Goal: Transaction & Acquisition: Purchase product/service

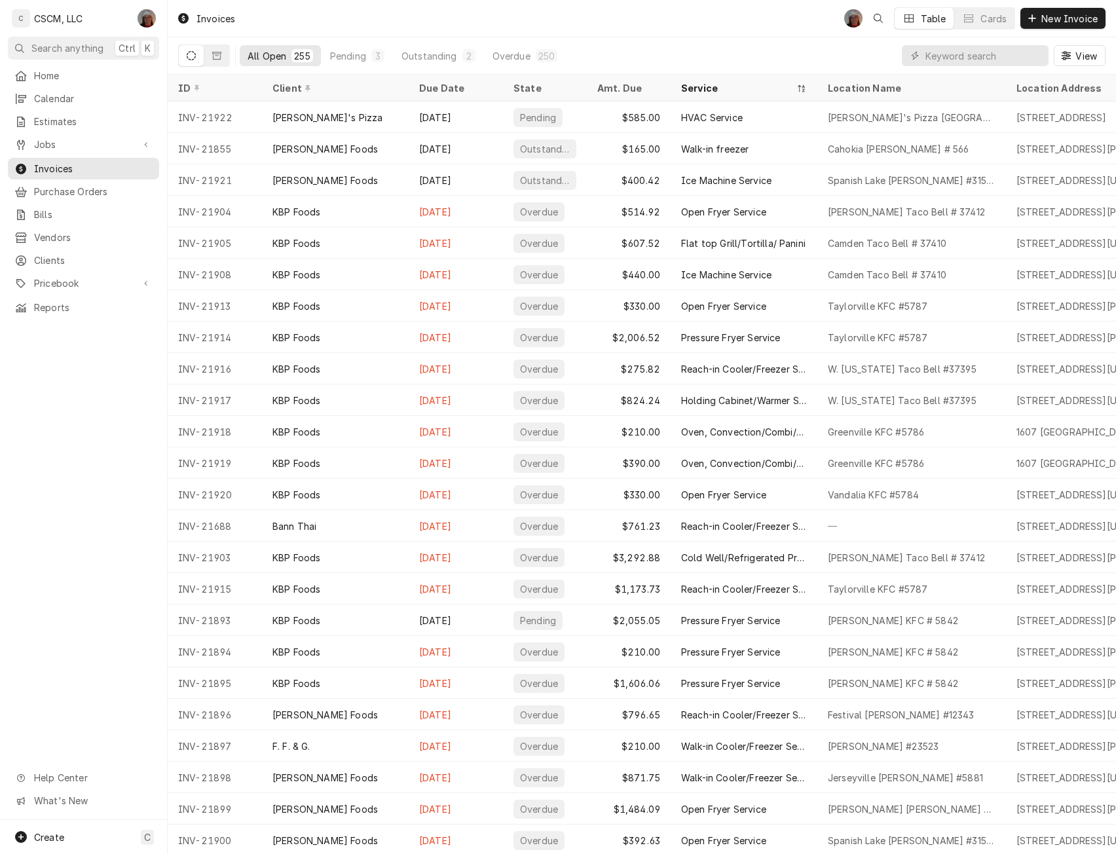
click at [193, 60] on icon "Dynamic Content Wrapper" at bounding box center [191, 55] width 9 height 9
click at [362, 56] on div "Pending" at bounding box center [348, 56] width 36 height 14
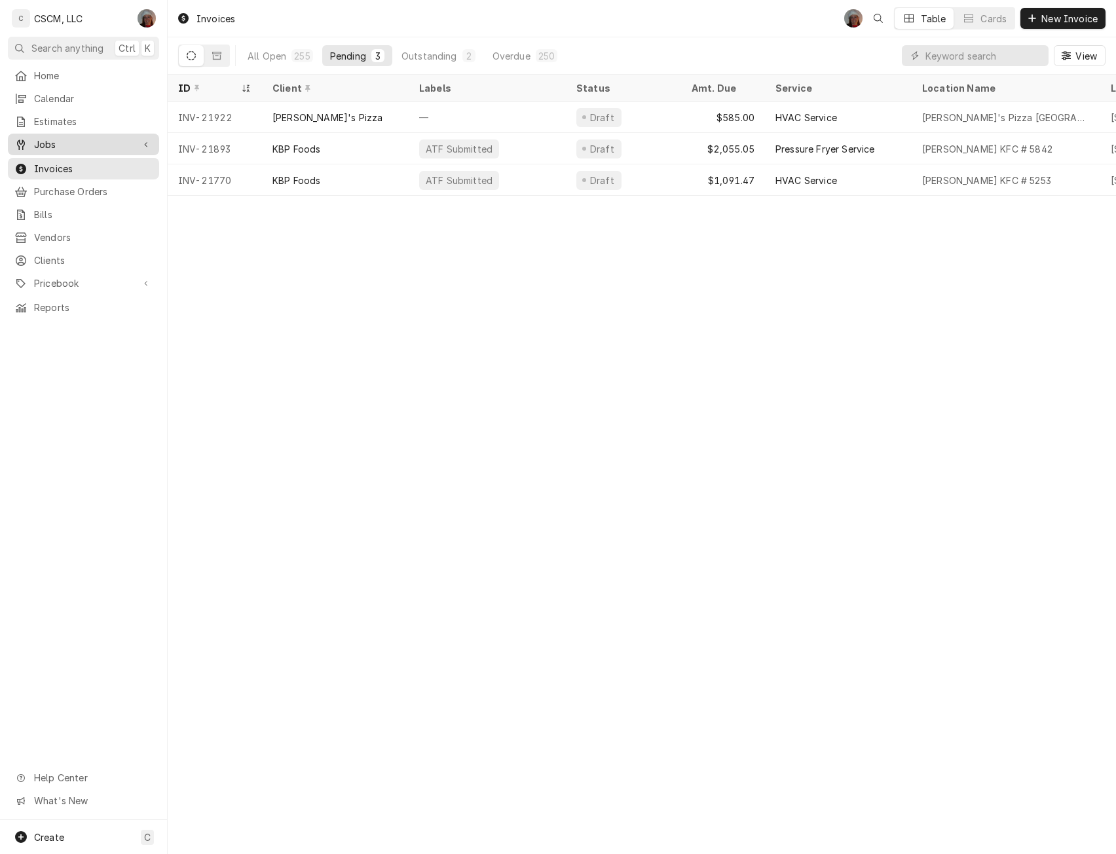
click at [50, 139] on span "Jobs" at bounding box center [83, 144] width 99 height 14
click at [53, 171] on link "Jobs" at bounding box center [83, 167] width 151 height 22
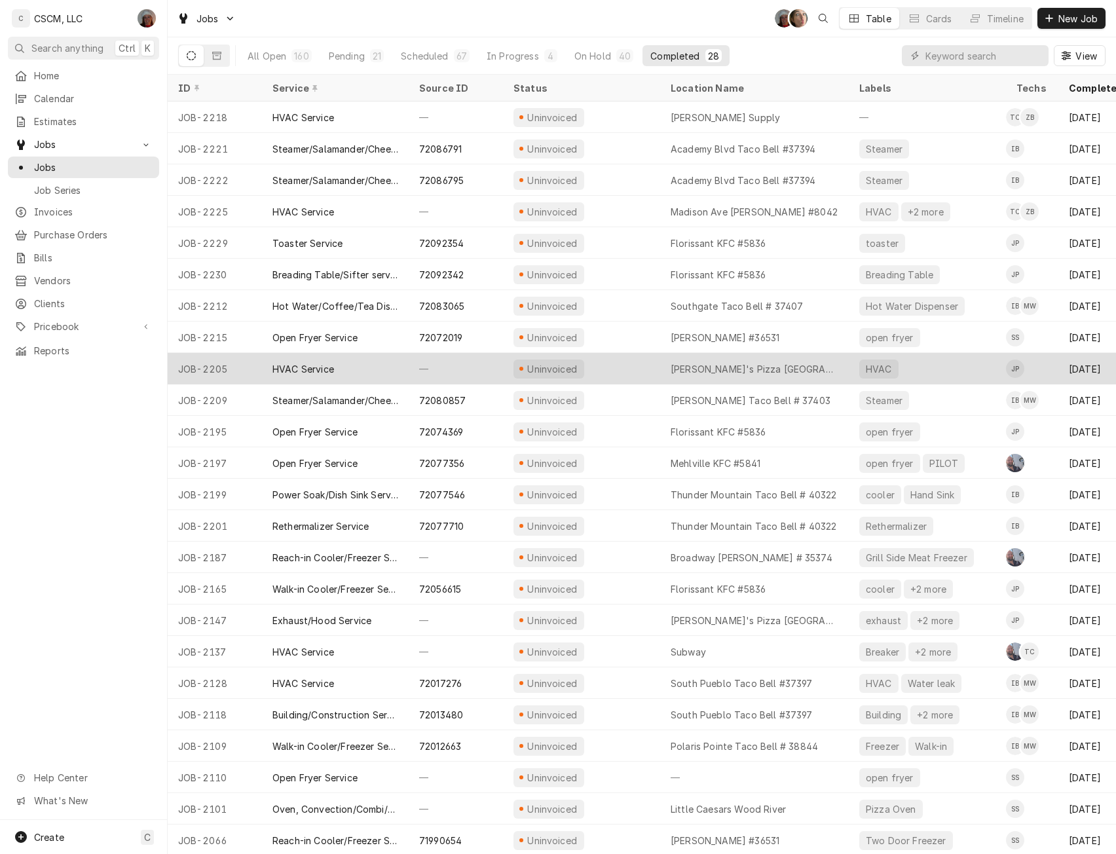
click at [608, 359] on div "Uninvoiced" at bounding box center [581, 368] width 157 height 31
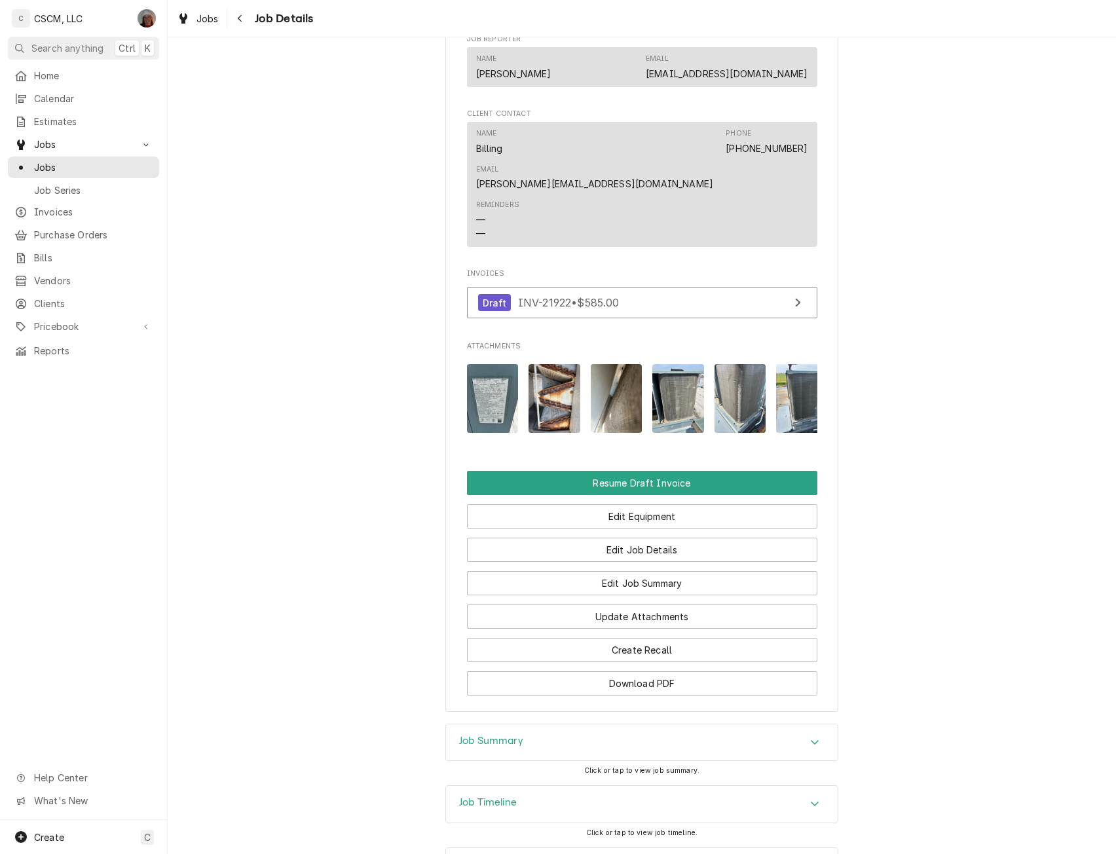
scroll to position [825, 0]
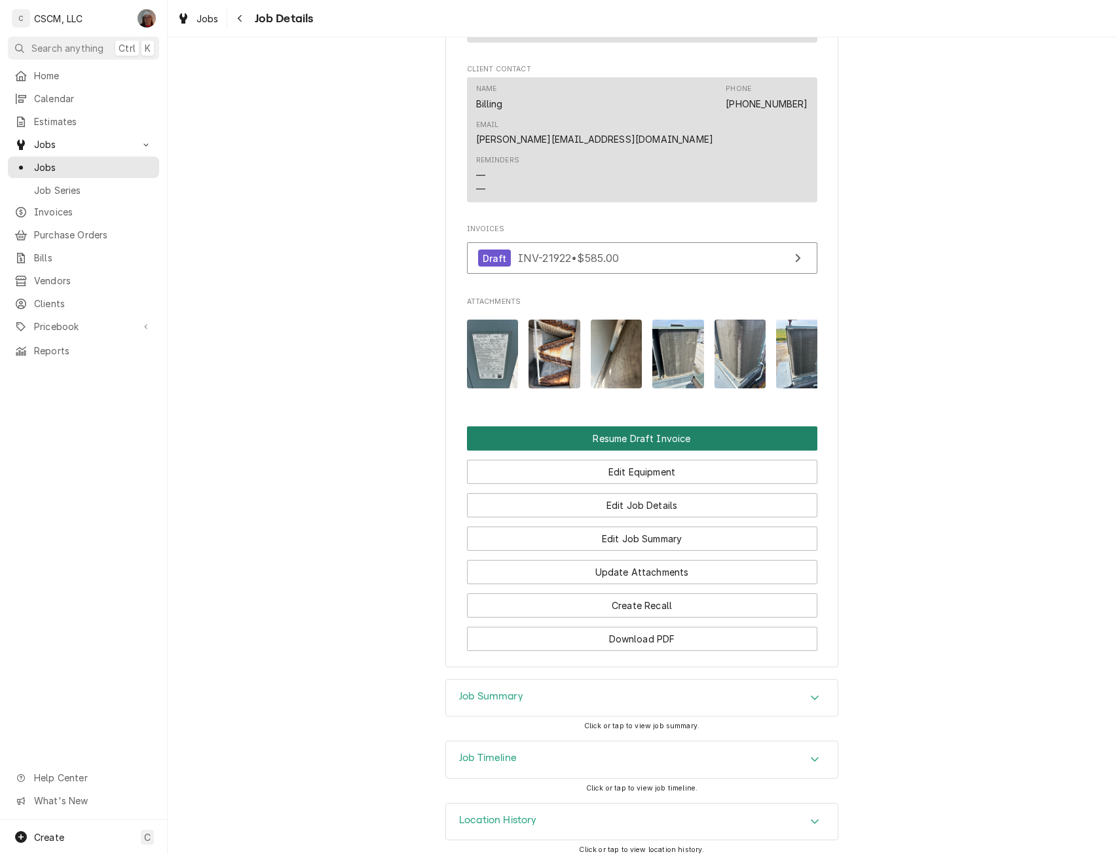
click at [663, 426] on button "Resume Draft Invoice" at bounding box center [642, 438] width 350 height 24
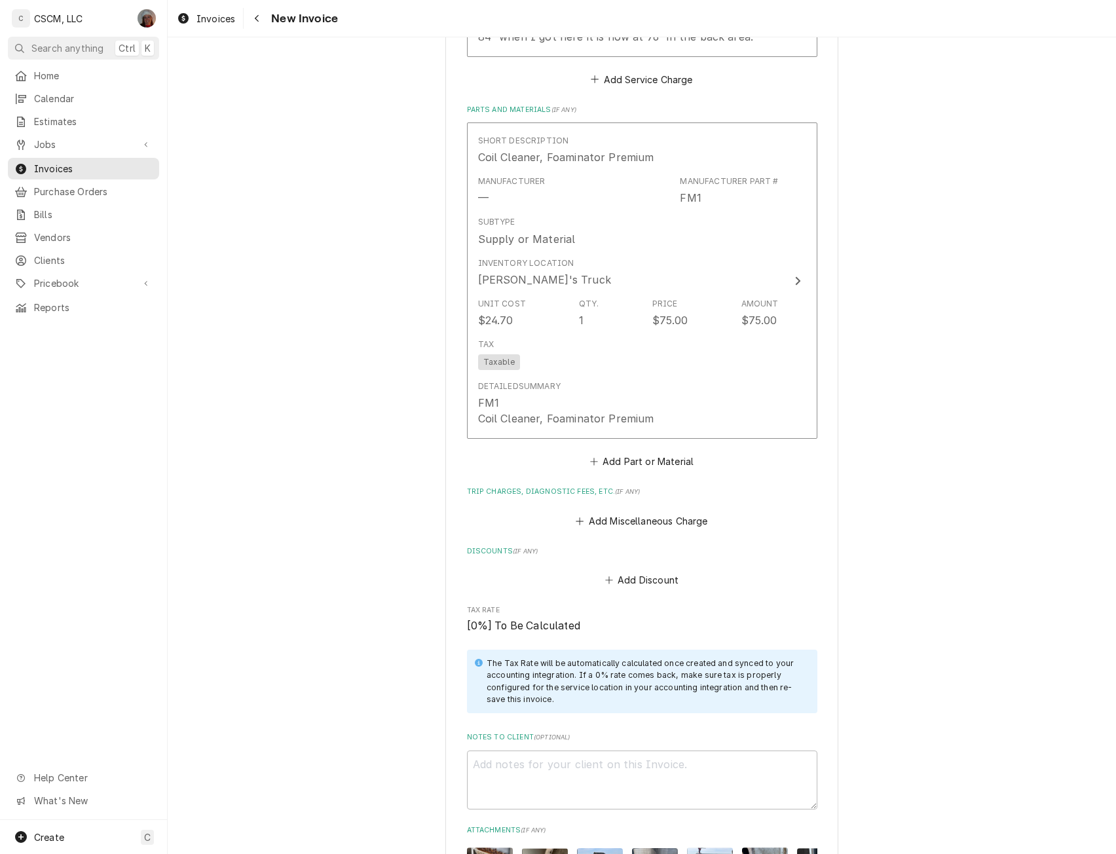
scroll to position [1890, 0]
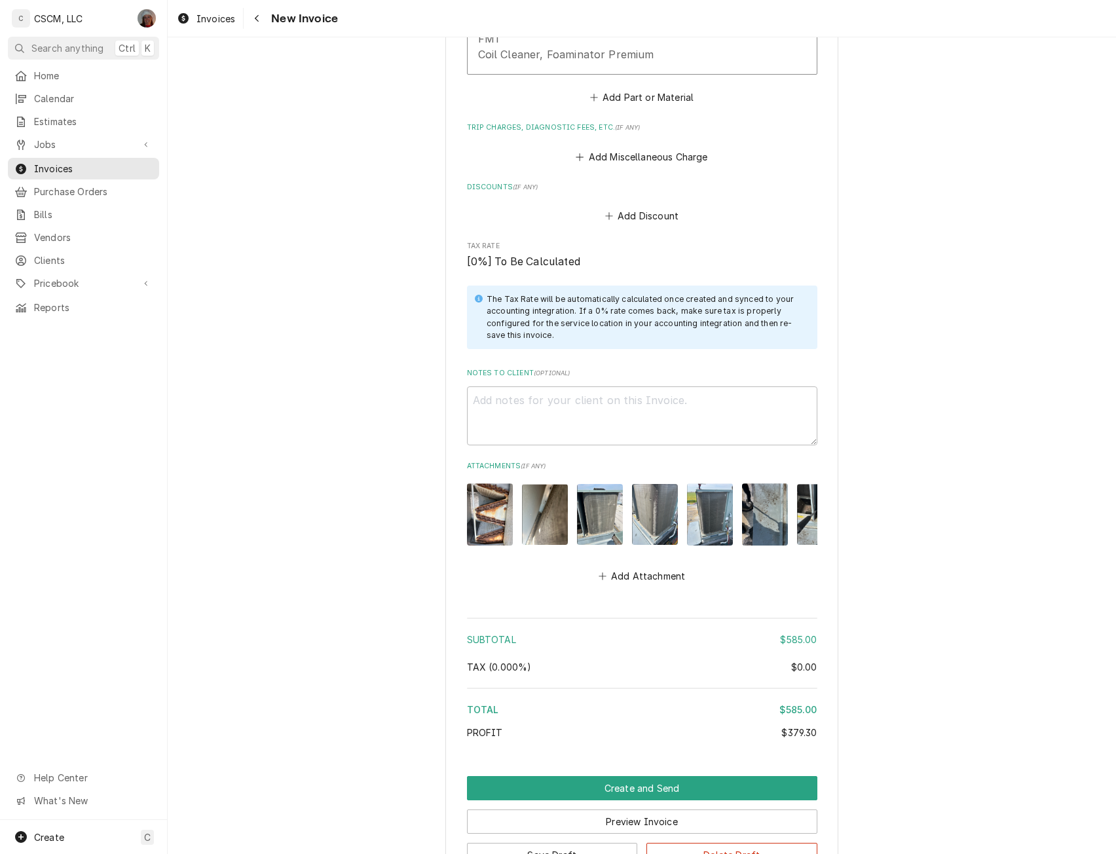
scroll to position [2219, 0]
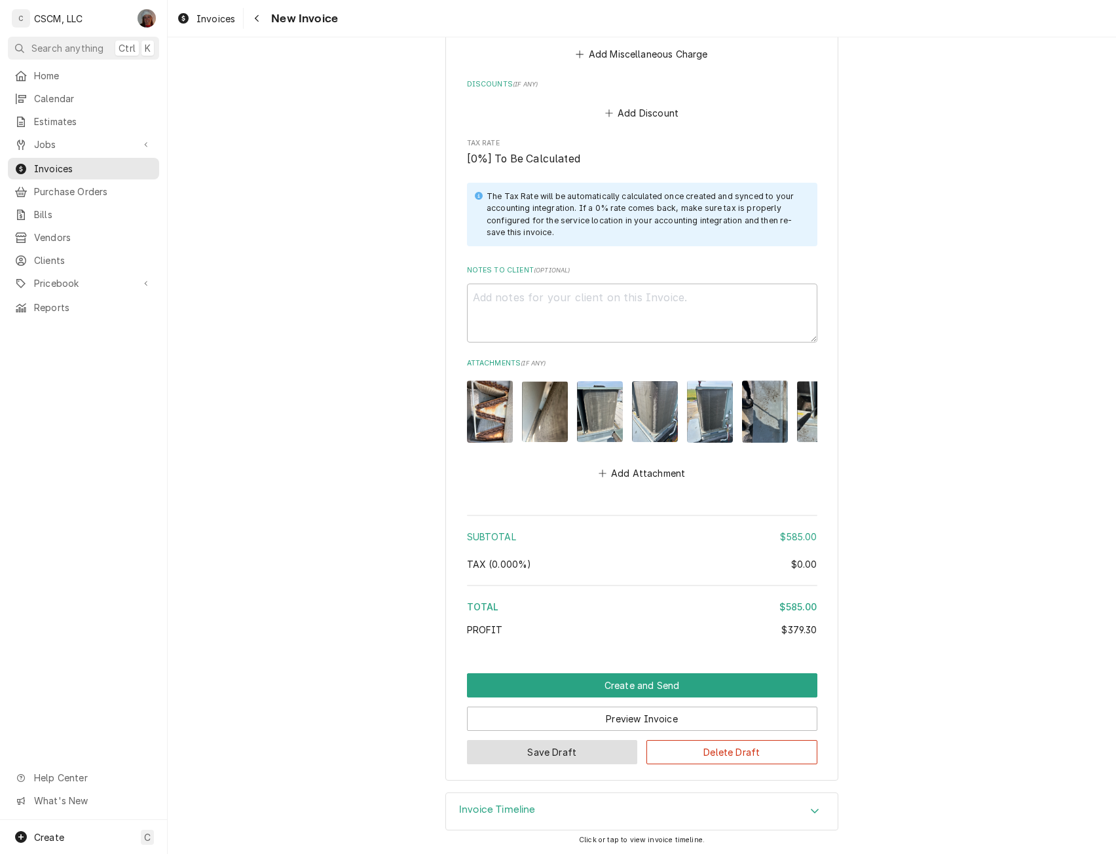
click at [565, 752] on button "Save Draft" at bounding box center [552, 752] width 171 height 24
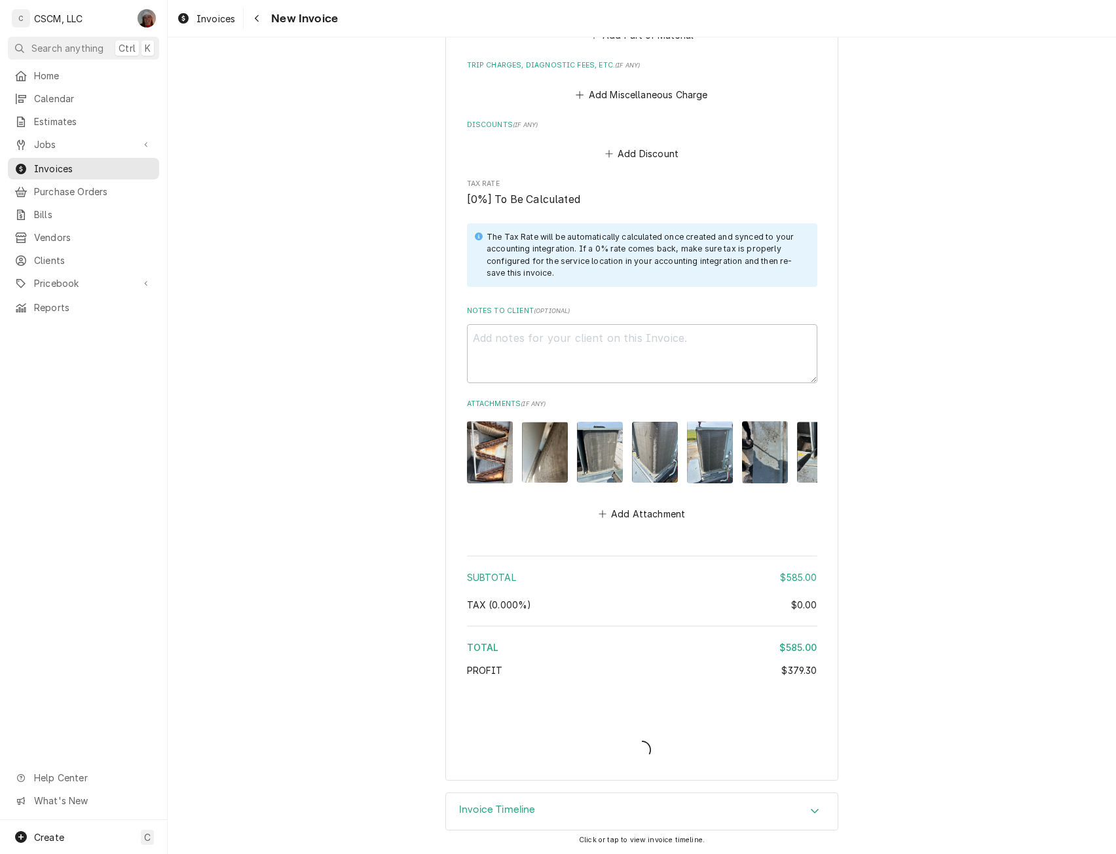
scroll to position [2178, 0]
type textarea "x"
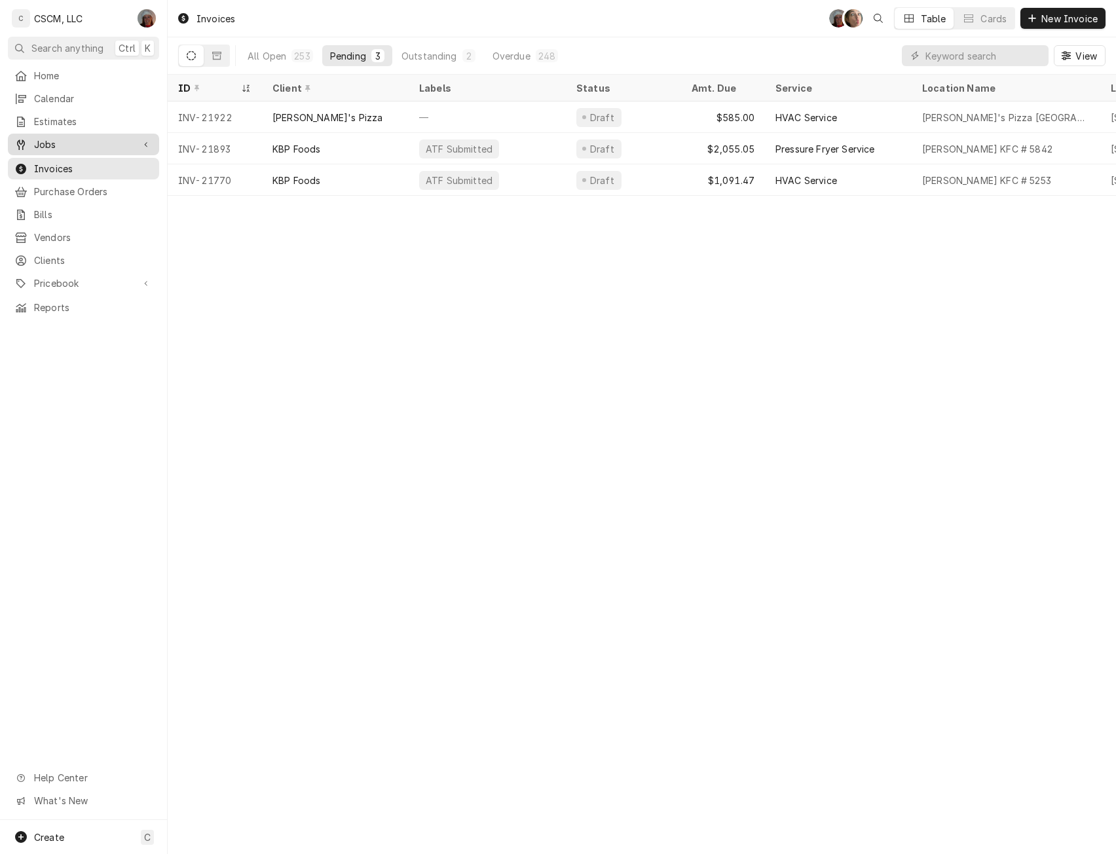
click at [82, 137] on span "Jobs" at bounding box center [83, 144] width 99 height 14
click at [59, 160] on span "Jobs" at bounding box center [93, 167] width 118 height 14
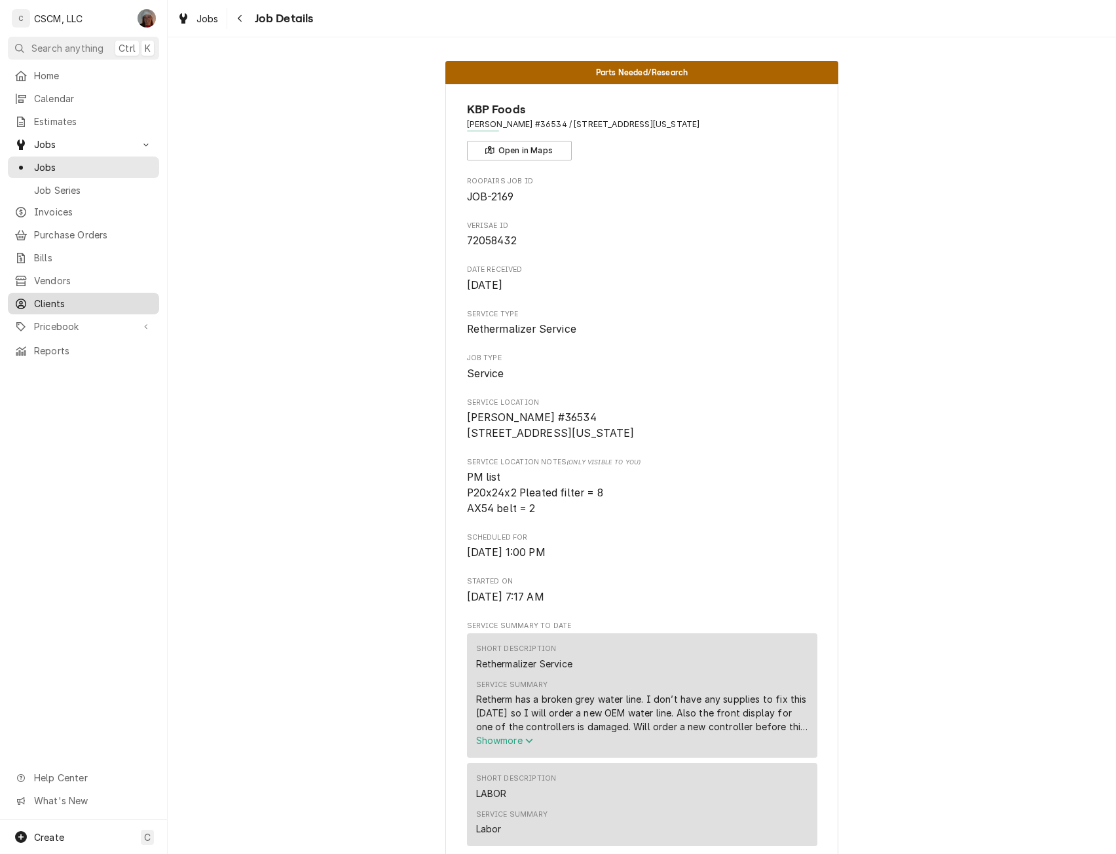
click at [62, 297] on span "Clients" at bounding box center [93, 304] width 118 height 14
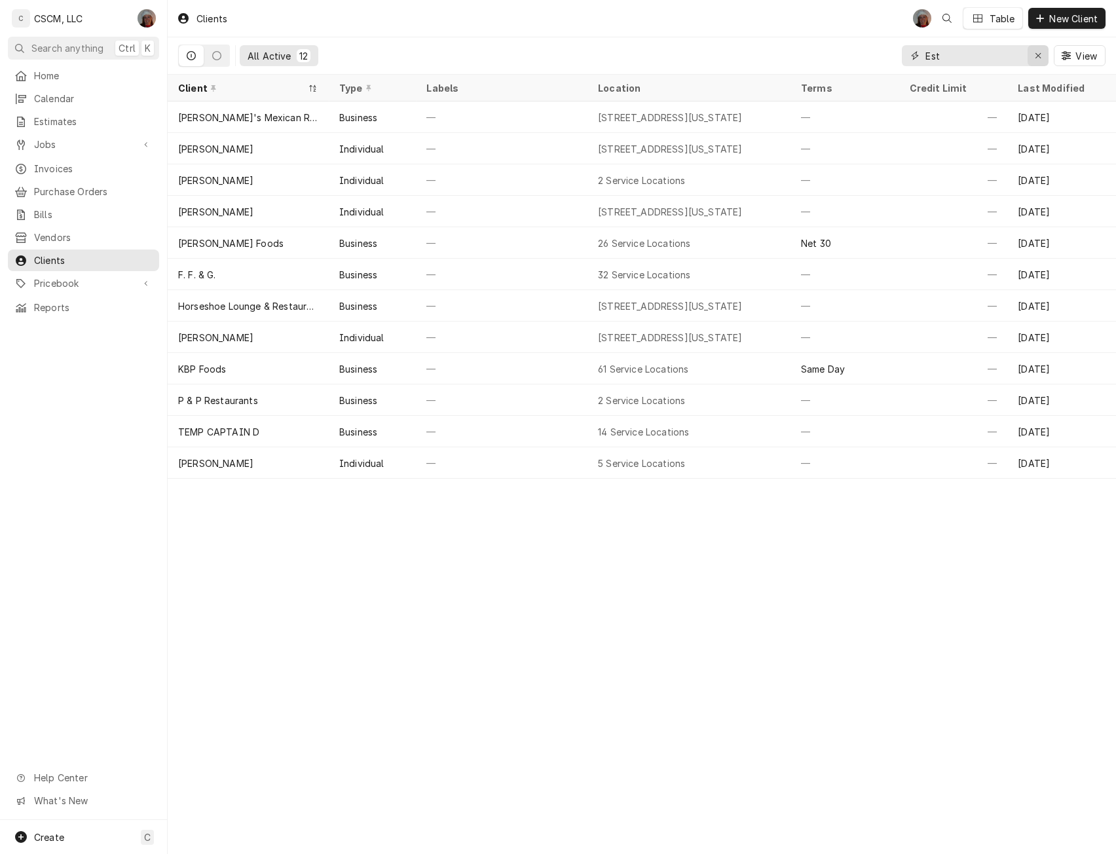
click at [1038, 50] on div "Erase input" at bounding box center [1037, 55] width 13 height 13
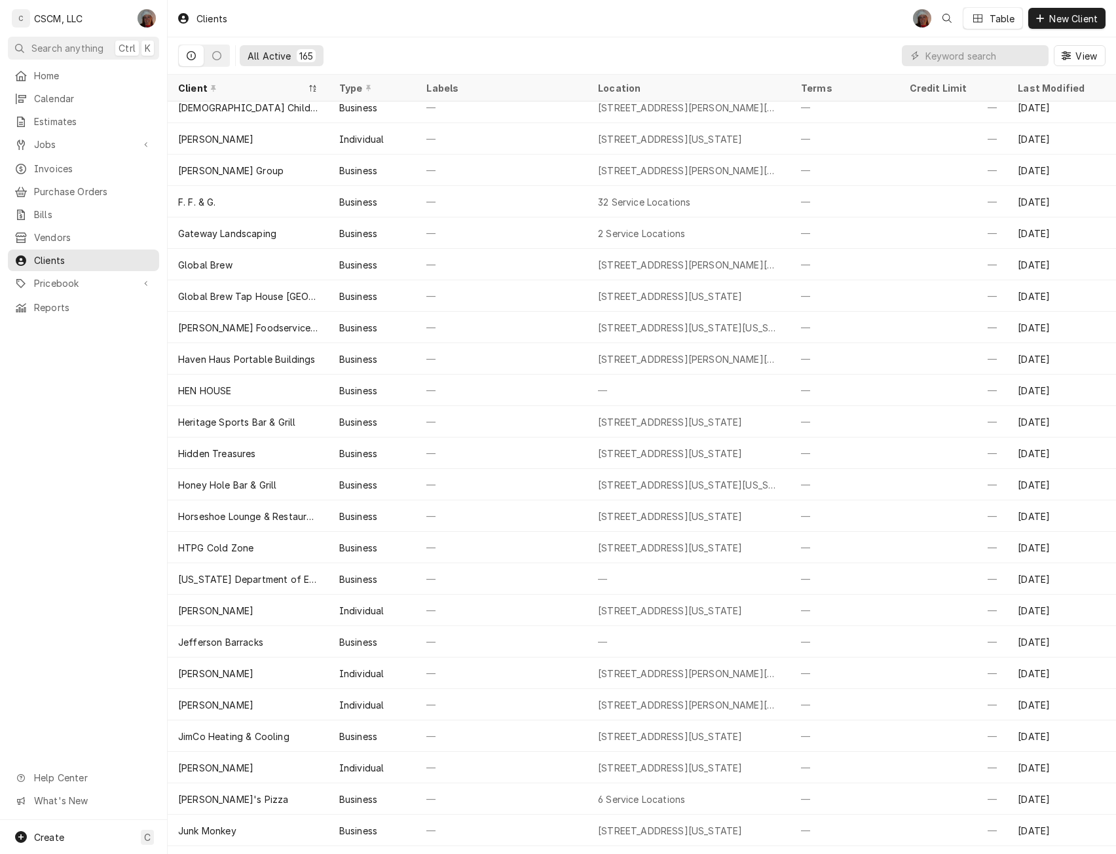
scroll to position [1796, 0]
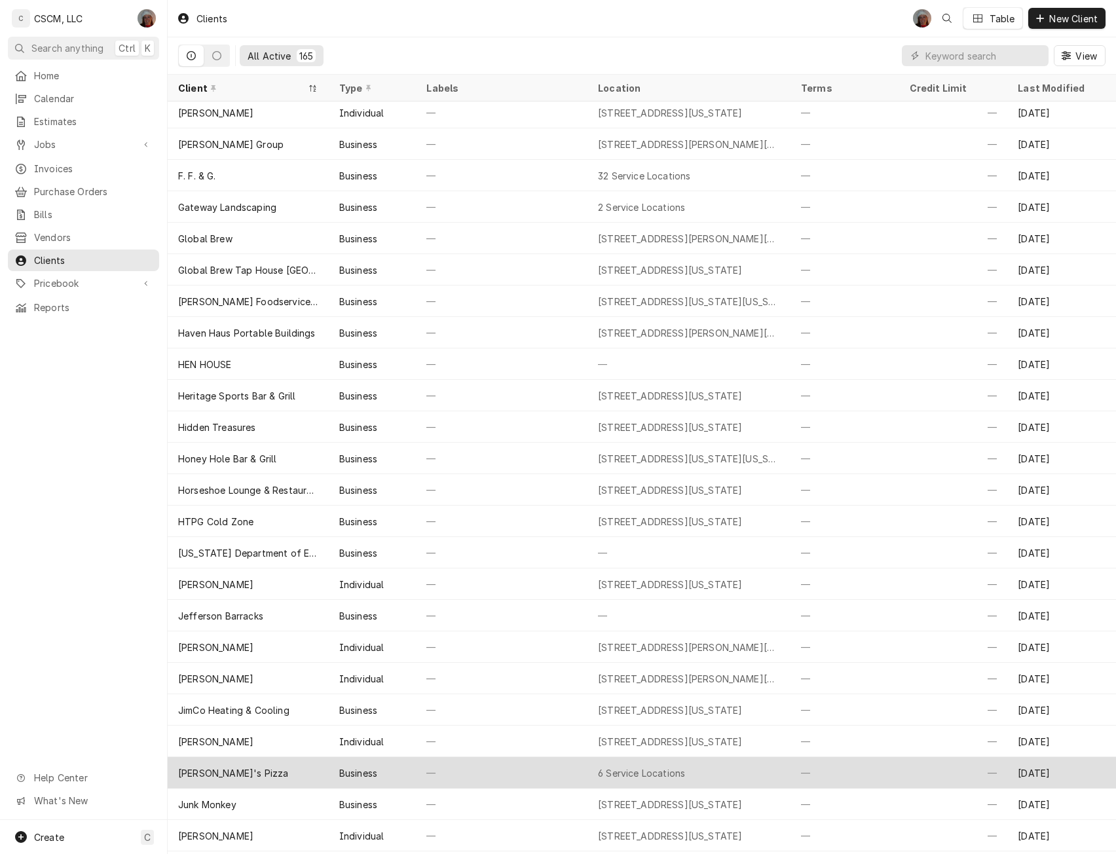
click at [828, 774] on div "—" at bounding box center [844, 772] width 109 height 31
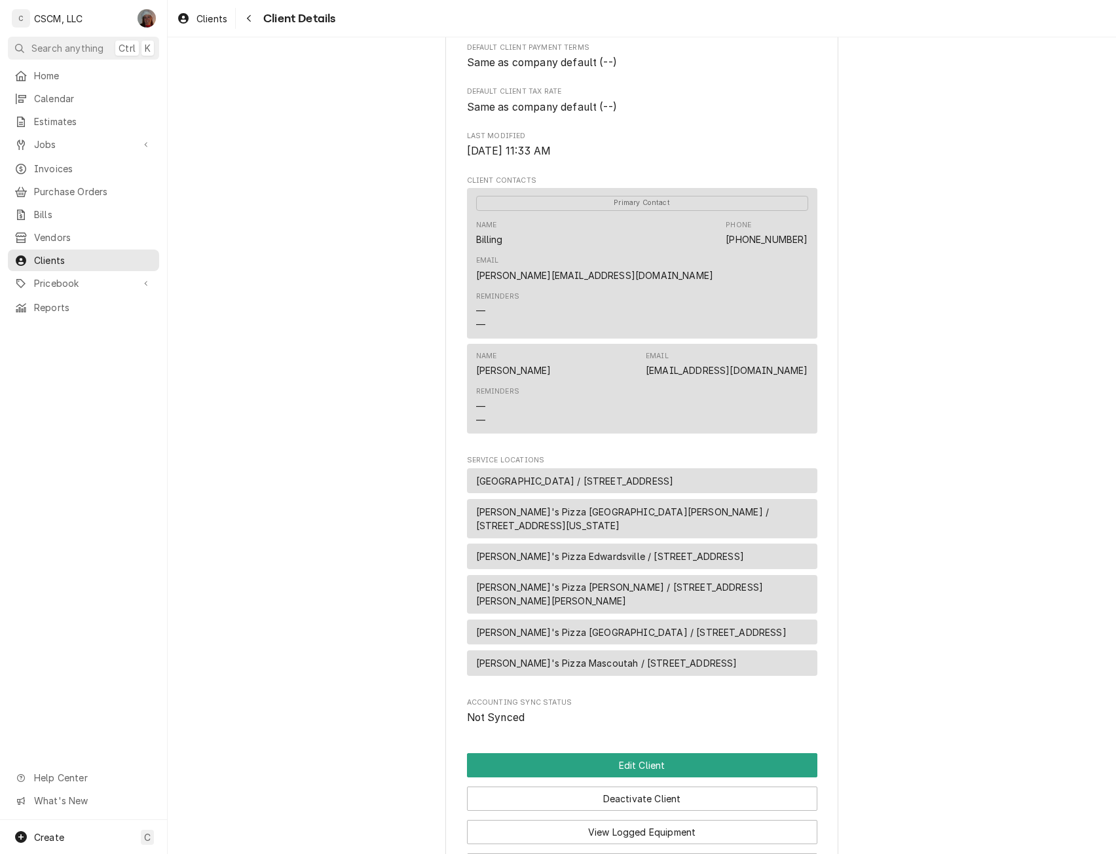
scroll to position [403, 0]
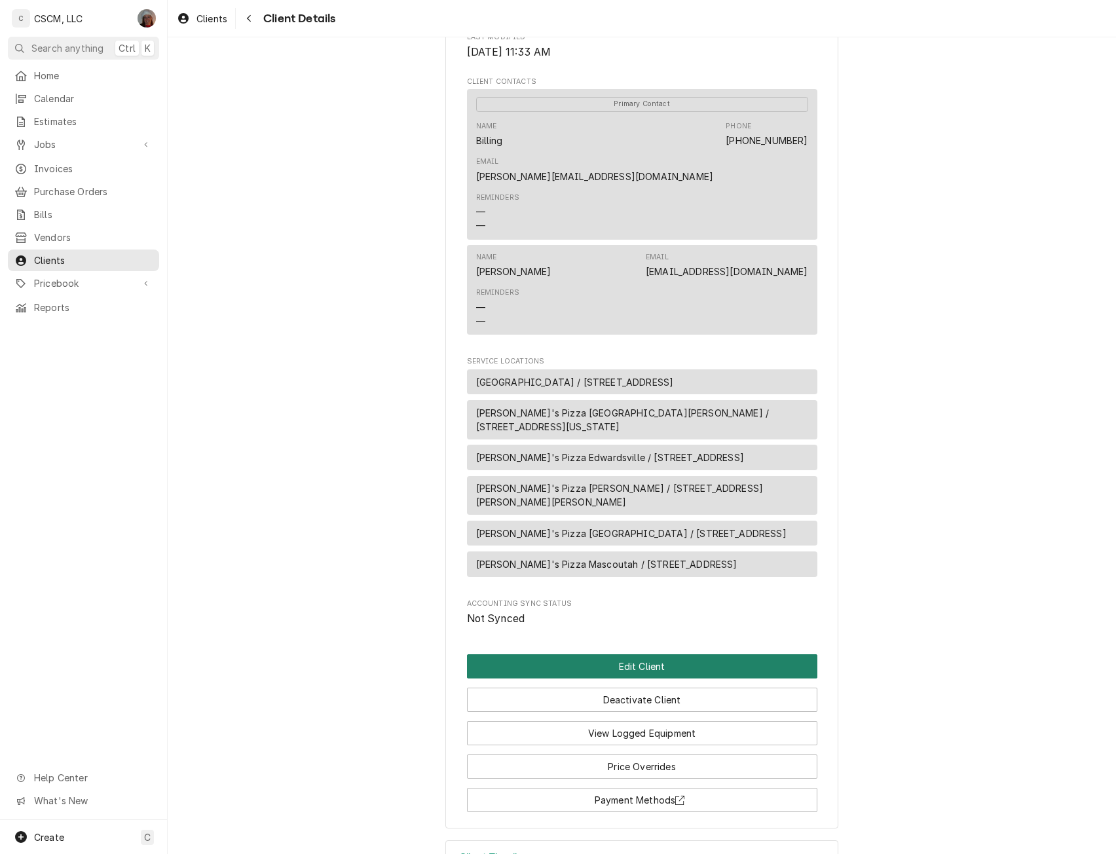
click at [710, 654] on button "Edit Client" at bounding box center [642, 666] width 350 height 24
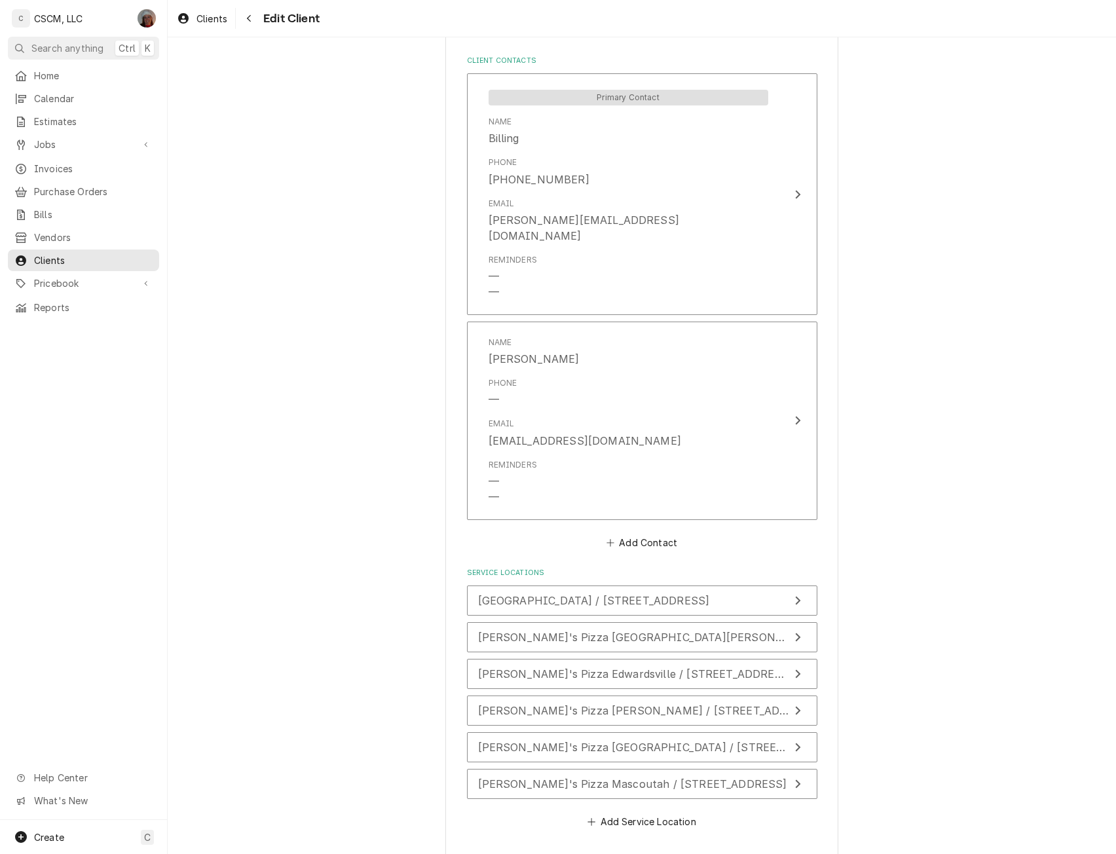
scroll to position [962, 0]
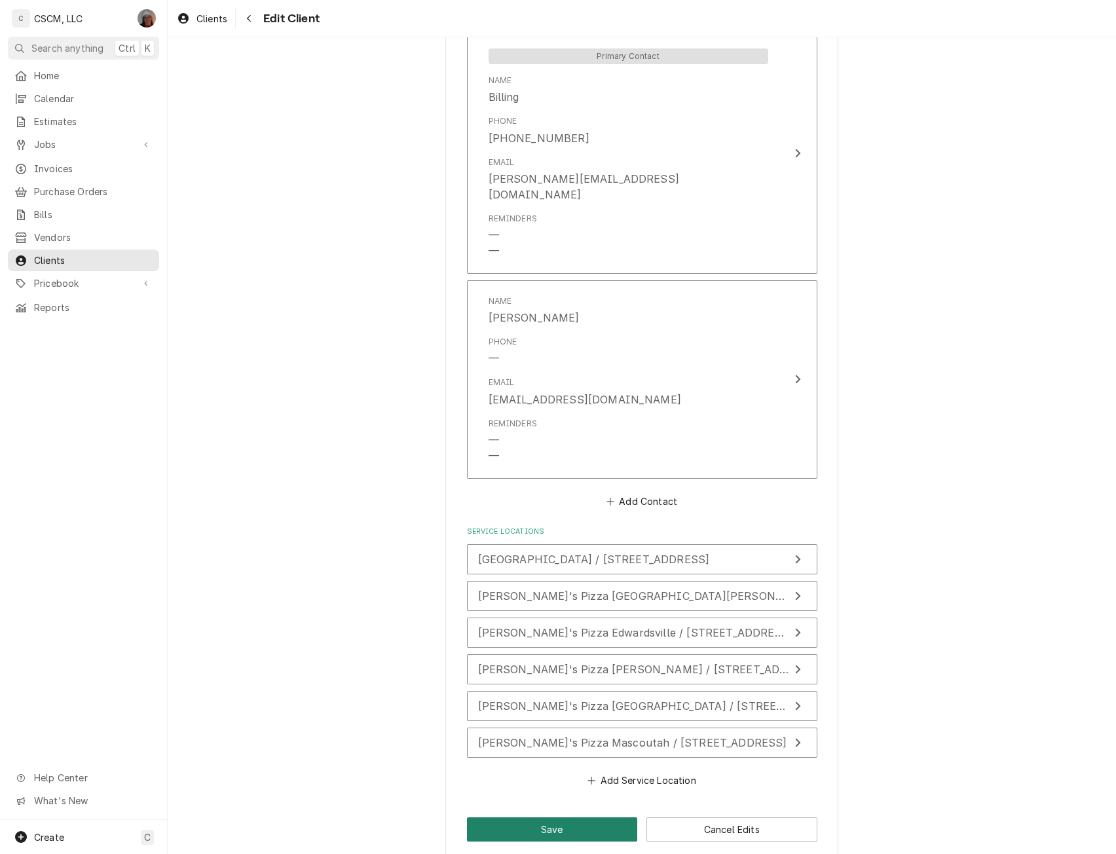
click at [580, 820] on button "Save" at bounding box center [552, 829] width 171 height 24
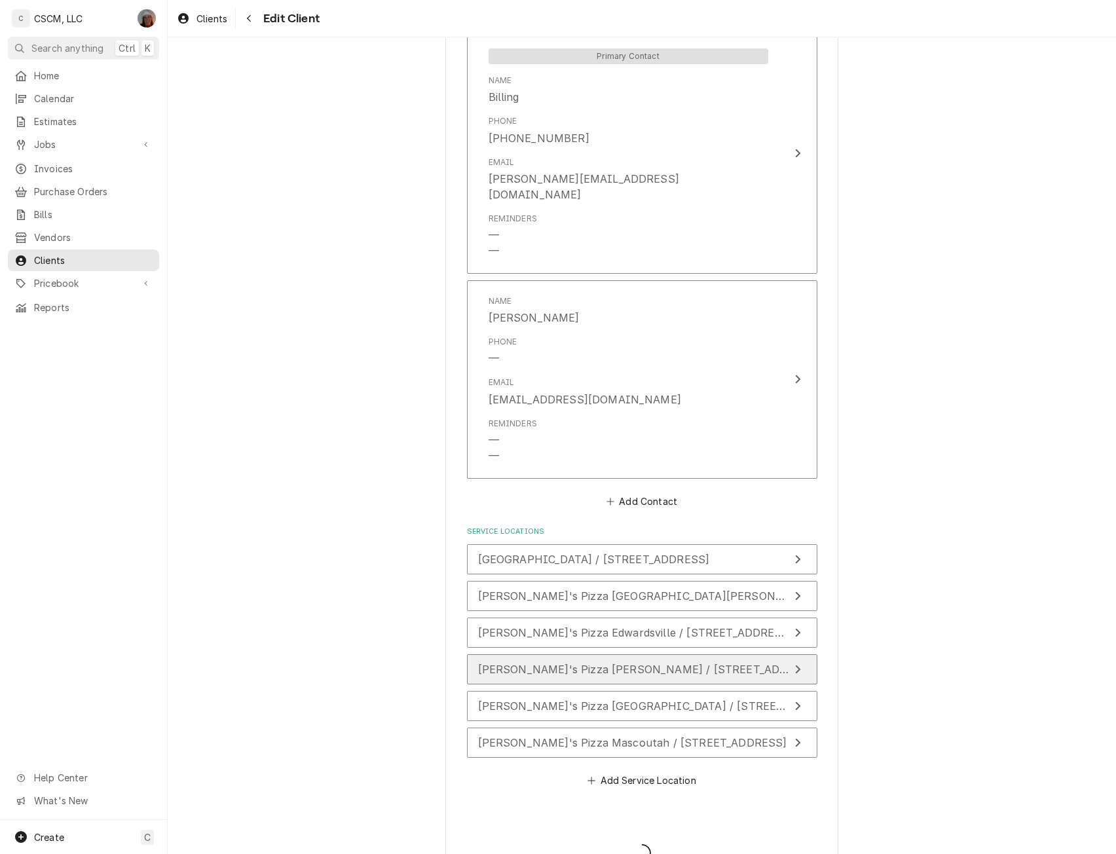
type textarea "x"
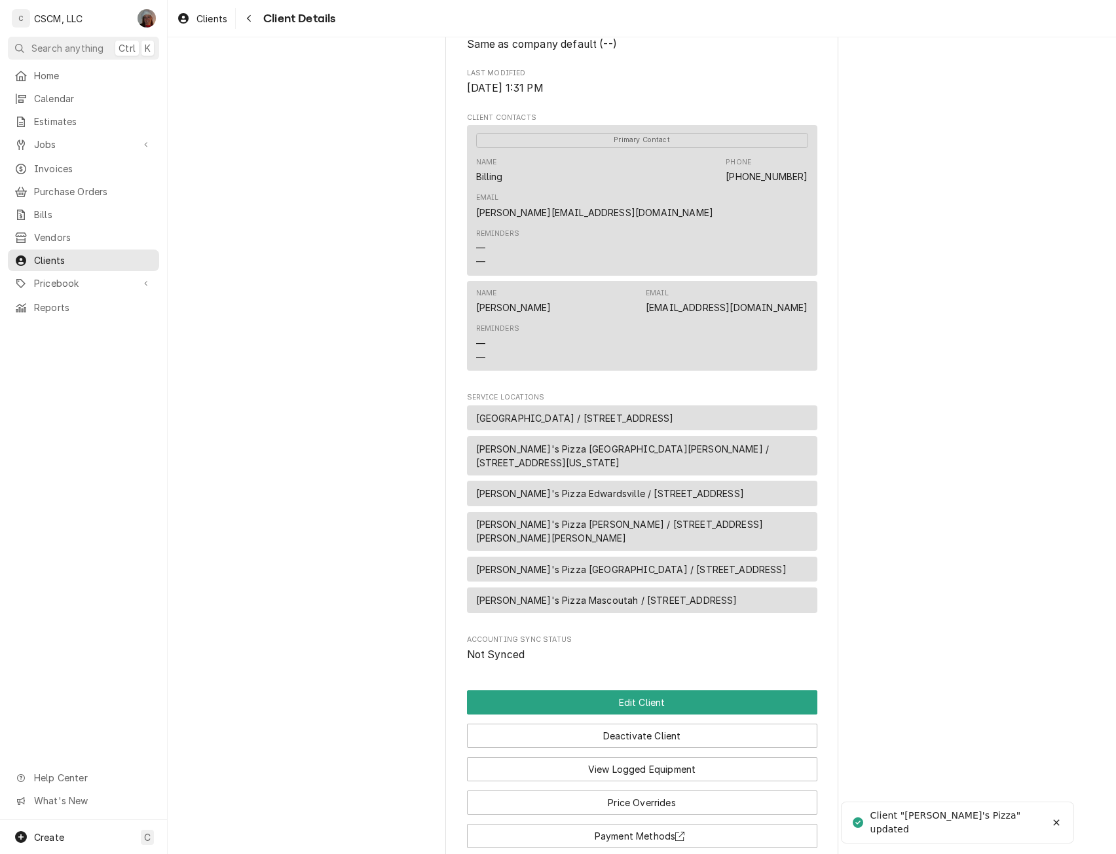
scroll to position [403, 0]
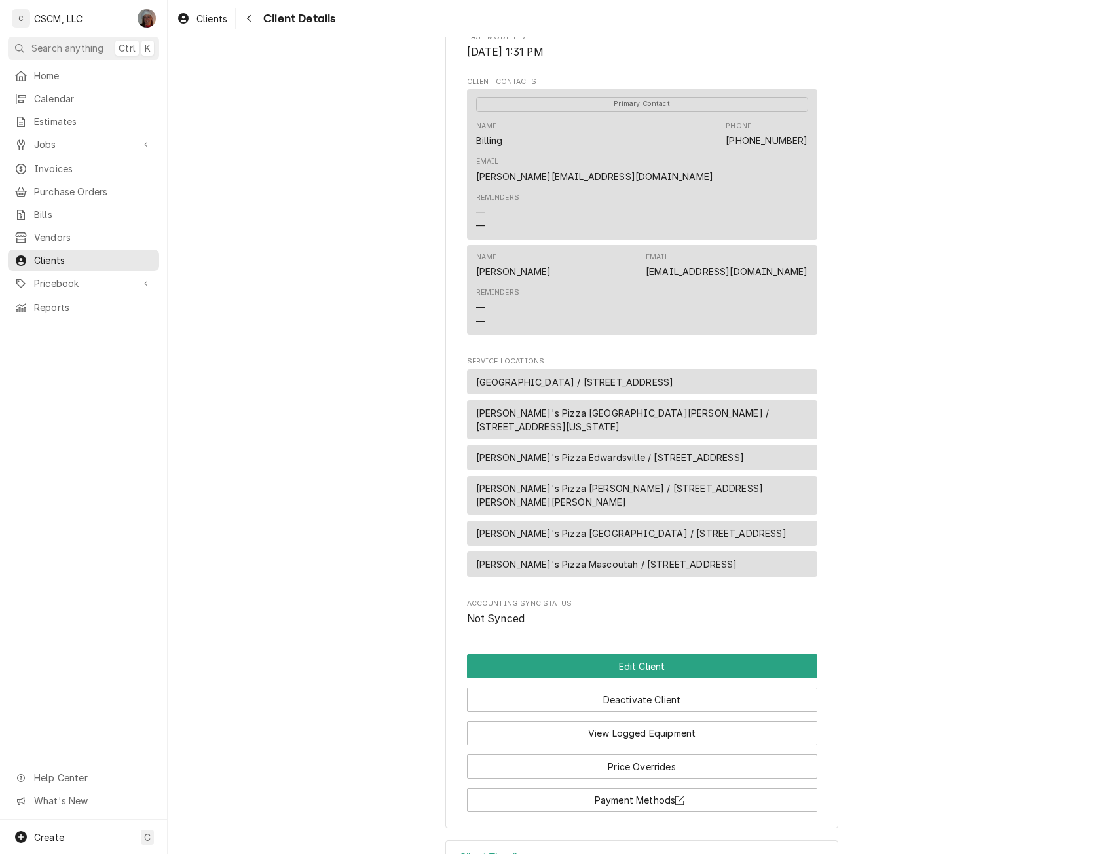
click at [811, 853] on icon "Accordion Header" at bounding box center [814, 858] width 9 height 10
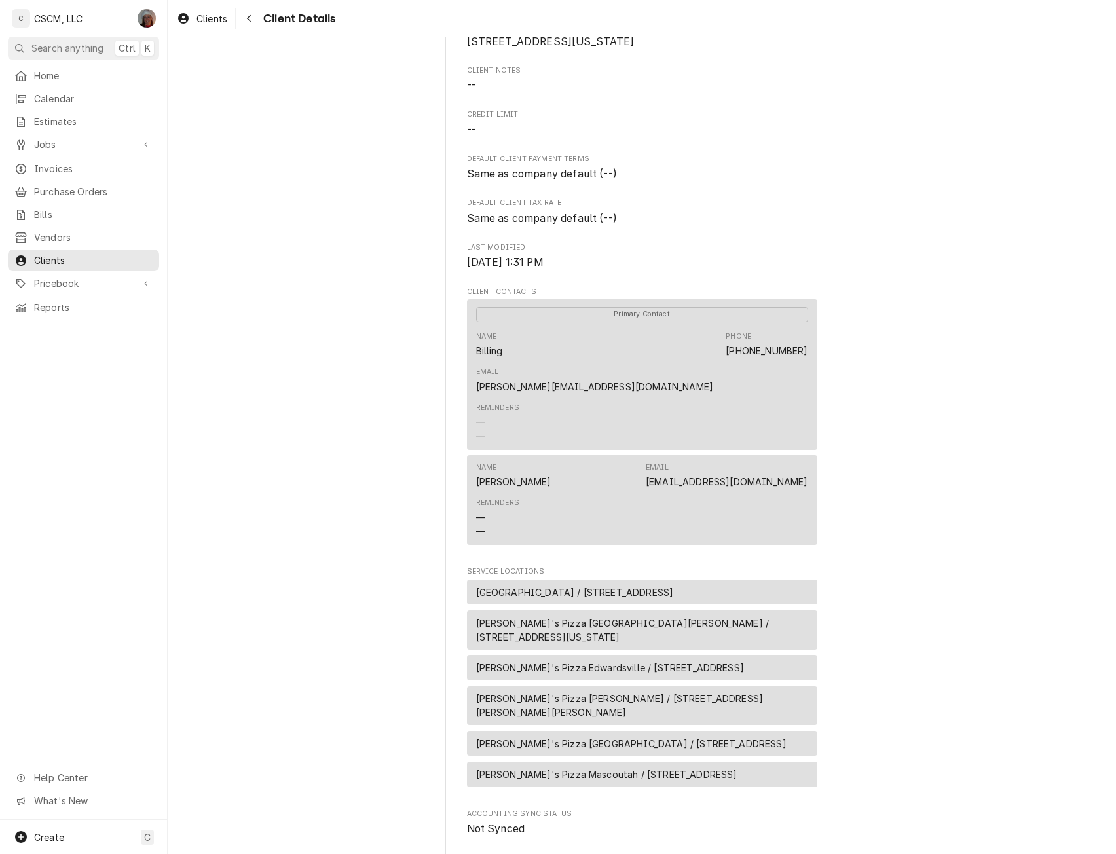
scroll to position [0, 0]
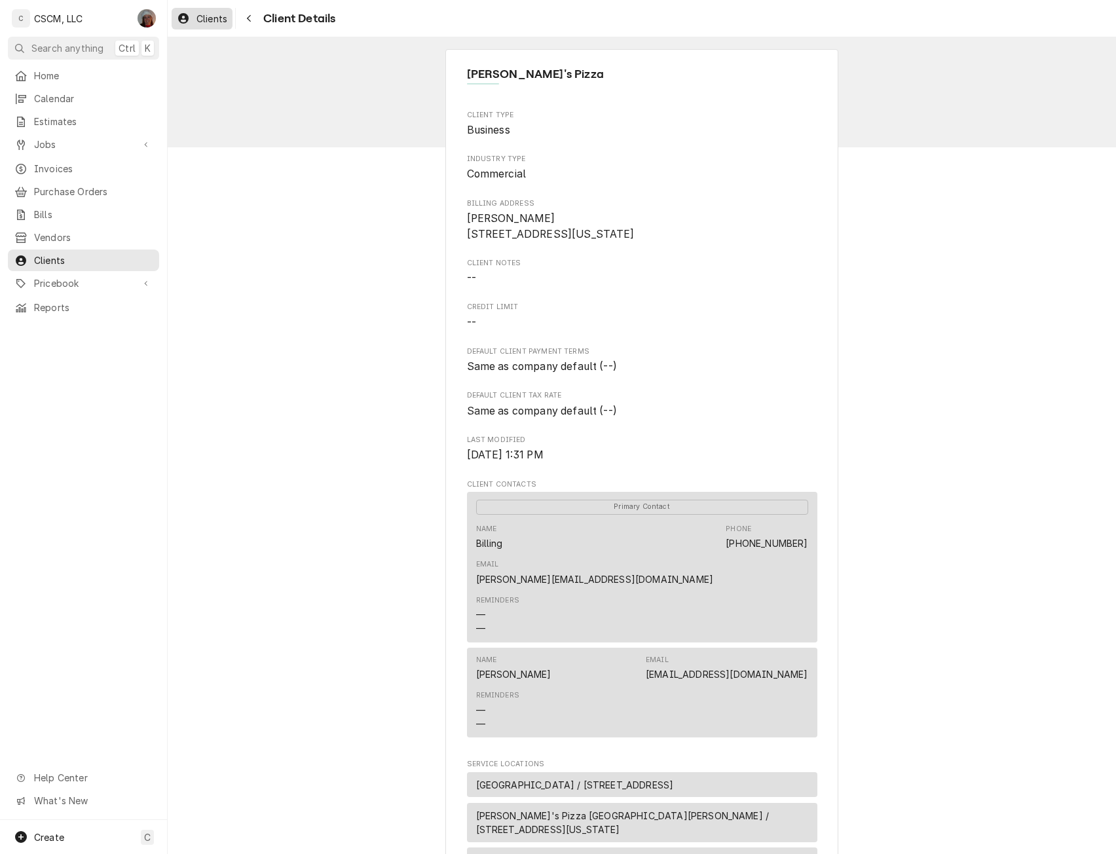
click at [194, 10] on link "Clients" at bounding box center [202, 19] width 61 height 22
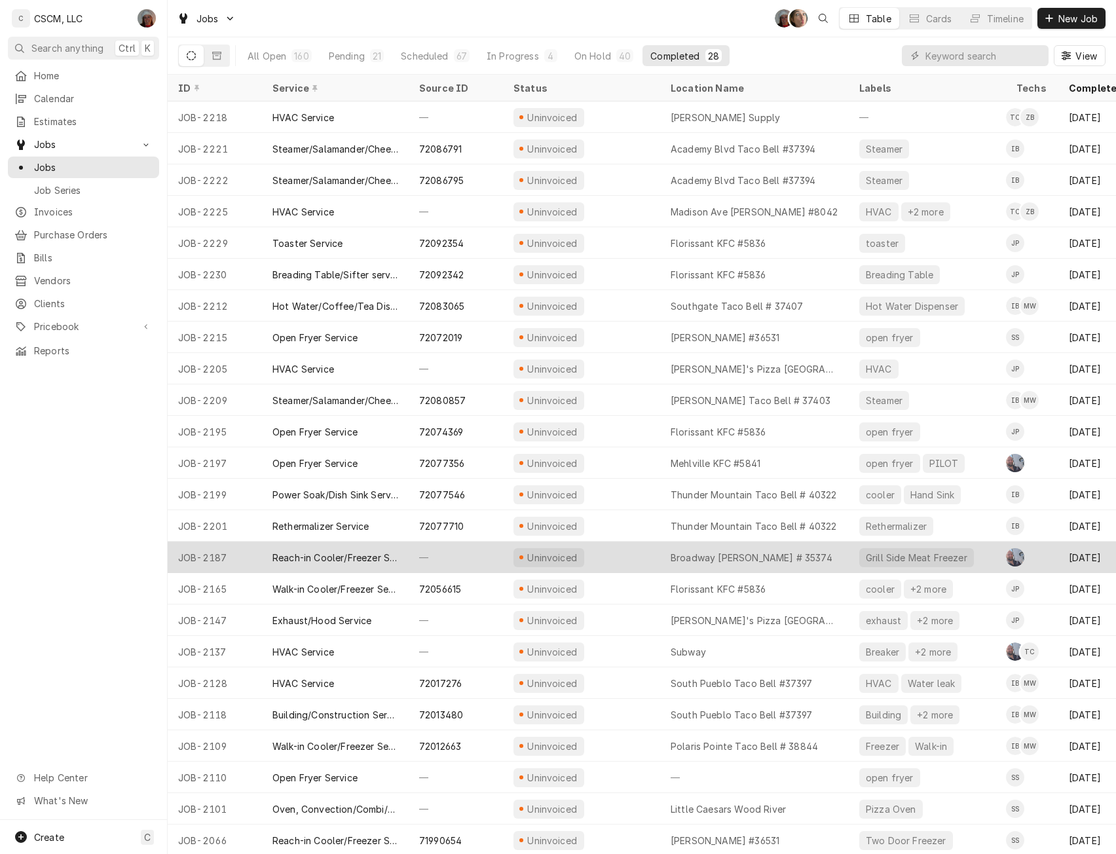
click at [621, 553] on div "Uninvoiced" at bounding box center [581, 556] width 157 height 31
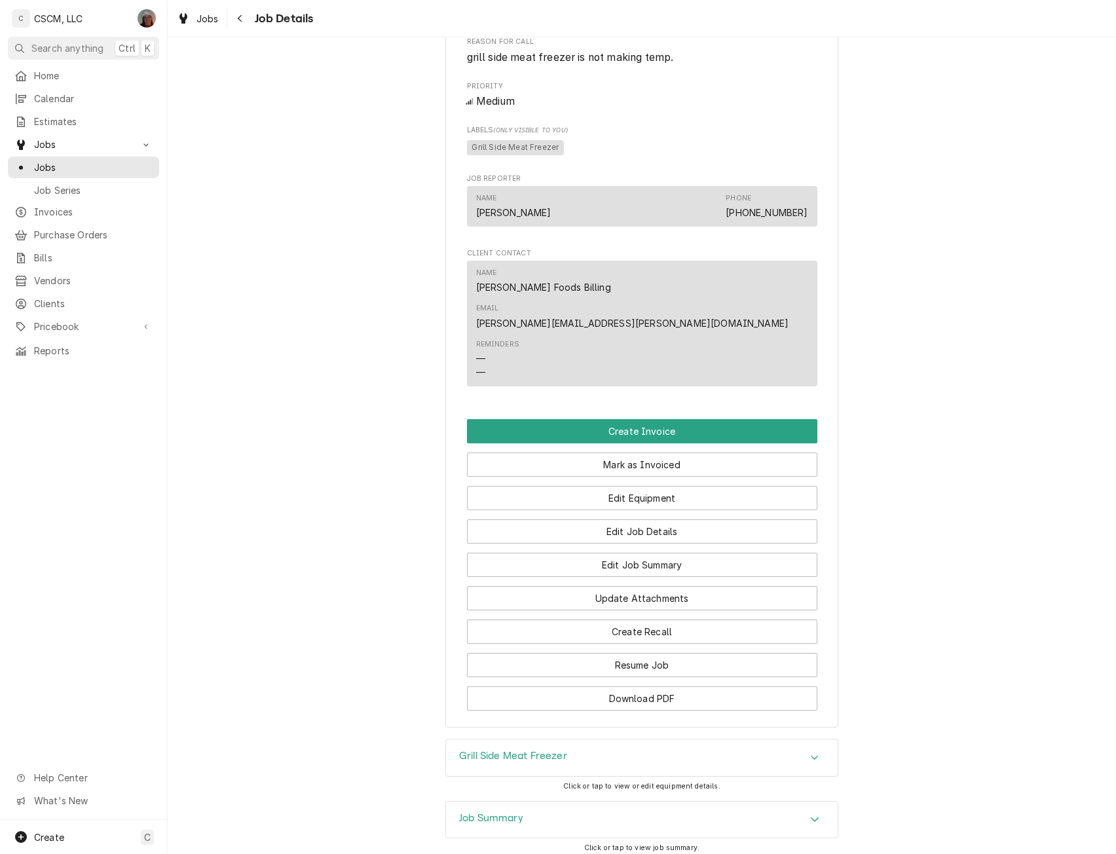
scroll to position [719, 0]
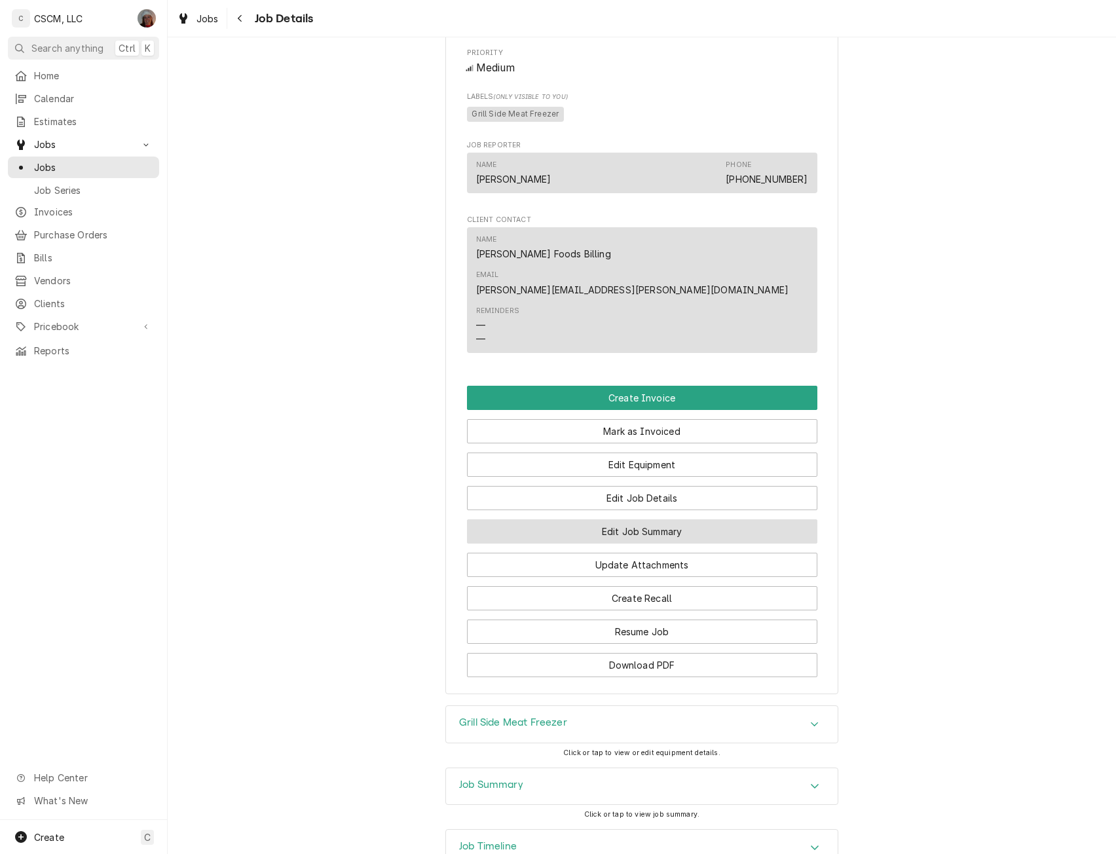
click at [636, 519] on button "Edit Job Summary" at bounding box center [642, 531] width 350 height 24
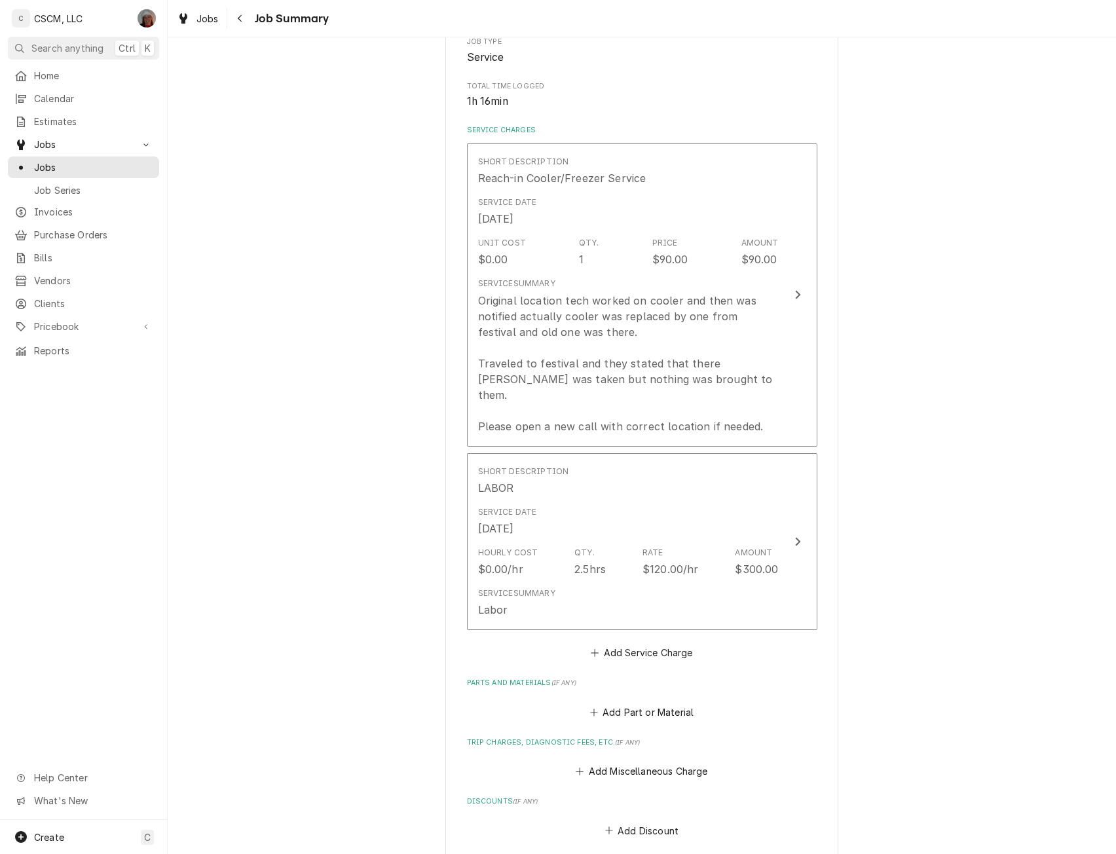
scroll to position [226, 0]
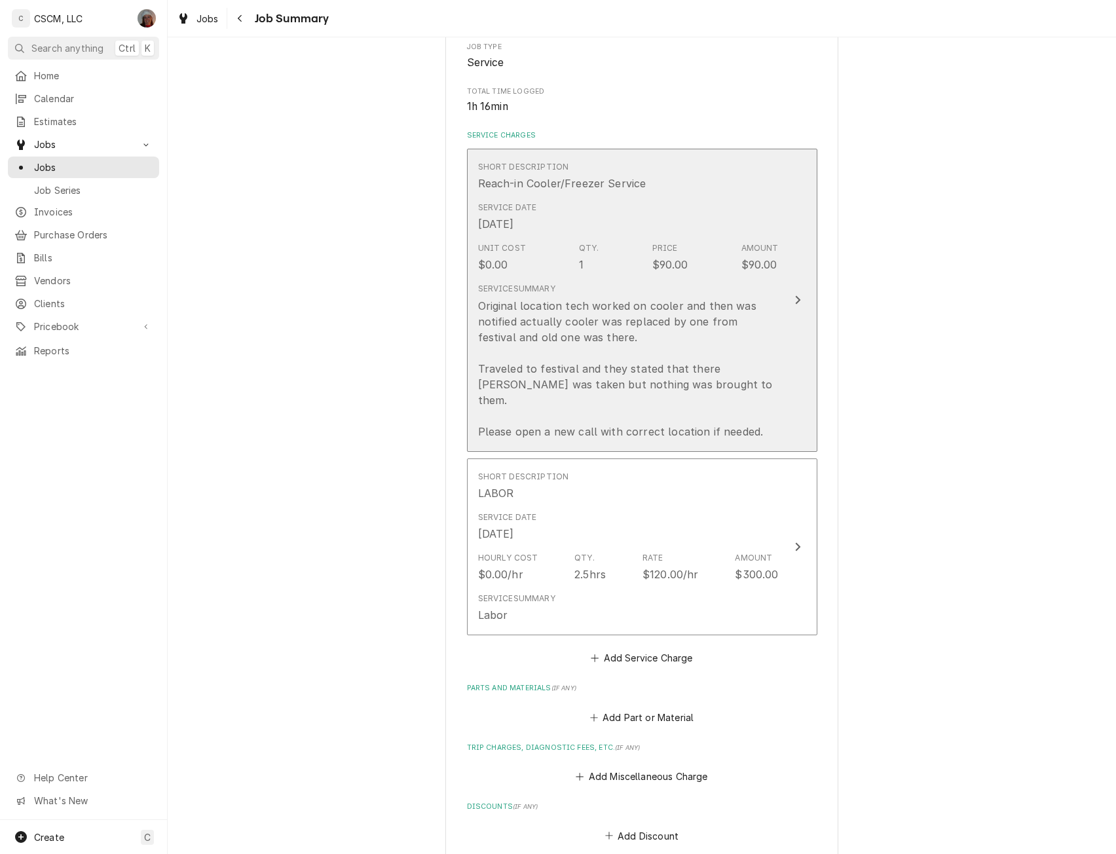
click at [790, 283] on button "Short Description Reach-in Cooler/Freezer Service Service Date Sep 10, 2025 Uni…" at bounding box center [642, 300] width 350 height 303
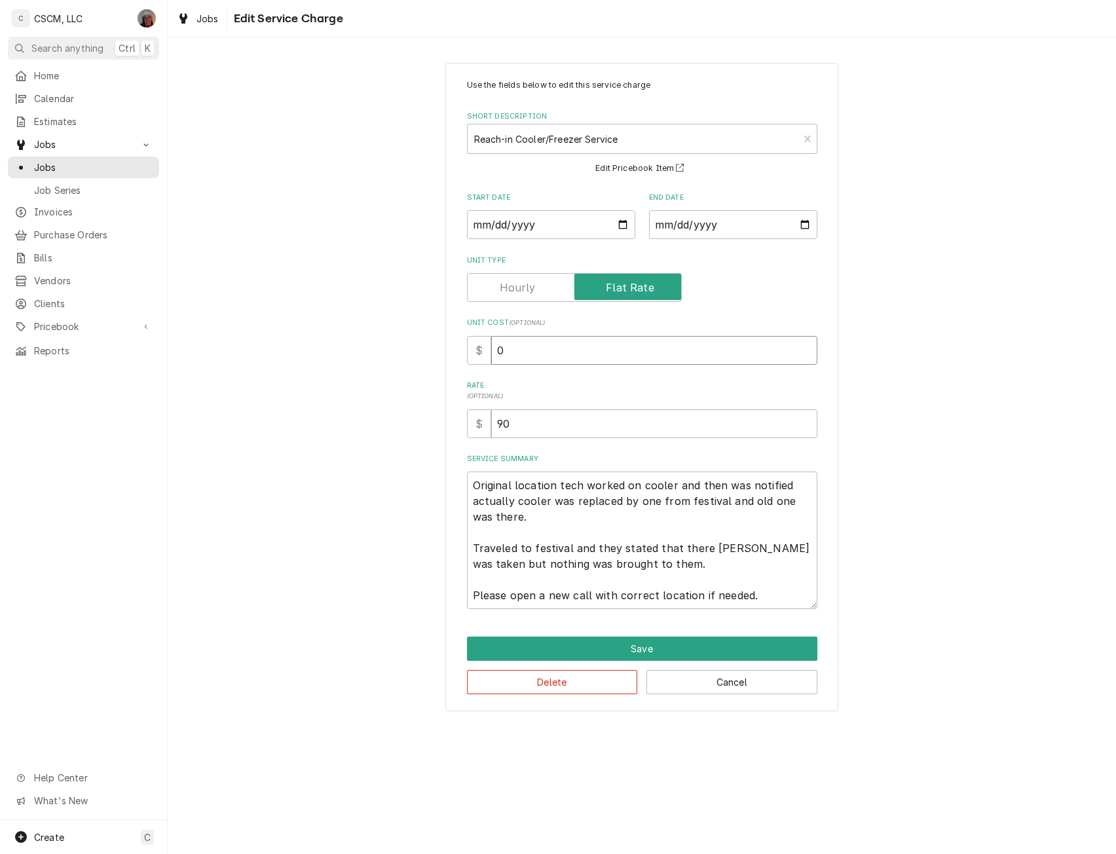
click at [496, 352] on input "0" at bounding box center [654, 350] width 326 height 29
type textarea "x"
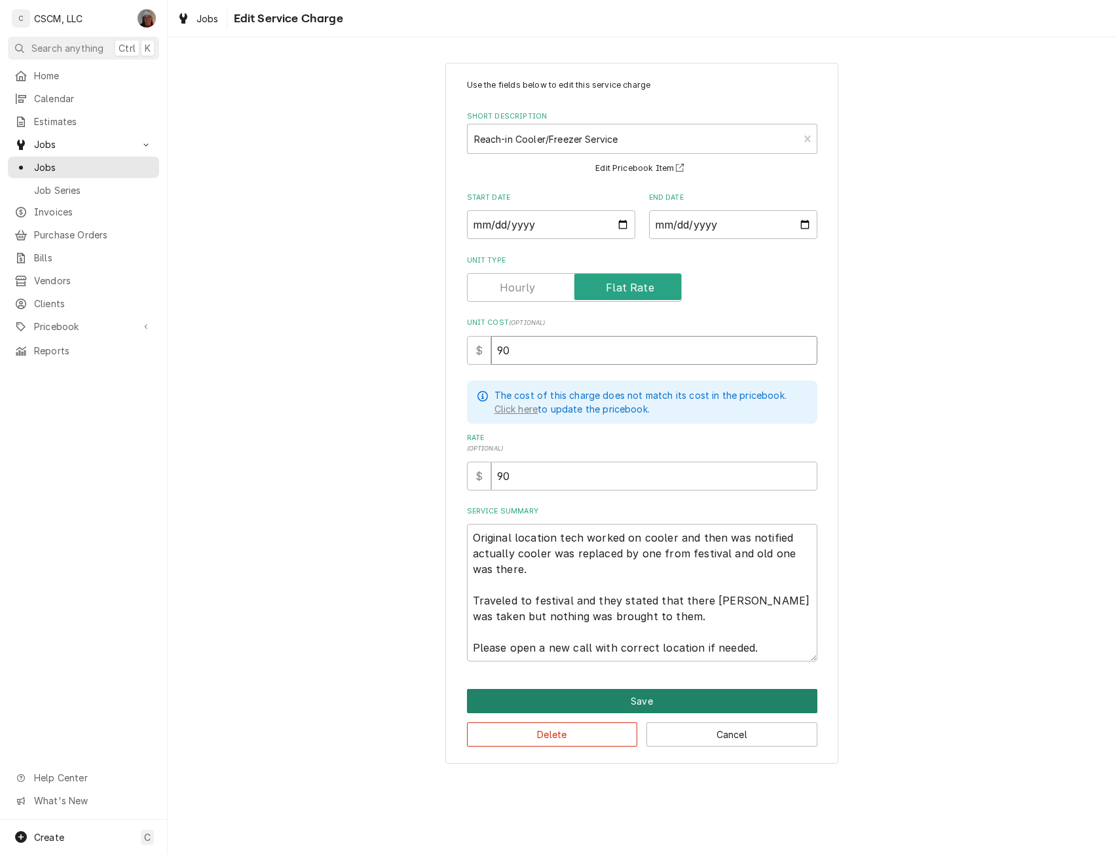
type input "90"
click at [620, 700] on button "Save" at bounding box center [642, 701] width 350 height 24
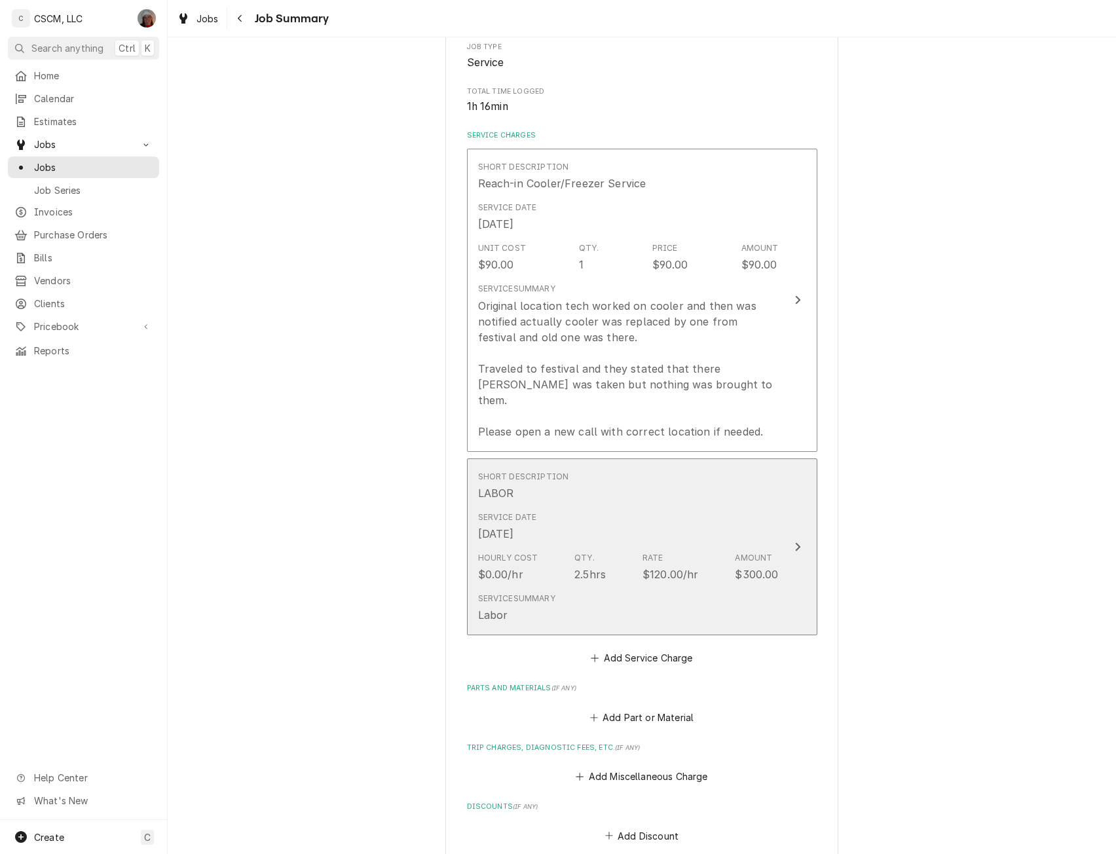
click at [795, 543] on icon "Update Line Item" at bounding box center [797, 547] width 5 height 9
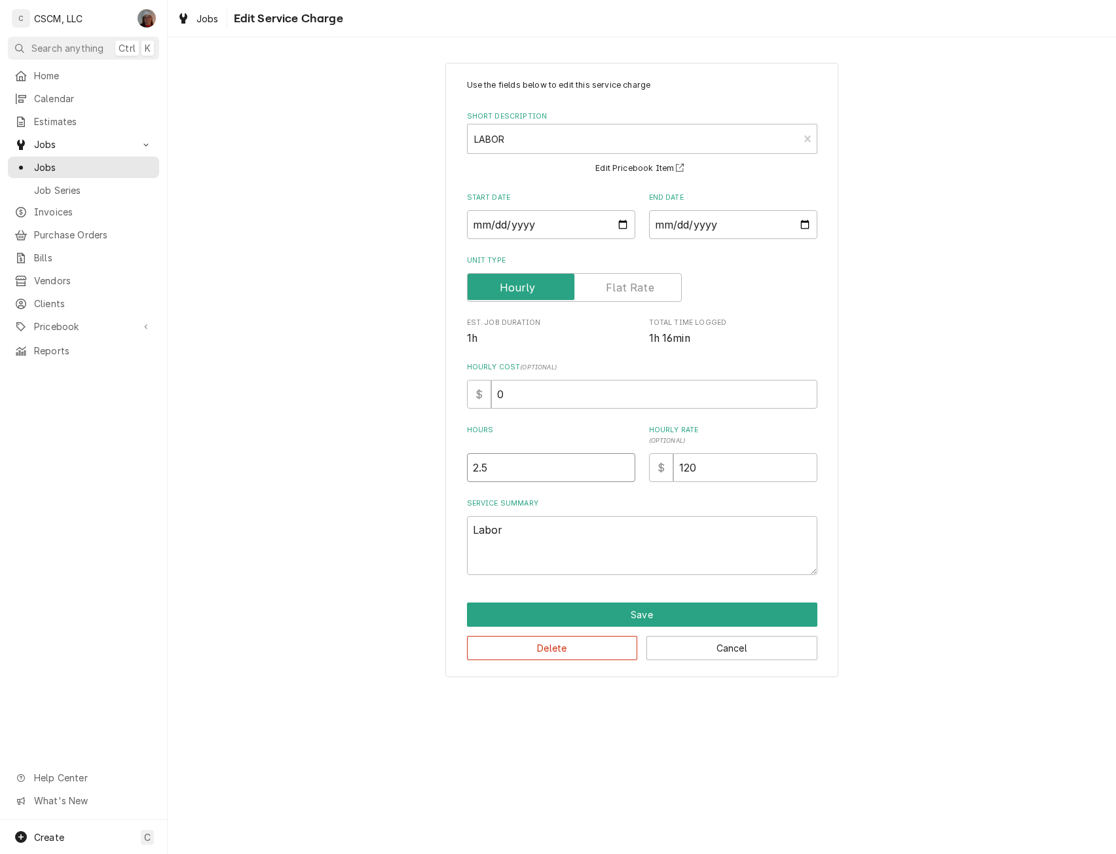
type textarea "x"
type input "2"
click at [622, 471] on input "2" at bounding box center [551, 467] width 168 height 29
type textarea "x"
type input "1.5"
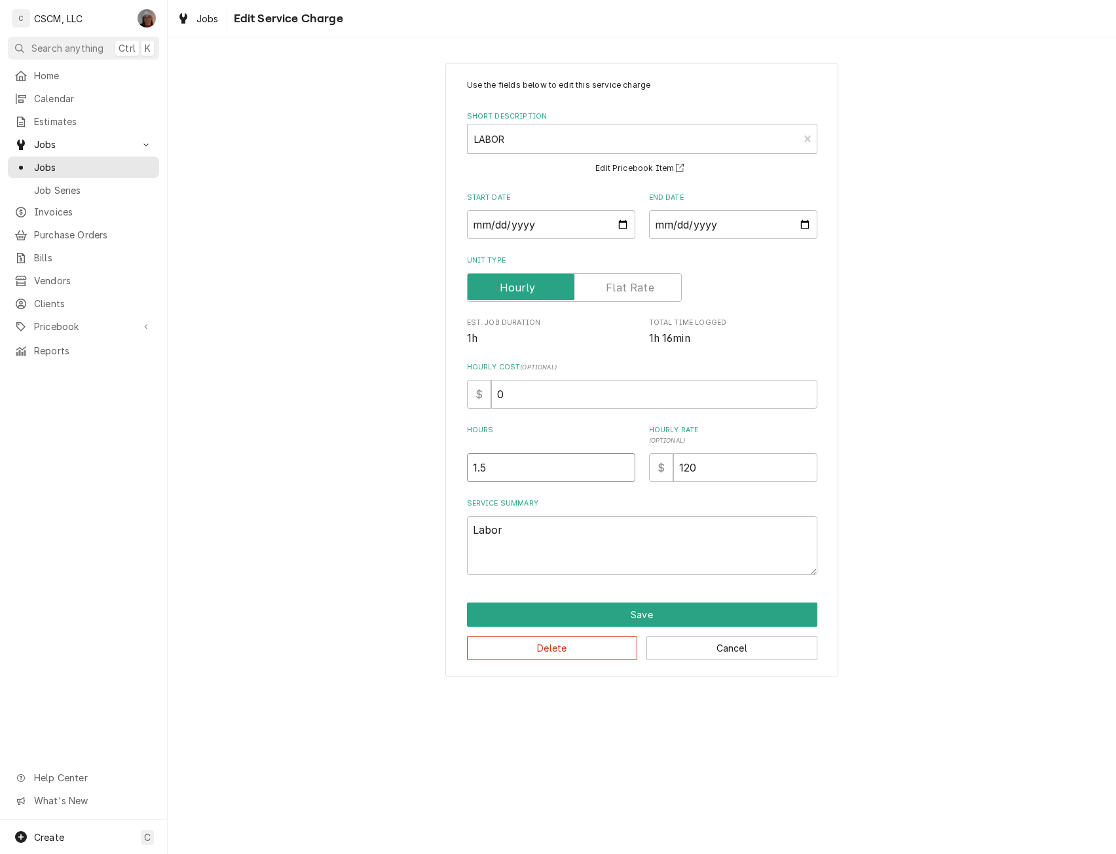
click at [622, 471] on input "1.5" at bounding box center [551, 467] width 168 height 29
drag, startPoint x: 490, startPoint y: 394, endPoint x: 566, endPoint y: 405, distance: 76.8
click at [566, 405] on input "0" at bounding box center [654, 394] width 326 height 29
type input "4"
type textarea "x"
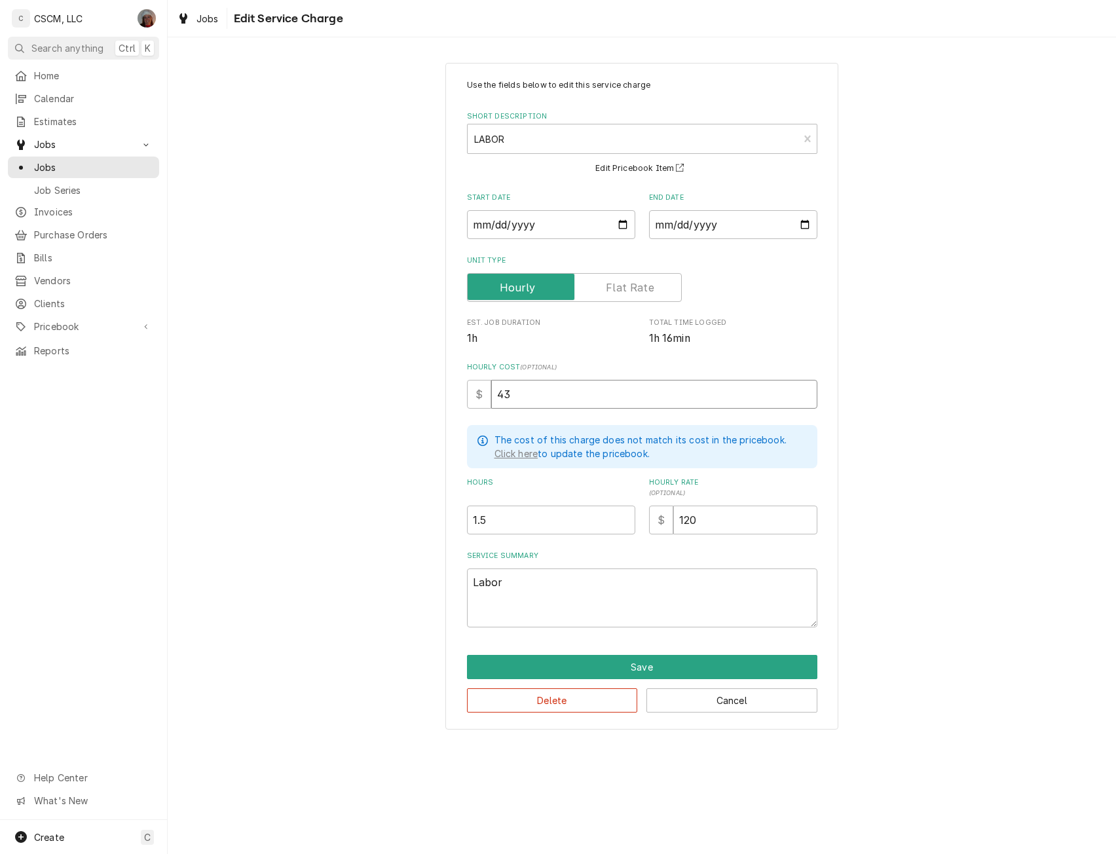
type input "43"
type textarea "x"
type input "0"
click at [615, 666] on button "Save" at bounding box center [642, 667] width 350 height 24
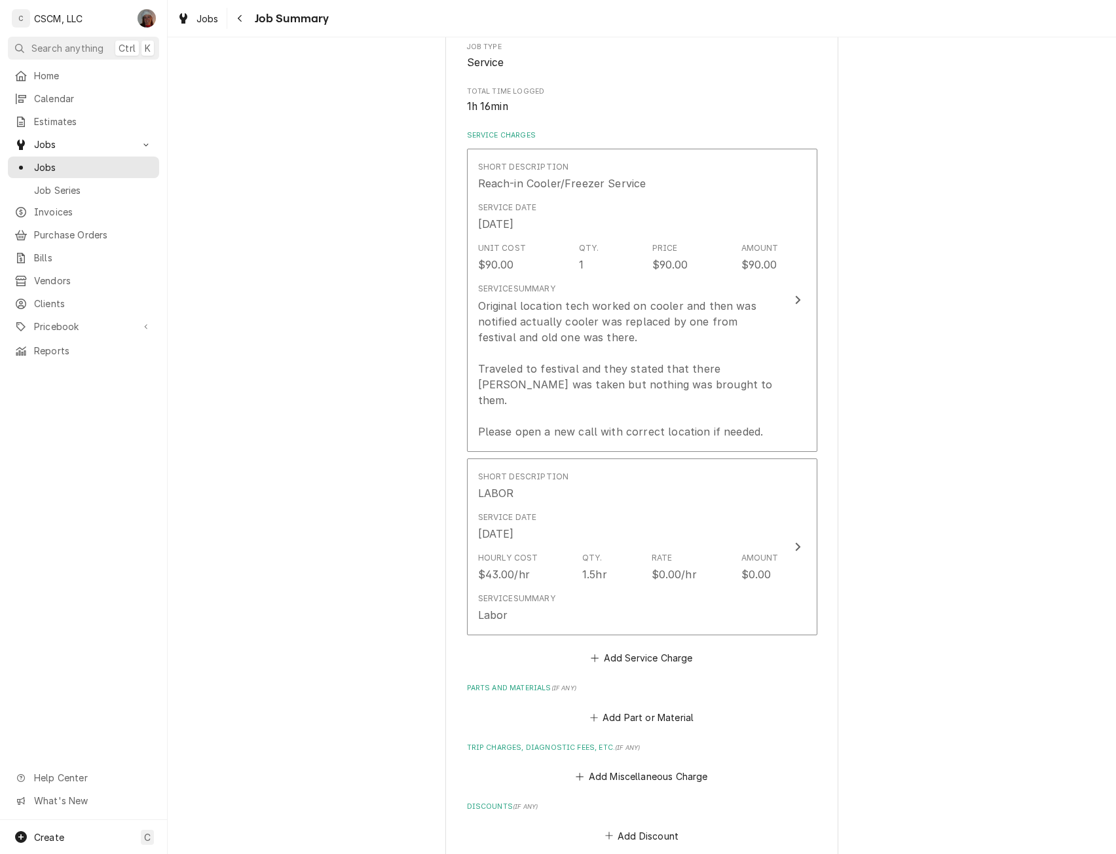
scroll to position [601, 0]
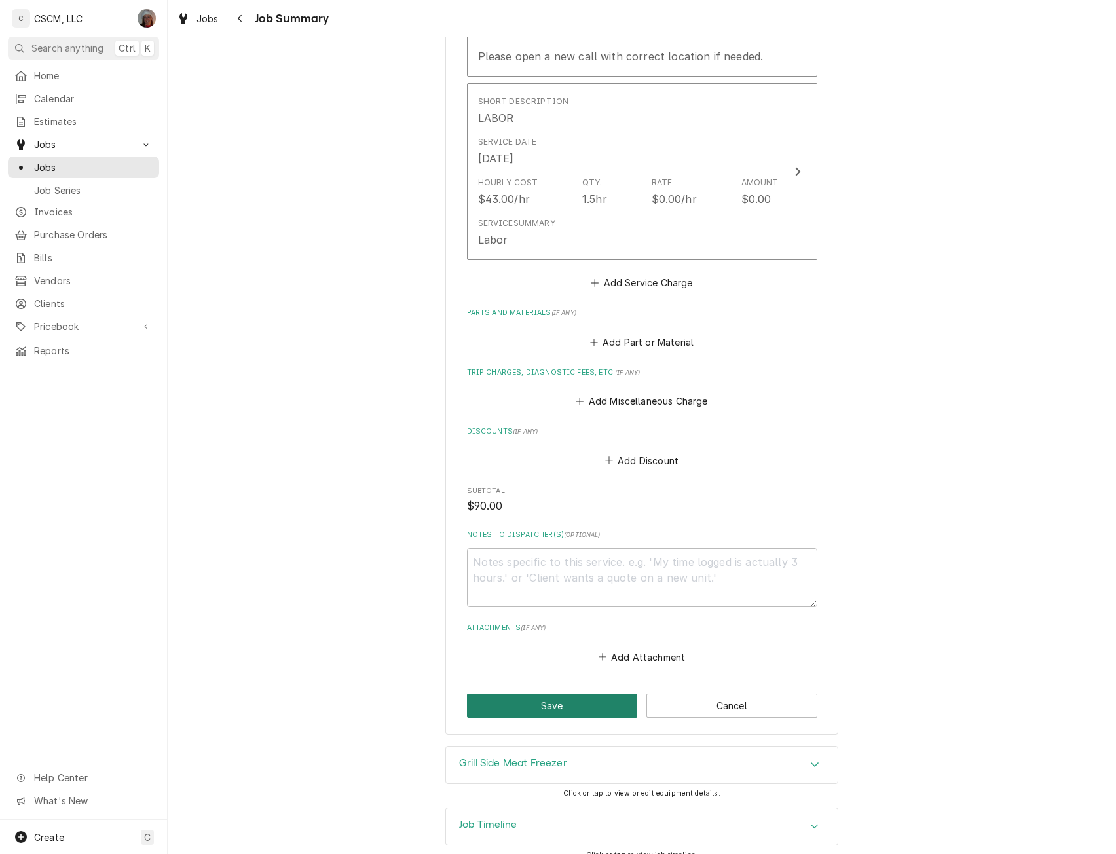
click at [551, 694] on button "Save" at bounding box center [552, 705] width 171 height 24
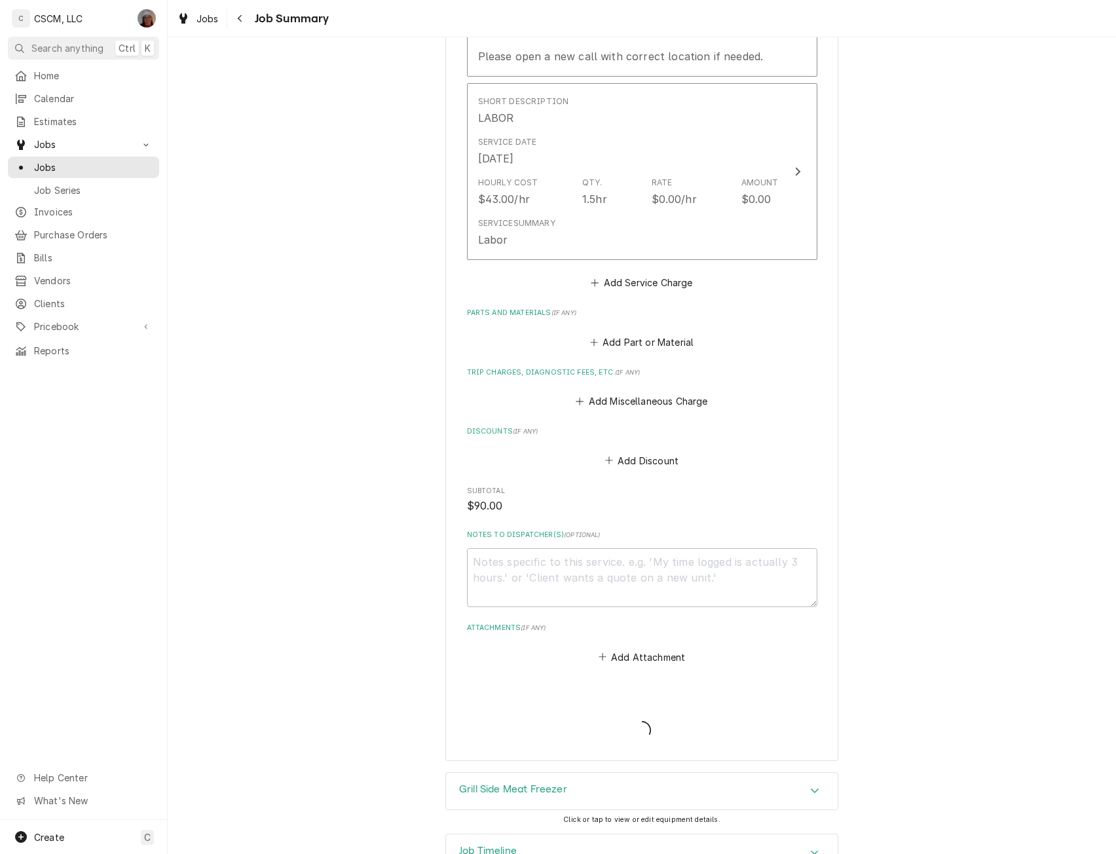
type textarea "x"
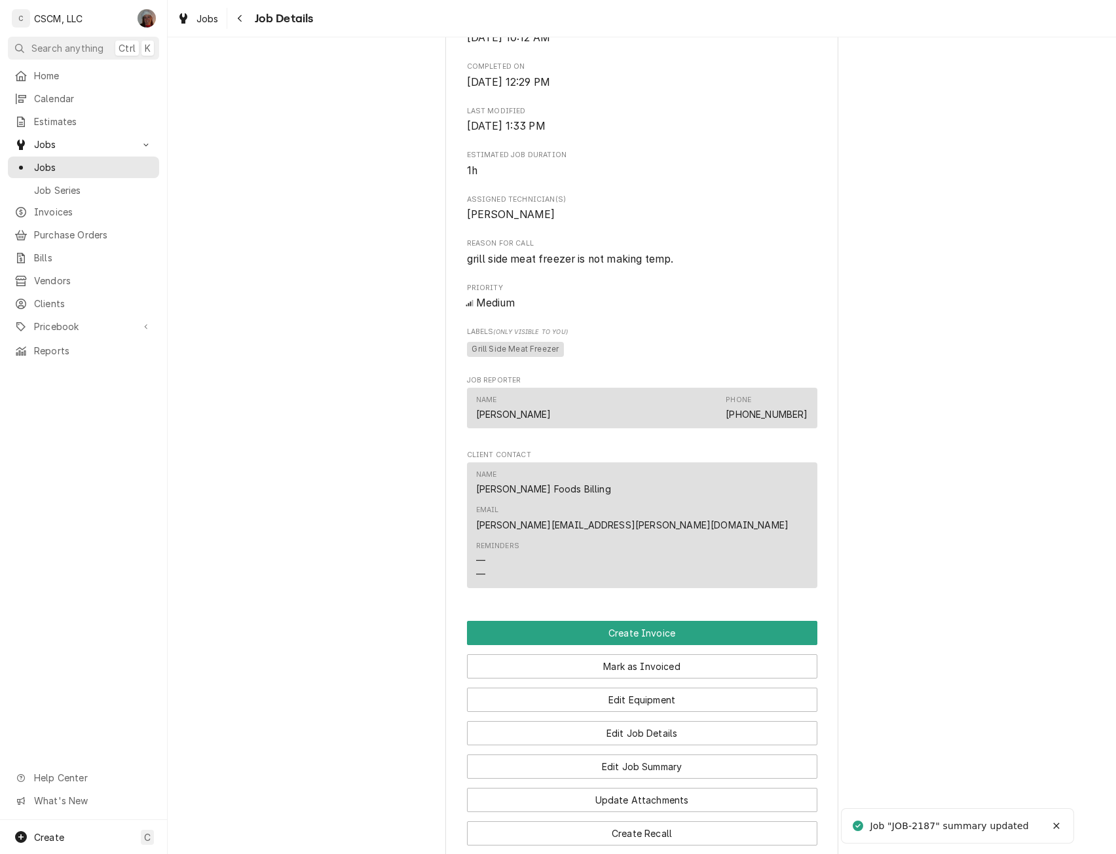
scroll to position [797, 0]
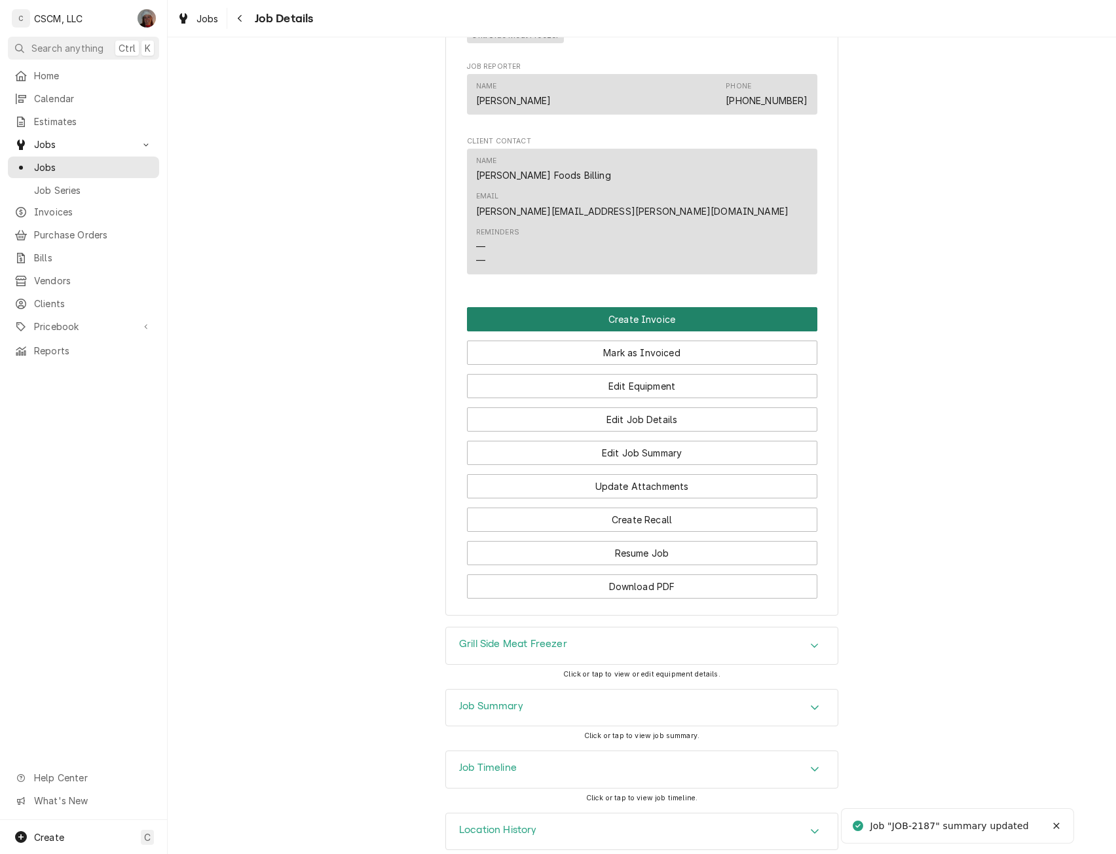
click at [655, 307] on button "Create Invoice" at bounding box center [642, 319] width 350 height 24
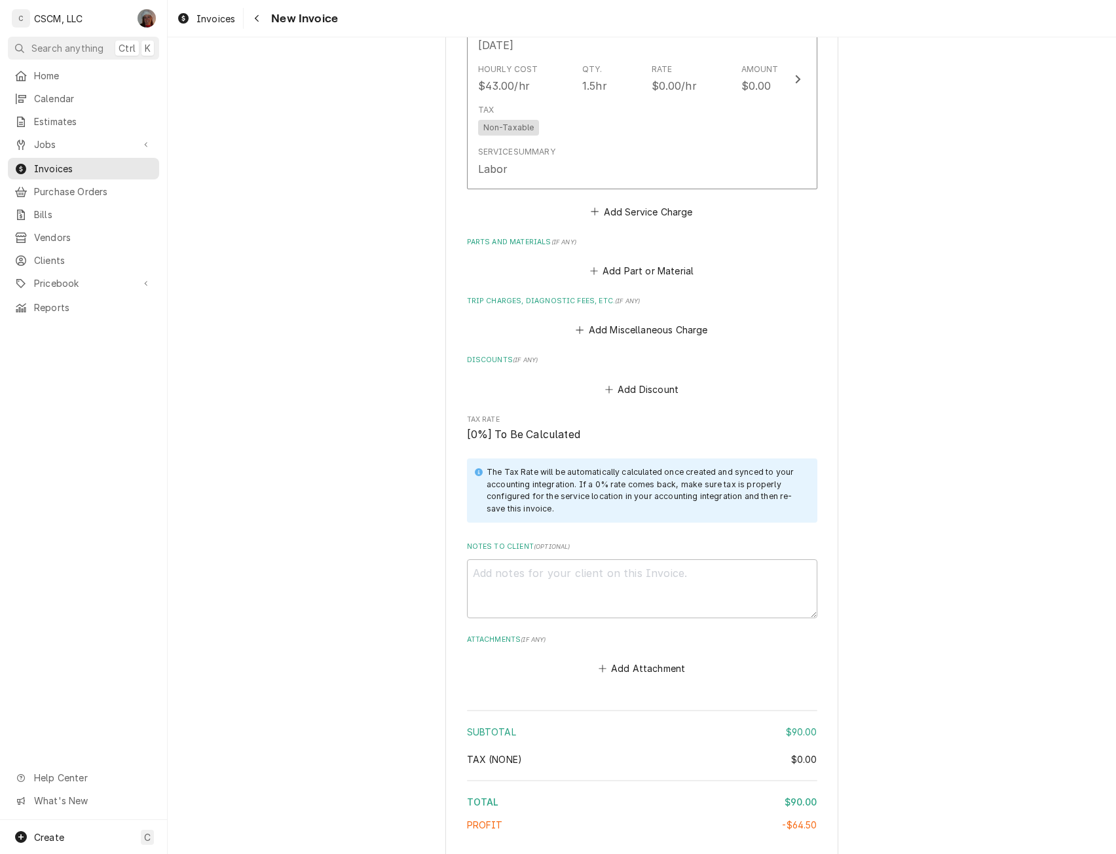
scroll to position [1629, 0]
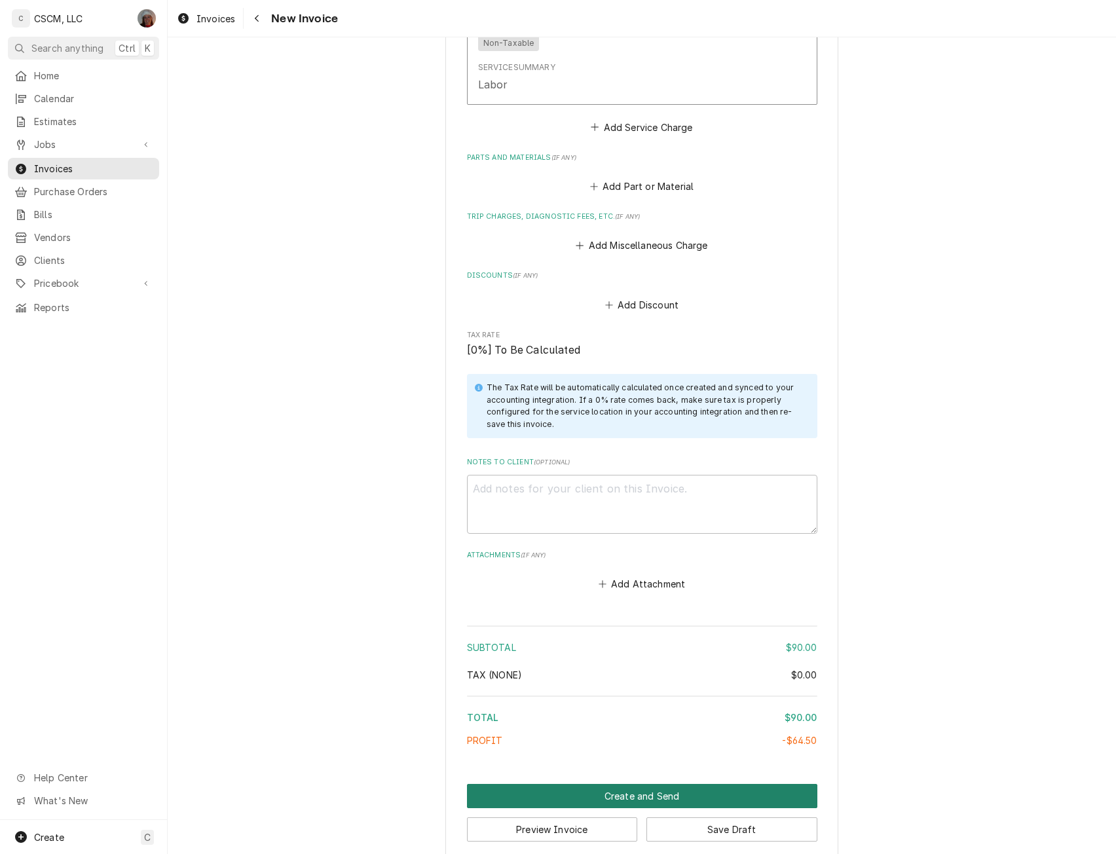
click at [649, 784] on button "Create and Send" at bounding box center [642, 796] width 350 height 24
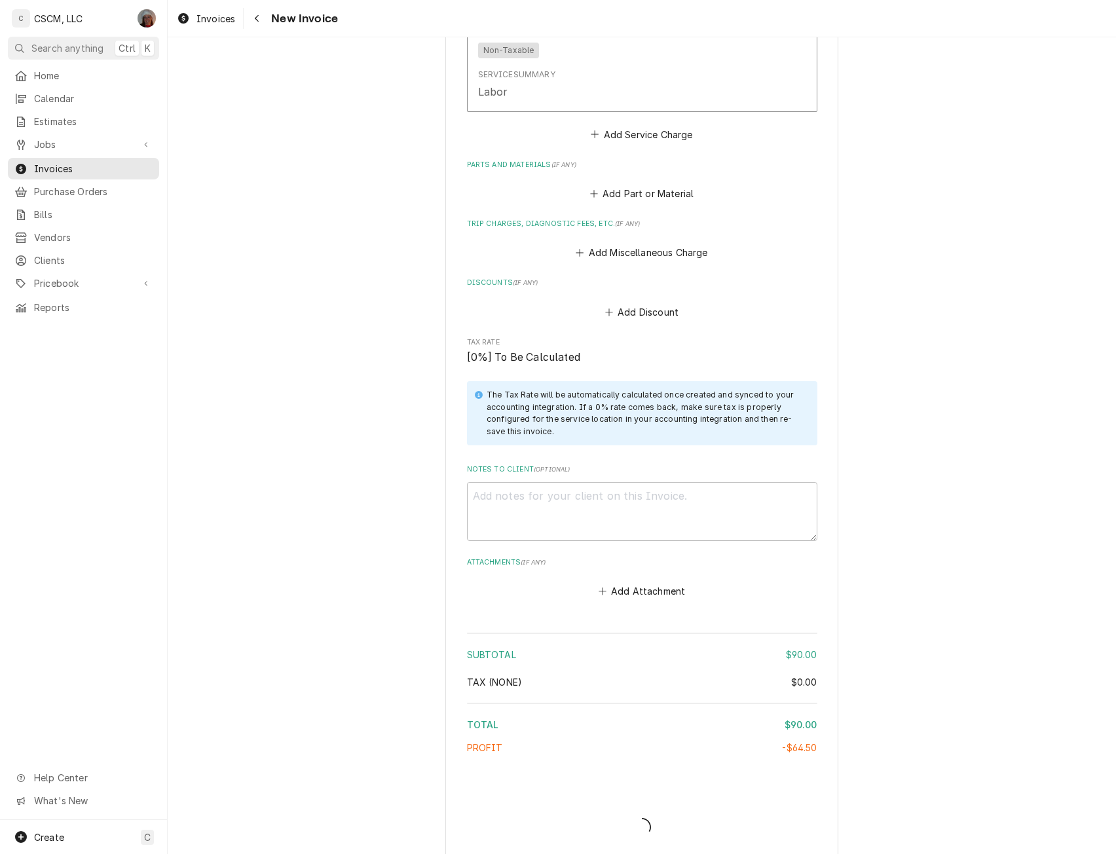
type textarea "x"
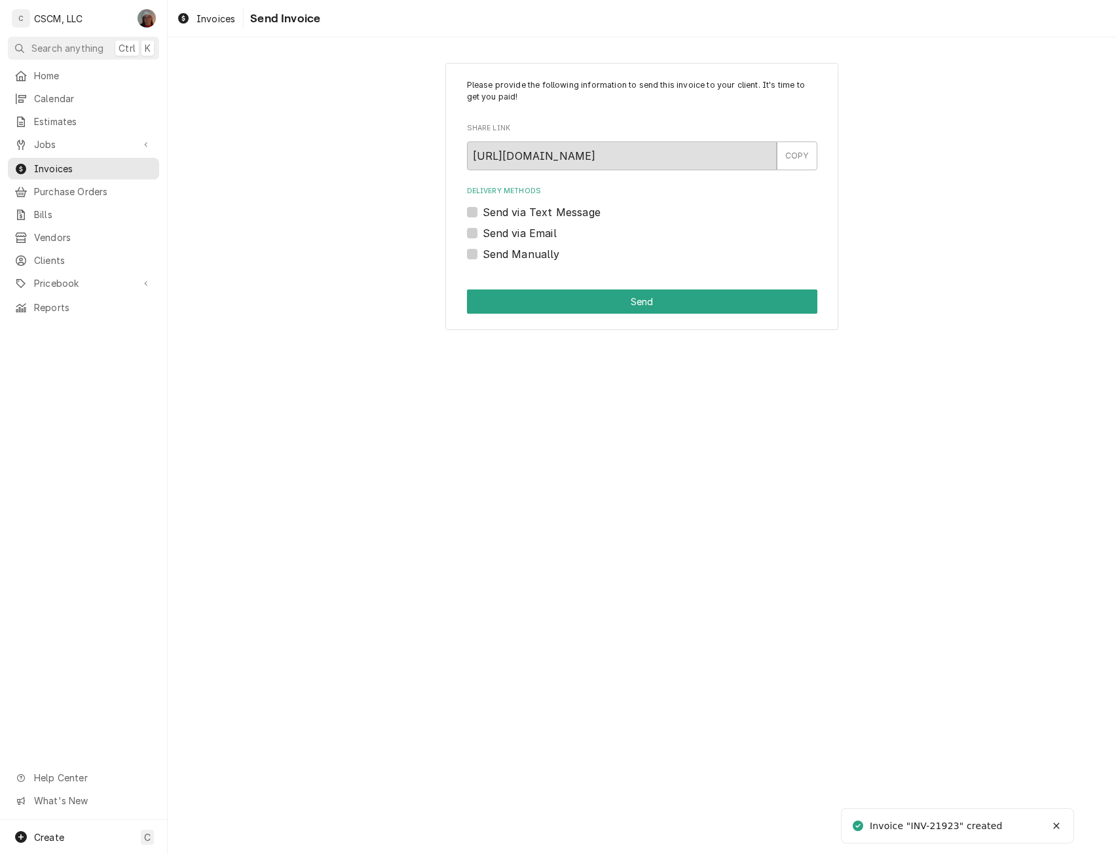
click at [482, 255] on label "Send Manually" at bounding box center [520, 254] width 77 height 16
click at [482, 255] on input "Send Manually" at bounding box center [657, 260] width 350 height 29
checkbox input "true"
click at [482, 234] on label "Send via Email" at bounding box center [519, 233] width 74 height 16
click at [482, 234] on input "Send via Email" at bounding box center [657, 239] width 350 height 29
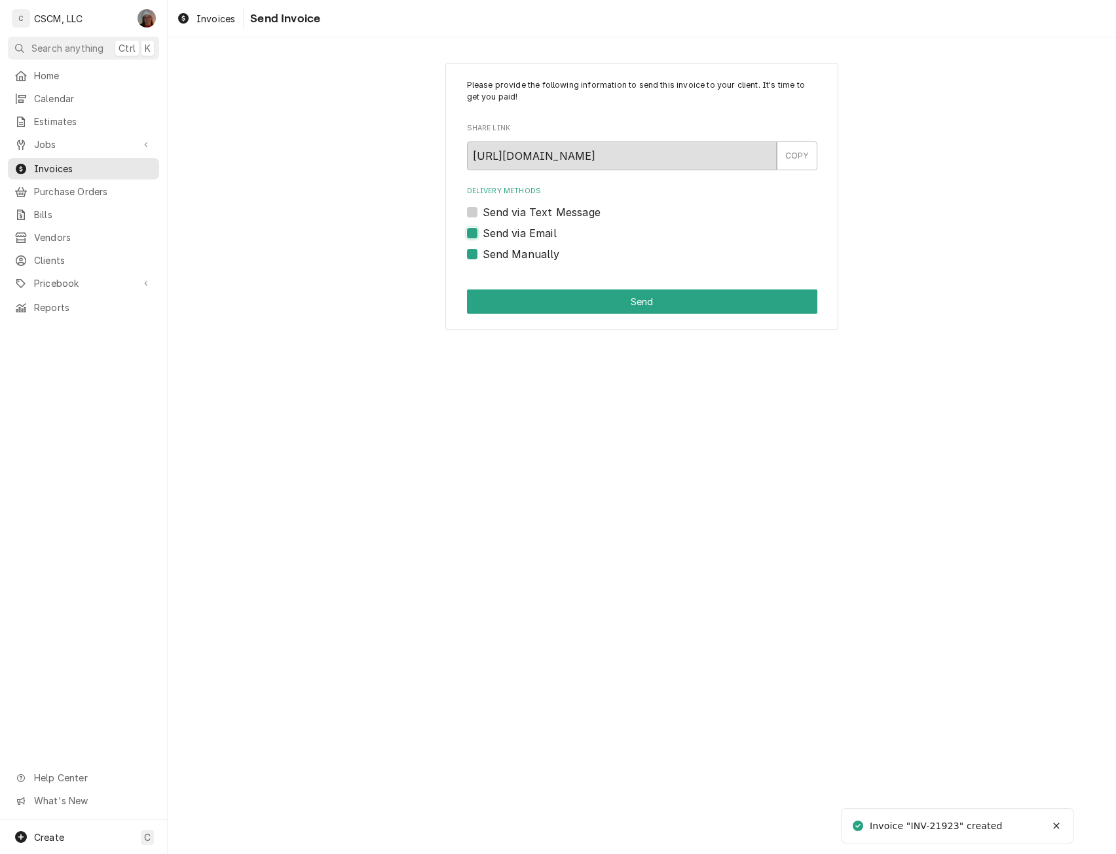
checkbox input "true"
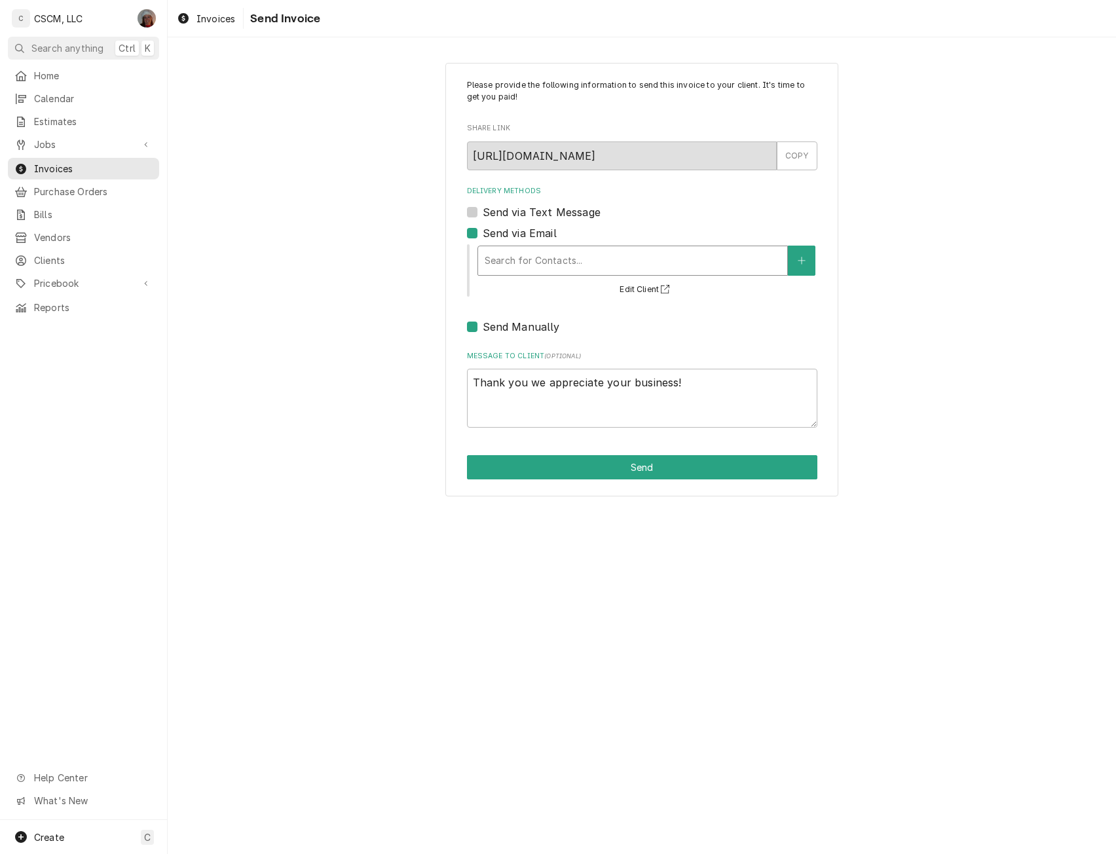
click at [520, 266] on div "Delivery Methods" at bounding box center [632, 261] width 296 height 24
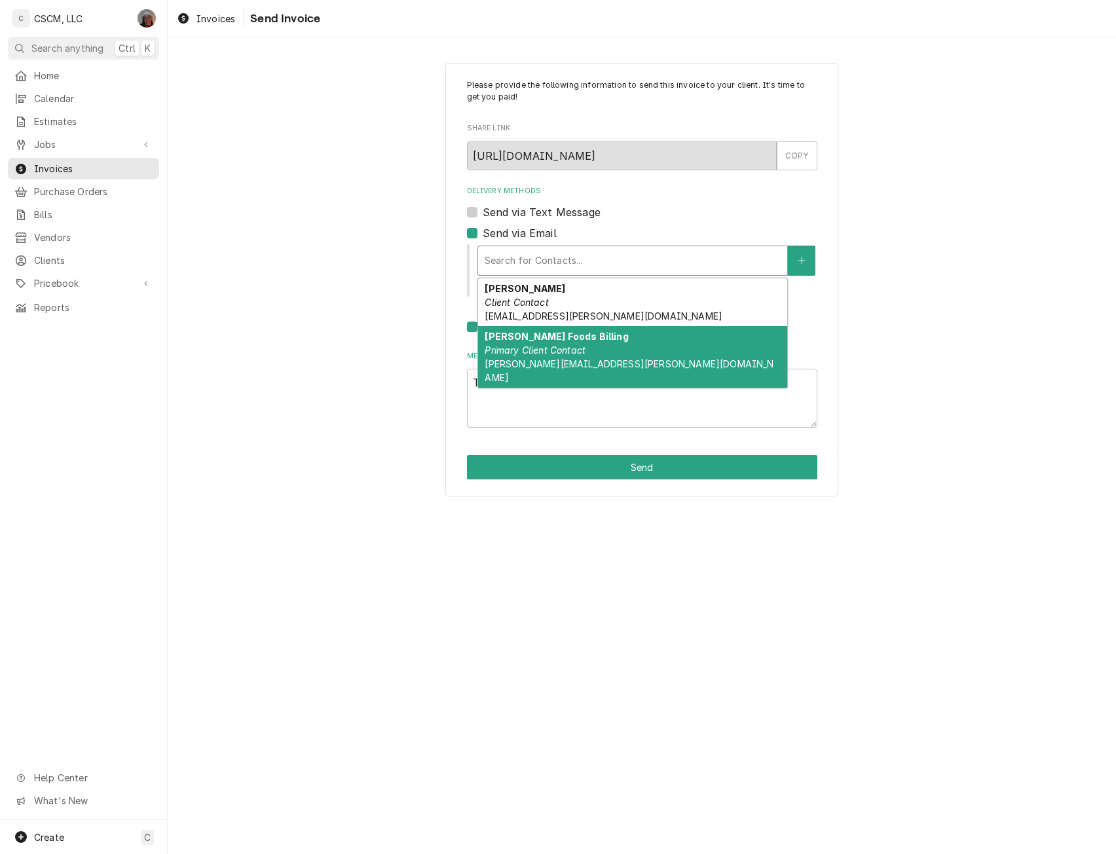
click at [579, 351] on em "Primary Client Contact" at bounding box center [534, 349] width 101 height 11
type textarea "x"
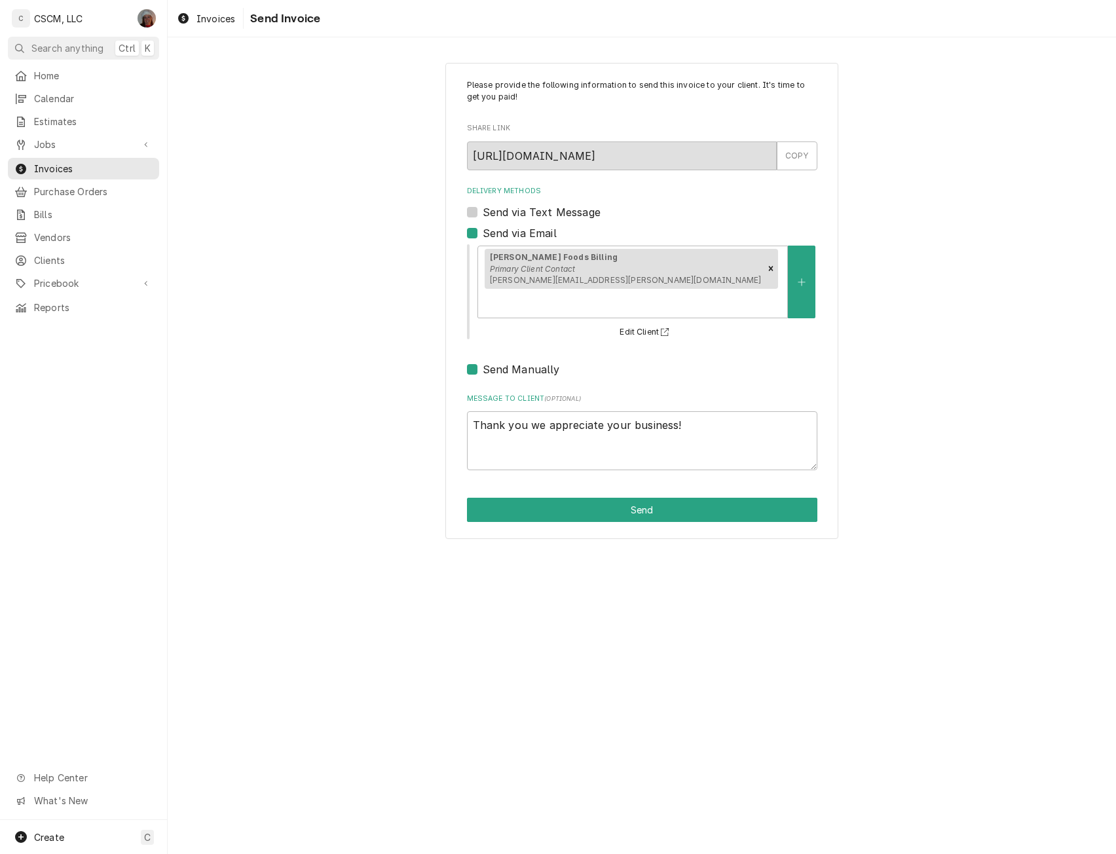
click at [482, 361] on label "Send Manually" at bounding box center [520, 369] width 77 height 16
click at [482, 361] on input "Send Manually" at bounding box center [657, 375] width 350 height 29
checkbox input "false"
click at [641, 498] on button "Send" at bounding box center [642, 510] width 350 height 24
type textarea "x"
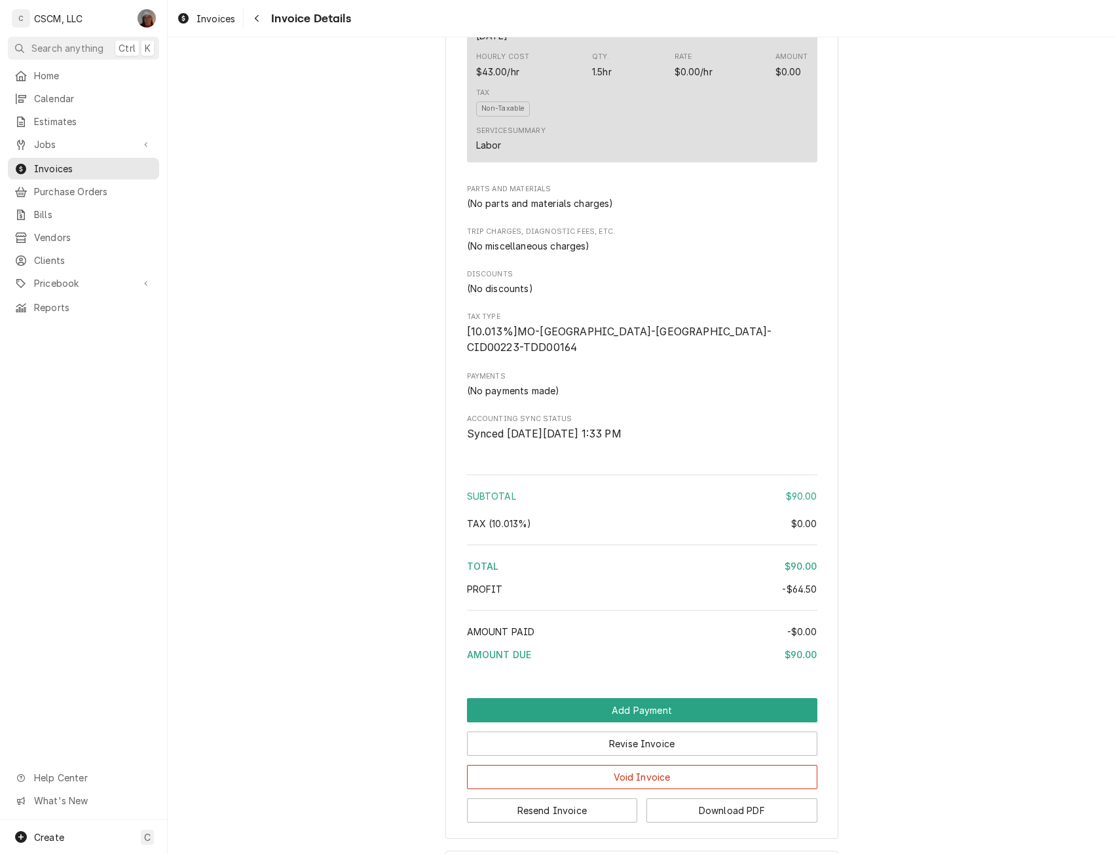
scroll to position [1111, 0]
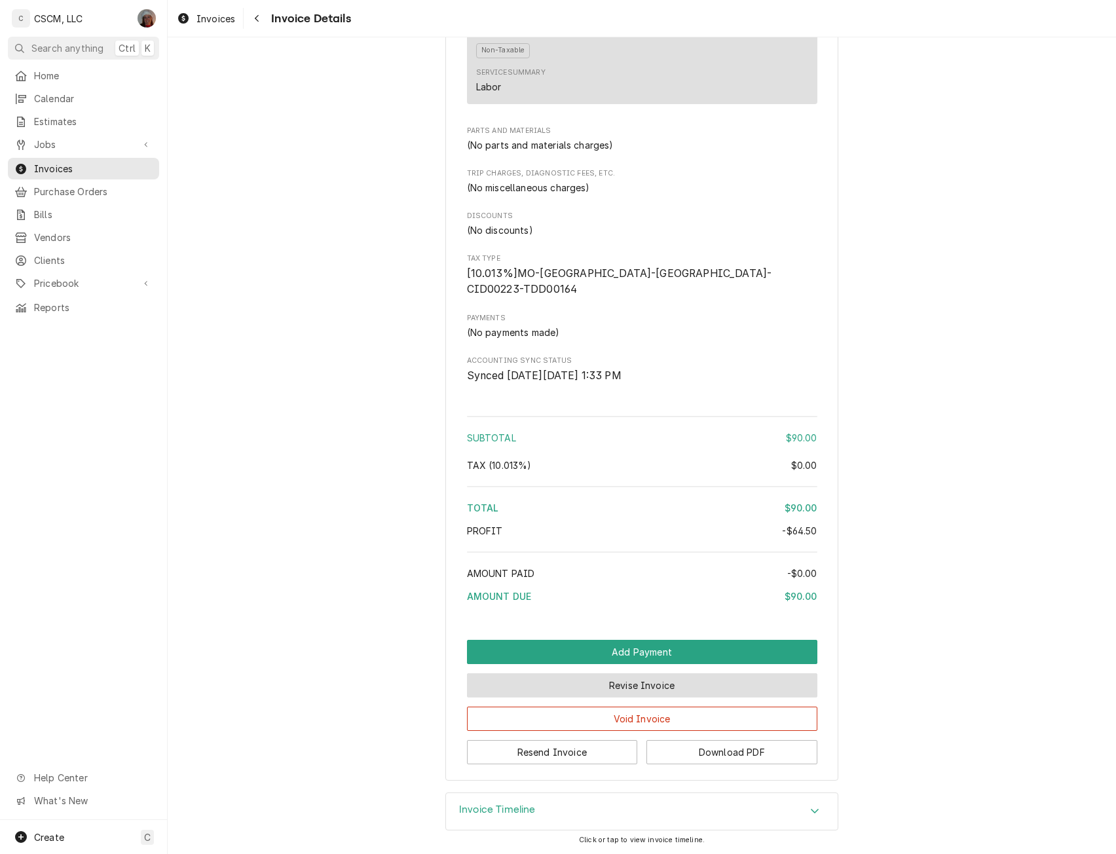
click at [631, 681] on button "Revise Invoice" at bounding box center [642, 685] width 350 height 24
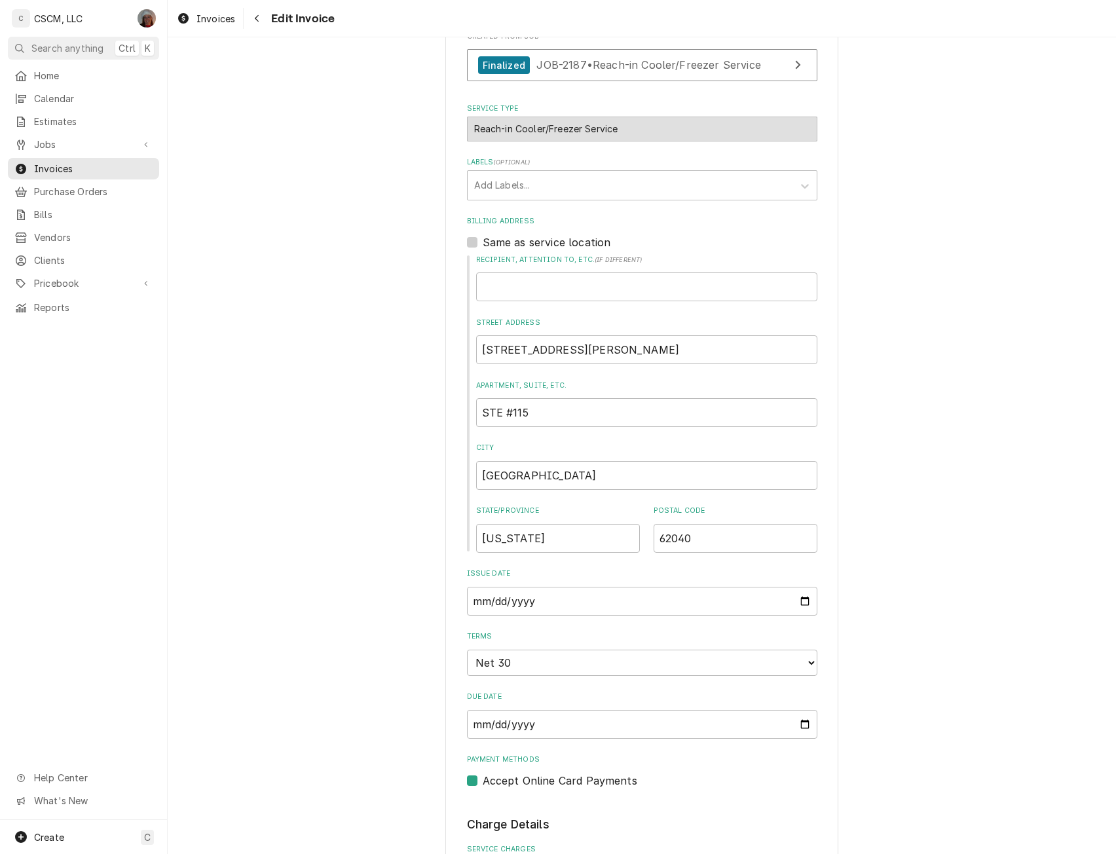
scroll to position [304, 0]
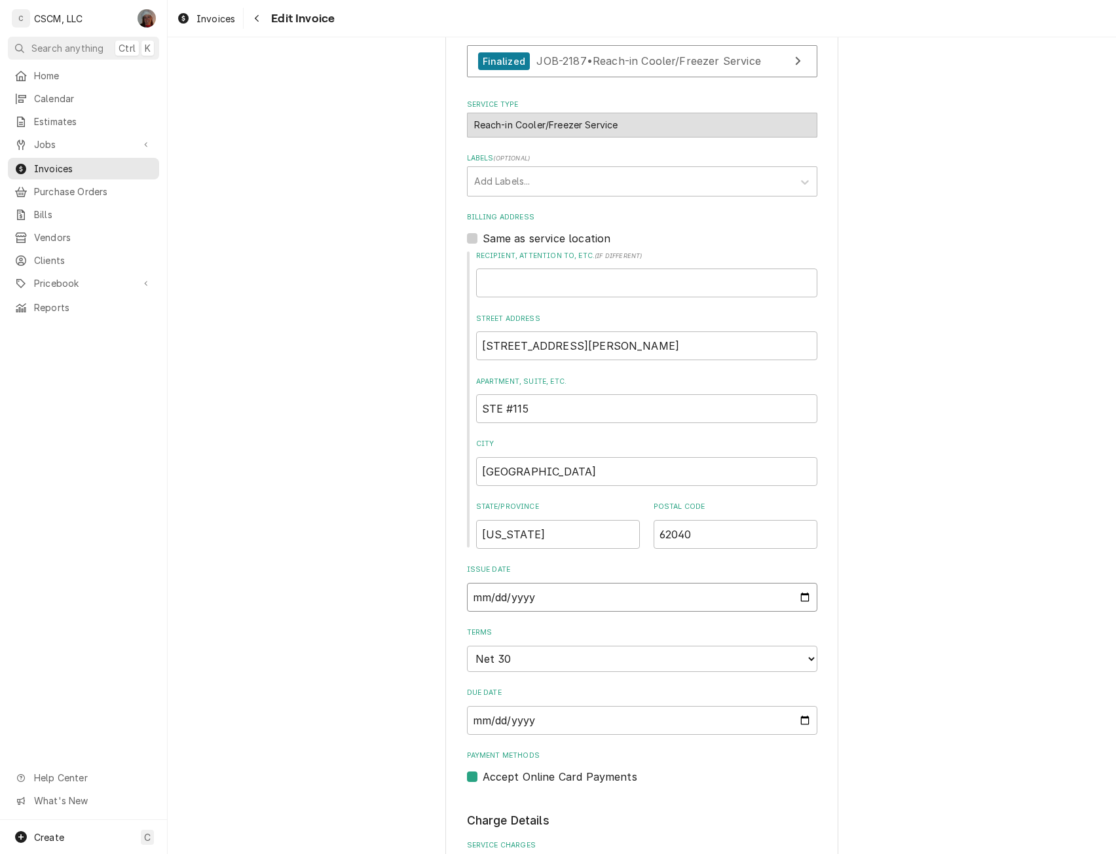
click at [801, 594] on input "2025-09-16" at bounding box center [642, 597] width 350 height 29
type input "2025-09-10"
click at [808, 659] on select "Choose payment terms... Same Day Net 7 Net 14 Net 21 Net 30 Net 45 Net 60 Net 90" at bounding box center [642, 659] width 350 height 26
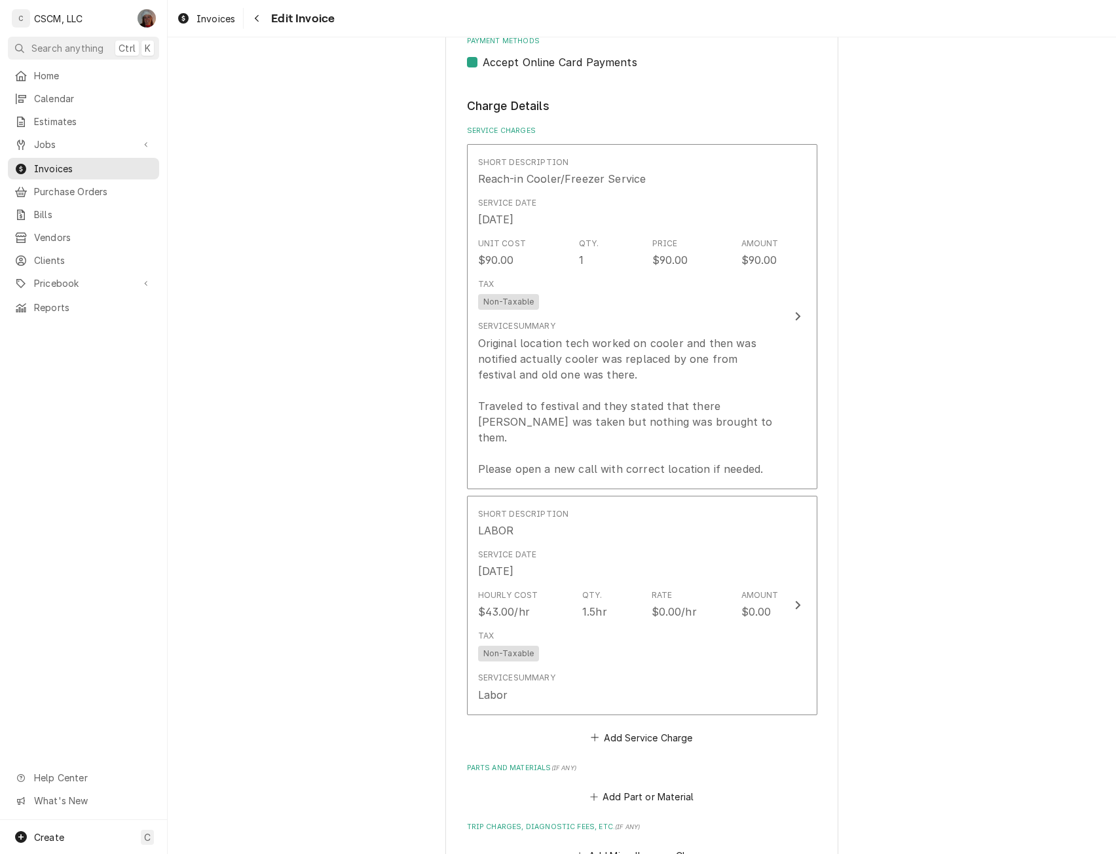
scroll to position [1657, 0]
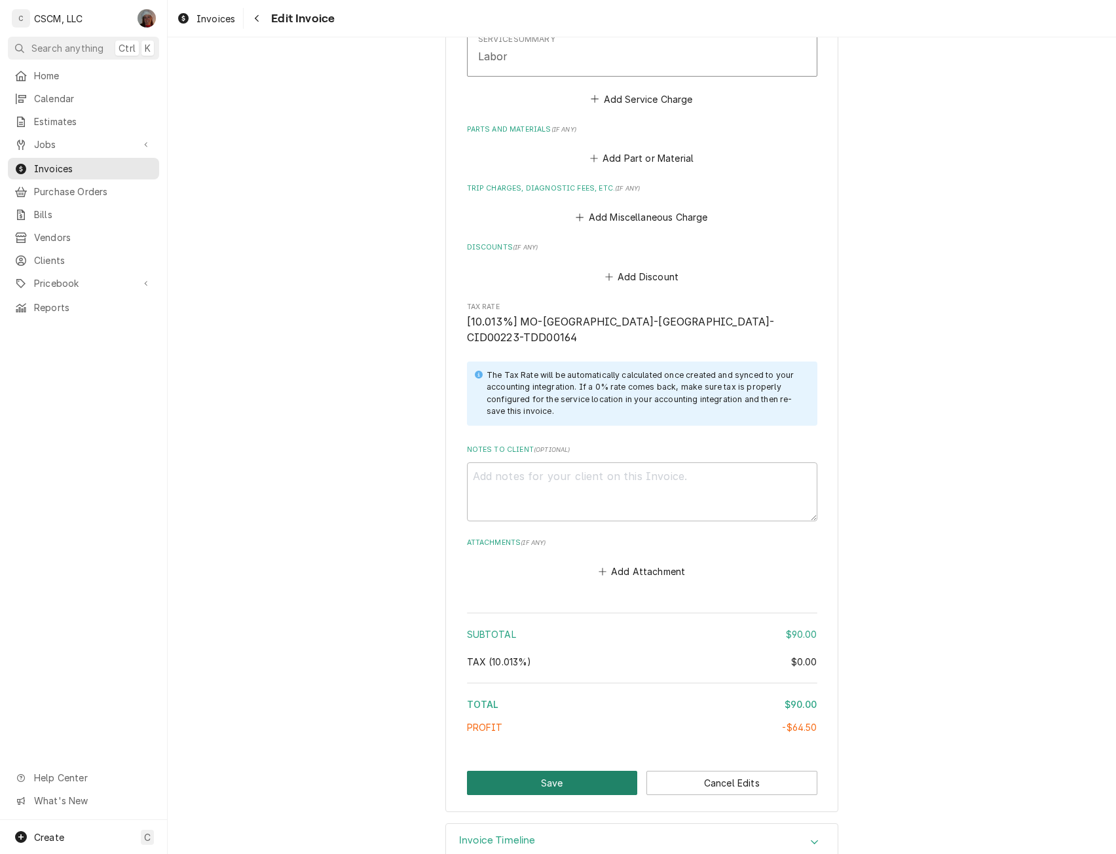
click at [540, 771] on button "Save" at bounding box center [552, 783] width 171 height 24
type textarea "x"
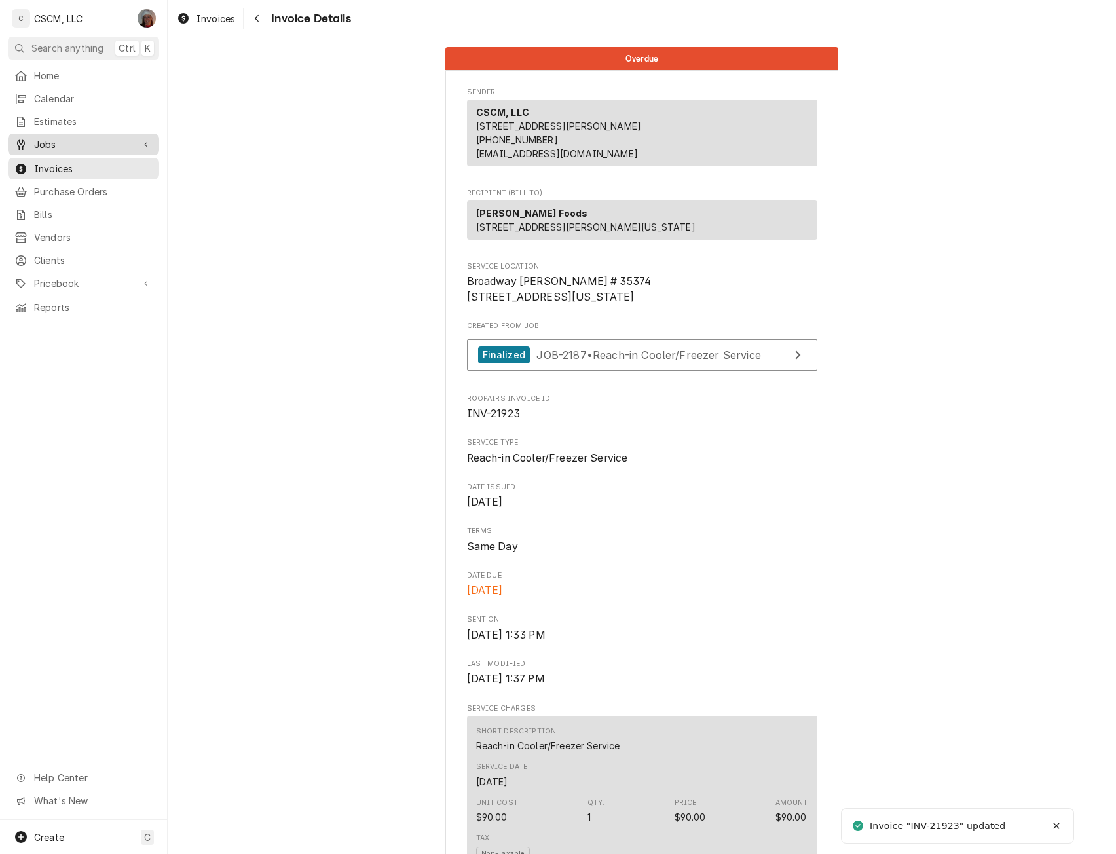
click at [62, 144] on span "Jobs" at bounding box center [83, 144] width 99 height 14
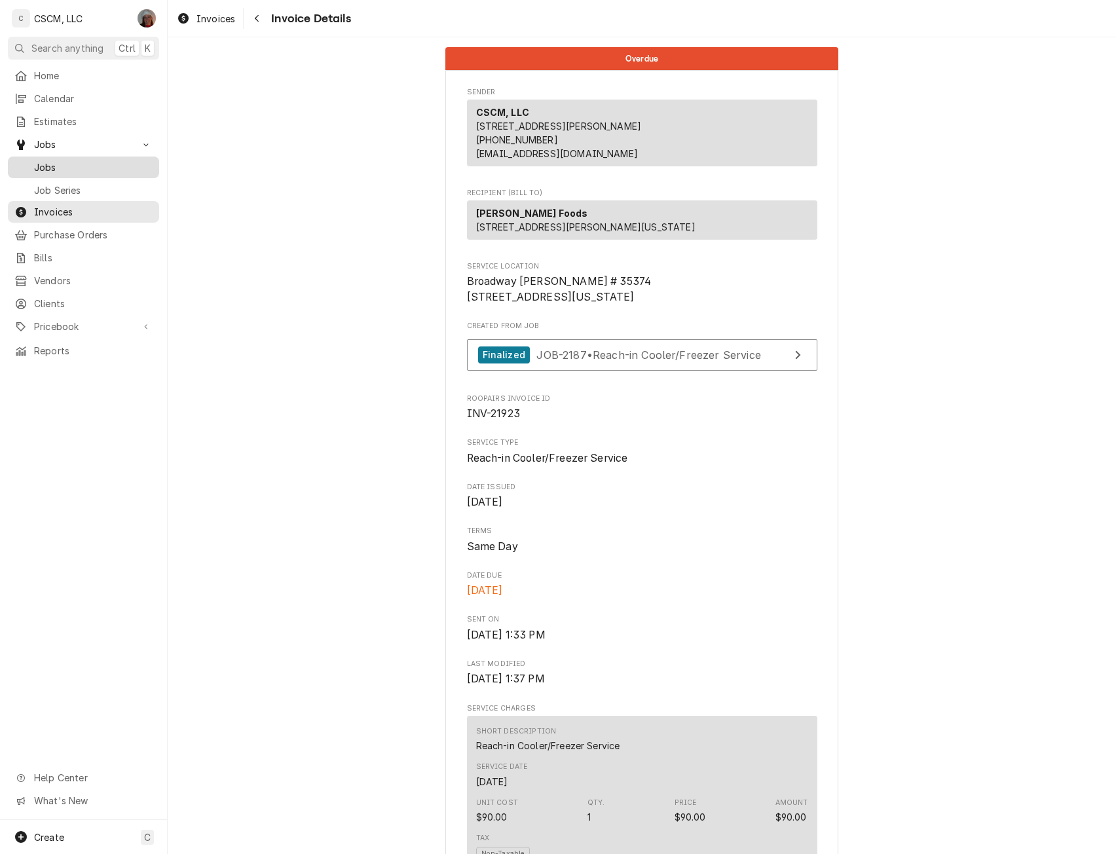
click at [55, 170] on link "Jobs" at bounding box center [83, 167] width 151 height 22
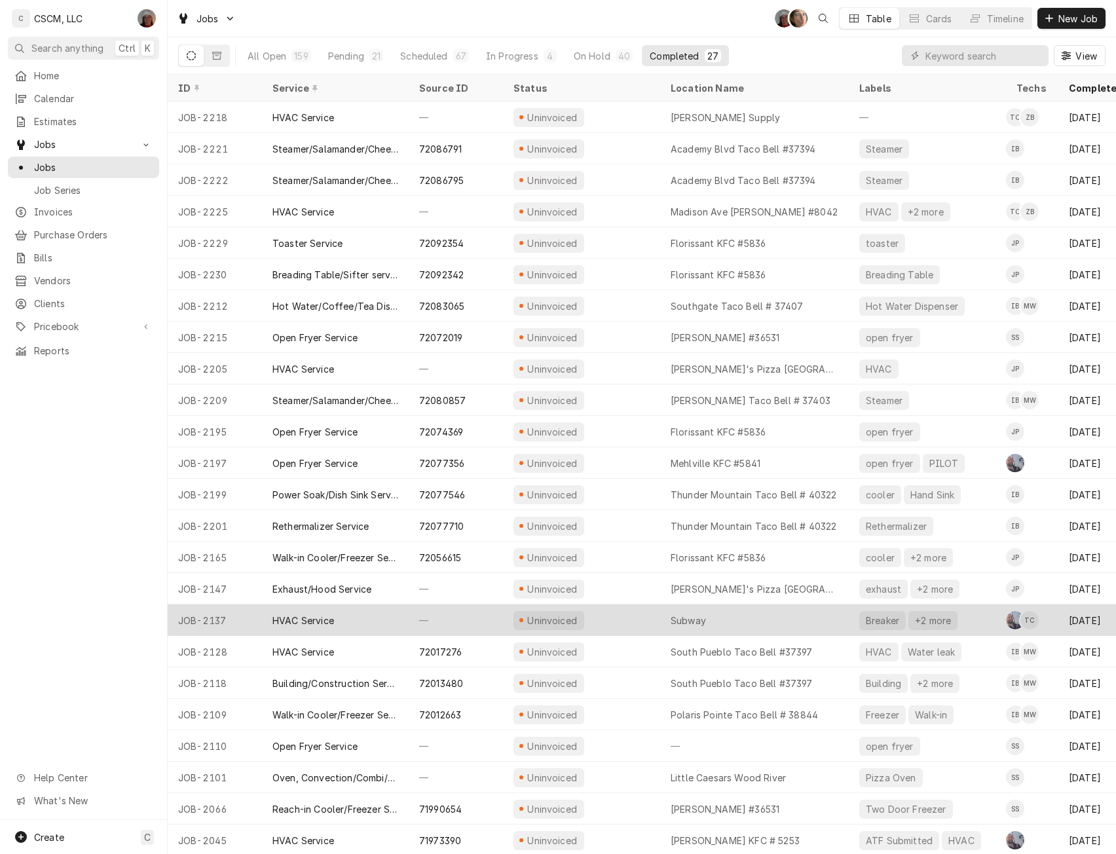
click at [629, 613] on div "Uninvoiced" at bounding box center [581, 619] width 157 height 31
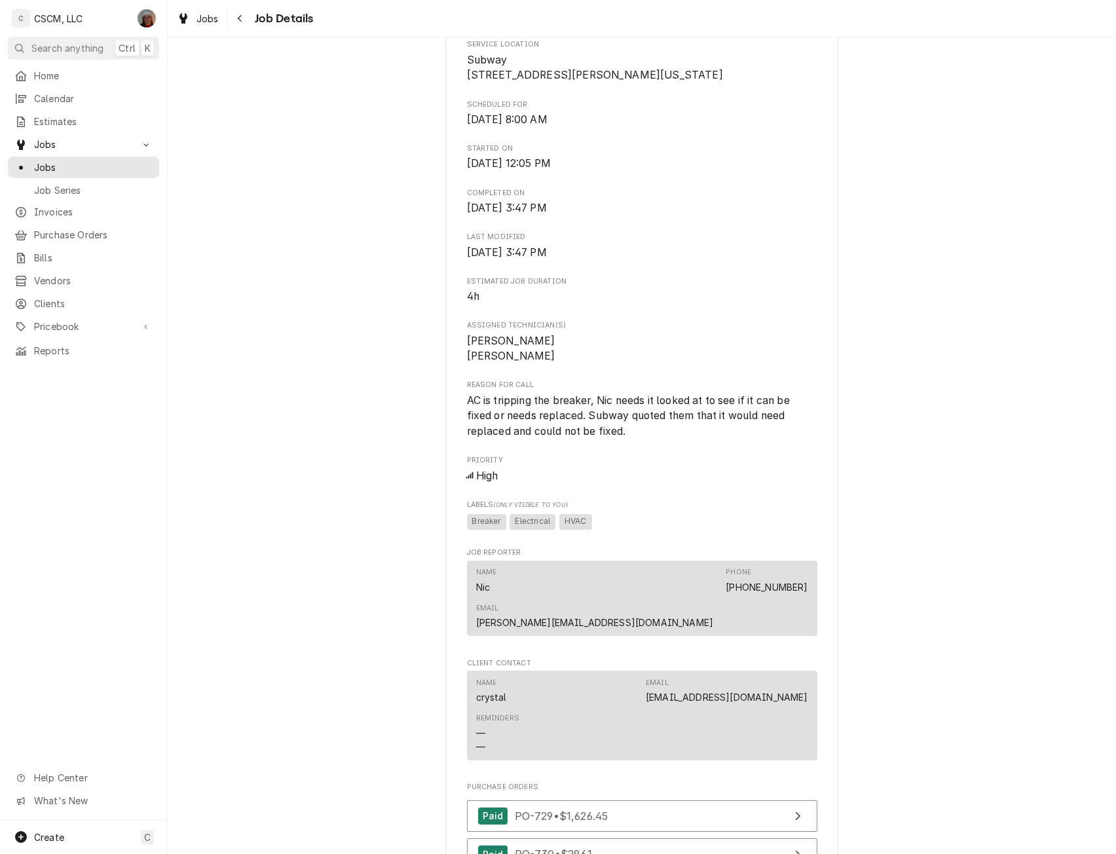
scroll to position [446, 0]
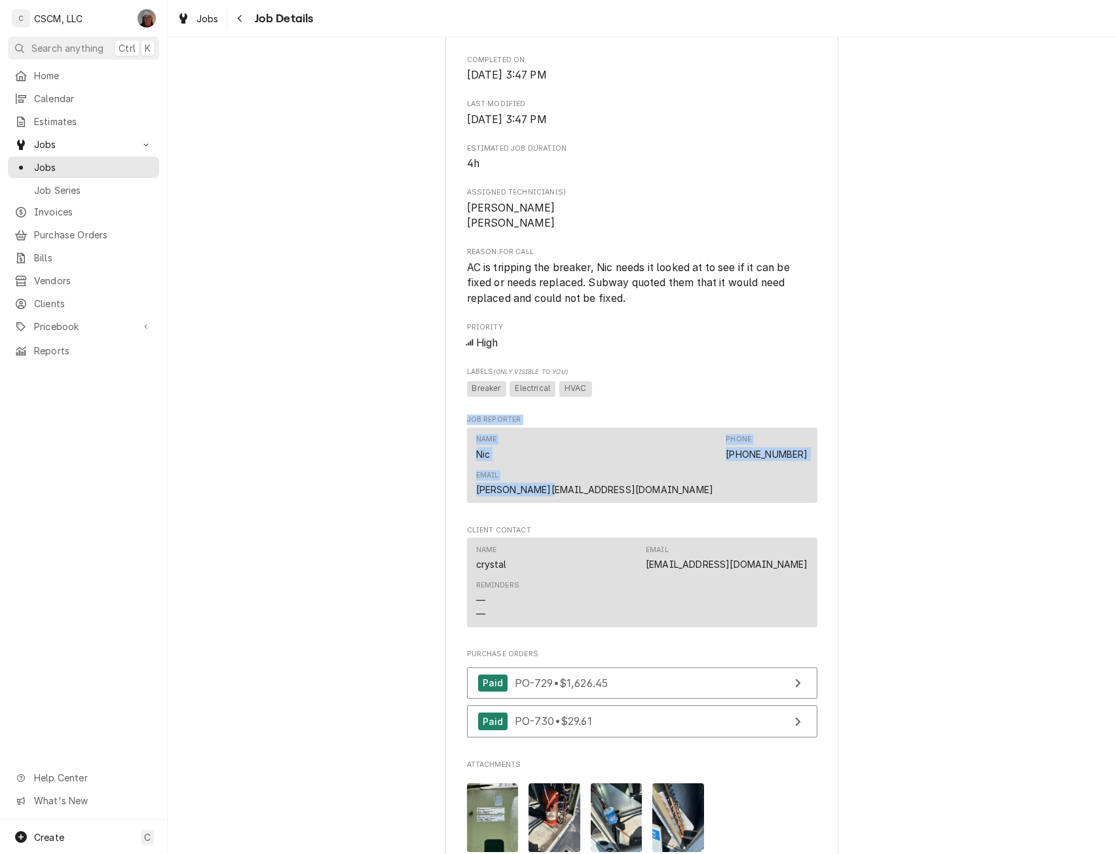
drag, startPoint x: 1099, startPoint y: 410, endPoint x: 1094, endPoint y: 495, distance: 85.3
click at [1094, 495] on div "Completed and Uninvoiced Meyer Properties Subway / 120 S. Buchanan St STE 108, …" at bounding box center [642, 407] width 948 height 1604
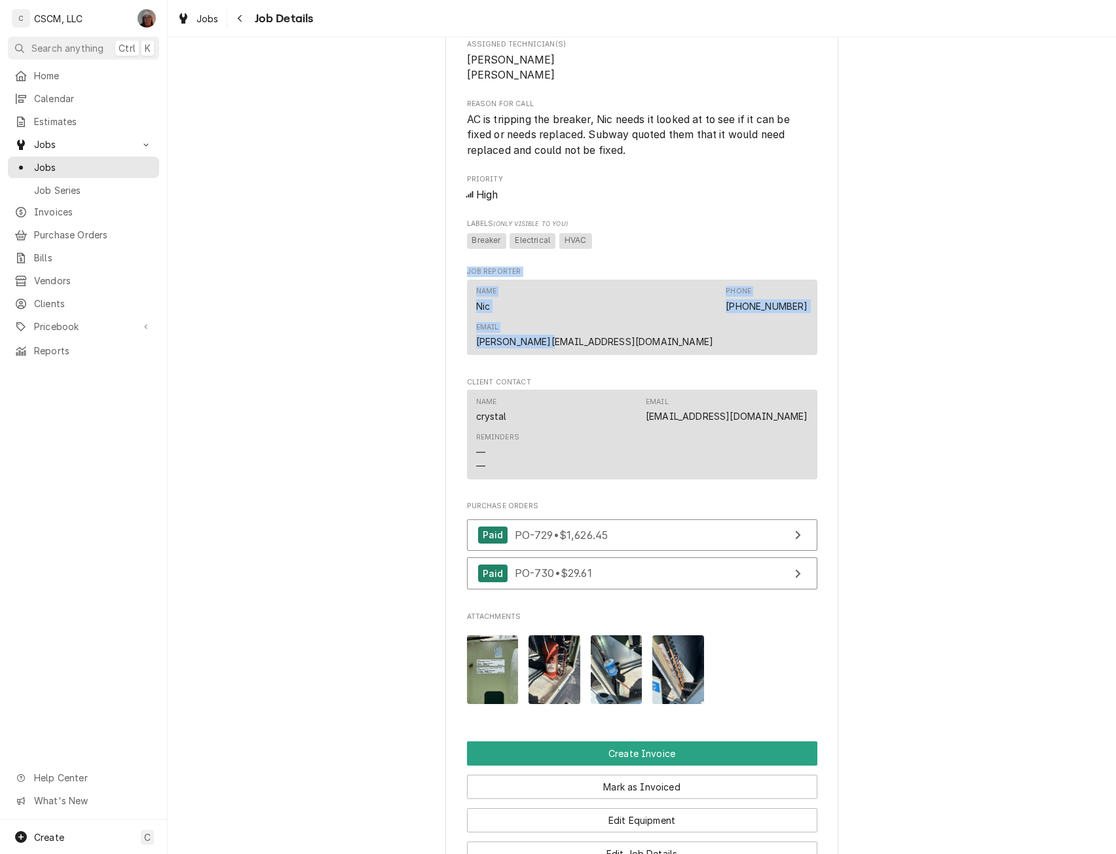
scroll to position [583, 0]
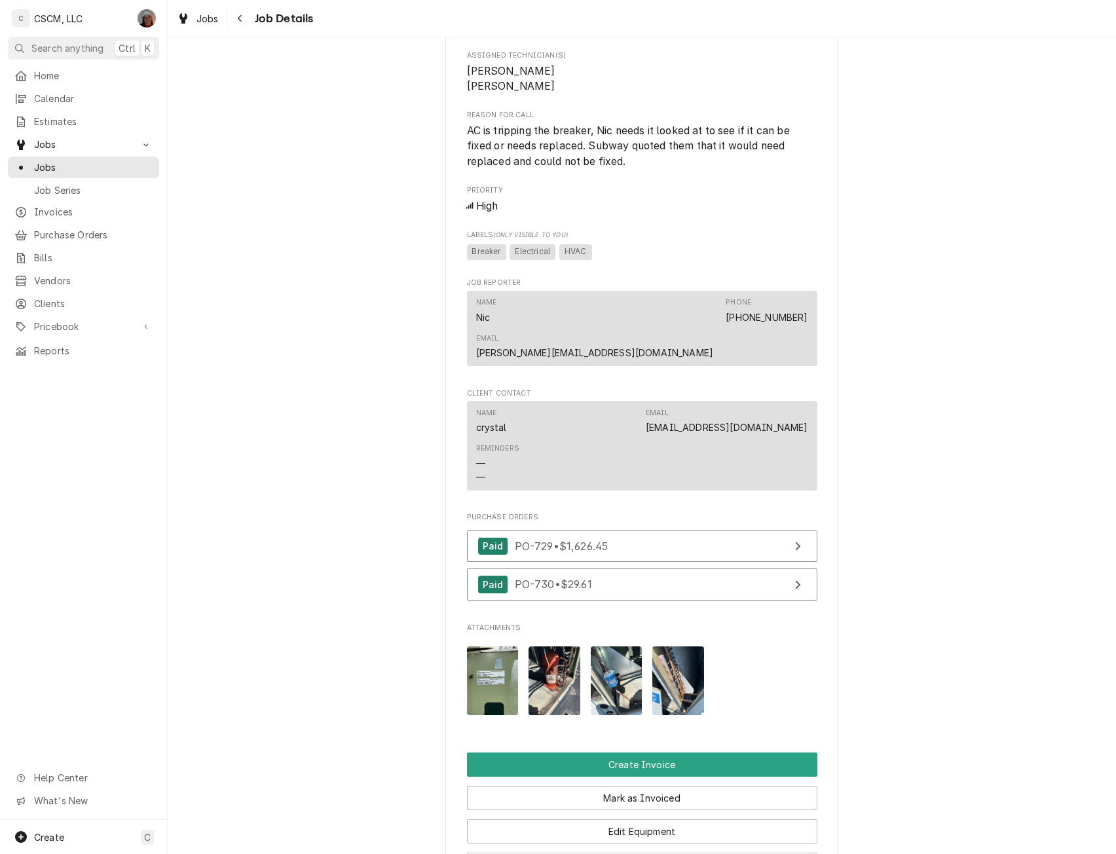
click at [1013, 541] on div "Completed and Uninvoiced Meyer Properties Subway / 120 S. Buchanan St STE 108, …" at bounding box center [642, 270] width 948 height 1604
click at [559, 672] on img "Attachments" at bounding box center [554, 680] width 52 height 69
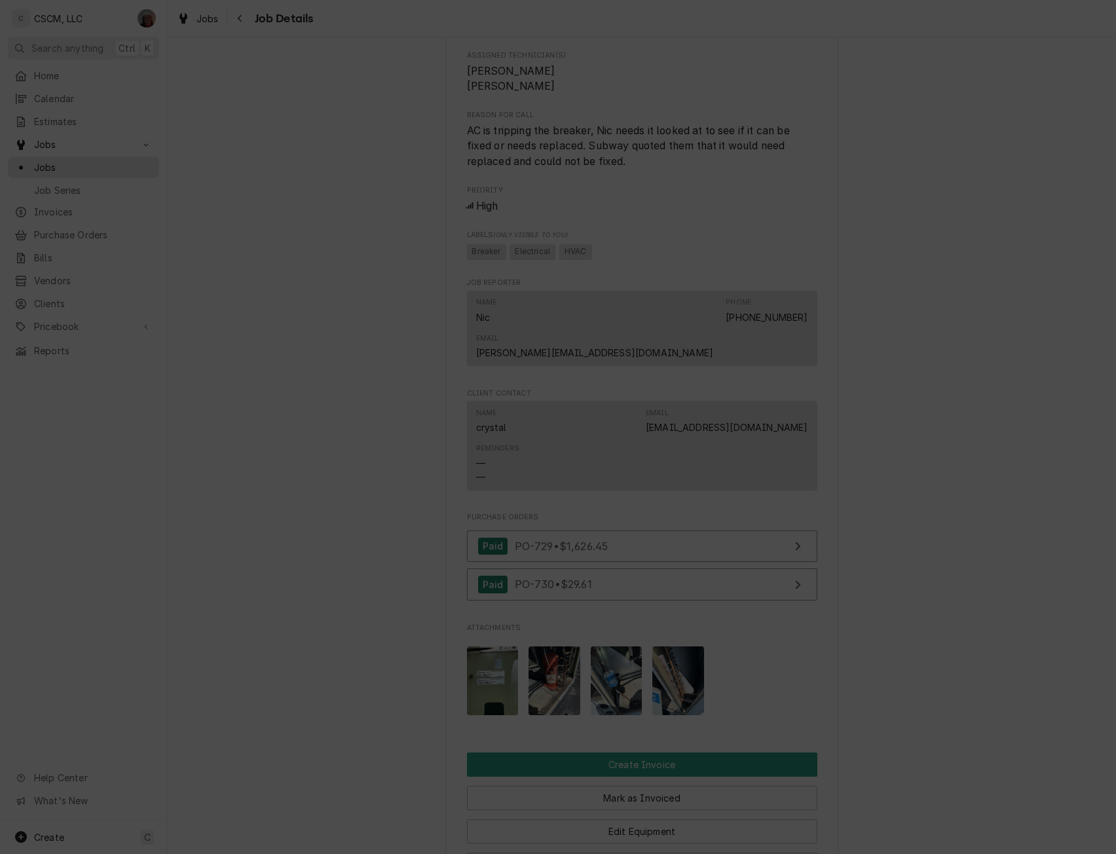
click at [1013, 625] on div at bounding box center [558, 427] width 1116 height 854
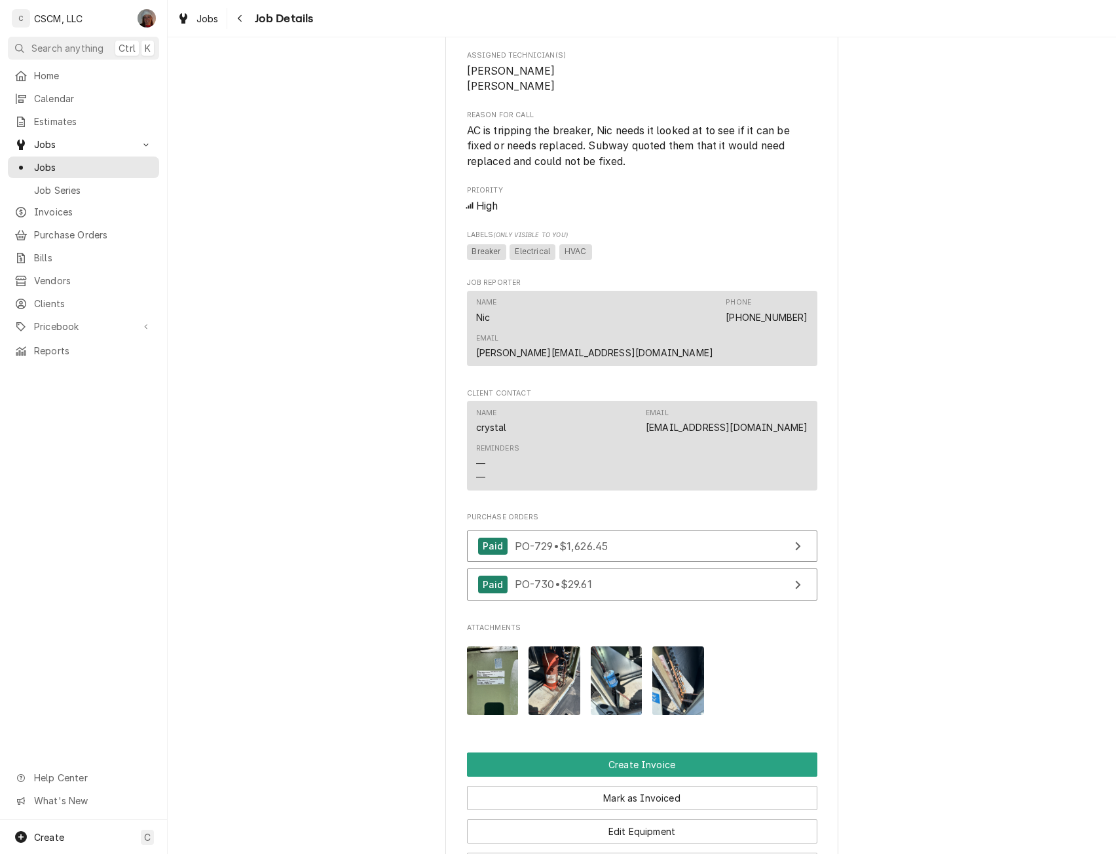
click at [621, 684] on img "Attachments" at bounding box center [617, 680] width 52 height 69
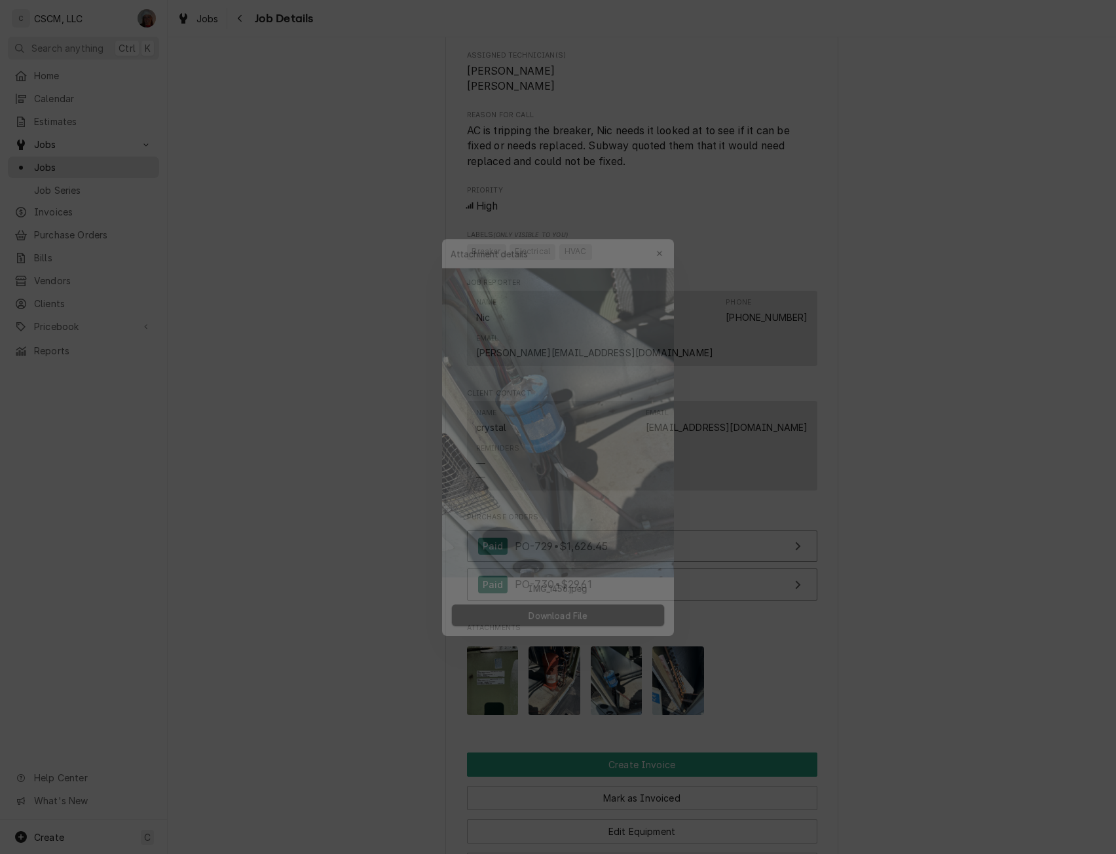
click at [1038, 625] on div at bounding box center [558, 427] width 1116 height 854
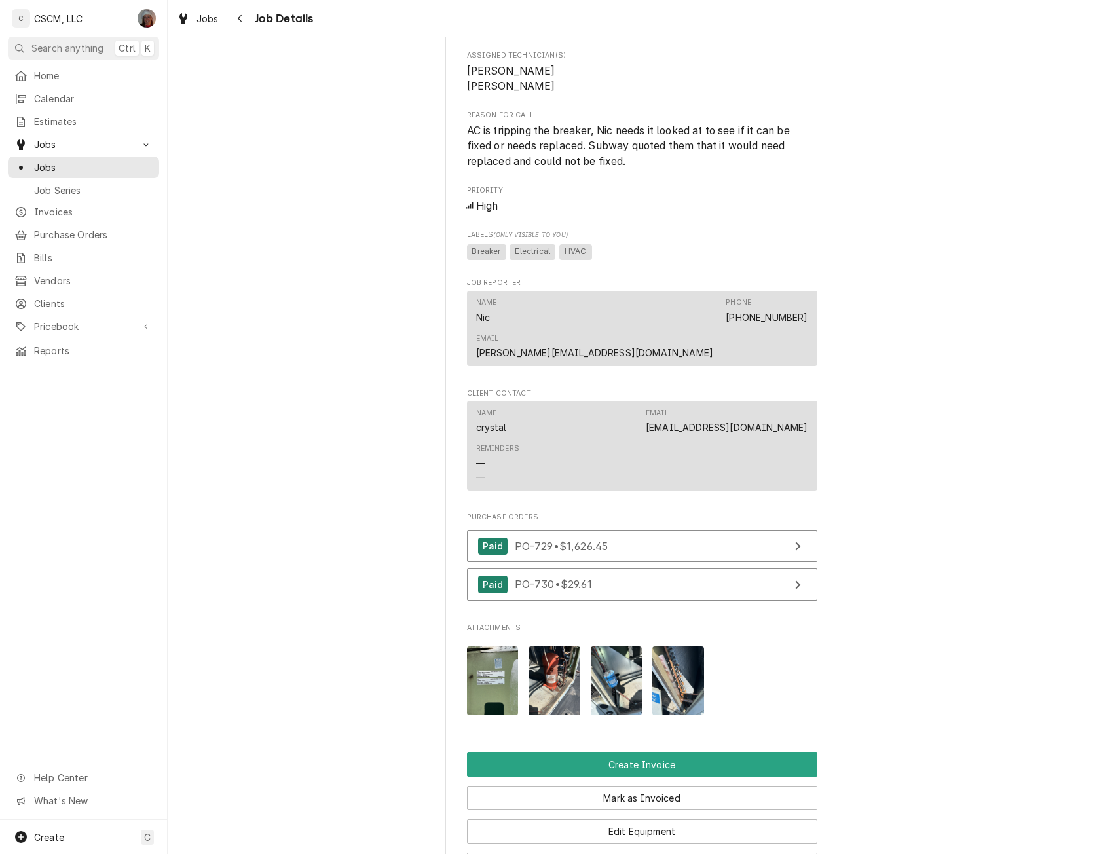
click at [687, 661] on img "Attachments" at bounding box center [678, 680] width 52 height 69
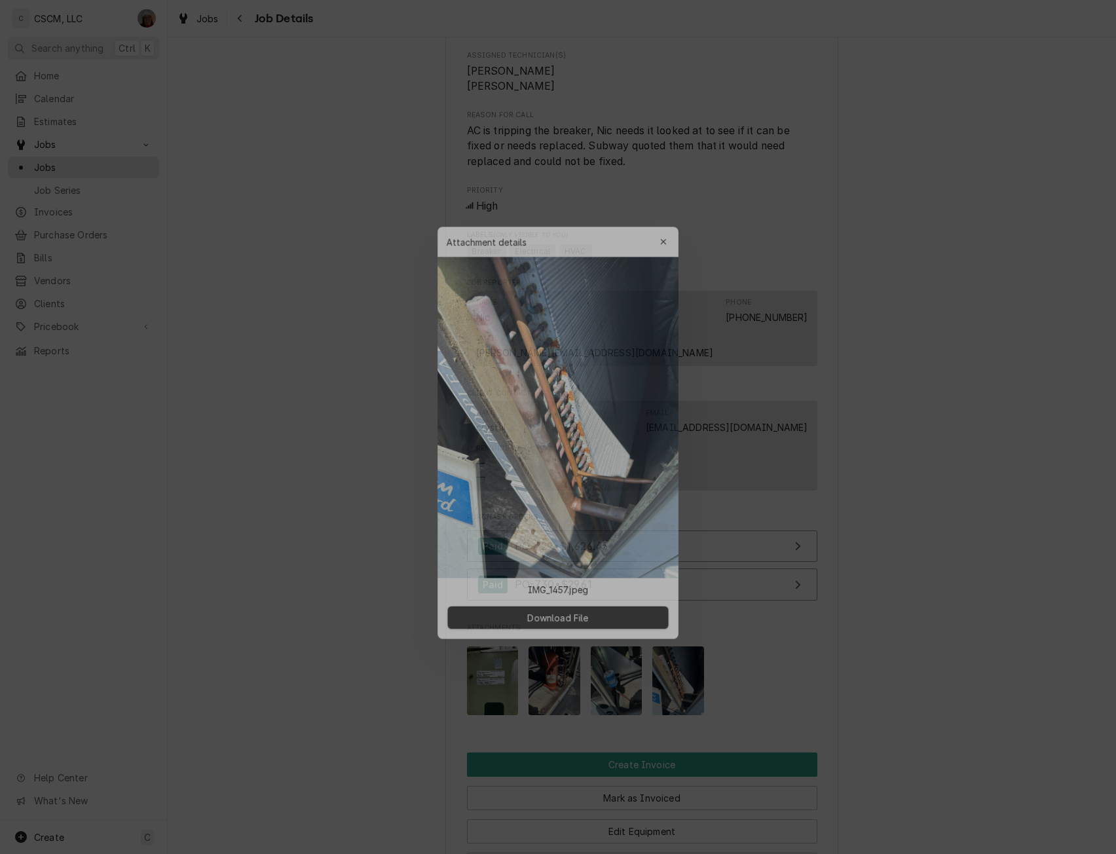
click at [1054, 678] on div at bounding box center [558, 427] width 1116 height 854
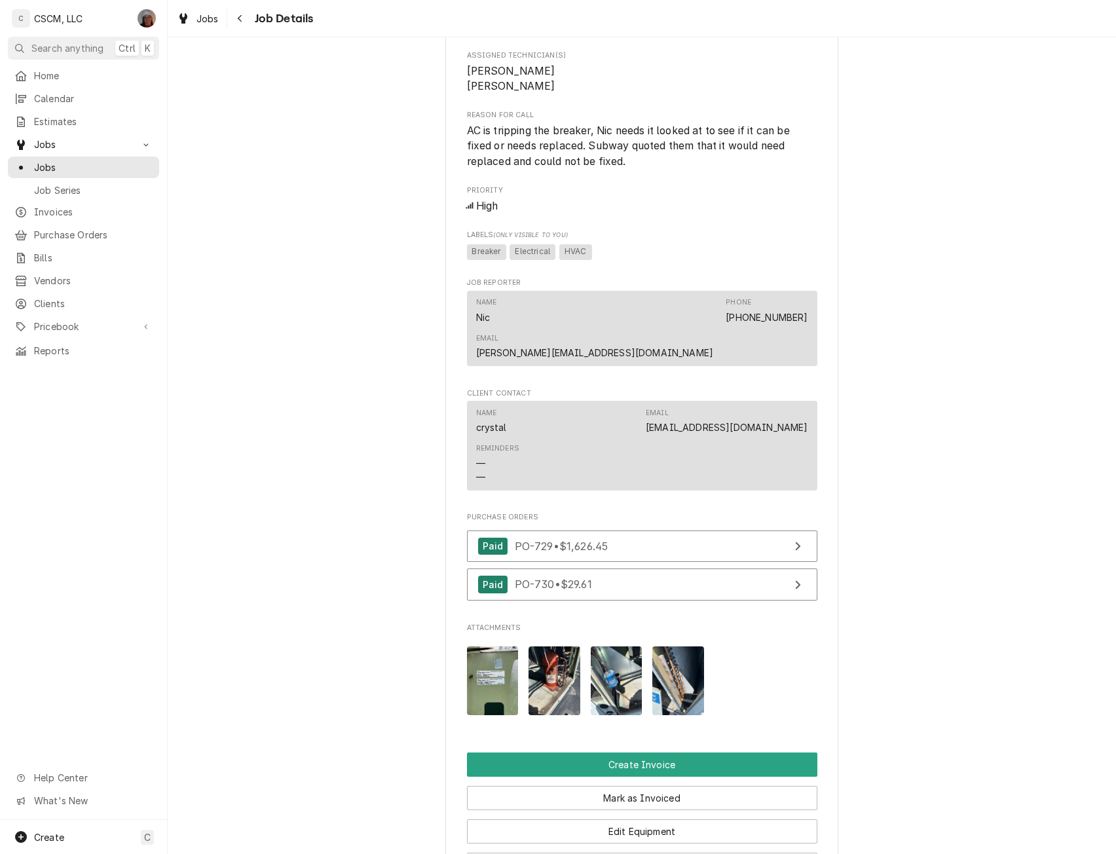
scroll to position [1028, 0]
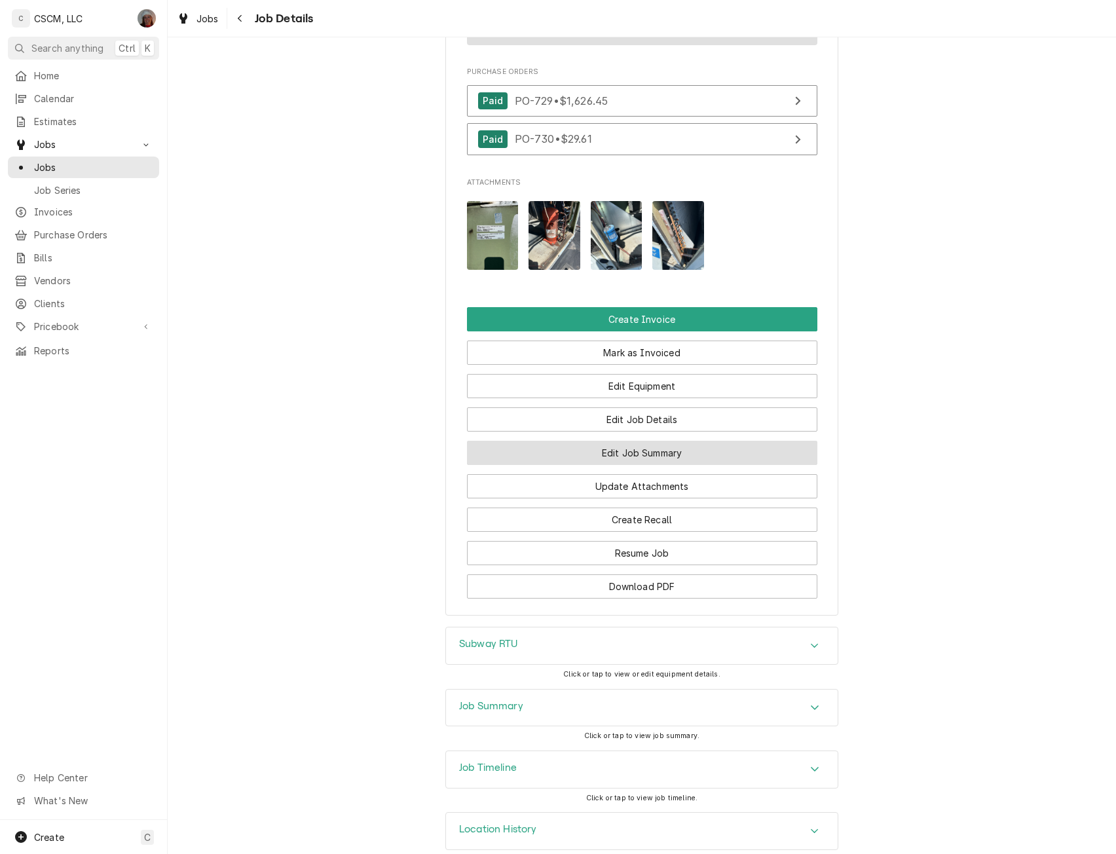
click at [648, 441] on button "Edit Job Summary" at bounding box center [642, 453] width 350 height 24
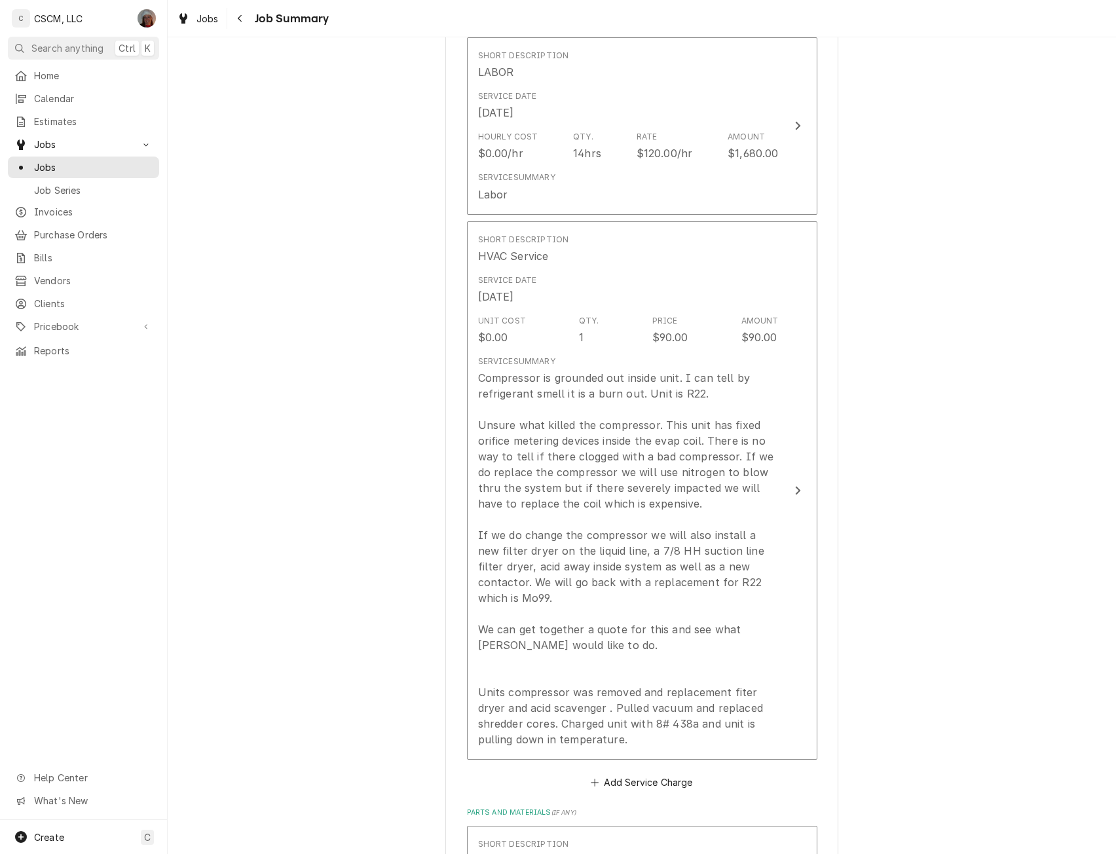
scroll to position [366, 0]
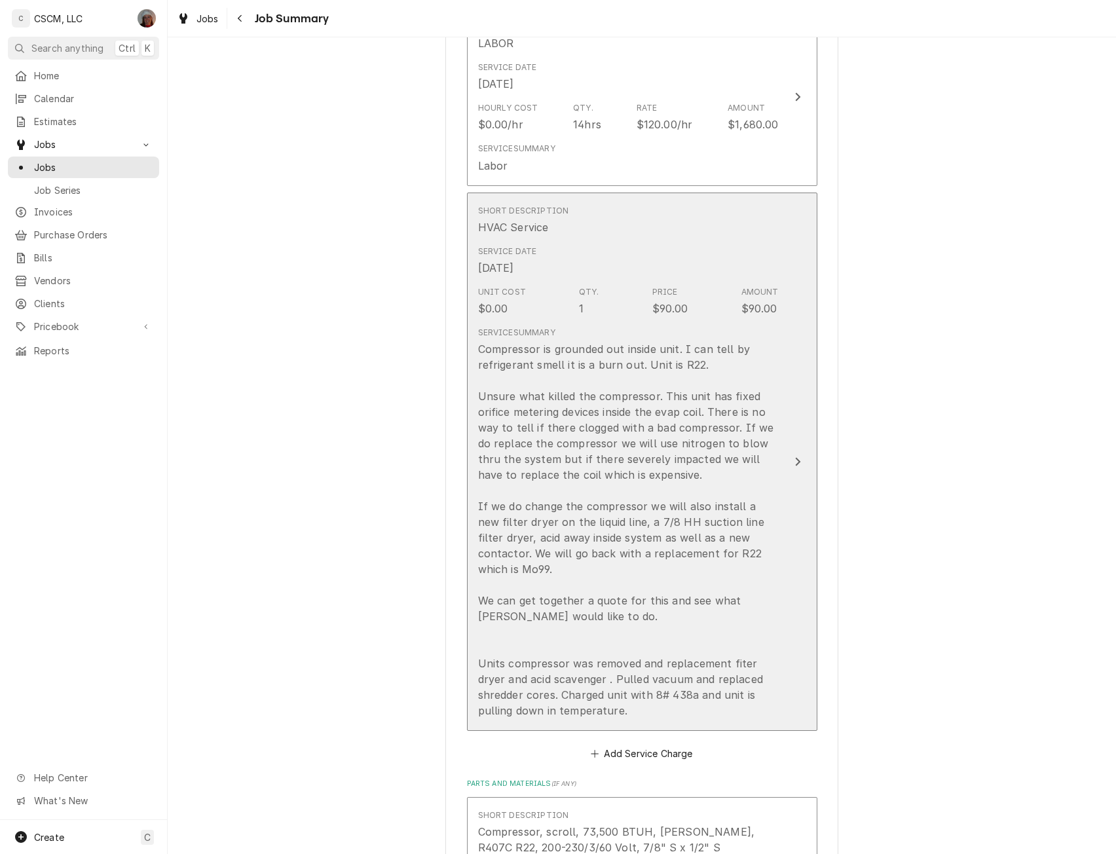
click at [802, 443] on button "Short Description HVAC Service Service Date Aug 29, 2025 Unit Cost $0.00 Qty. 1…" at bounding box center [642, 461] width 350 height 539
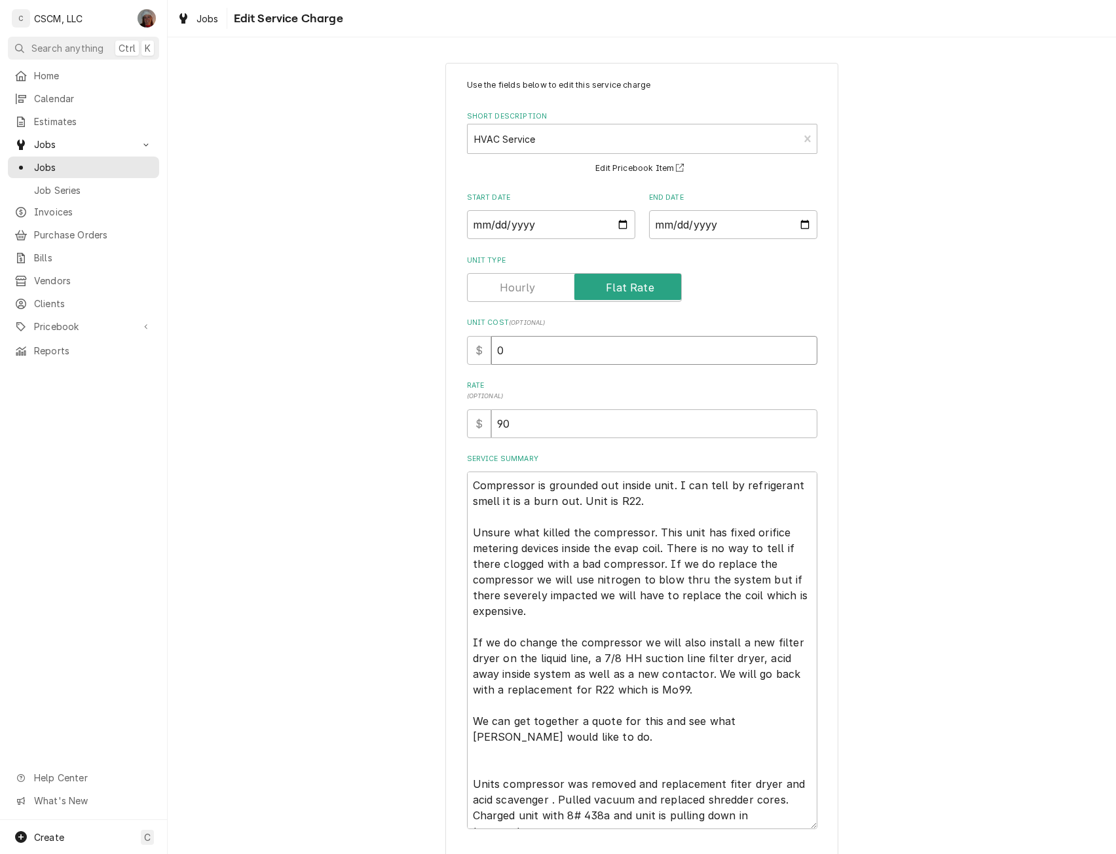
click at [492, 349] on input "0" at bounding box center [654, 350] width 326 height 29
type textarea "x"
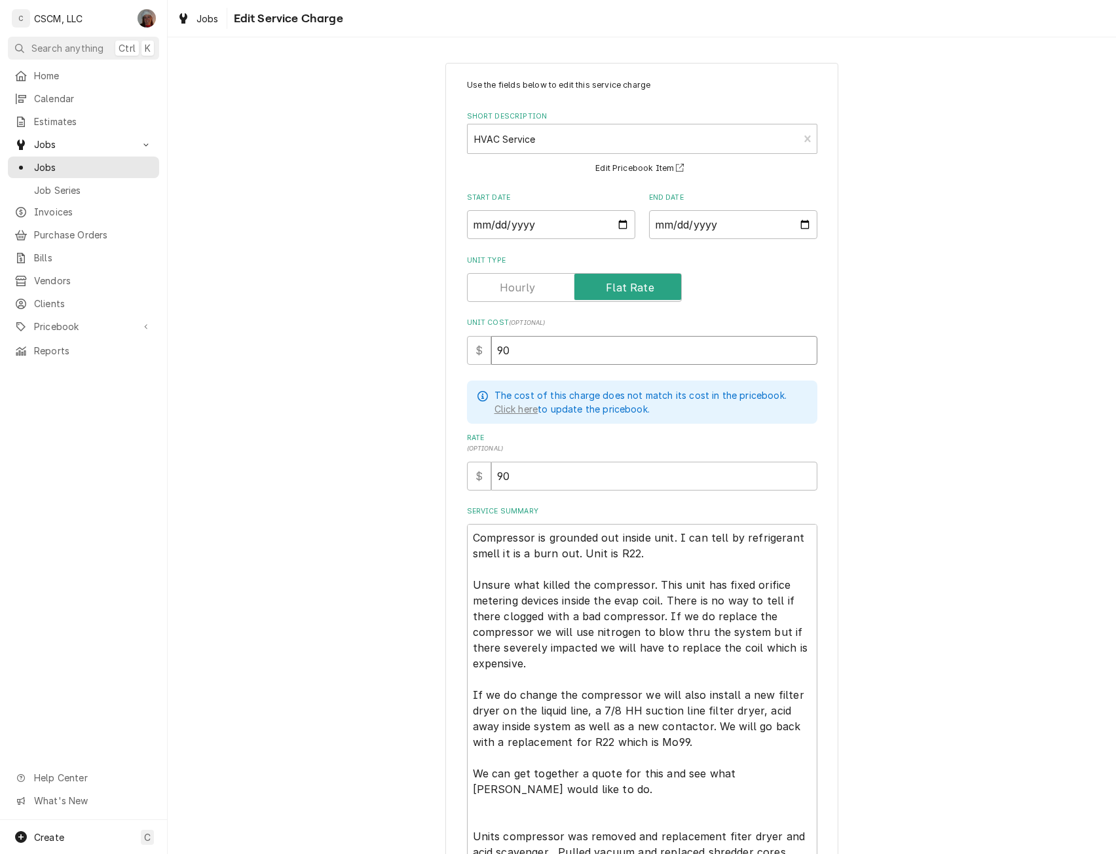
type input "90"
click at [670, 552] on textarea "Compressor is grounded out inside unit. I can tell by refrigerant smell it is a…" at bounding box center [642, 702] width 350 height 357
type textarea "x"
type textarea "Compressor is grounded out inside unit. I can tell by refrigerant smell it is a…"
type textarea "x"
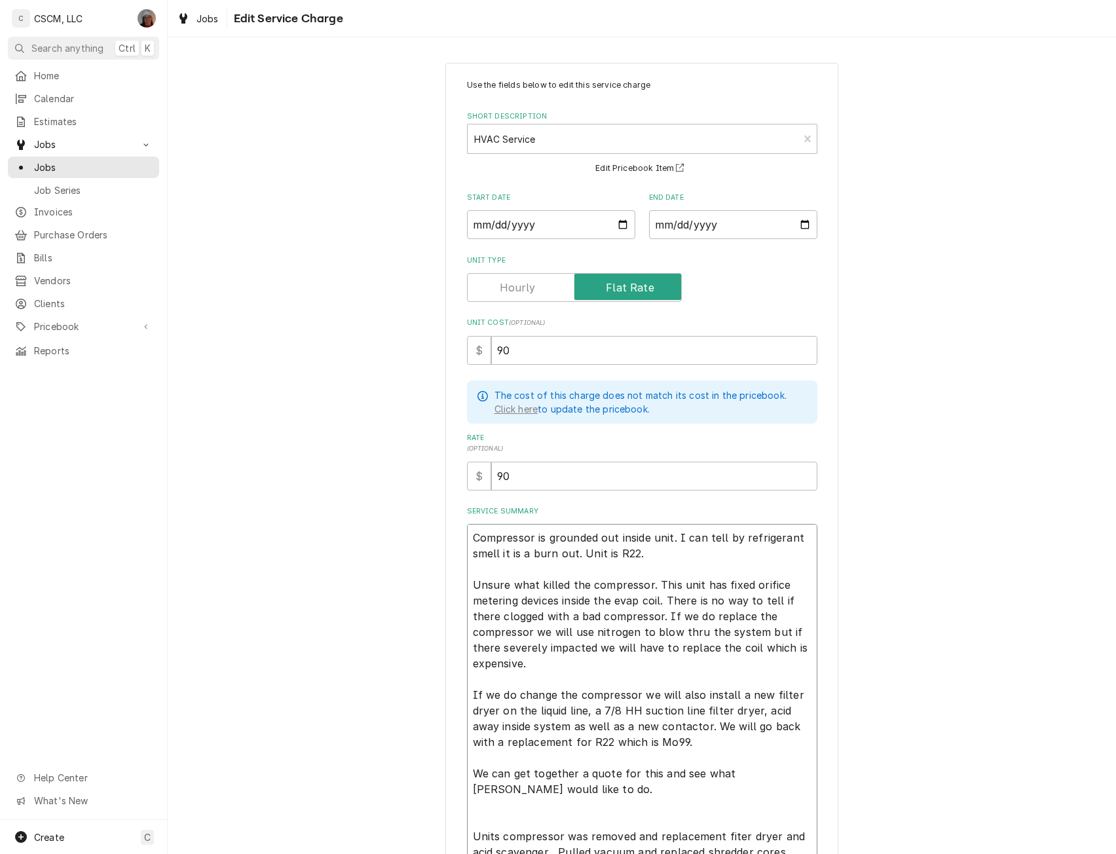
type textarea "Compressor is grounded out inside unit. I can tell by refrigerant smell it is a…"
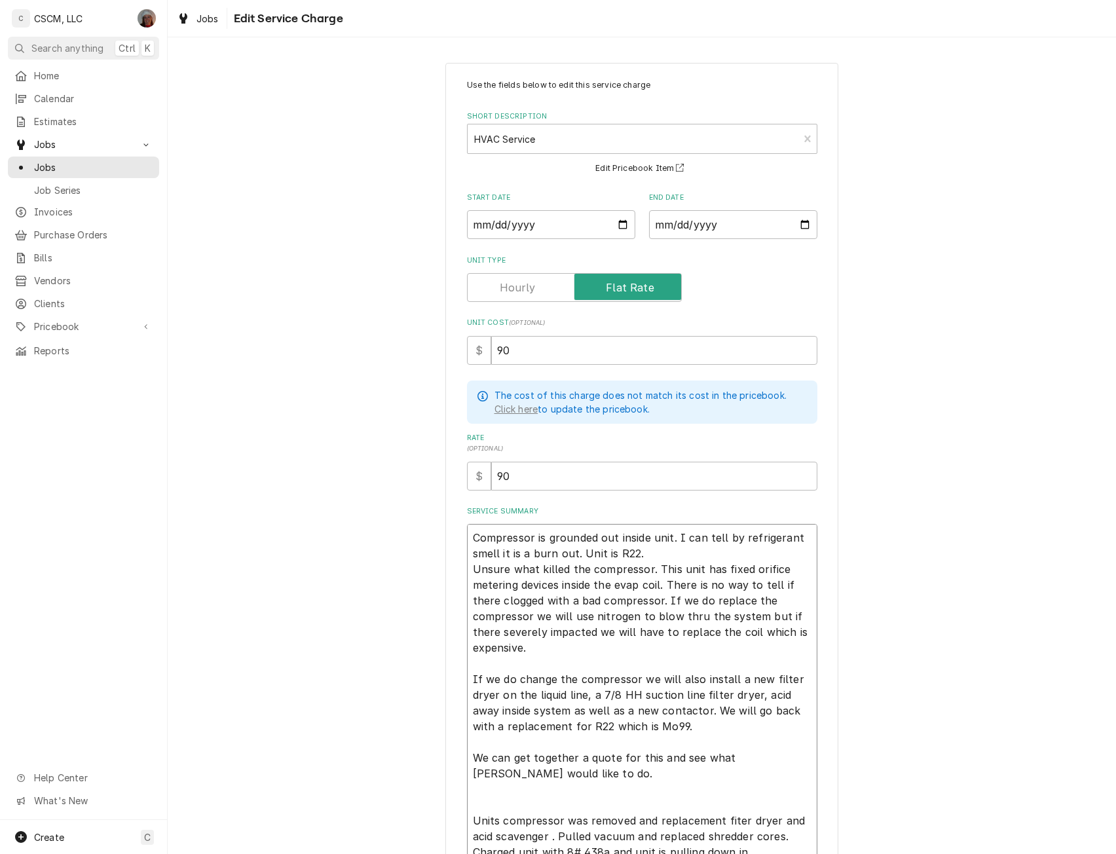
type textarea "x"
type textarea "Compressor is grounded out inside unit. I can tell by refrigerant smell it is a…"
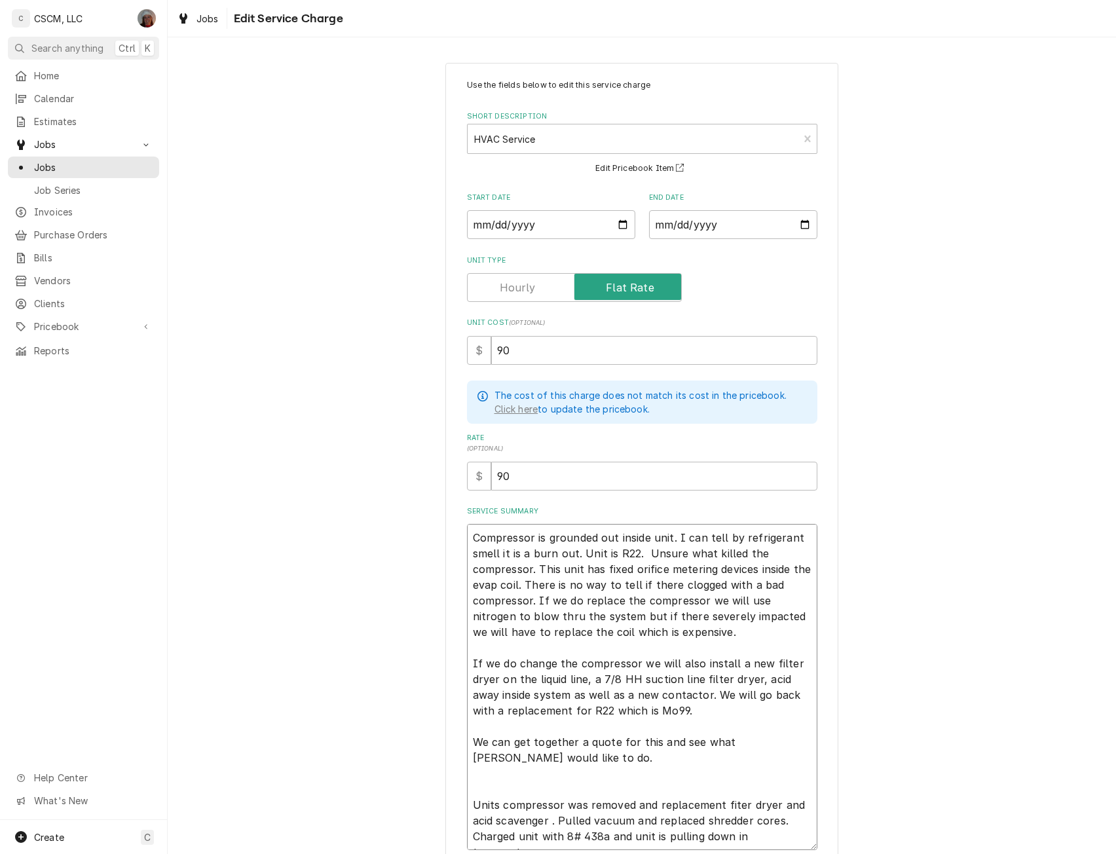
click at [711, 631] on textarea "Compressor is grounded out inside unit. I can tell by refrigerant smell it is a…" at bounding box center [642, 687] width 350 height 326
type textarea "x"
type textarea "Compressor is grounded out inside unit. I can tell by refrigerant smell it is a…"
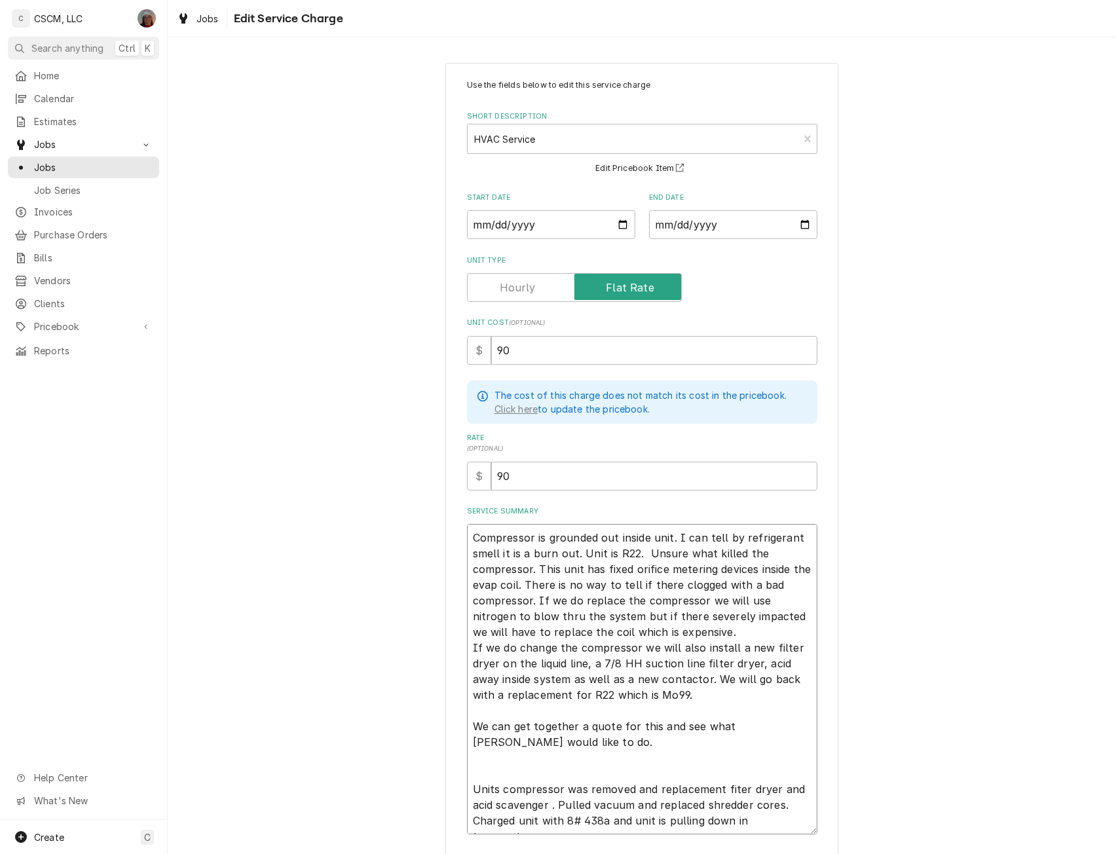
type textarea "x"
type textarea "Compressor is grounded out inside unit. I can tell by refrigerant smell it is a…"
click at [589, 695] on textarea "Compressor is grounded out inside unit. I can tell by refrigerant smell it is a…" at bounding box center [642, 679] width 350 height 310
type textarea "x"
type textarea "Compressor is grounded out inside unit. I can tell by refrigerant smell it is a…"
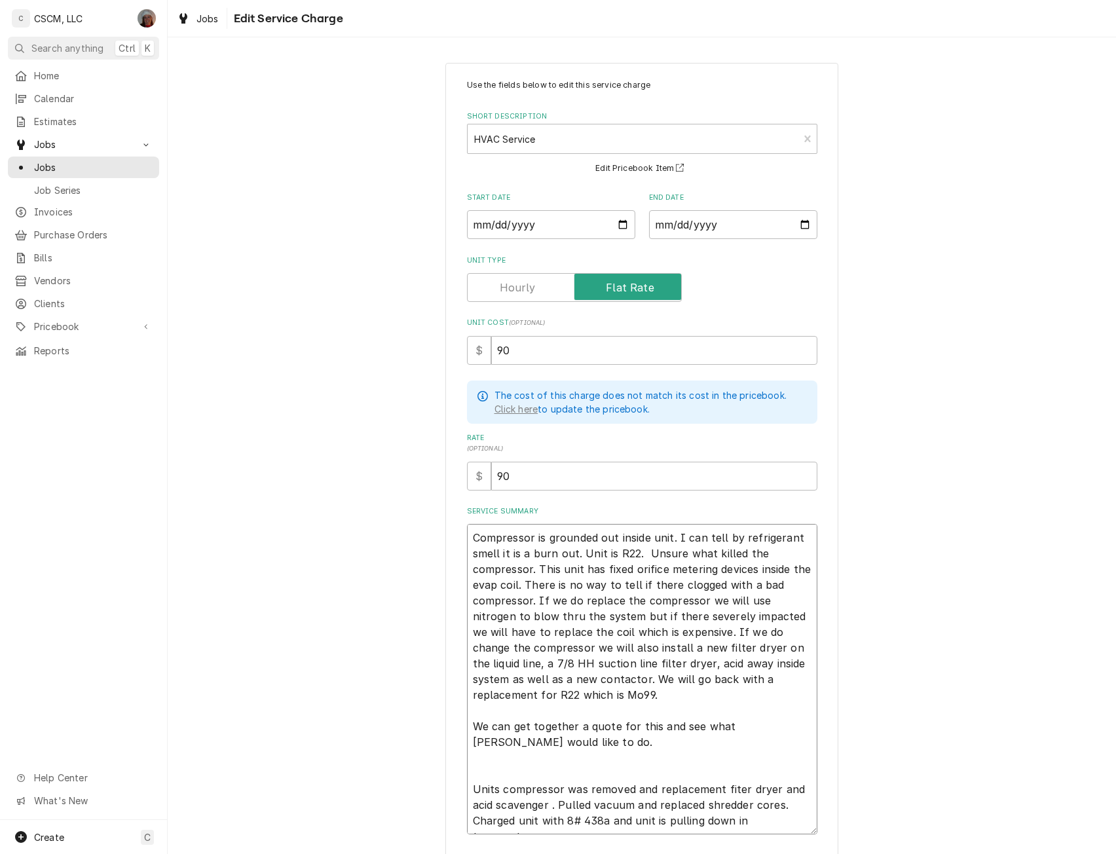
type textarea "x"
type textarea "Compressor is grounded out inside unit. I can tell by refrigerant smell it is a…"
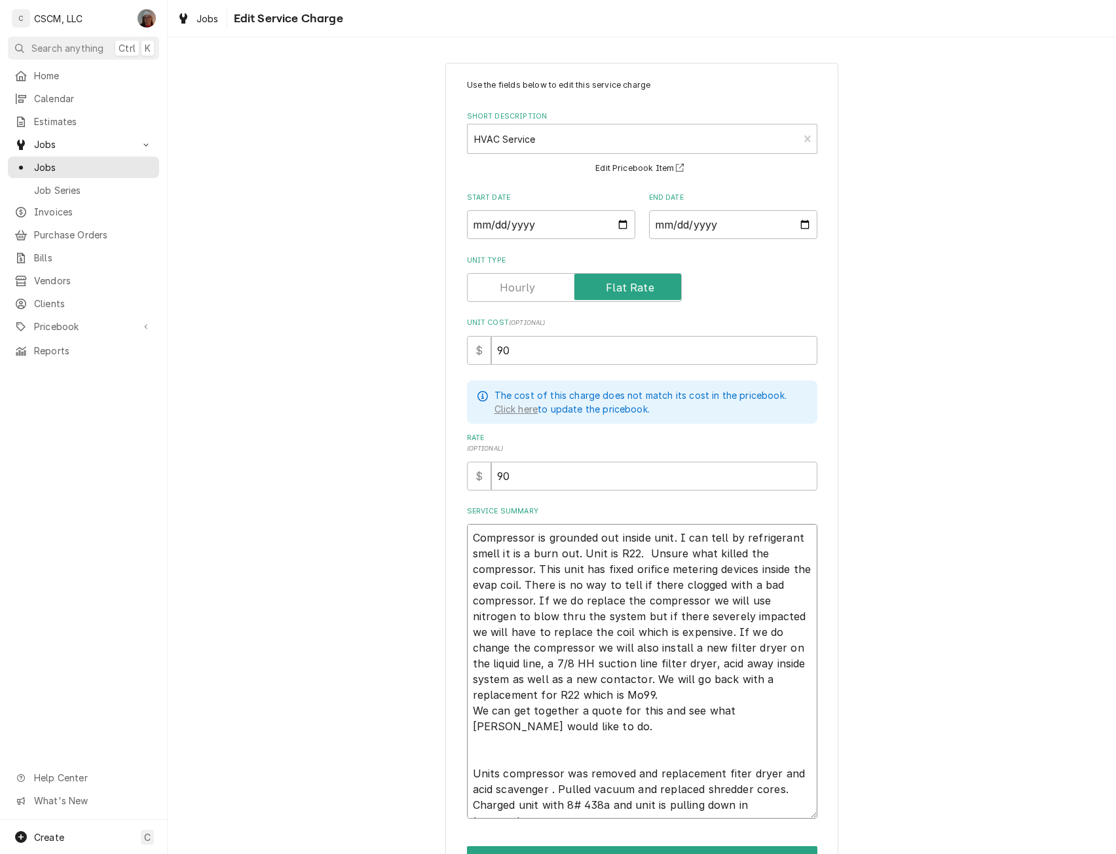
type textarea "x"
type textarea "Compressor is grounded out inside unit. I can tell by refrigerant smell it is a…"
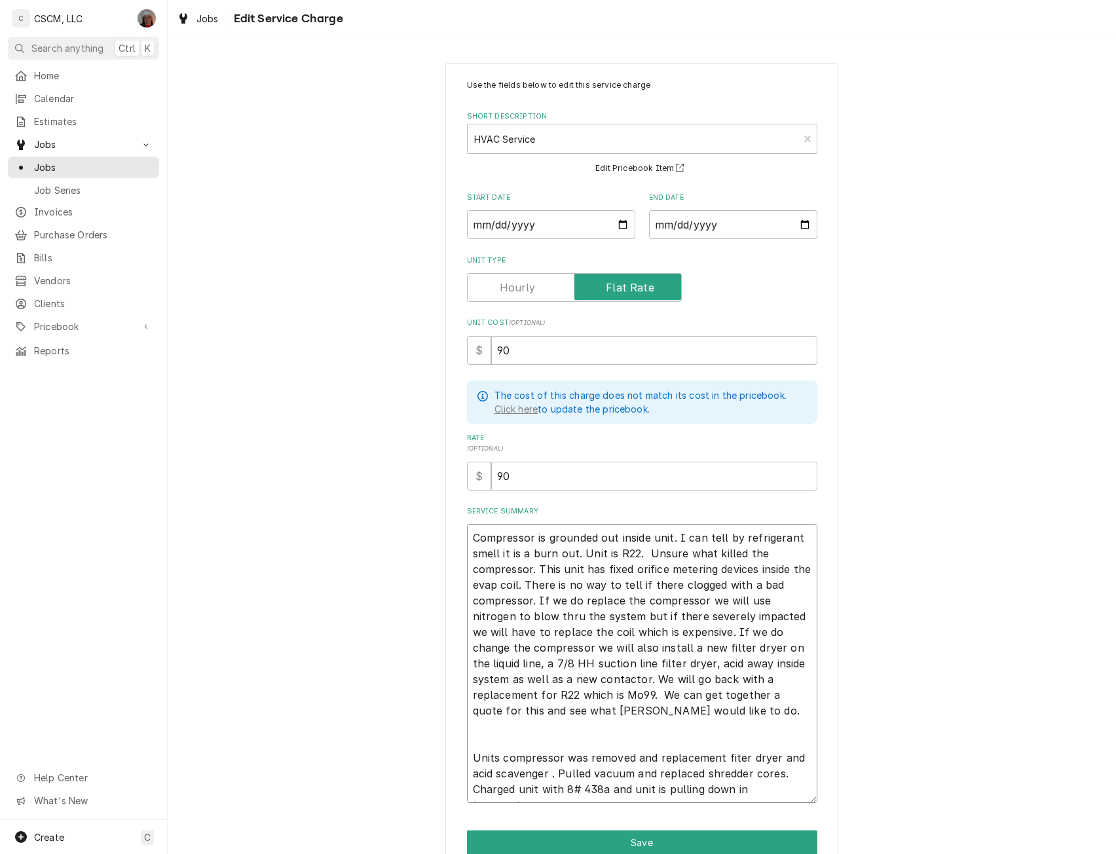
click at [726, 757] on textarea "Compressor is grounded out inside unit. I can tell by refrigerant smell it is a…" at bounding box center [642, 663] width 350 height 279
type textarea "x"
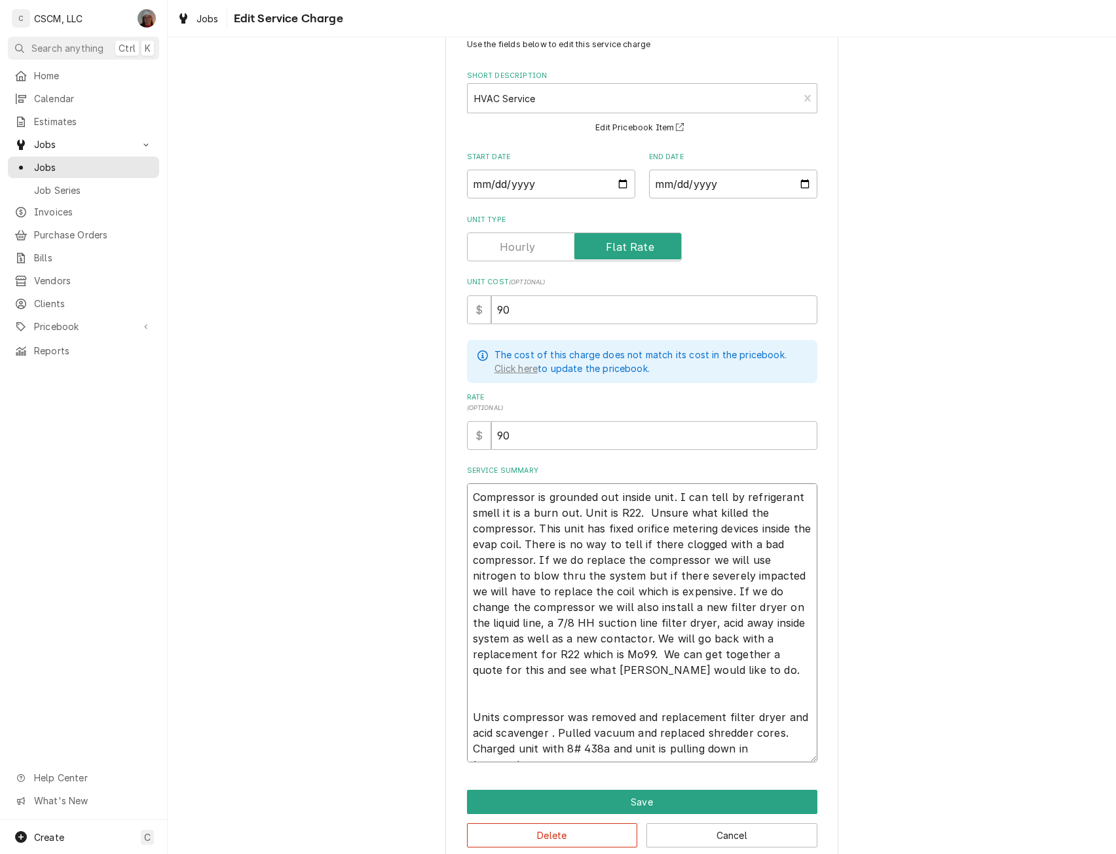
scroll to position [61, 0]
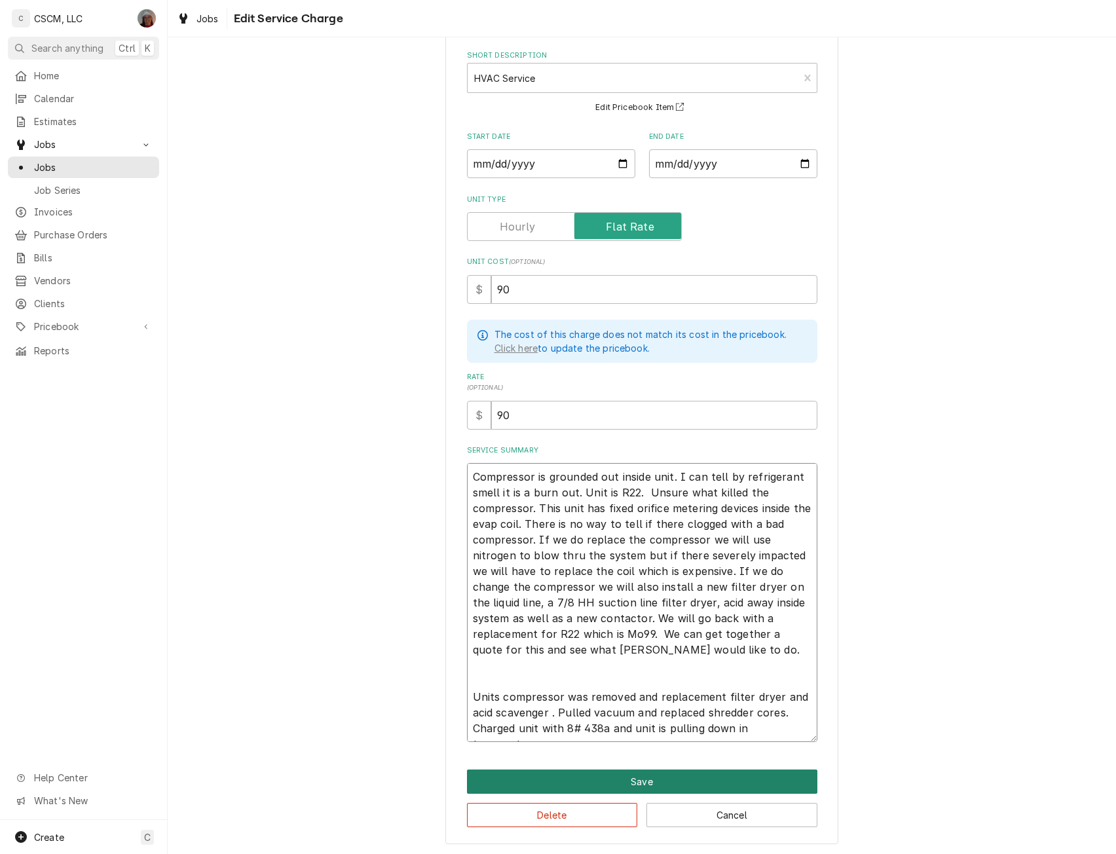
type textarea "Compressor is grounded out inside unit. I can tell by refrigerant smell it is a…"
click at [668, 780] on button "Save" at bounding box center [642, 781] width 350 height 24
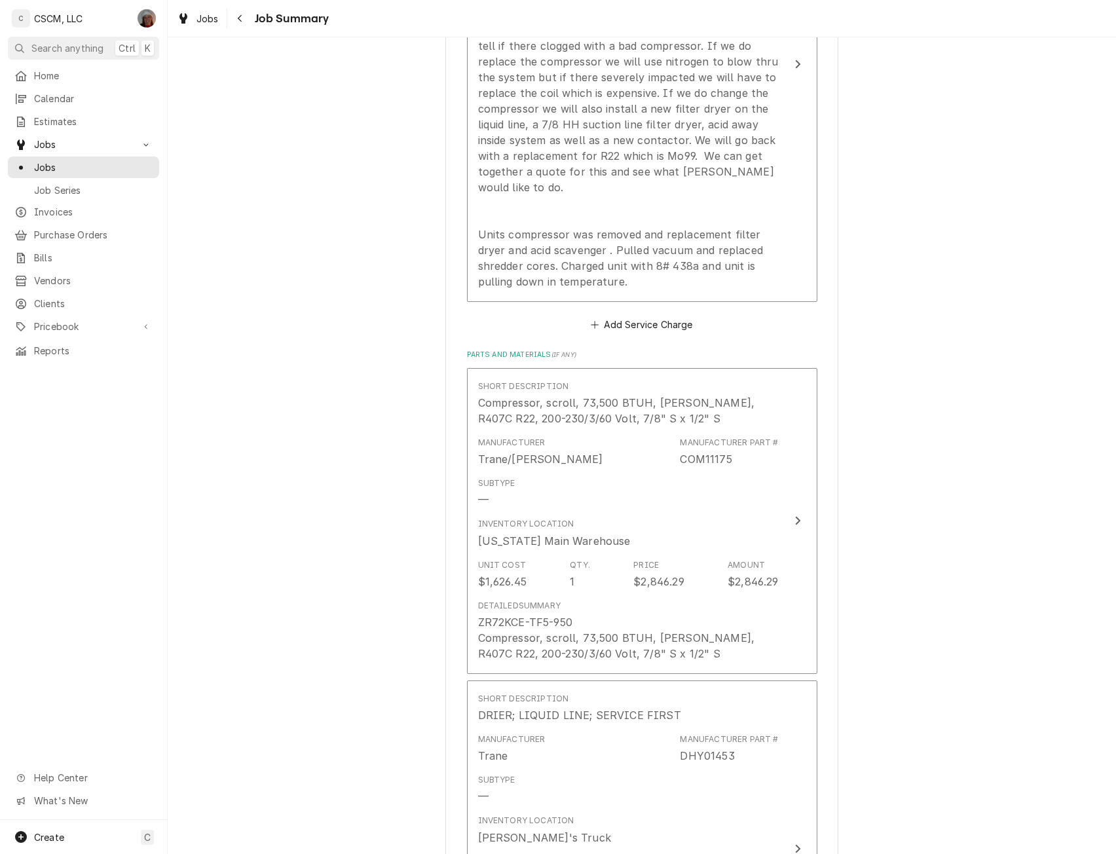
scroll to position [735, 0]
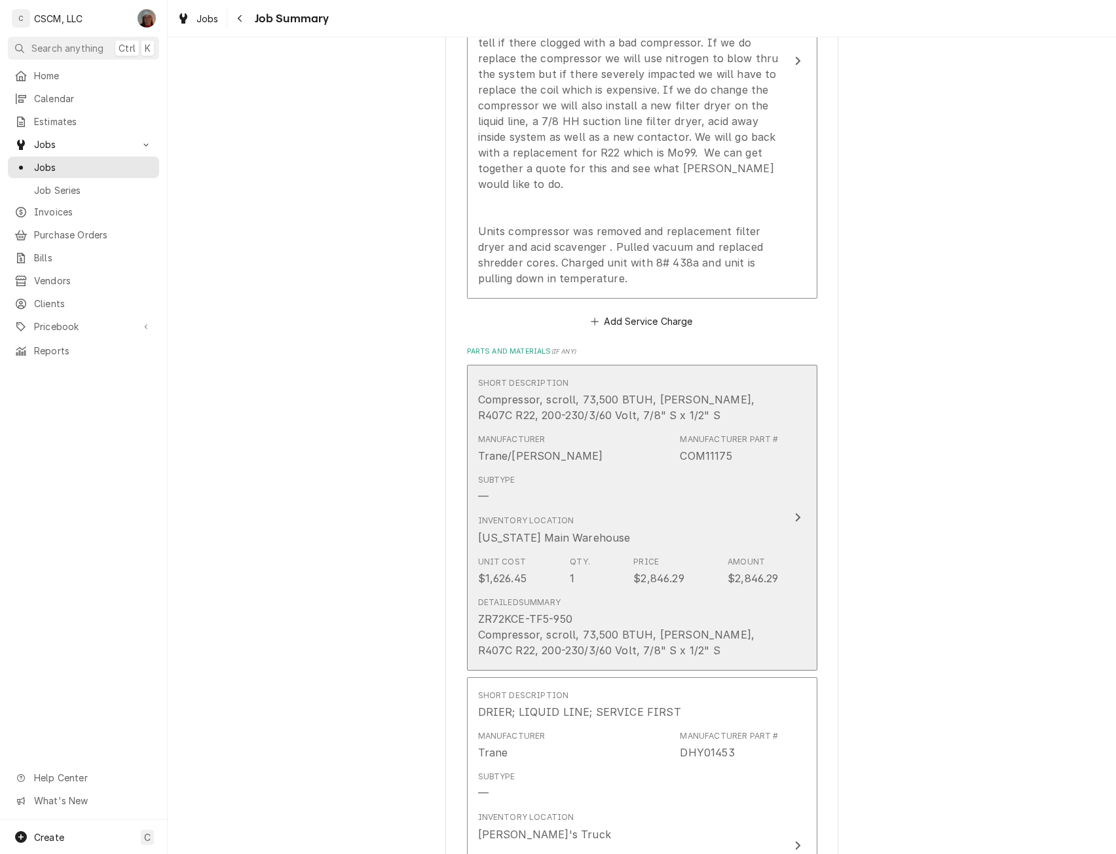
click at [803, 501] on button "Short Description Compressor, scroll, 73,500 BTUH, POE, R407C R22, 200-230/3/60…" at bounding box center [642, 518] width 350 height 306
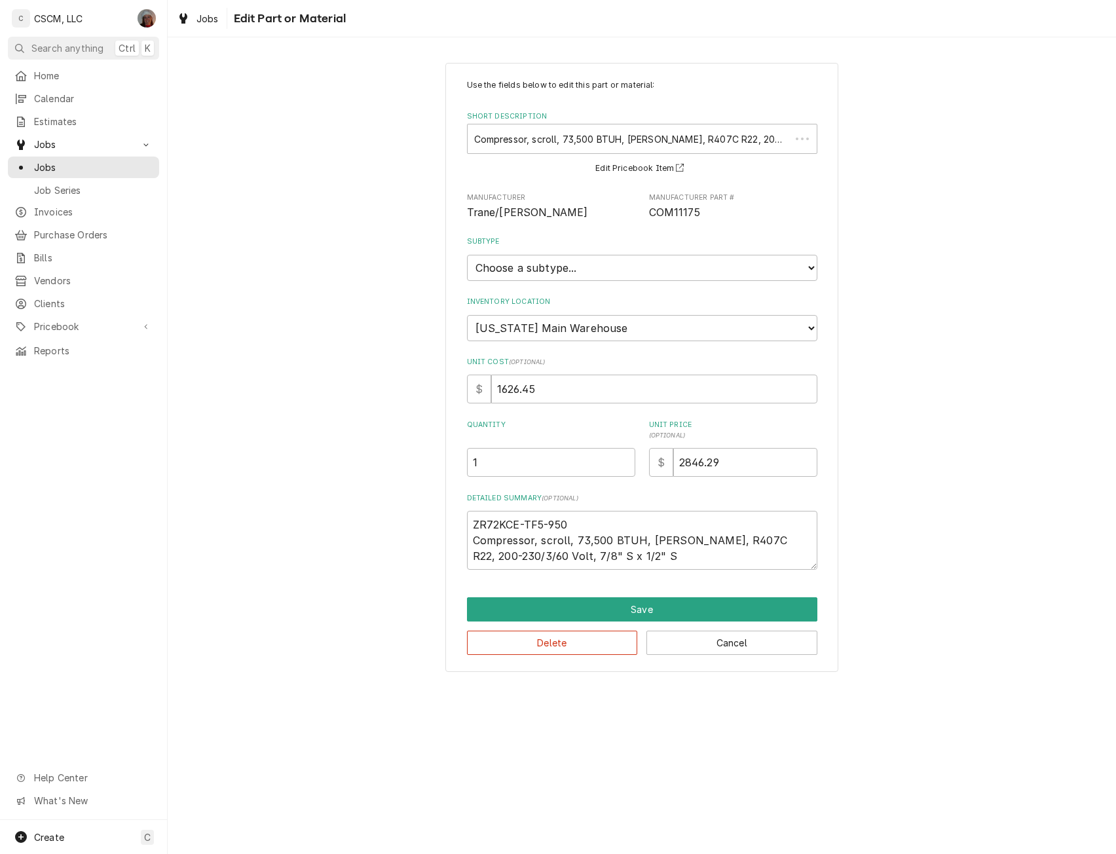
type textarea "x"
click at [615, 270] on select "Choose a subtype... Equipment Part Refrigerant Supply or Material Tool" at bounding box center [642, 268] width 350 height 26
select select "148"
click at [467, 255] on select "Choose a subtype... Equipment Part Refrigerant Supply or Material Tool" at bounding box center [642, 268] width 350 height 26
click at [636, 615] on button "Save" at bounding box center [642, 609] width 350 height 24
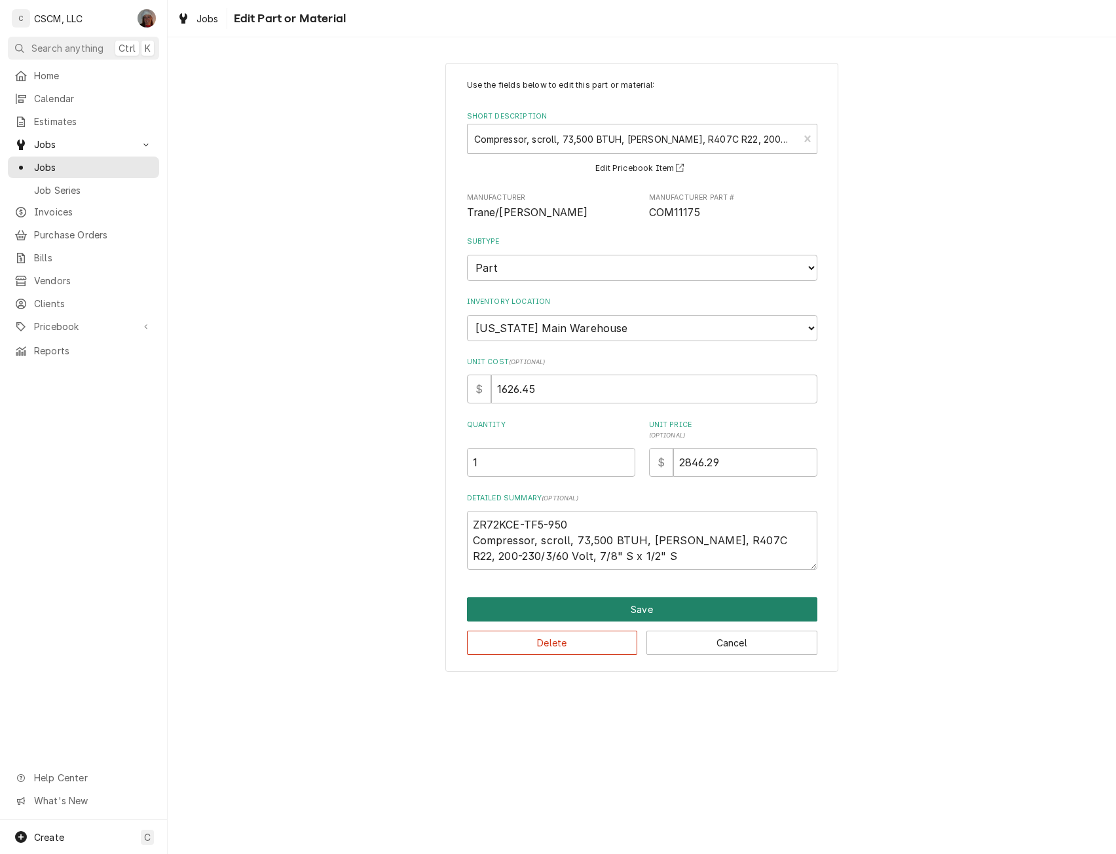
scroll to position [735, 0]
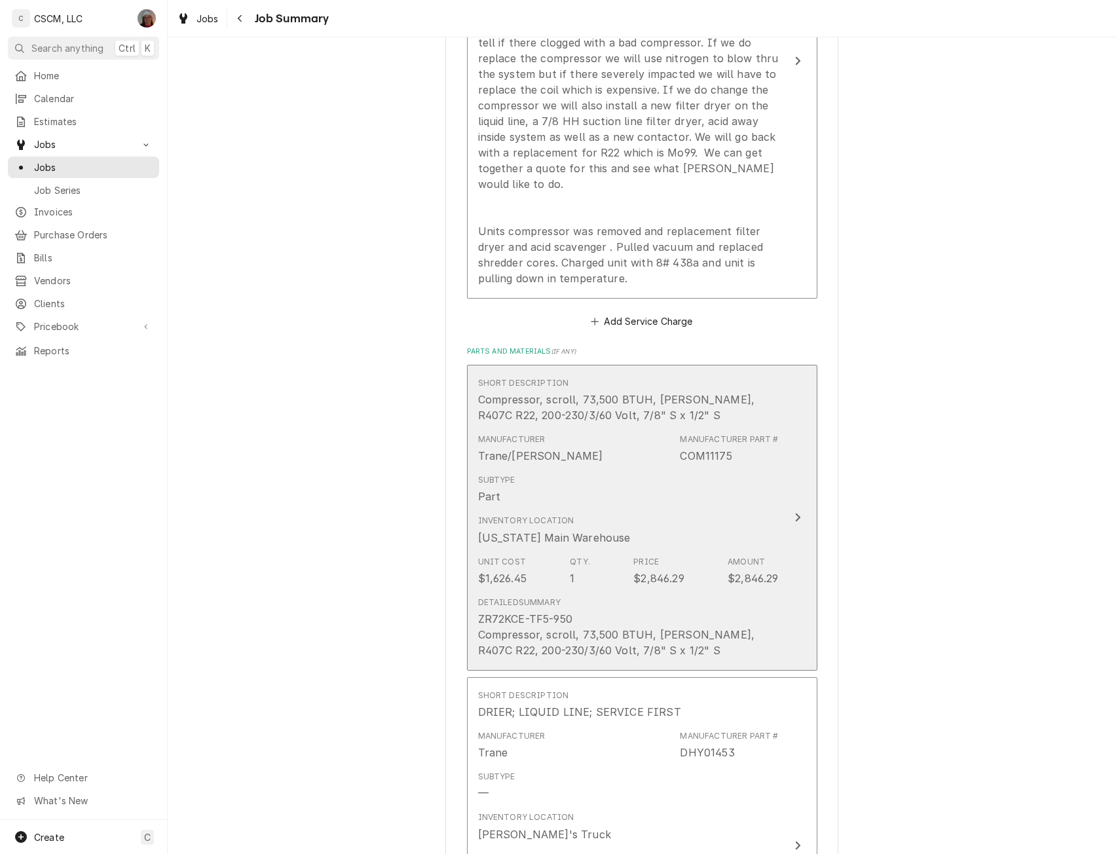
click at [797, 509] on div "Update Line Item" at bounding box center [797, 517] width 17 height 16
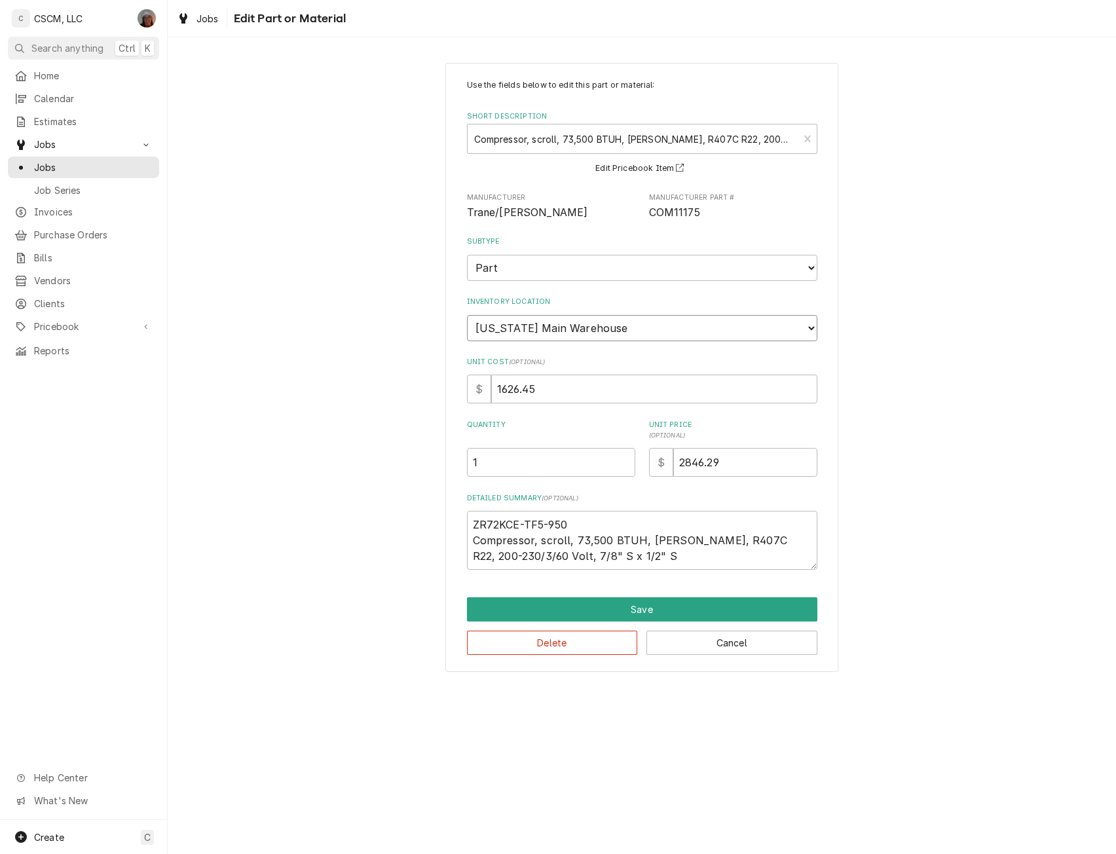
click at [678, 326] on select "Choose a location... Chris's Truck Colorado Main Warehouse Izaia's Truck Jimmy'…" at bounding box center [642, 328] width 350 height 26
type textarea "x"
click at [784, 316] on select "Choose a location... Chris's Truck Colorado Main Warehouse Izaia's Truck Jimmy'…" at bounding box center [642, 328] width 350 height 26
select select "424"
click at [467, 315] on select "Choose a location... Chris's Truck Colorado Main Warehouse Izaia's Truck Jimmy'…" at bounding box center [642, 328] width 350 height 26
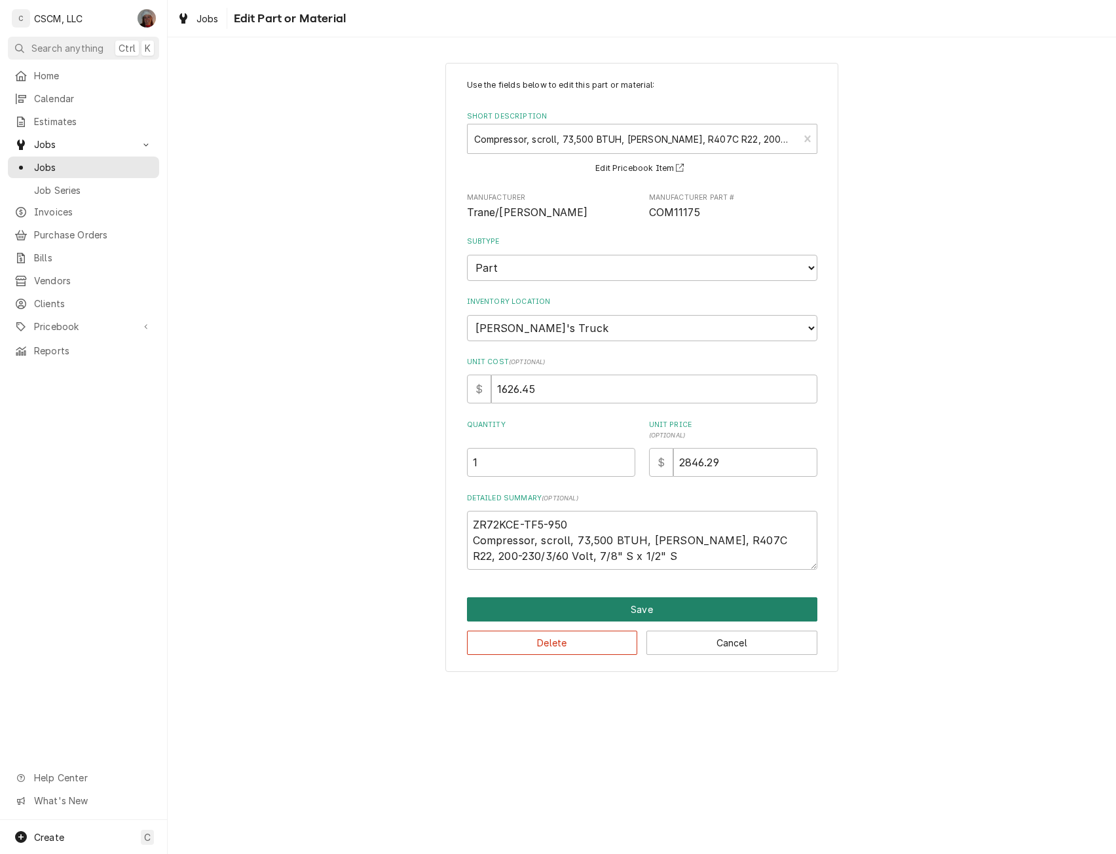
click at [653, 603] on button "Save" at bounding box center [642, 609] width 350 height 24
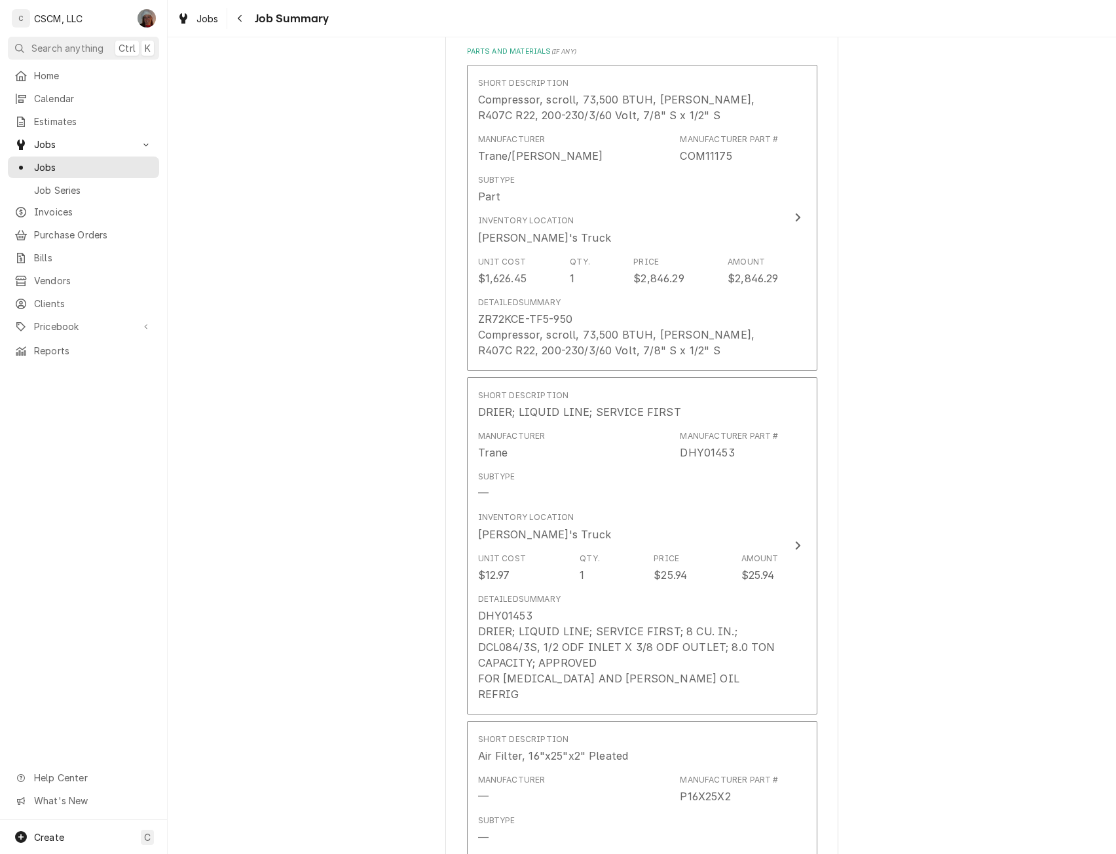
scroll to position [1070, 0]
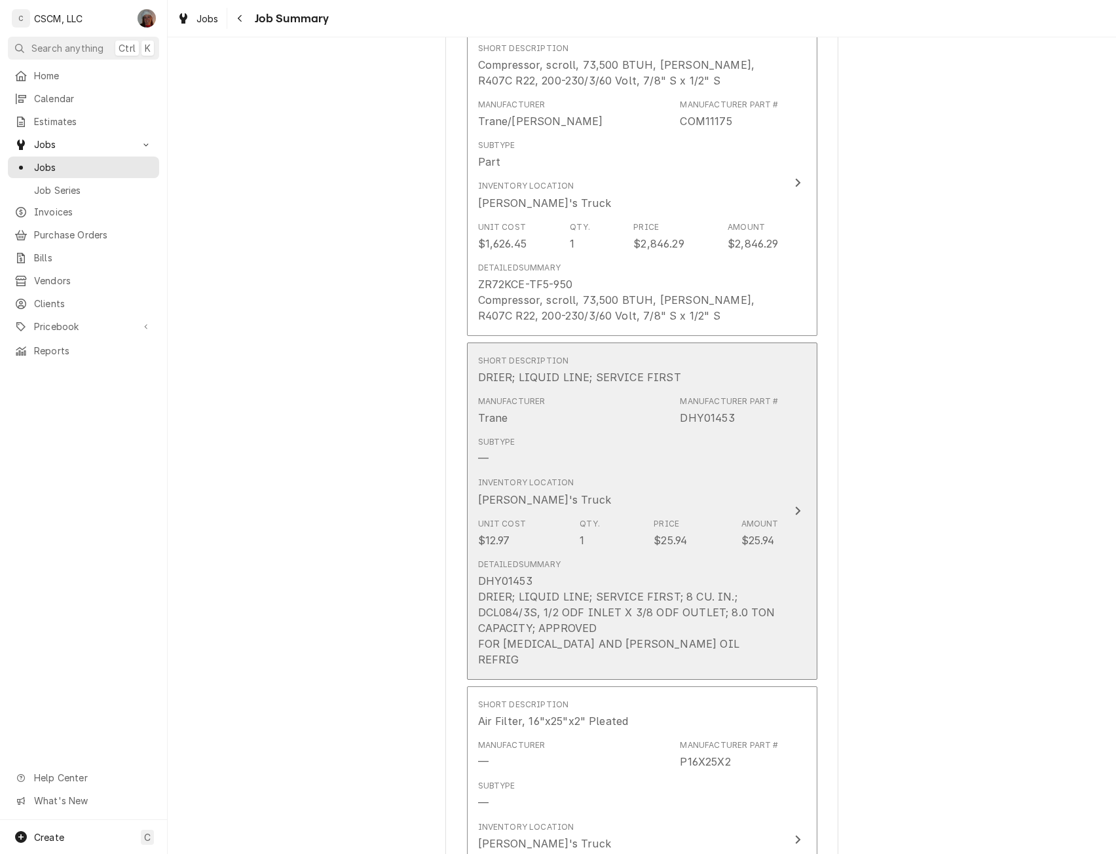
click at [765, 474] on div "Inventory Location Chris's Truck" at bounding box center [628, 491] width 300 height 41
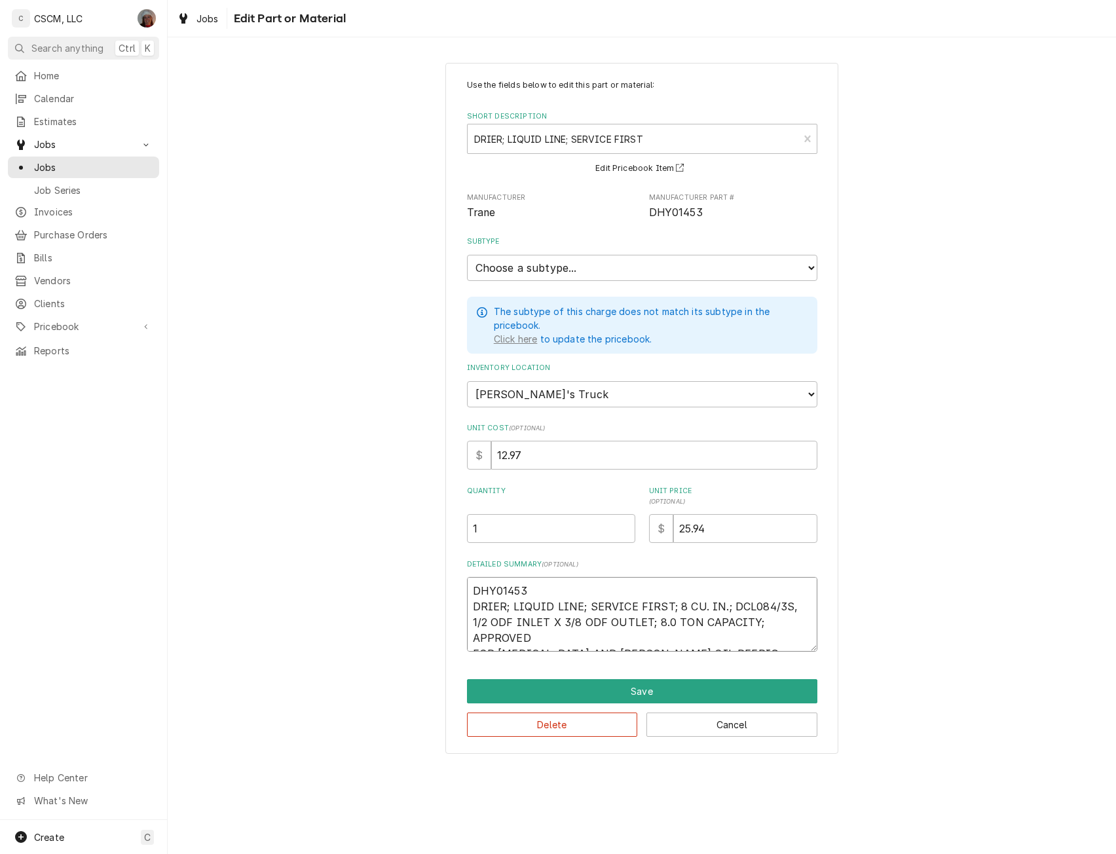
click at [555, 640] on textarea "DHY01453 DRIER; LIQUID LINE; SERVICE FIRST; 8 CU. IN.; DCL084/3S, 1/2 ODF INLET…" at bounding box center [642, 614] width 350 height 75
type textarea "x"
type textarea "DHY01453 DRIER; LIQUID LINE; SERVICE FIRST; 8 CU. IN.; DCL084/3S, 1/2 ODF INLET…"
type textarea "x"
type textarea "DHY01453 DRIER; LIQUID LINE; SERVICE FIRST; 8 CU. IN.; DCL084/3S, 1/2 ODF INLET…"
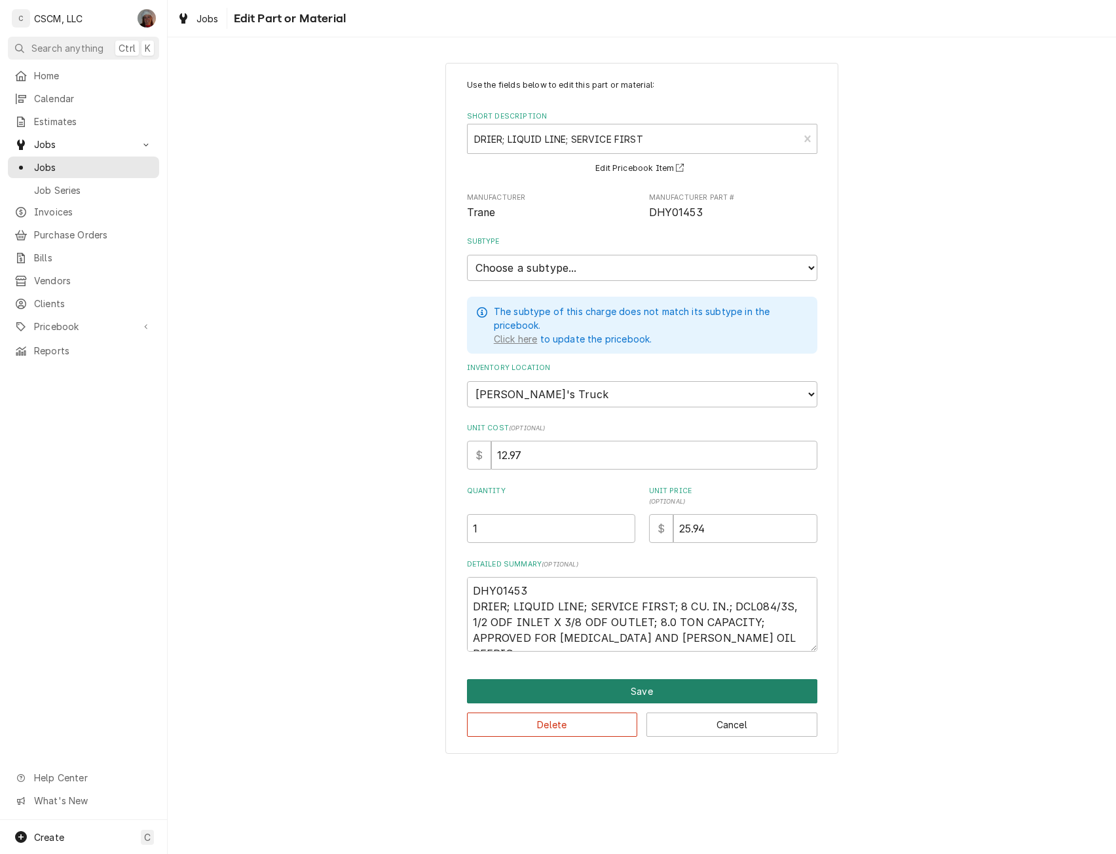
click at [666, 679] on button "Save" at bounding box center [642, 691] width 350 height 24
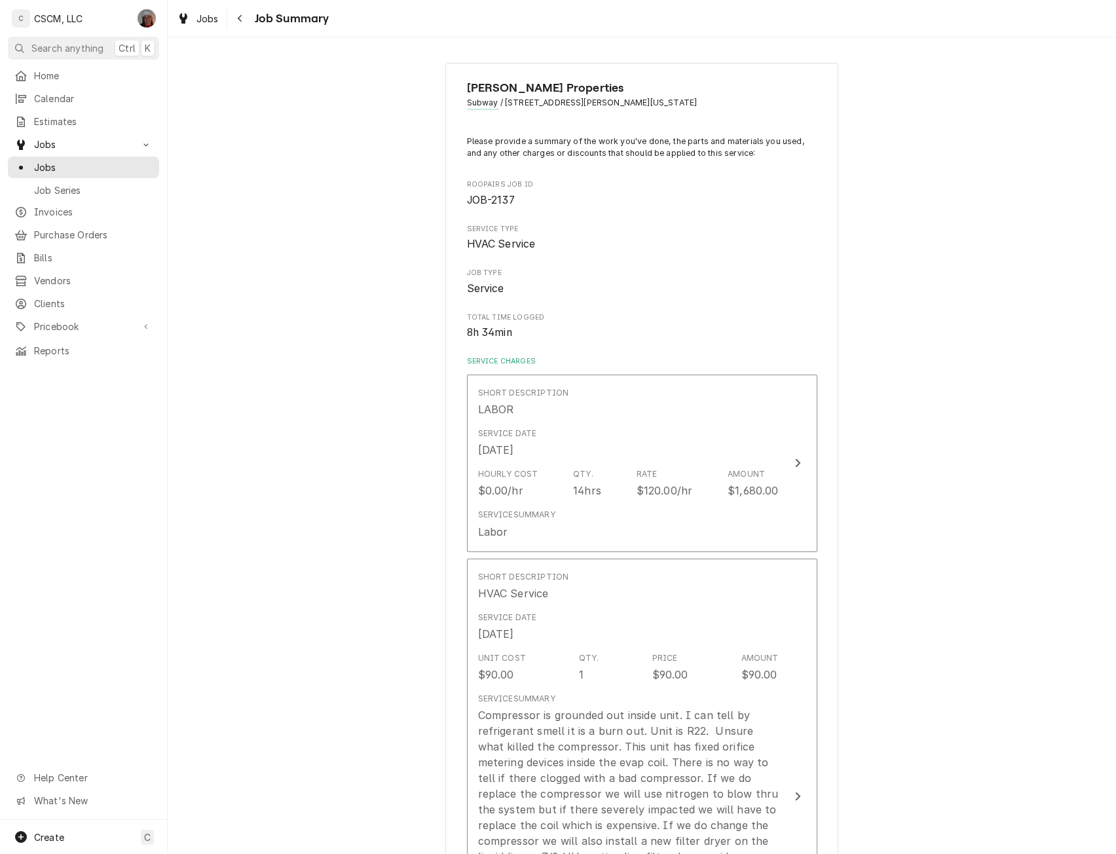
scroll to position [1070, 0]
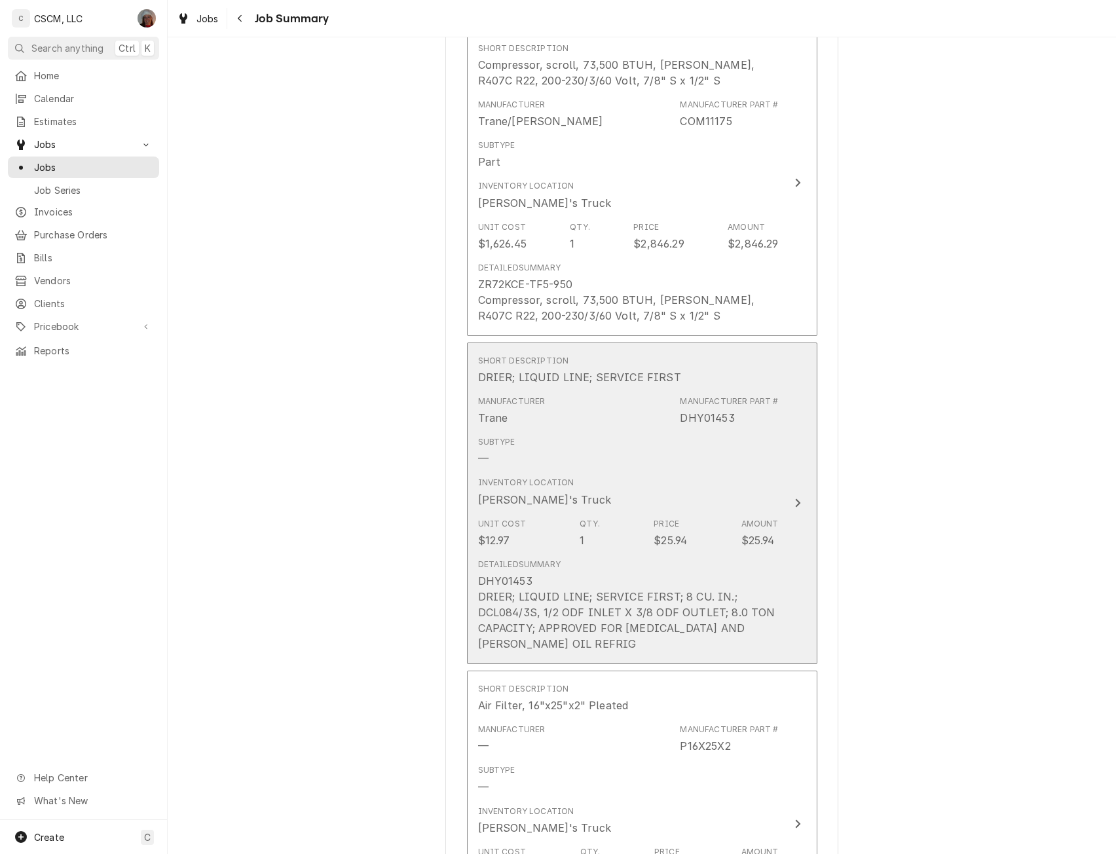
click at [810, 485] on button "Short Description DRIER; LIQUID LINE; SERVICE FIRST Manufacturer Trane Manufact…" at bounding box center [642, 502] width 350 height 321
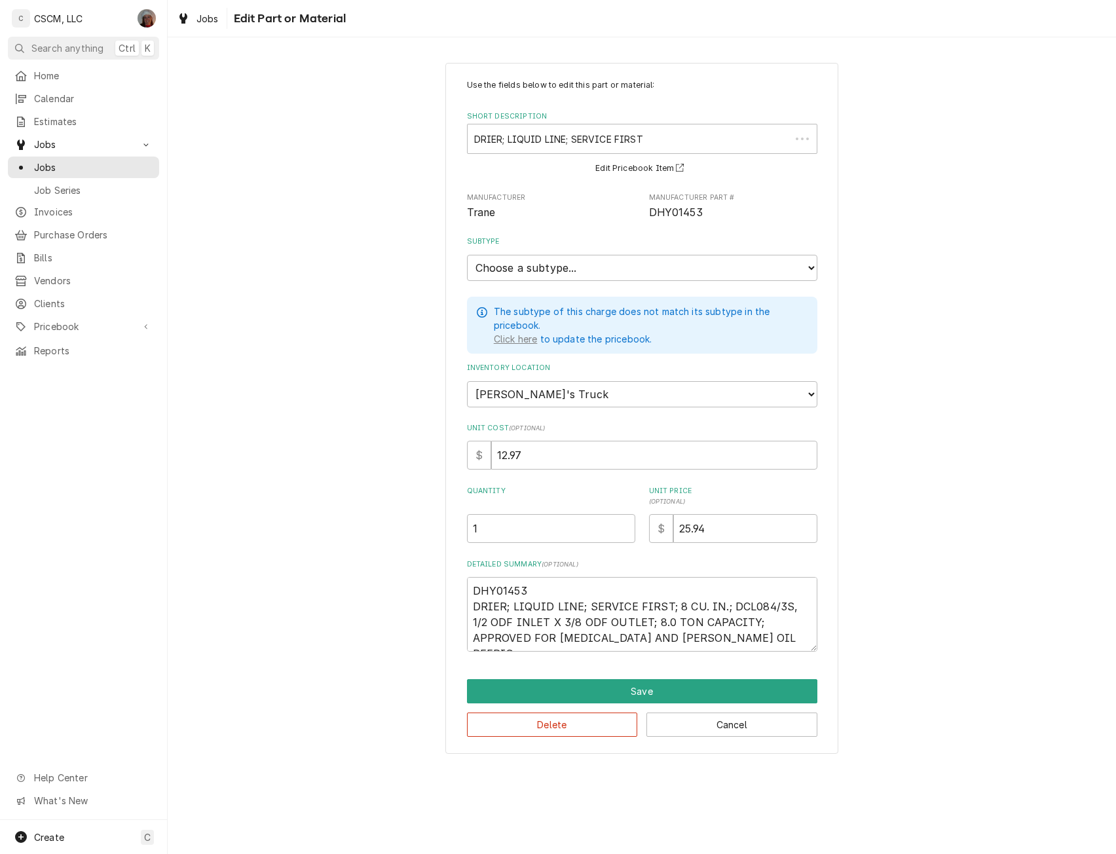
type textarea "x"
click at [582, 265] on select "Choose a subtype... Equipment Part Refrigerant Supply or Material Tool" at bounding box center [642, 268] width 350 height 26
select select "148"
click at [467, 255] on select "Choose a subtype... Equipment Part Refrigerant Supply or Material Tool" at bounding box center [642, 268] width 350 height 26
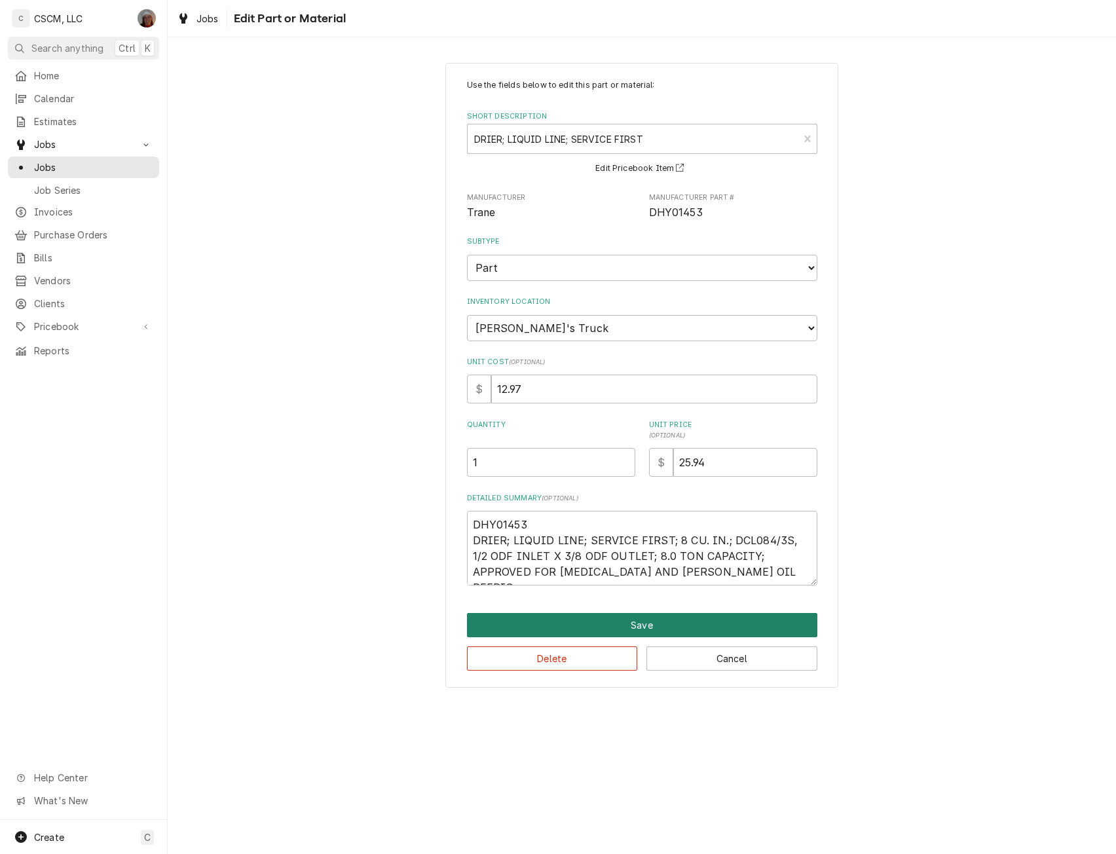
click at [649, 627] on button "Save" at bounding box center [642, 625] width 350 height 24
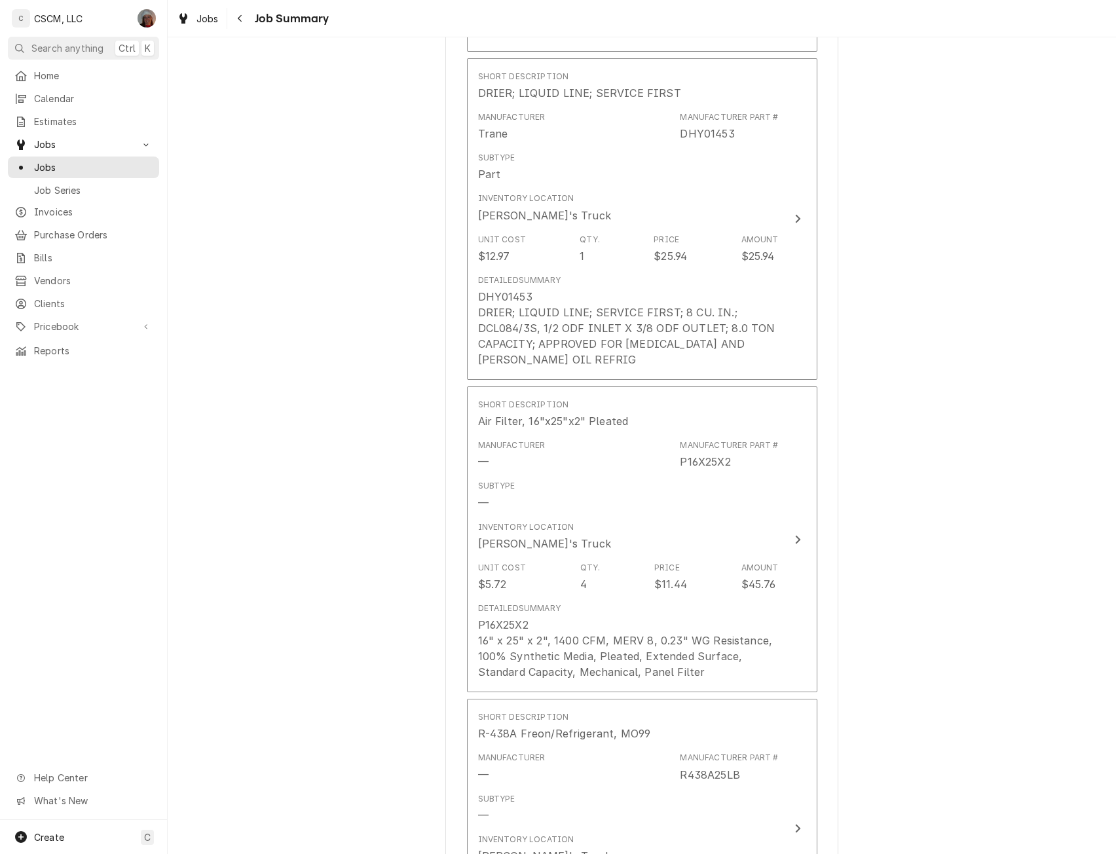
scroll to position [1366, 0]
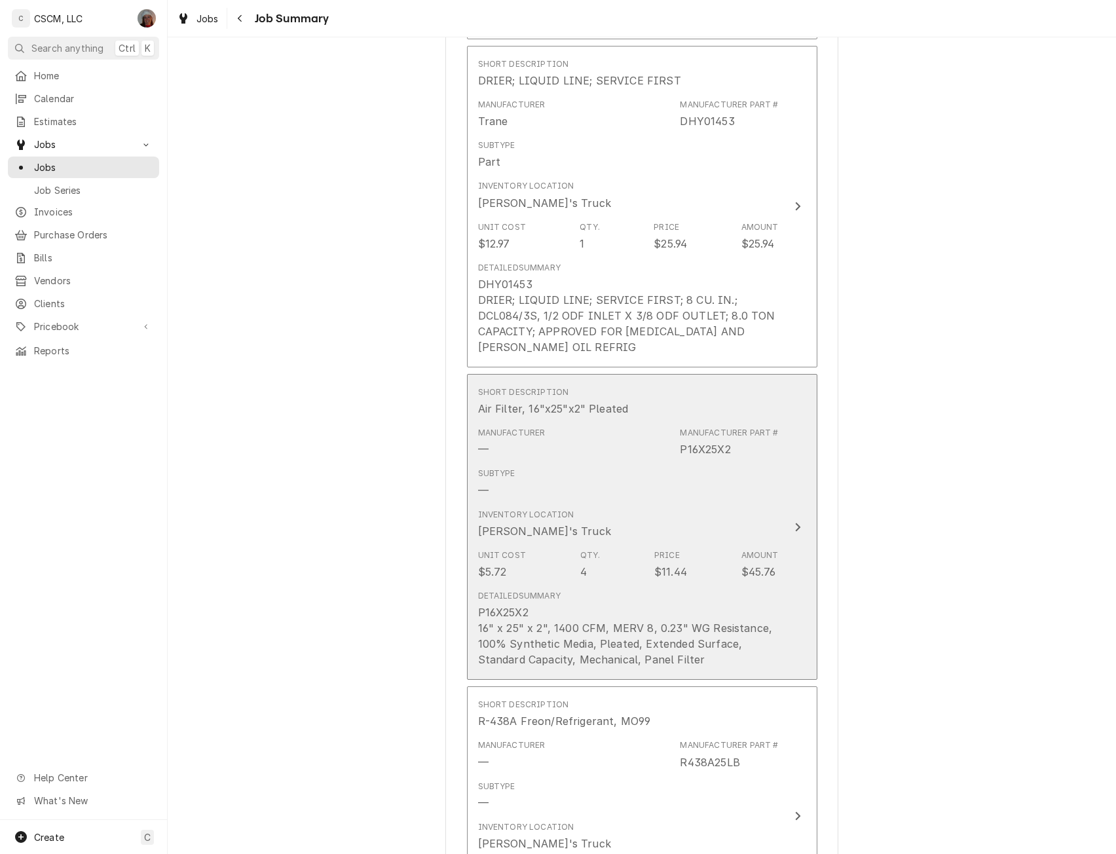
click at [795, 488] on button "Short Description Air Filter, 16"x25"x2" Pleated Manufacturer — Manufacturer Pa…" at bounding box center [642, 527] width 350 height 306
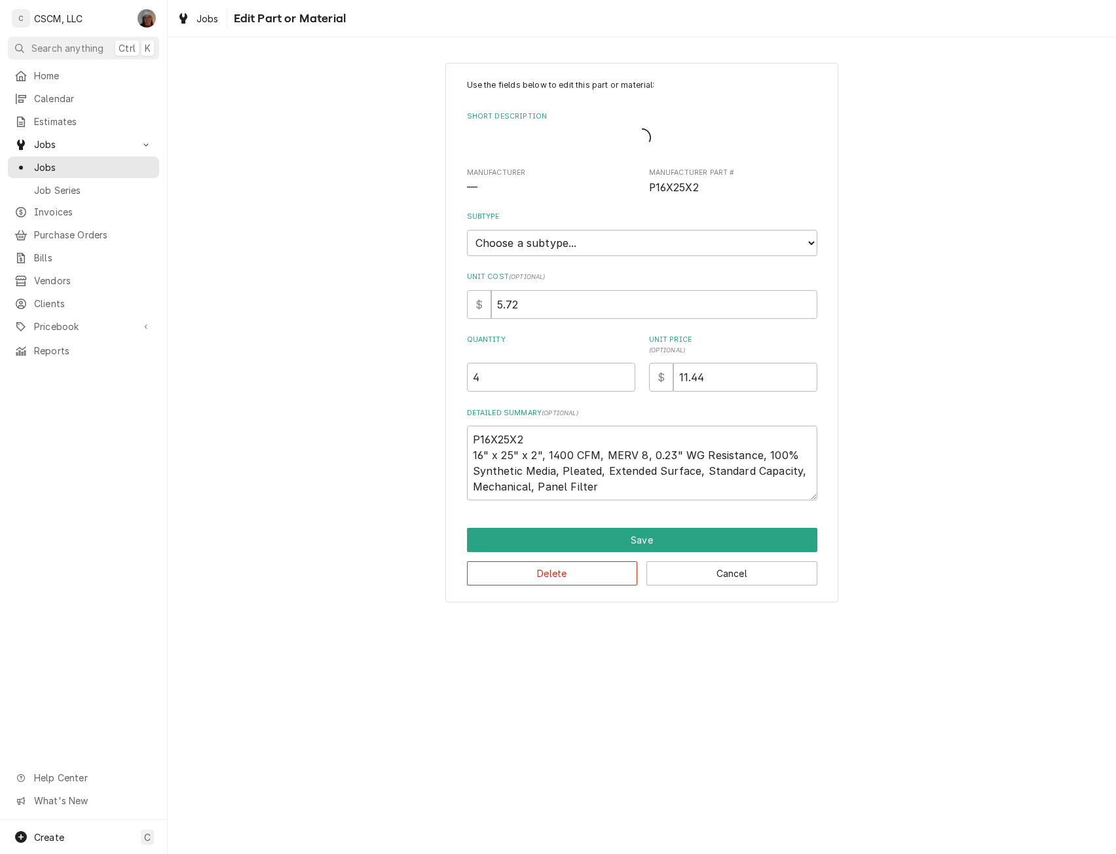
type textarea "x"
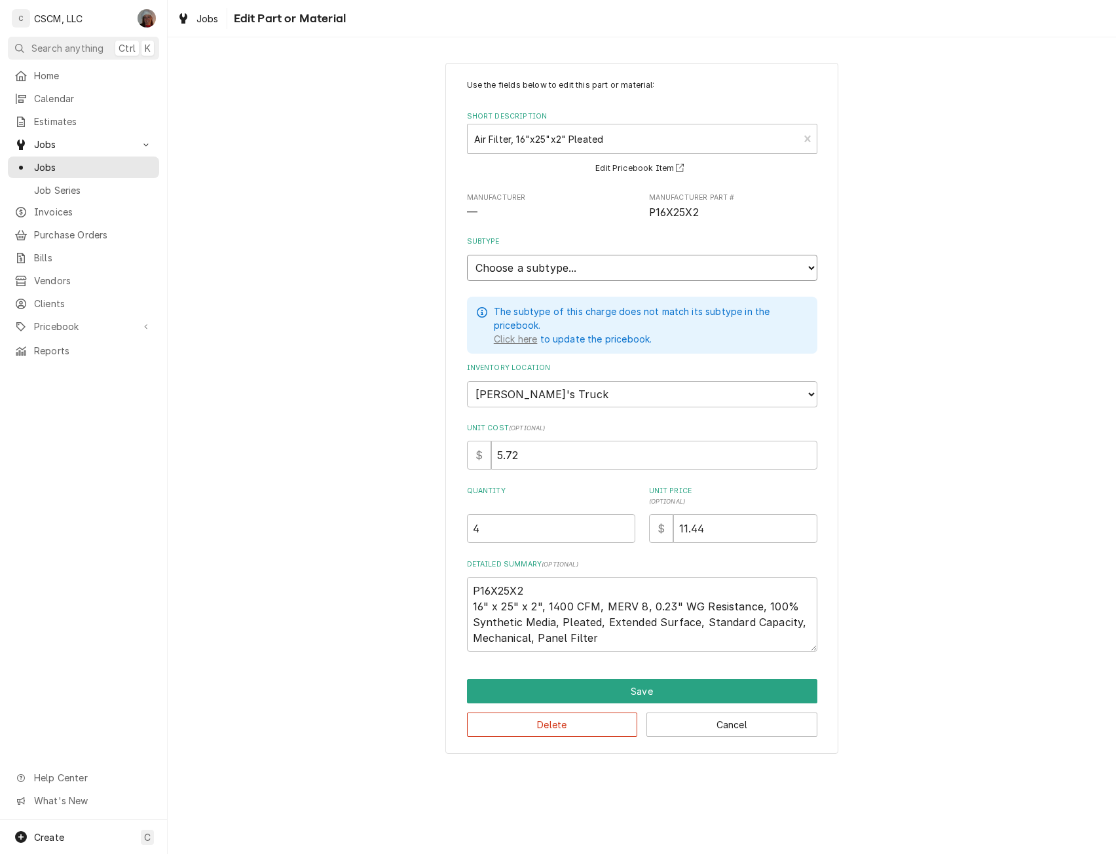
click at [627, 272] on select "Choose a subtype... Equipment Part Refrigerant Supply or Material Tool" at bounding box center [642, 268] width 350 height 26
select select "148"
click at [467, 255] on select "Choose a subtype... Equipment Part Refrigerant Supply or Material Tool" at bounding box center [642, 268] width 350 height 26
type textarea "x"
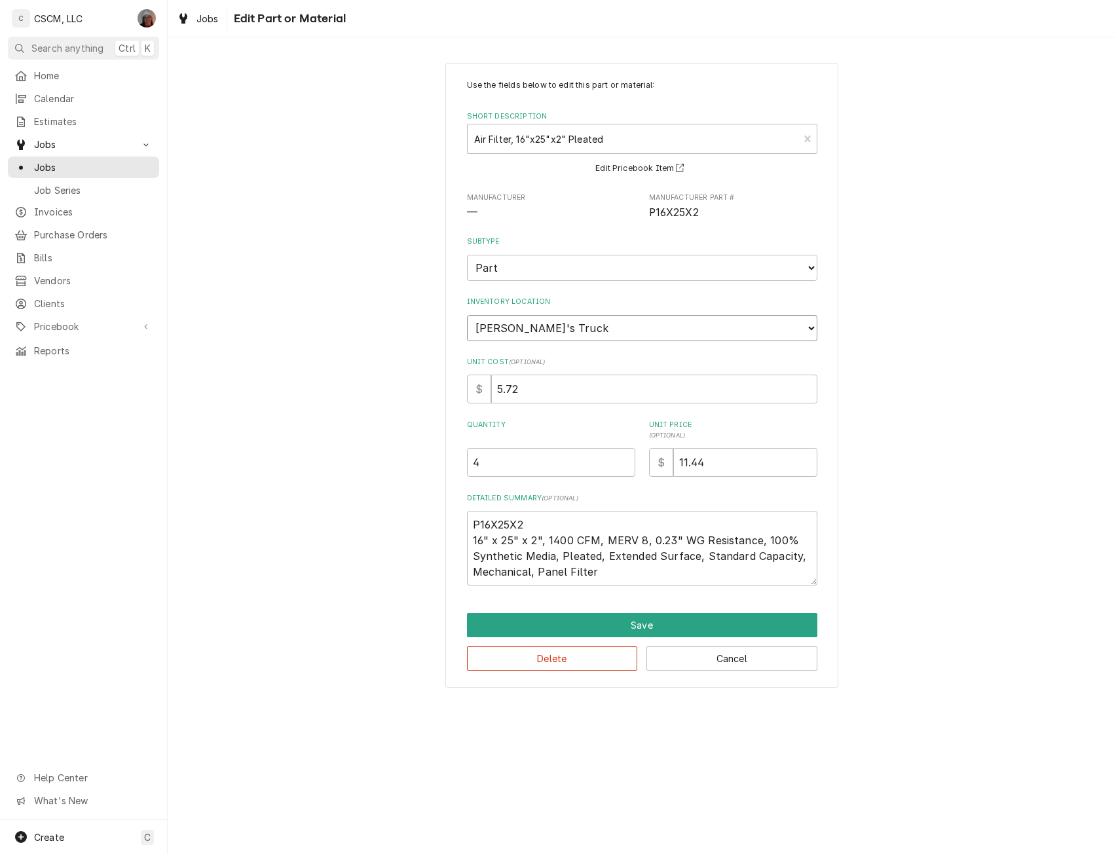
click at [653, 321] on select "Choose a location... Chris's Truck Colorado Main Warehouse Izaia's Truck Jimmy'…" at bounding box center [642, 328] width 350 height 26
select select "422"
click at [467, 315] on select "Choose a location... Chris's Truck Colorado Main Warehouse Izaia's Truck Jimmy'…" at bounding box center [642, 328] width 350 height 26
click at [636, 620] on button "Save" at bounding box center [642, 625] width 350 height 24
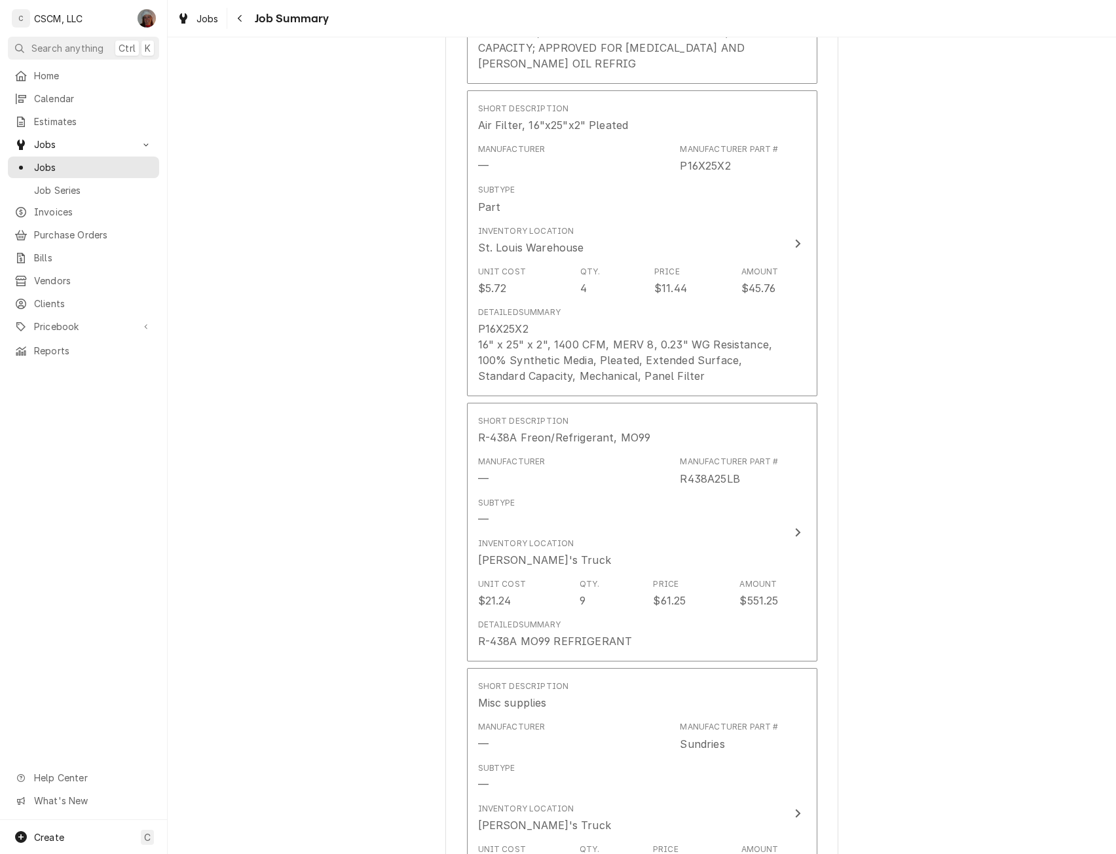
scroll to position [1656, 0]
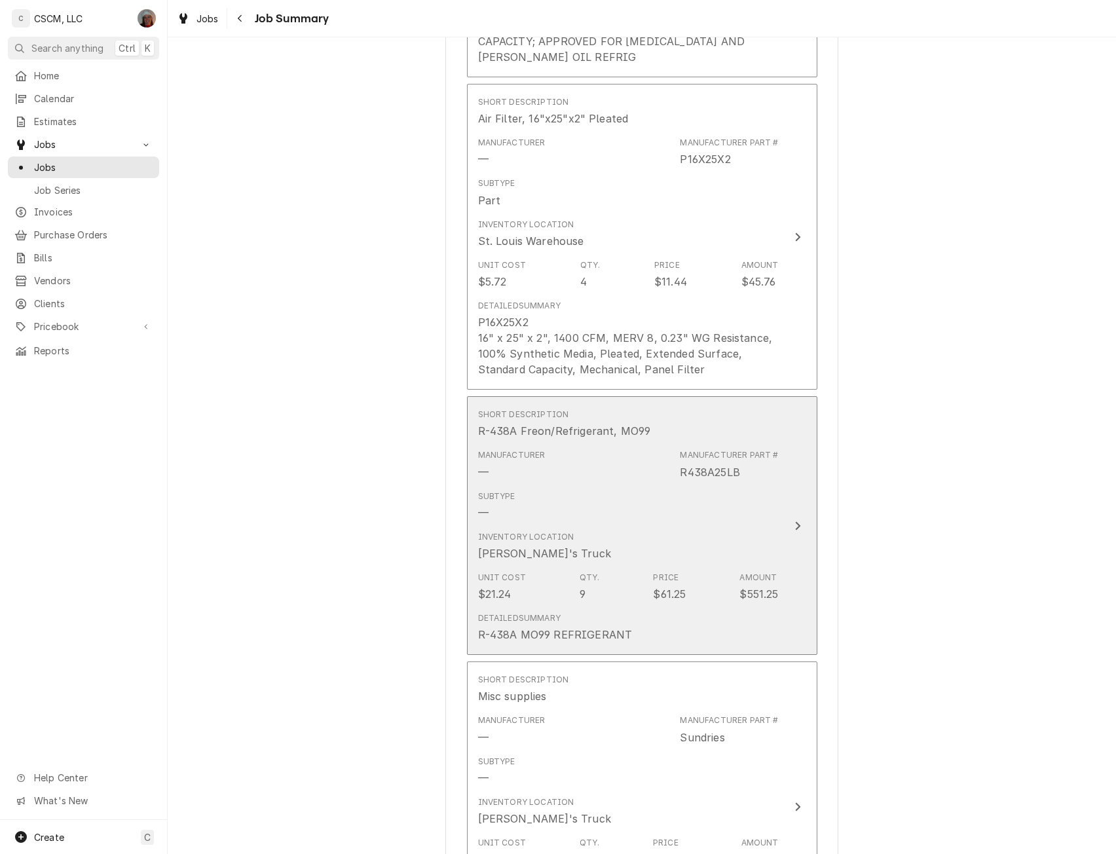
click at [774, 503] on button "Short Description R-438A Freon/Refrigerant, MO99 Manufacturer — Manufacturer Pa…" at bounding box center [642, 525] width 350 height 259
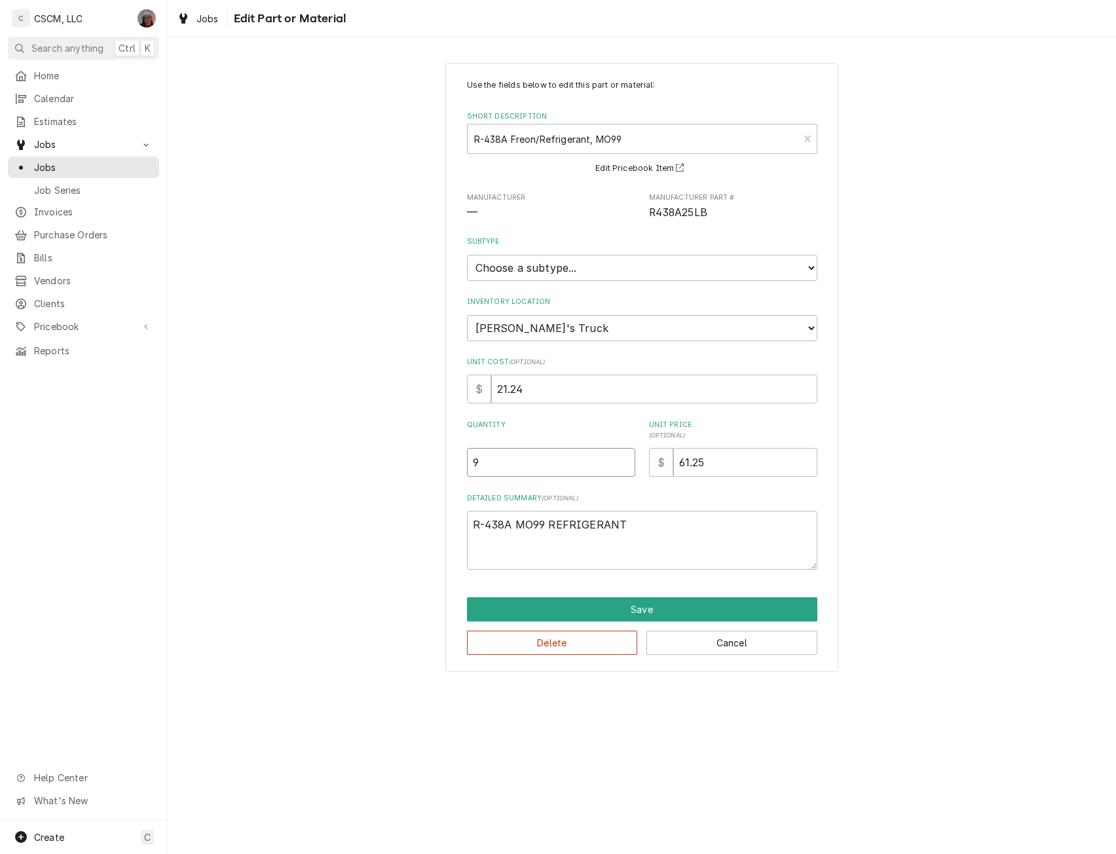
type textarea "x"
type input "8.5"
click at [621, 465] on input "8.5" at bounding box center [551, 462] width 168 height 29
type textarea "x"
type input "8"
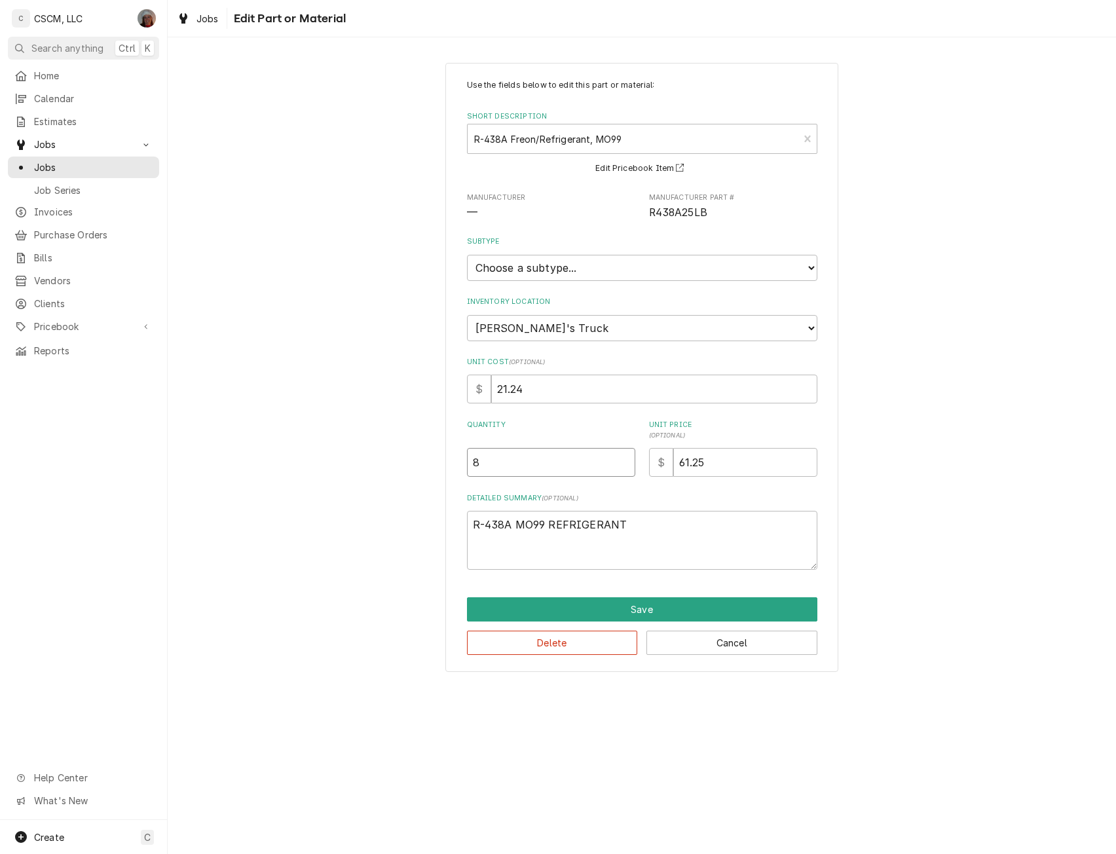
click at [621, 465] on input "8" at bounding box center [551, 462] width 168 height 29
click at [660, 610] on button "Save" at bounding box center [642, 609] width 350 height 24
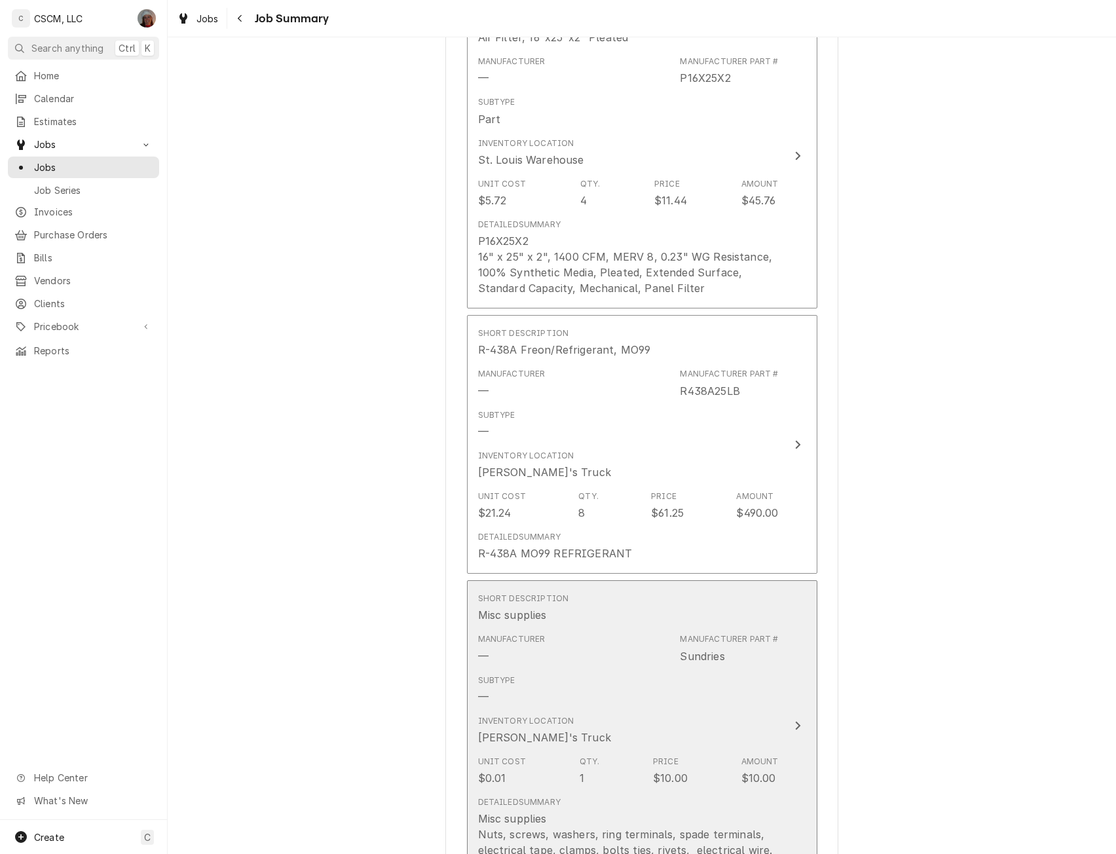
click at [779, 707] on button "Short Description Misc supplies Manufacturer — Manufacturer Part # Sundries Sub…" at bounding box center [642, 725] width 350 height 290
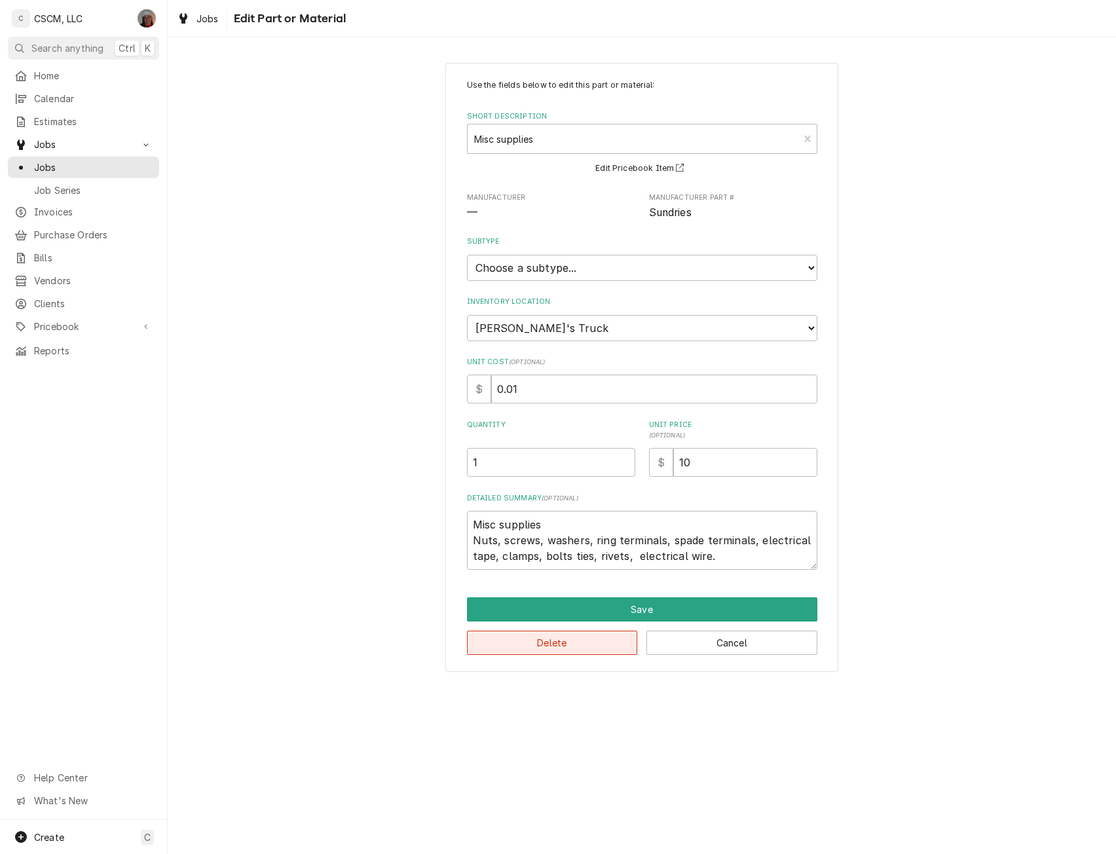
click at [527, 644] on button "Delete" at bounding box center [552, 642] width 171 height 24
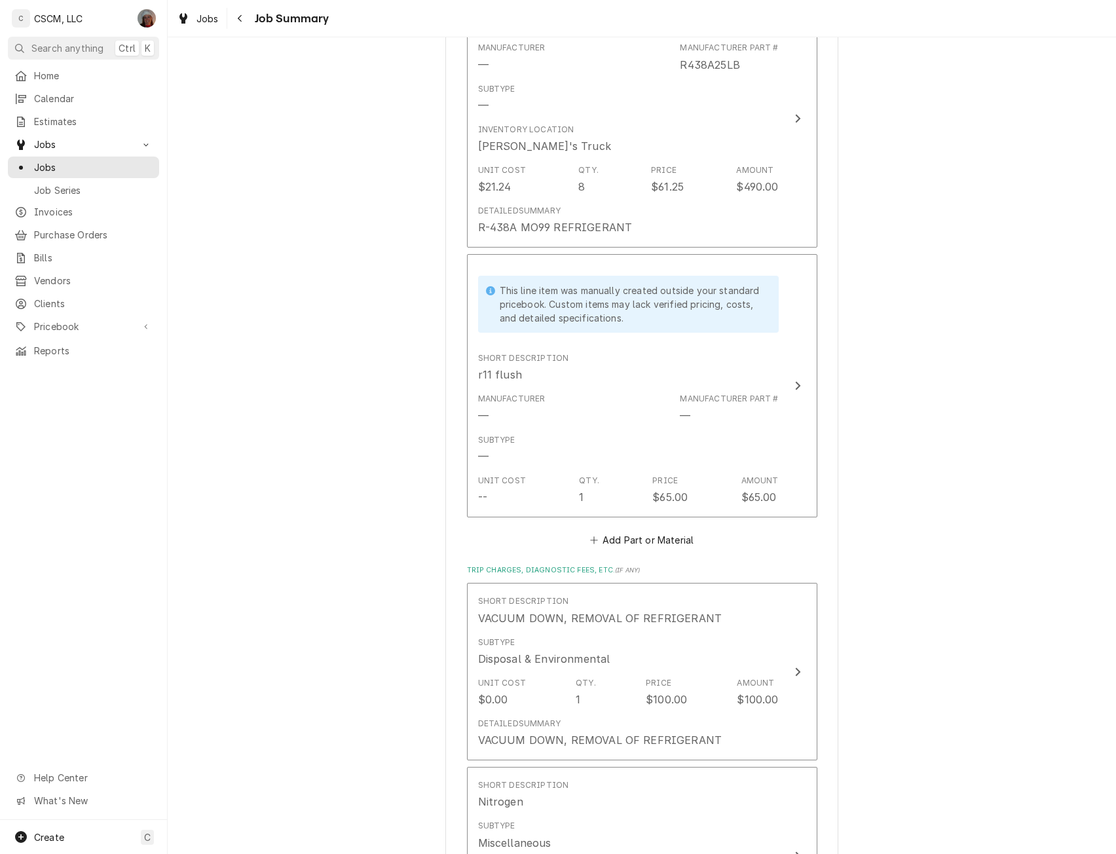
scroll to position [2058, 0]
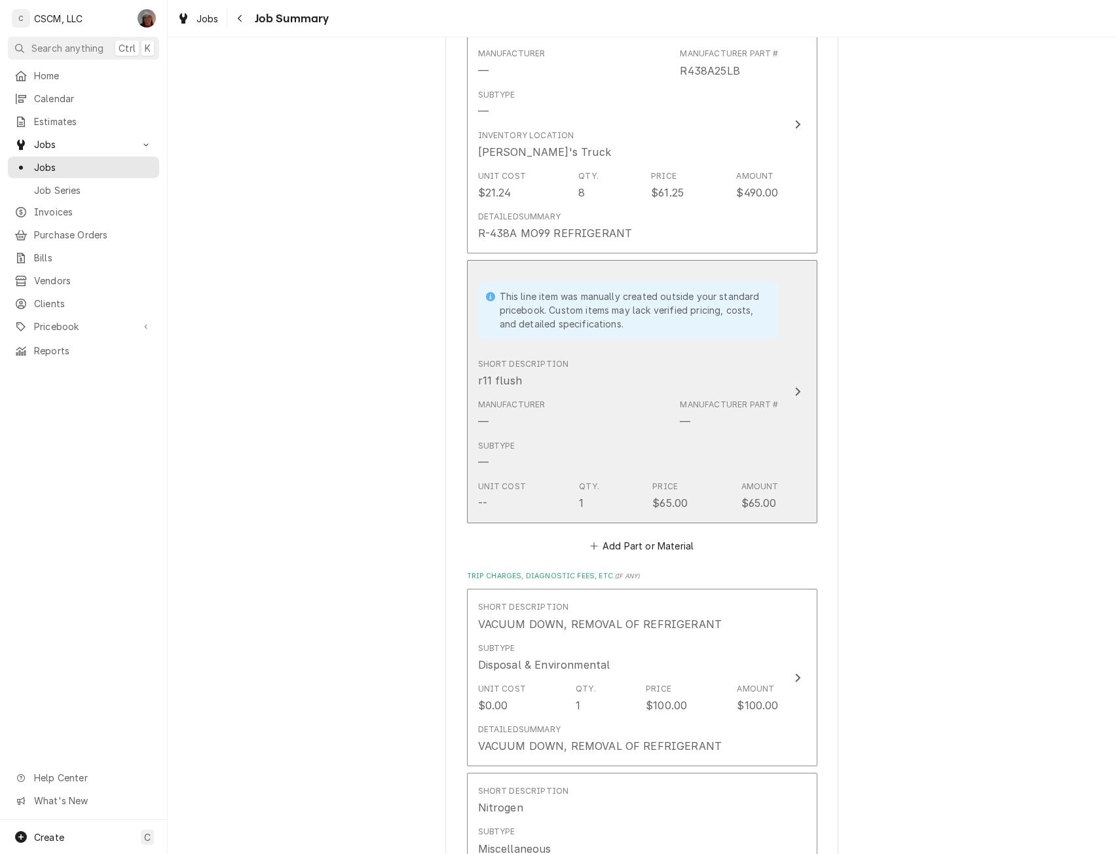
click at [801, 370] on button "This line item was manually created outside your standard pricebook. Custom ite…" at bounding box center [642, 391] width 350 height 263
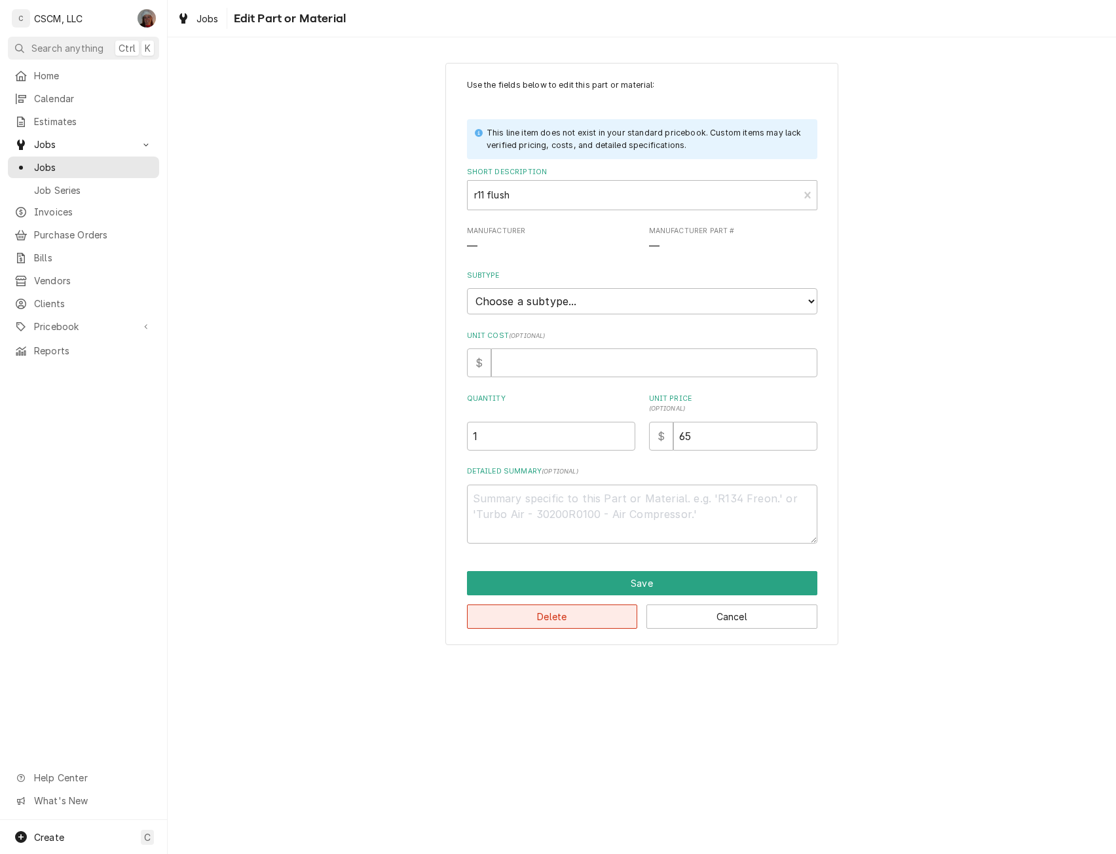
click at [566, 617] on button "Delete" at bounding box center [552, 616] width 171 height 24
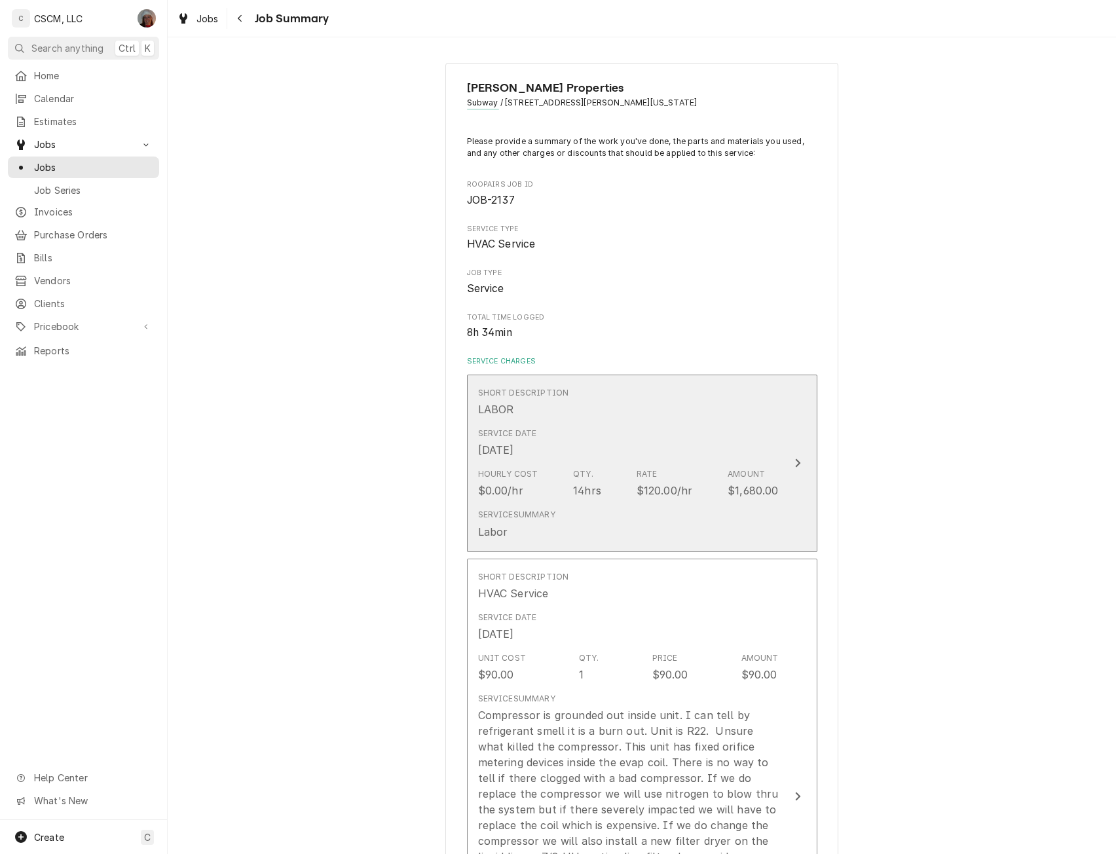
click at [791, 455] on div "Update Line Item" at bounding box center [797, 463] width 17 height 16
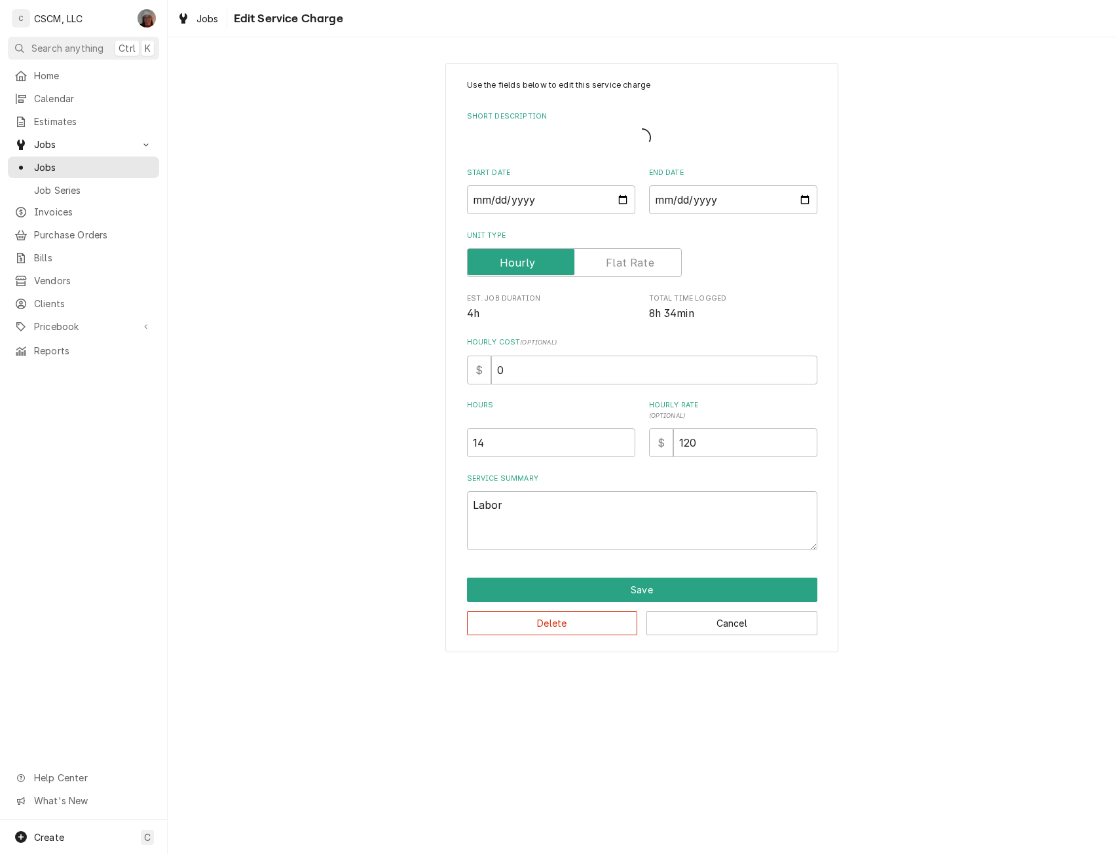
type textarea "x"
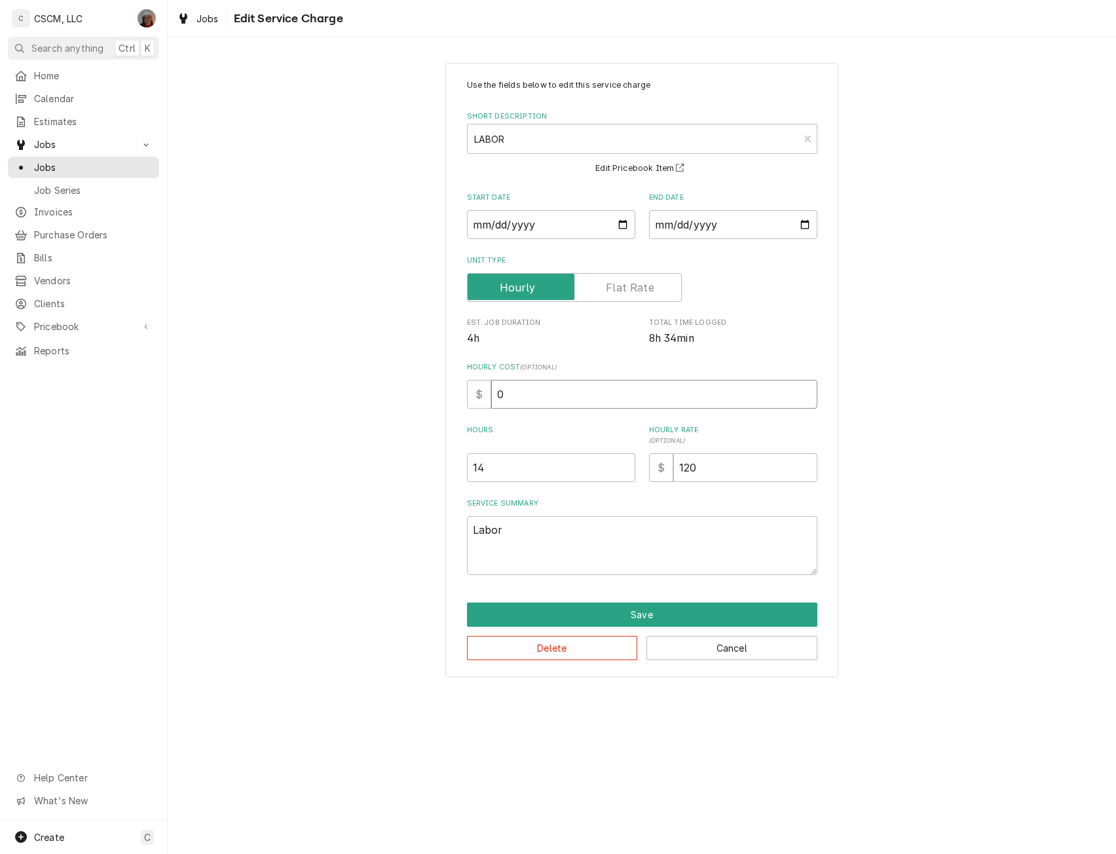
drag, startPoint x: 508, startPoint y: 393, endPoint x: 455, endPoint y: 395, distance: 53.1
click at [455, 395] on div "Use the fields below to edit this service charge Short Description LABOR LAB Ed…" at bounding box center [641, 370] width 393 height 614
type input "4"
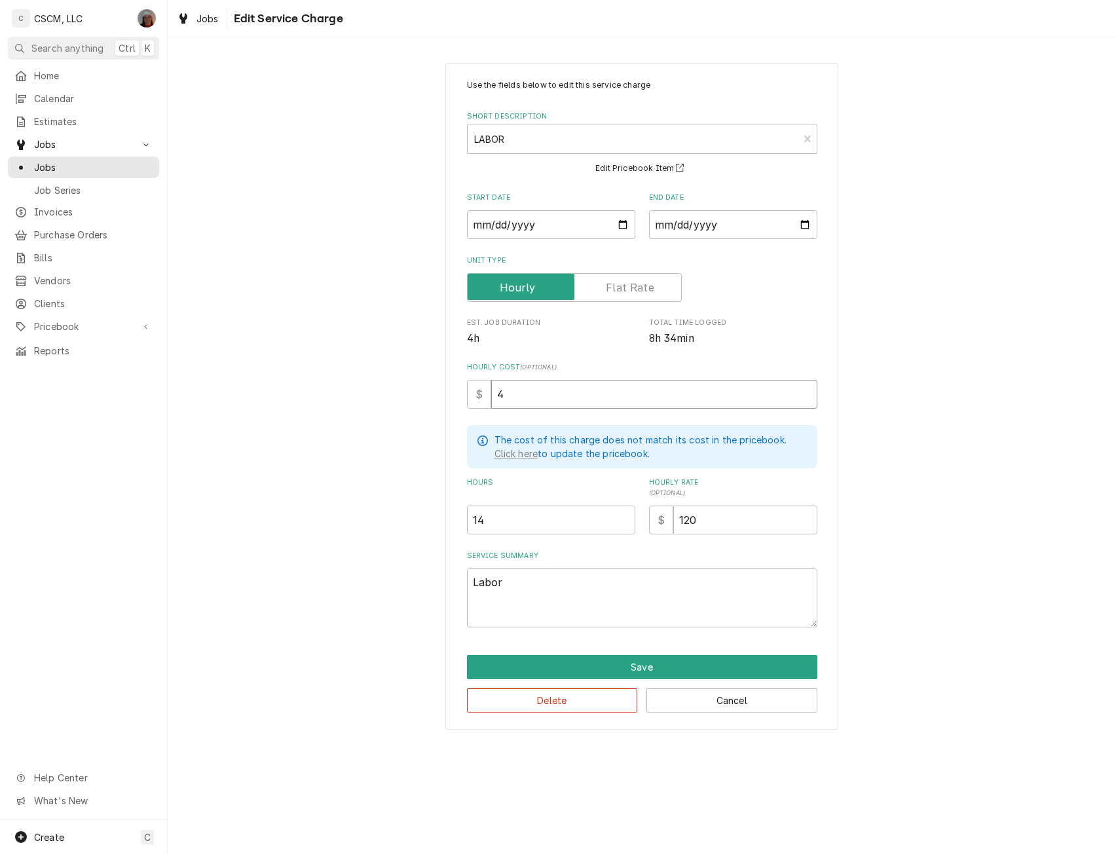
type textarea "x"
type input "43"
drag, startPoint x: 469, startPoint y: 515, endPoint x: 536, endPoint y: 515, distance: 67.4
click at [536, 515] on input "14" at bounding box center [551, 519] width 168 height 29
type input "6"
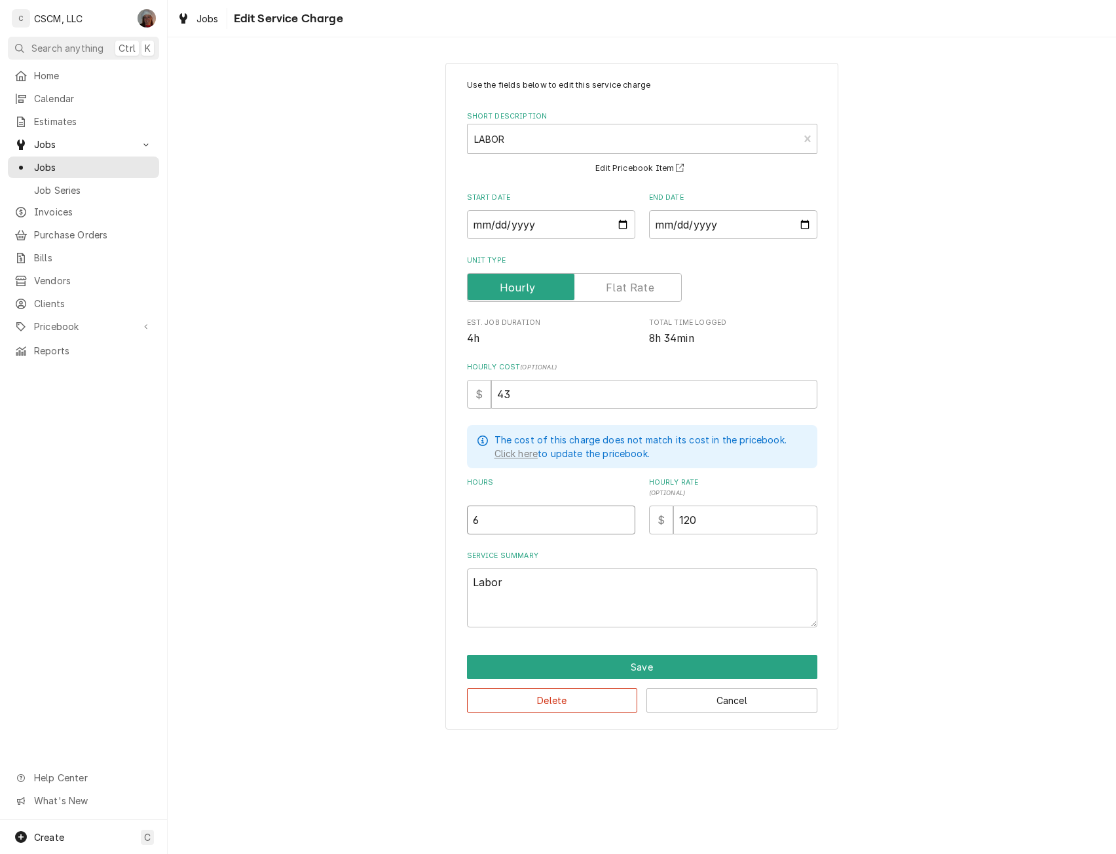
type textarea "x"
type input "6"
click at [645, 665] on button "Save" at bounding box center [642, 667] width 350 height 24
type textarea "x"
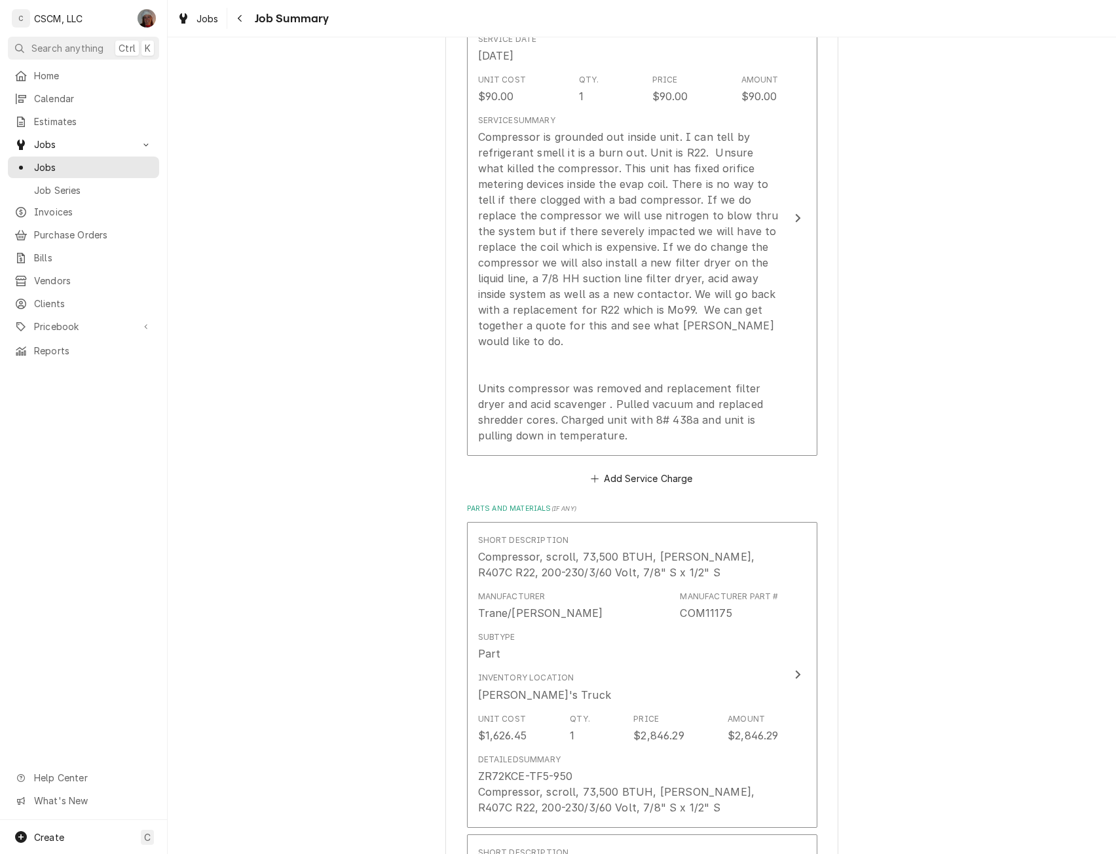
scroll to position [586, 0]
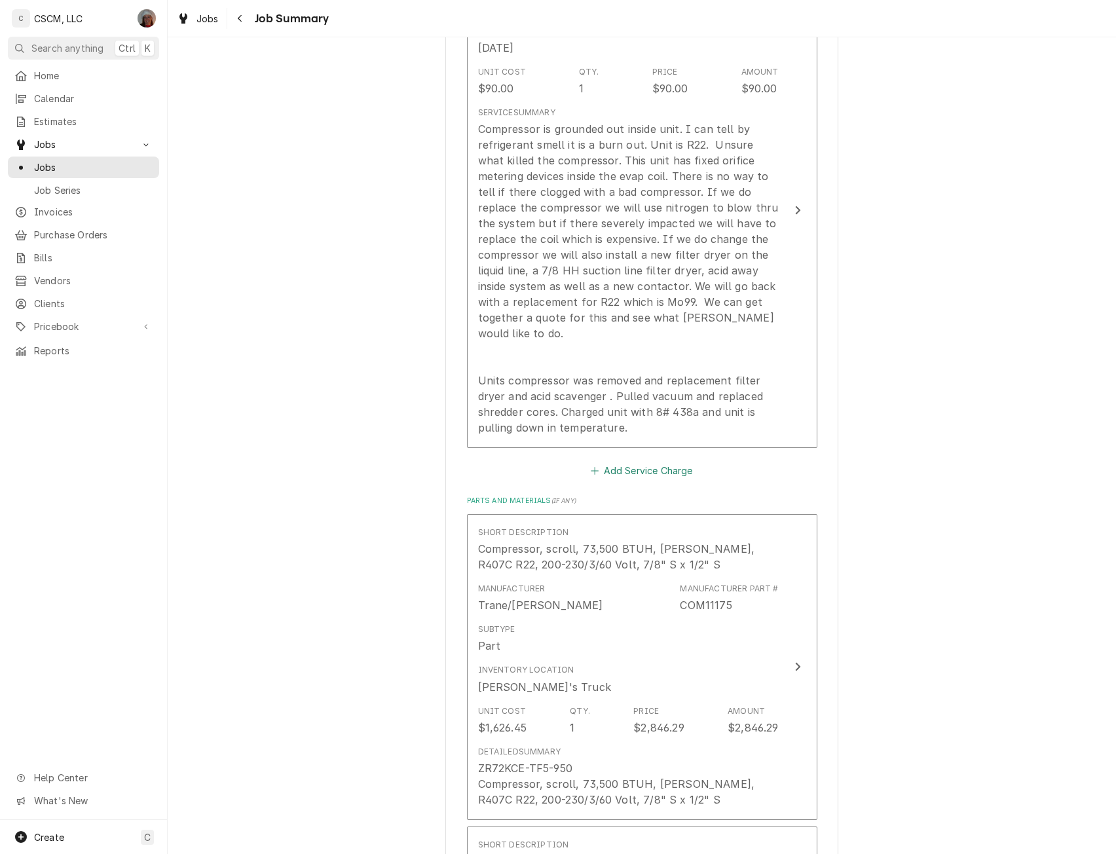
click at [635, 462] on button "Add Service Charge" at bounding box center [642, 471] width 106 height 18
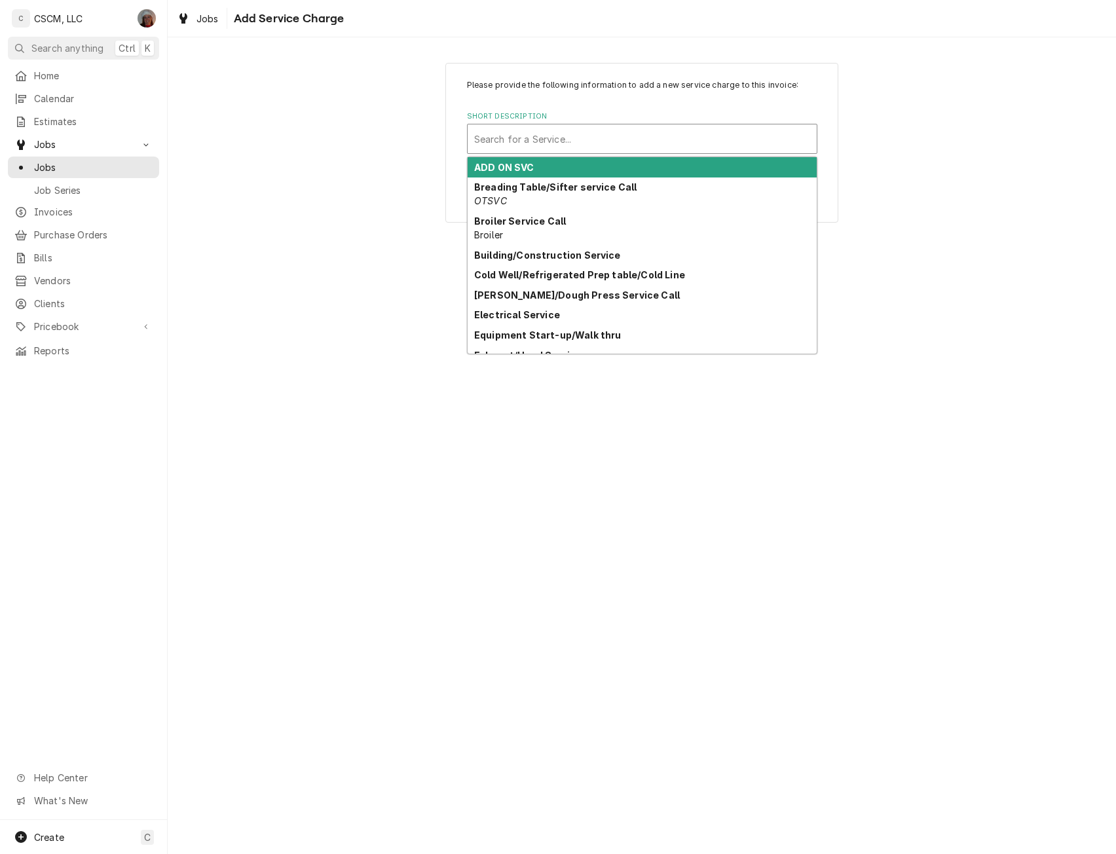
click at [569, 147] on div "Short Description" at bounding box center [642, 139] width 336 height 24
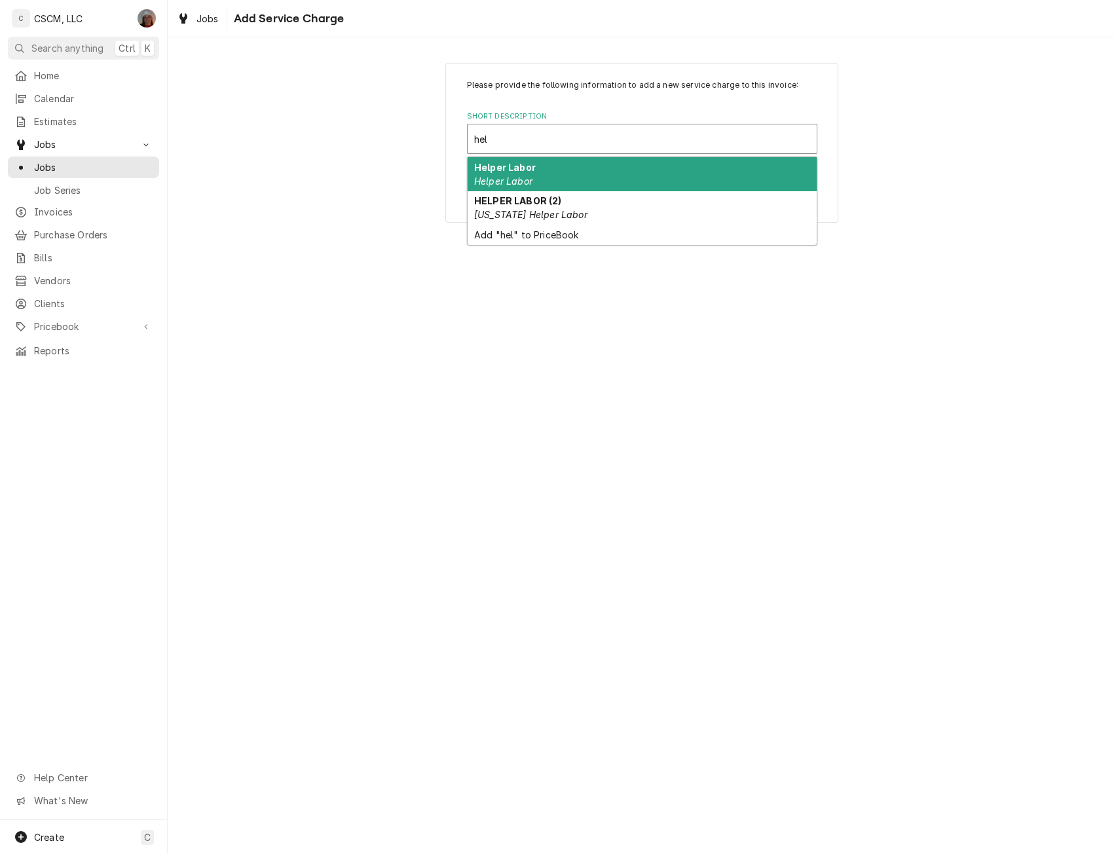
type input "help"
click at [511, 170] on strong "Helper Labor" at bounding box center [505, 167] width 62 height 11
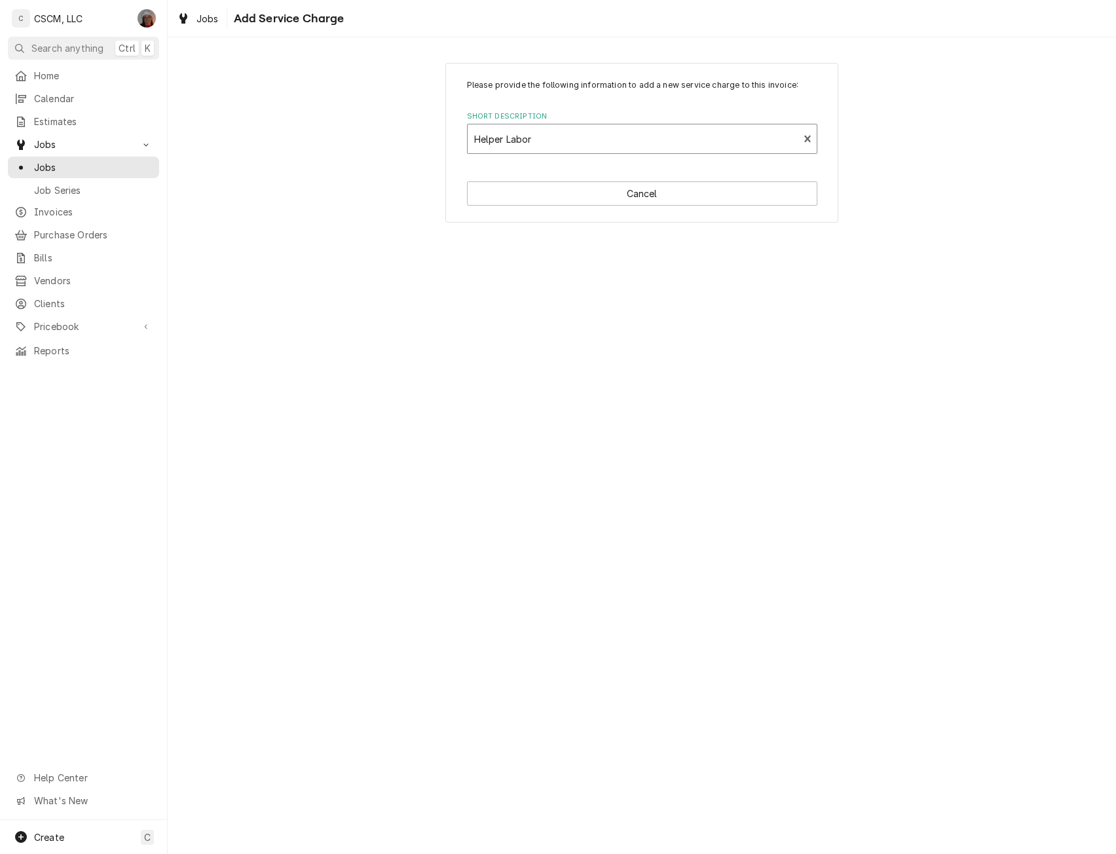
type textarea "x"
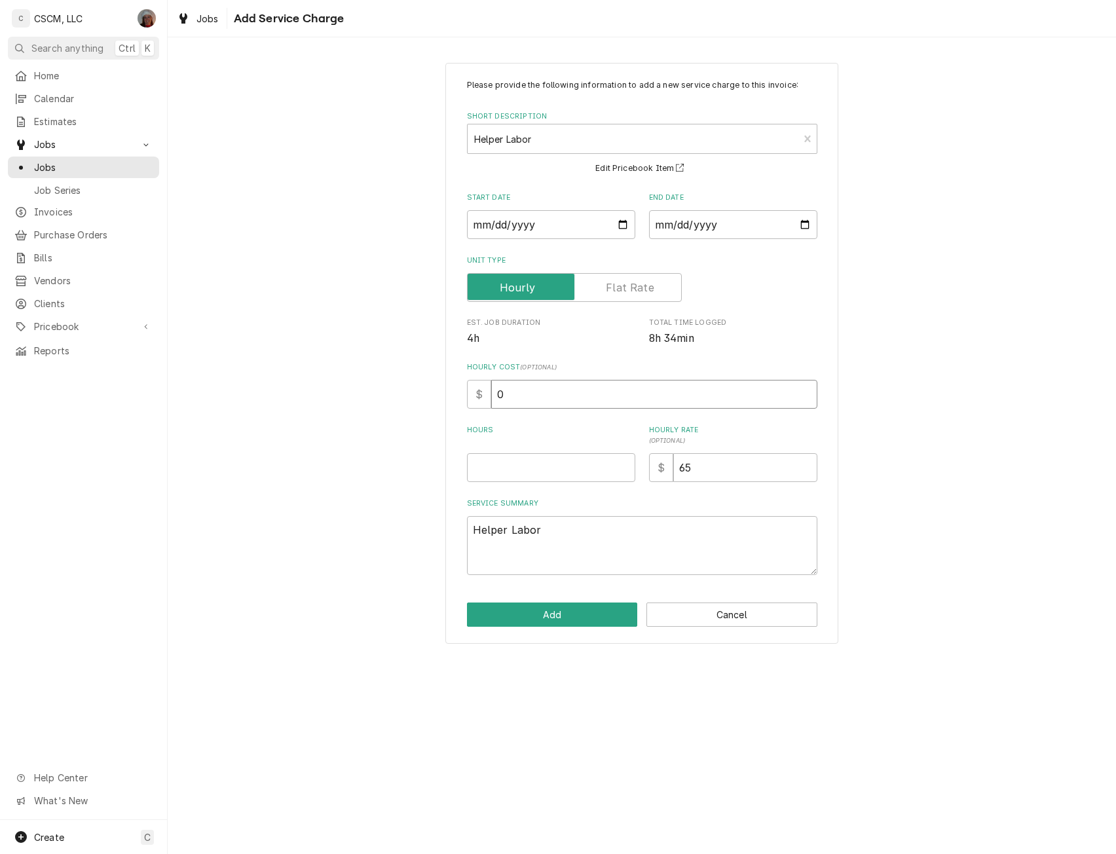
drag, startPoint x: 508, startPoint y: 393, endPoint x: 473, endPoint y: 401, distance: 35.7
click at [473, 401] on div "$ 0" at bounding box center [642, 394] width 350 height 29
type input "2"
type textarea "x"
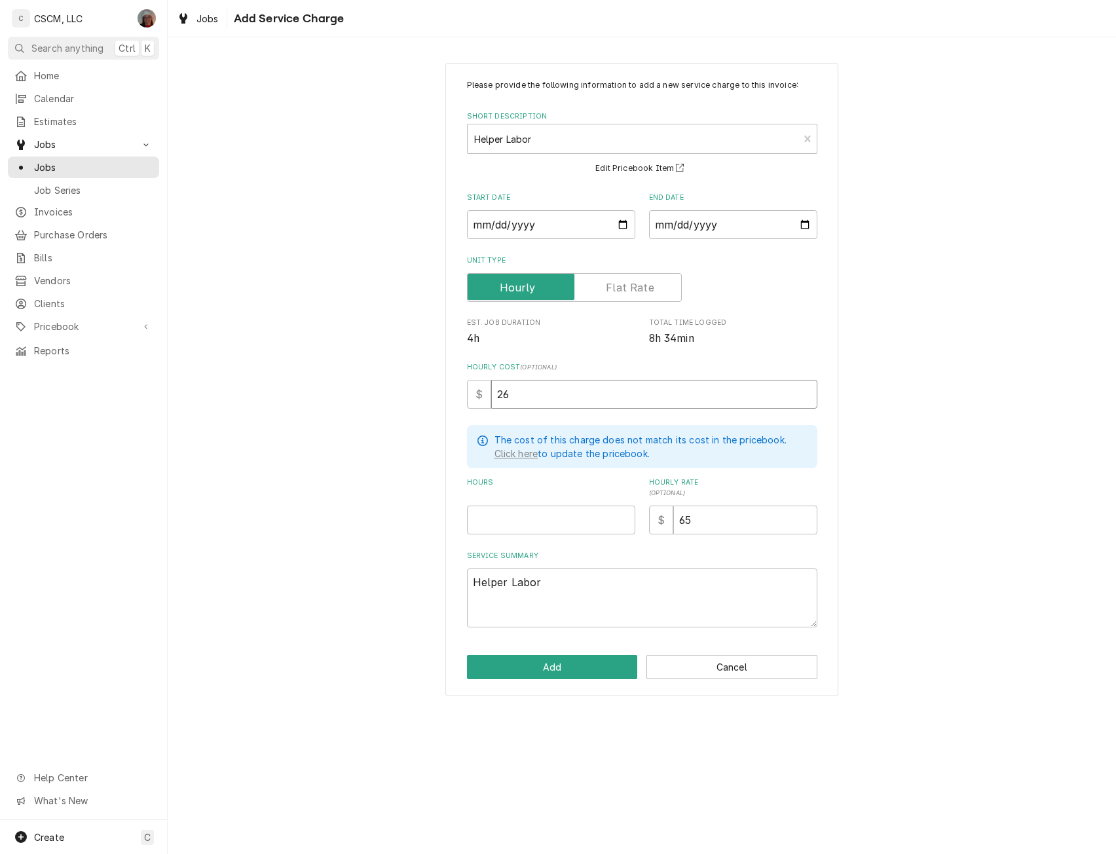
type input "26"
click at [508, 508] on input "Hours" at bounding box center [551, 519] width 168 height 29
type textarea "x"
type input "2"
click at [738, 666] on button "Cancel" at bounding box center [731, 667] width 171 height 24
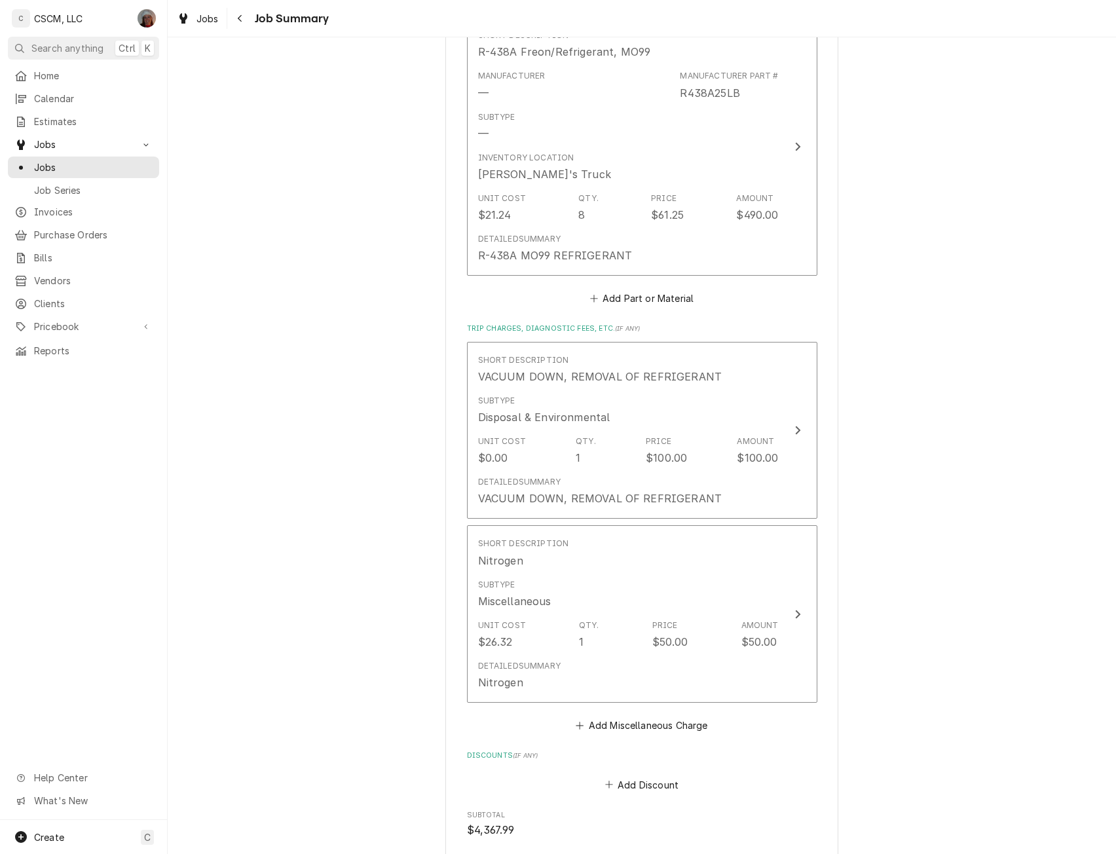
scroll to position [2439, 0]
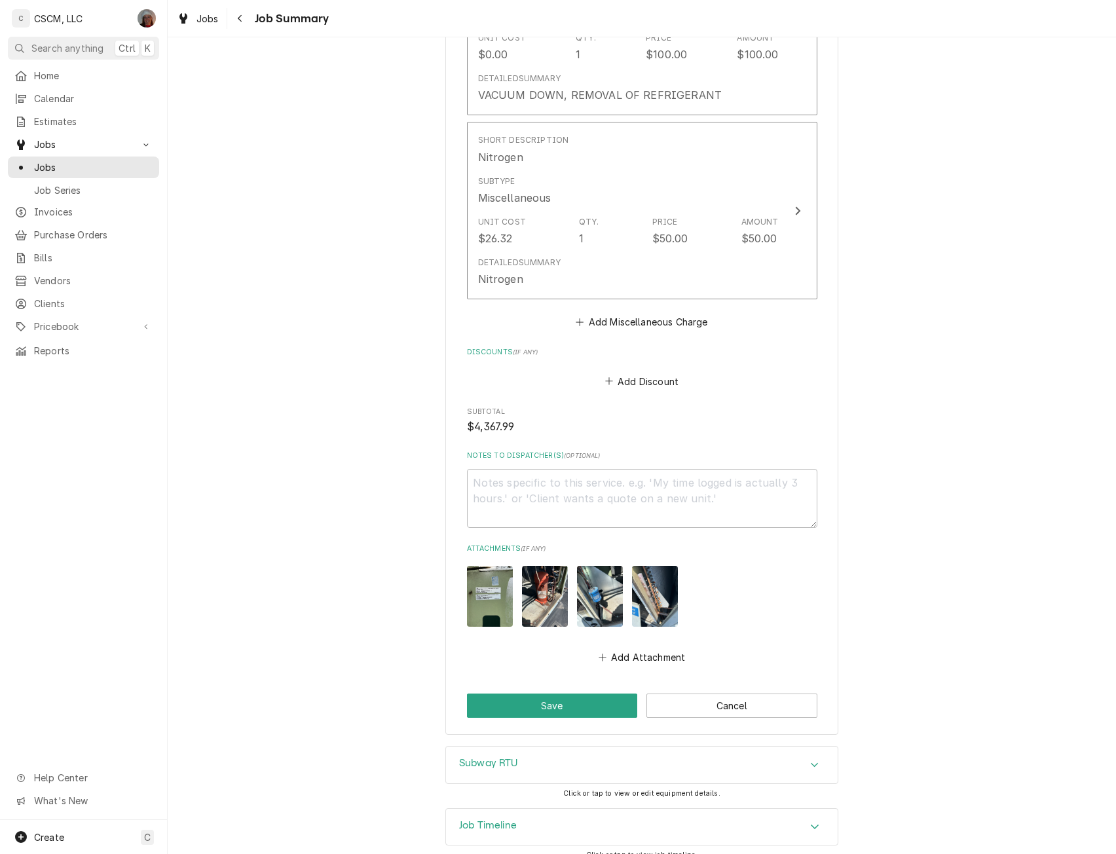
click at [817, 757] on div "Accordion Header" at bounding box center [815, 765] width 20 height 16
click at [825, 754] on div "Subway RTU" at bounding box center [641, 764] width 391 height 37
click at [810, 821] on icon "Accordion Header" at bounding box center [814, 826] width 9 height 10
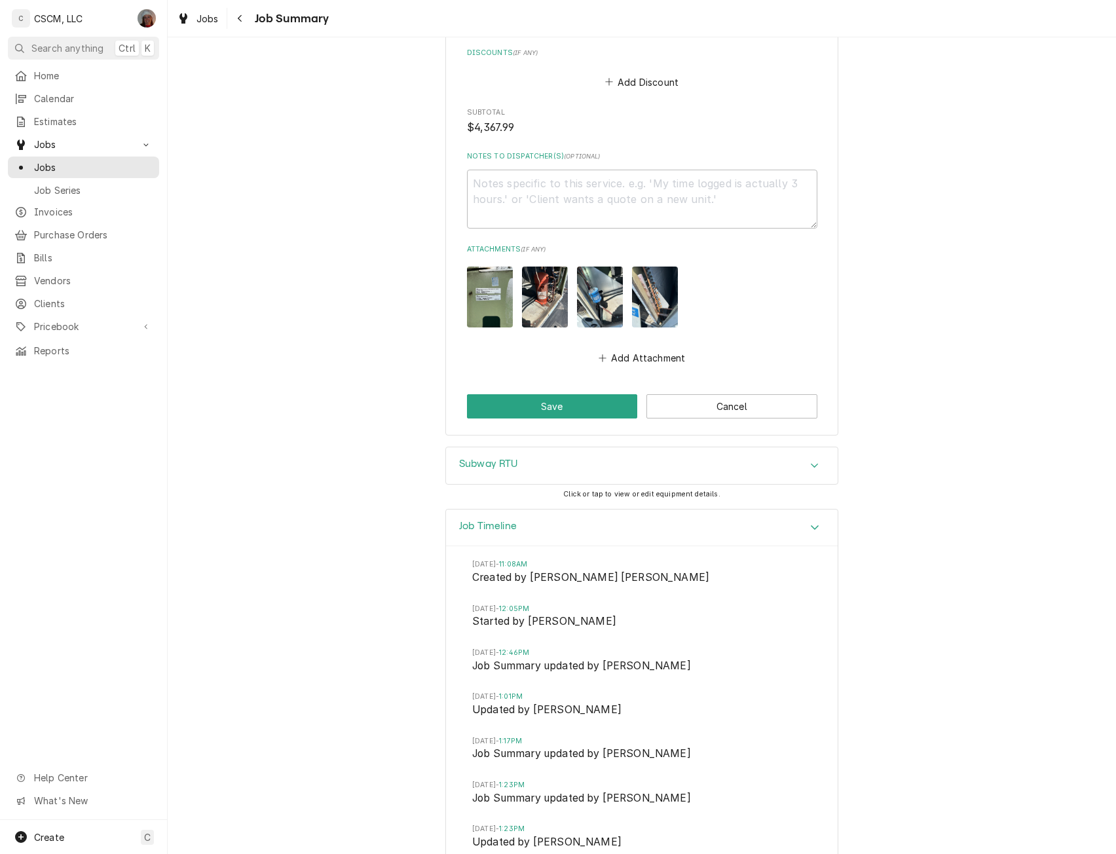
scroll to position [2581, 0]
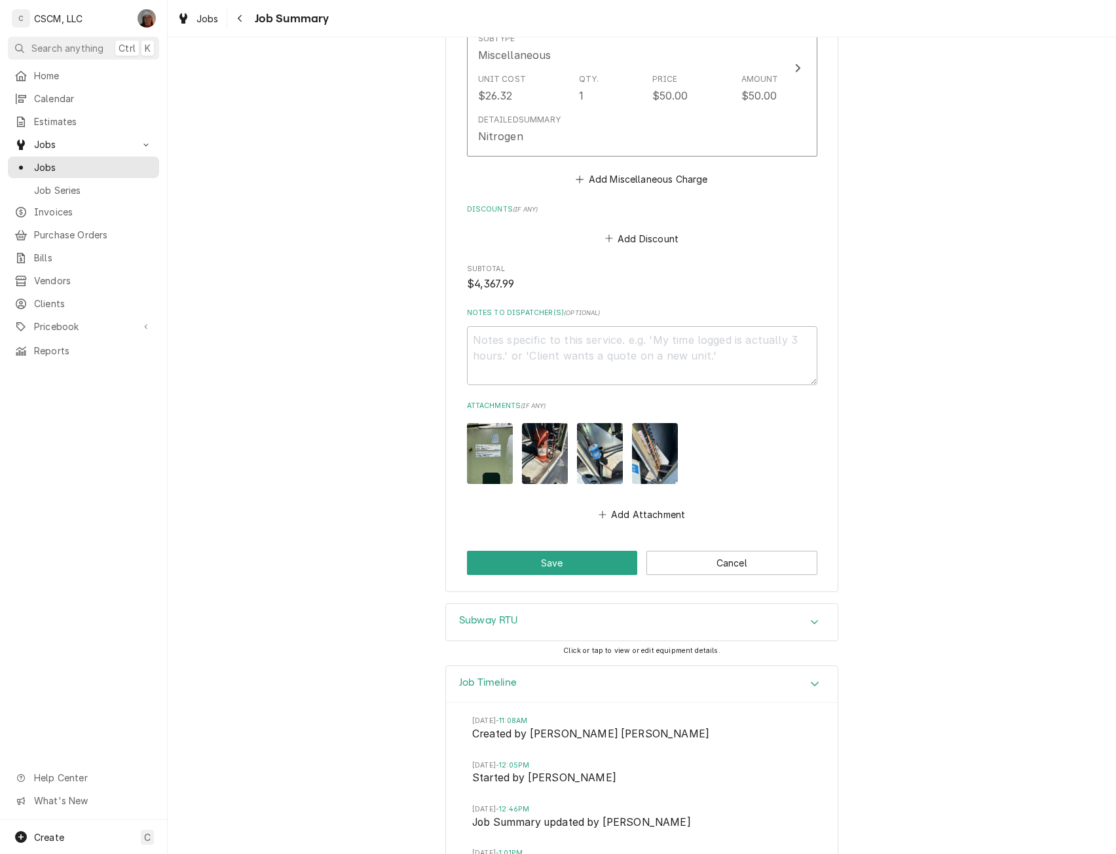
click at [809, 676] on div "Accordion Header" at bounding box center [815, 684] width 20 height 16
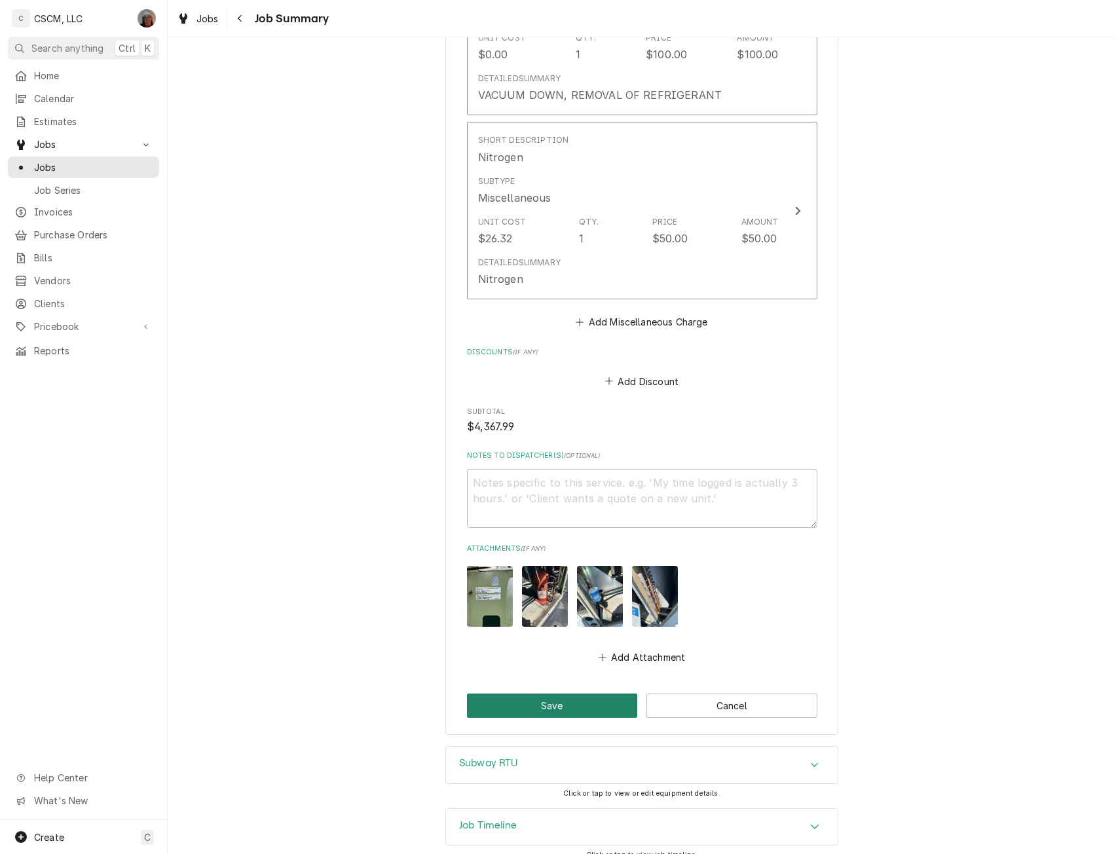
click at [555, 693] on button "Save" at bounding box center [552, 705] width 171 height 24
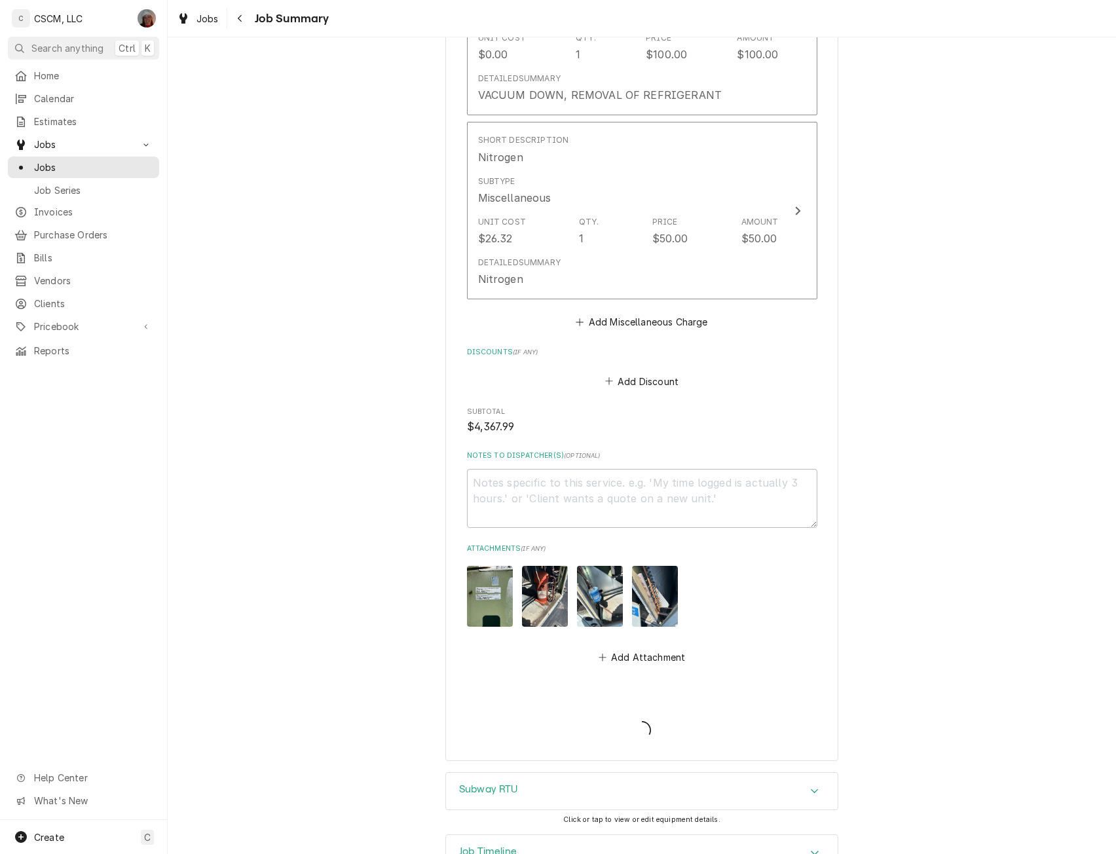
type textarea "x"
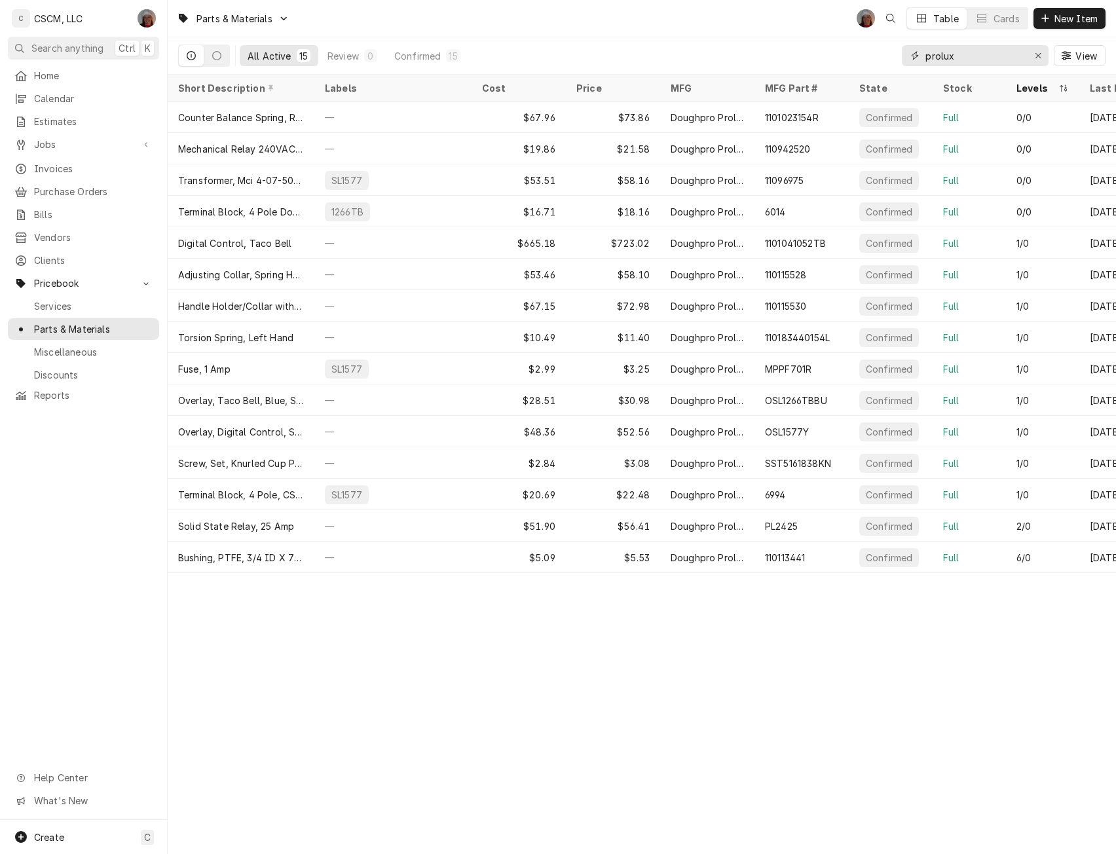
drag, startPoint x: 964, startPoint y: 58, endPoint x: 837, endPoint y: 52, distance: 127.1
click at [837, 52] on div "All Active 15 Review 0 Confirmed 15 prolux View" at bounding box center [641, 55] width 927 height 37
type input "c"
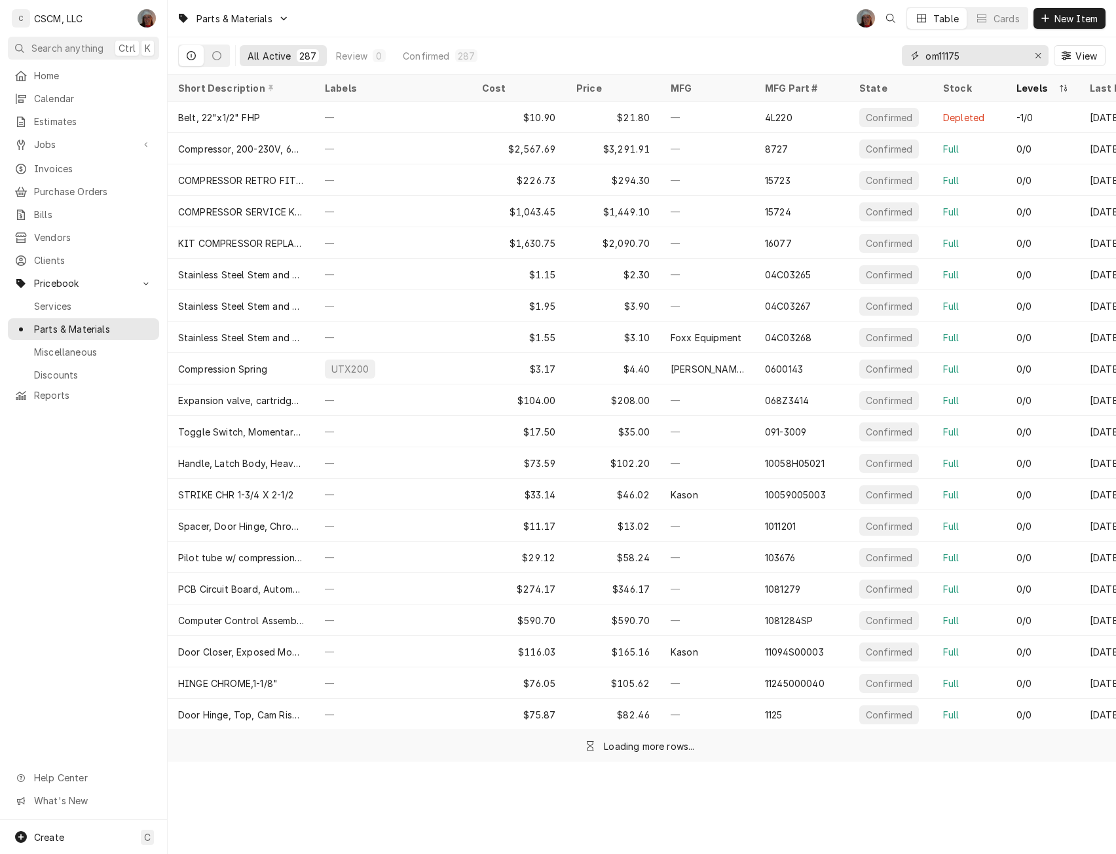
type input "om11175"
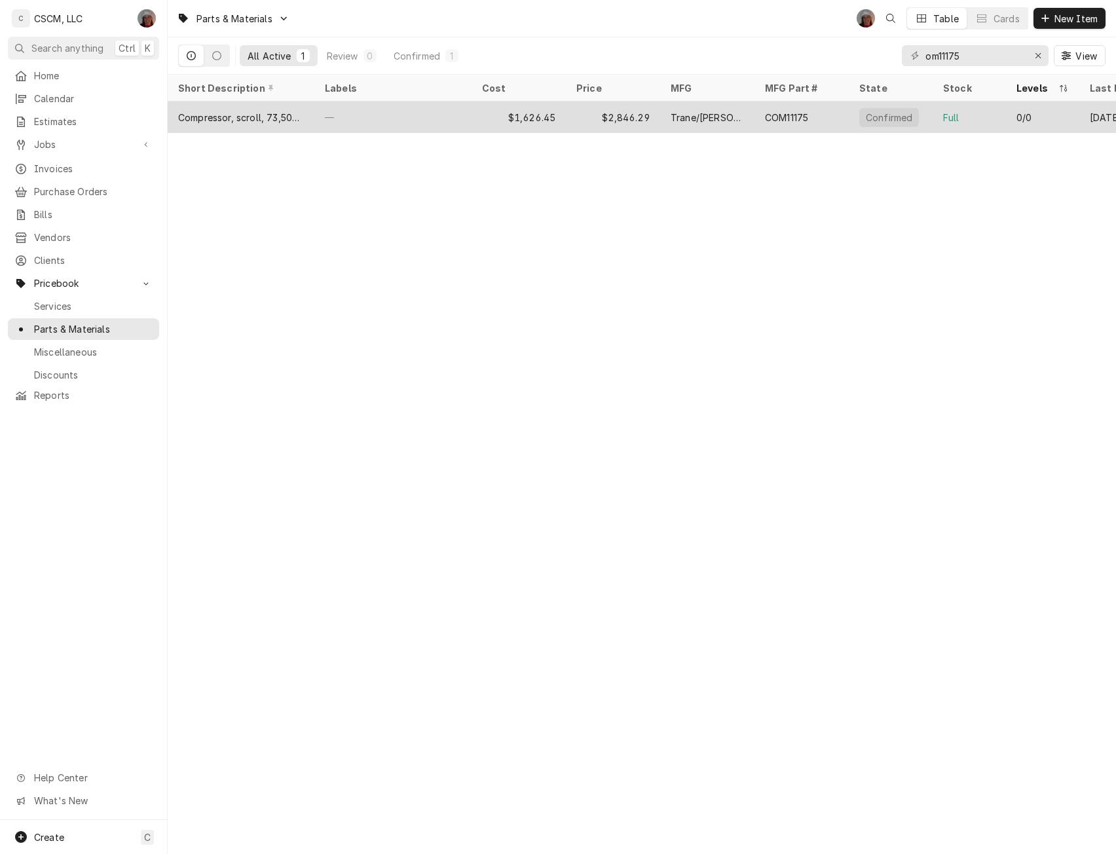
click at [539, 121] on div "$1,626.45" at bounding box center [518, 116] width 94 height 31
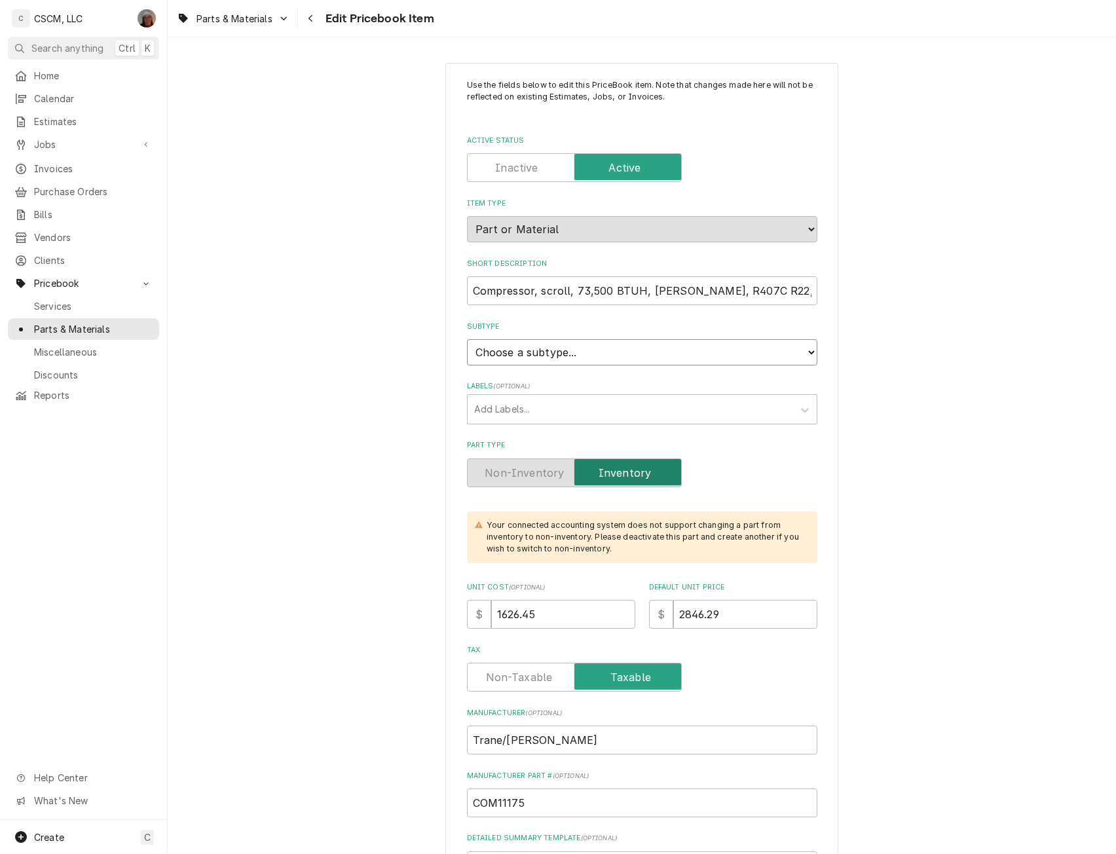
click at [800, 348] on select "Choose a subtype... Equipment Part Refrigerant Supply or Material Tool" at bounding box center [642, 352] width 350 height 26
select select "148"
click at [467, 339] on select "Choose a subtype... Equipment Part Refrigerant Supply or Material Tool" at bounding box center [642, 352] width 350 height 26
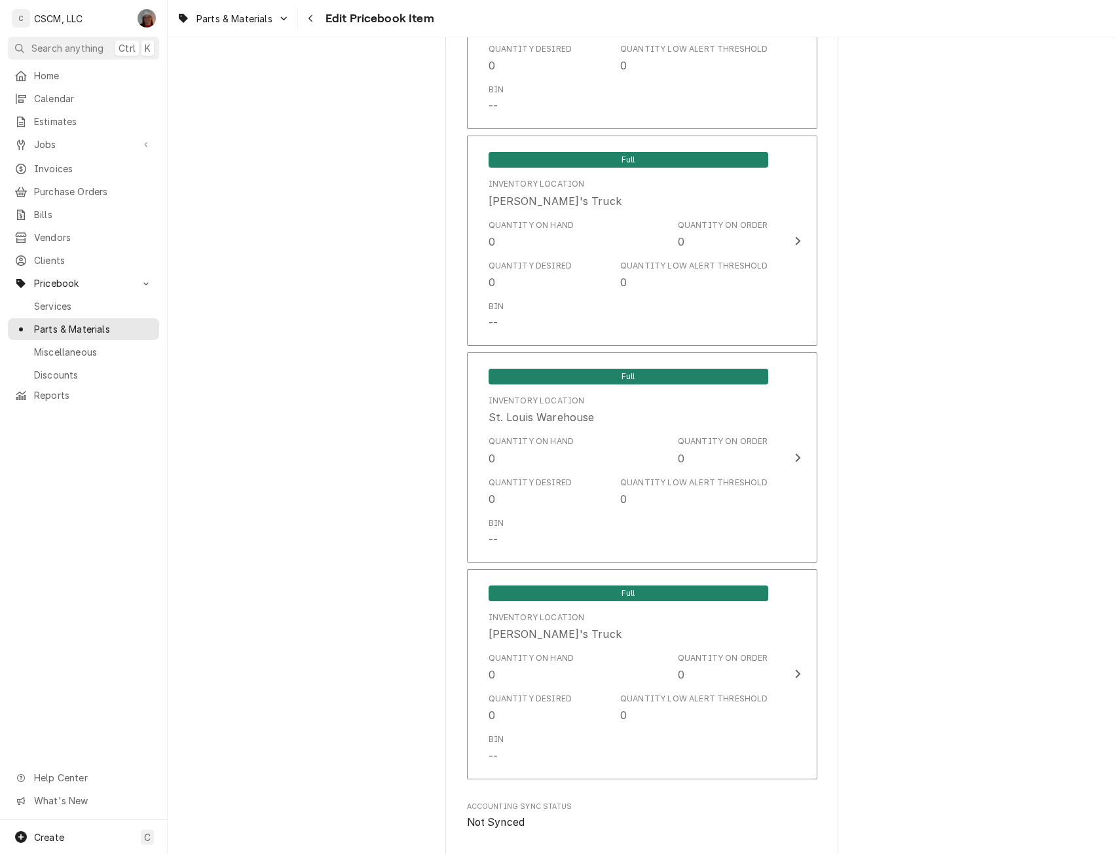
scroll to position [2569, 0]
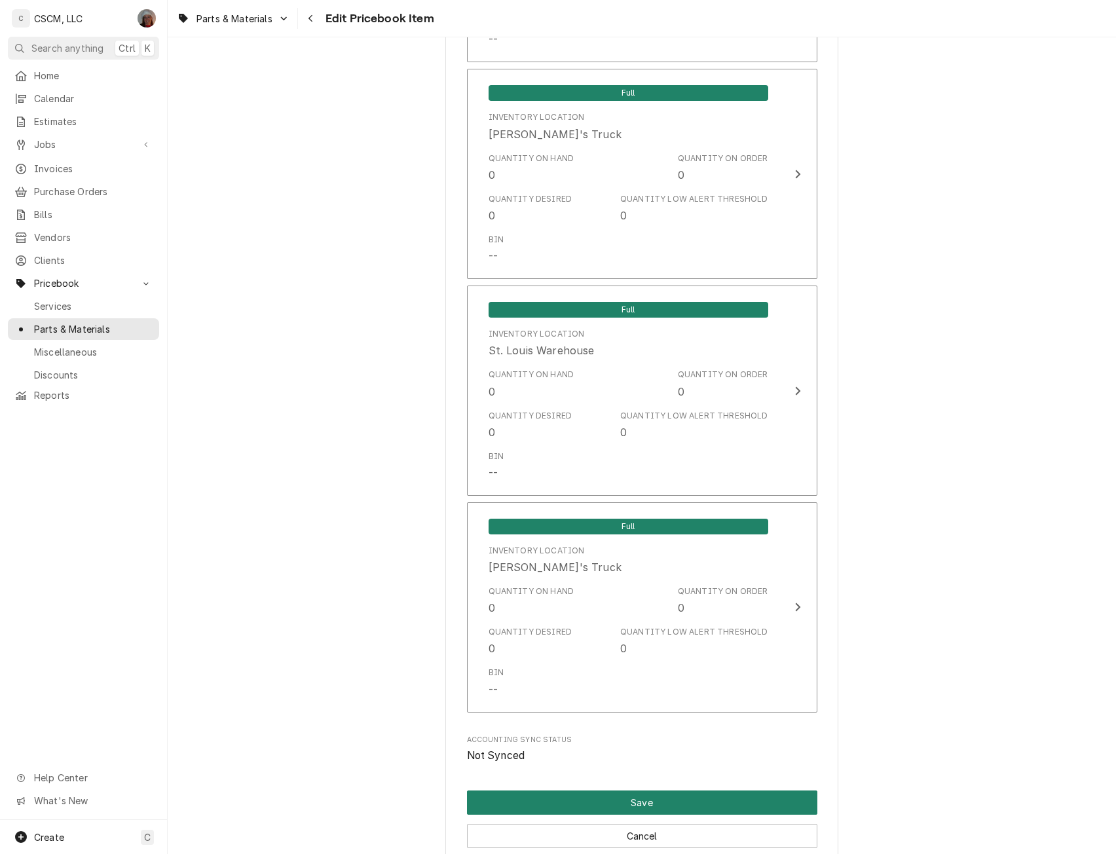
click at [661, 795] on button "Save" at bounding box center [642, 802] width 350 height 24
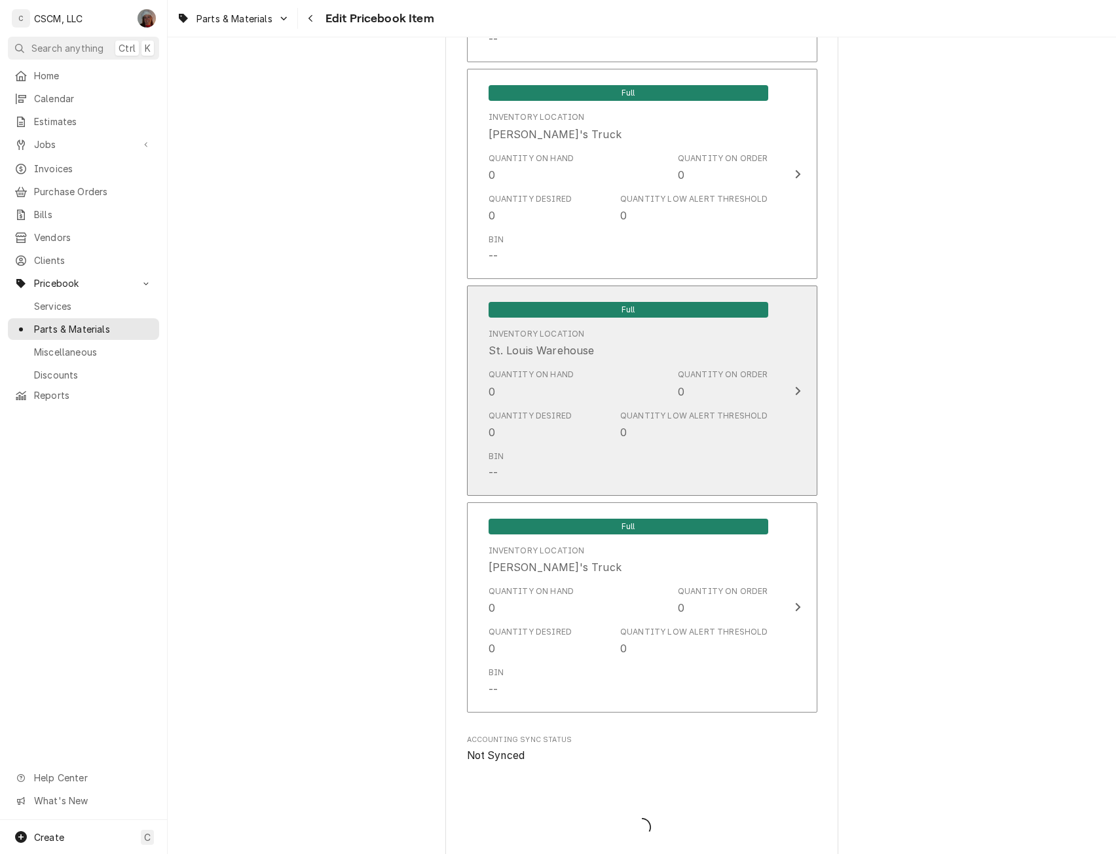
type textarea "x"
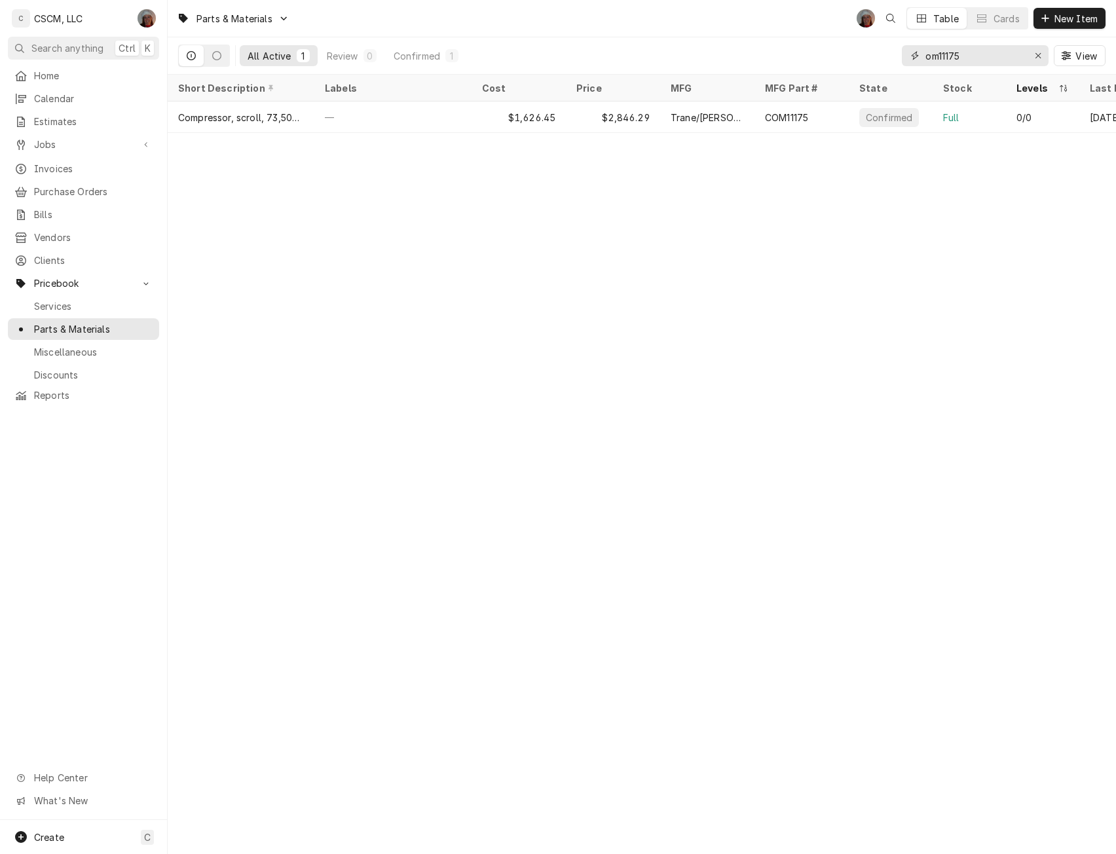
drag, startPoint x: 975, startPoint y: 50, endPoint x: 835, endPoint y: 65, distance: 140.3
click at [835, 65] on div "All Active 1 Review 0 Confirmed 1 om11175 View" at bounding box center [641, 55] width 927 height 37
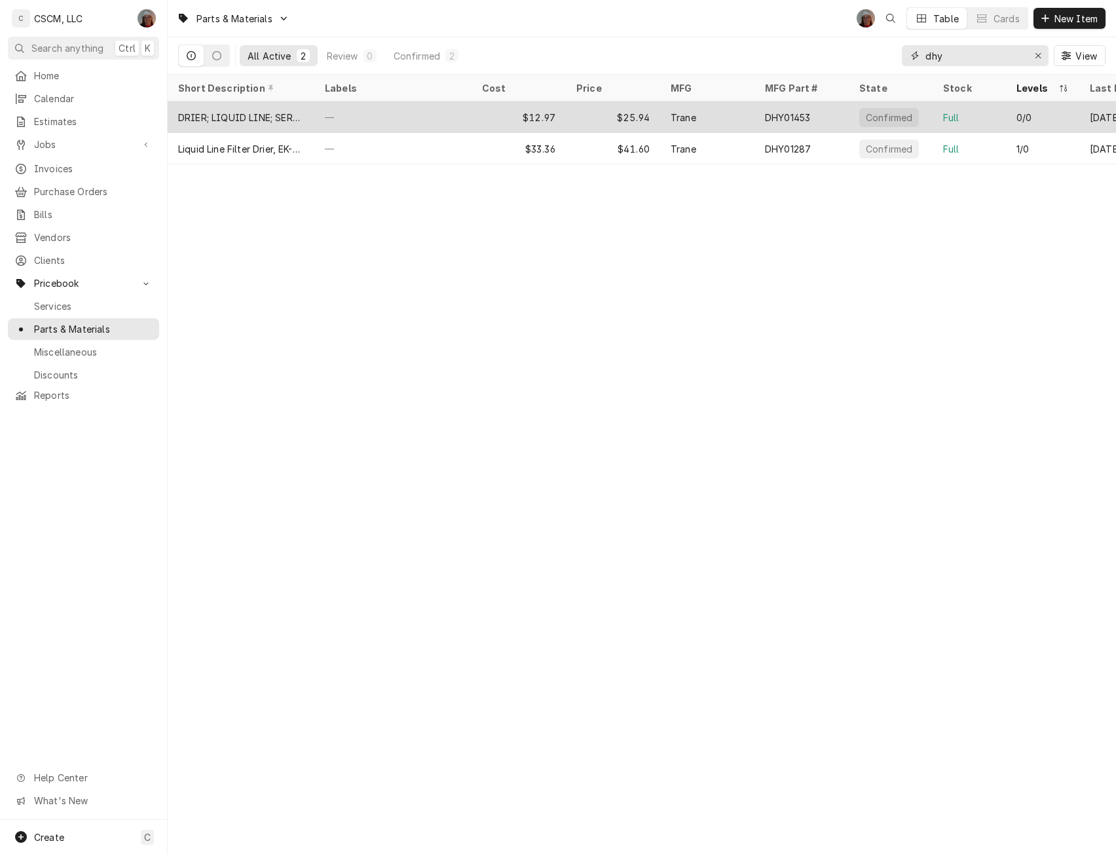
type input "dhy"
click at [620, 114] on div "$25.94" at bounding box center [613, 116] width 94 height 31
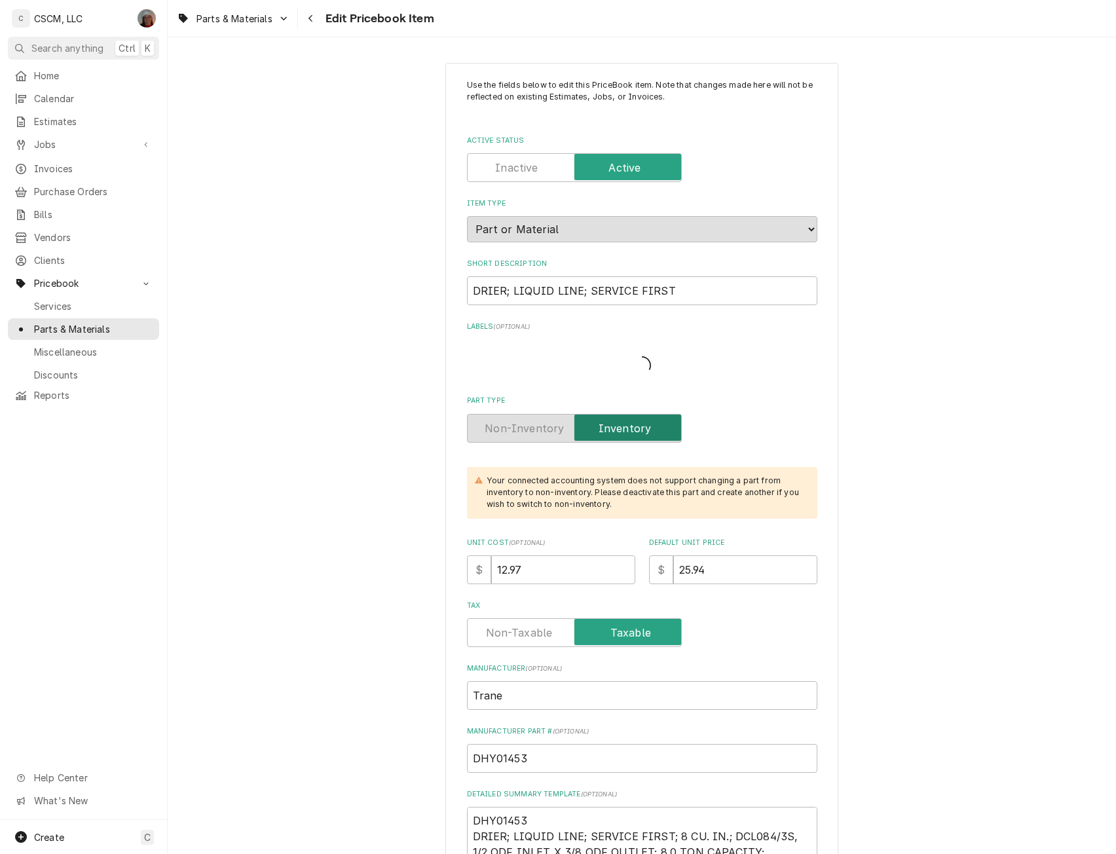
type textarea "x"
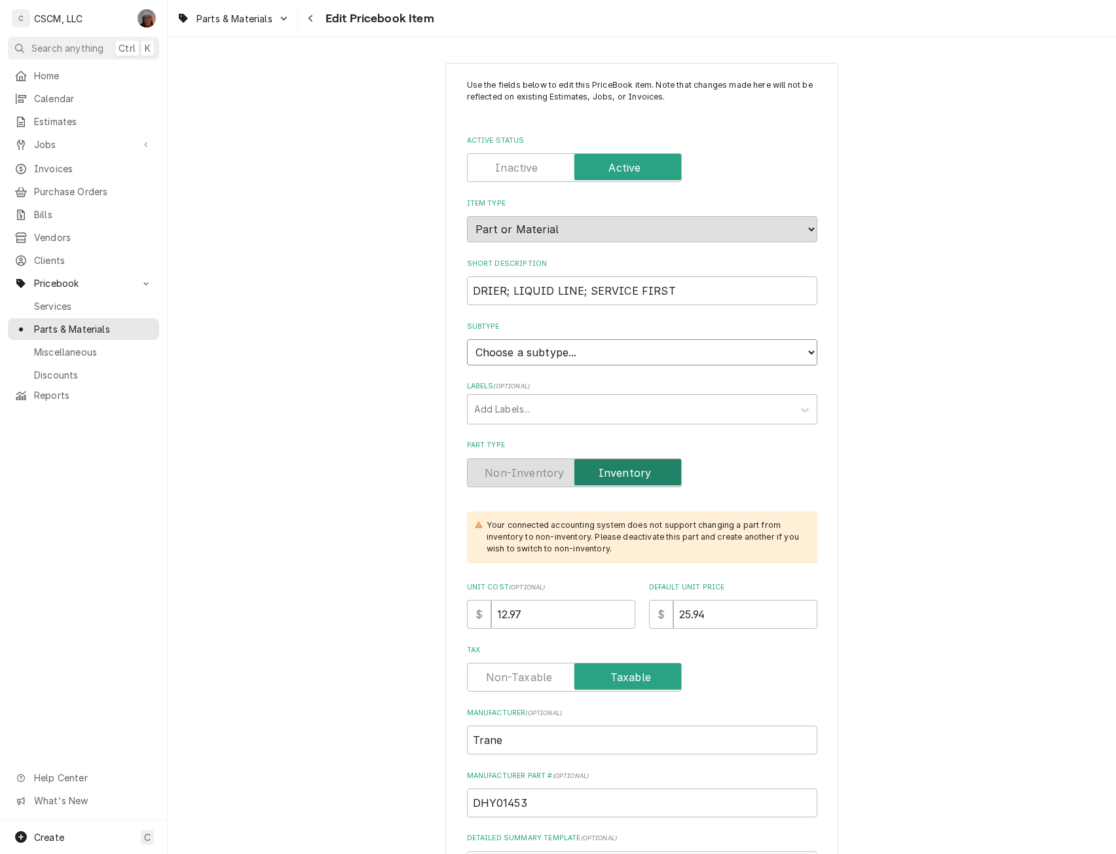
click at [750, 353] on select "Choose a subtype... Equipment Part Refrigerant Supply or Material Tool" at bounding box center [642, 352] width 350 height 26
select select "148"
click at [467, 339] on select "Choose a subtype... Equipment Part Refrigerant Supply or Material Tool" at bounding box center [642, 352] width 350 height 26
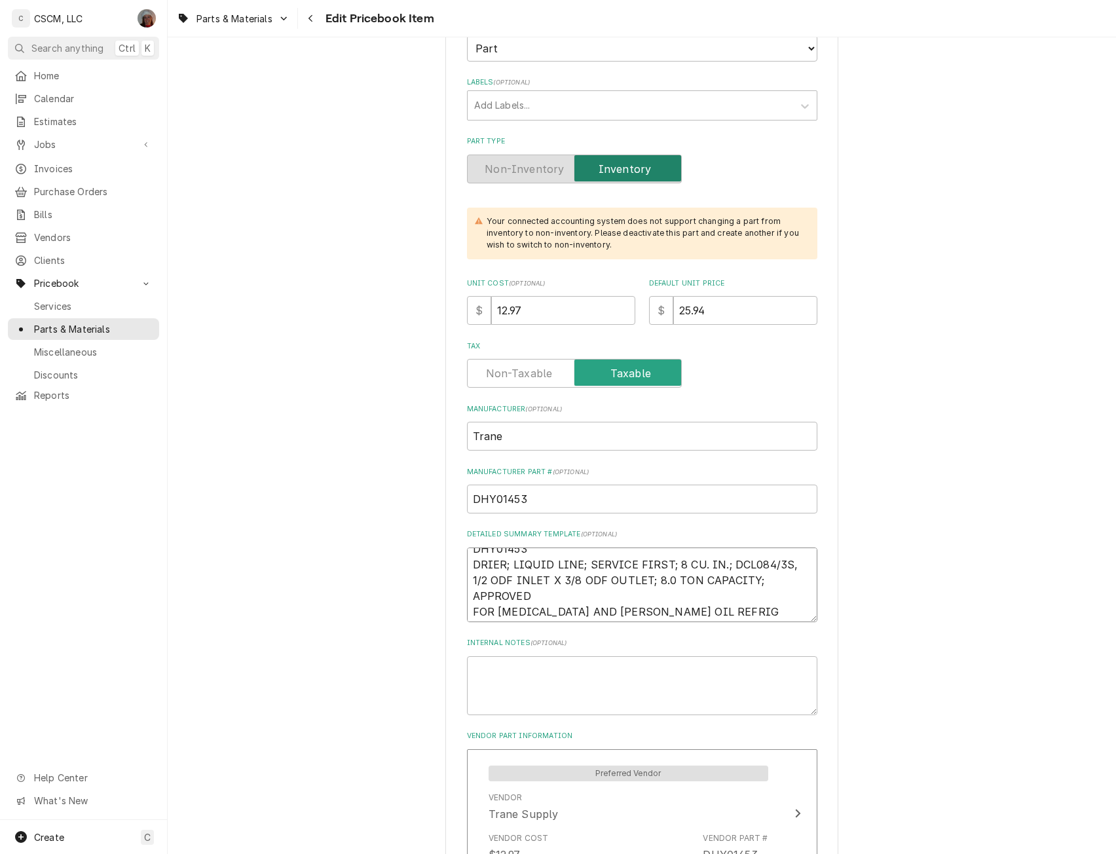
scroll to position [16, 0]
click at [554, 587] on textarea "DHY01453 DRIER; LIQUID LINE; SERVICE FIRST; 8 CU. IN.; DCL084/3S, 1/2 ODF INLET…" at bounding box center [642, 584] width 350 height 75
type textarea "x"
type textarea "DHY01453 DRIER; LIQUID LINE; SERVICE FIRST; 8 CU. IN.; DCL084/3S, 1/2 ODF INLET…"
type textarea "x"
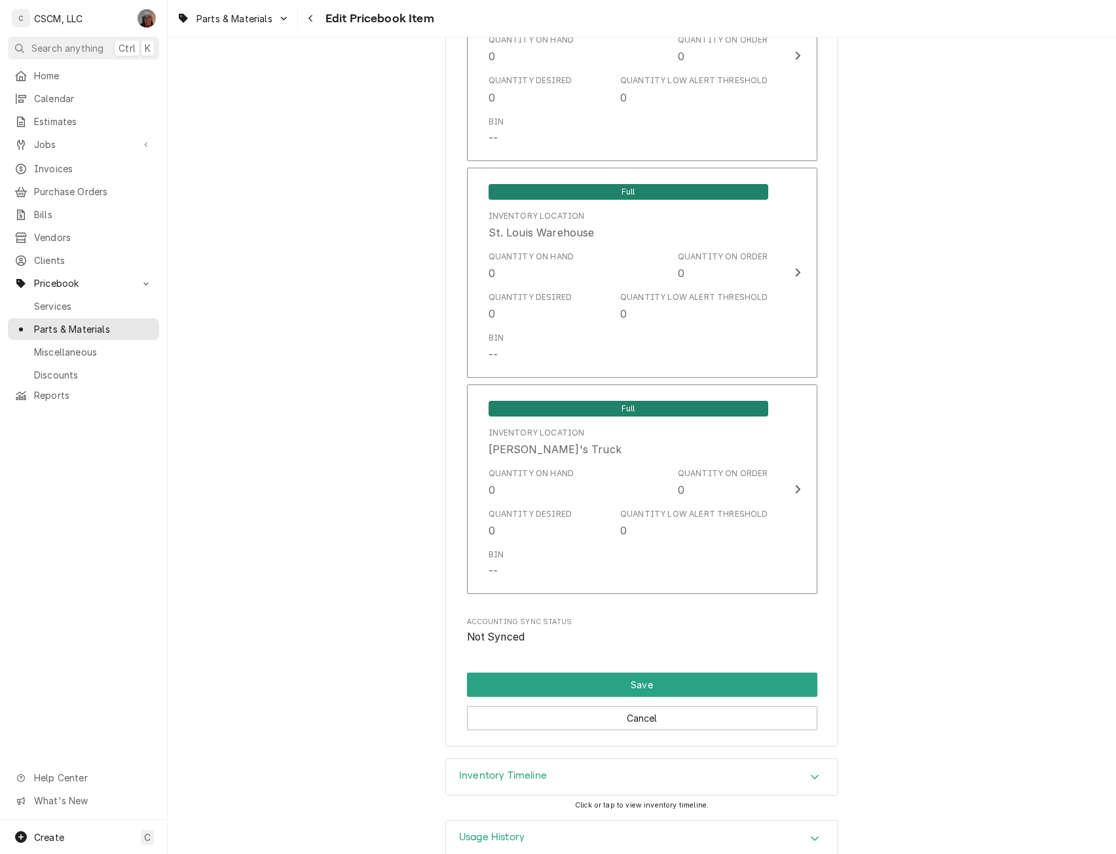
scroll to position [2623, 0]
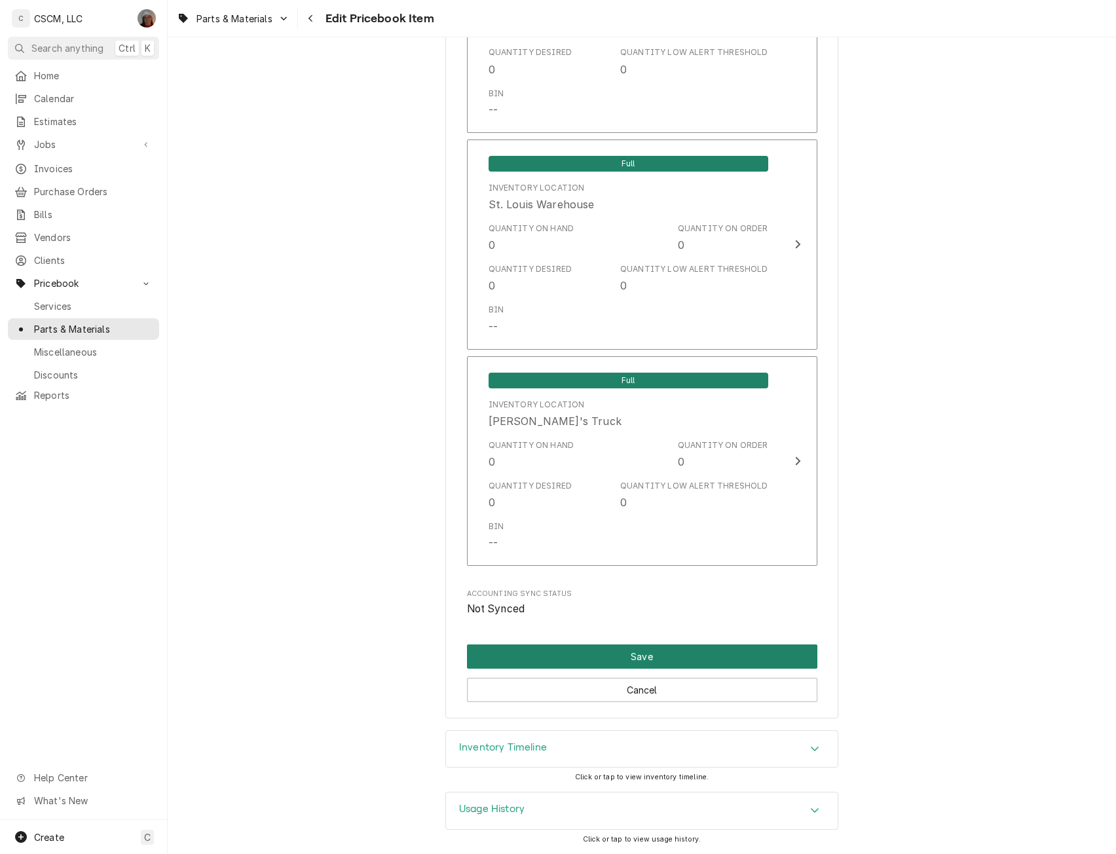
type textarea "DHY01453 DRIER; LIQUID LINE; SERVICE FIRST; 8 CU. IN.; DCL084/3S, 1/2 ODF INLET…"
click at [656, 647] on button "Save" at bounding box center [642, 656] width 350 height 24
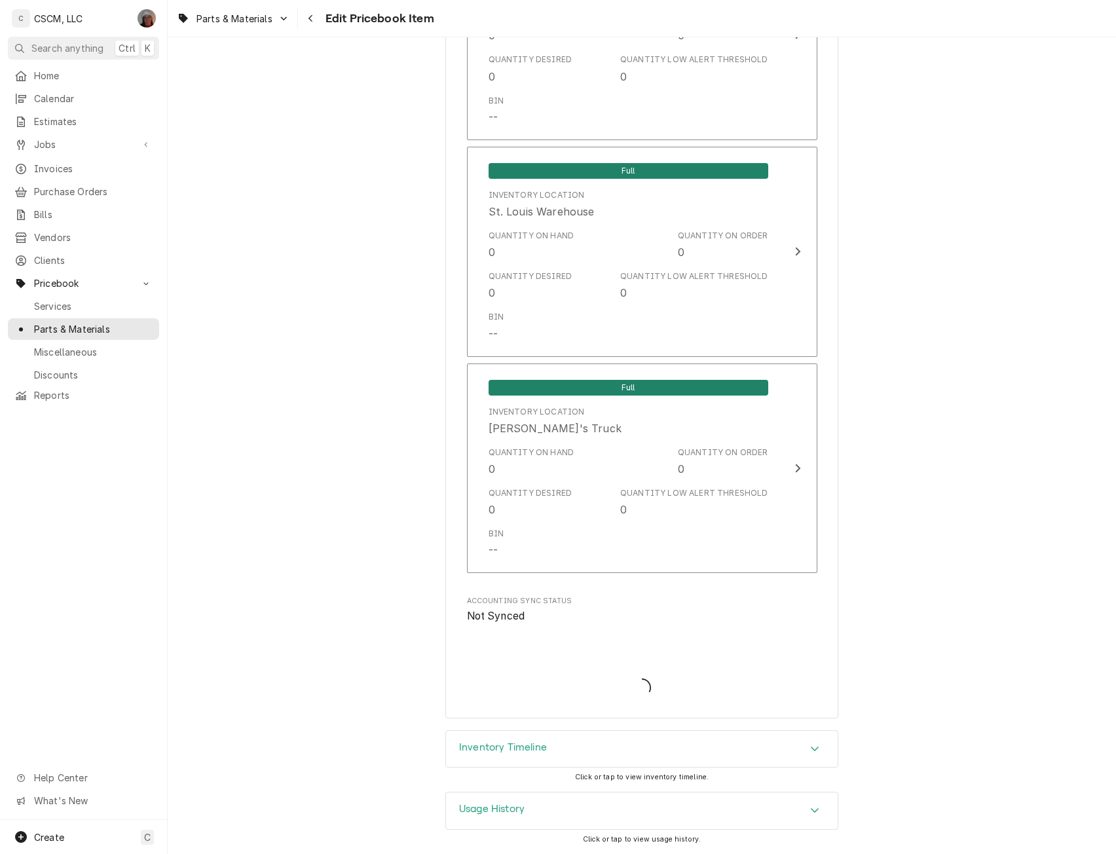
type textarea "x"
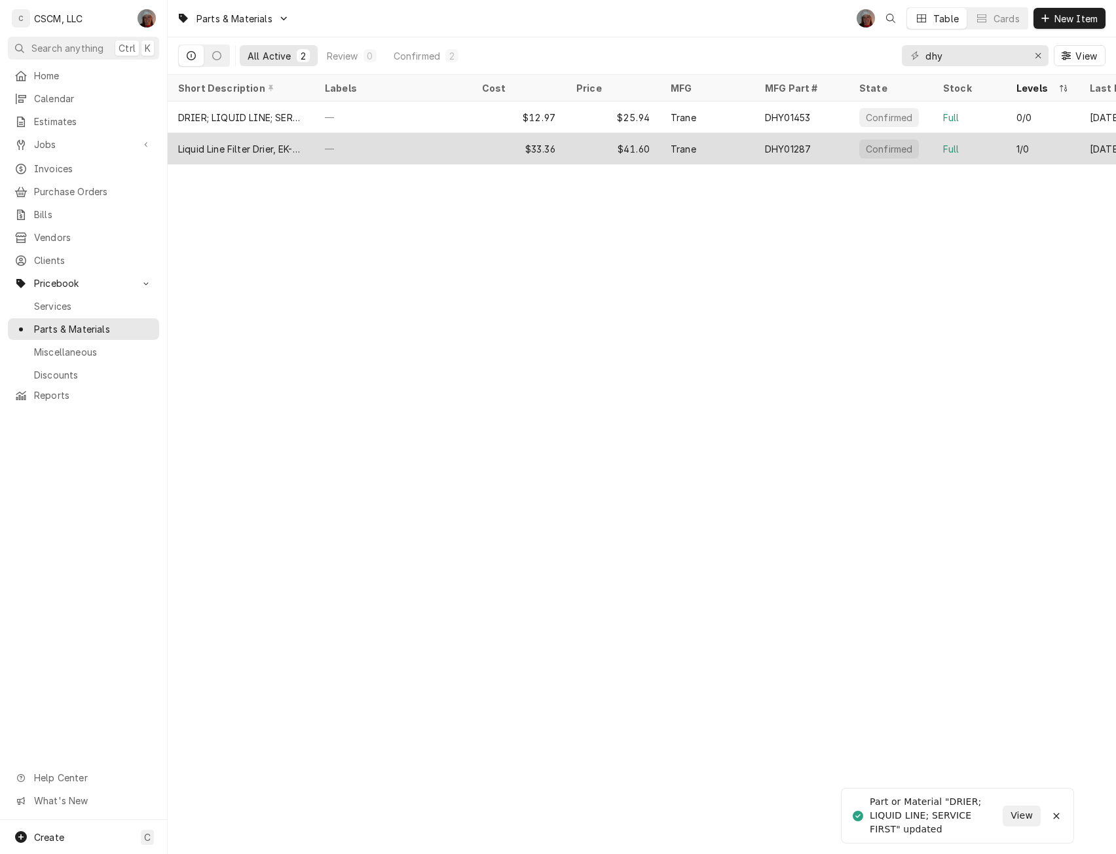
click at [412, 146] on div "—" at bounding box center [392, 148] width 157 height 31
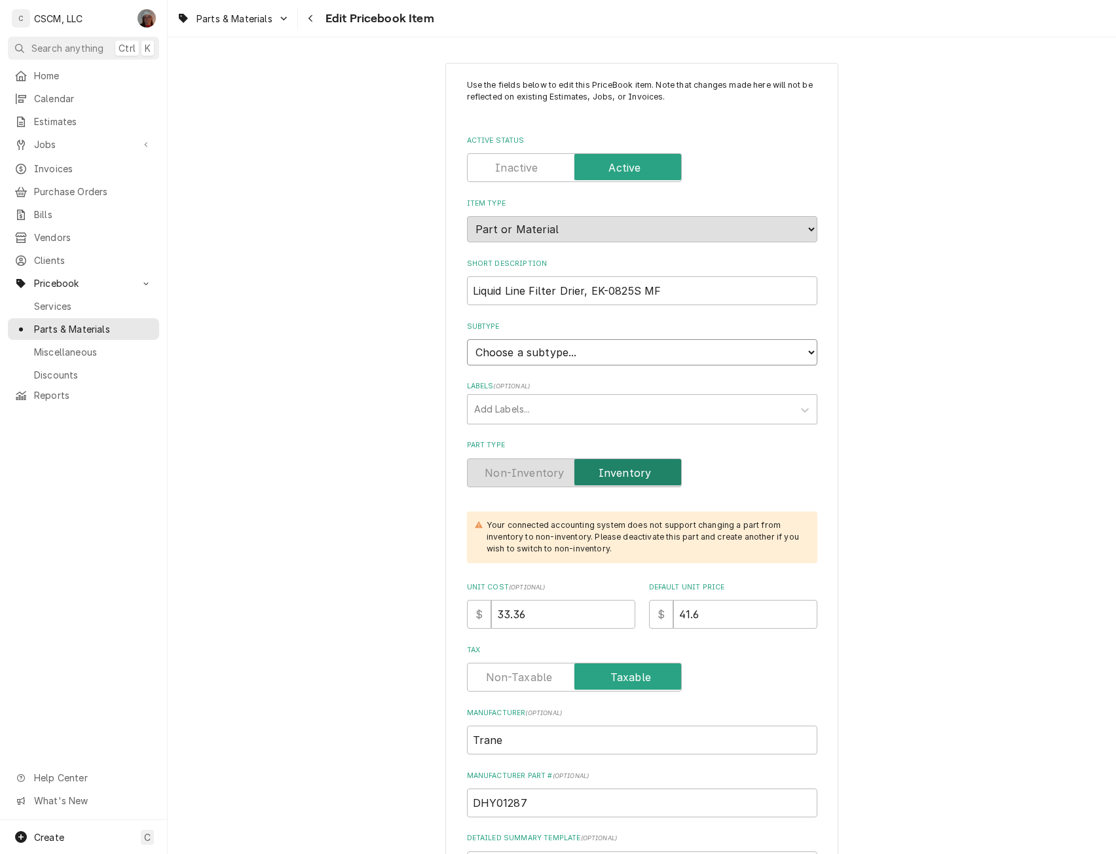
click at [585, 351] on select "Choose a subtype... Equipment Part Refrigerant Supply or Material Tool" at bounding box center [642, 352] width 350 height 26
select select "148"
click at [467, 339] on select "Choose a subtype... Equipment Part Refrigerant Supply or Material Tool" at bounding box center [642, 352] width 350 height 26
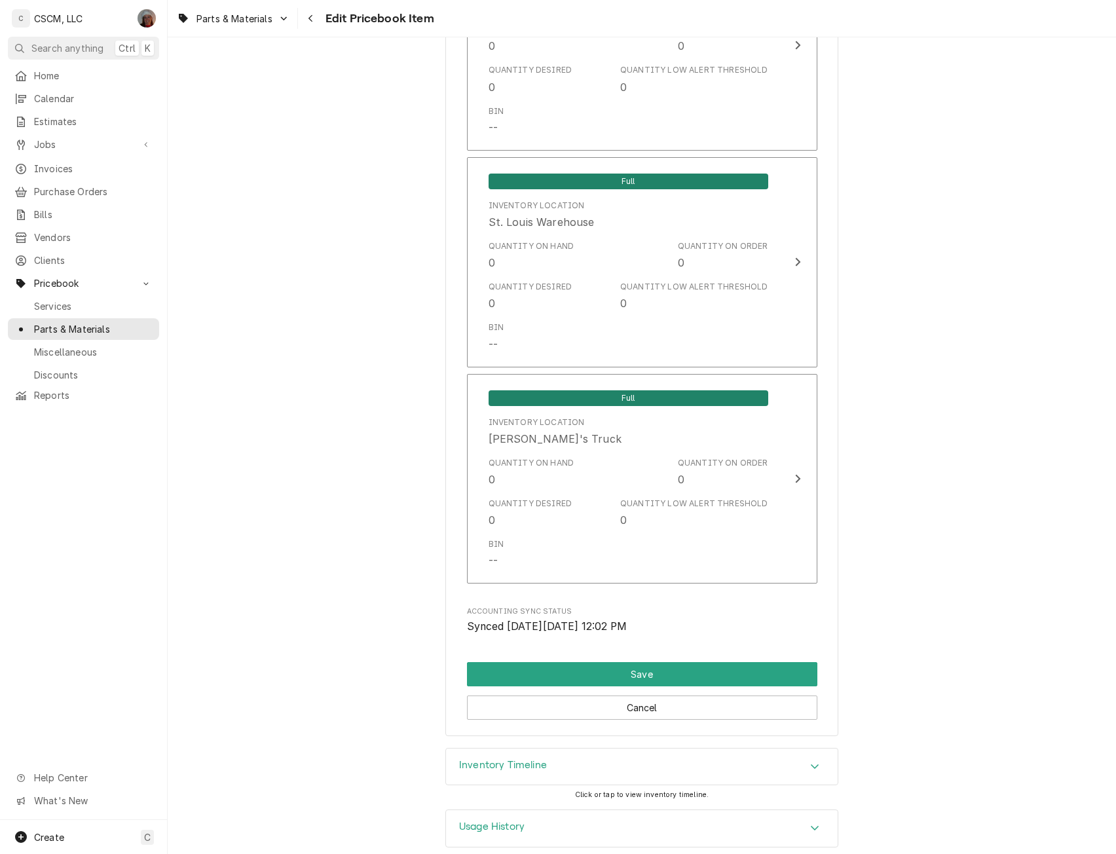
scroll to position [2608, 0]
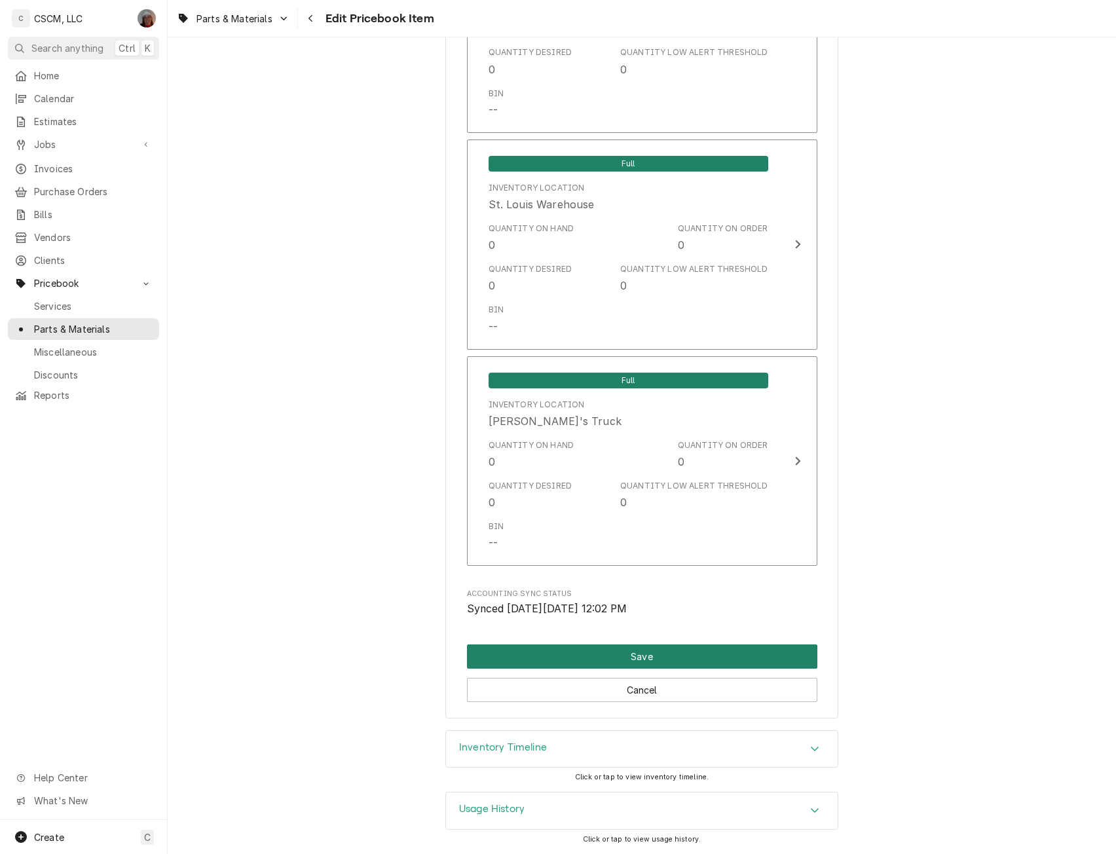
click at [669, 651] on button "Save" at bounding box center [642, 656] width 350 height 24
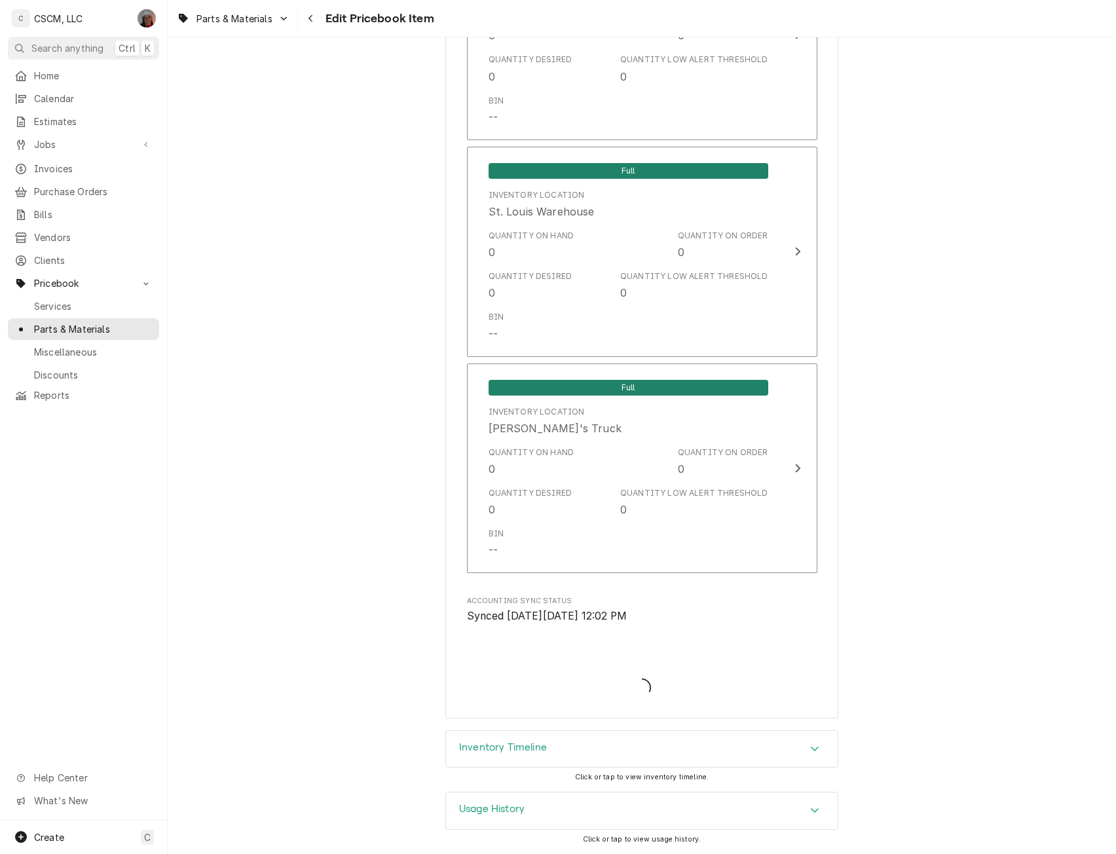
scroll to position [2600, 0]
type textarea "x"
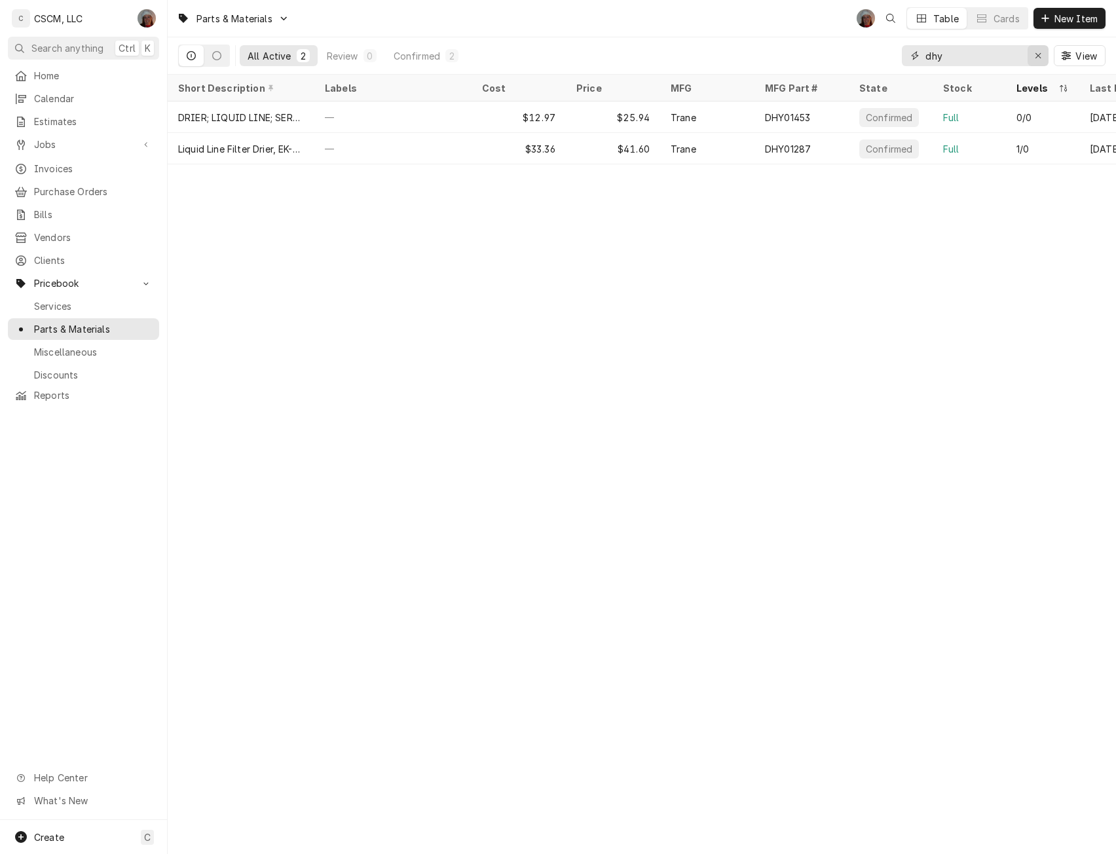
click at [1037, 56] on icon "Erase input" at bounding box center [1037, 55] width 7 height 9
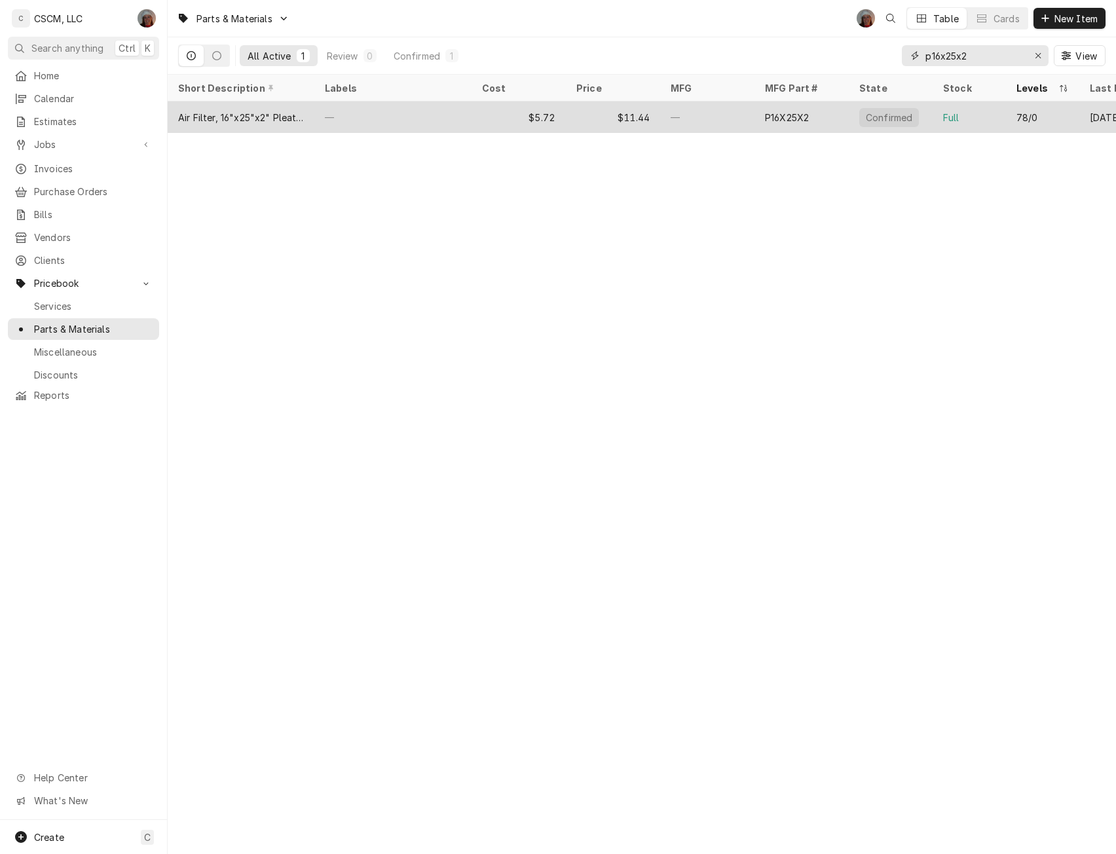
type input "p16x25x2"
click at [448, 117] on div "—" at bounding box center [392, 116] width 157 height 31
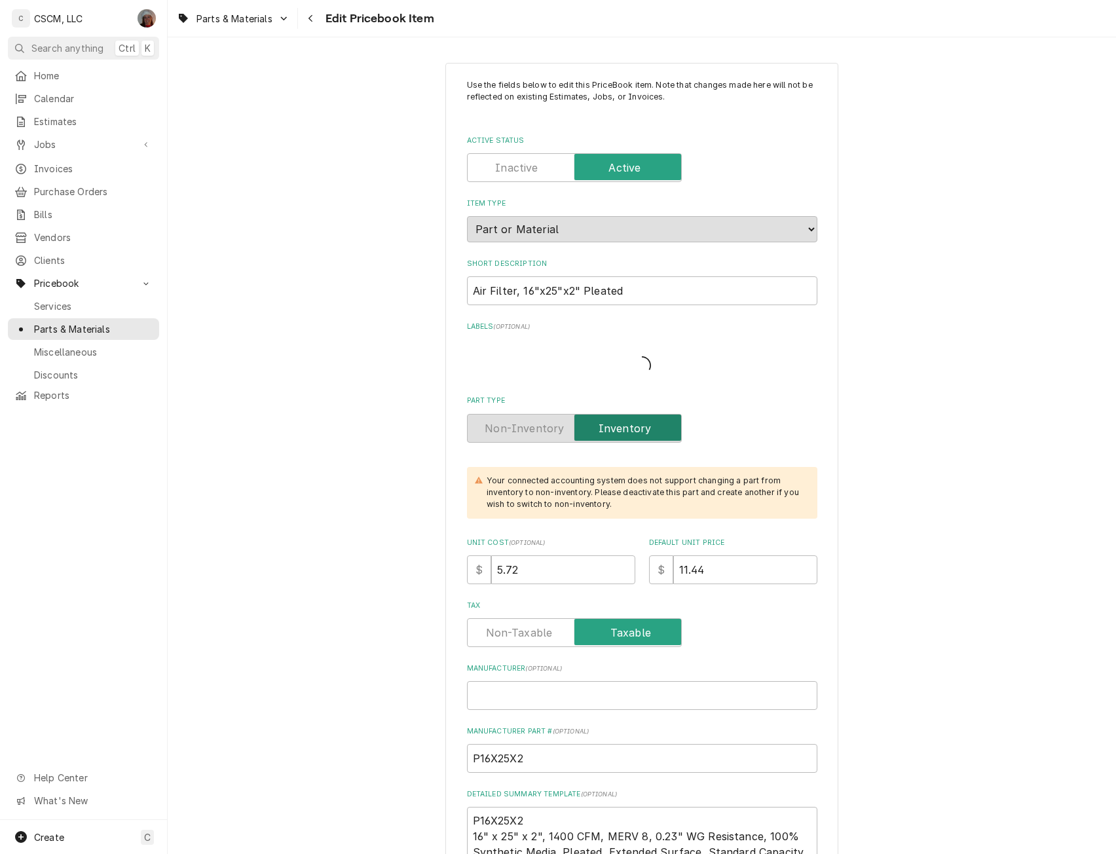
type textarea "x"
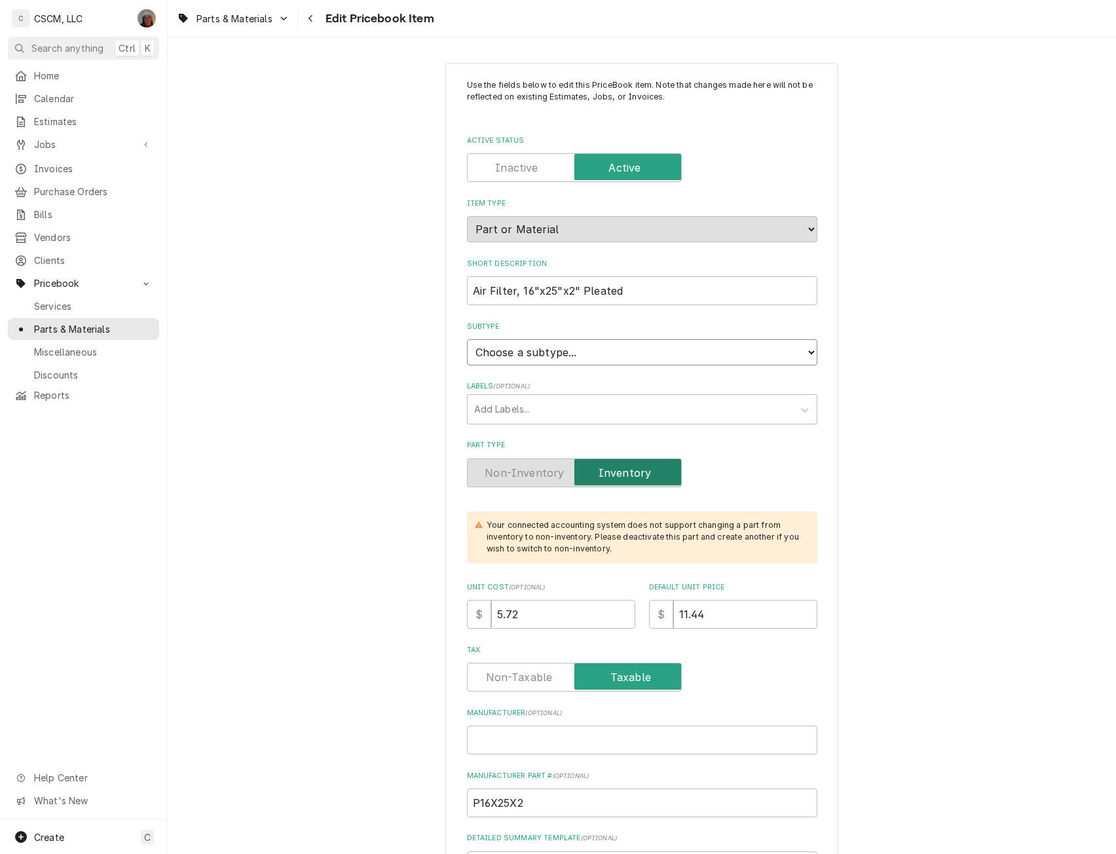
click at [789, 348] on select "Choose a subtype... Equipment Part Refrigerant Supply or Material Tool" at bounding box center [642, 352] width 350 height 26
select select "148"
click at [467, 339] on select "Choose a subtype... Equipment Part Refrigerant Supply or Material Tool" at bounding box center [642, 352] width 350 height 26
type textarea "x"
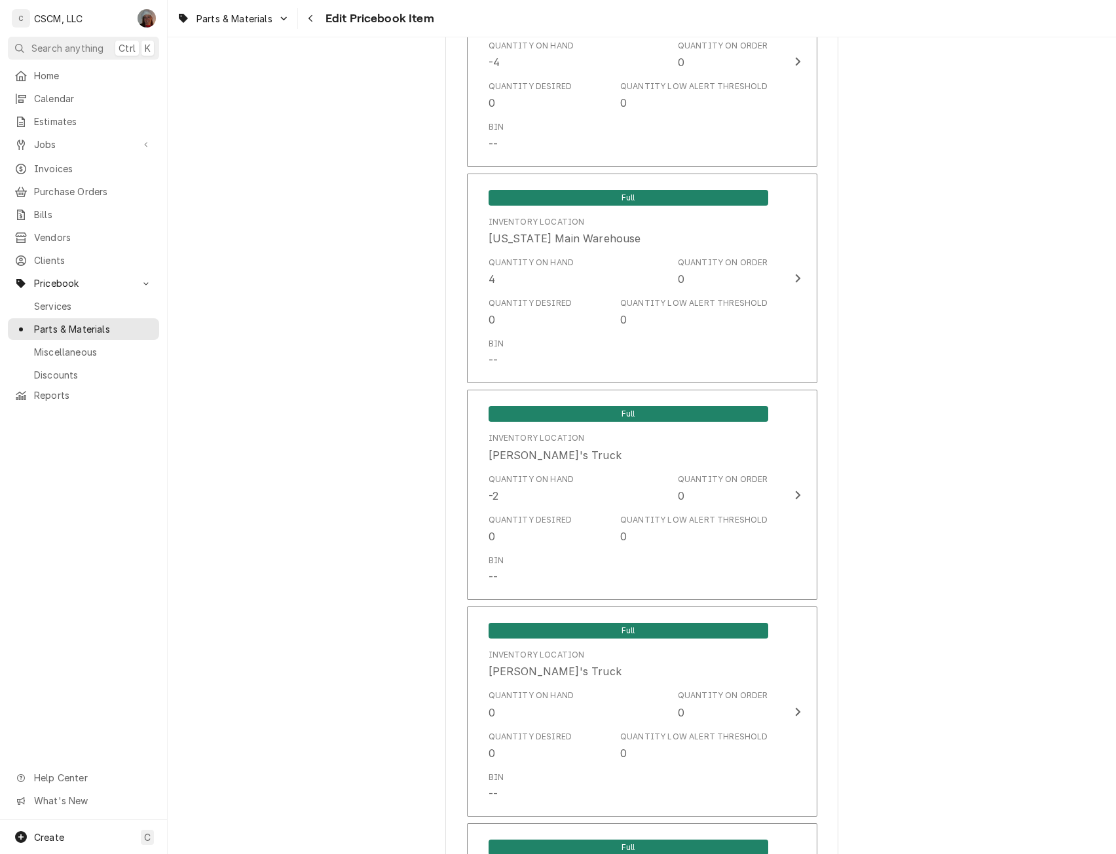
scroll to position [1336, 0]
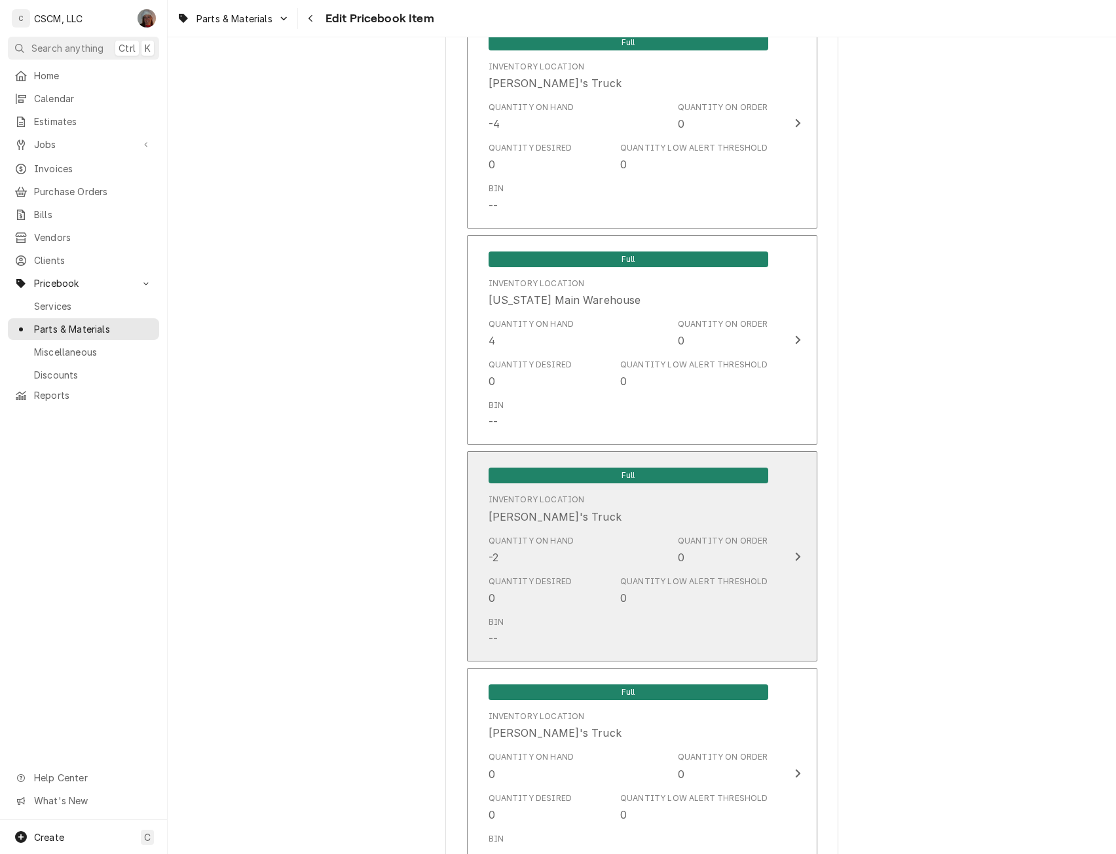
click at [788, 534] on button "Full Inventory Location Izaia's Truck Quantity on Hand -2 Quantity on Order 0 Q…" at bounding box center [642, 556] width 350 height 210
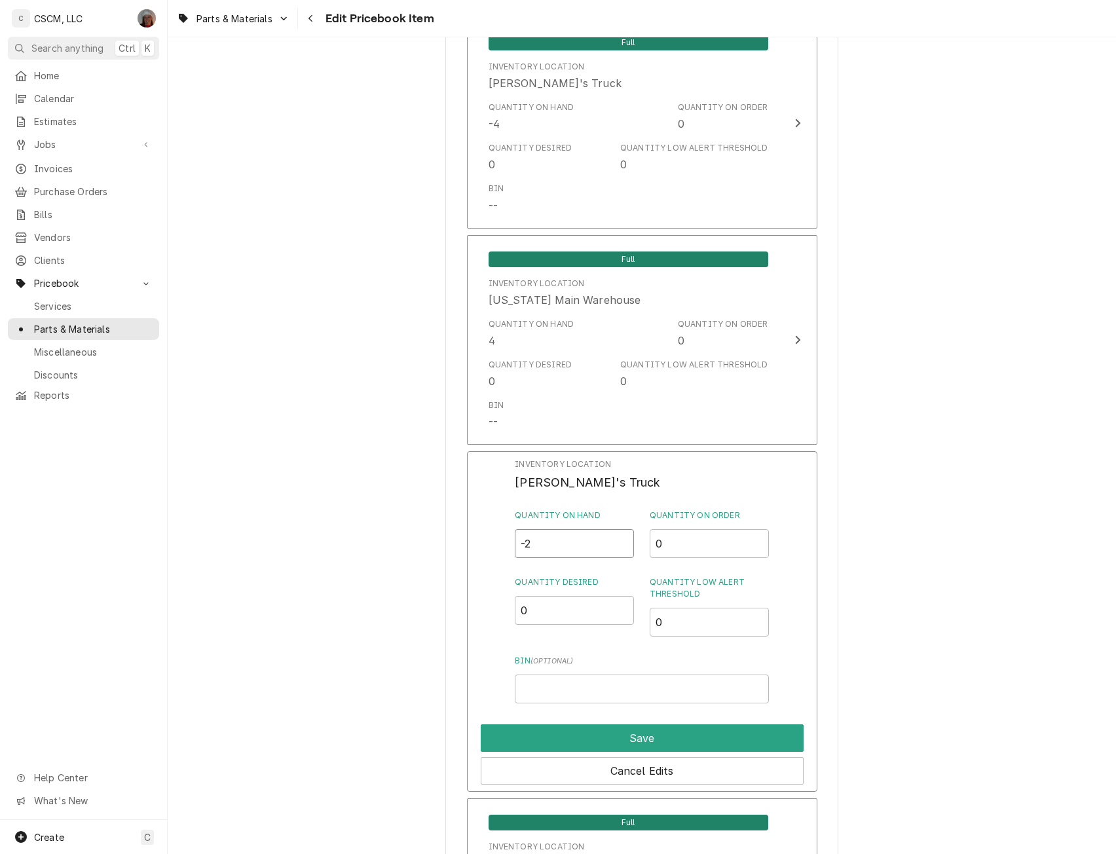
drag, startPoint x: 543, startPoint y: 545, endPoint x: 506, endPoint y: 540, distance: 37.6
click at [506, 540] on div "Inventory Location Izaia's Truck Quantity on Hand -2 Quantity on Order 0 Quanti…" at bounding box center [642, 621] width 350 height 340
type input "0"
click at [625, 740] on button "Save" at bounding box center [642, 737] width 323 height 27
type textarea "x"
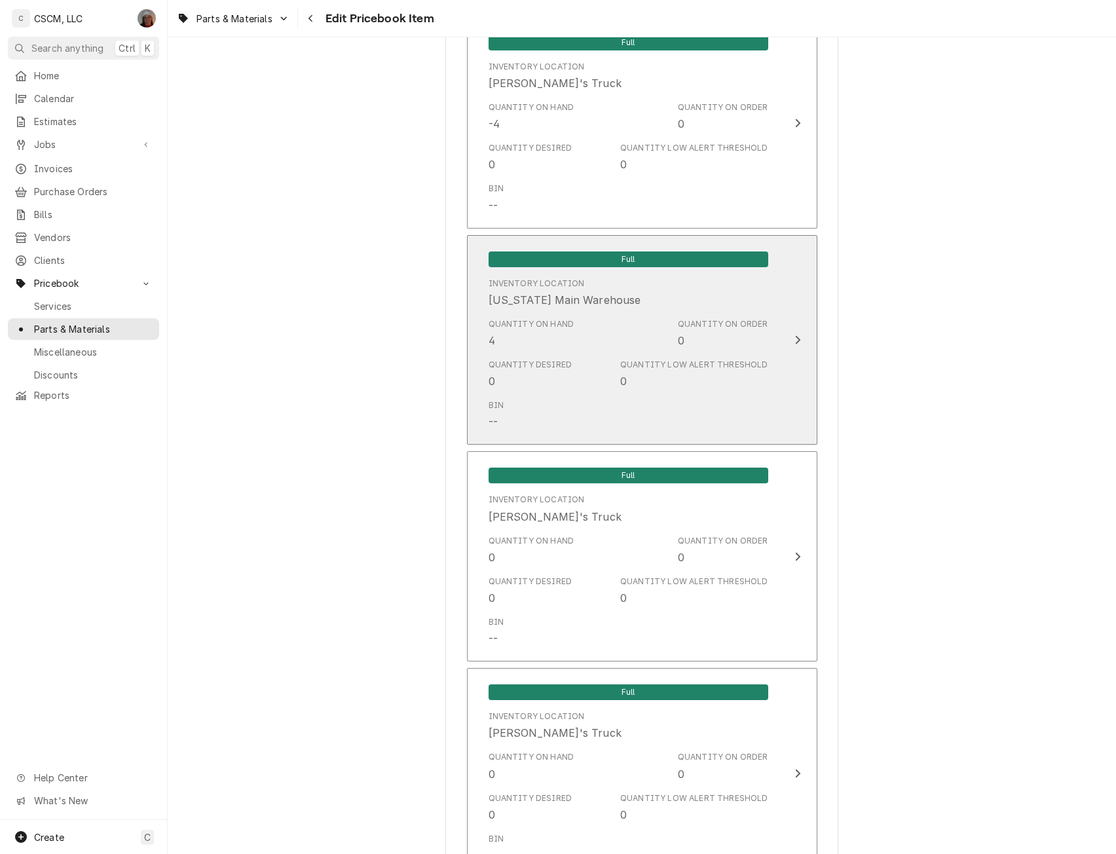
click at [776, 335] on button "Full Inventory Location Colorado Main Warehouse Quantity on Hand 4 Quantity on …" at bounding box center [642, 340] width 350 height 210
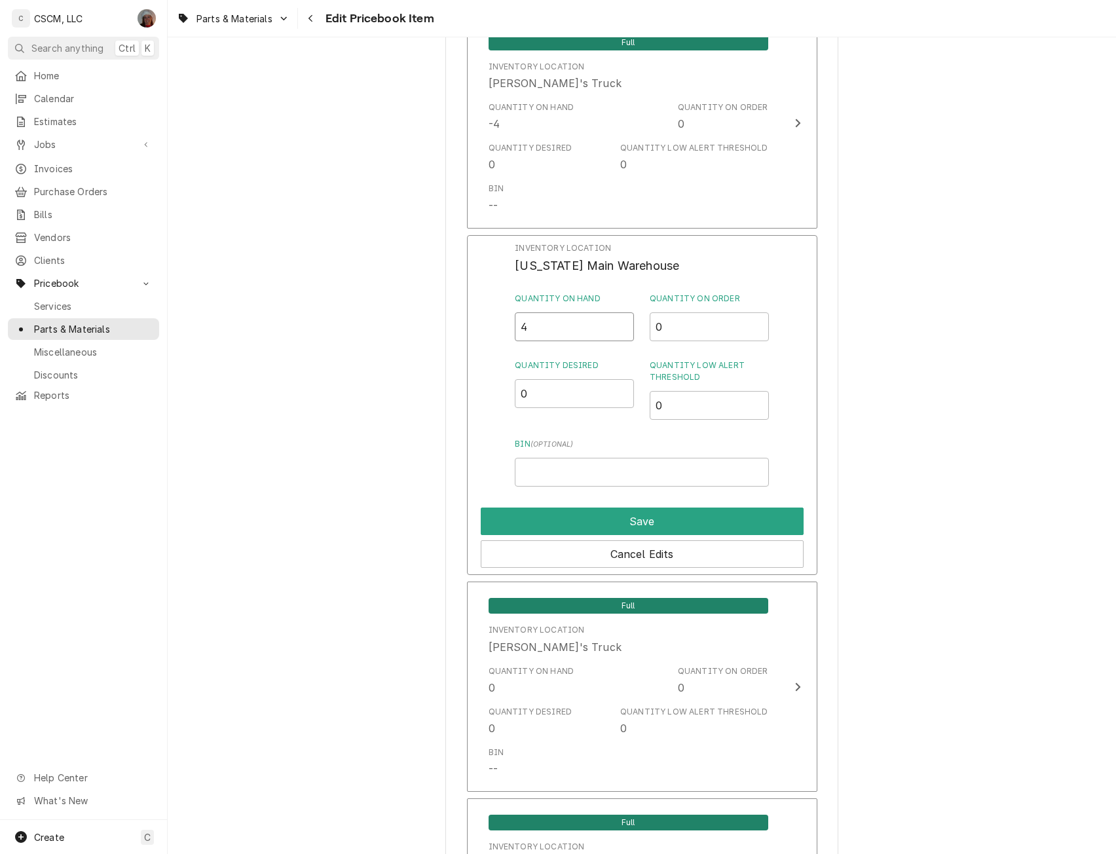
drag, startPoint x: 530, startPoint y: 329, endPoint x: 488, endPoint y: 335, distance: 42.4
click at [488, 335] on div "Inventory Location Colorado Main Warehouse Quantity on Hand 4 Quantity on Order…" at bounding box center [642, 405] width 350 height 340
type input "0"
click at [638, 524] on button "Save" at bounding box center [642, 520] width 323 height 27
type textarea "x"
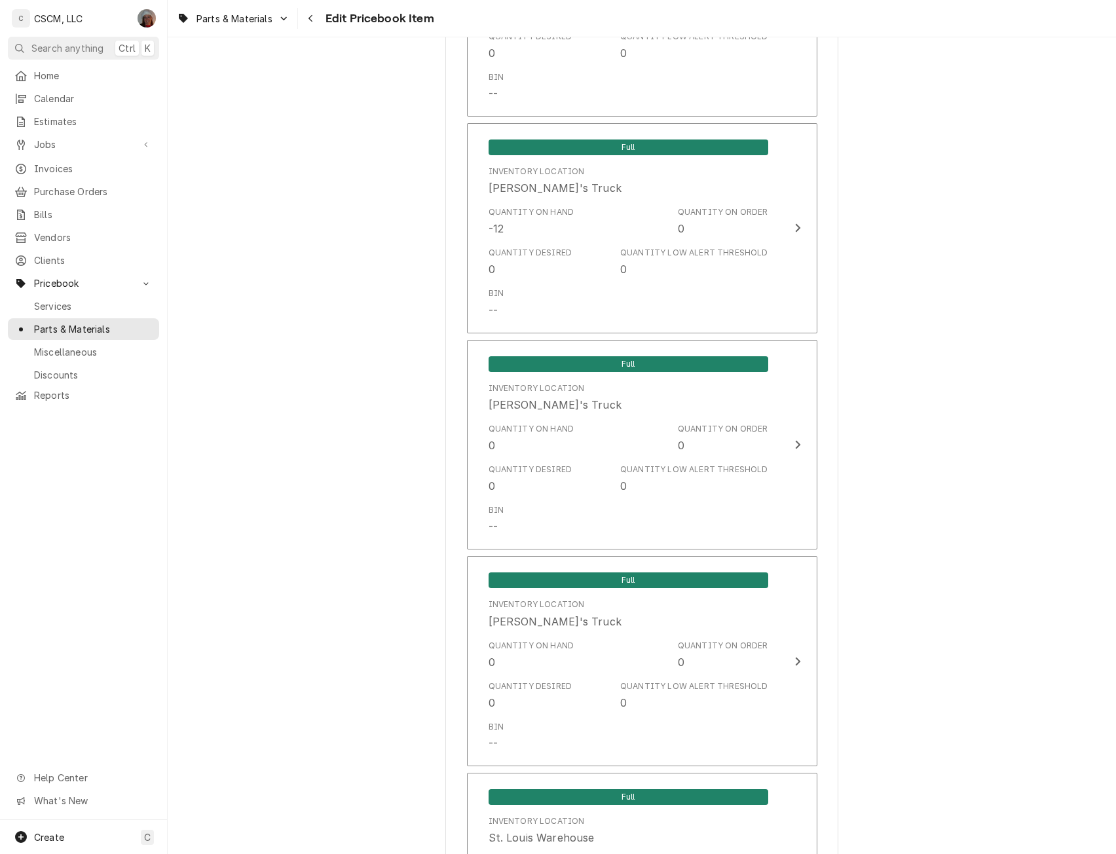
scroll to position [2057, 0]
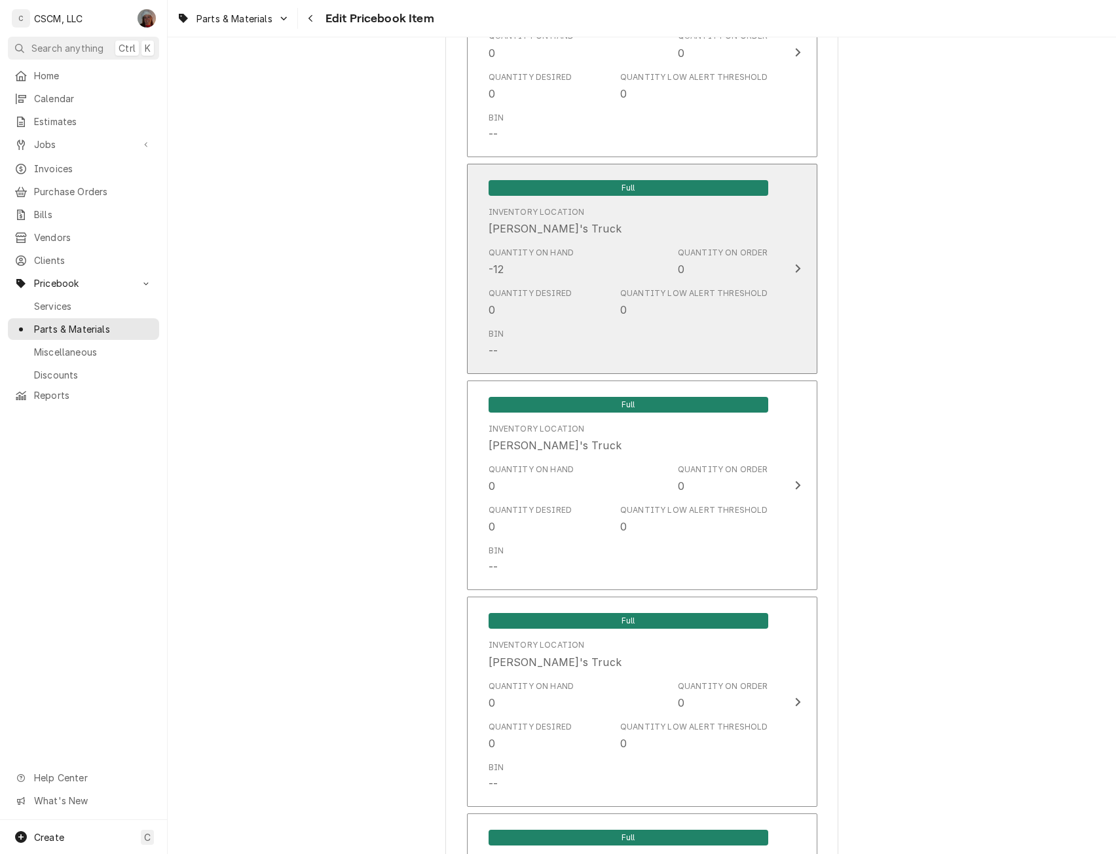
click at [789, 267] on div "Update Inventory Level" at bounding box center [797, 269] width 17 height 16
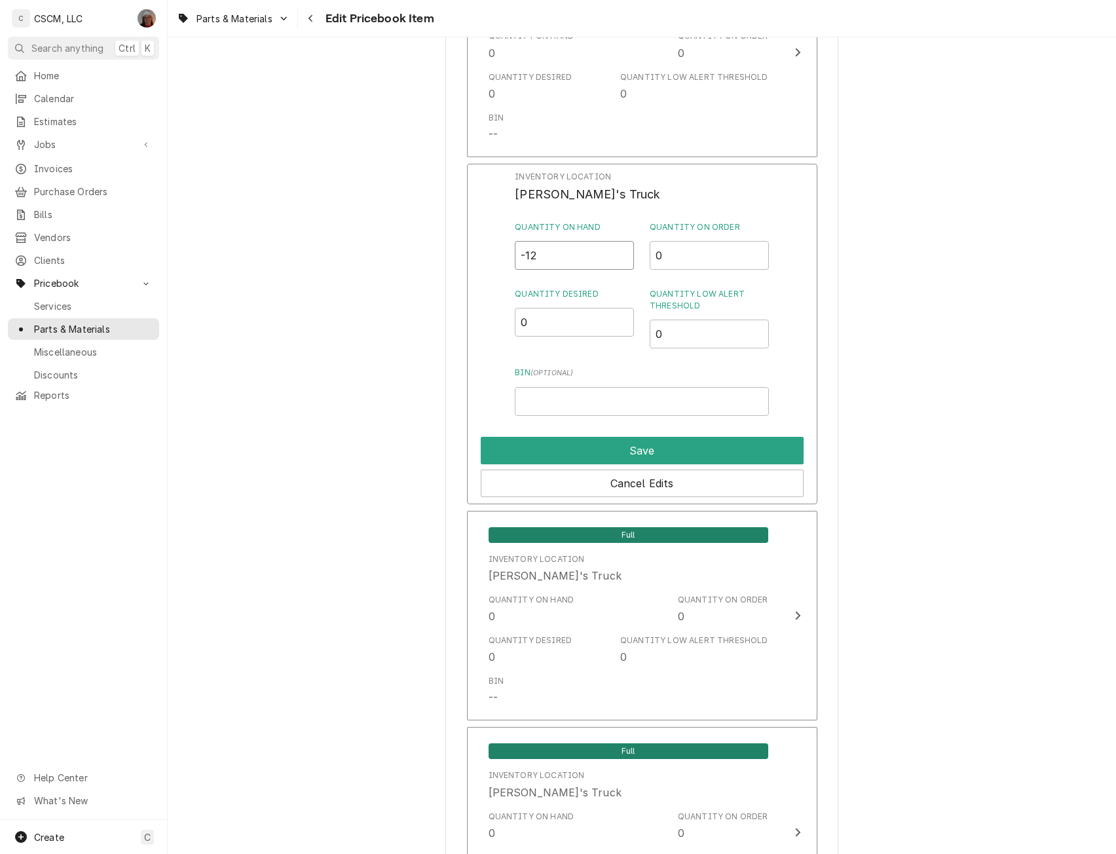
drag, startPoint x: 546, startPoint y: 256, endPoint x: 509, endPoint y: 255, distance: 36.7
click at [509, 255] on div "Inventory Location Jonnie's Truck Quantity on Hand -12 Quantity on Order 0 Quan…" at bounding box center [642, 334] width 350 height 340
type input "0"
click at [638, 443] on button "Save" at bounding box center [642, 450] width 323 height 27
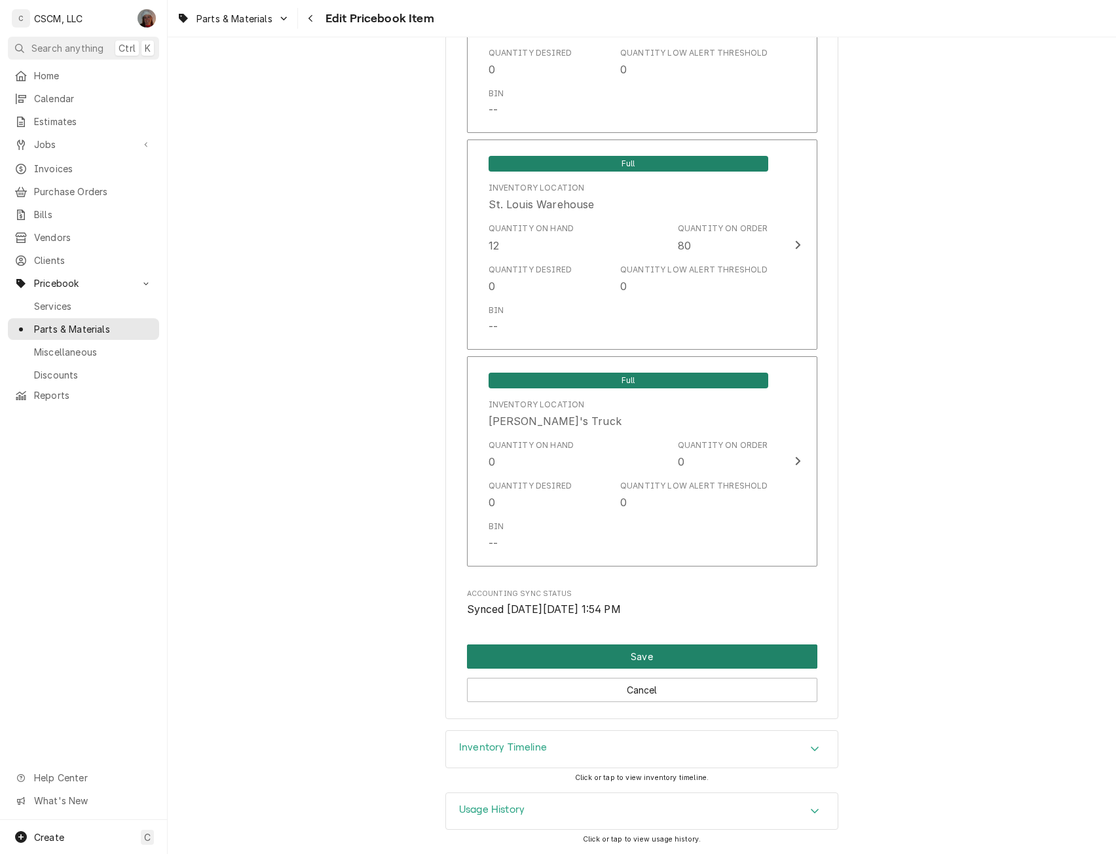
click at [601, 655] on button "Save" at bounding box center [642, 656] width 350 height 24
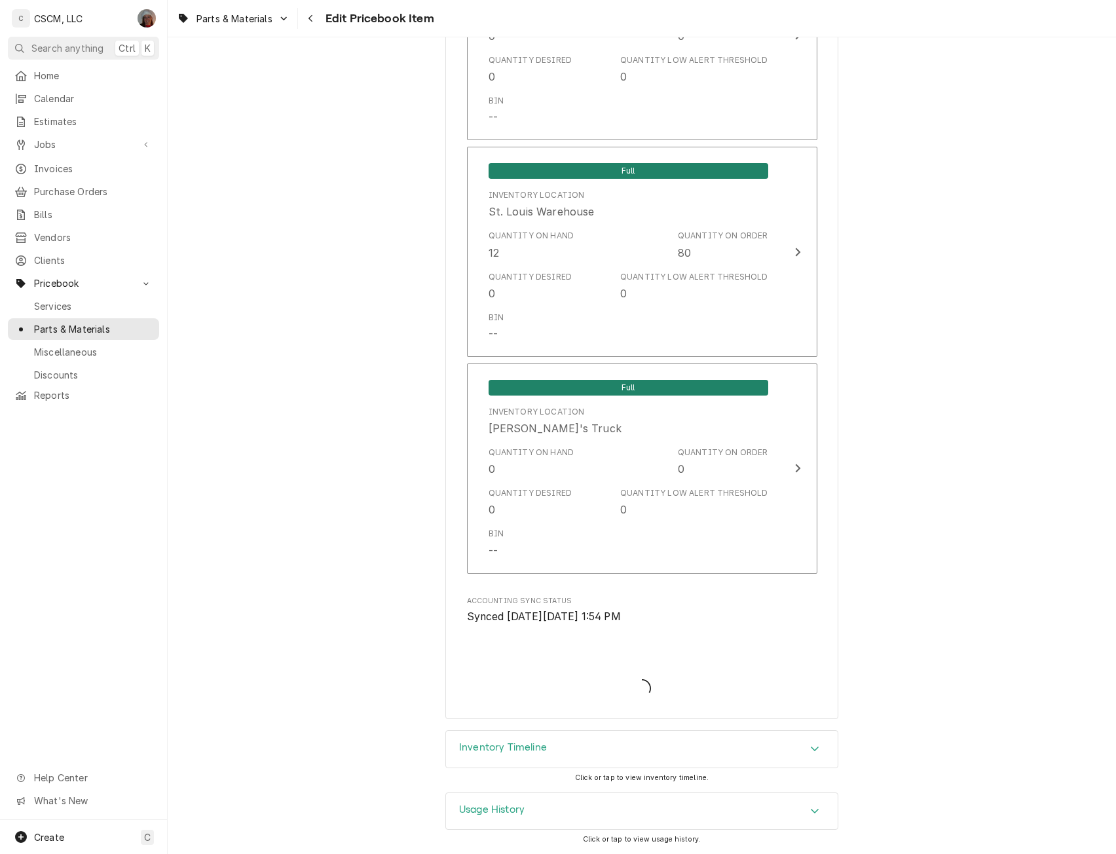
type textarea "x"
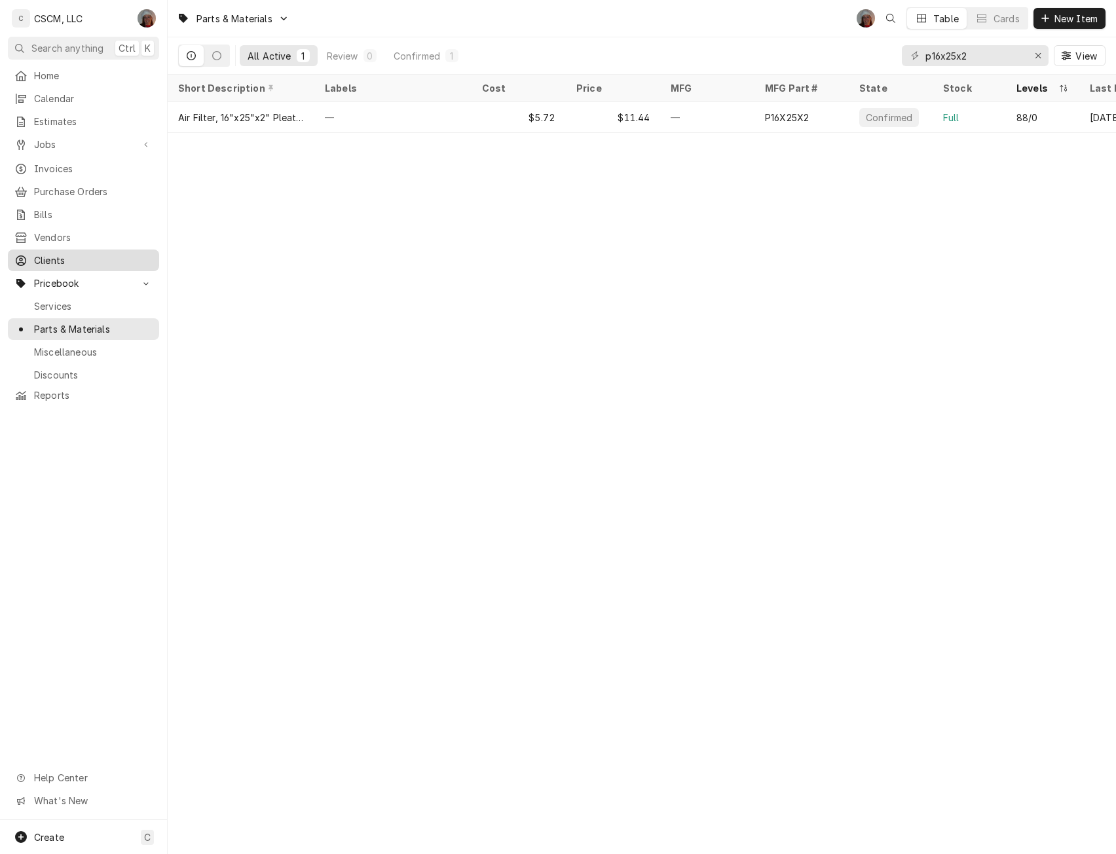
click at [56, 255] on span "Clients" at bounding box center [93, 260] width 118 height 14
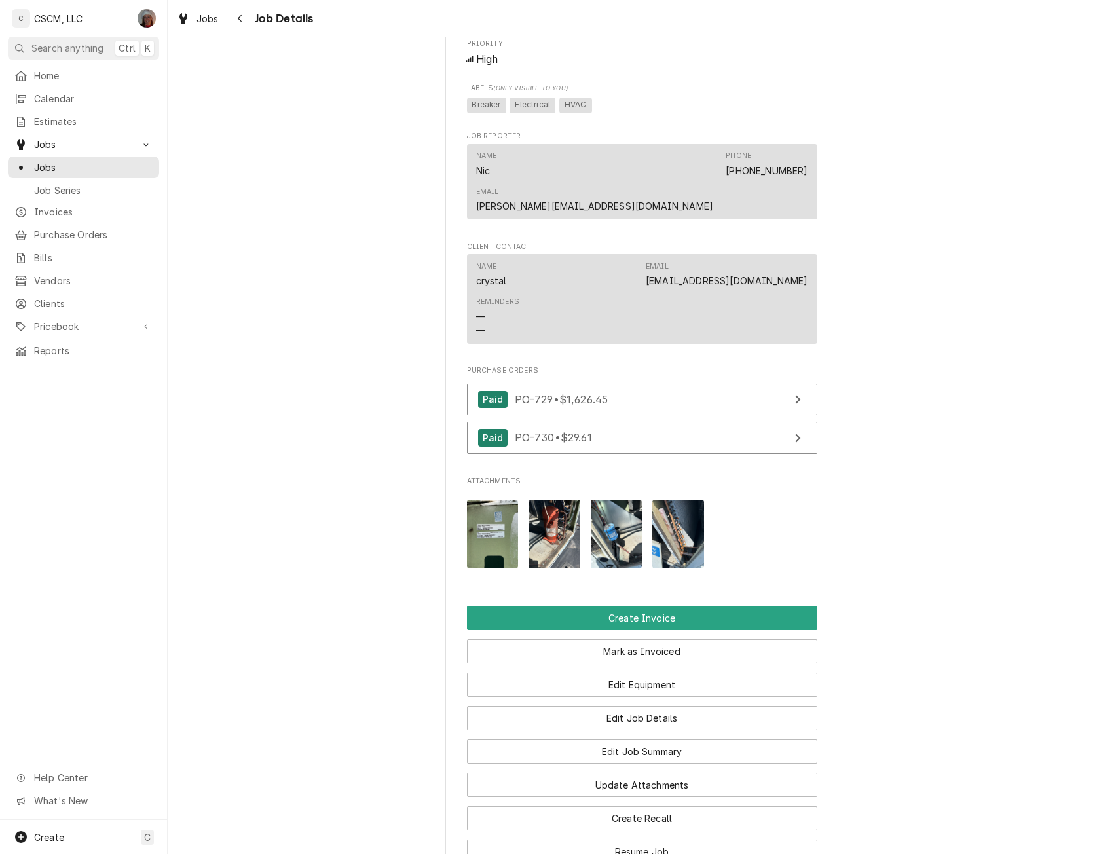
scroll to position [873, 0]
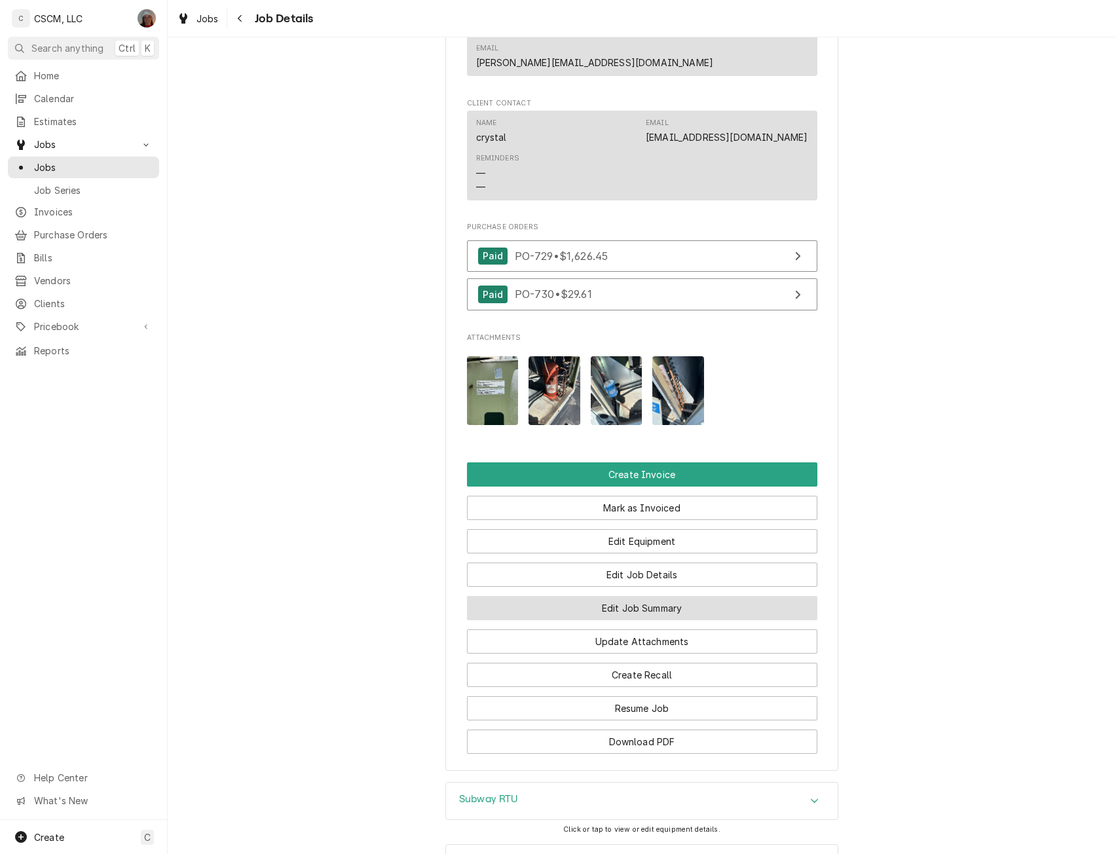
click at [658, 596] on button "Edit Job Summary" at bounding box center [642, 608] width 350 height 24
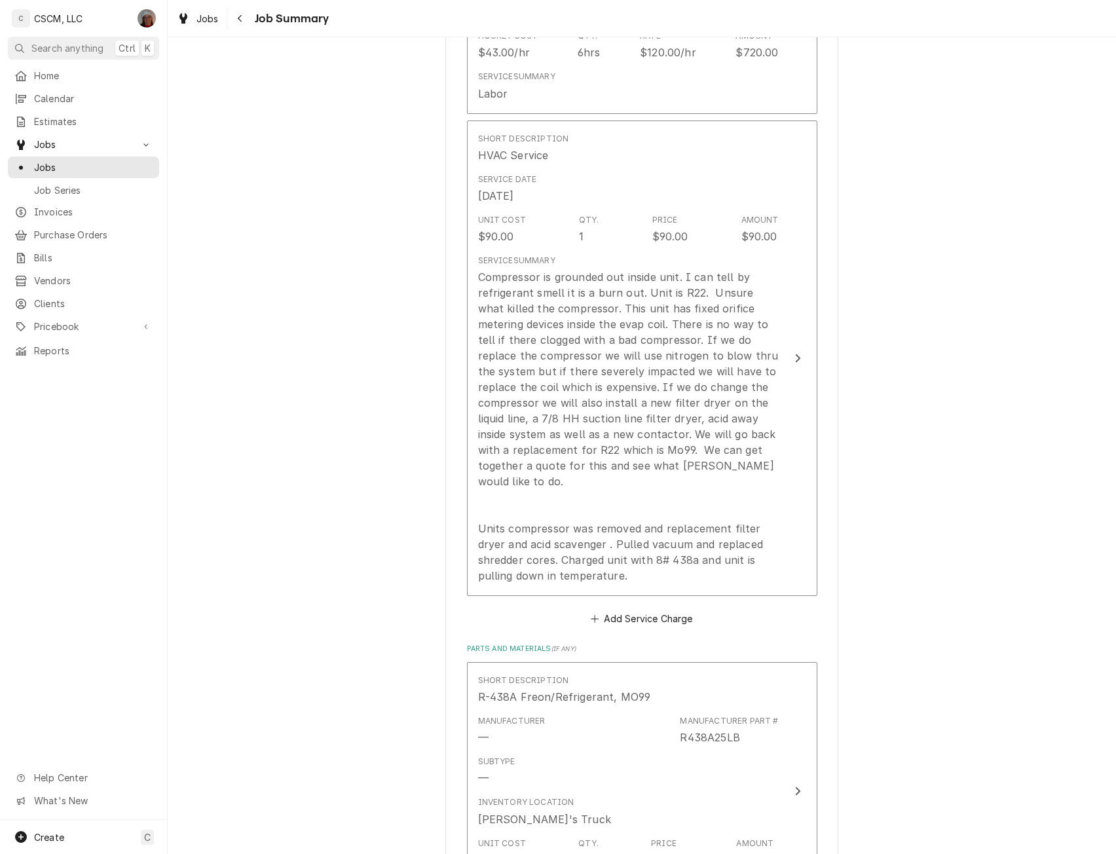
scroll to position [452, 0]
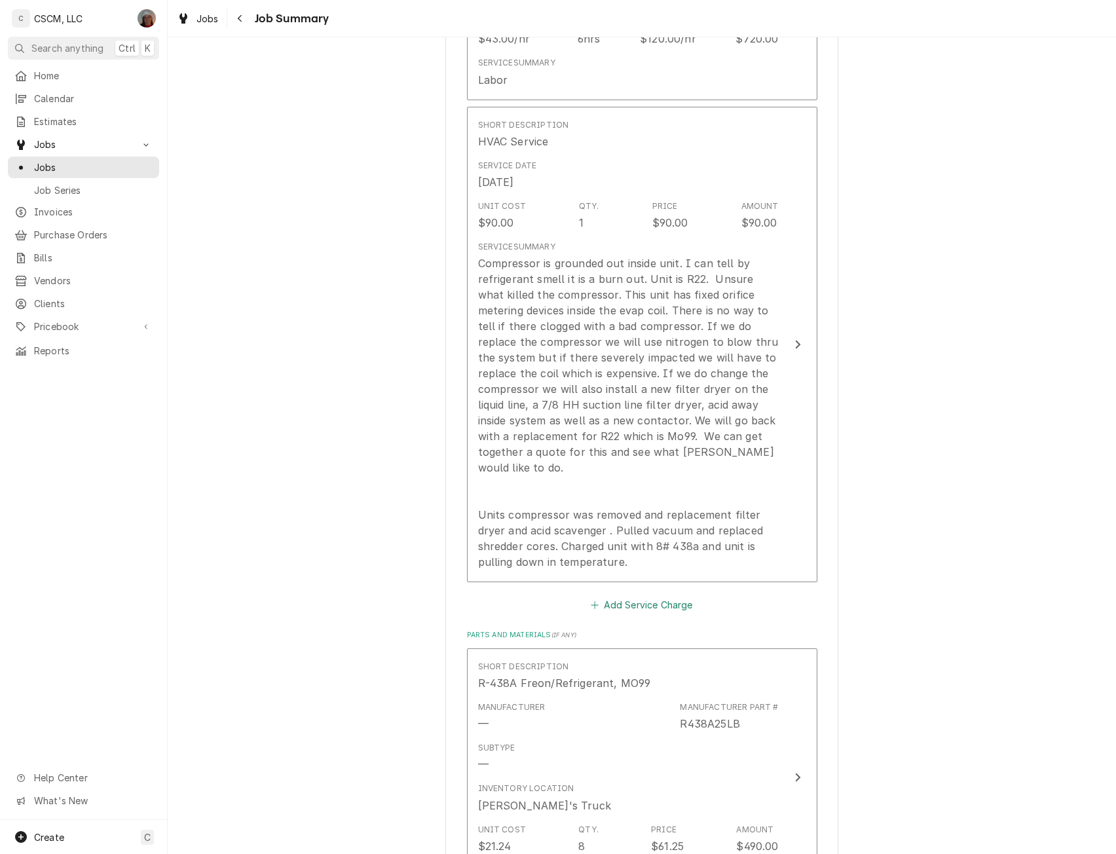
click at [646, 596] on button "Add Service Charge" at bounding box center [642, 605] width 106 height 18
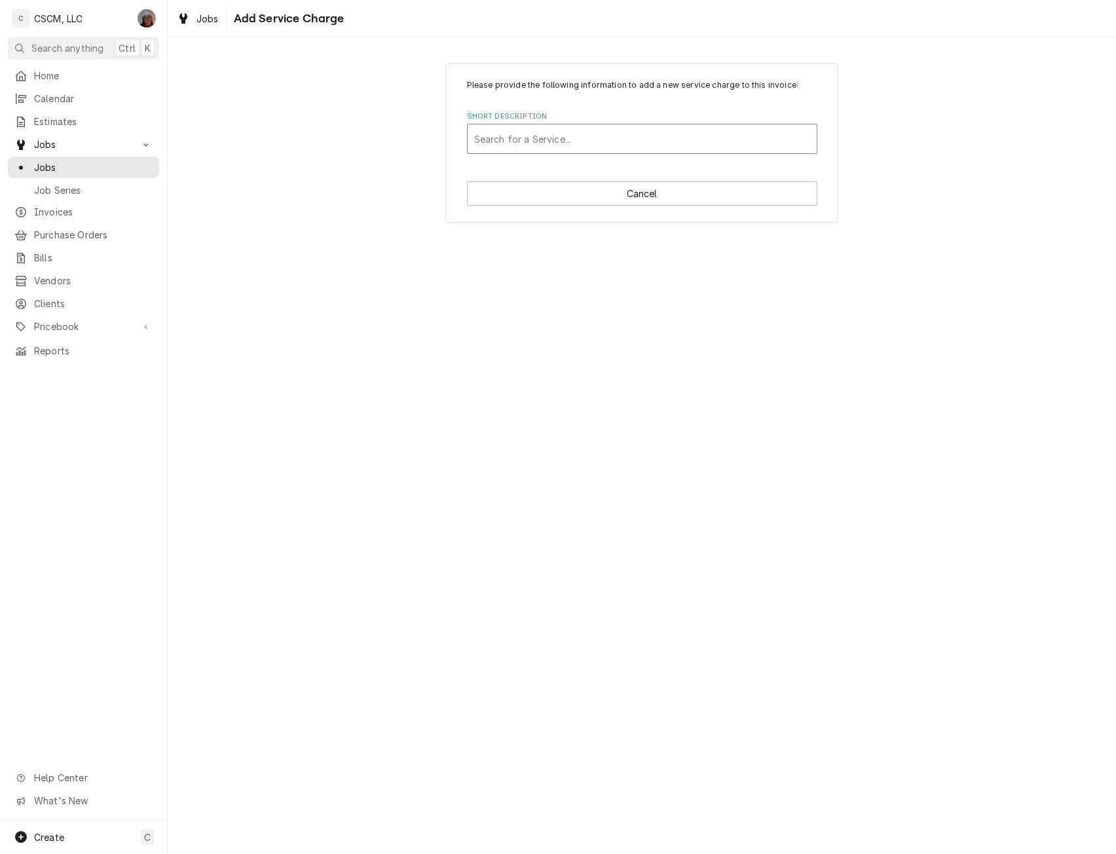
click at [561, 133] on div "Short Description" at bounding box center [642, 139] width 336 height 24
type input "help"
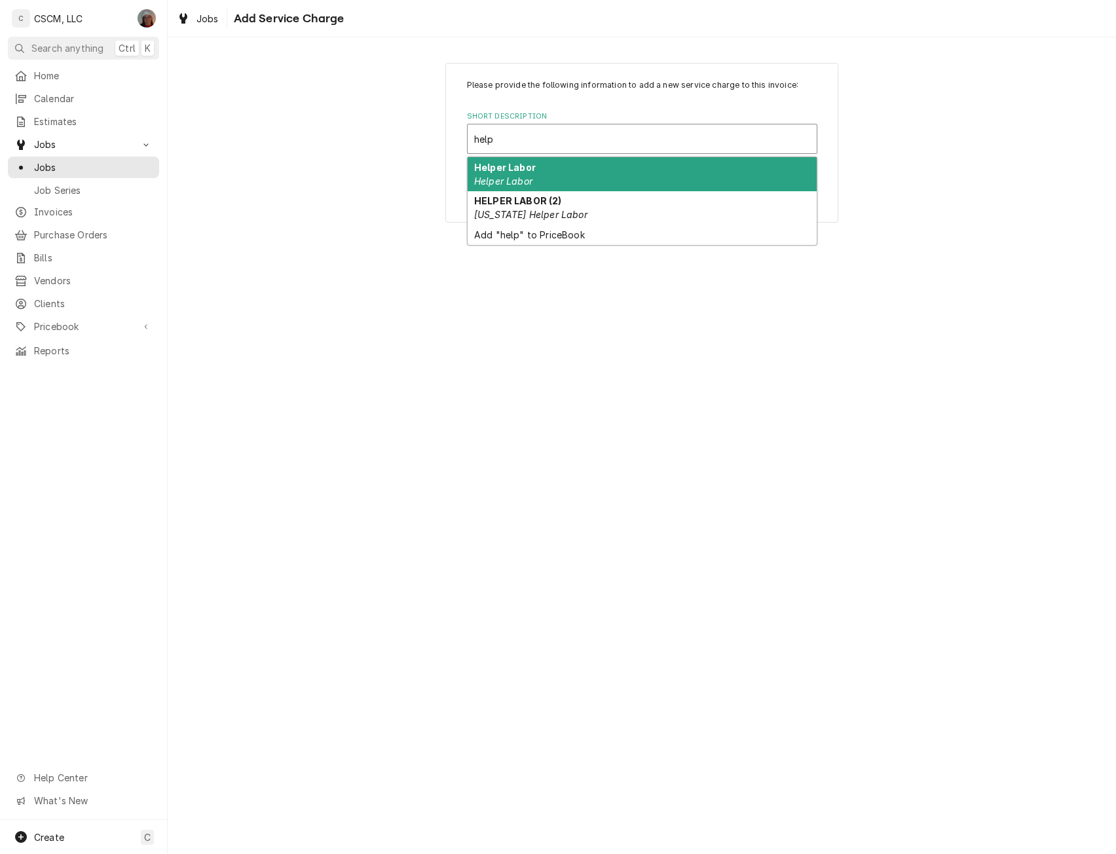
click at [526, 184] on em "Helper Labor" at bounding box center [503, 180] width 58 height 11
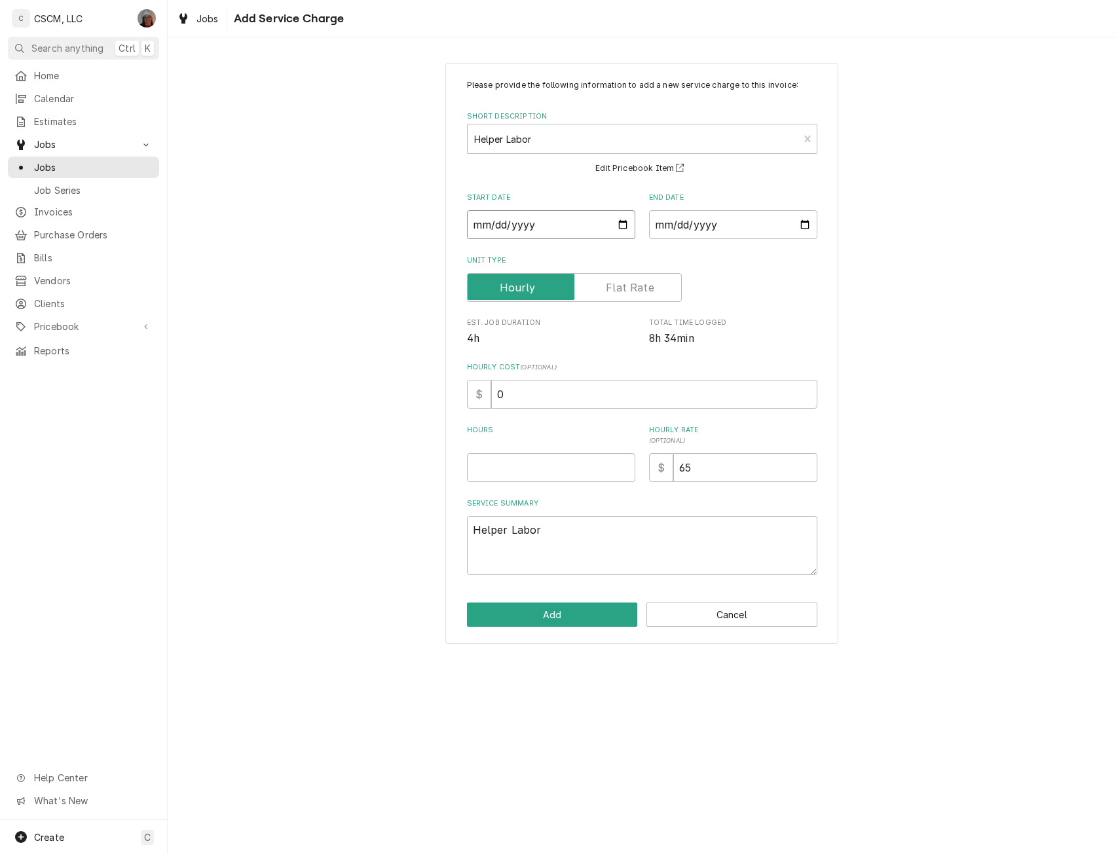
click at [622, 222] on input "Start Date" at bounding box center [551, 224] width 168 height 29
type textarea "x"
type input "[DATE]"
type textarea "x"
click at [619, 227] on input "2025-08-28" at bounding box center [551, 224] width 168 height 29
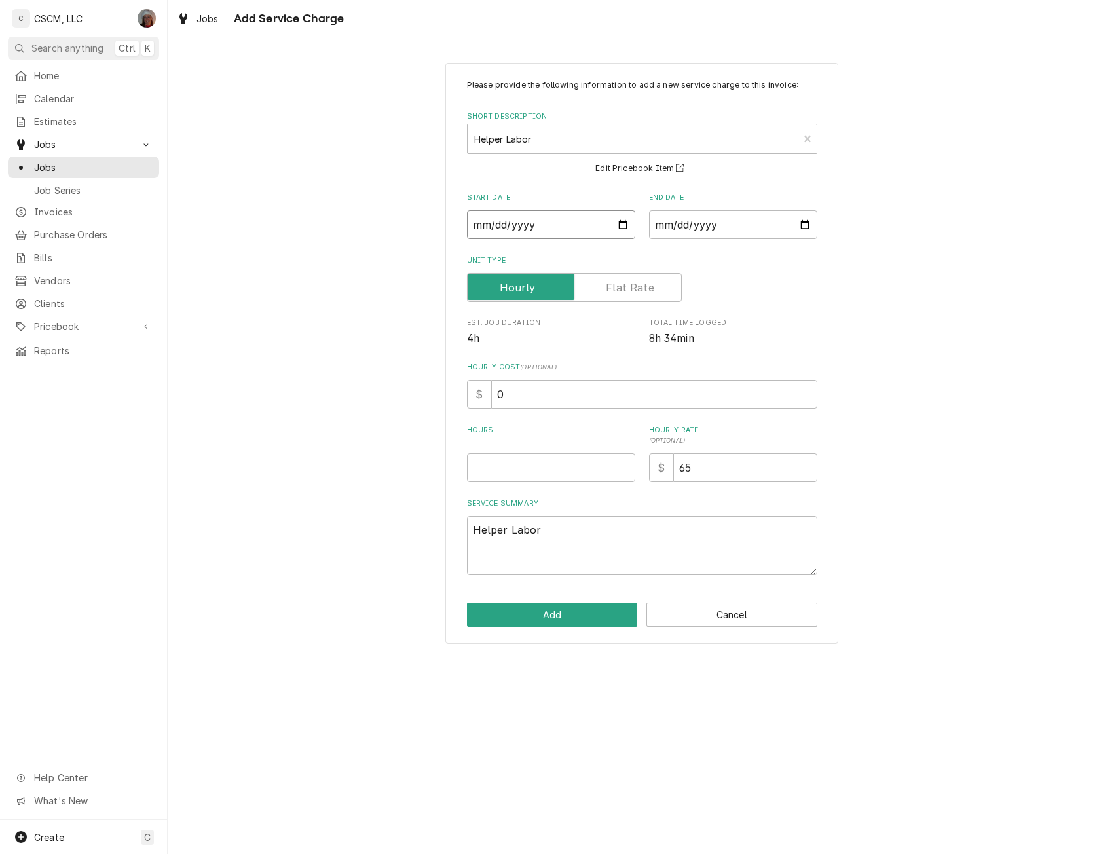
type input "2025-08-29"
click at [809, 217] on input "End Date" at bounding box center [733, 224] width 168 height 29
click at [803, 221] on input "End Date" at bounding box center [733, 224] width 168 height 29
type textarea "x"
type input "2025-08-29"
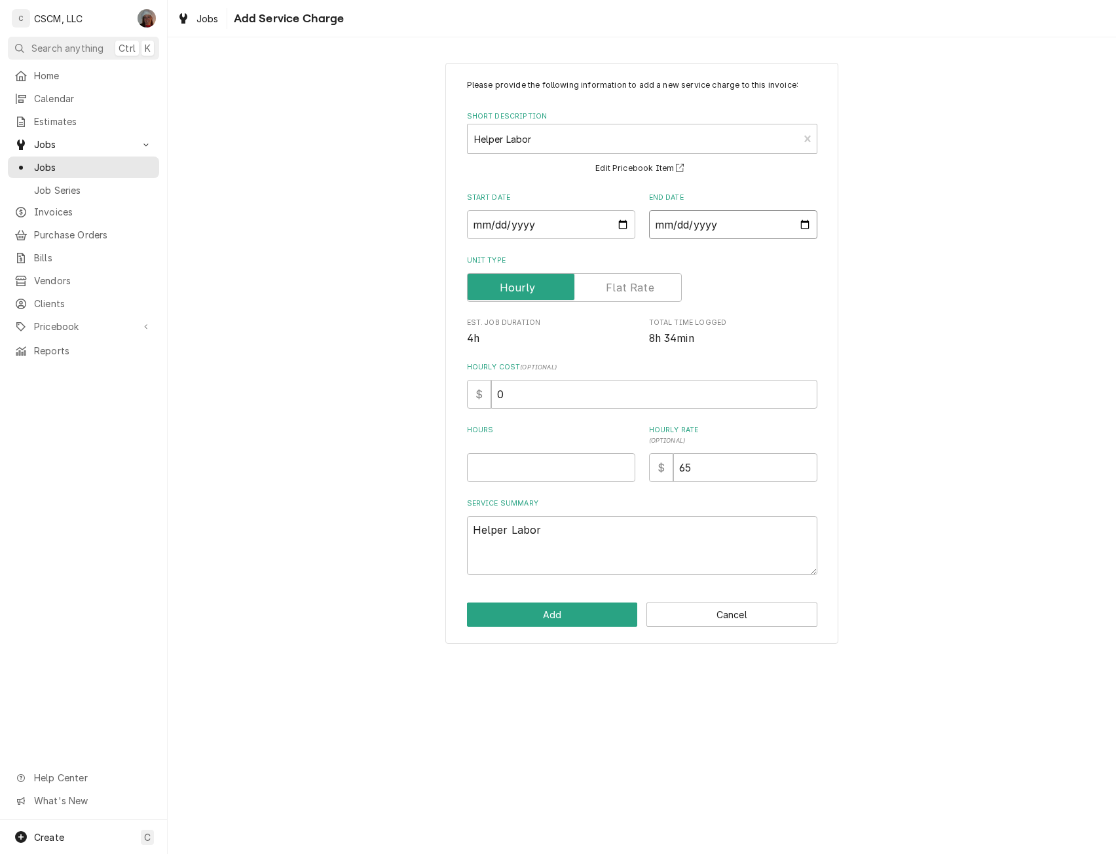
type textarea "x"
drag, startPoint x: 518, startPoint y: 395, endPoint x: 444, endPoint y: 397, distance: 74.0
click at [444, 397] on div "Please provide the following information to add a new service charge to this in…" at bounding box center [642, 353] width 948 height 604
type input "2"
type textarea "x"
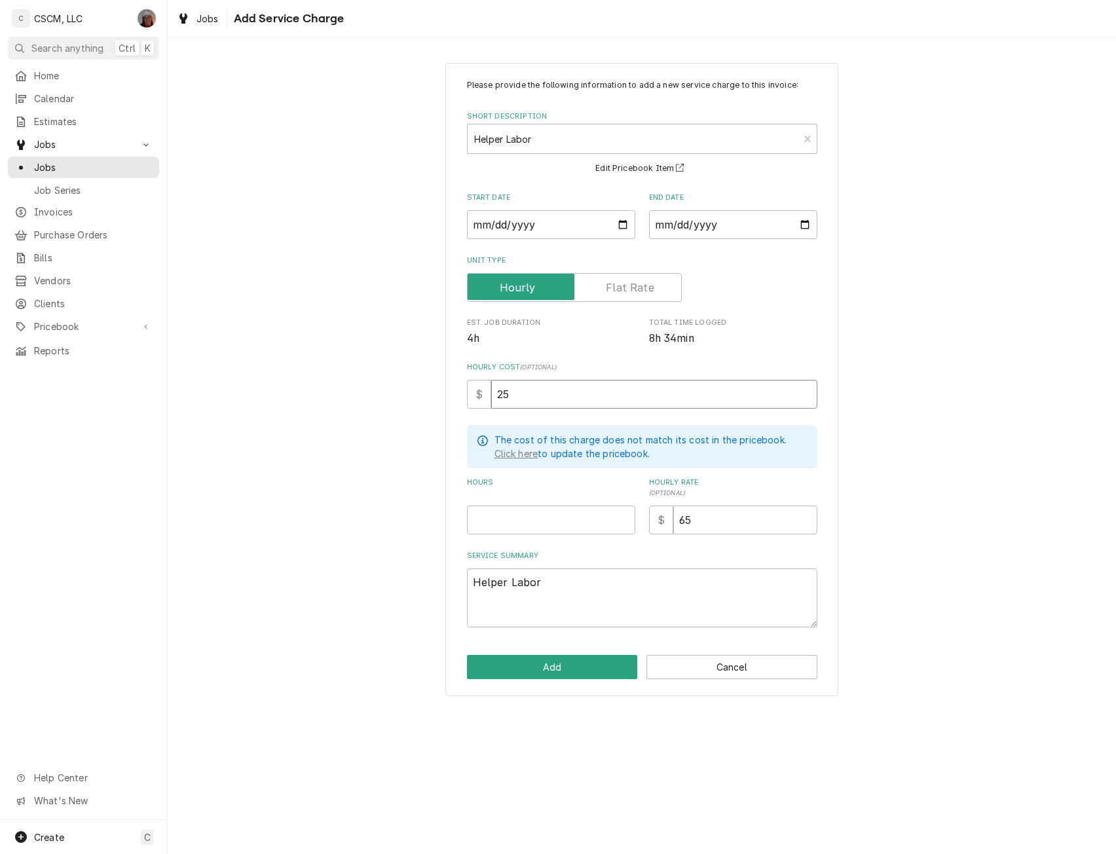
type input "25"
click at [505, 512] on input "Hours" at bounding box center [551, 519] width 168 height 29
type input "2"
type textarea "x"
type input "2"
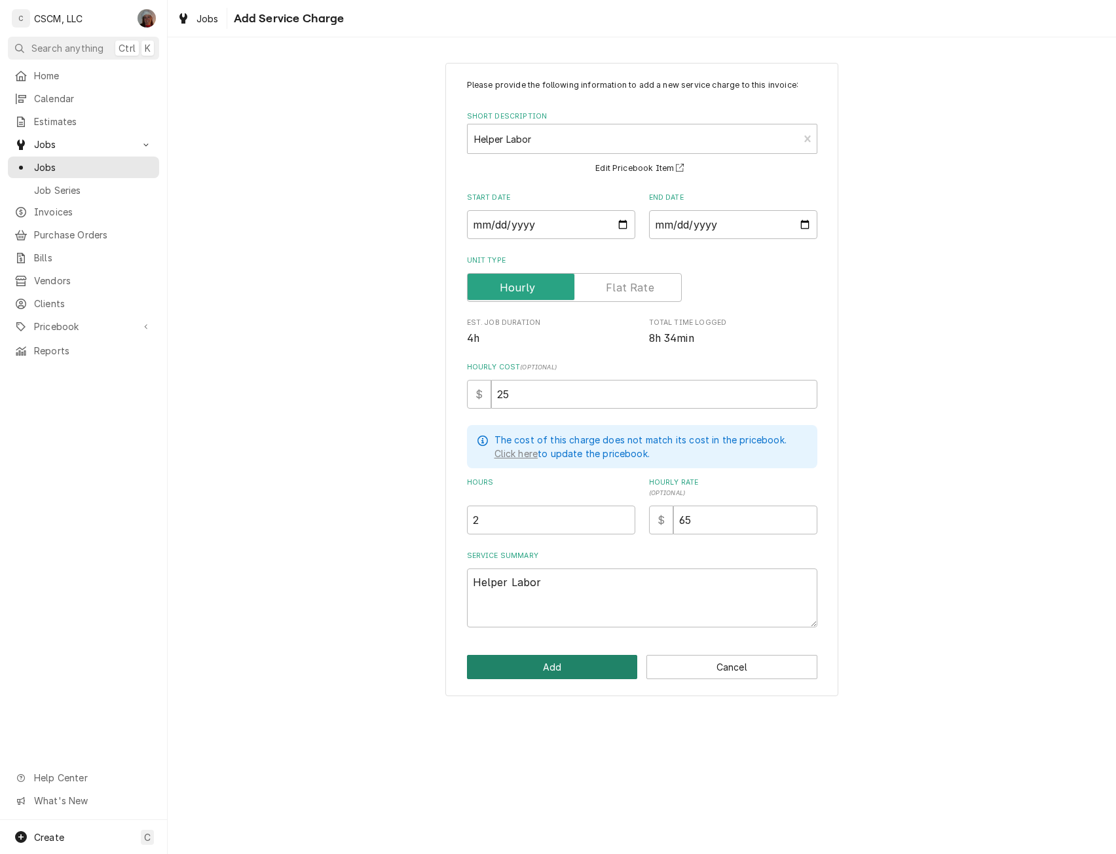
click at [533, 666] on button "Add" at bounding box center [552, 667] width 171 height 24
type textarea "x"
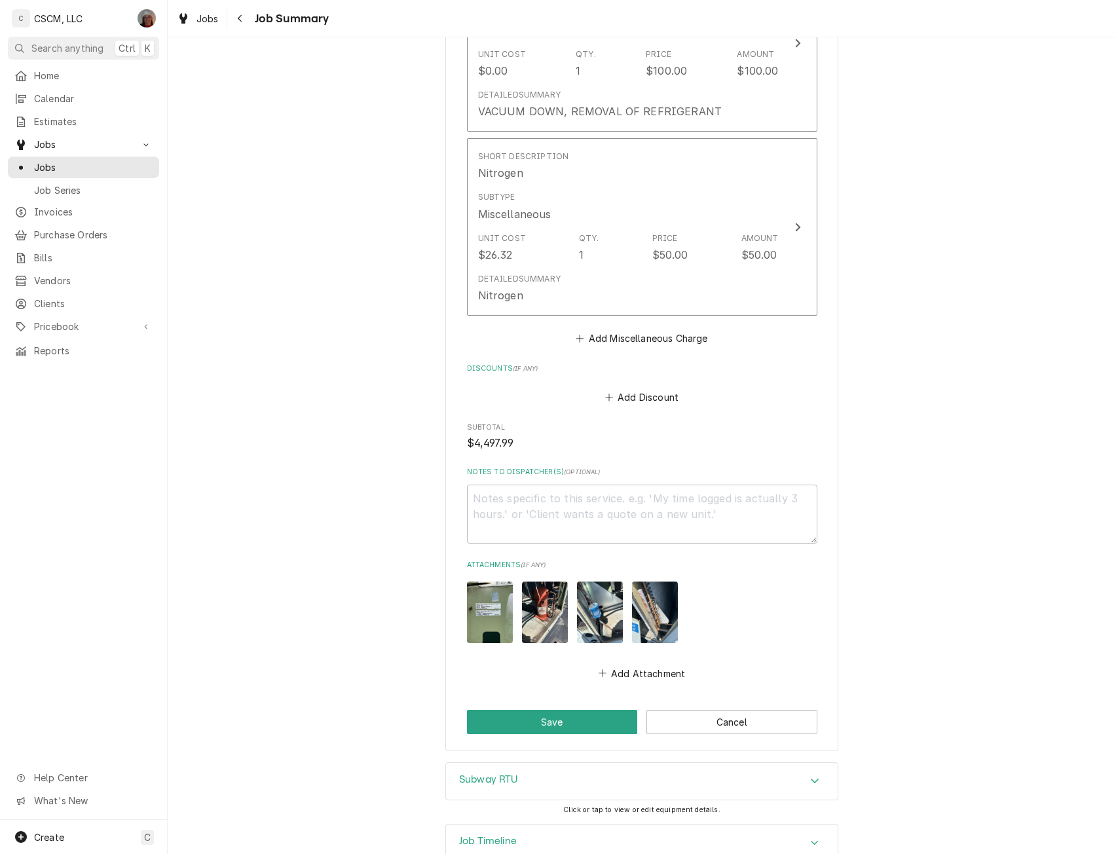
scroll to position [2623, 0]
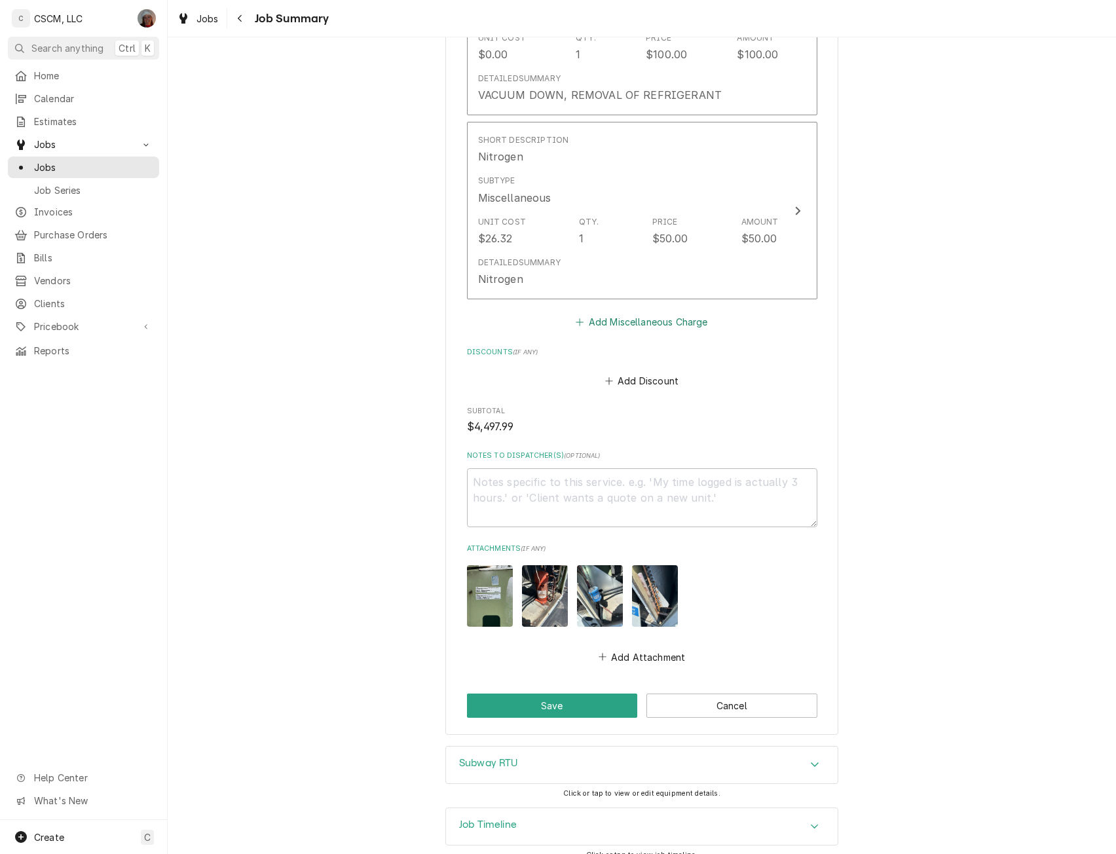
click at [632, 312] on button "Add Miscellaneous Charge" at bounding box center [641, 321] width 136 height 18
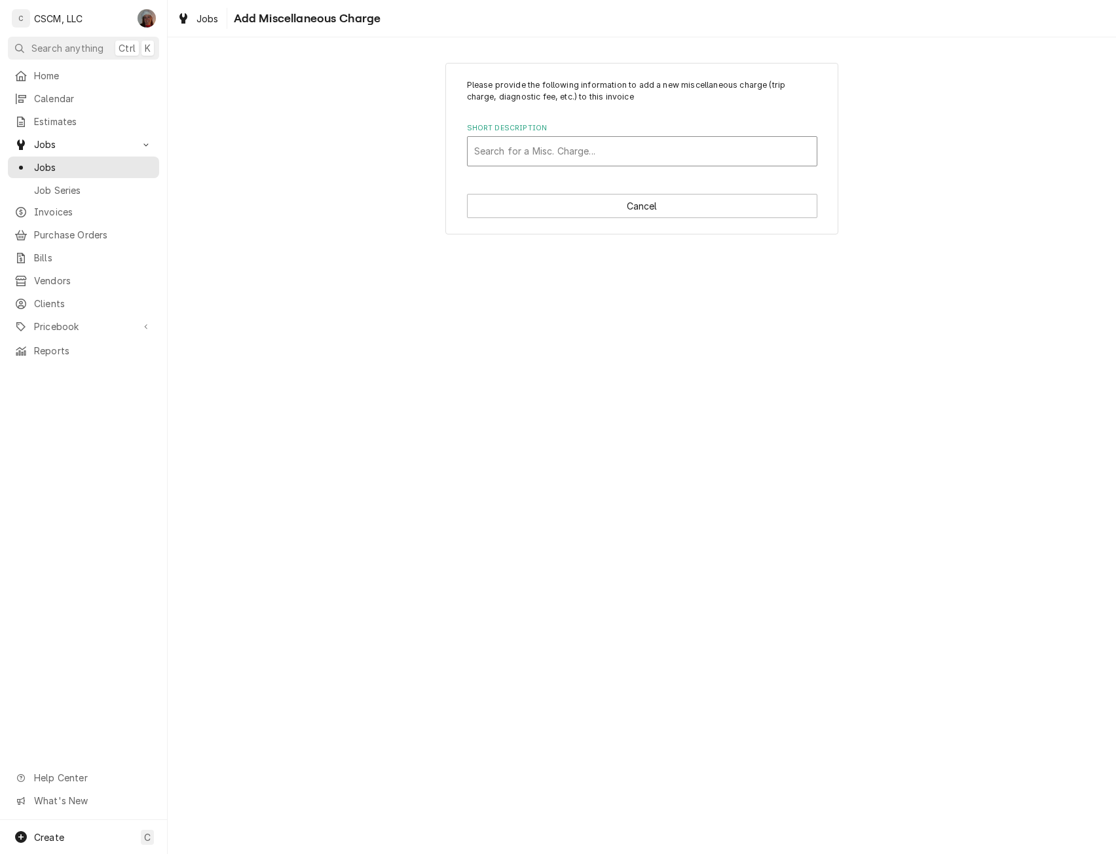
click at [536, 146] on div "Short Description" at bounding box center [642, 151] width 336 height 24
type input "frei"
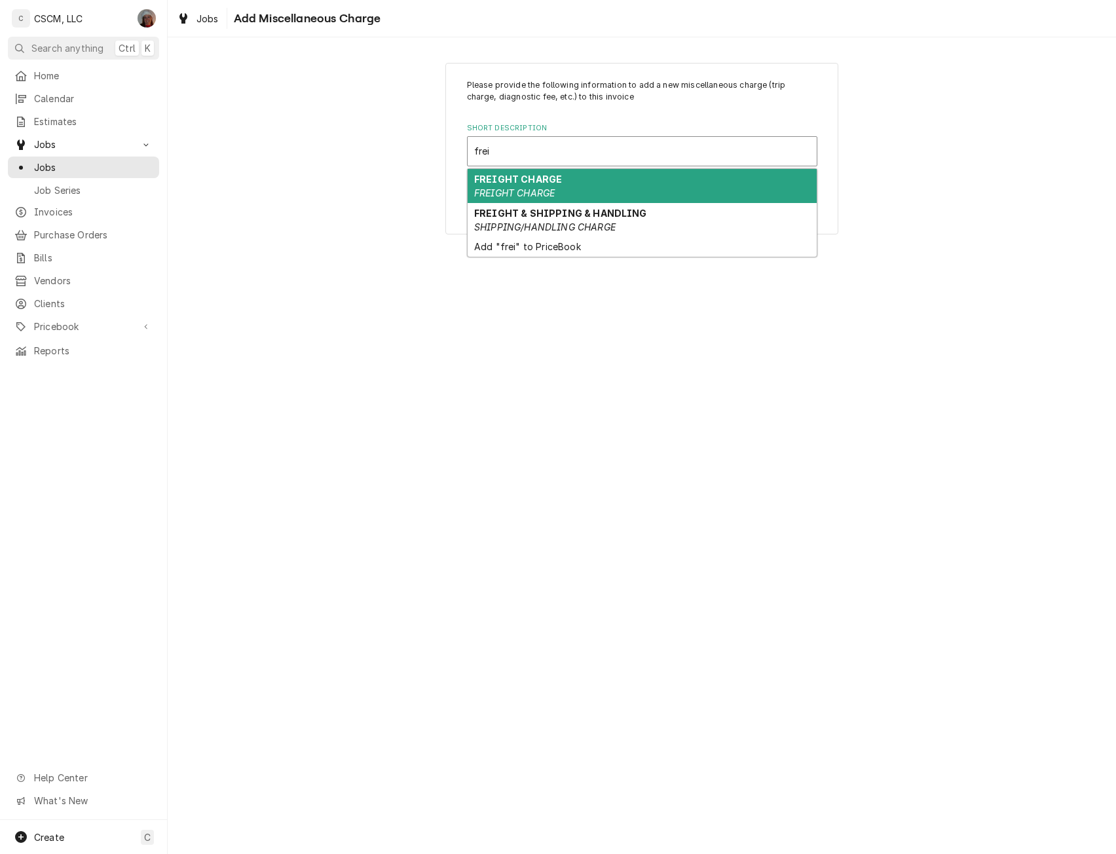
click at [530, 178] on strong "FREIGHT CHARGE" at bounding box center [518, 178] width 88 height 11
type textarea "x"
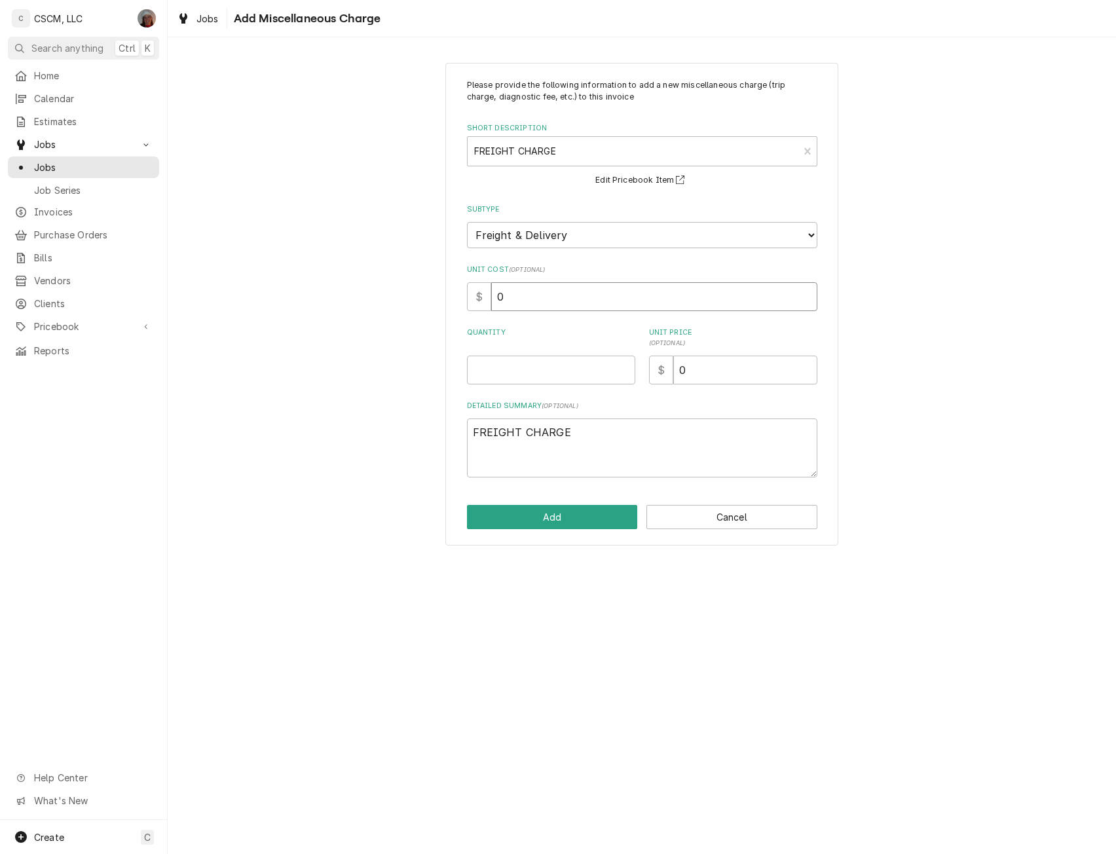
drag, startPoint x: 509, startPoint y: 295, endPoint x: 442, endPoint y: 304, distance: 67.3
click at [442, 304] on div "Please provide the following information to add a new miscellaneous charge (tri…" at bounding box center [642, 304] width 948 height 506
type input "1"
type textarea "x"
type input "15"
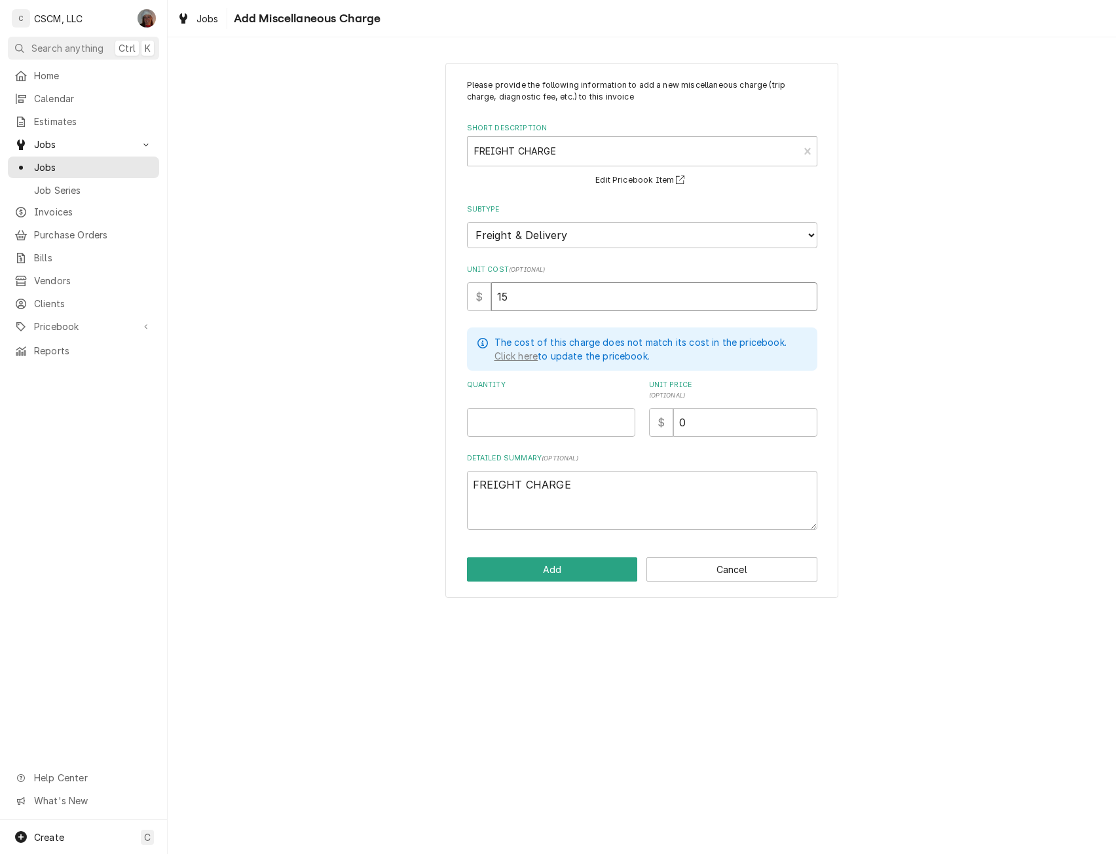
type textarea "x"
type input "150"
click at [504, 425] on input "Quantity" at bounding box center [551, 422] width 168 height 29
type textarea "x"
type input "1"
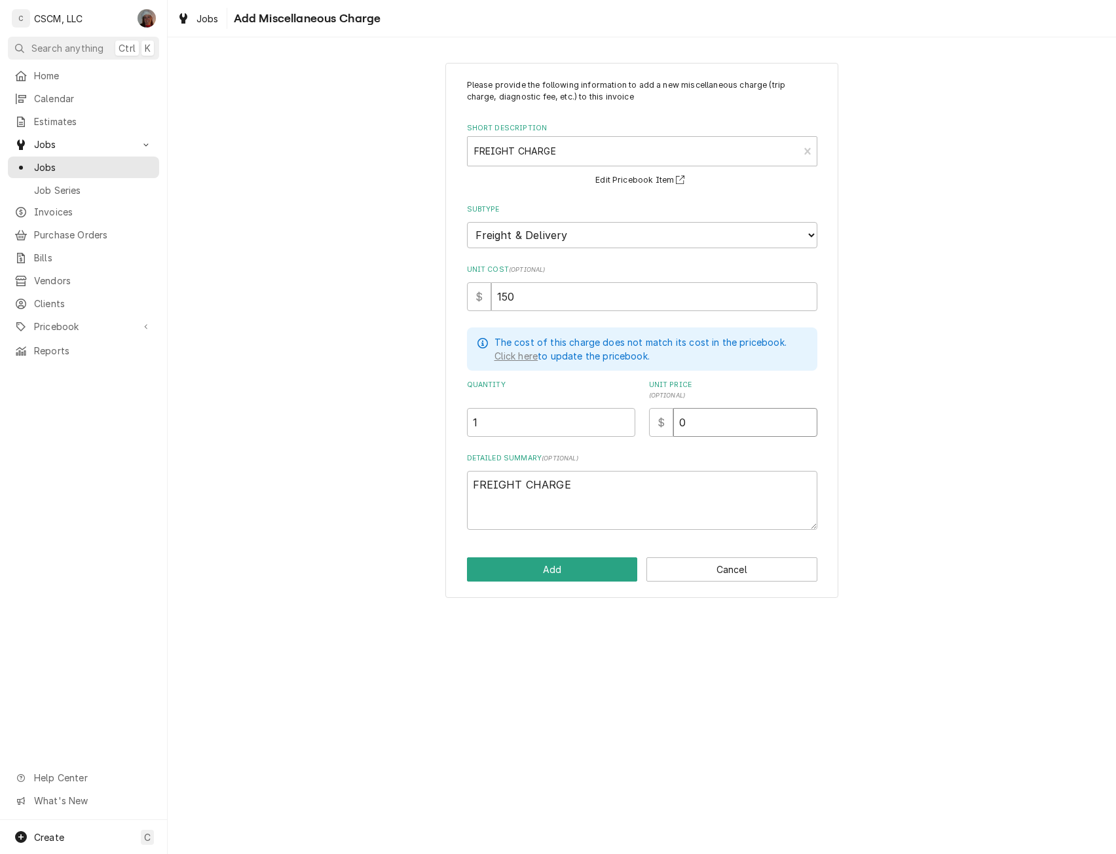
type input "1"
type textarea "x"
type input "15"
type textarea "x"
type input "150"
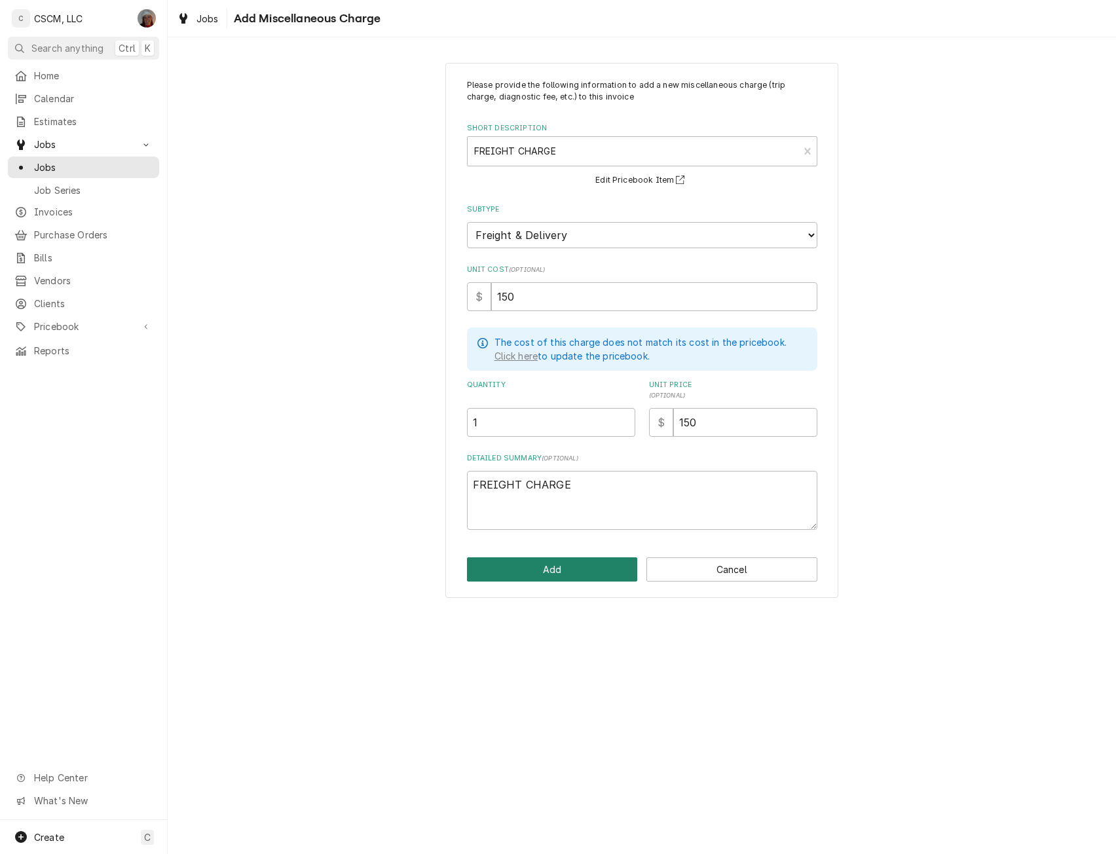
click at [555, 567] on button "Add" at bounding box center [552, 569] width 171 height 24
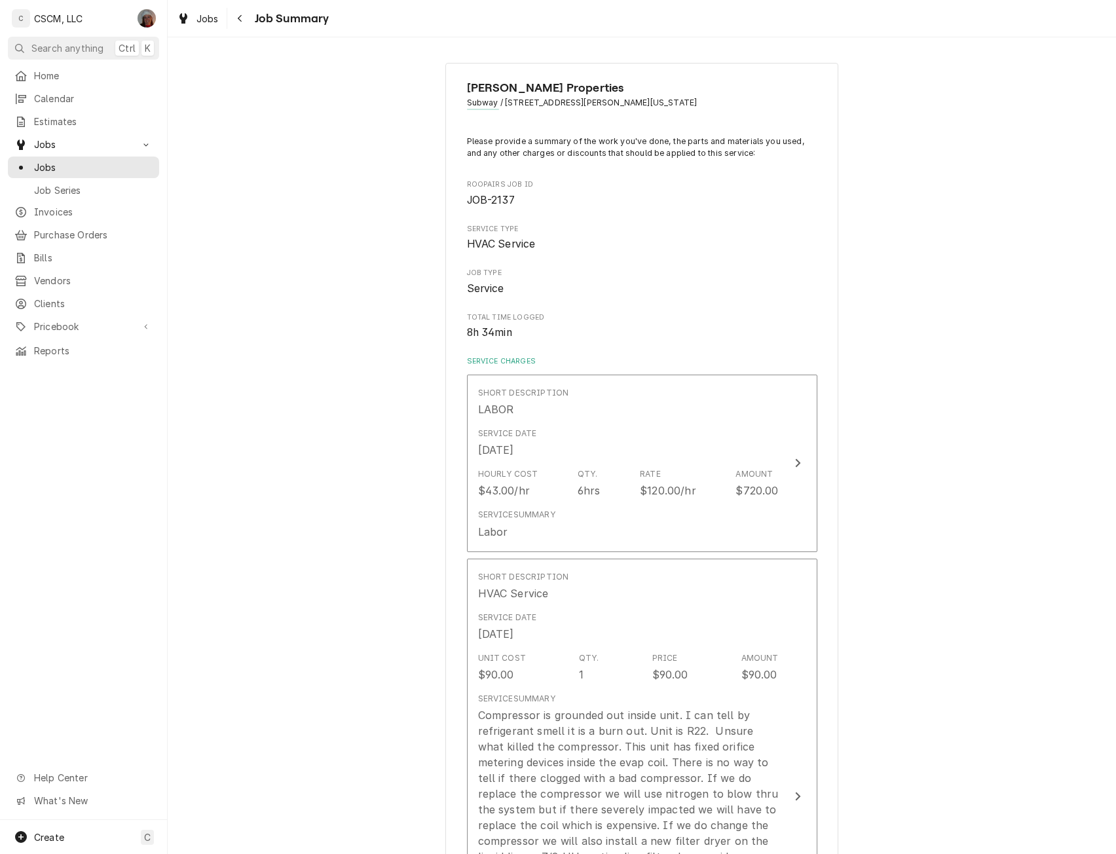
scroll to position [2719, 0]
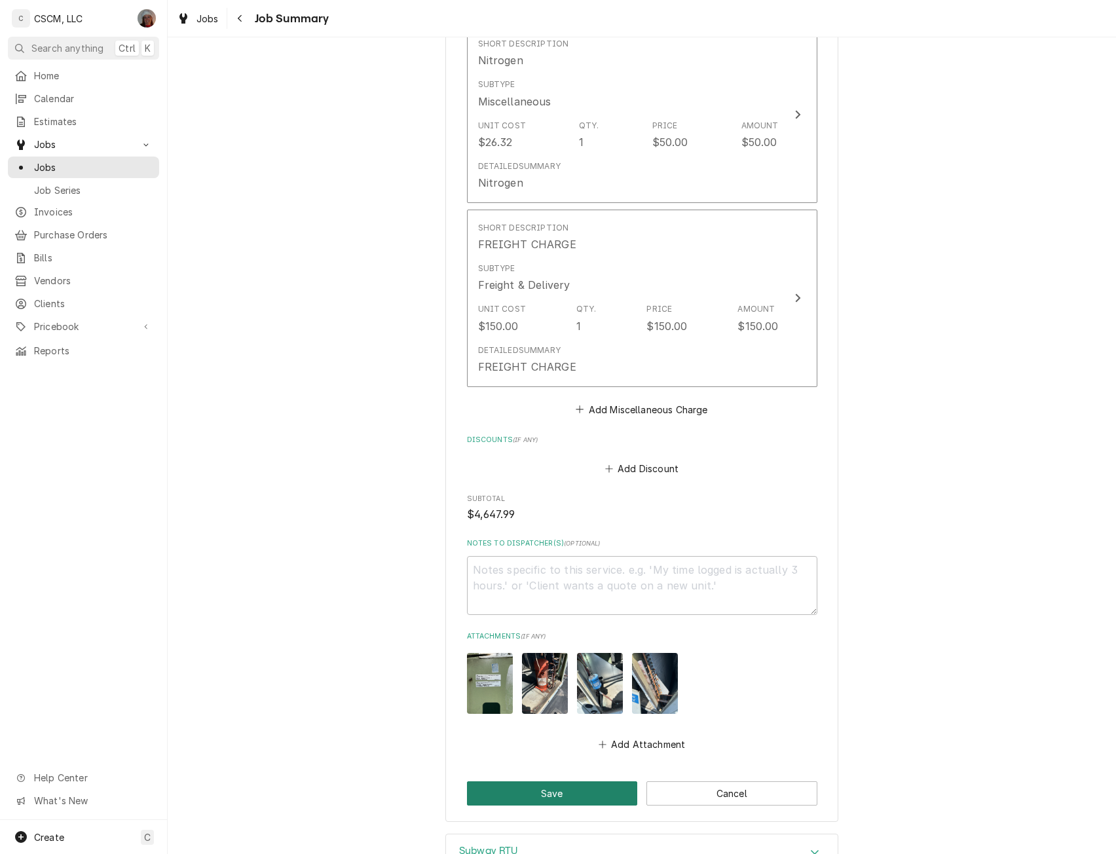
click at [561, 781] on button "Save" at bounding box center [552, 793] width 171 height 24
type textarea "x"
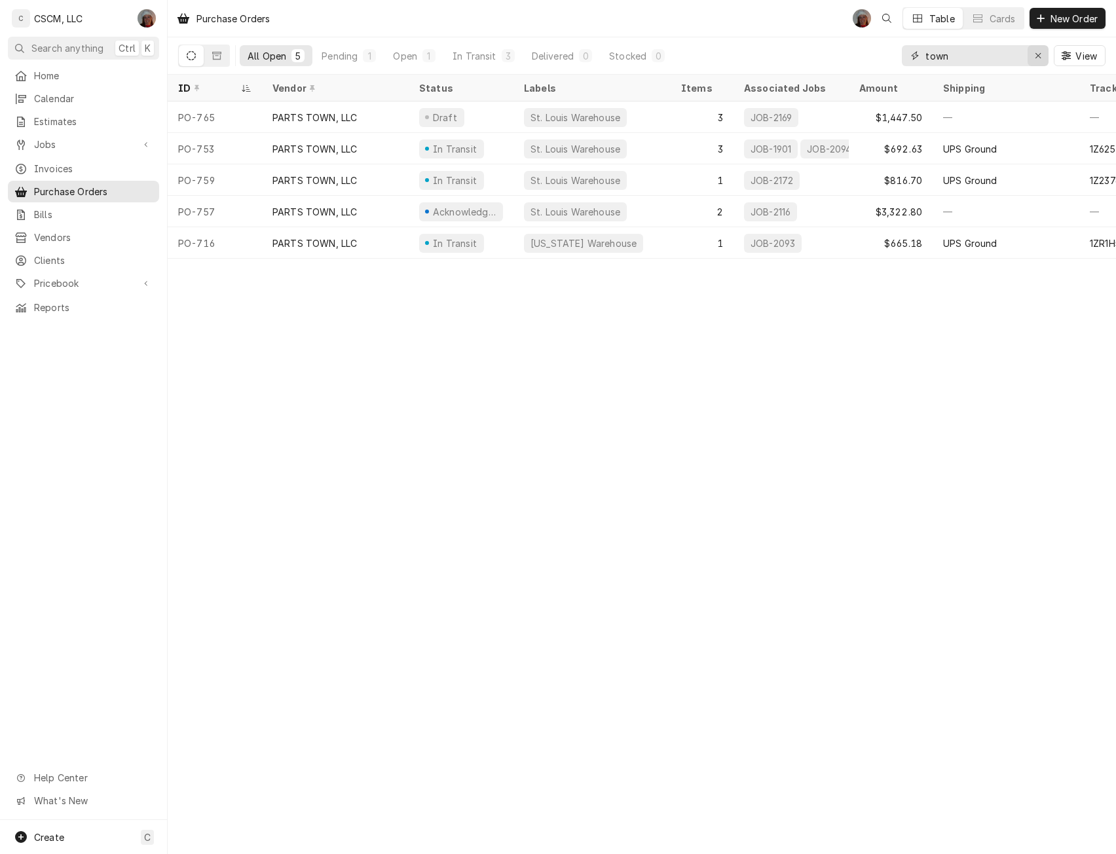
click at [1036, 57] on icon "Erase input" at bounding box center [1037, 55] width 7 height 9
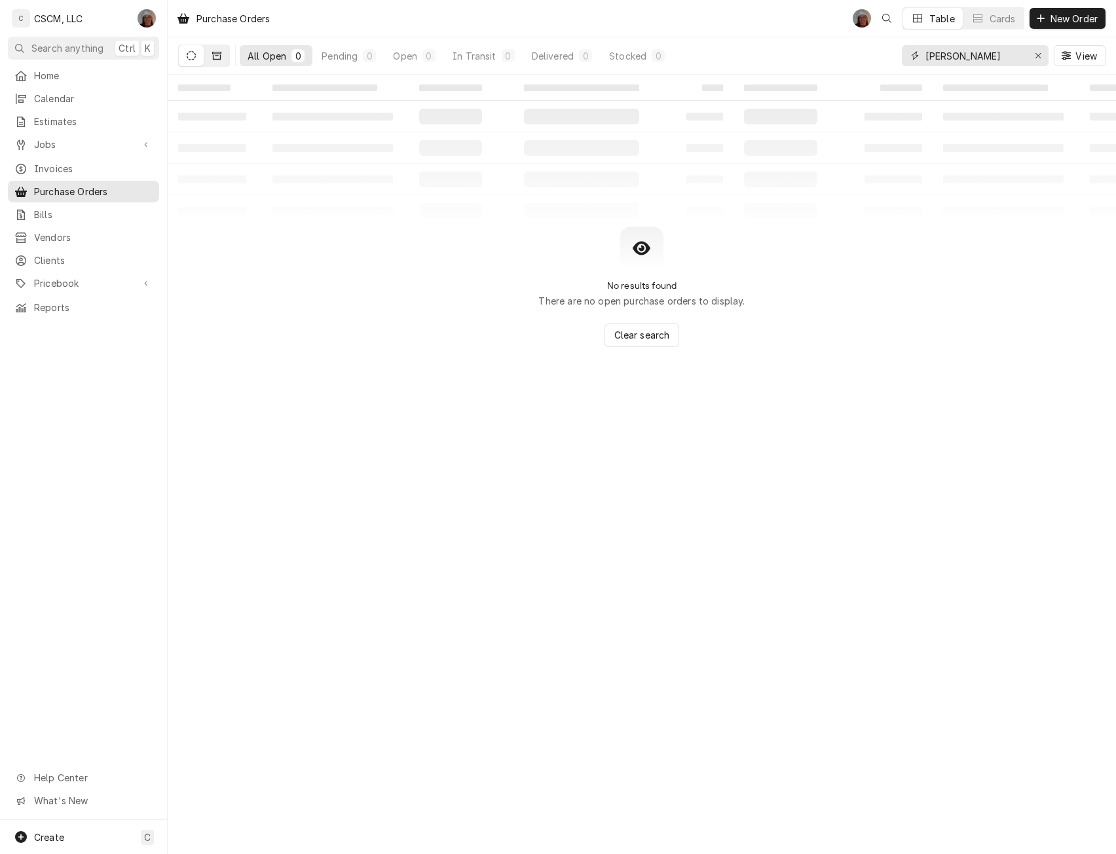
type input "tran"
click at [223, 51] on button "Dynamic Content Wrapper" at bounding box center [216, 55] width 25 height 21
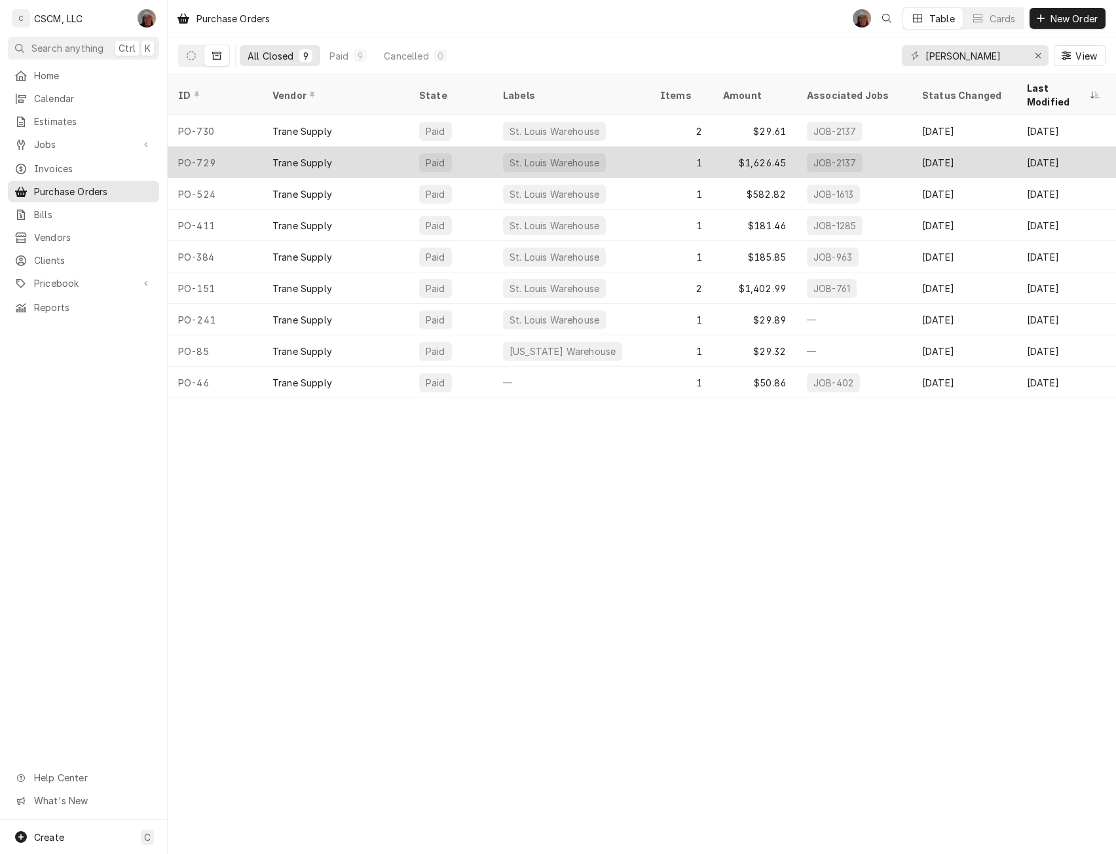
click at [238, 147] on div "PO-729" at bounding box center [215, 162] width 94 height 31
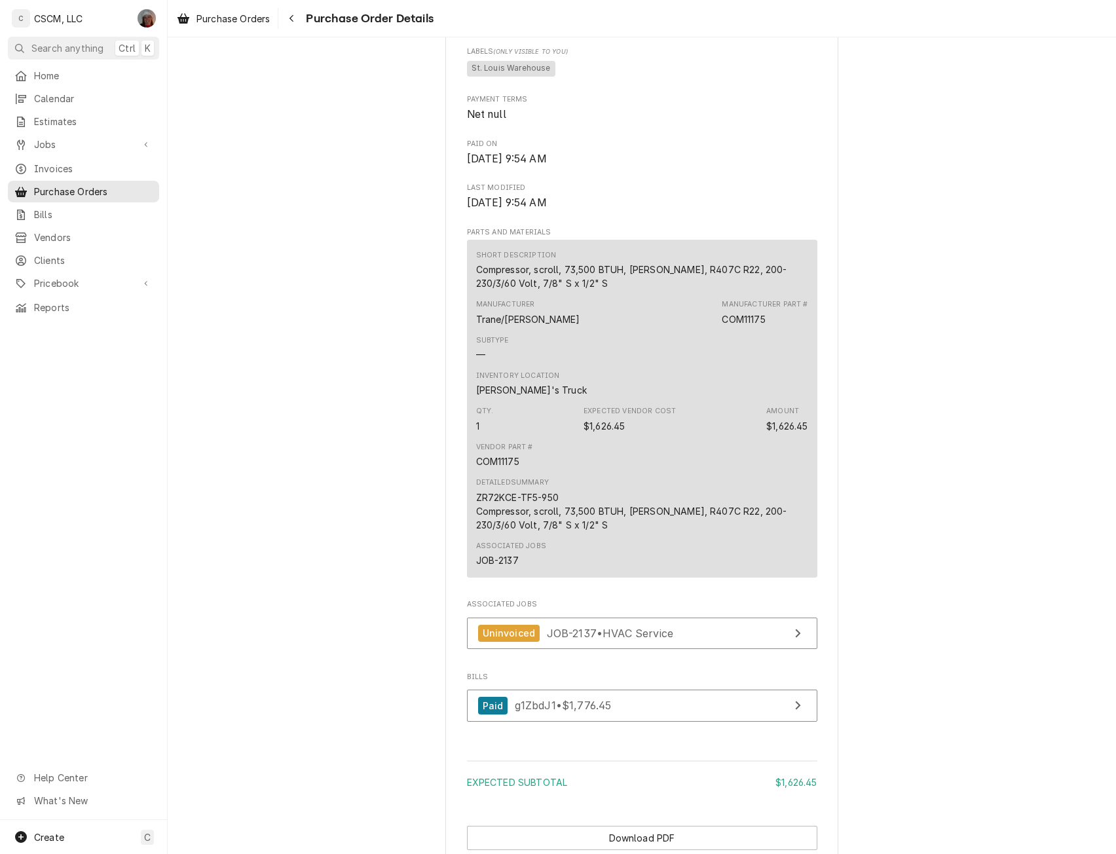
scroll to position [621, 0]
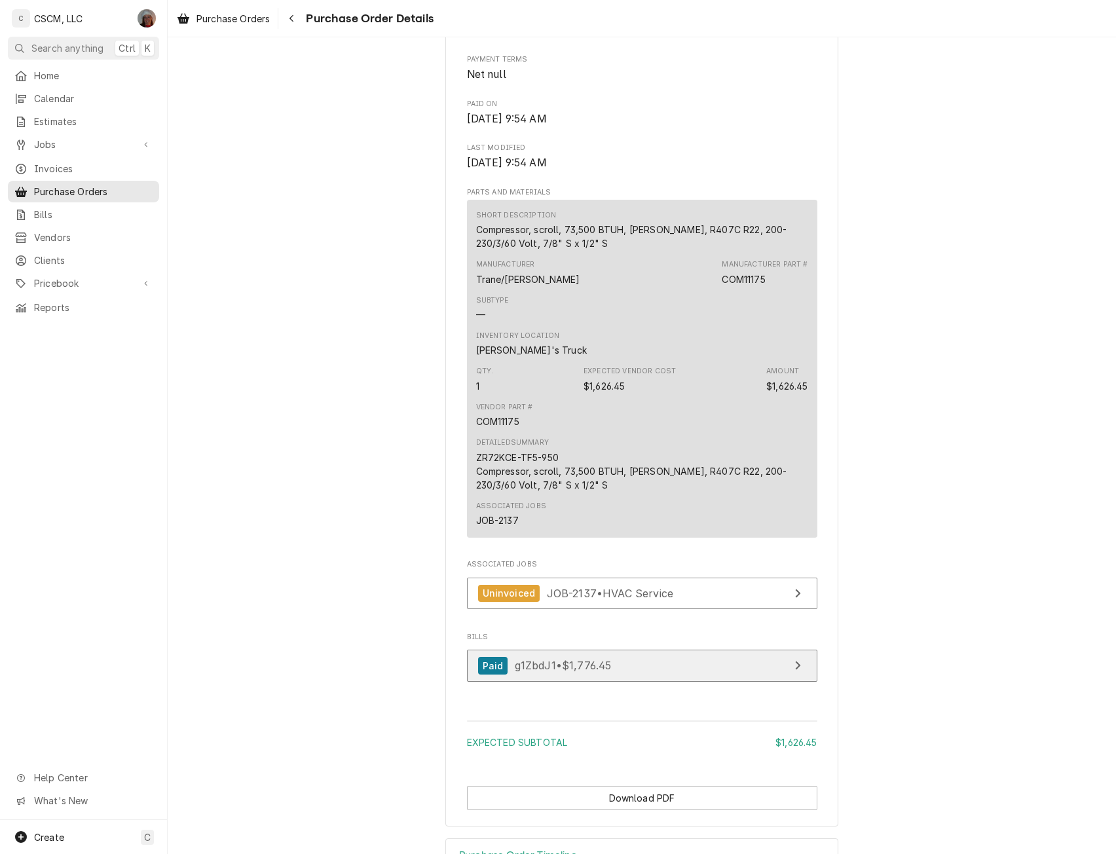
click at [634, 682] on link "Paid g1ZbdJ1 • $1,776.45" at bounding box center [642, 665] width 350 height 32
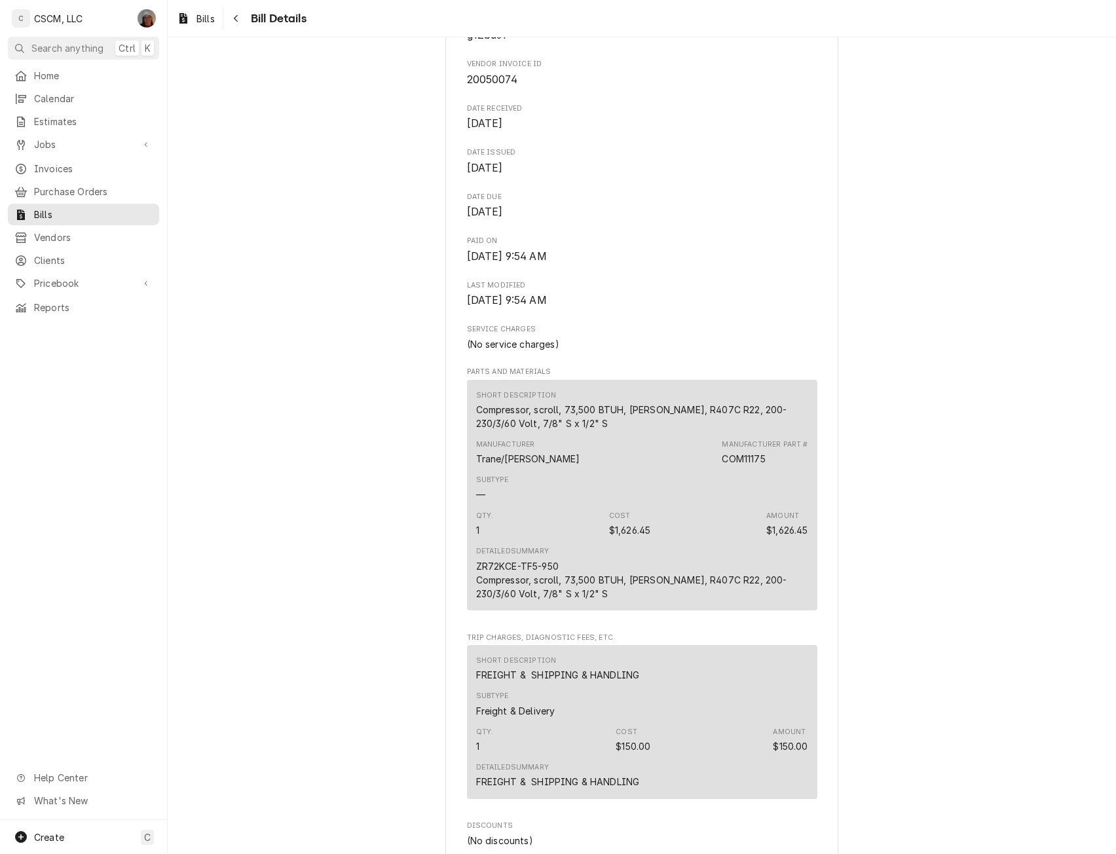
scroll to position [311, 0]
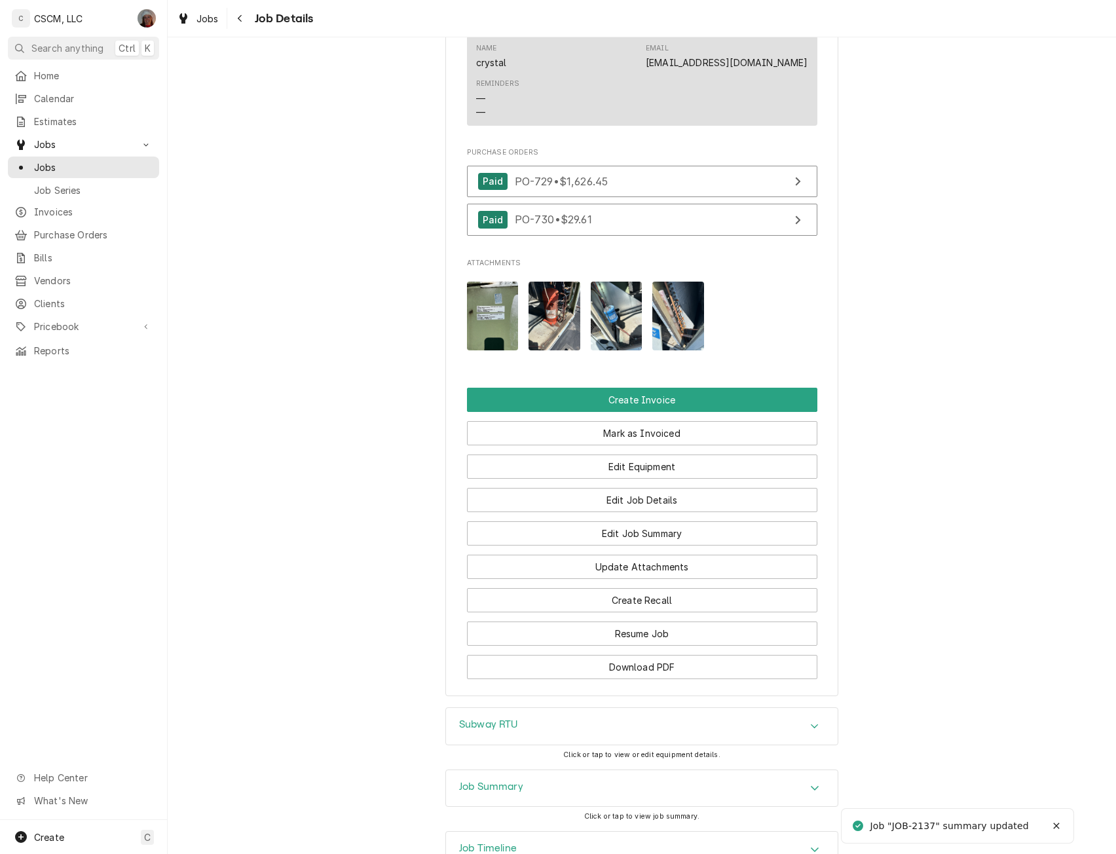
scroll to position [1028, 0]
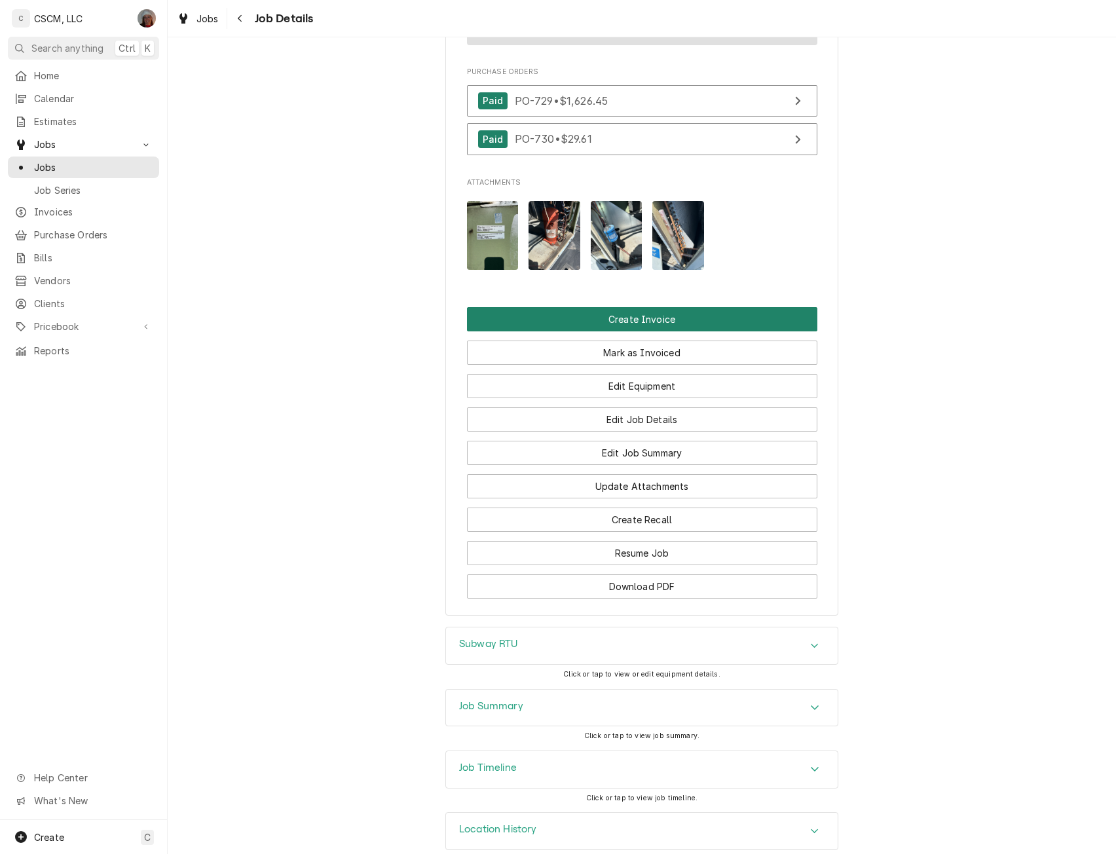
click at [641, 307] on button "Create Invoice" at bounding box center [642, 319] width 350 height 24
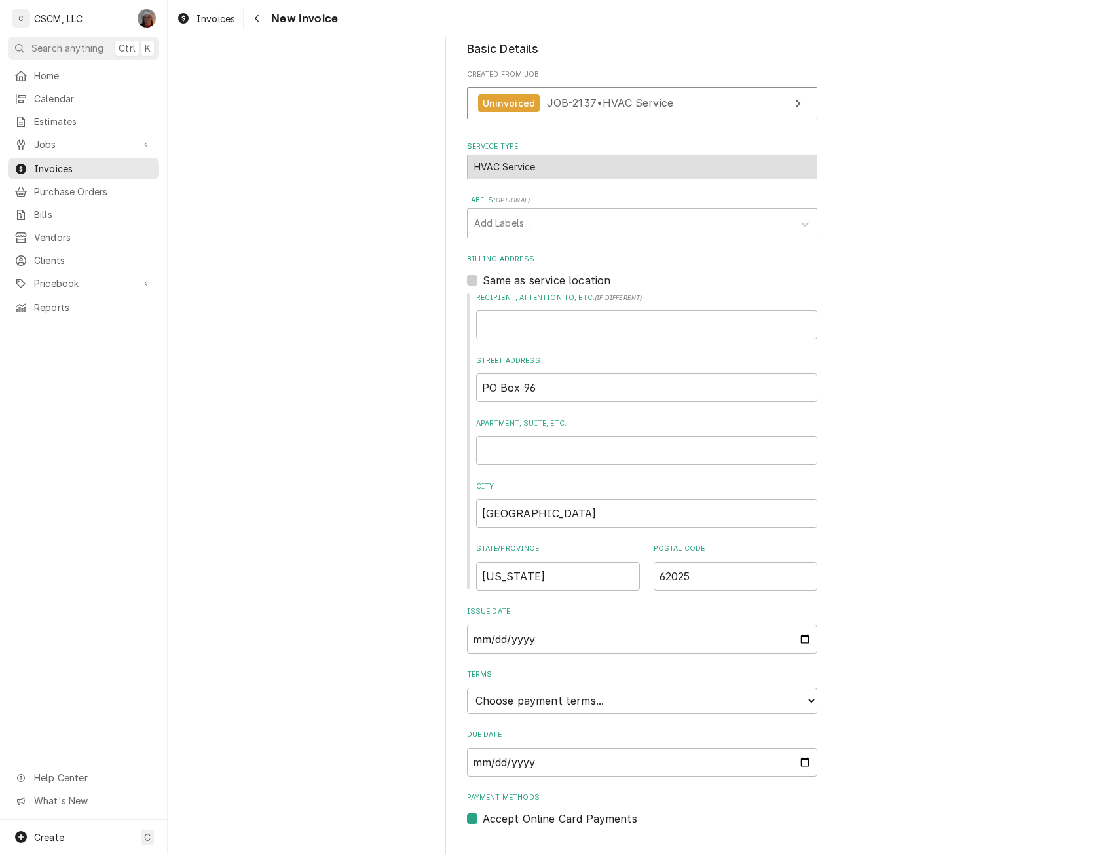
scroll to position [246, 0]
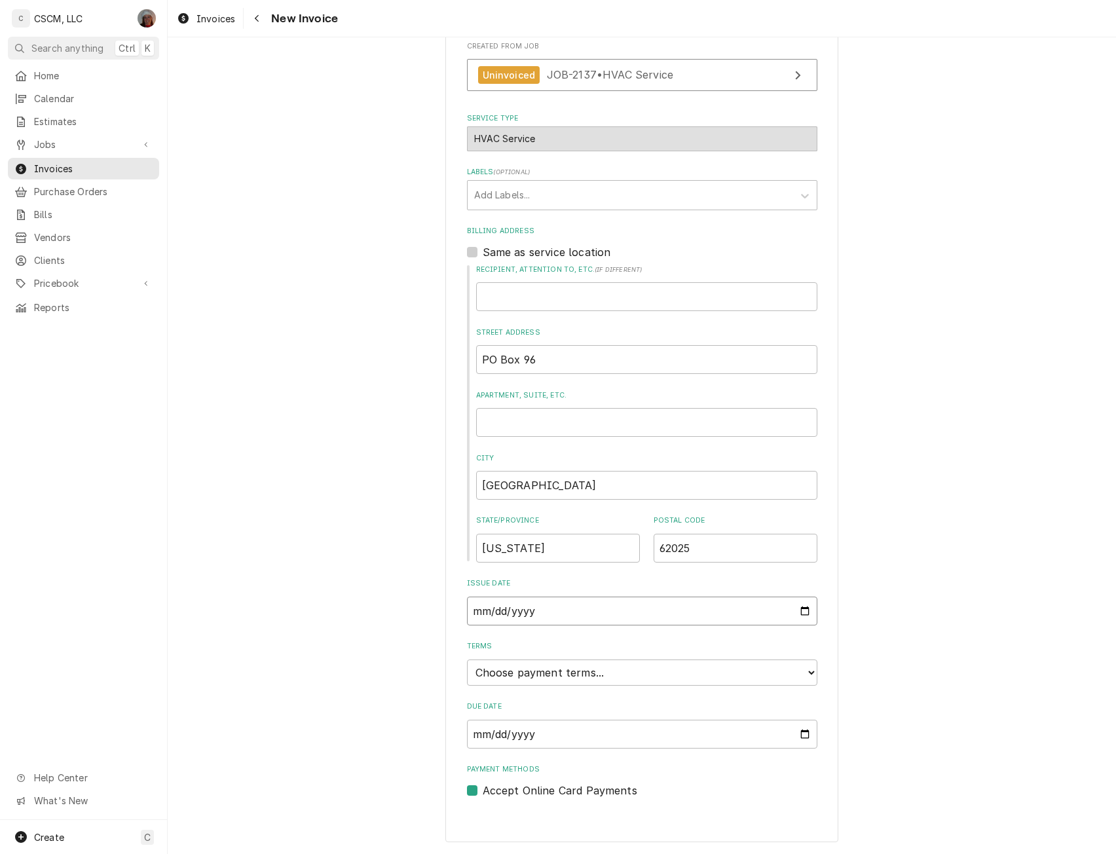
click at [799, 612] on input "[DATE]" at bounding box center [642, 610] width 350 height 29
type input "[DATE]"
click at [858, 683] on div "Please provide the following information to create your invoice: Client Details…" at bounding box center [642, 329] width 948 height 1049
click at [805, 670] on select "Choose payment terms... Same Day Net 7 Net 14 Net 21 Net 30 Net 45 Net 60 Net 90" at bounding box center [642, 672] width 350 height 26
click at [482, 791] on label "Accept Online Card Payments" at bounding box center [559, 790] width 155 height 16
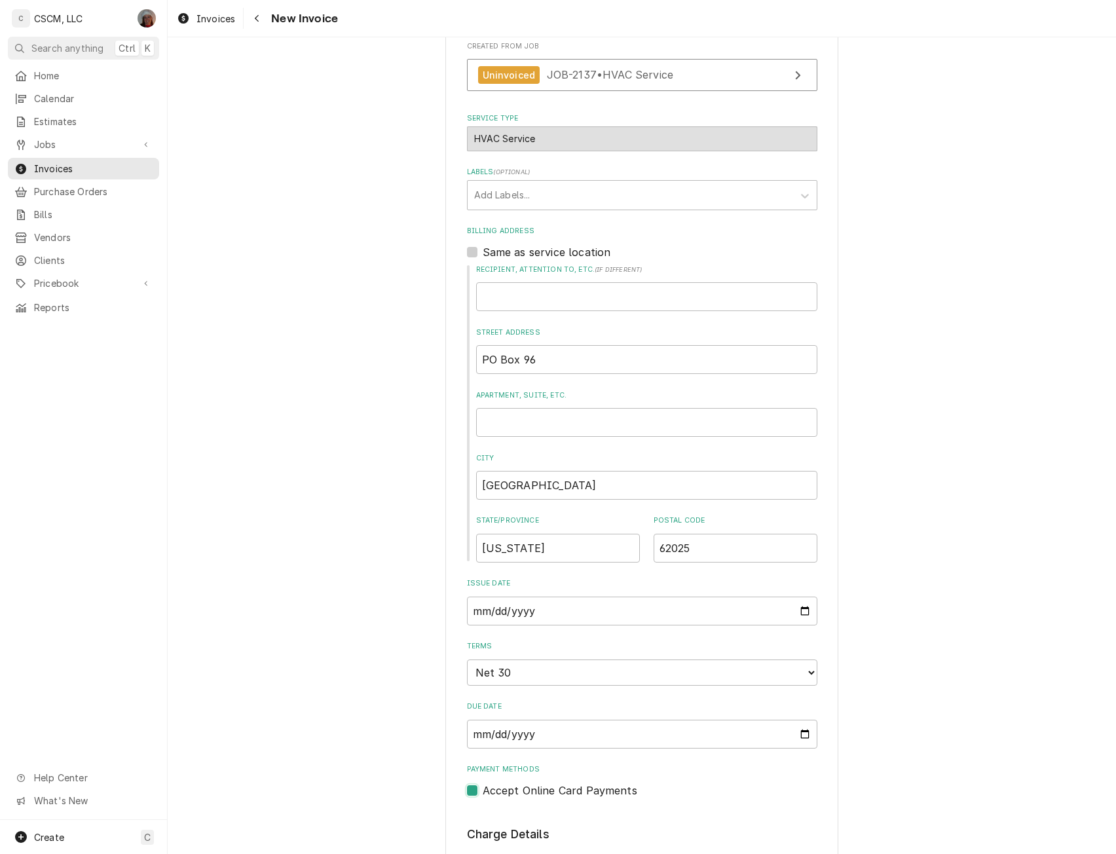
click at [482, 791] on input "Payment Methods" at bounding box center [657, 796] width 350 height 29
checkbox input "false"
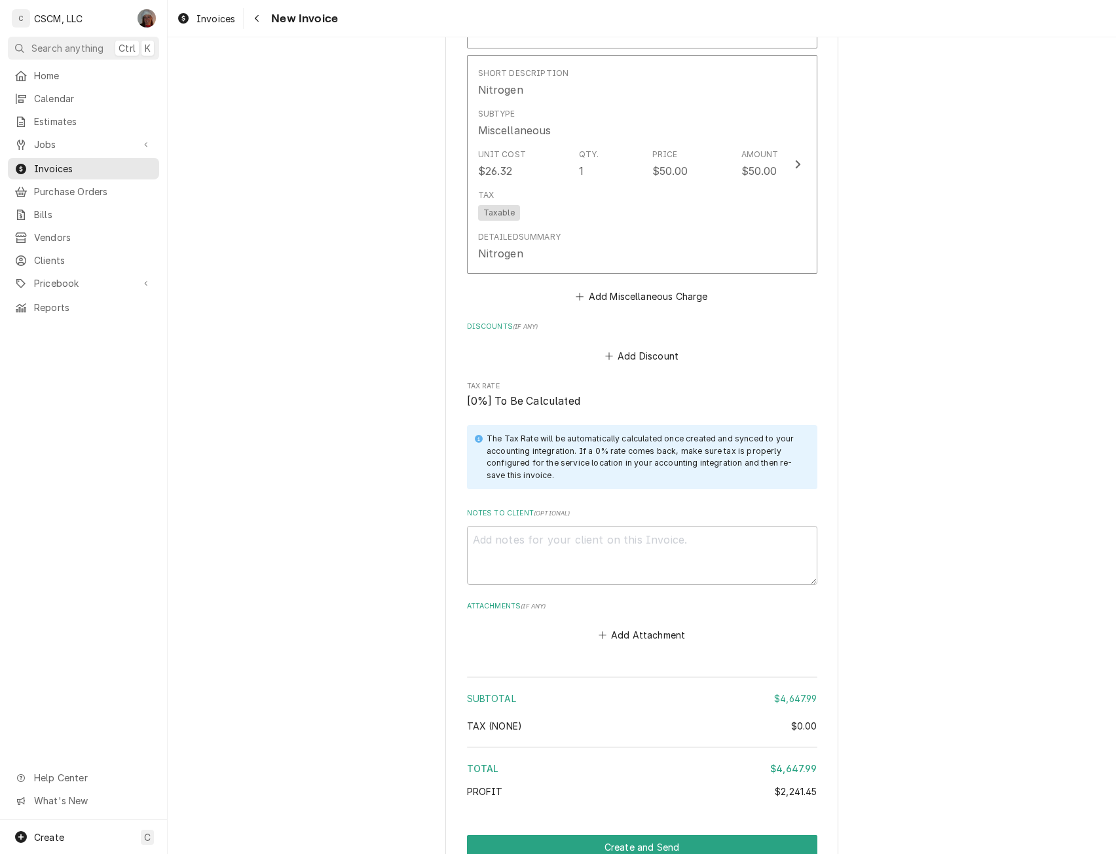
scroll to position [4047, 0]
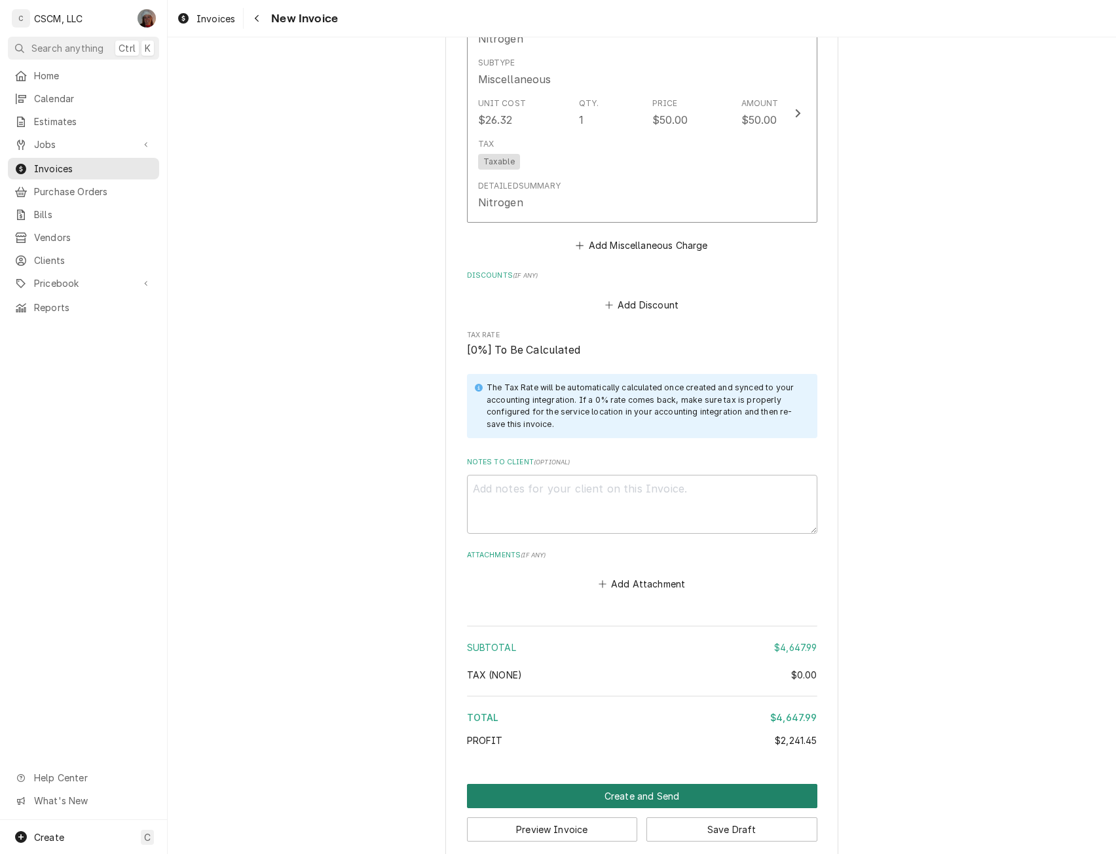
click at [635, 784] on button "Create and Send" at bounding box center [642, 796] width 350 height 24
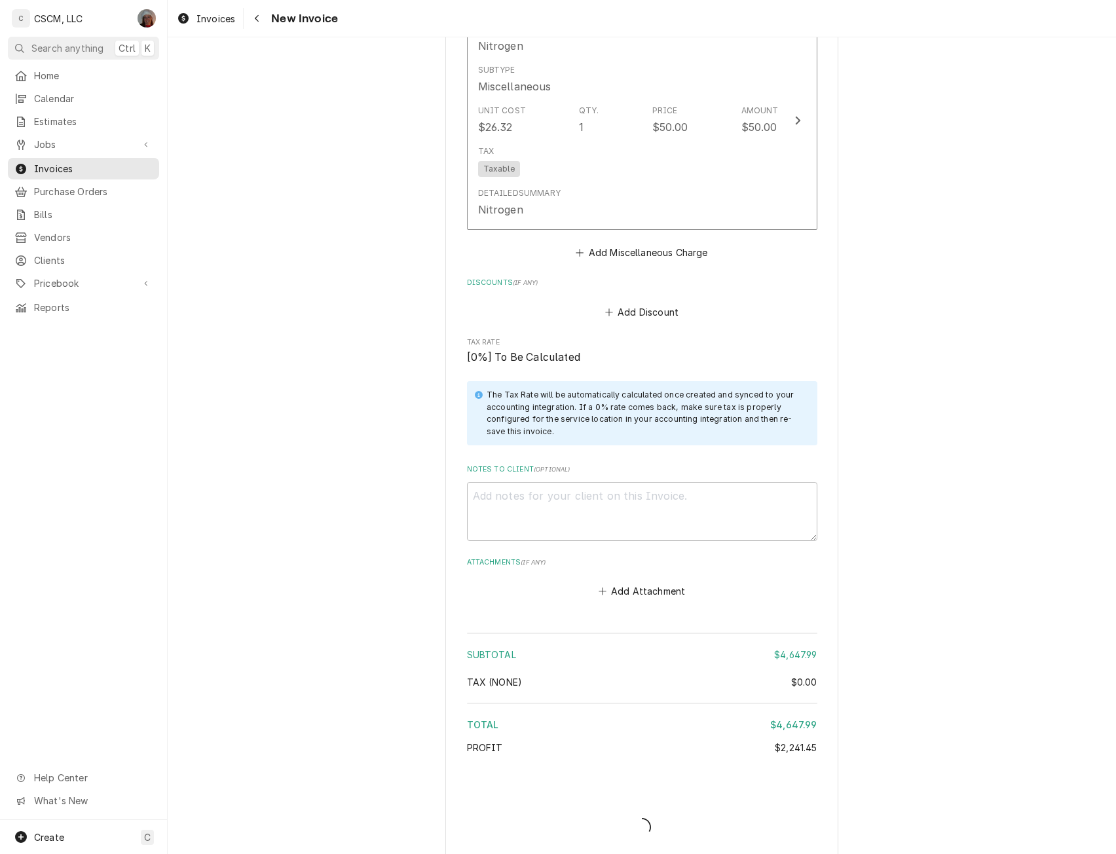
type textarea "x"
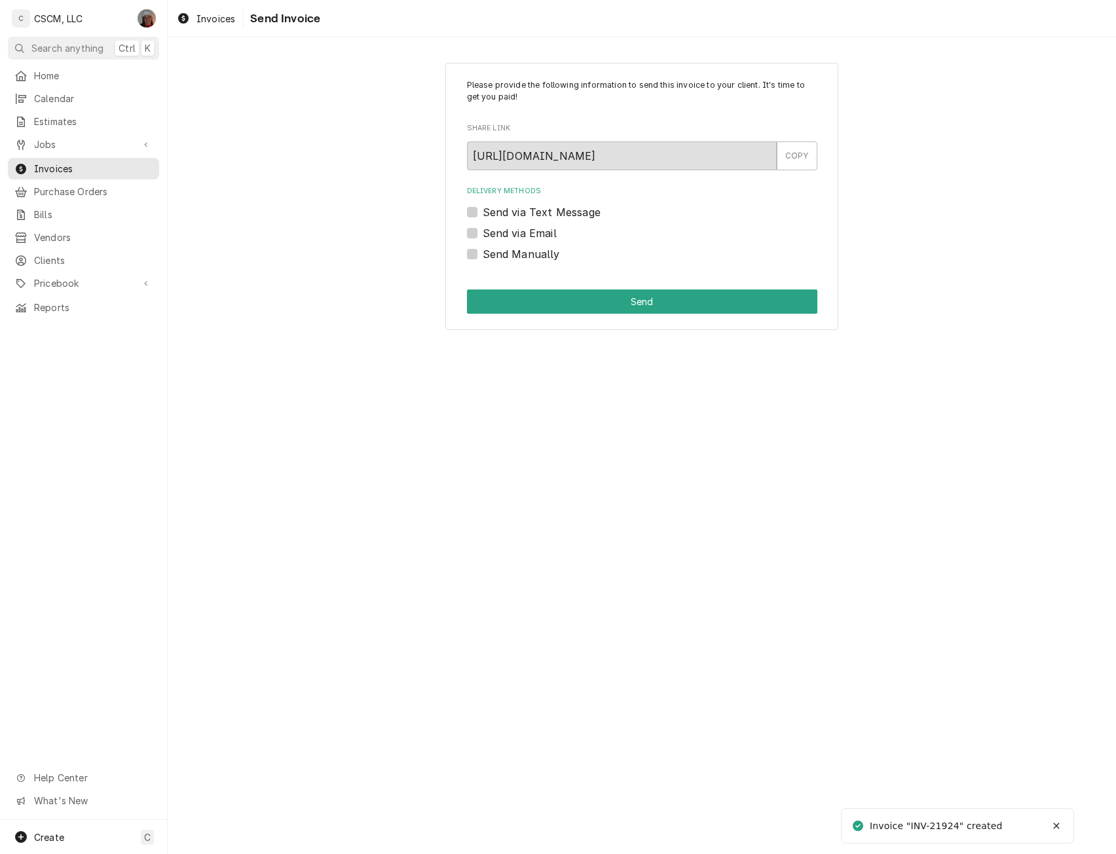
click at [482, 255] on label "Send Manually" at bounding box center [520, 254] width 77 height 16
click at [482, 255] on input "Send Manually" at bounding box center [657, 260] width 350 height 29
checkbox input "true"
click at [500, 297] on button "Send" at bounding box center [642, 301] width 350 height 24
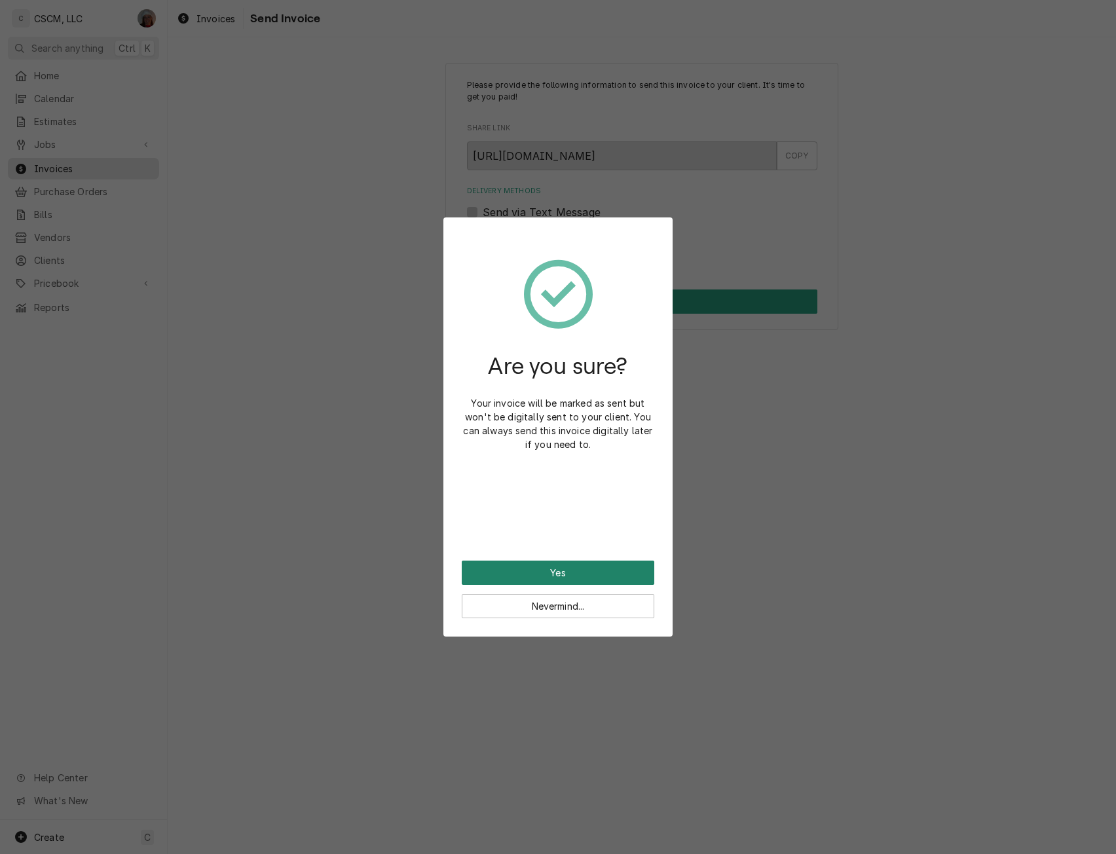
click at [535, 566] on button "Yes" at bounding box center [558, 572] width 192 height 24
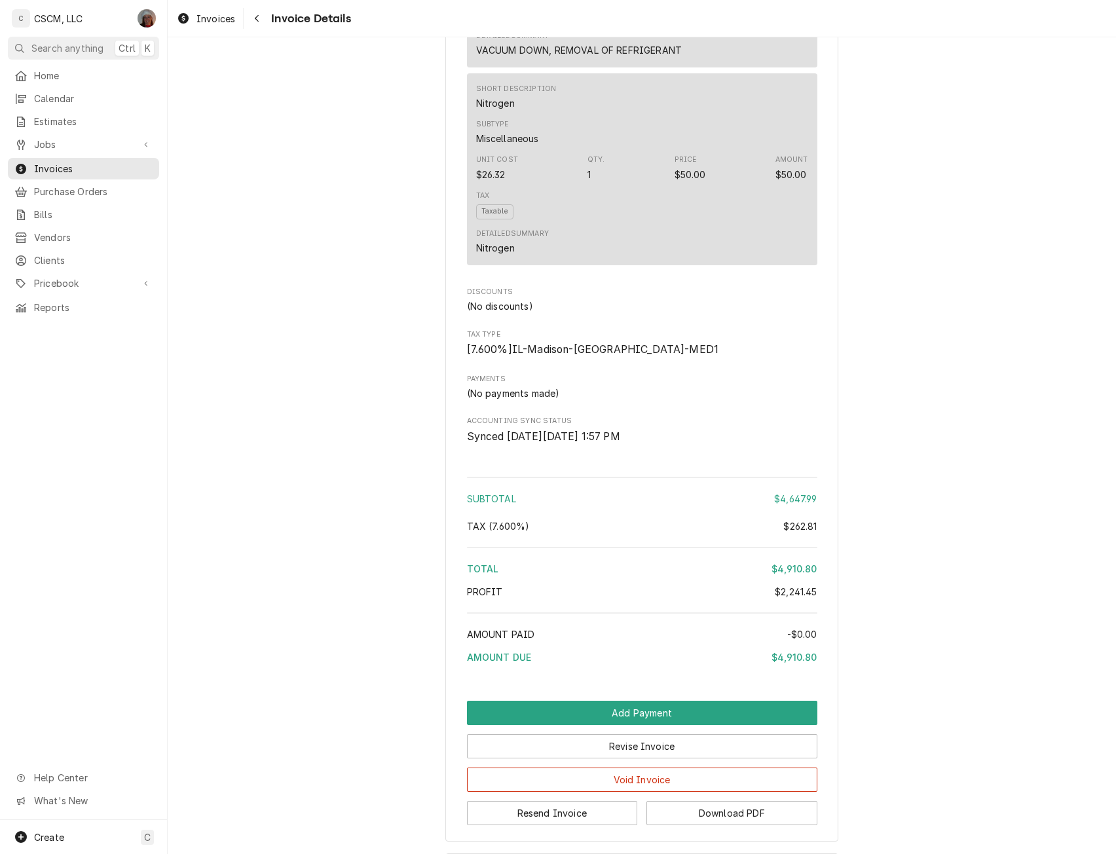
scroll to position [3183, 0]
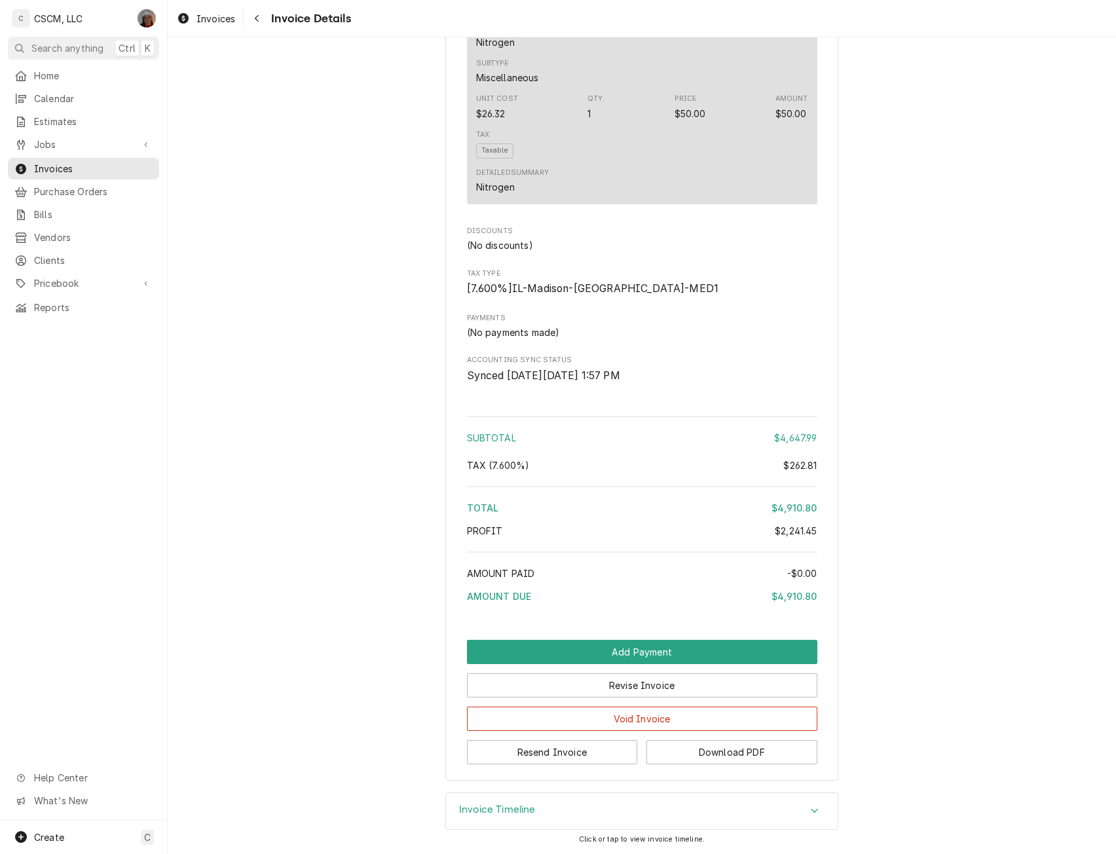
click at [672, 672] on div "Revise Invoice" at bounding box center [642, 680] width 350 height 33
click at [654, 689] on button "Revise Invoice" at bounding box center [642, 685] width 350 height 24
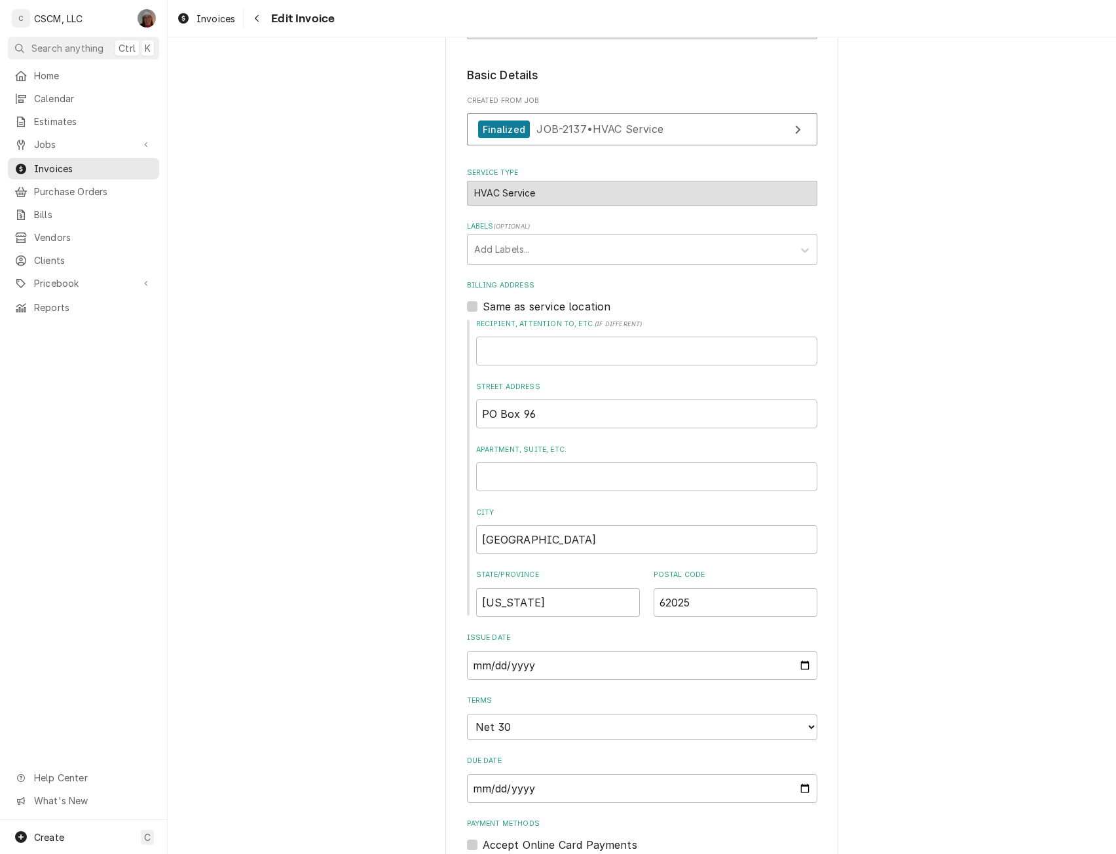
scroll to position [209, 0]
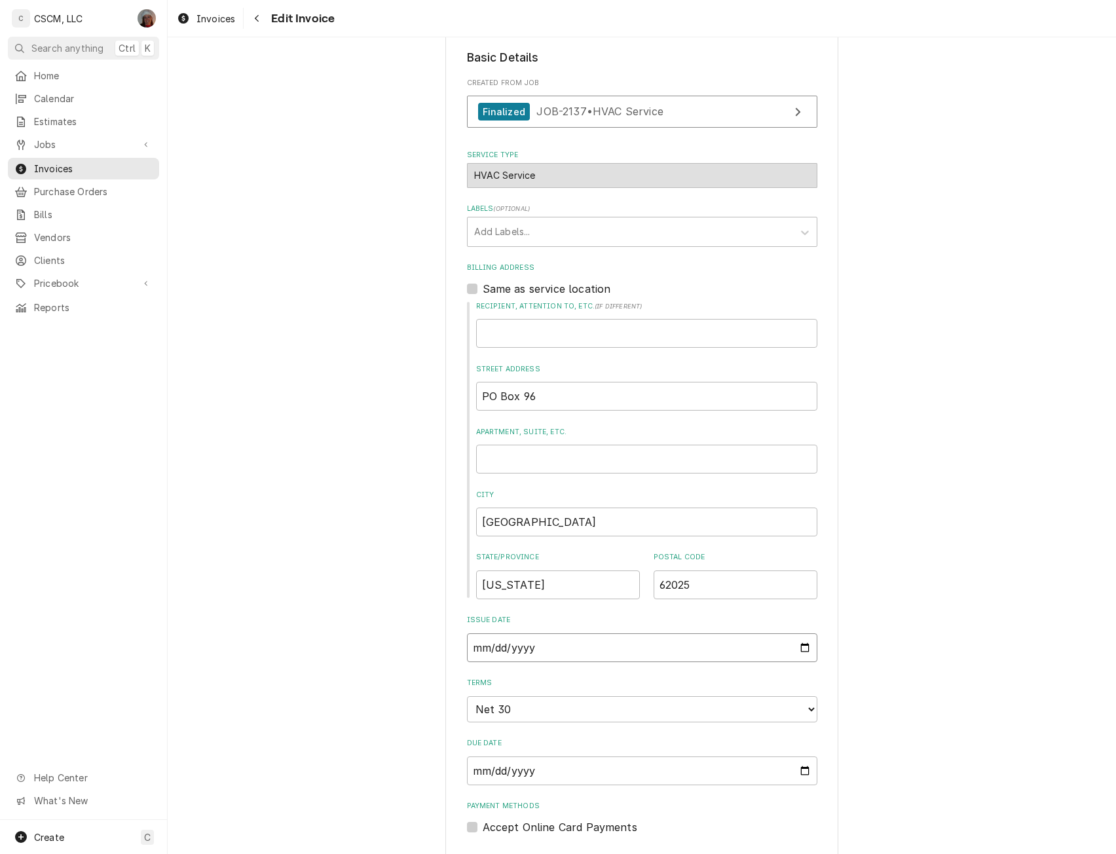
click at [799, 646] on input "[DATE]" at bounding box center [642, 647] width 350 height 29
type textarea "x"
type input "[DATE]"
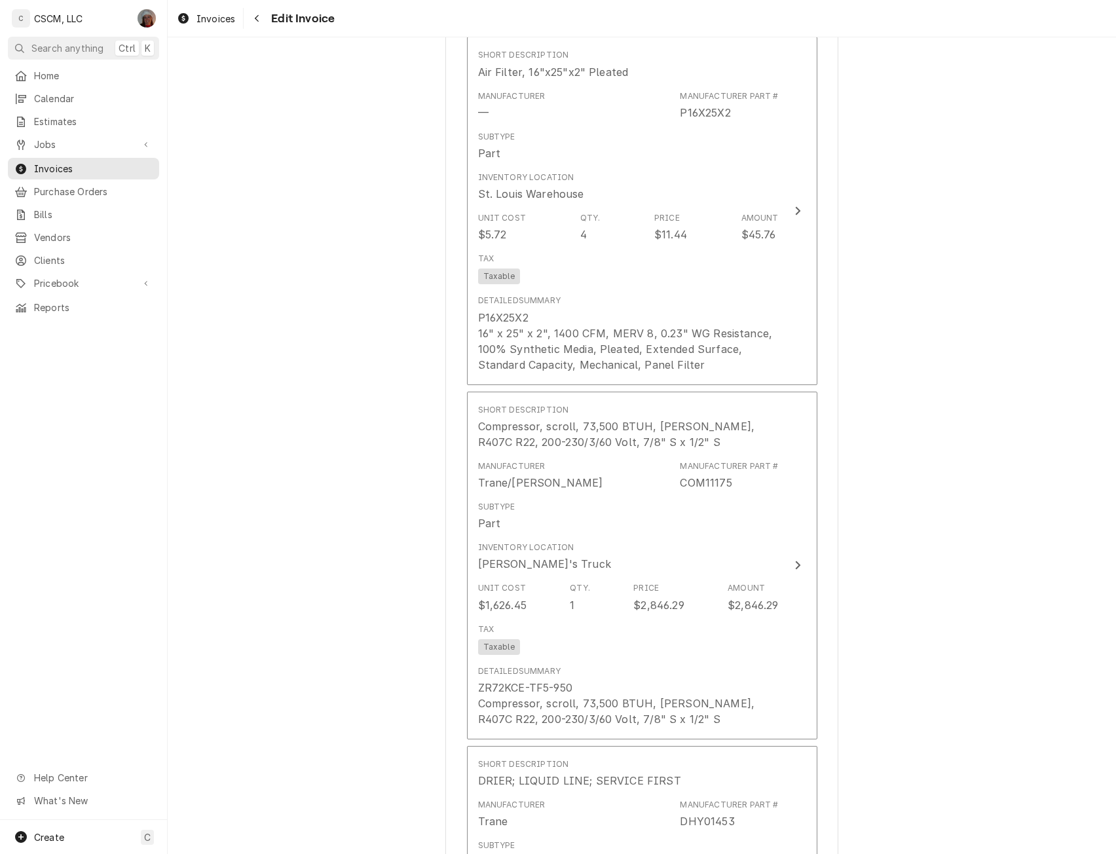
scroll to position [4075, 0]
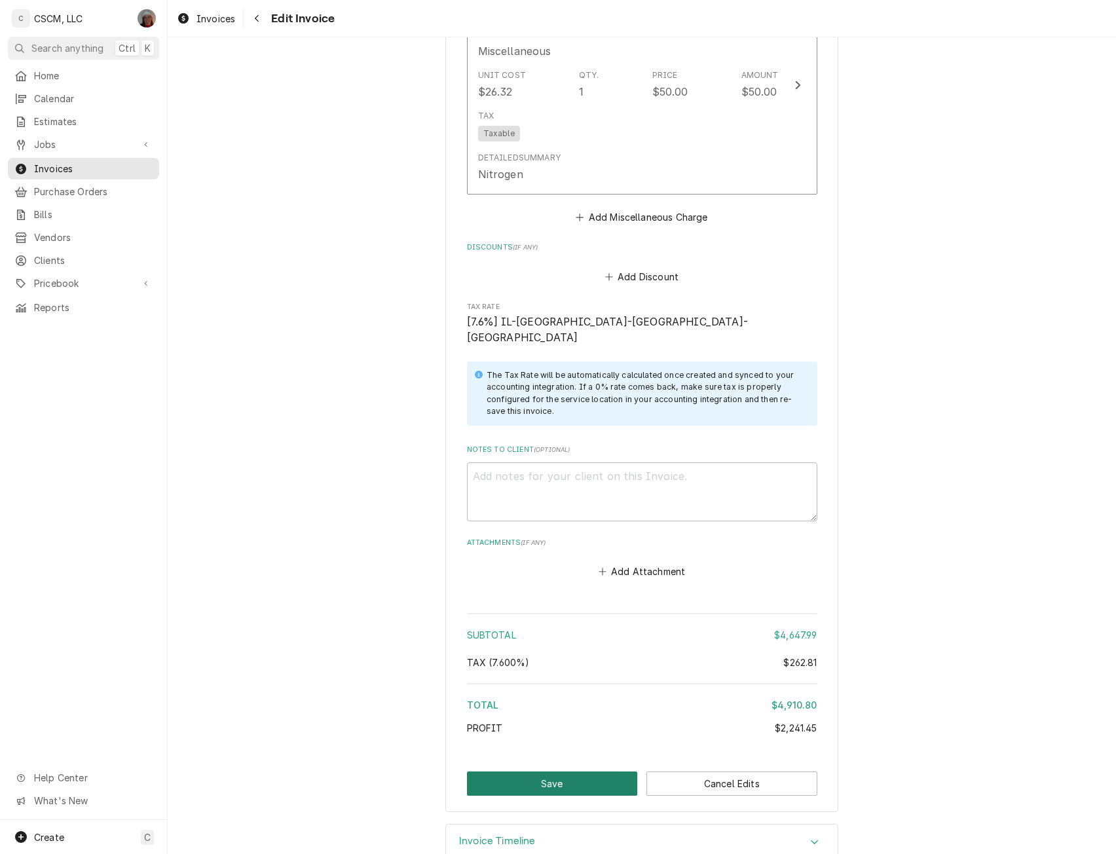
click at [526, 771] on button "Save" at bounding box center [552, 783] width 171 height 24
type textarea "x"
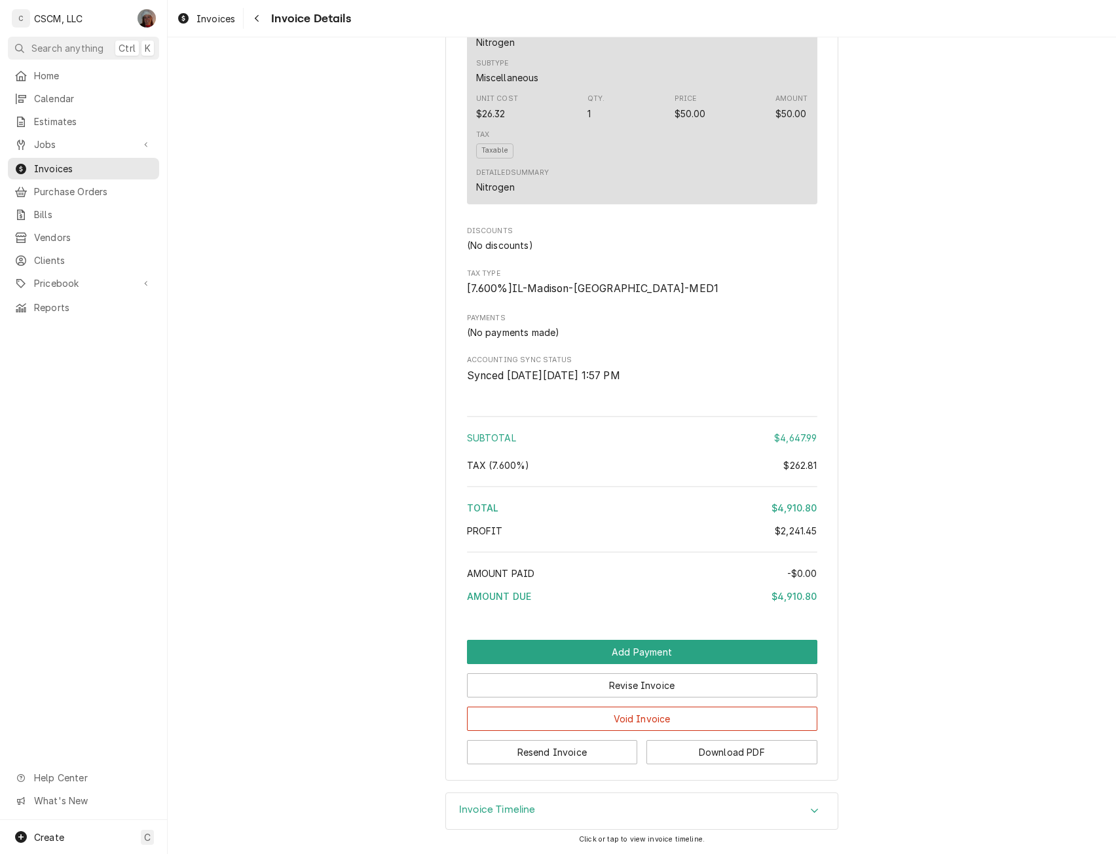
scroll to position [3183, 0]
click at [538, 747] on button "Resend Invoice" at bounding box center [552, 752] width 171 height 24
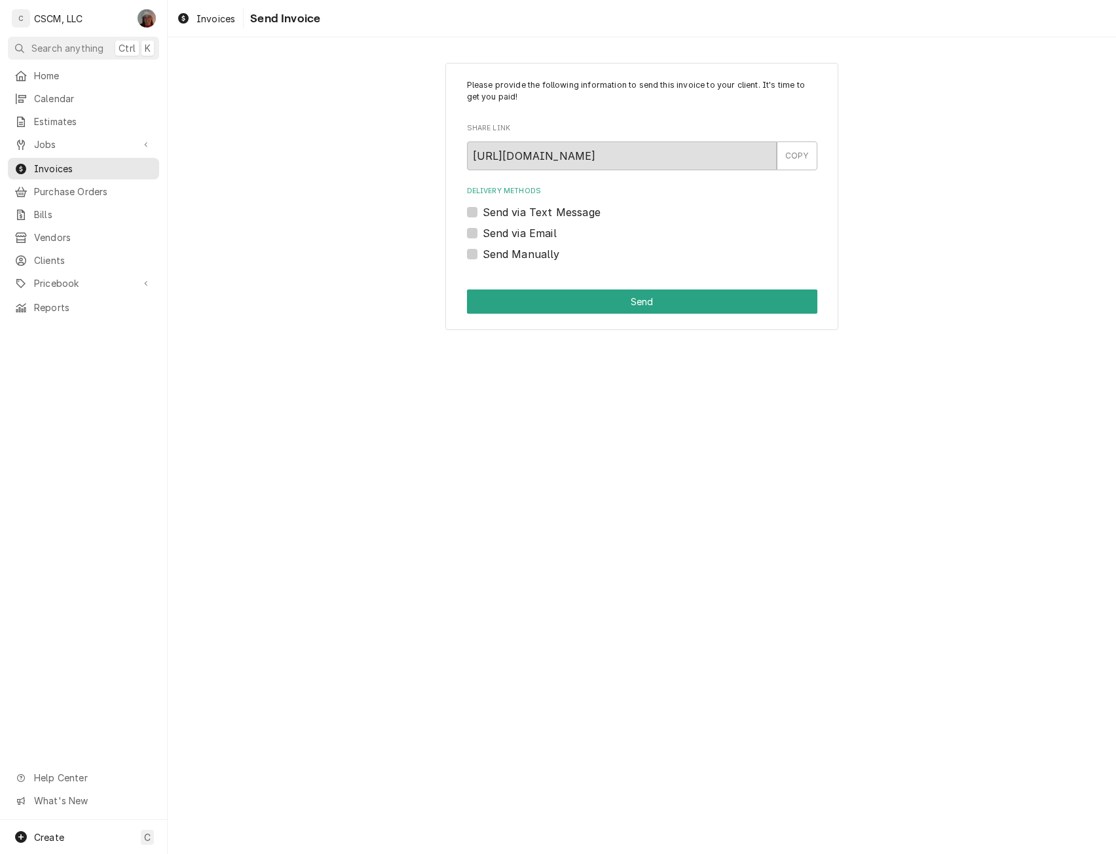
click at [482, 232] on label "Send via Email" at bounding box center [519, 233] width 74 height 16
click at [482, 232] on input "Send via Email" at bounding box center [657, 239] width 350 height 29
checkbox input "true"
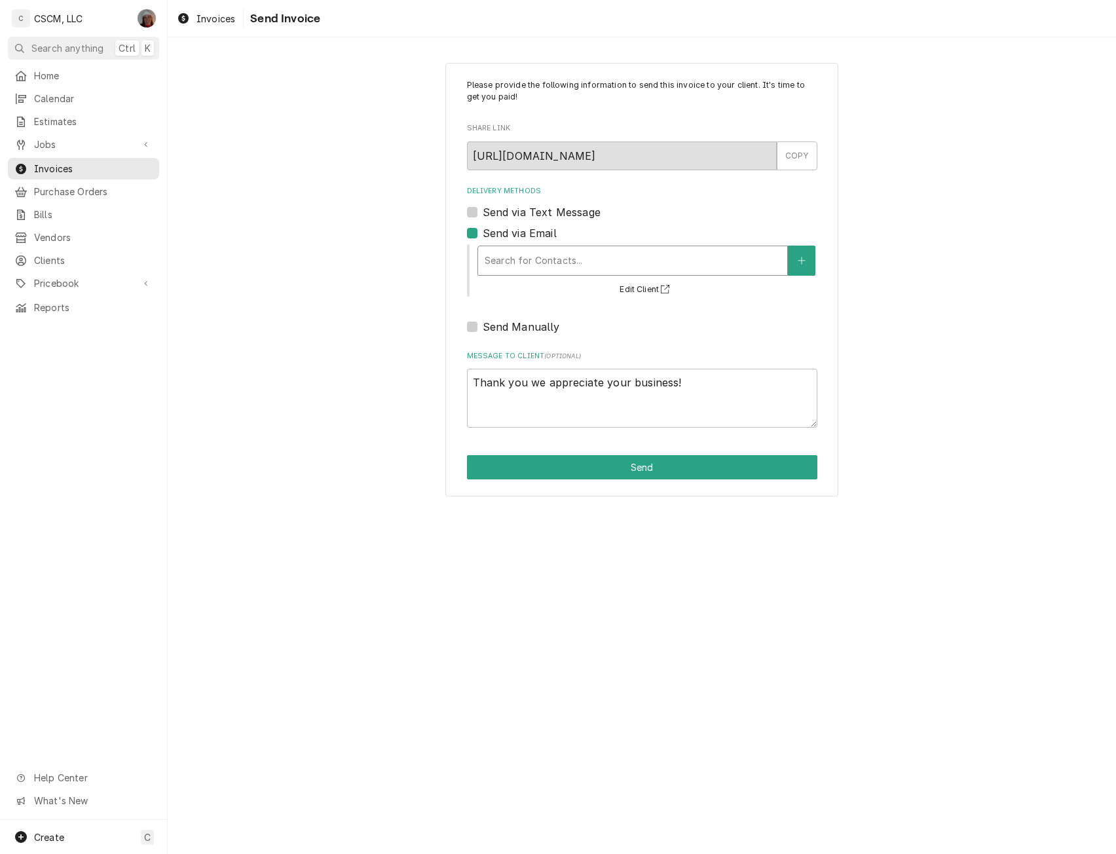
click at [521, 251] on div "Delivery Methods" at bounding box center [632, 261] width 296 height 24
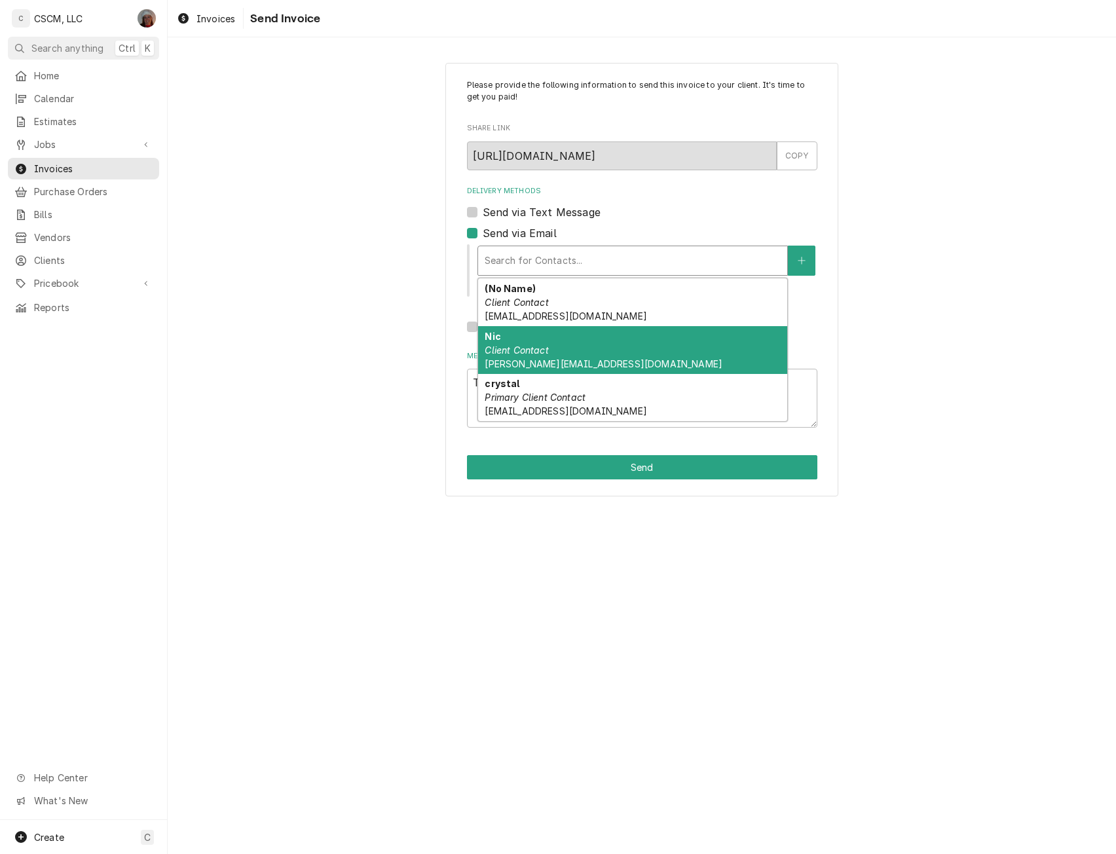
click at [621, 351] on div "Nic Client Contact [EMAIL_ADDRESS][DOMAIN_NAME]" at bounding box center [632, 350] width 309 height 48
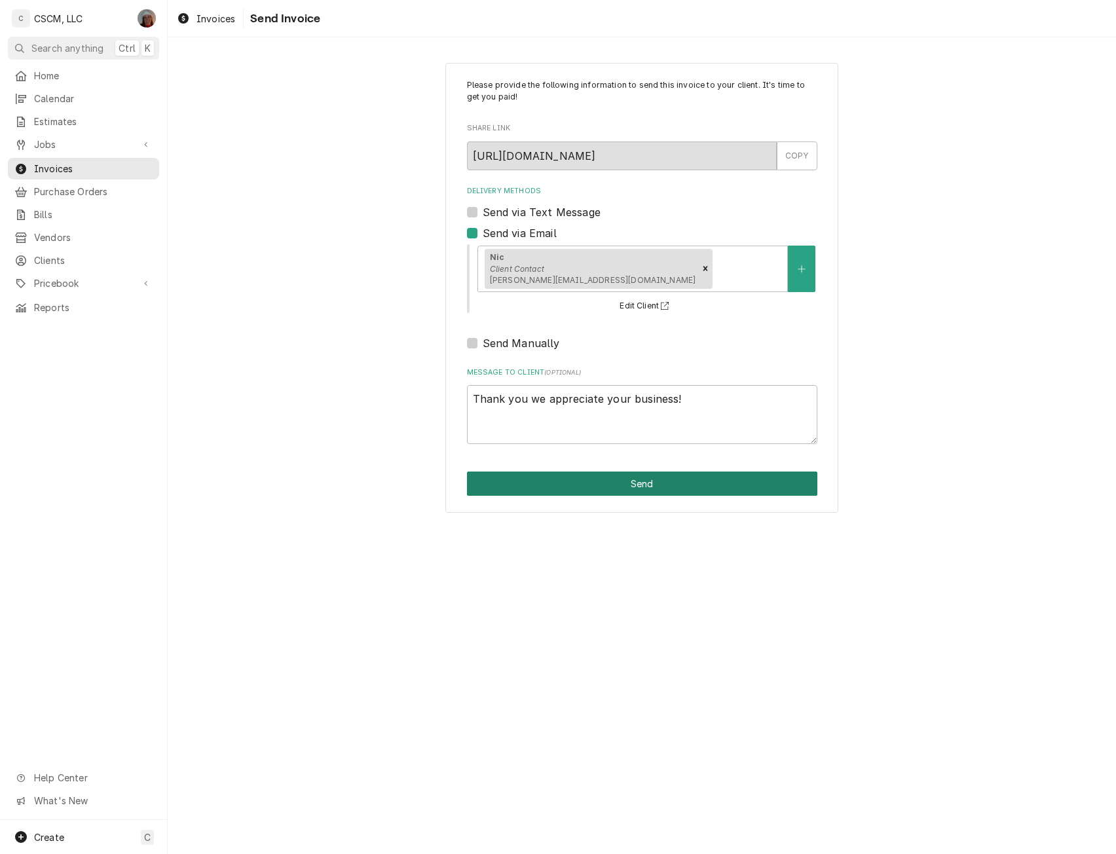
click at [581, 484] on button "Send" at bounding box center [642, 483] width 350 height 24
type textarea "x"
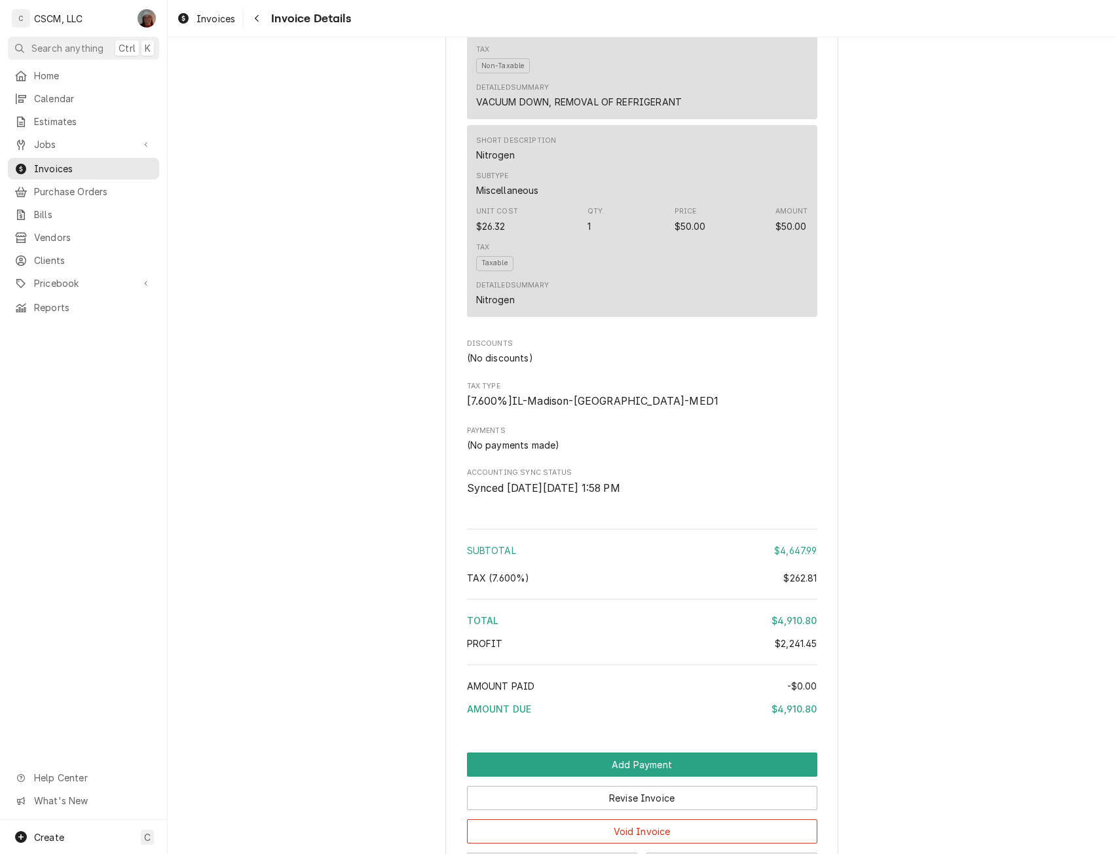
scroll to position [3183, 0]
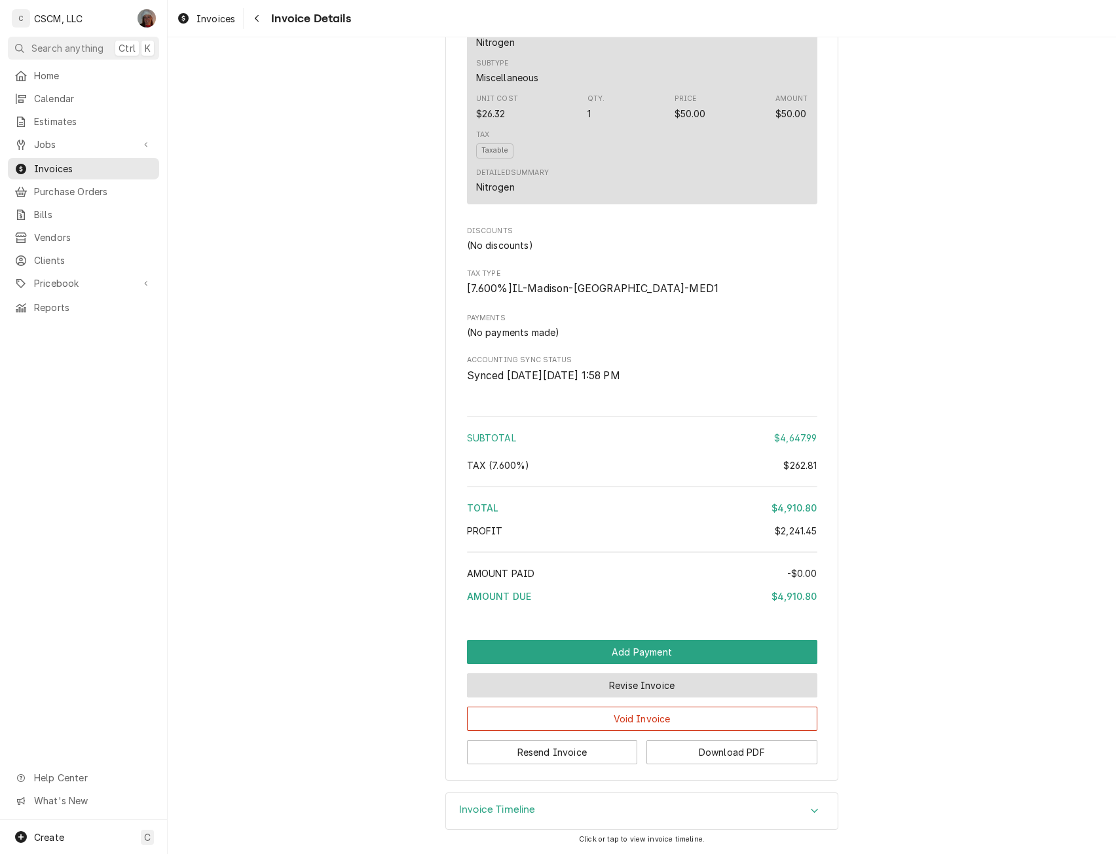
click at [636, 678] on button "Revise Invoice" at bounding box center [642, 685] width 350 height 24
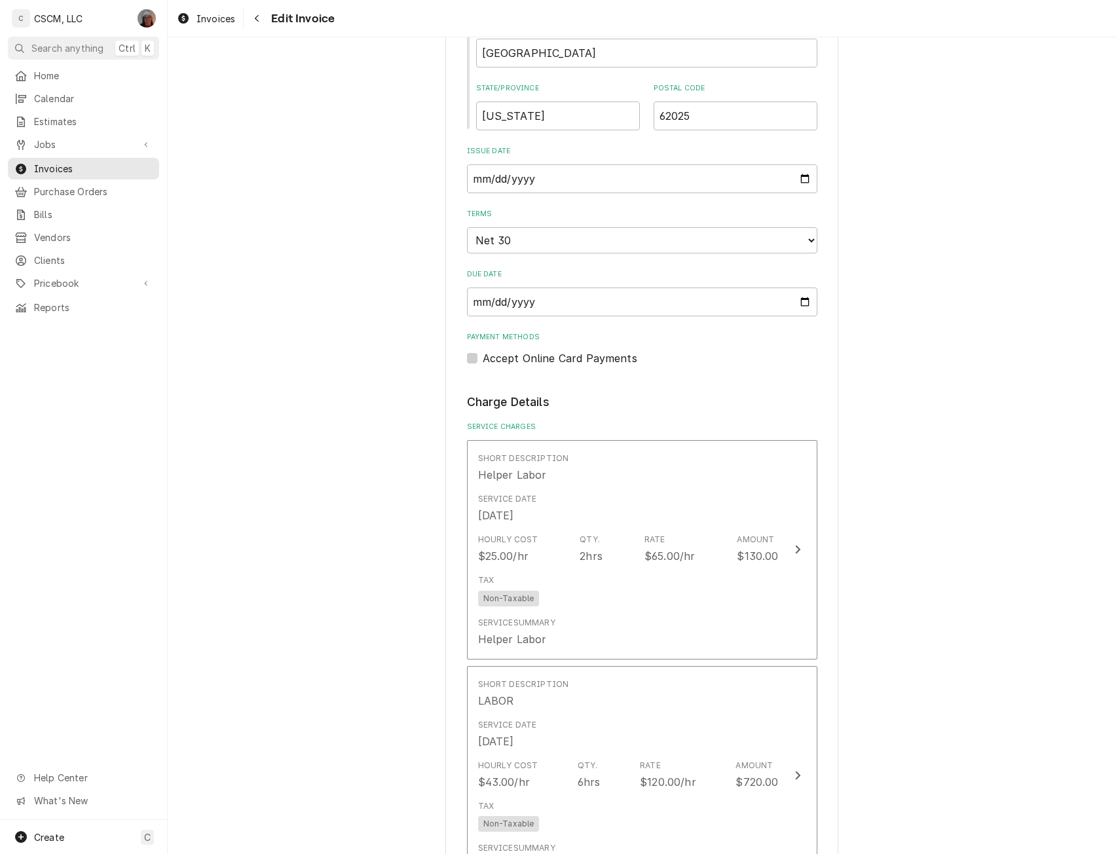
scroll to position [634, 0]
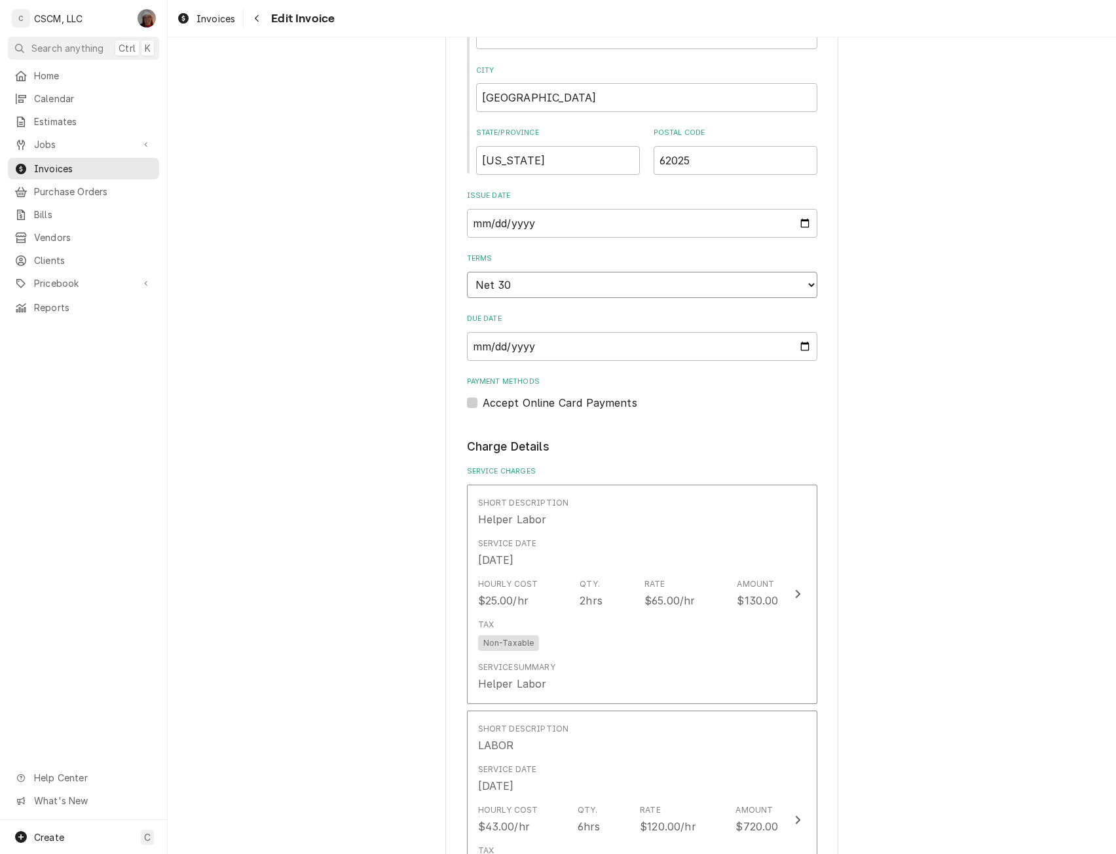
click at [806, 282] on select "Choose payment terms... Same Day Net 7 Net 14 Net 21 Net 30 Net 45 Net 60 Net 90" at bounding box center [642, 285] width 350 height 26
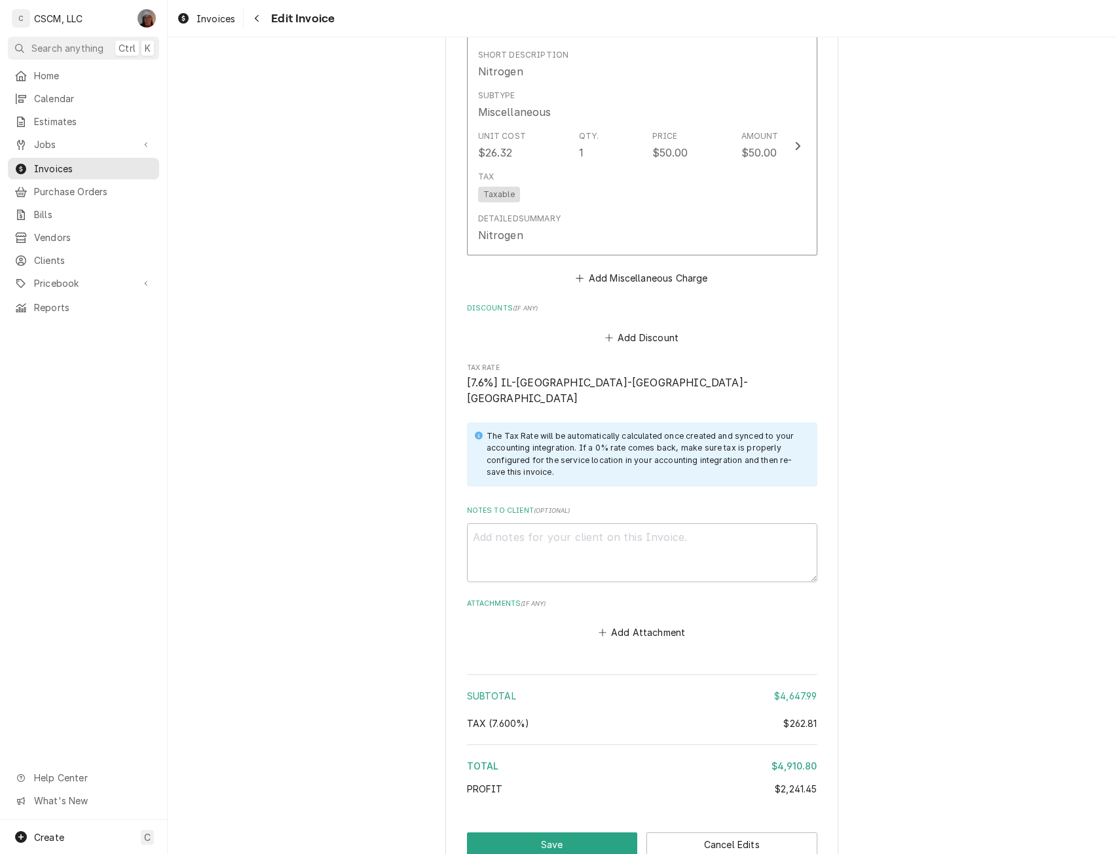
scroll to position [4075, 0]
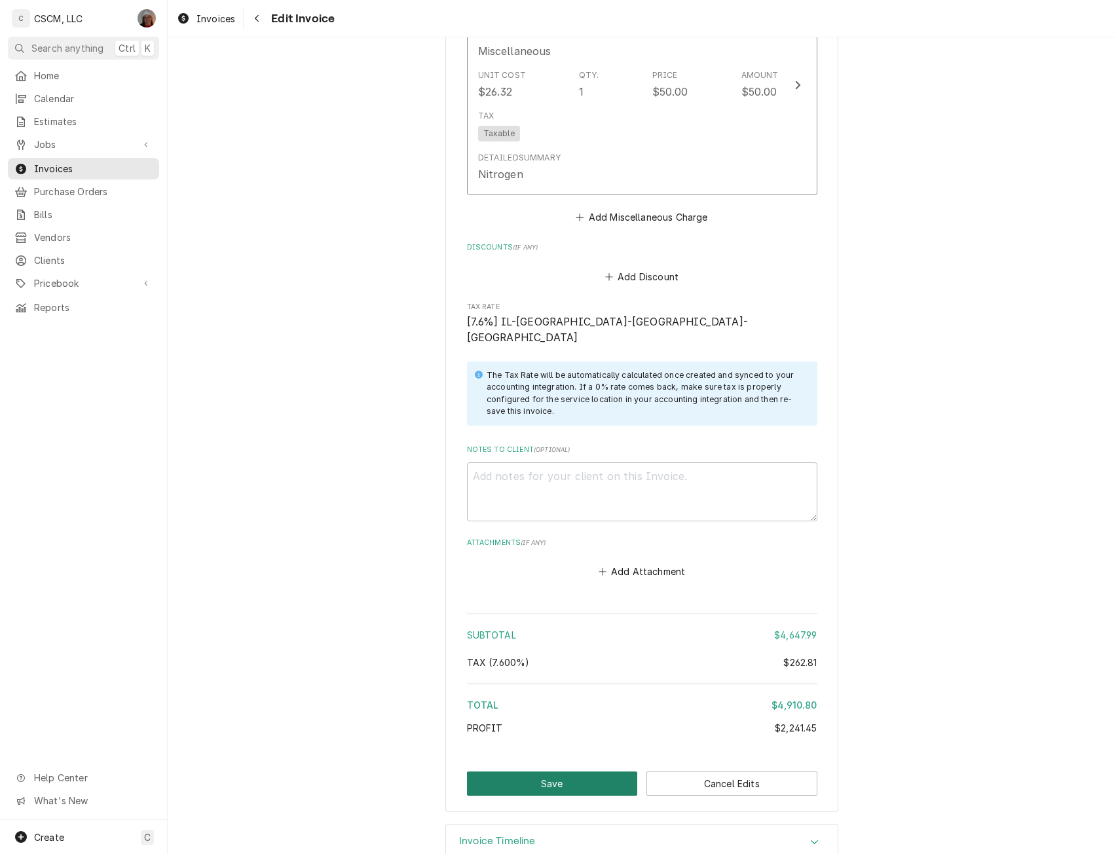
click at [537, 771] on button "Save" at bounding box center [552, 783] width 171 height 24
type textarea "x"
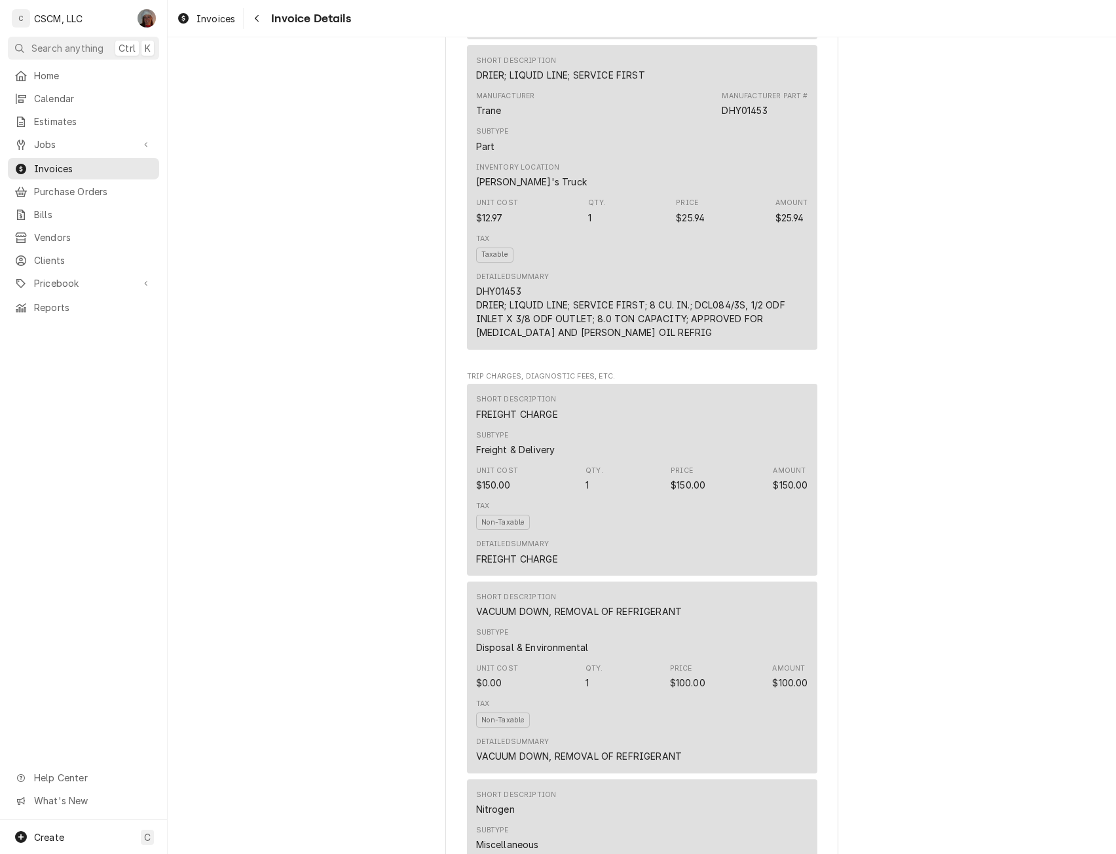
scroll to position [3183, 0]
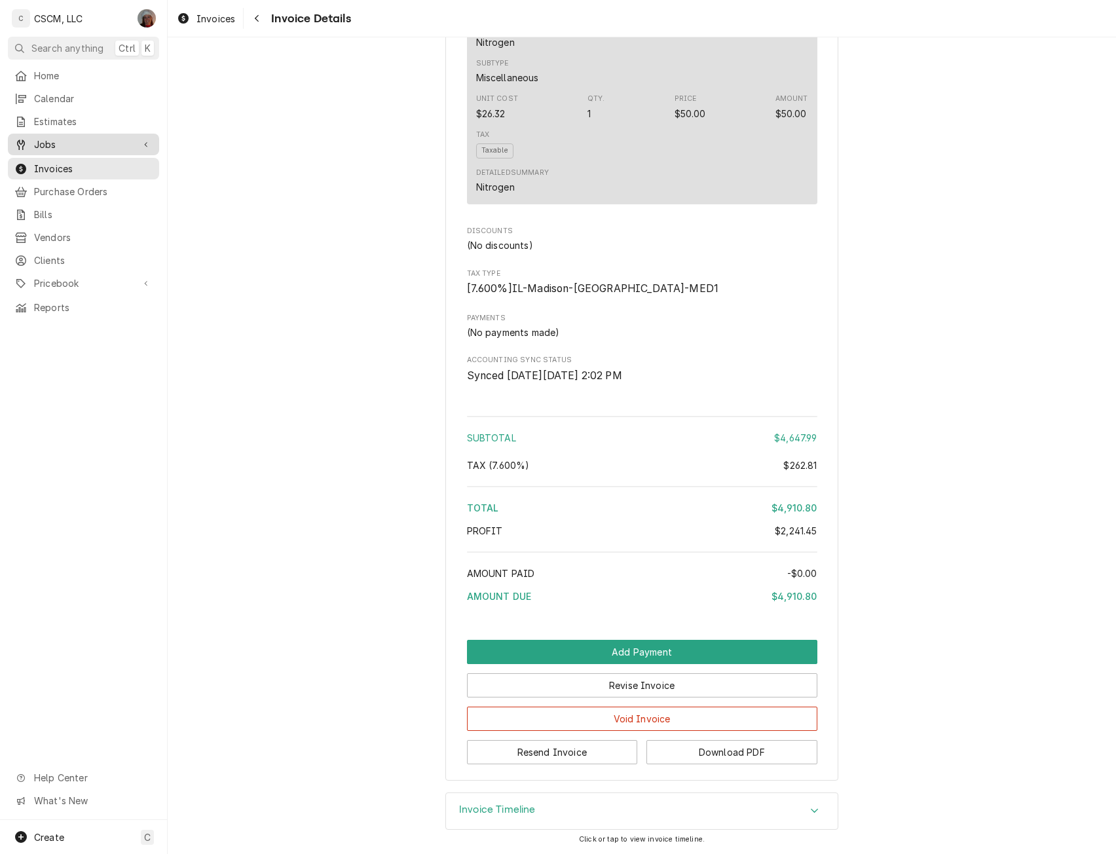
click at [47, 137] on span "Jobs" at bounding box center [83, 144] width 99 height 14
click at [62, 160] on span "Jobs" at bounding box center [93, 167] width 118 height 14
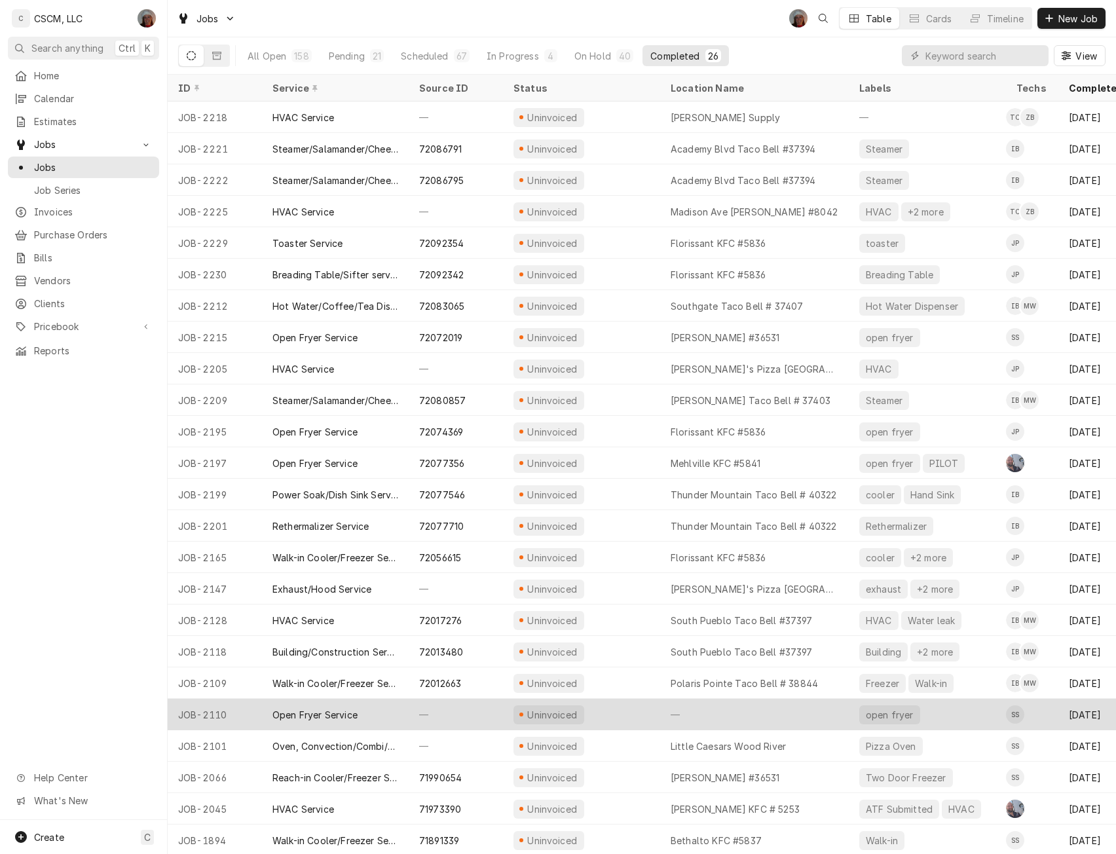
click at [604, 711] on div "Uninvoiced" at bounding box center [581, 714] width 157 height 31
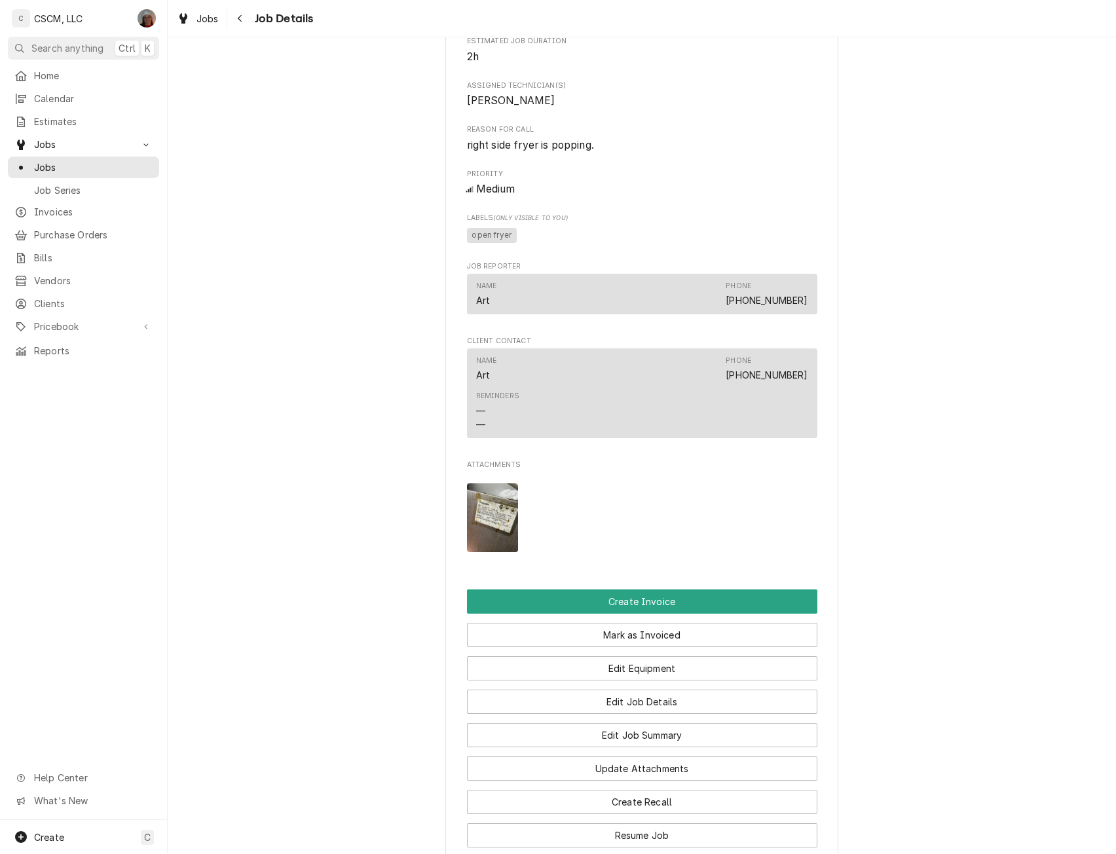
scroll to position [545, 0]
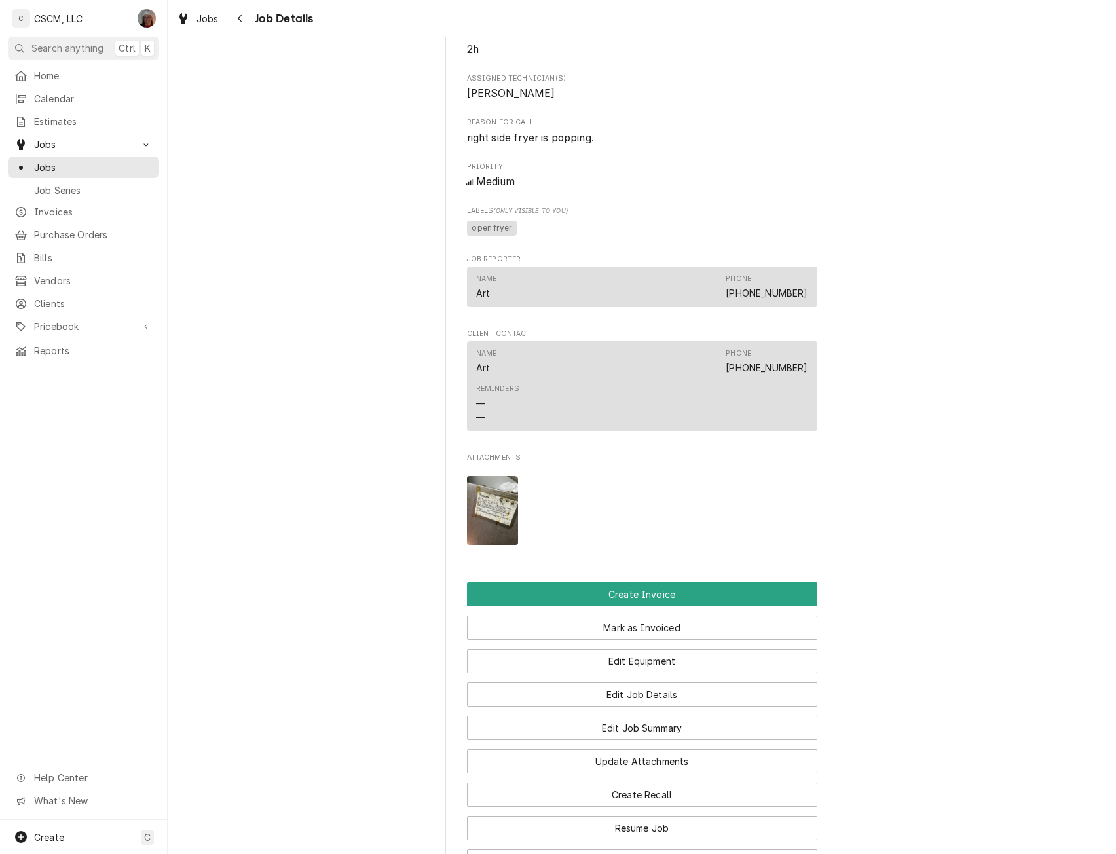
click at [505, 524] on img "Attachments" at bounding box center [493, 510] width 52 height 69
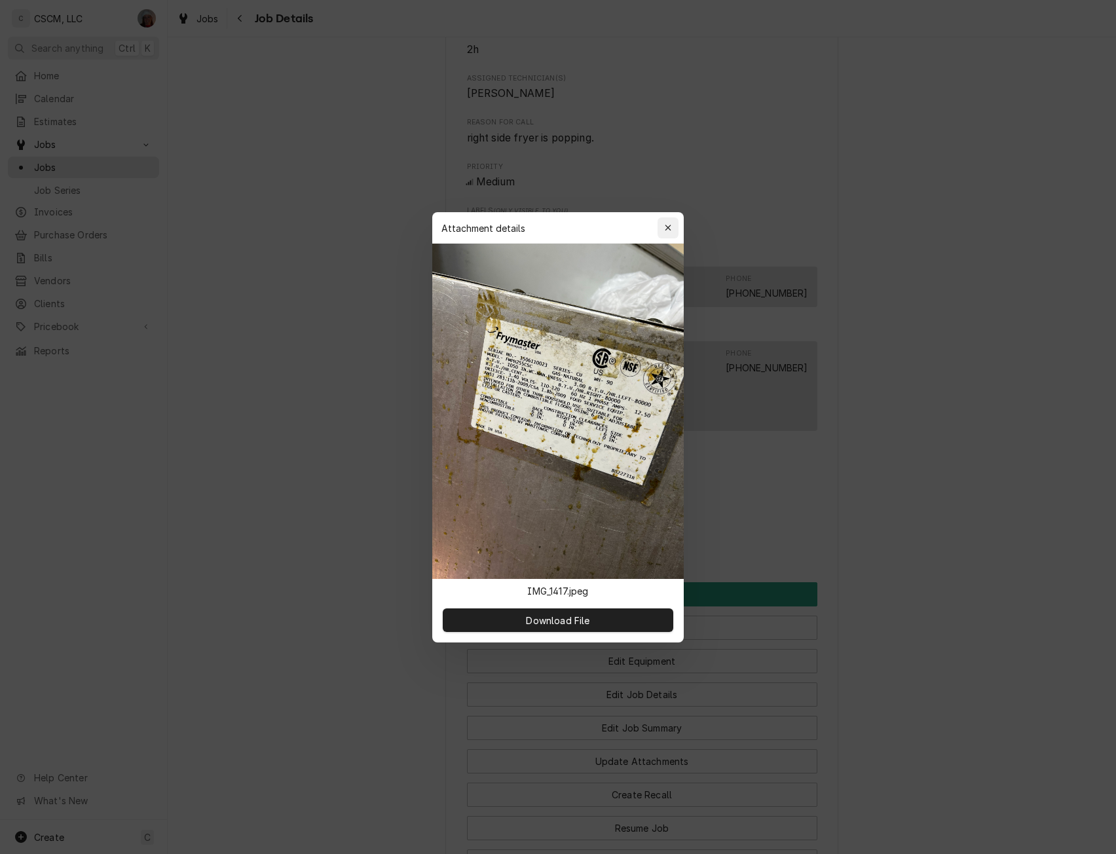
click at [672, 232] on div "button" at bounding box center [667, 227] width 13 height 13
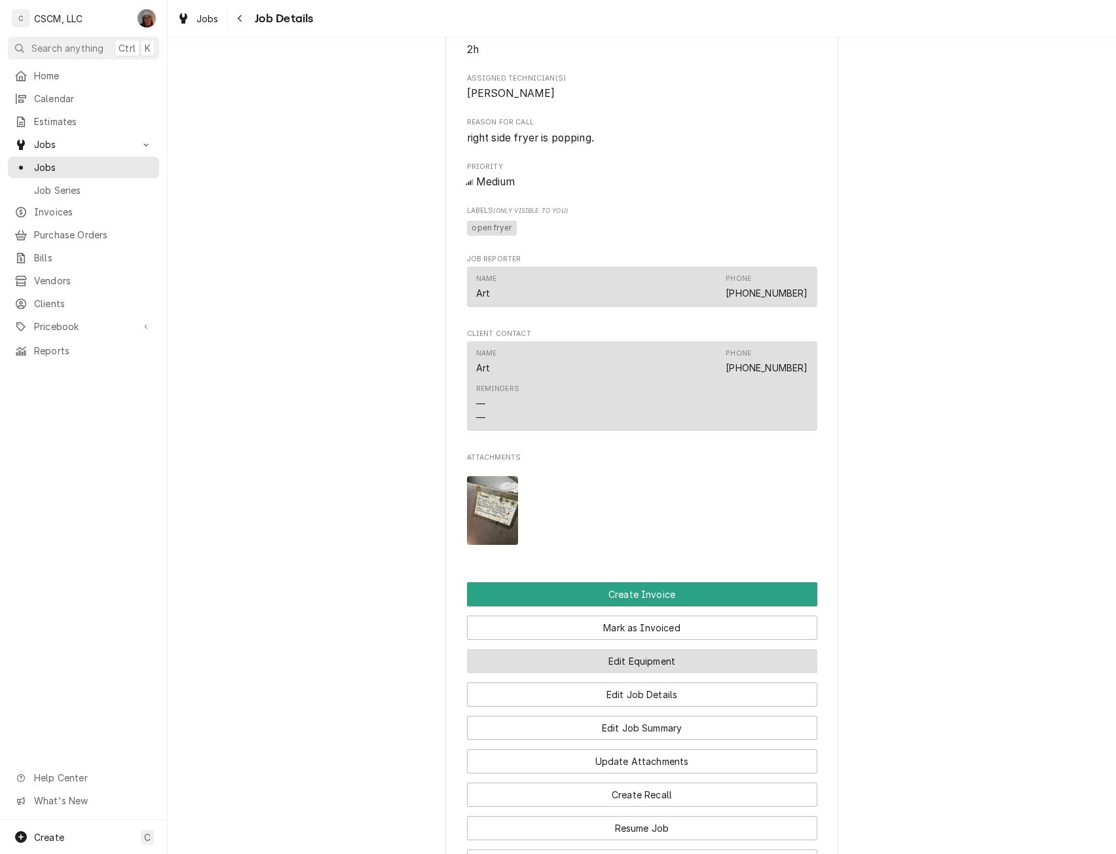
click at [635, 666] on button "Edit Equipment" at bounding box center [642, 661] width 350 height 24
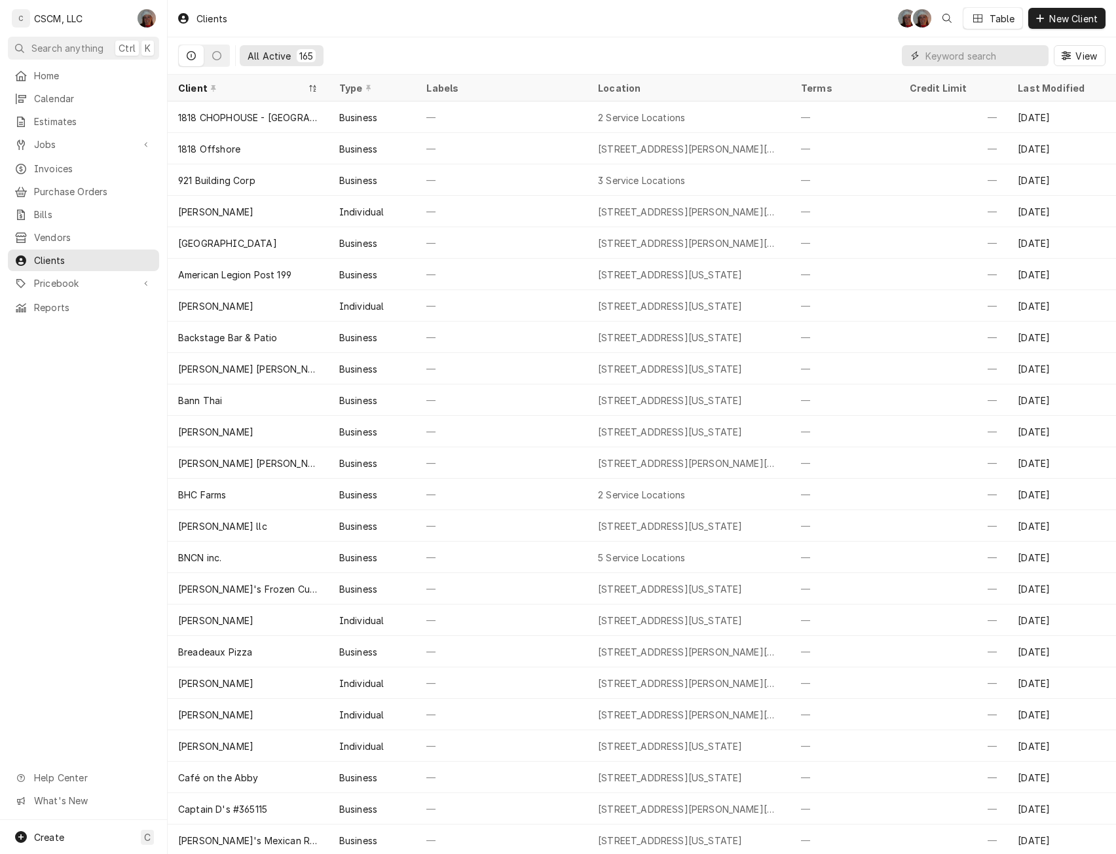
click at [941, 61] on input "Dynamic Content Wrapper" at bounding box center [983, 55] width 117 height 21
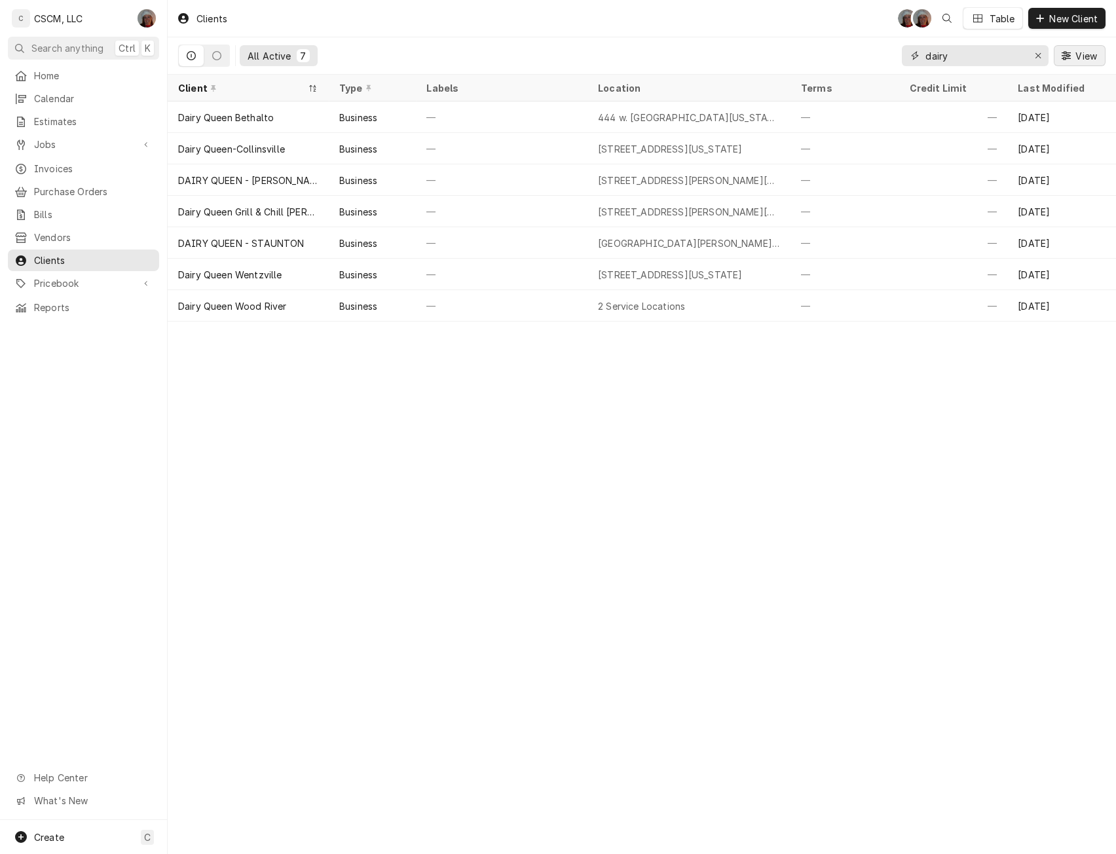
type input "dairy"
click at [1088, 56] on span "View" at bounding box center [1085, 56] width 27 height 14
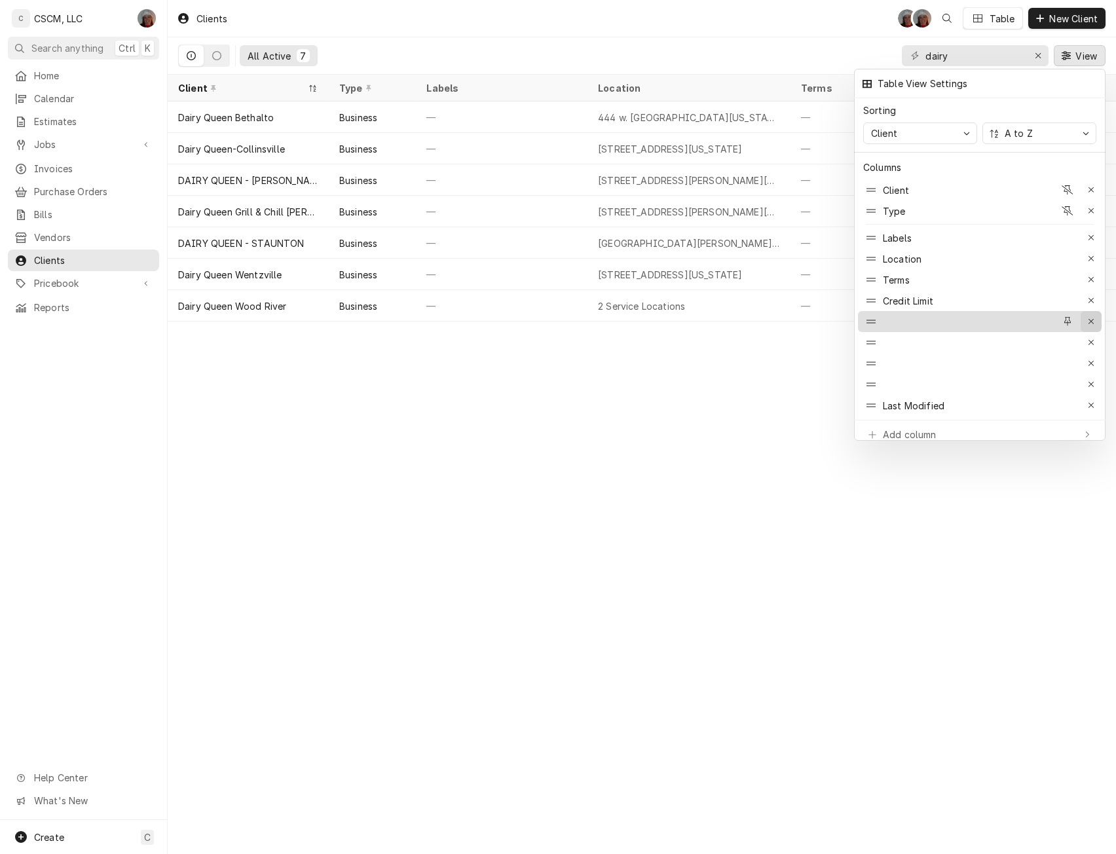
click at [1092, 319] on icon "button" at bounding box center [1090, 321] width 5 height 5
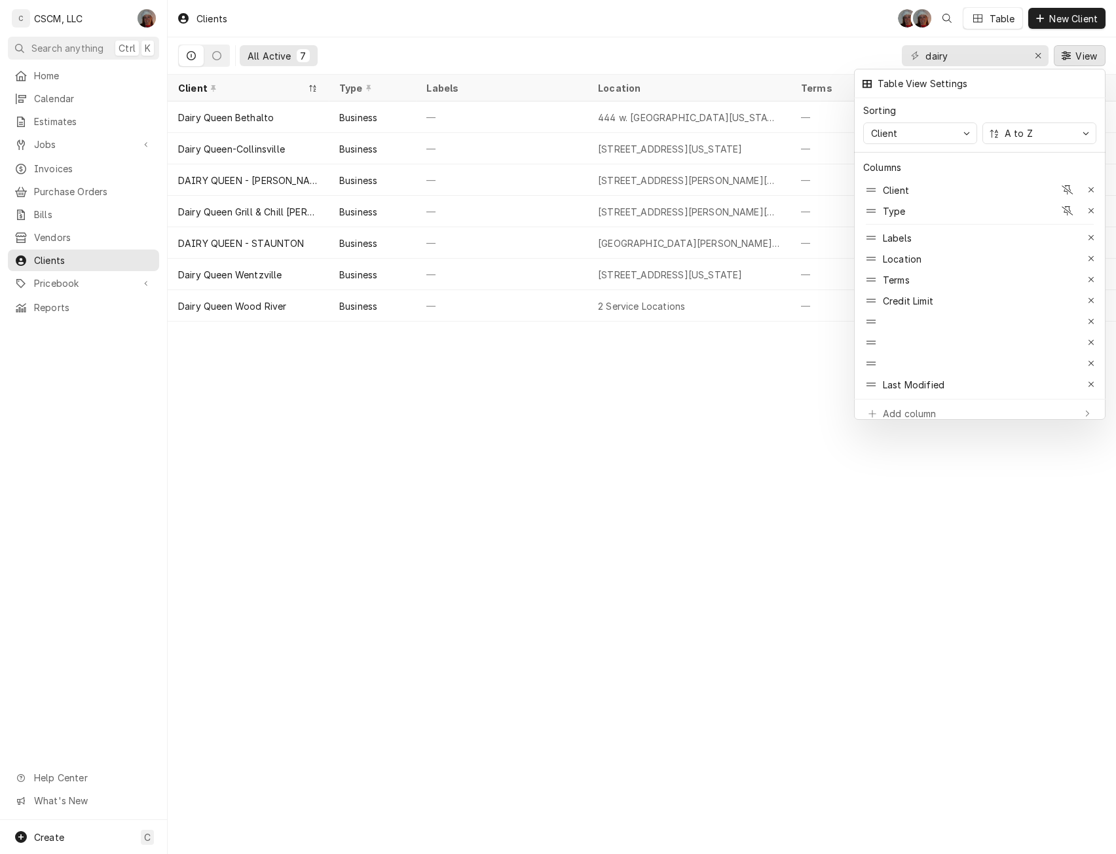
click at [1092, 319] on icon "button" at bounding box center [1090, 321] width 5 height 5
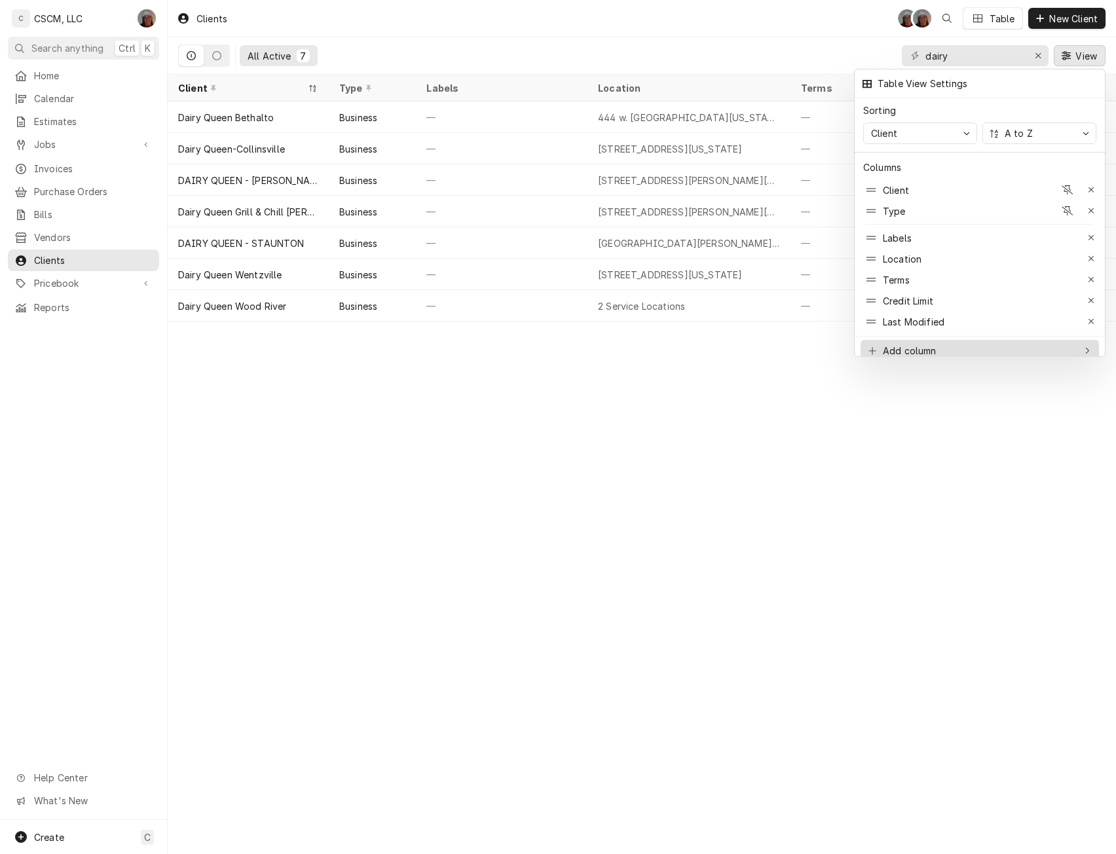
click at [890, 344] on div "Add column" at bounding box center [909, 351] width 54 height 14
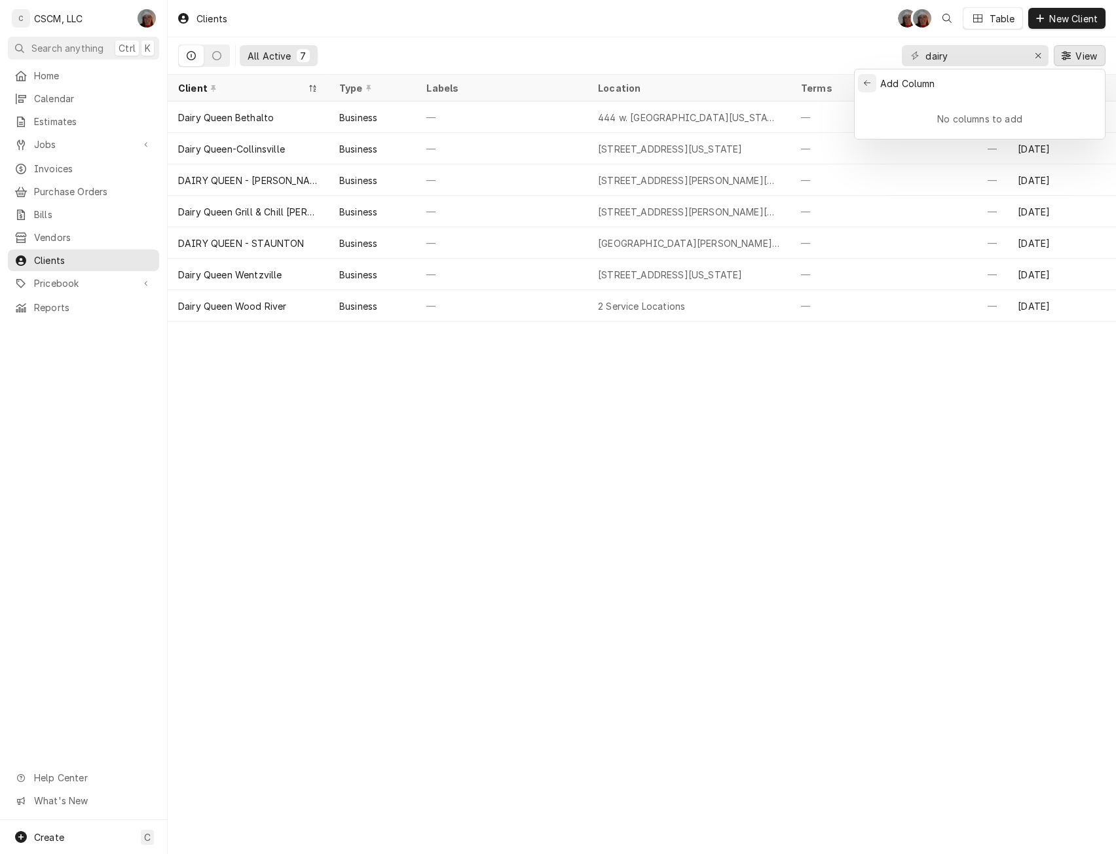
click at [865, 78] on div "Back to previous items" at bounding box center [867, 83] width 10 height 10
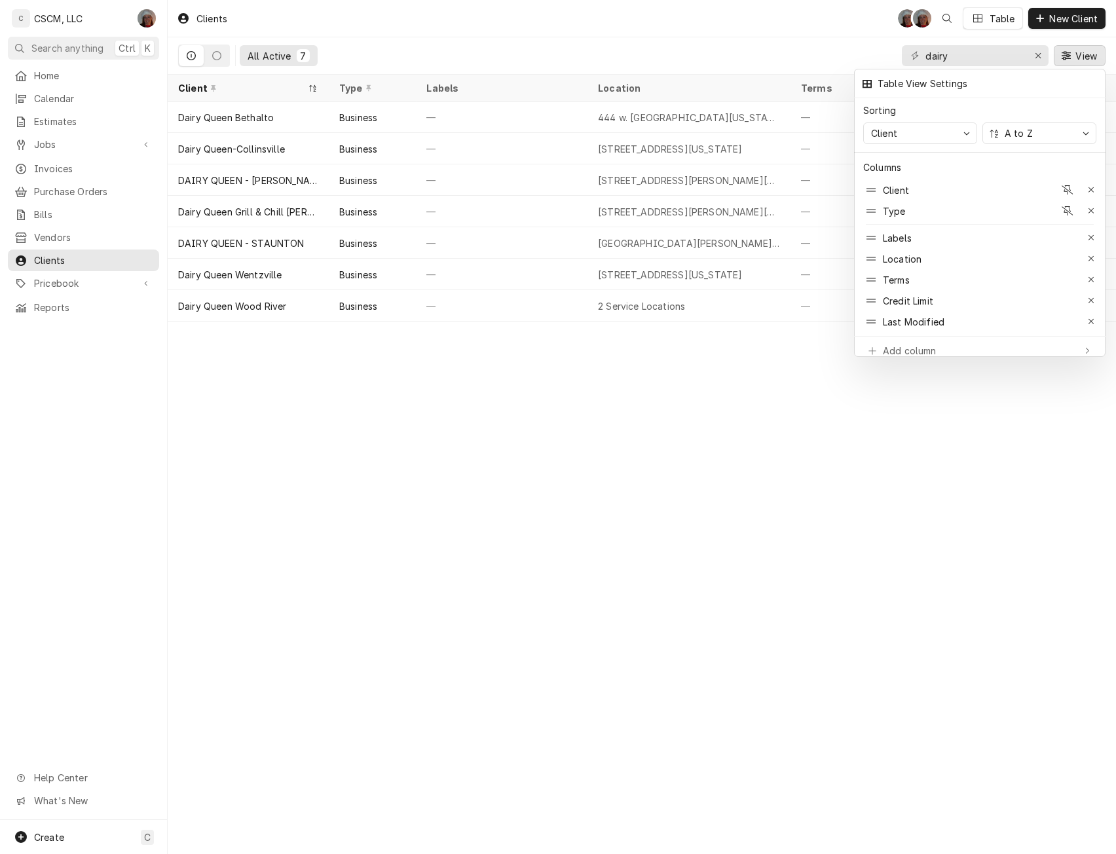
click at [674, 465] on div at bounding box center [558, 427] width 1116 height 854
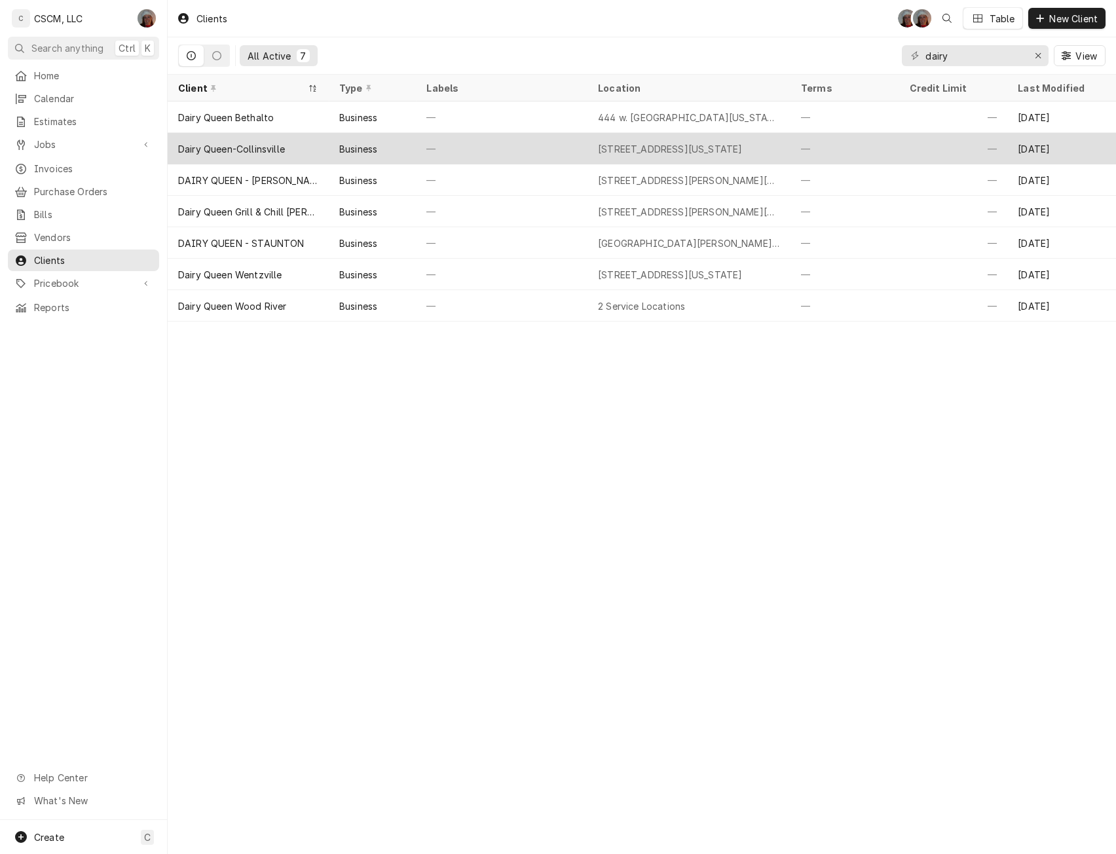
click at [482, 145] on div "—" at bounding box center [502, 148] width 172 height 31
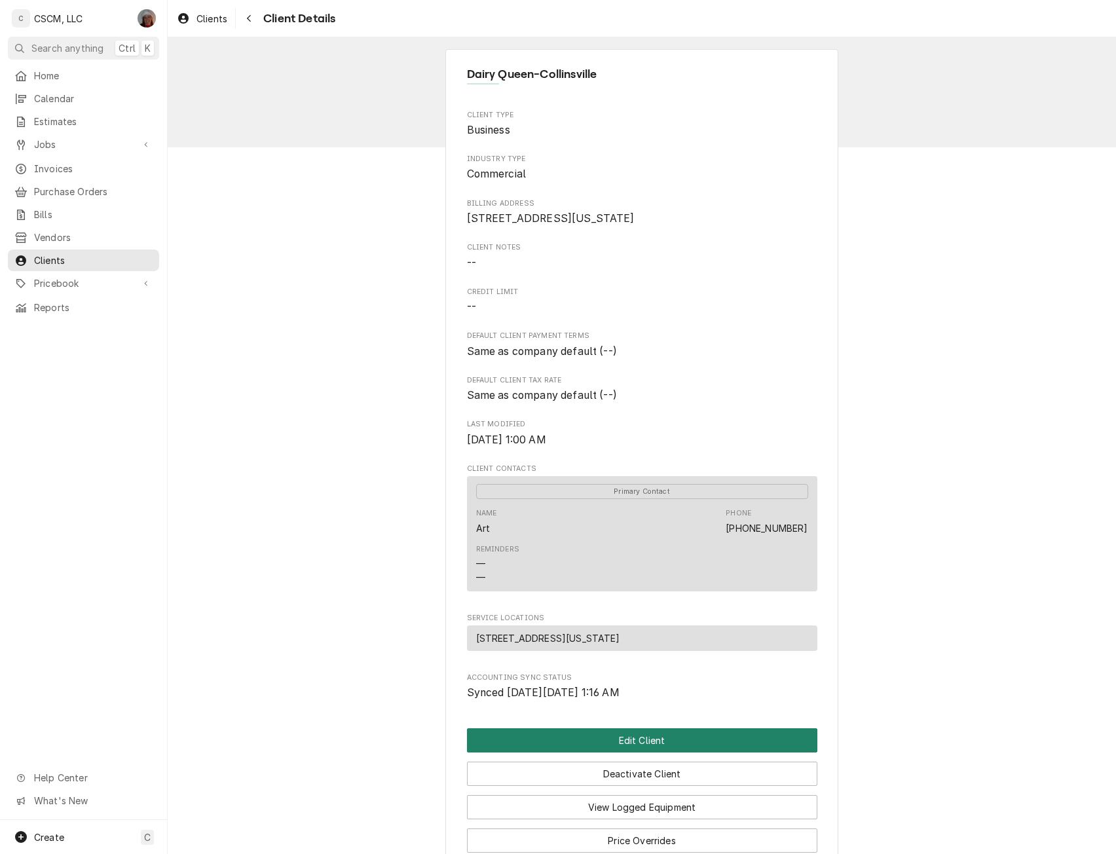
click at [640, 752] on button "Edit Client" at bounding box center [642, 740] width 350 height 24
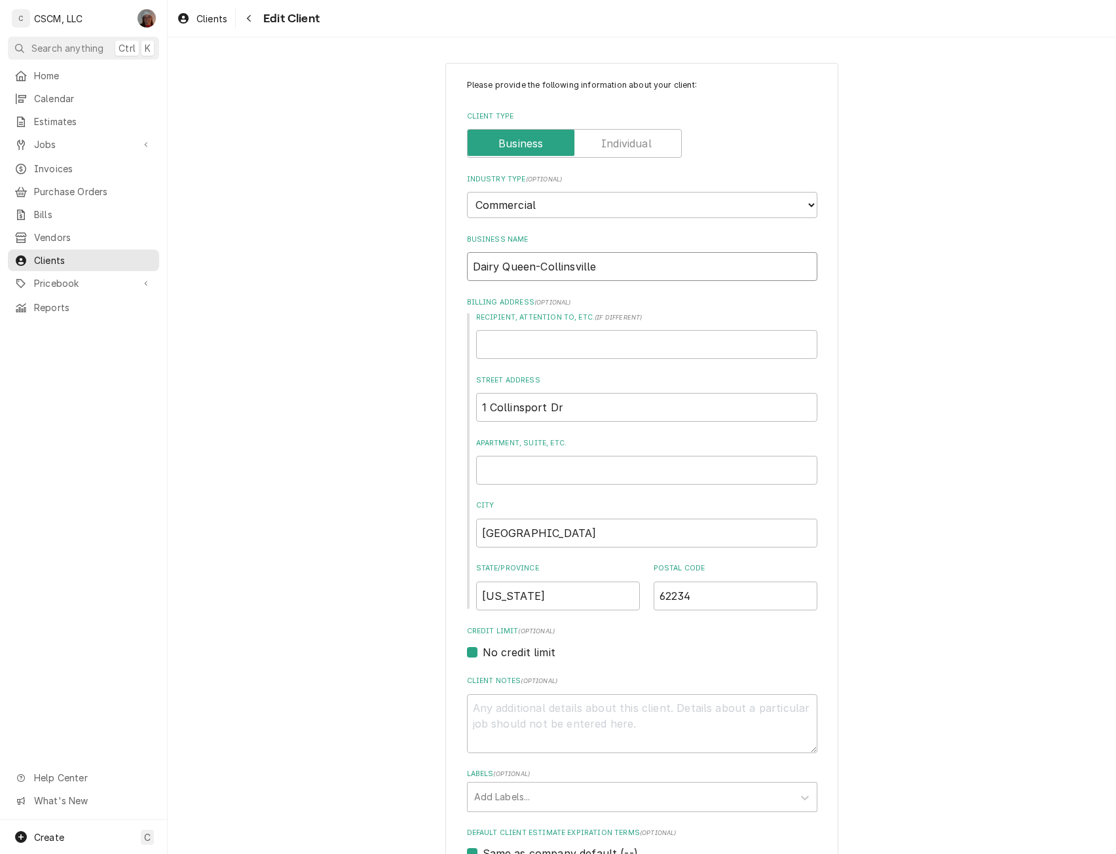
drag, startPoint x: 617, startPoint y: 270, endPoint x: 441, endPoint y: 268, distance: 176.8
click at [445, 268] on div "Please provide the following information about your client: Client Type Industr…" at bounding box center [641, 740] width 393 height 1354
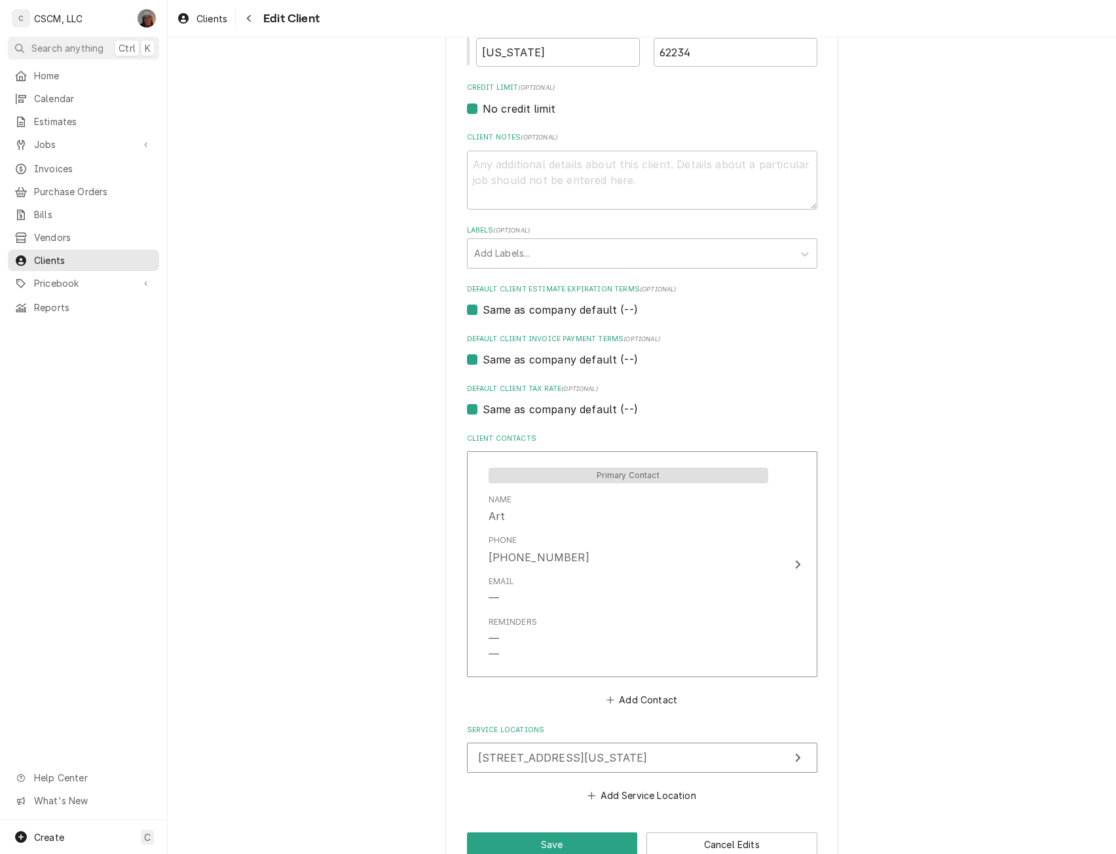
scroll to position [574, 0]
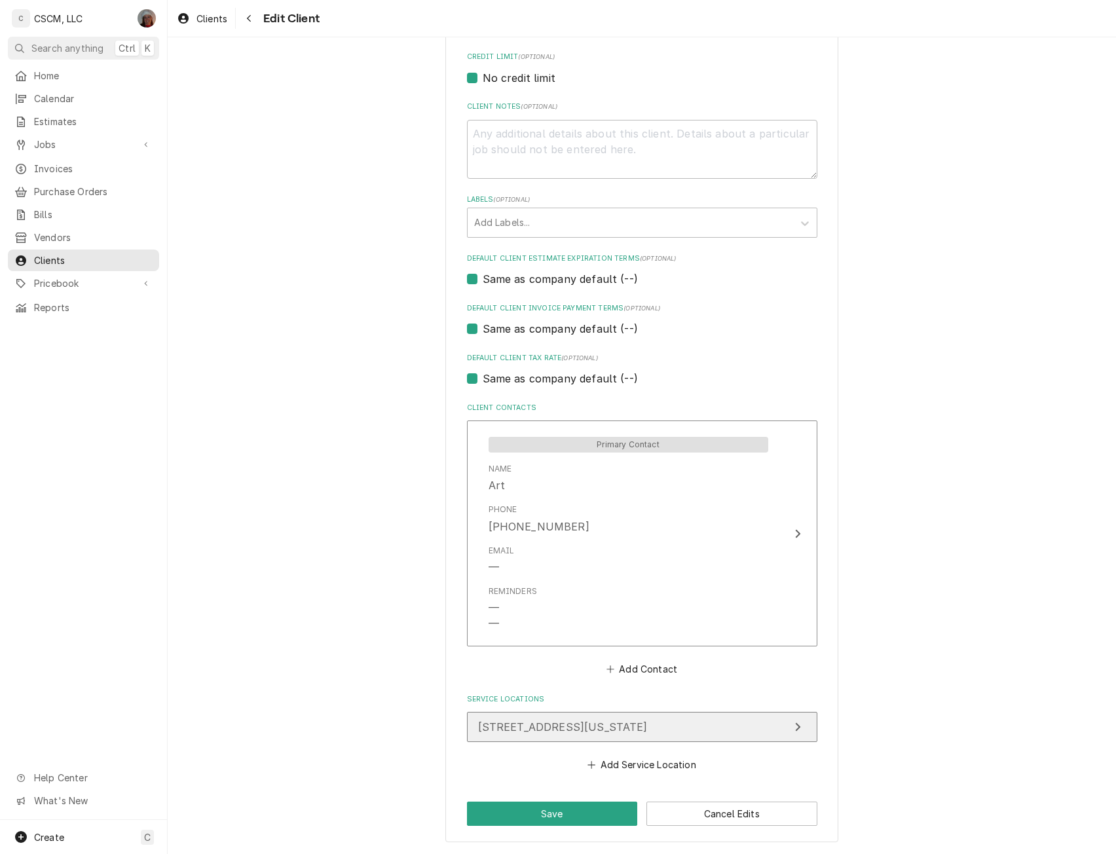
click at [748, 725] on button "[STREET_ADDRESS][US_STATE]" at bounding box center [642, 727] width 350 height 30
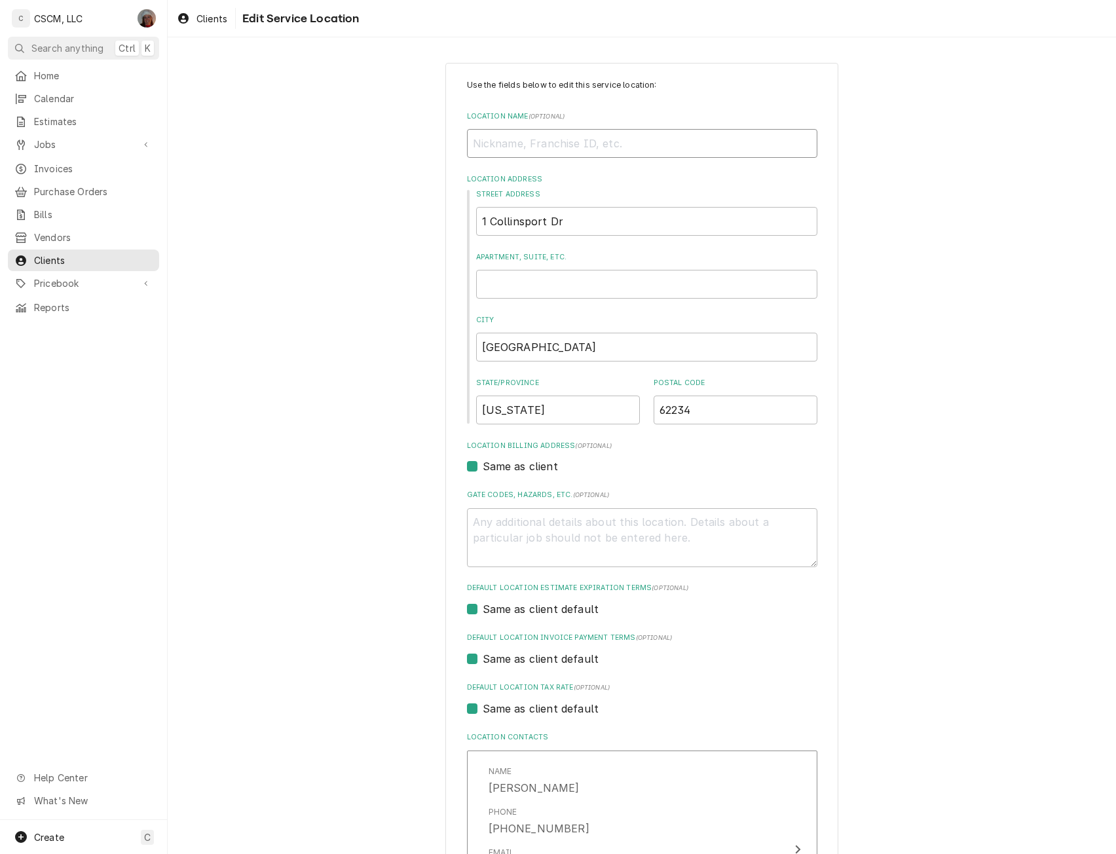
click at [515, 141] on input "Location Name ( optional )" at bounding box center [642, 143] width 350 height 29
paste input "Dairy Queen-Collinsville"
type textarea "x"
type input "Dairy Queen-Collinsville"
click at [532, 143] on input "Dairy Queen-Collinsville" at bounding box center [642, 143] width 350 height 29
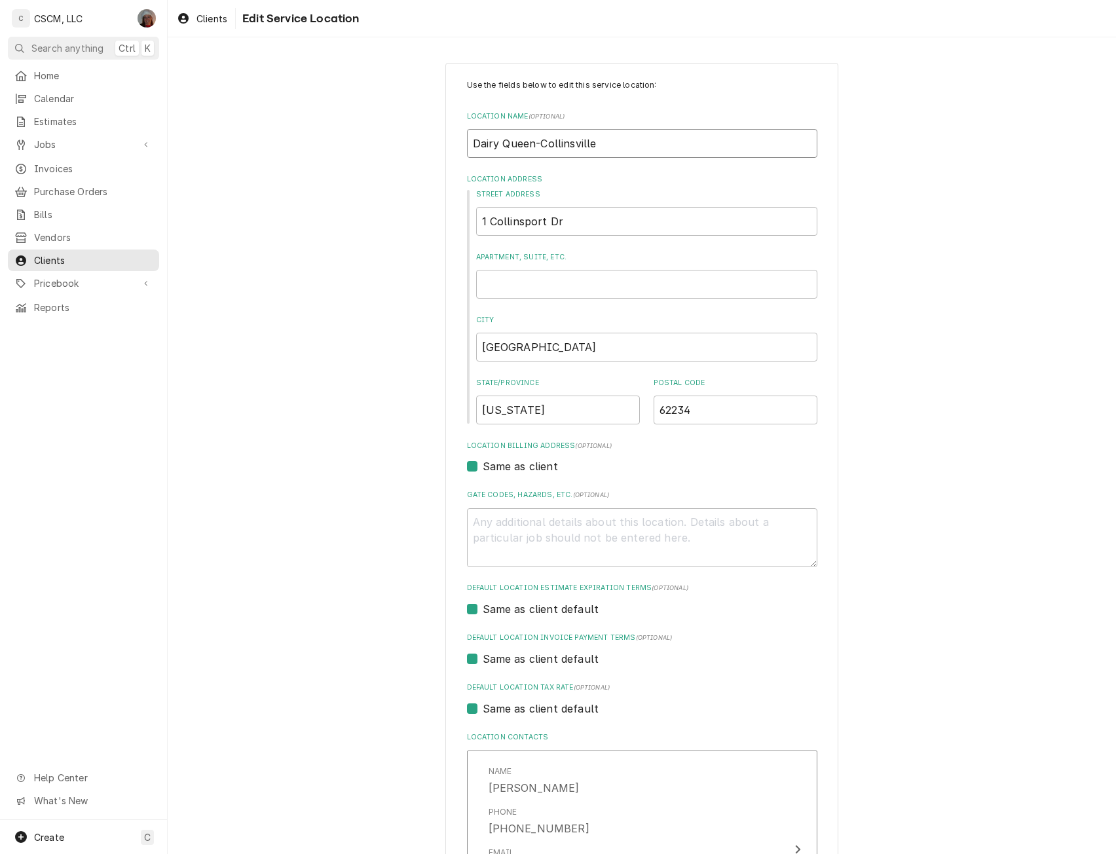
type textarea "x"
type input "Dairy Queen -Collinsville"
type textarea "x"
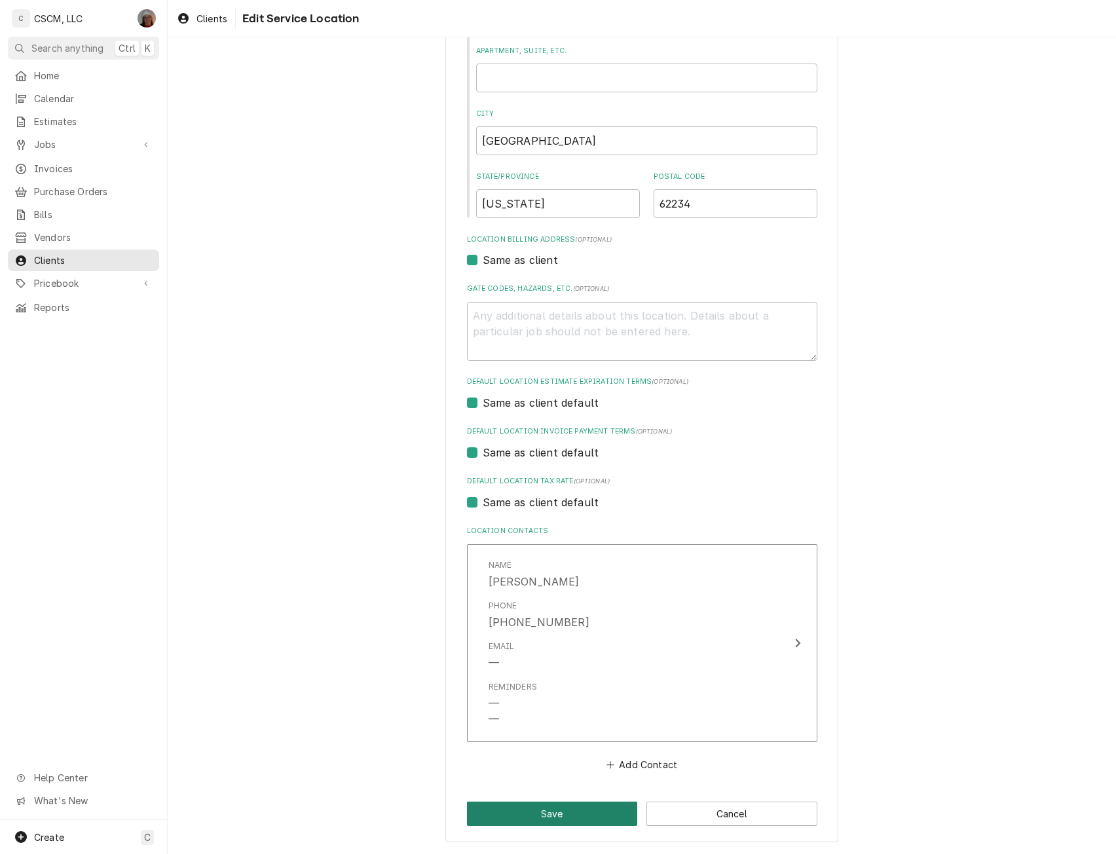
type input "Dairy Queen Collinsville"
click at [598, 821] on button "Save" at bounding box center [552, 813] width 171 height 24
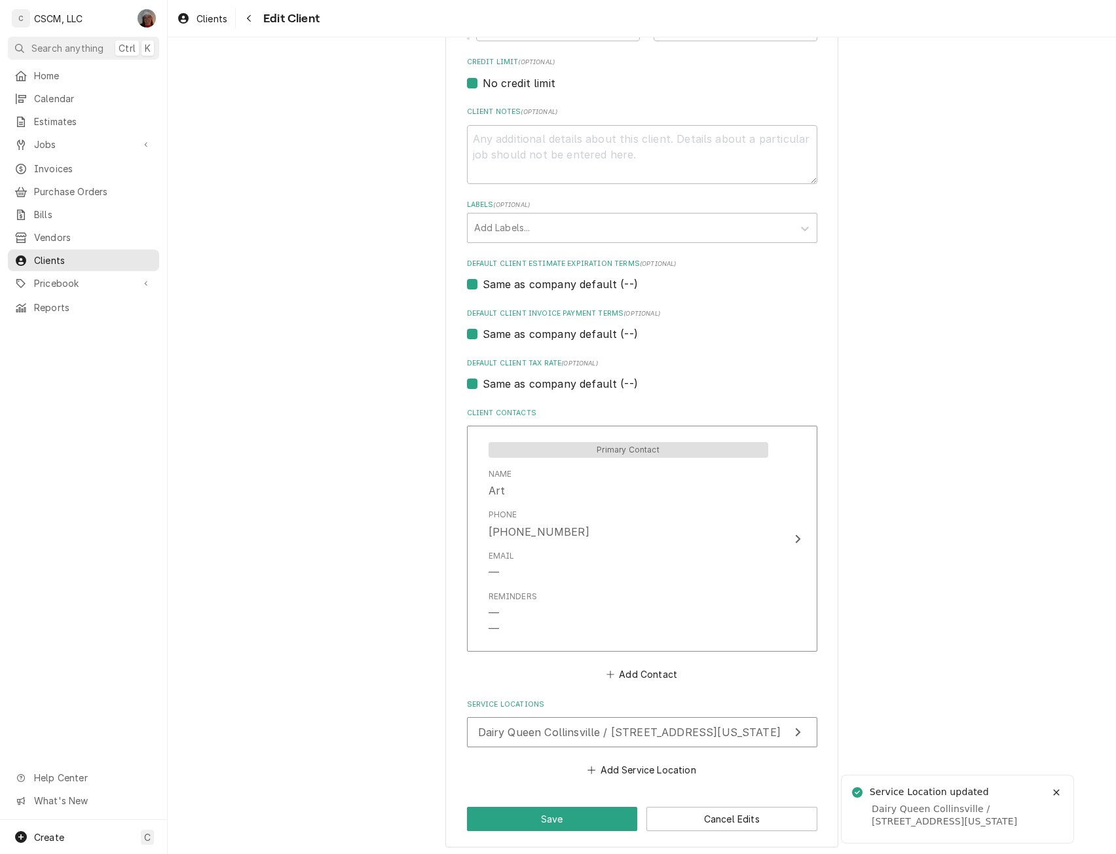
scroll to position [574, 0]
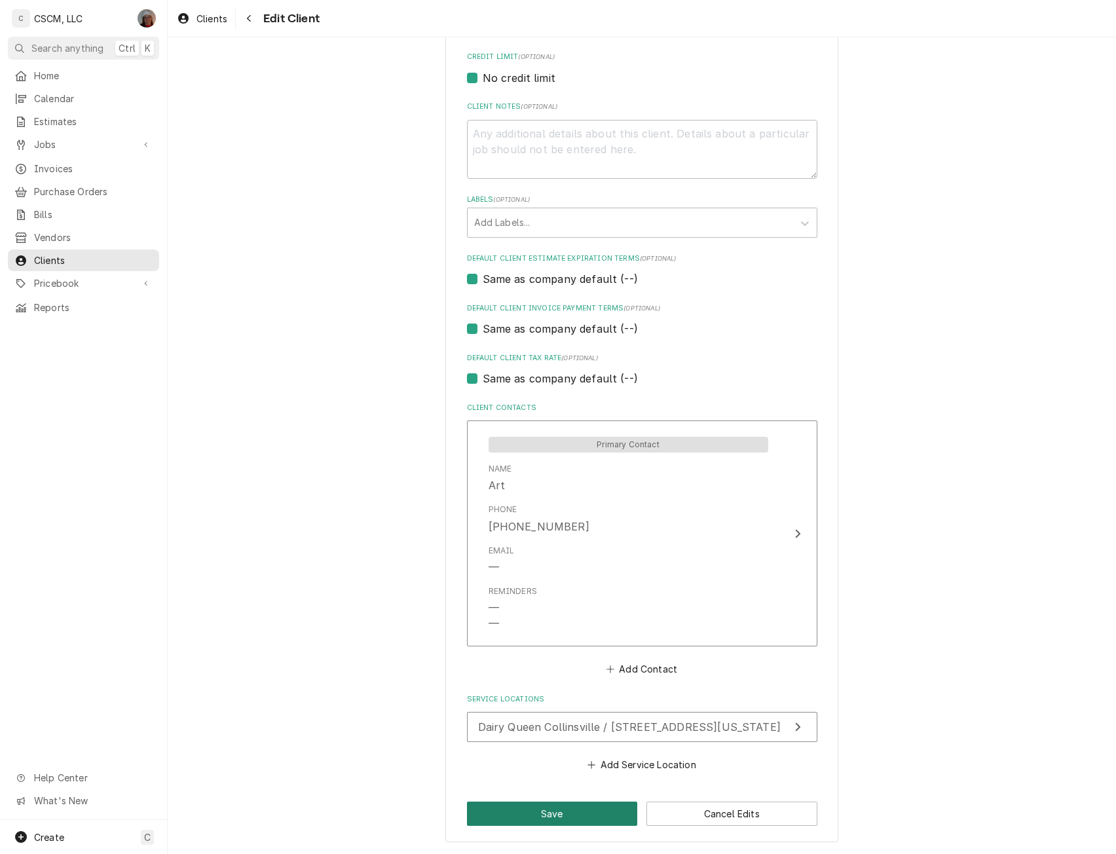
click at [549, 810] on button "Save" at bounding box center [552, 813] width 171 height 24
type textarea "x"
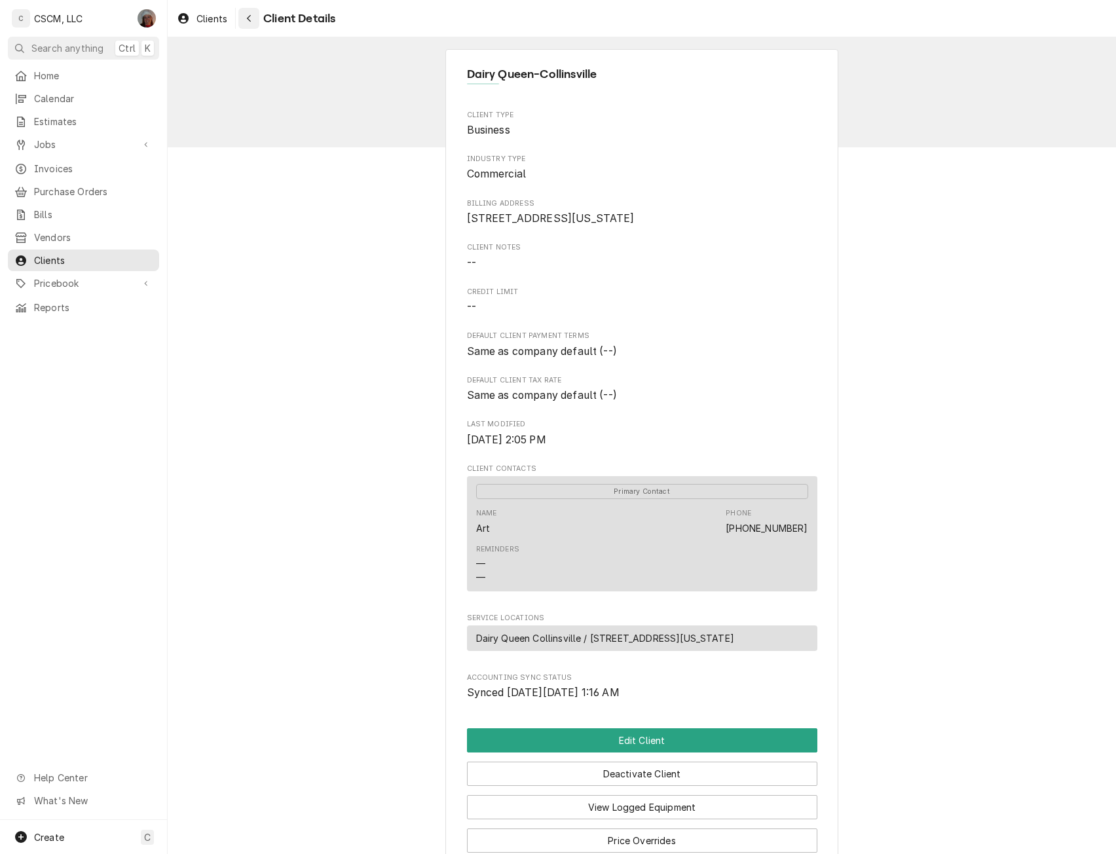
click at [249, 17] on icon "Navigate back" at bounding box center [249, 18] width 4 height 7
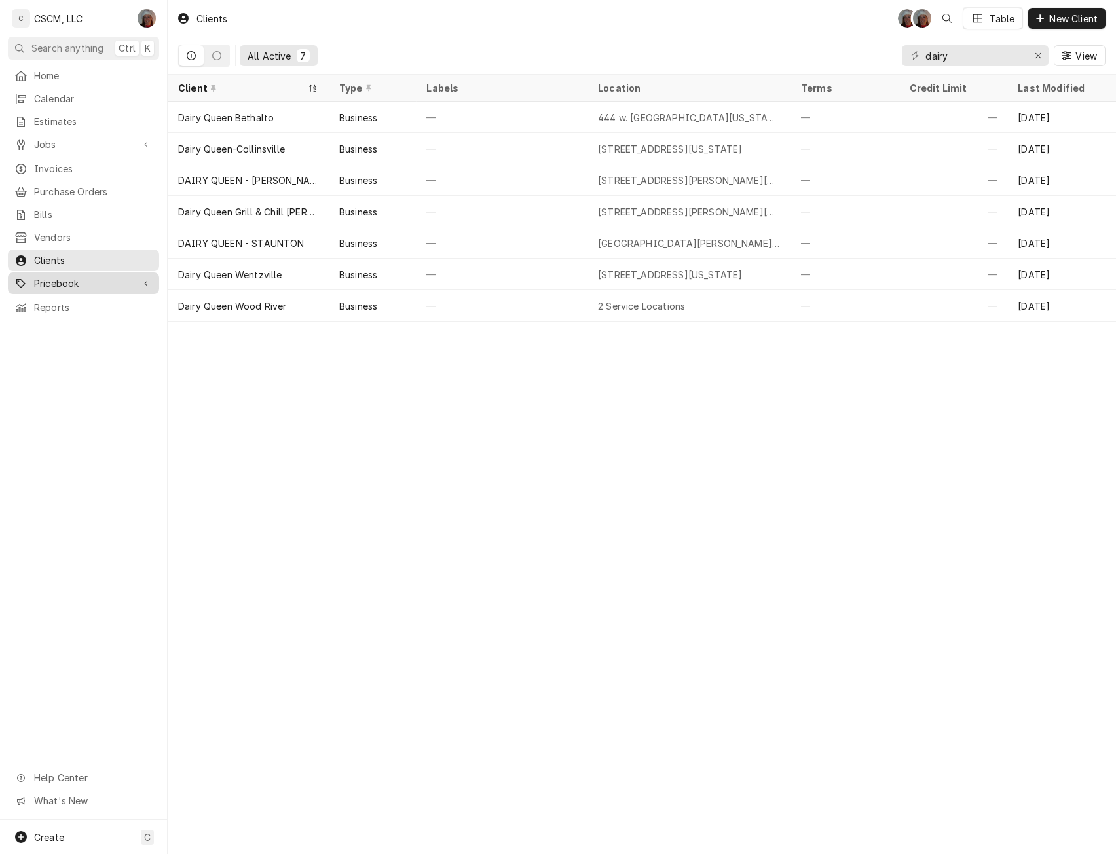
click at [67, 276] on span "Pricebook" at bounding box center [83, 283] width 99 height 14
click at [125, 322] on span "Parts & Materials" at bounding box center [93, 329] width 118 height 14
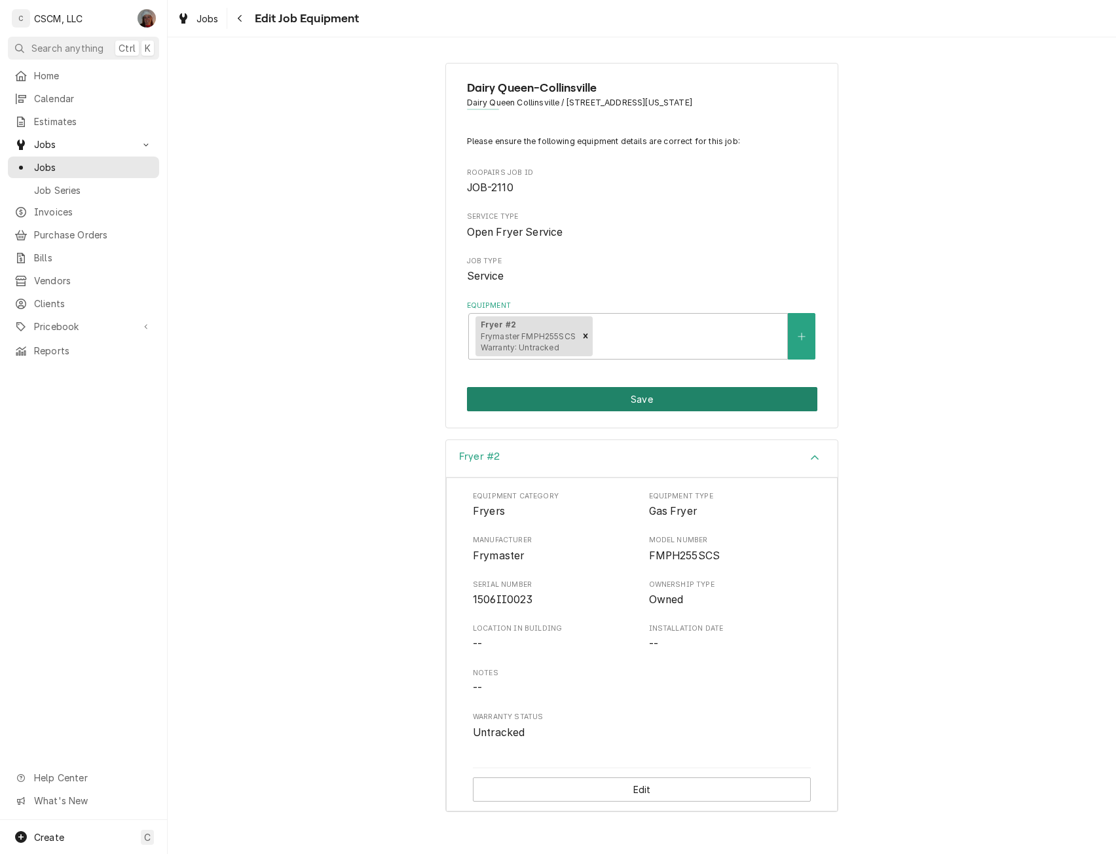
click at [660, 391] on button "Save" at bounding box center [642, 399] width 350 height 24
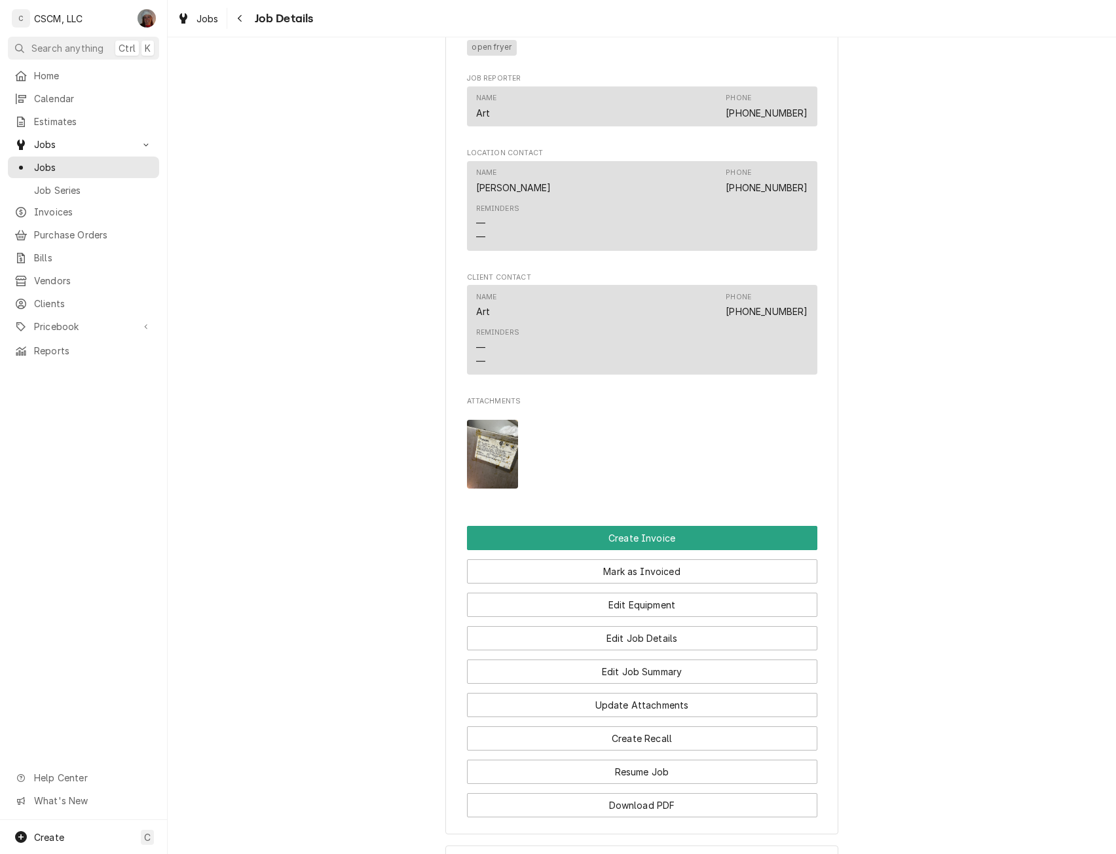
scroll to position [876, 0]
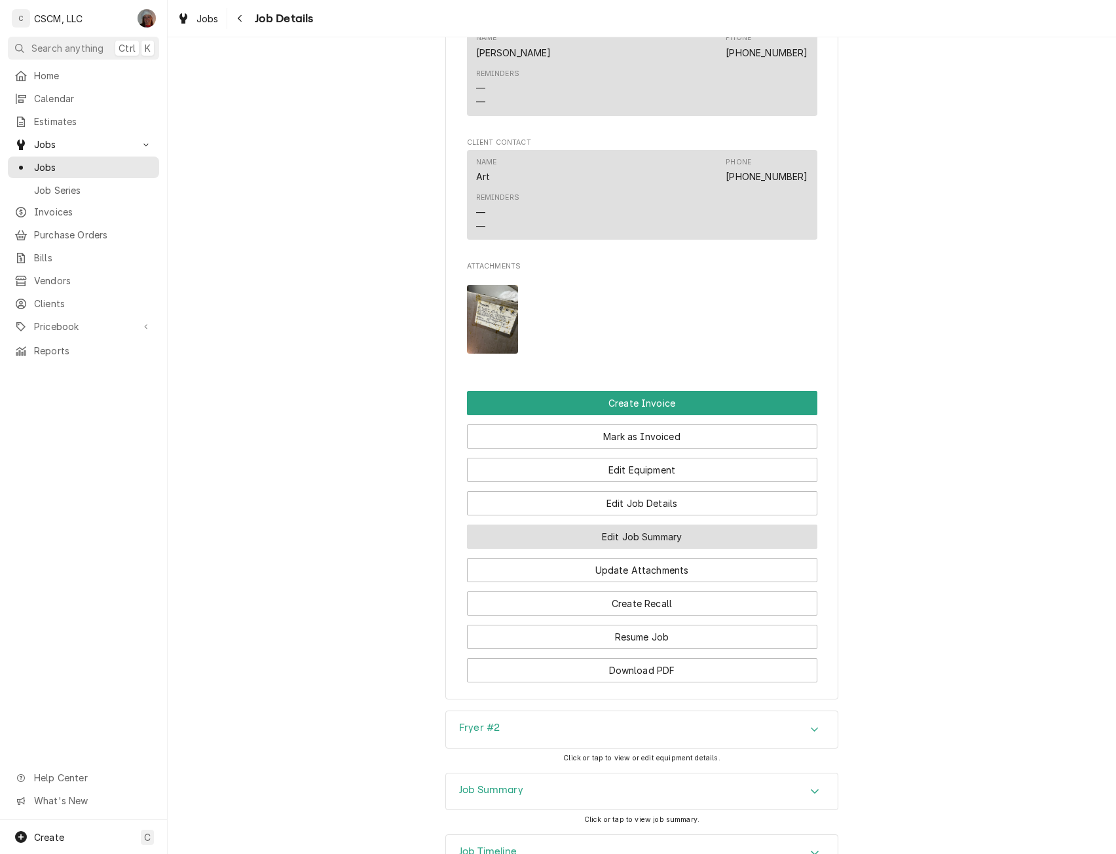
click at [604, 549] on button "Edit Job Summary" at bounding box center [642, 536] width 350 height 24
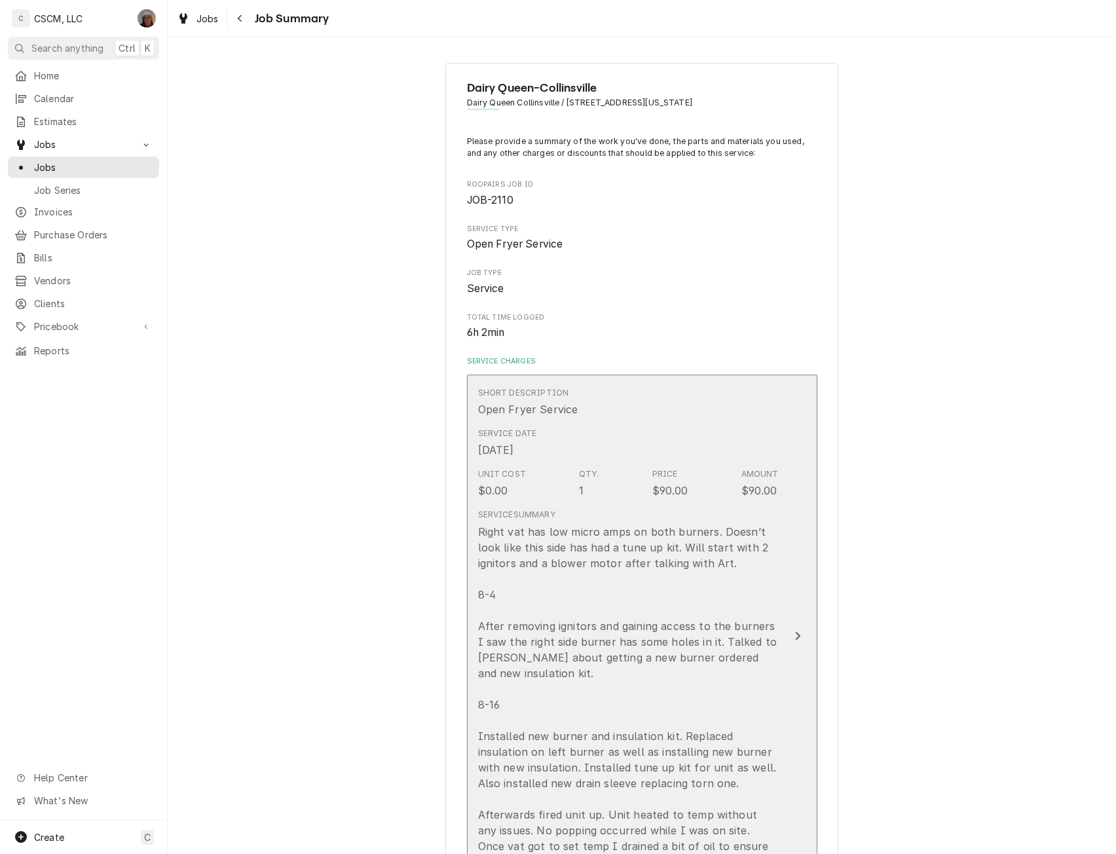
click at [780, 640] on button "Short Description Open Fryer Service Service Date [DATE] Unit Cost $0.00 Qty. 1…" at bounding box center [642, 635] width 350 height 523
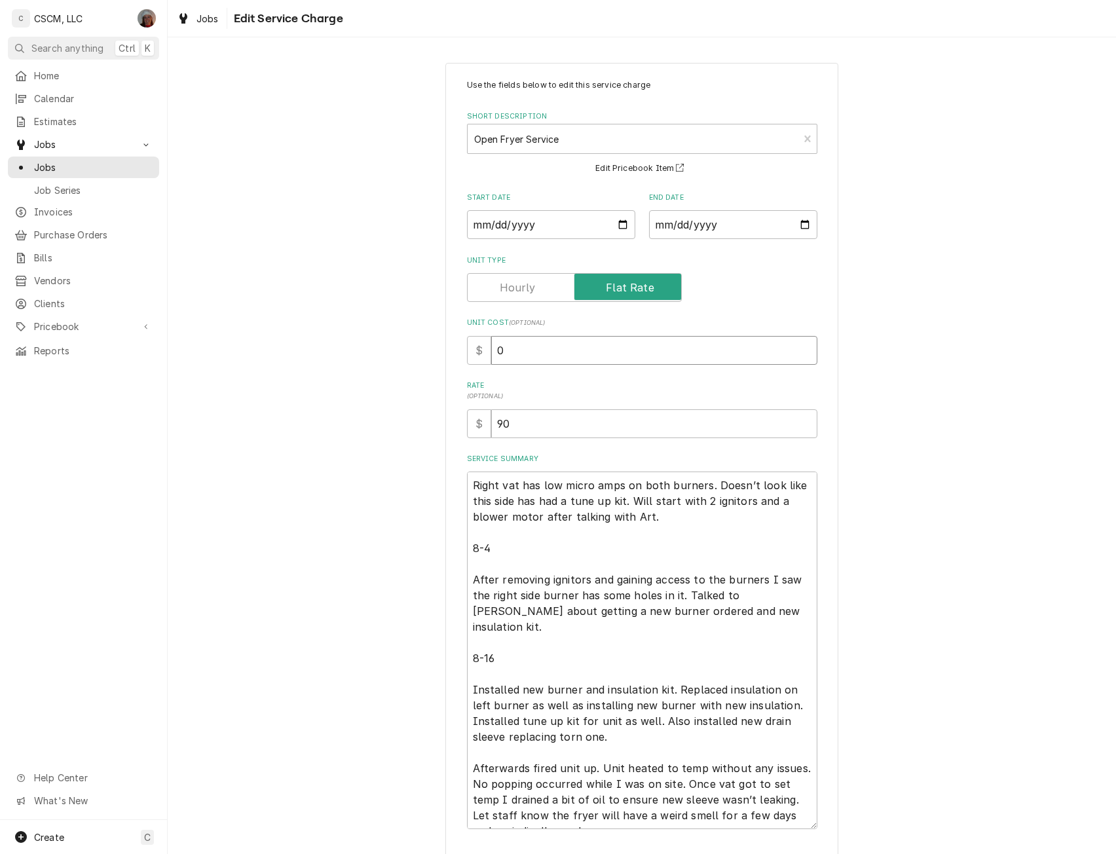
click at [491, 354] on input "0" at bounding box center [654, 350] width 326 height 29
type textarea "x"
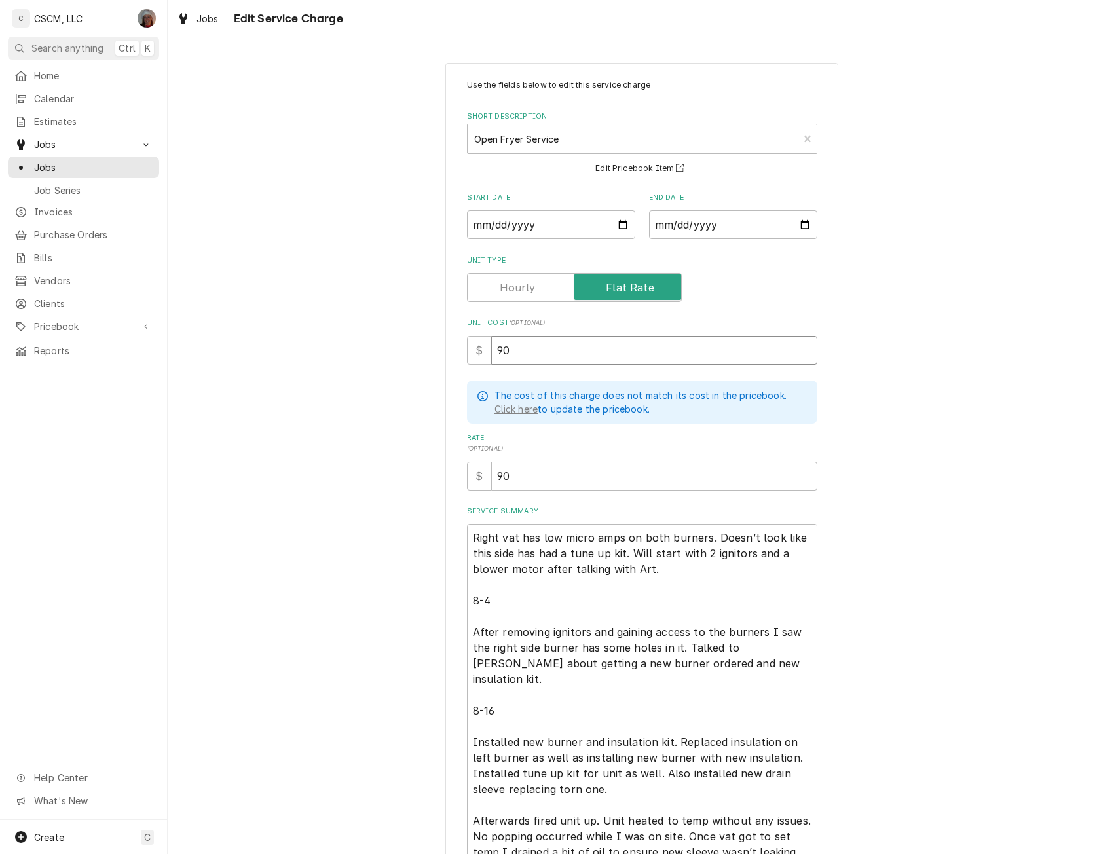
type input "90"
click at [511, 614] on textarea "Right vat has low micro amps on both burners. Doesn’t look like this side has h…" at bounding box center [642, 702] width 350 height 357
type textarea "x"
type textarea "Right vat has low micro amps on both burners. Doesn’t look like this side has h…"
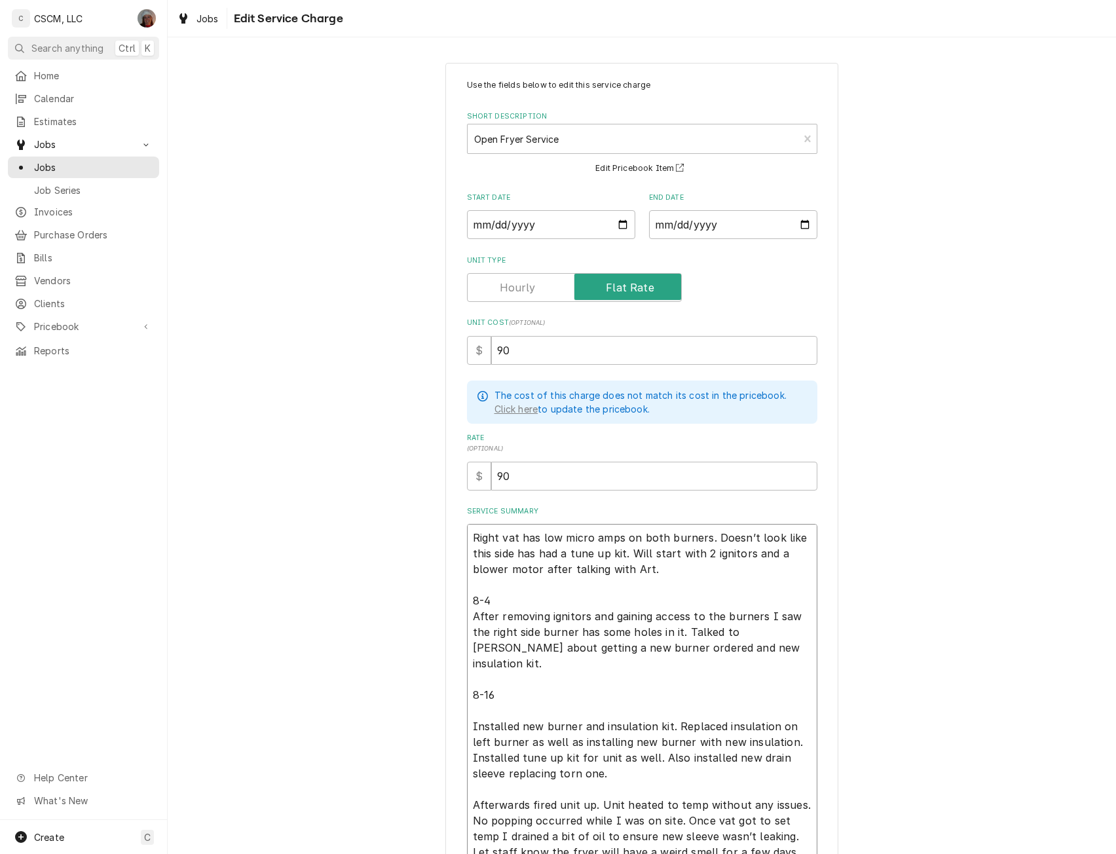
click at [499, 695] on textarea "Right vat has low micro amps on both burners. Doesn’t look like this side has h…" at bounding box center [642, 695] width 350 height 342
type textarea "x"
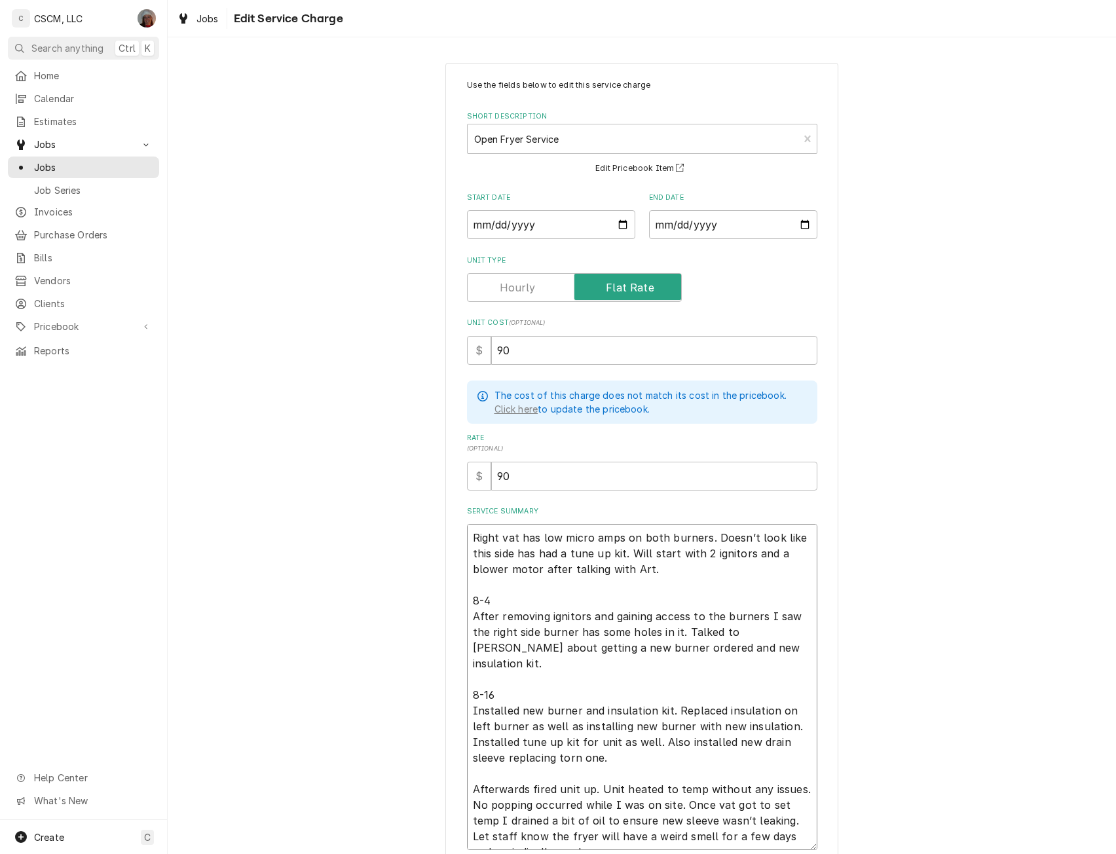
scroll to position [108, 0]
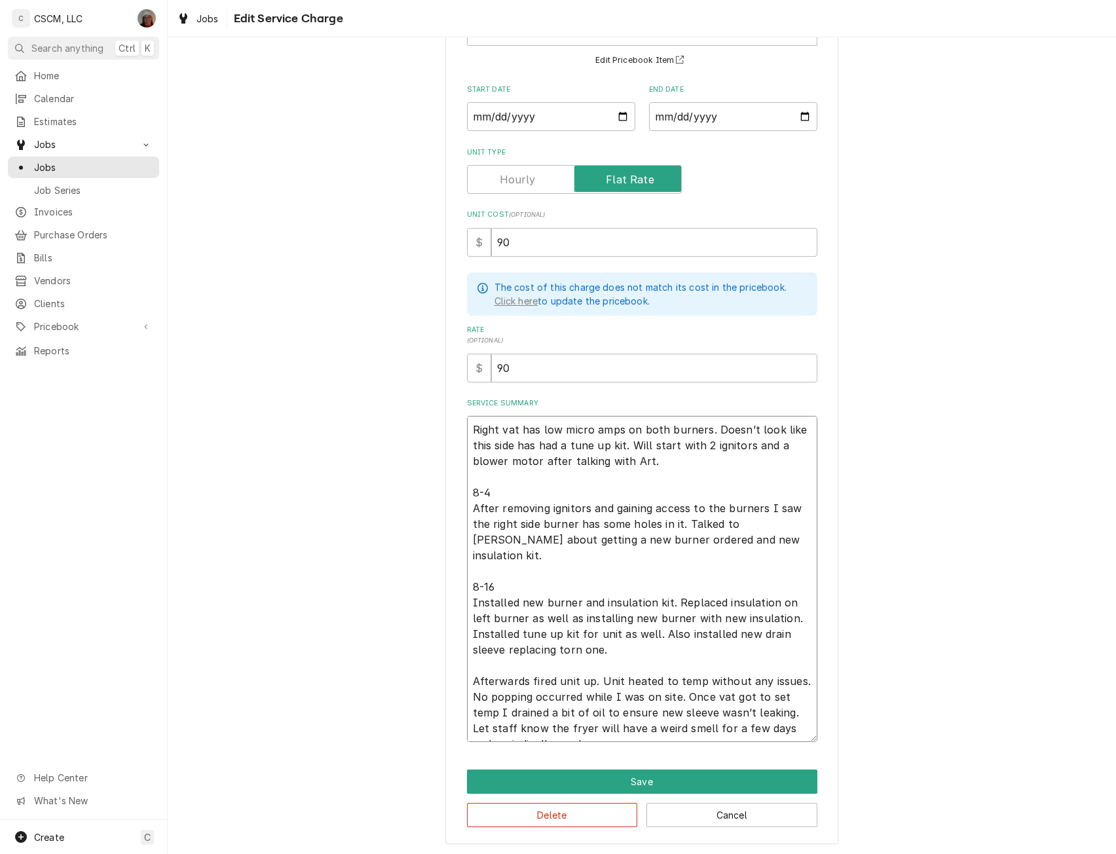
drag, startPoint x: 475, startPoint y: 494, endPoint x: 460, endPoint y: 491, distance: 14.6
click at [460, 491] on div "Use the fields below to edit this service charge Short Description Open Fryer S…" at bounding box center [641, 399] width 393 height 889
type textarea "Right vat has low micro amps on both burners. Doesn’t look like this side has h…"
drag, startPoint x: 473, startPoint y: 572, endPoint x: 464, endPoint y: 570, distance: 9.4
click at [467, 570] on textarea "Right vat has low micro amps on both burners. Doesn’t look like this side has h…" at bounding box center [642, 579] width 350 height 326
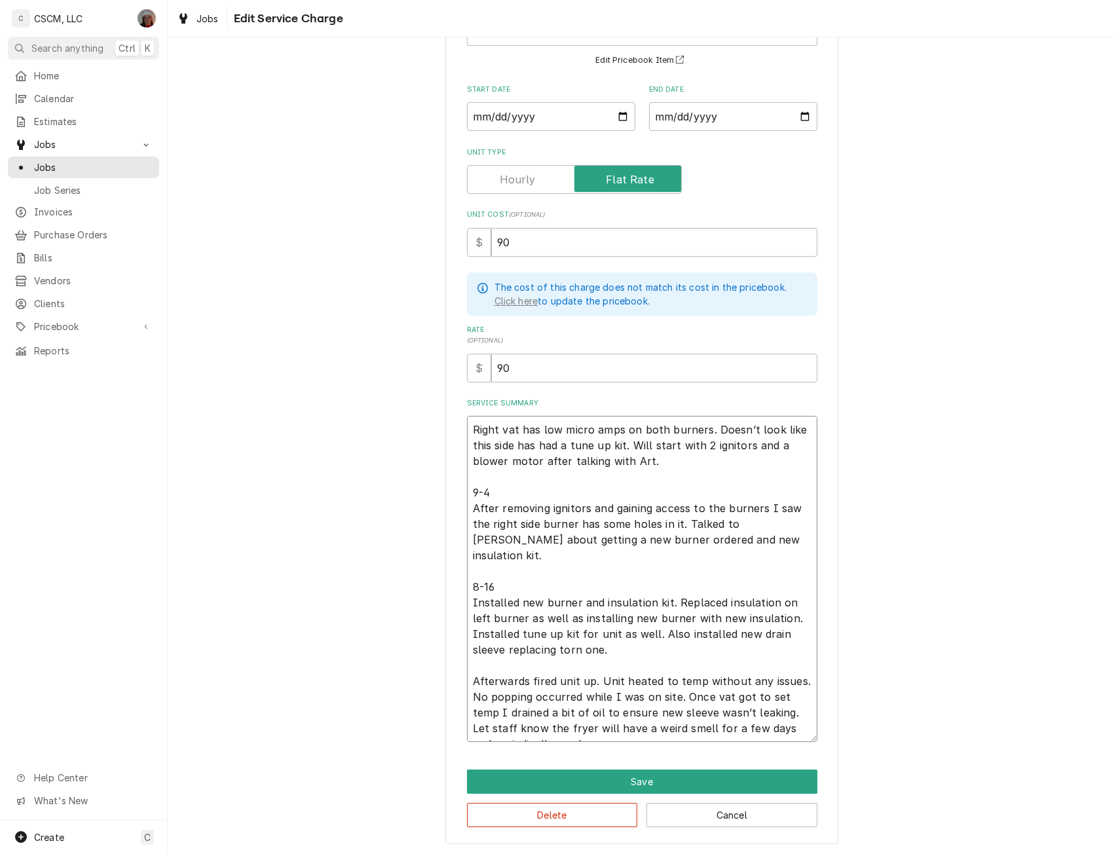
type textarea "x"
type textarea "Right vat has low micro amps on both burners. Doesn’t look like this side has h…"
click at [635, 638] on textarea "Right vat has low micro amps on both burners. Doesn’t look like this side has h…" at bounding box center [642, 579] width 350 height 326
type textarea "x"
type textarea "Right vat has low micro amps on both burners. Doesn’t look like this side has h…"
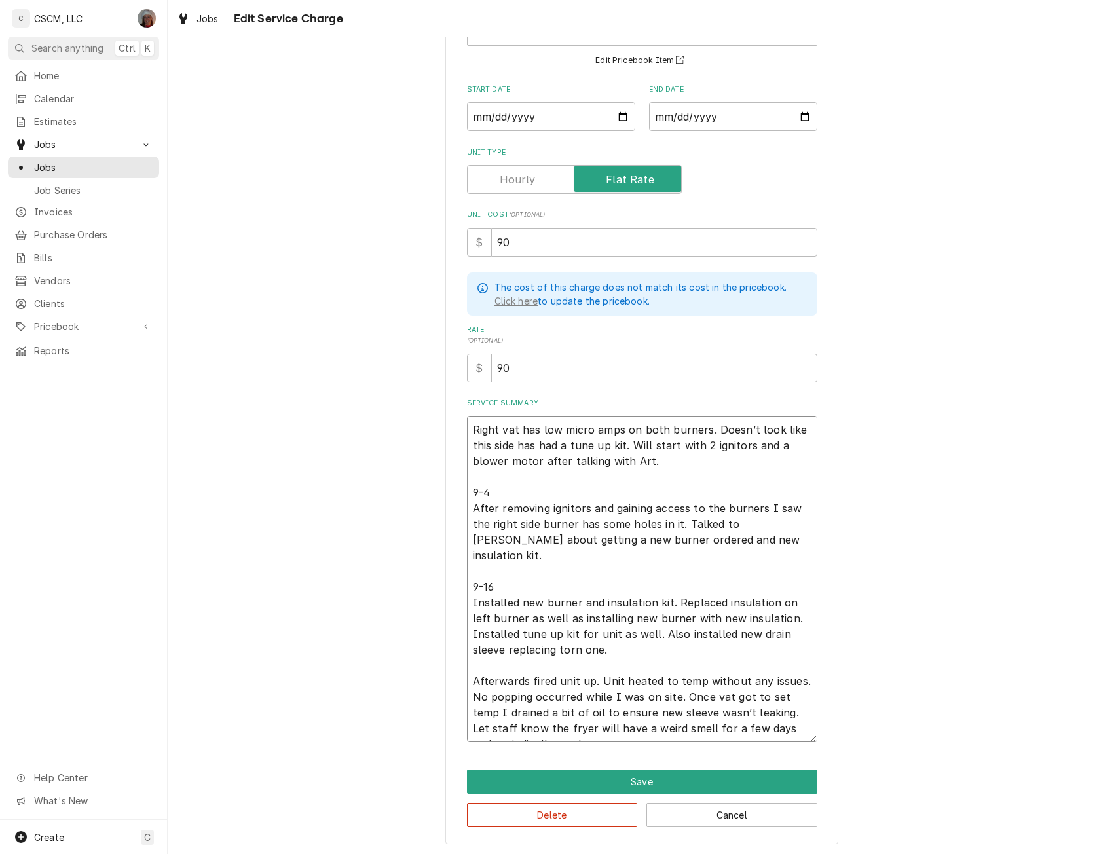
type textarea "x"
type textarea "Right vat has low micro amps on both burners. Doesn’t look like this side has h…"
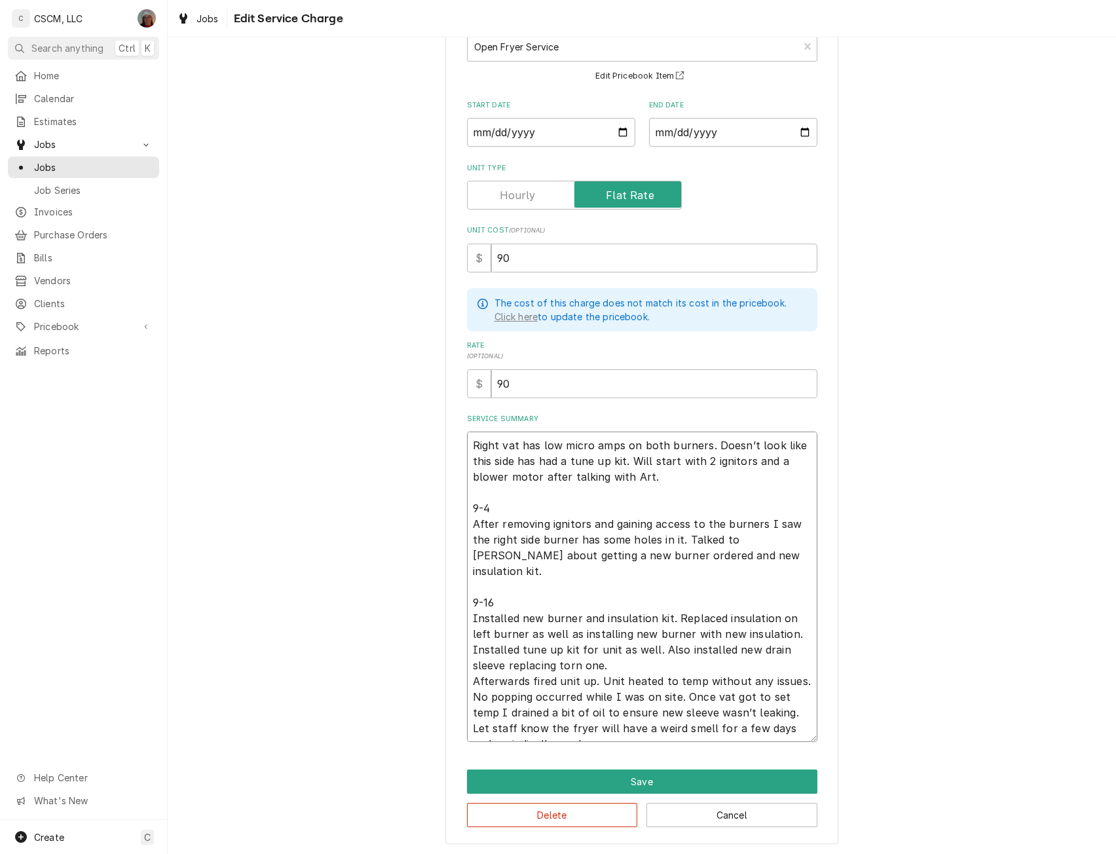
type textarea "x"
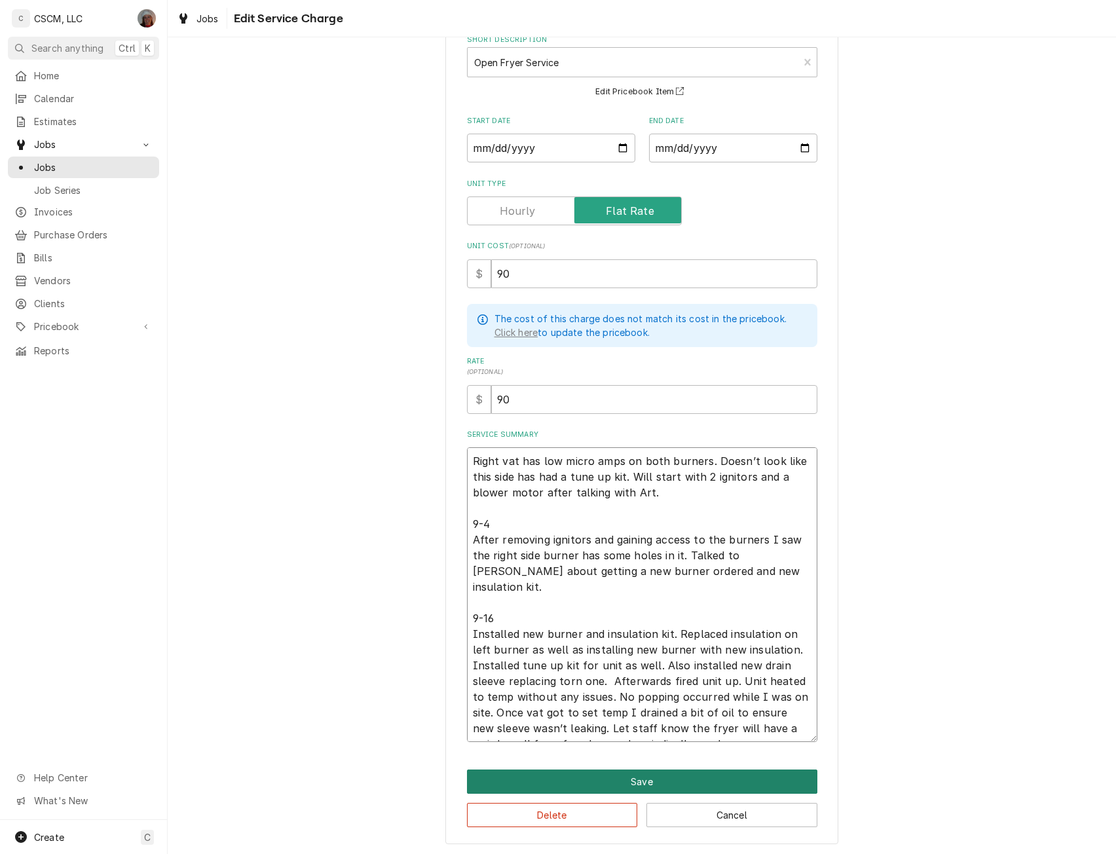
type textarea "Right vat has low micro amps on both burners. Doesn’t look like this side has h…"
click at [653, 776] on button "Save" at bounding box center [642, 781] width 350 height 24
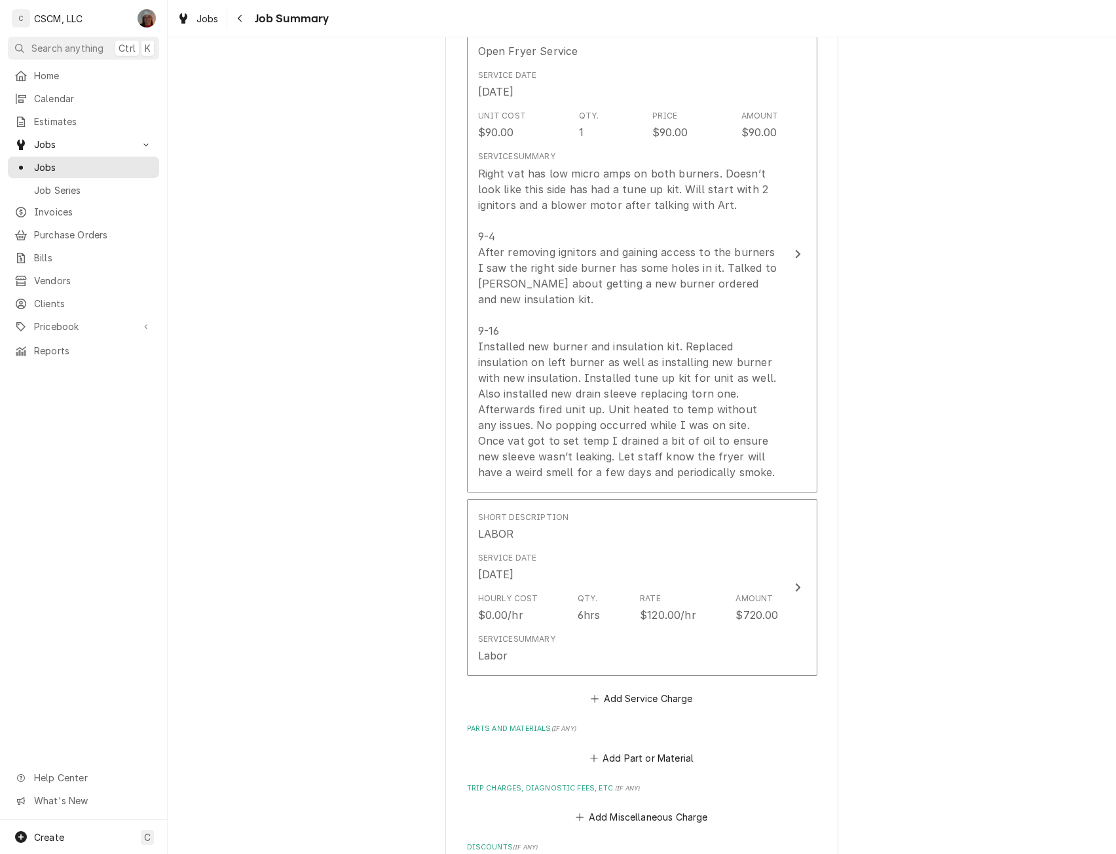
scroll to position [377, 0]
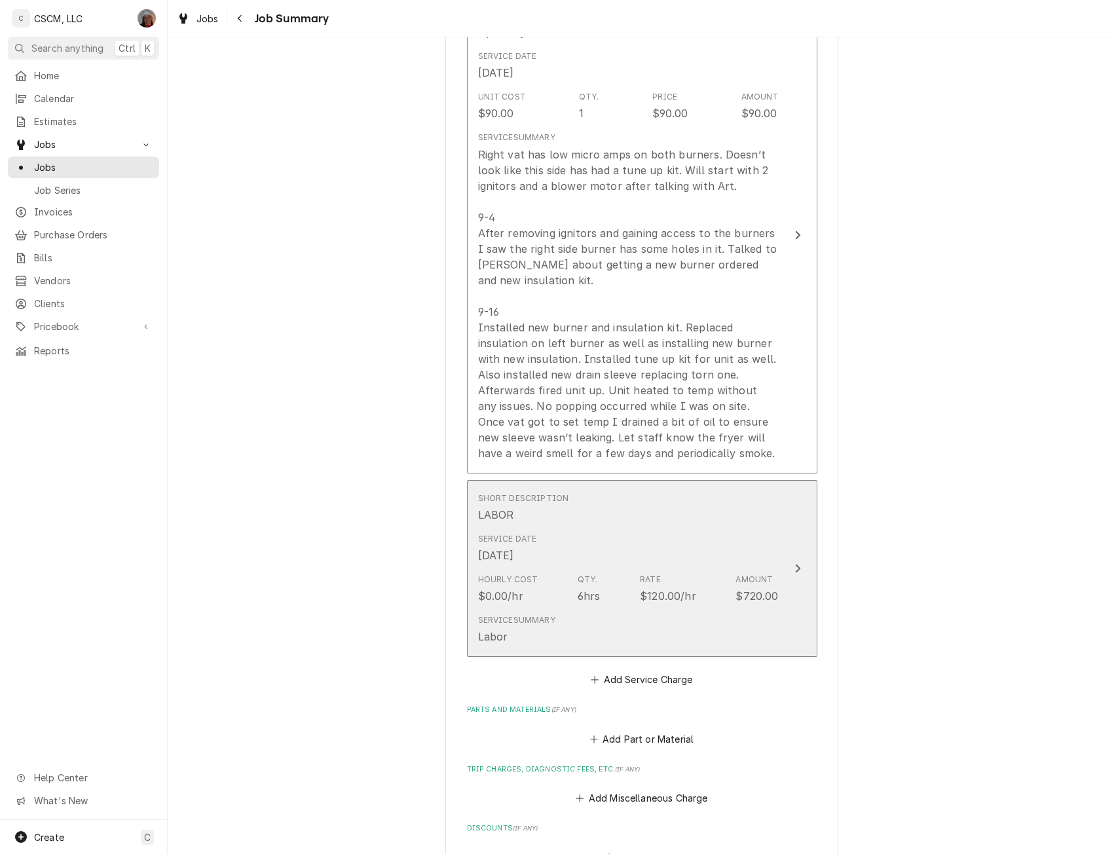
click at [785, 551] on button "Short Description LABOR Service Date Aug 28, 2025 Hourly Cost $0.00/hr Qty. 6hr…" at bounding box center [642, 568] width 350 height 177
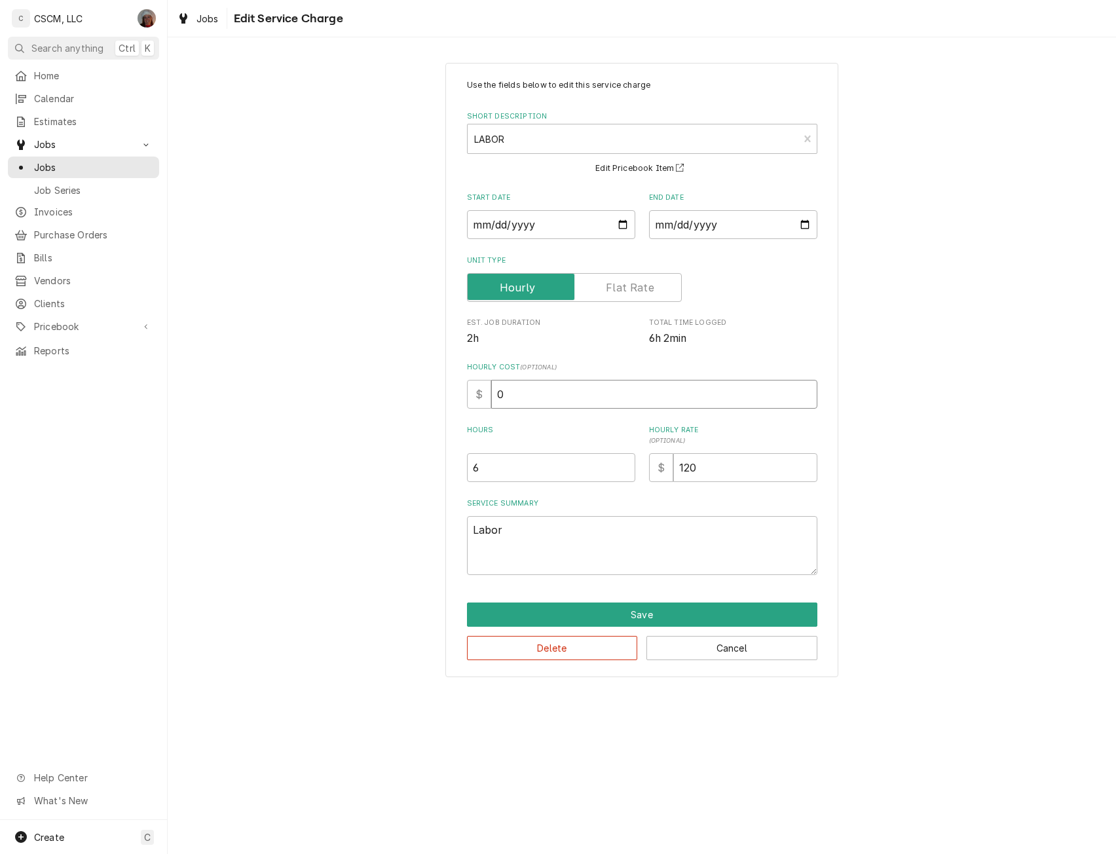
drag, startPoint x: 503, startPoint y: 405, endPoint x: 471, endPoint y: 410, distance: 32.5
click at [471, 410] on div "Use the fields below to edit this service charge Short Description LABOR LAB Ed…" at bounding box center [642, 327] width 350 height 496
type textarea "x"
type input "3"
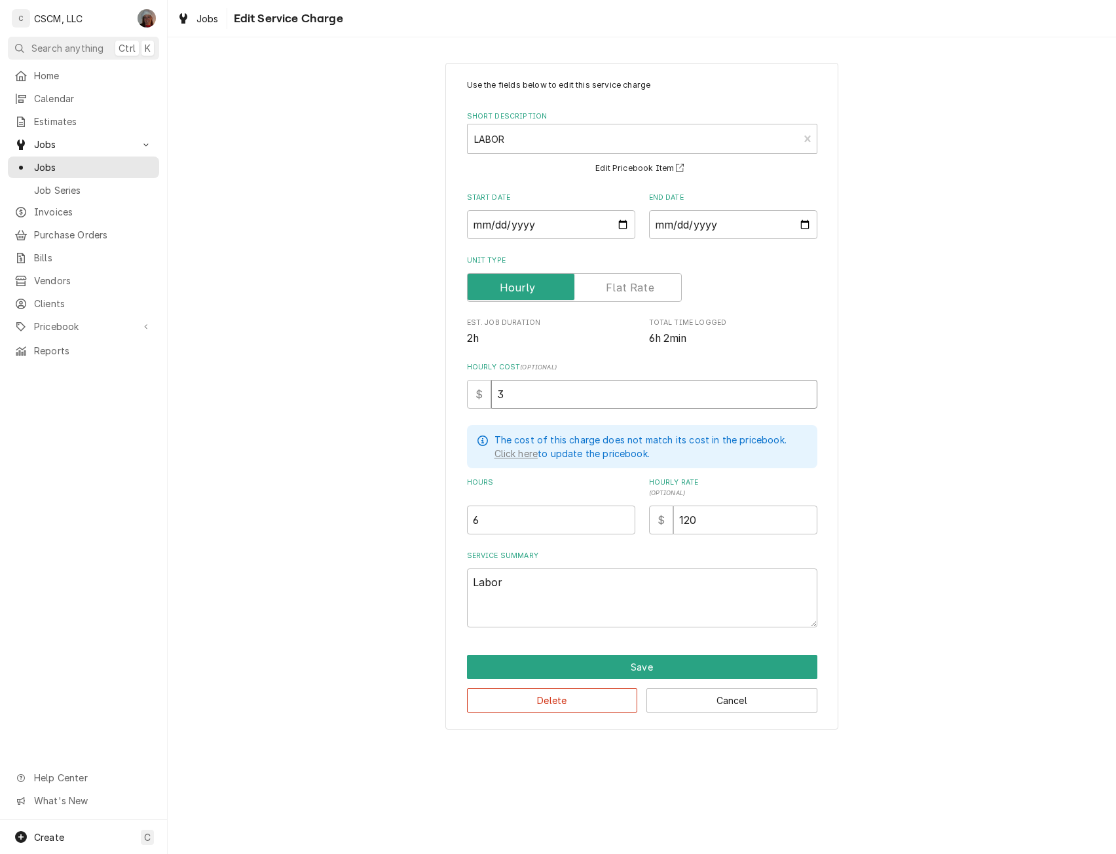
type textarea "x"
type input "32"
type textarea "x"
type input "32.5"
type textarea "x"
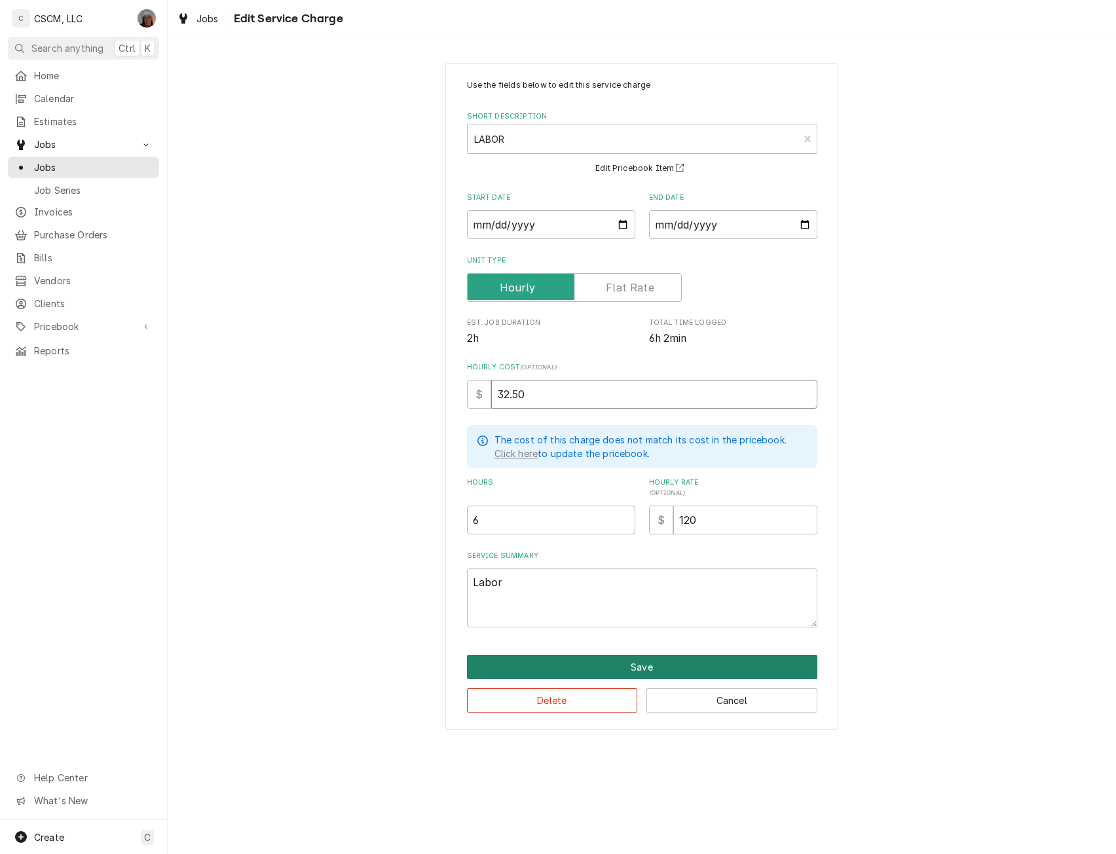
type input "32.50"
click at [650, 664] on button "Save" at bounding box center [642, 667] width 350 height 24
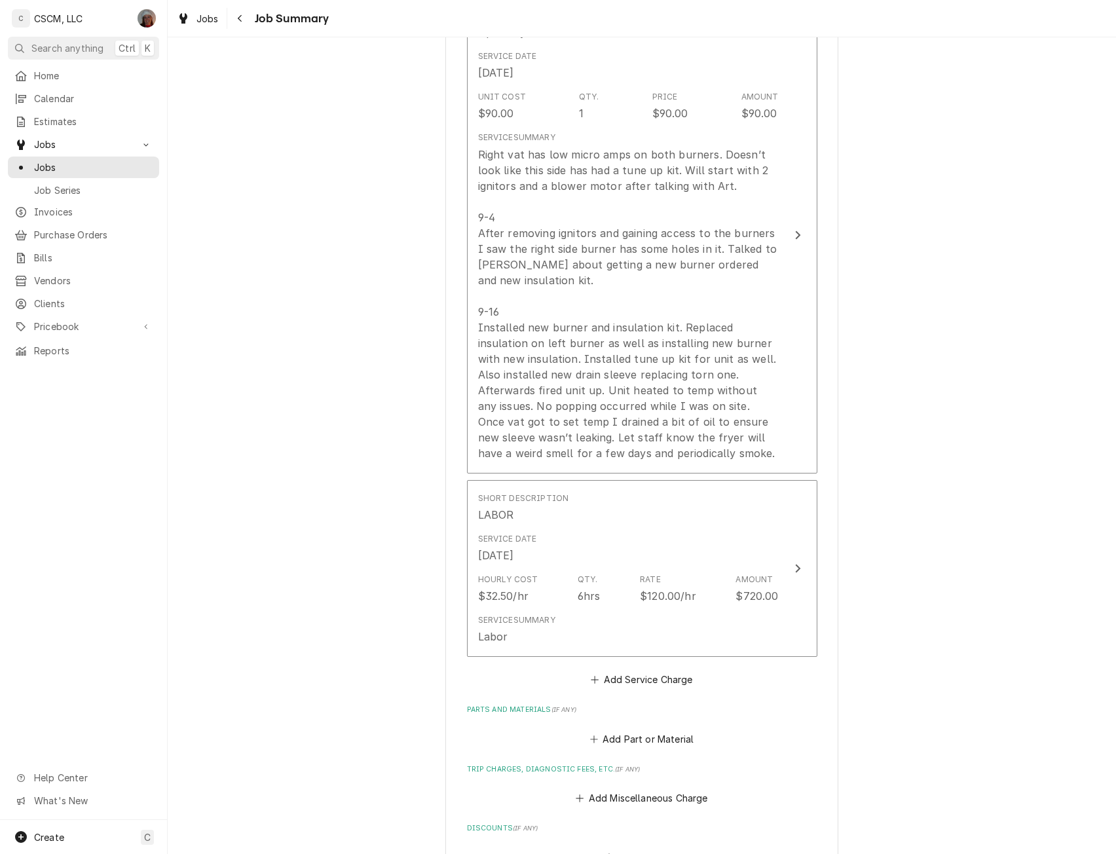
scroll to position [377, 0]
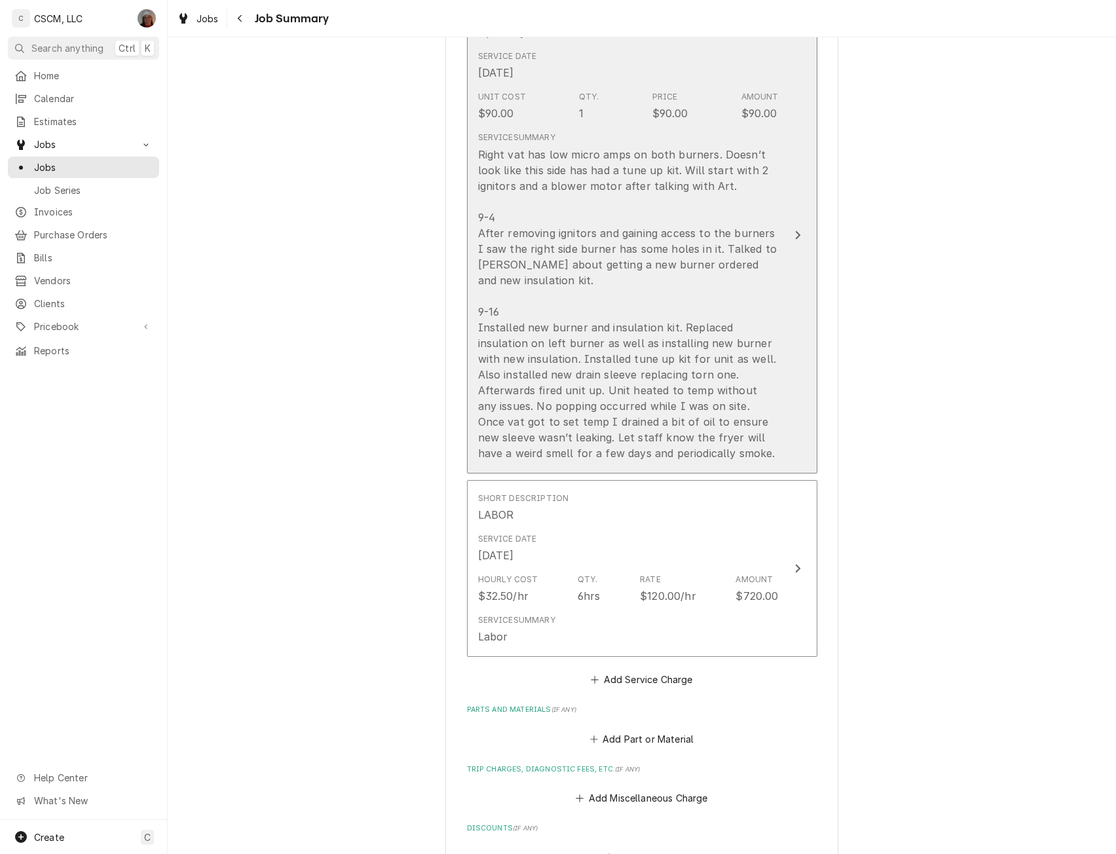
click at [797, 229] on div "Update Line Item" at bounding box center [797, 235] width 17 height 16
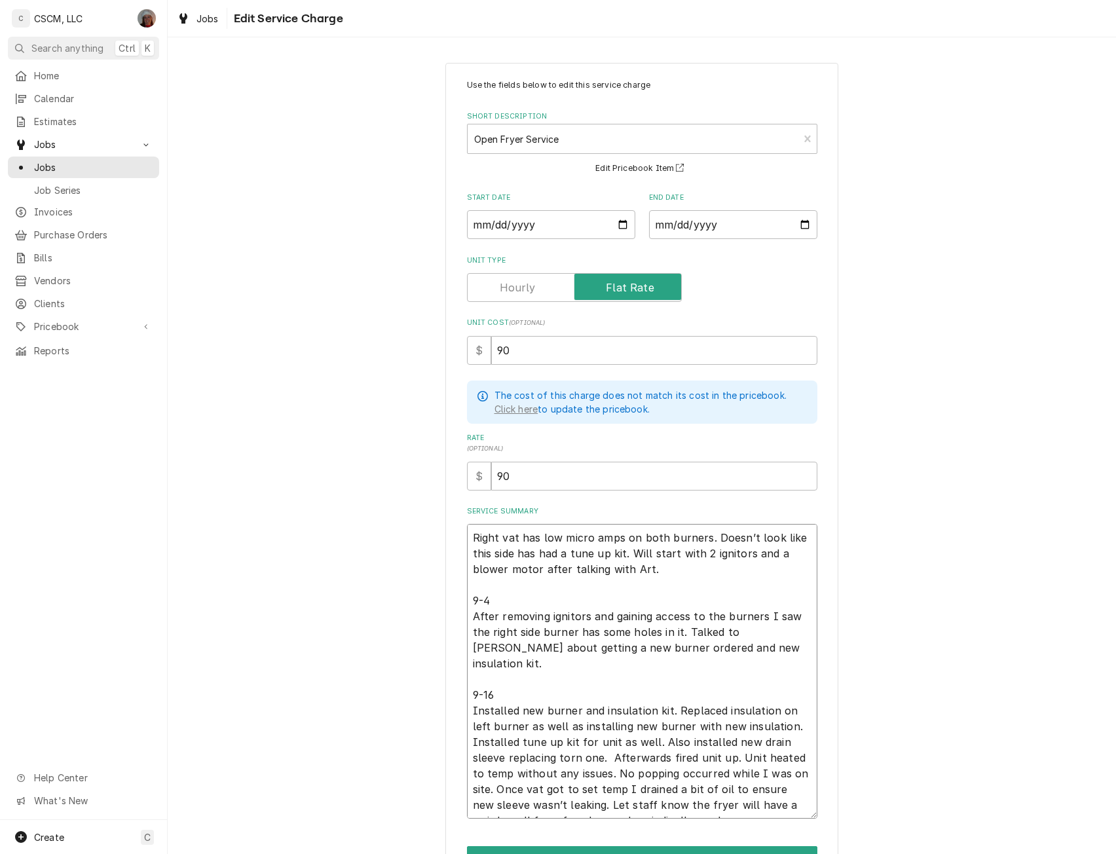
click at [676, 808] on textarea "Right vat has low micro amps on both burners. Doesn’t look like this side has h…" at bounding box center [642, 671] width 350 height 295
type textarea "x"
type textarea "Right vat has low micro amps on both burners. Doesn’t look like this side has h…"
type textarea "x"
type textarea "Right vat has low micro amps on both burners. Doesn’t look like this side has h…"
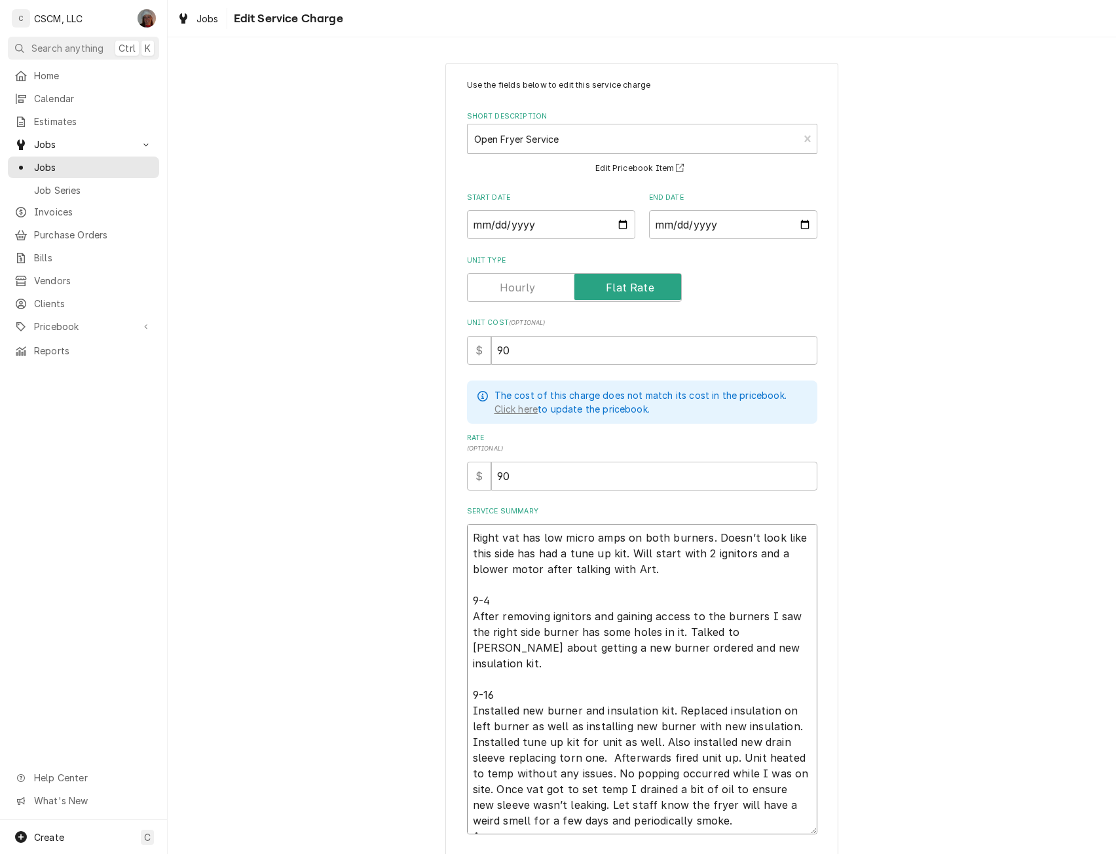
type textarea "x"
type textarea "Right vat has low micro amps on both burners. Doesn’t look like this side has h…"
type textarea "x"
type textarea "Right vat has low micro amps on both burners. Doesn’t look like this side has h…"
type textarea "x"
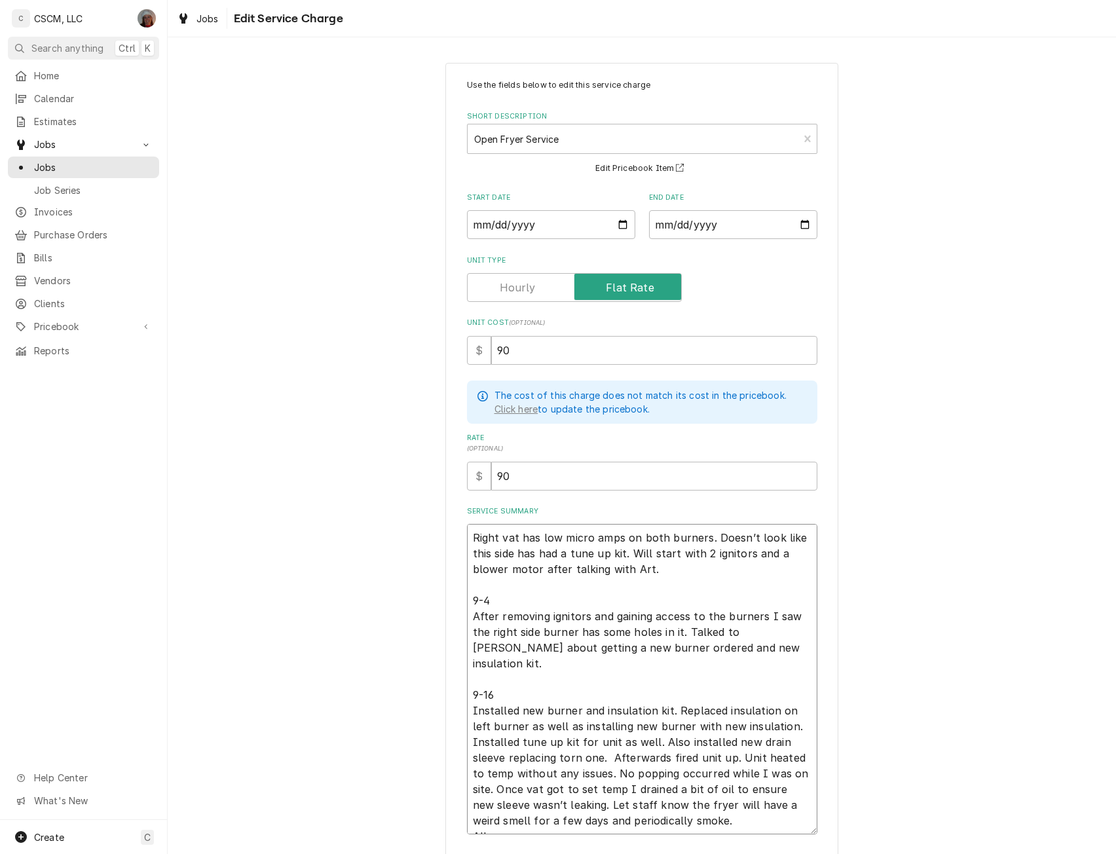
type textarea "Right vat has low micro amps on both burners. Doesn’t look like this side has h…"
type textarea "x"
type textarea "Right vat has low micro amps on both burners. Doesn’t look like this side has h…"
type textarea "x"
type textarea "Right vat has low micro amps on both burners. Doesn’t look like this side has h…"
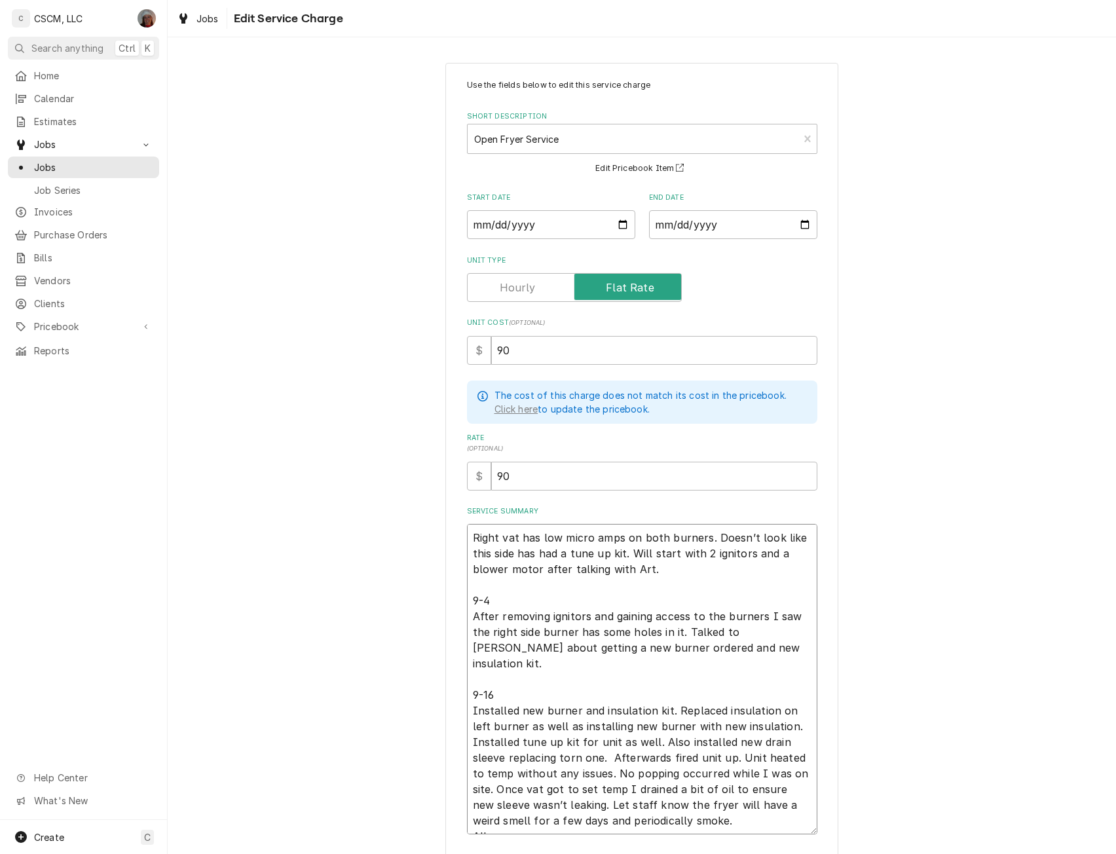
type textarea "x"
type textarea "Right vat has low micro amps on both burners. Doesn’t look like this side has h…"
type textarea "x"
type textarea "Right vat has low micro amps on both burners. Doesn’t look like this side has h…"
type textarea "x"
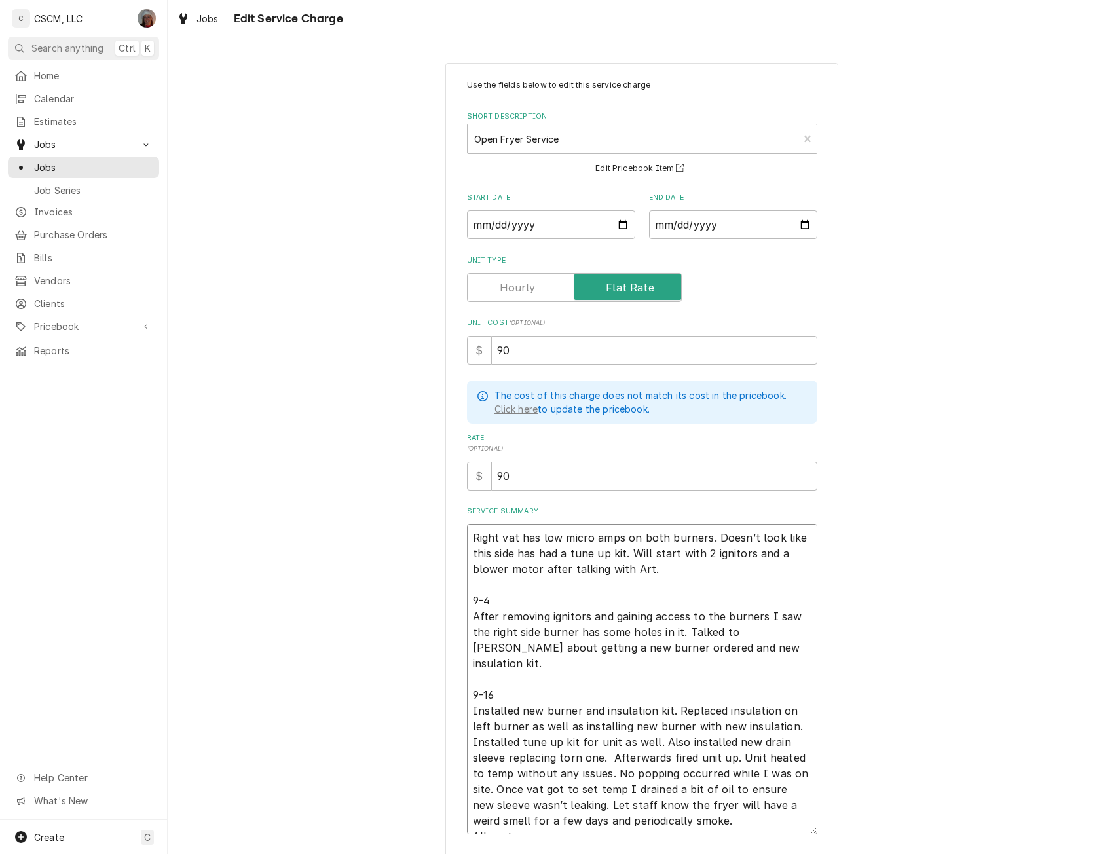
type textarea "Right vat has low micro amps on both burners. Doesn’t look like this side has h…"
type textarea "x"
type textarea "Right vat has low micro amps on both burners. Doesn’t look like this side has h…"
type textarea "x"
type textarea "Right vat has low micro amps on both burners. Doesn’t look like this side has h…"
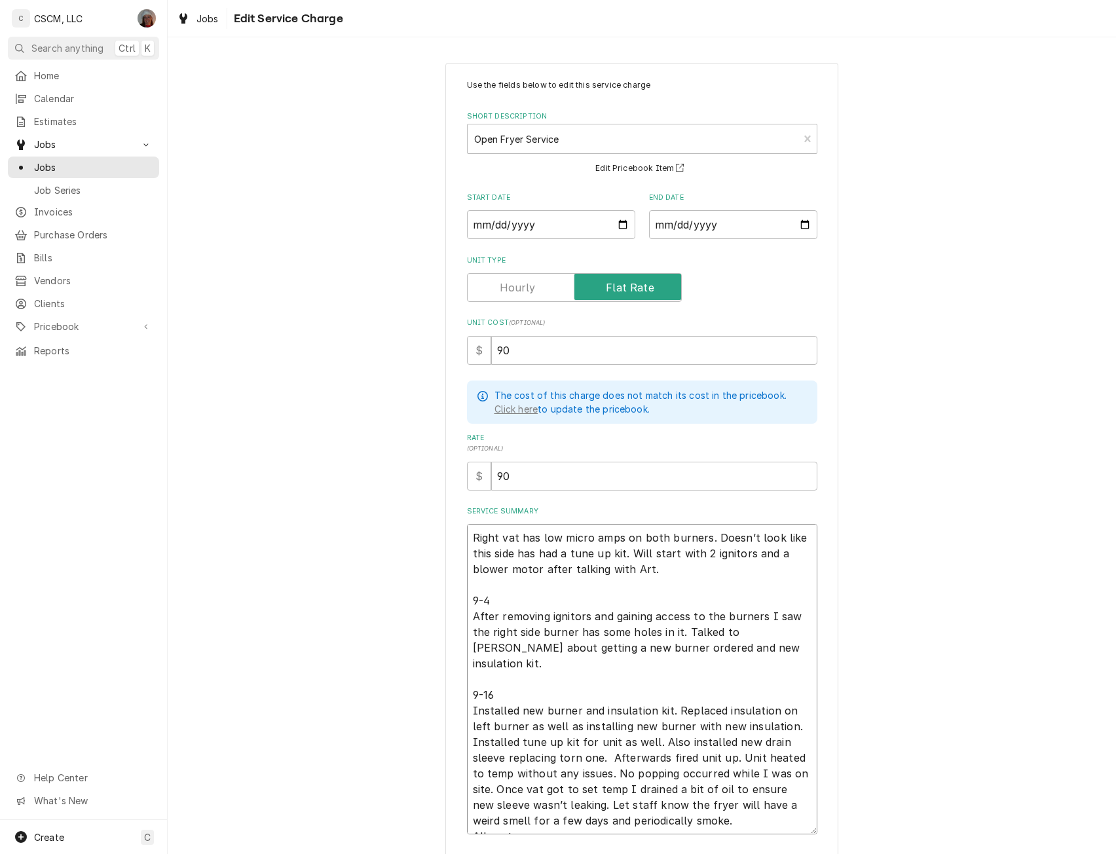
type textarea "x"
type textarea "Right vat has low micro amps on both burners. Doesn’t look like this side has h…"
type textarea "x"
type textarea "Right vat has low micro amps on both burners. Doesn’t look like this side has h…"
type textarea "x"
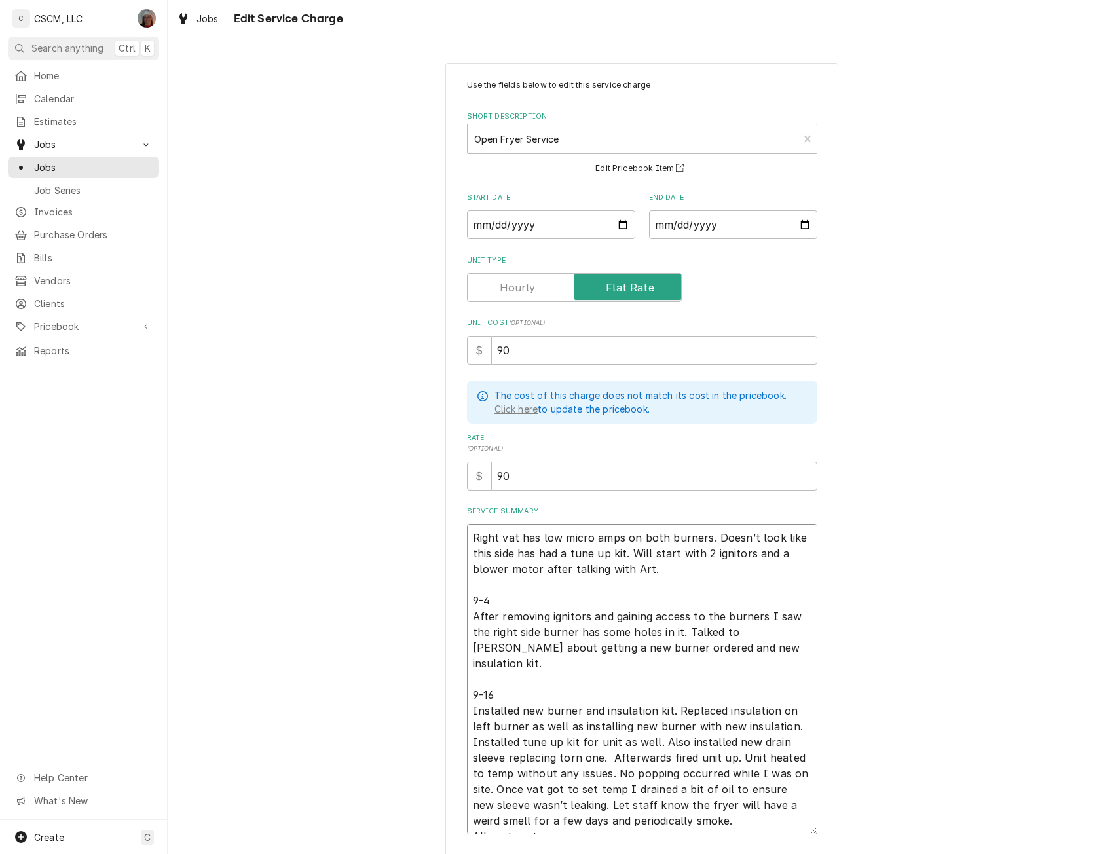
type textarea "Right vat has low micro amps on both burners. Doesn’t look like this side has h…"
type textarea "x"
type textarea "Right vat has low micro amps on both burners. Doesn’t look like this side has h…"
type textarea "x"
type textarea "Right vat has low micro amps on both burners. Doesn’t look like this side has h…"
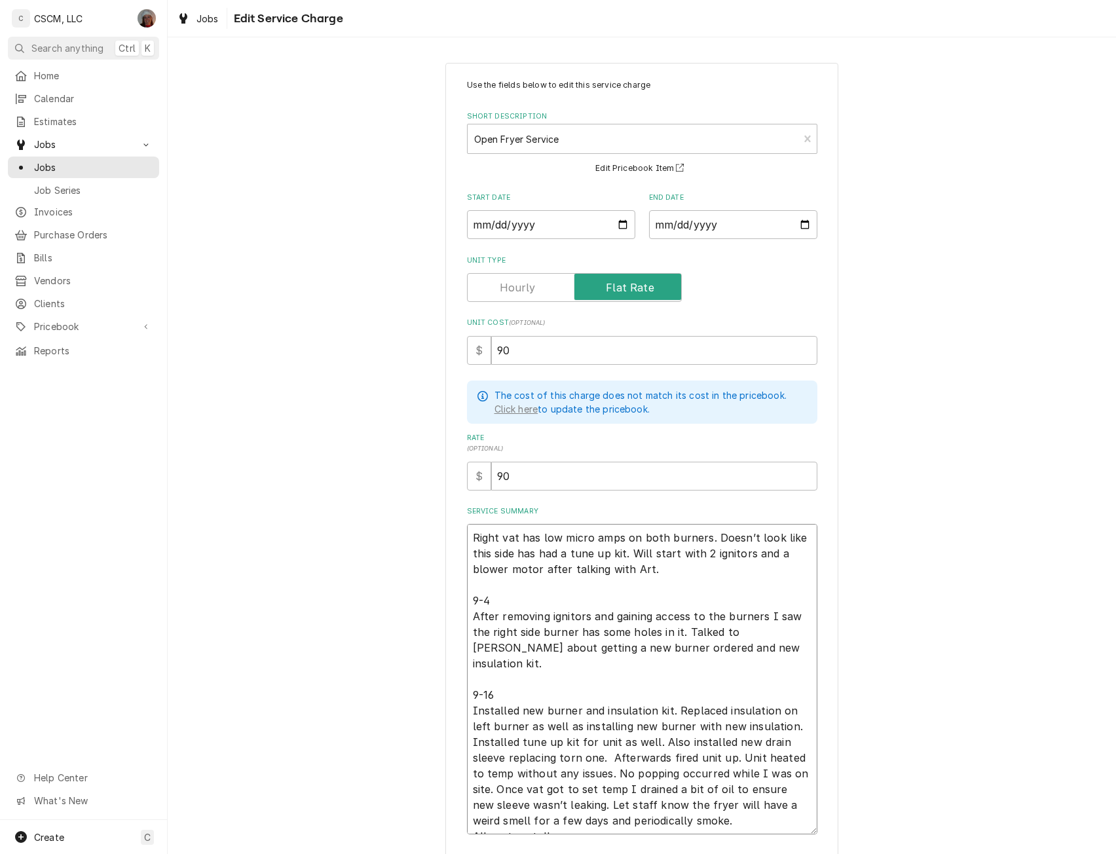
type textarea "x"
type textarea "Right vat has low micro amps on both burners. Doesn’t look like this side has h…"
type textarea "x"
type textarea "Right vat has low micro amps on both burners. Doesn’t look like this side has h…"
type textarea "x"
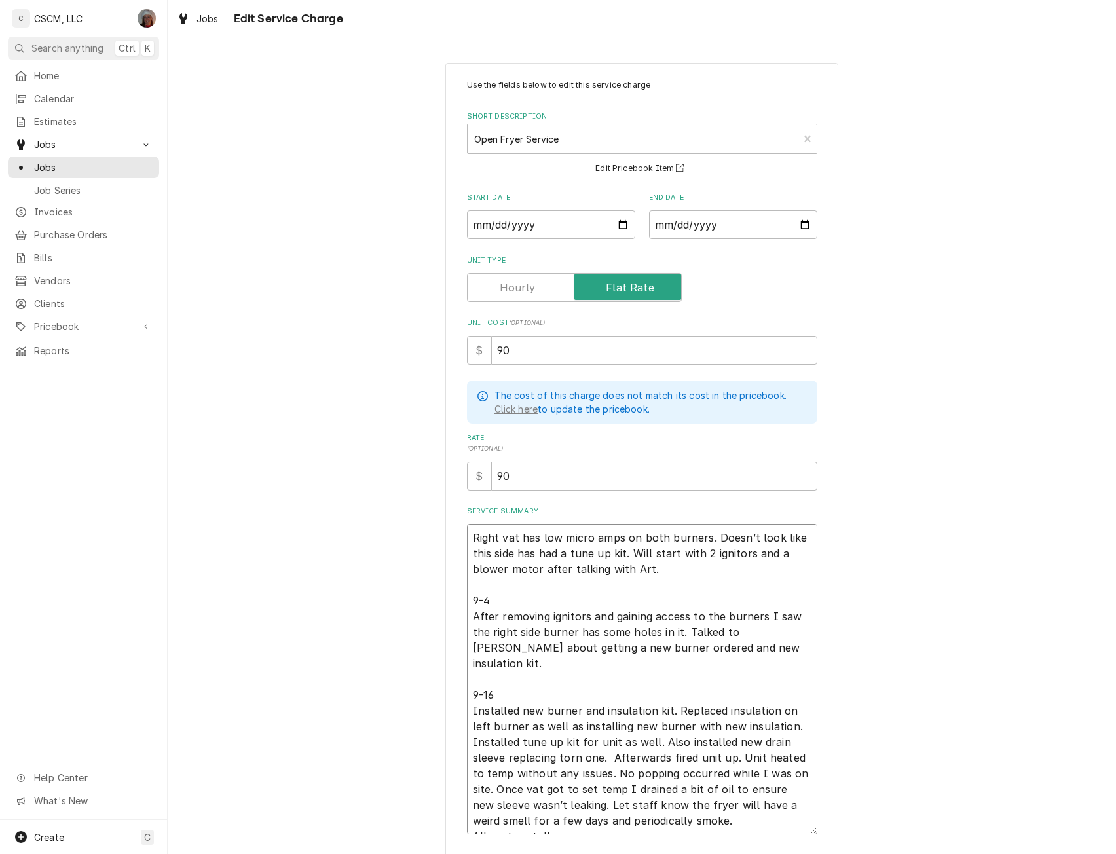
type textarea "Right vat has low micro amps on both burners. Doesn’t look like this side has h…"
type textarea "x"
type textarea "Right vat has low micro amps on both burners. Doesn’t look like this side has h…"
type textarea "x"
type textarea "Right vat has low micro amps on both burners. Doesn’t look like this side has h…"
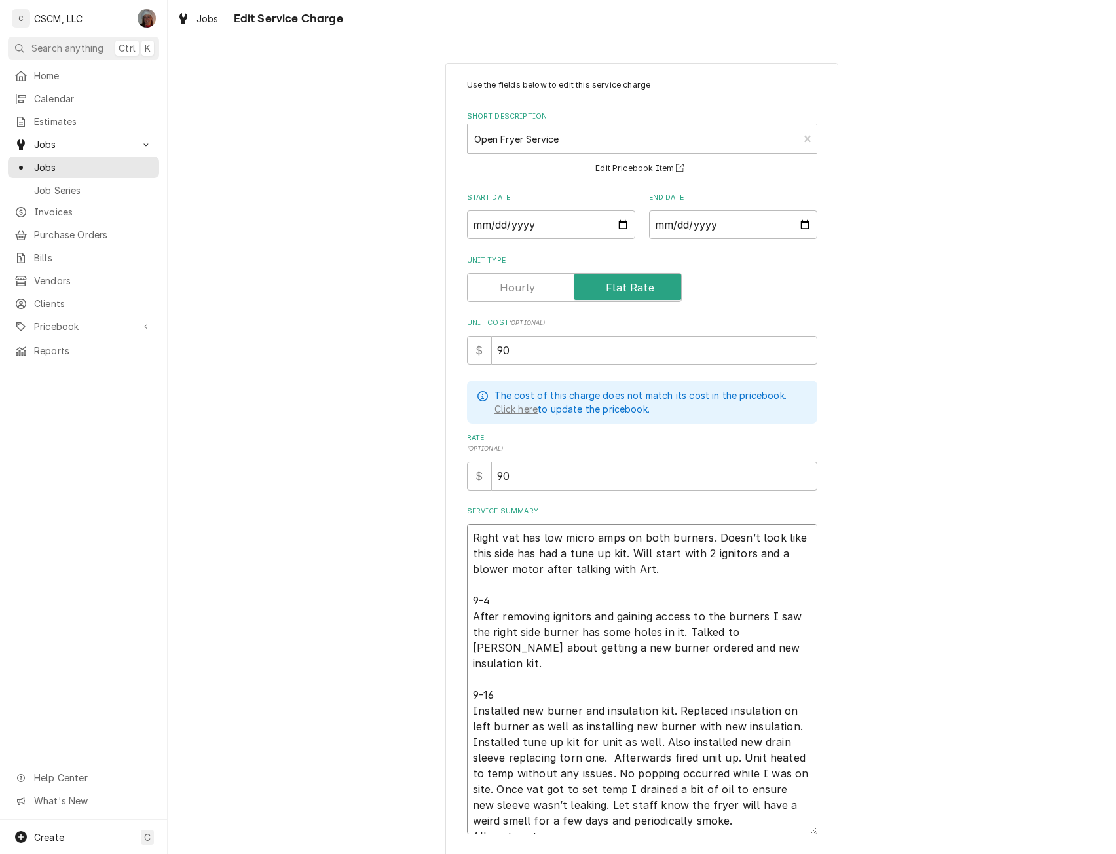
type textarea "x"
type textarea "Right vat has low micro amps on both burners. Doesn’t look like this side has h…"
type textarea "x"
type textarea "Right vat has low micro amps on both burners. Doesn’t look like this side has h…"
type textarea "x"
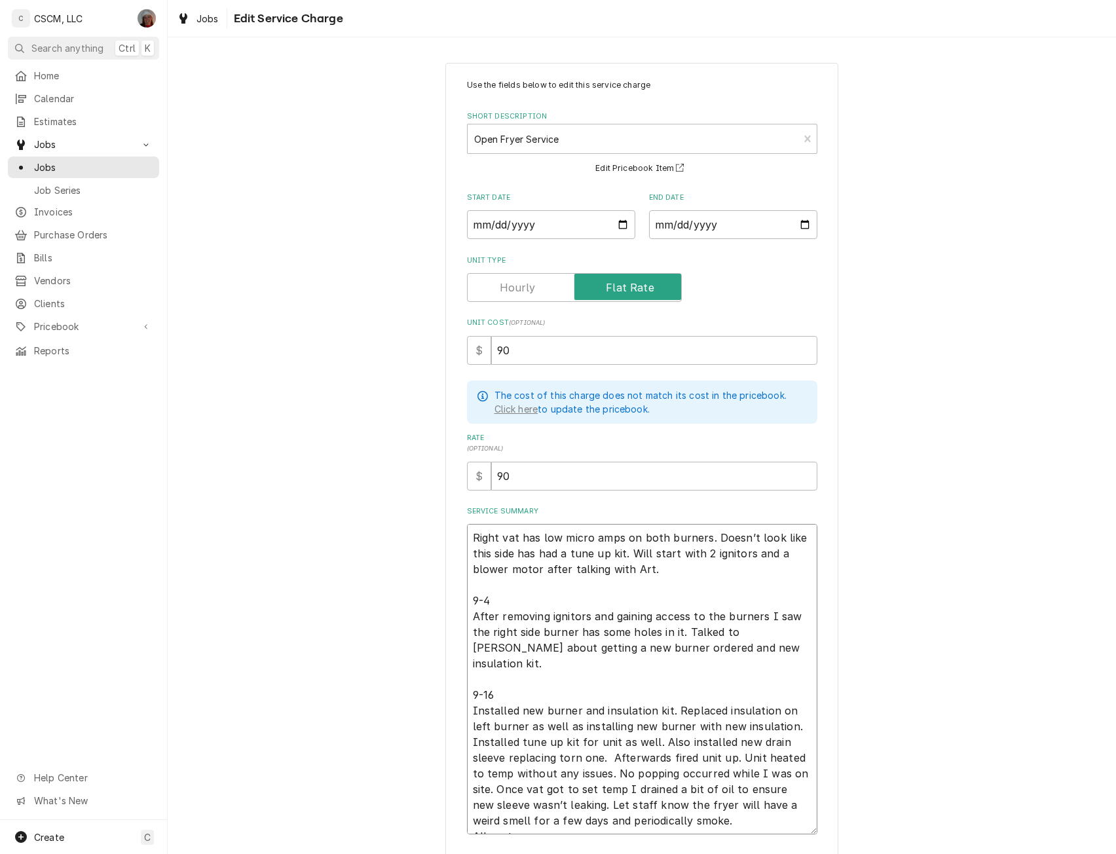
type textarea "Right vat has low micro amps on both burners. Doesn’t look like this side has h…"
type textarea "x"
type textarea "Right vat has low micro amps on both burners. Doesn’t look like this side has h…"
type textarea "x"
type textarea "Right vat has low micro amps on both burners. Doesn’t look like this side has h…"
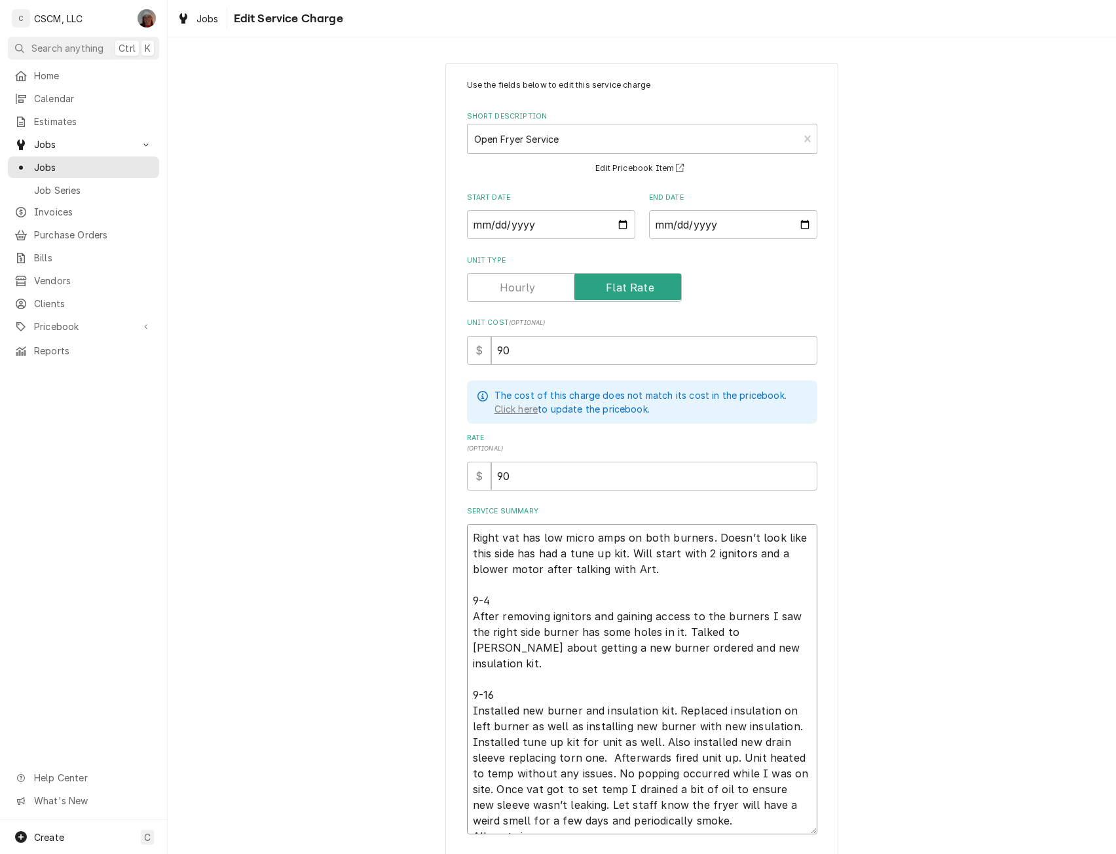
type textarea "x"
type textarea "Right vat has low micro amps on both burners. Doesn’t look like this side has h…"
type textarea "x"
type textarea "Right vat has low micro amps on both burners. Doesn’t look like this side has h…"
type textarea "x"
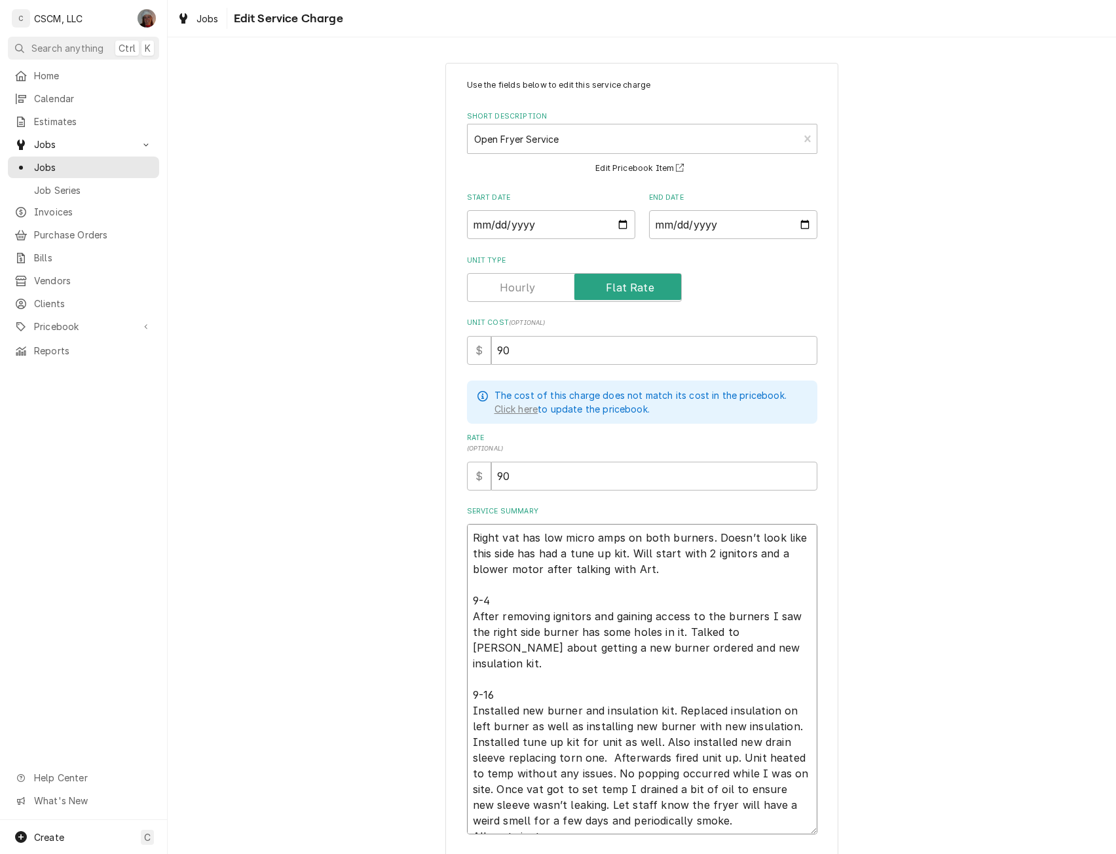
type textarea "Right vat has low micro amps on both burners. Doesn’t look like this side has h…"
type textarea "x"
type textarea "Right vat has low micro amps on both burners. Doesn’t look like this side has h…"
type textarea "x"
type textarea "Right vat has low micro amps on both burners. Doesn’t look like this side has h…"
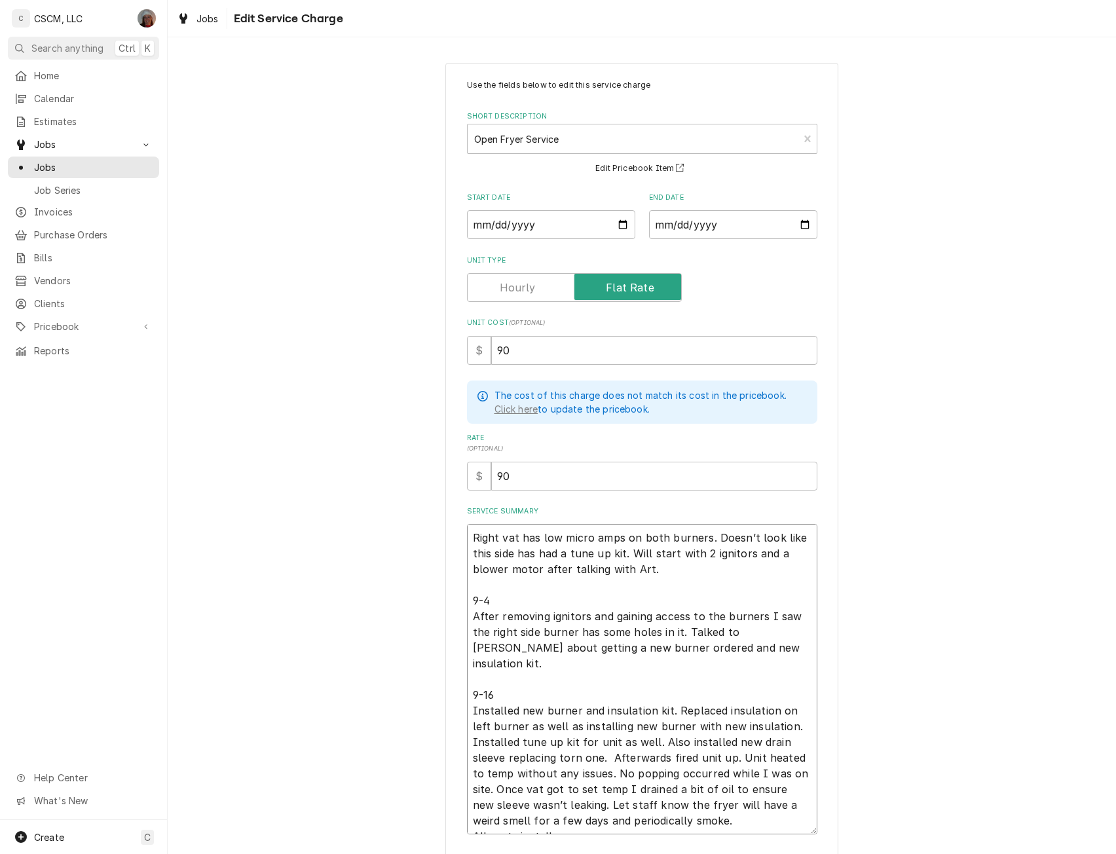
type textarea "x"
type textarea "Right vat has low micro amps on both burners. Doesn’t look like this side has h…"
type textarea "x"
type textarea "Right vat has low micro amps on both burners. Doesn’t look like this side has h…"
type textarea "x"
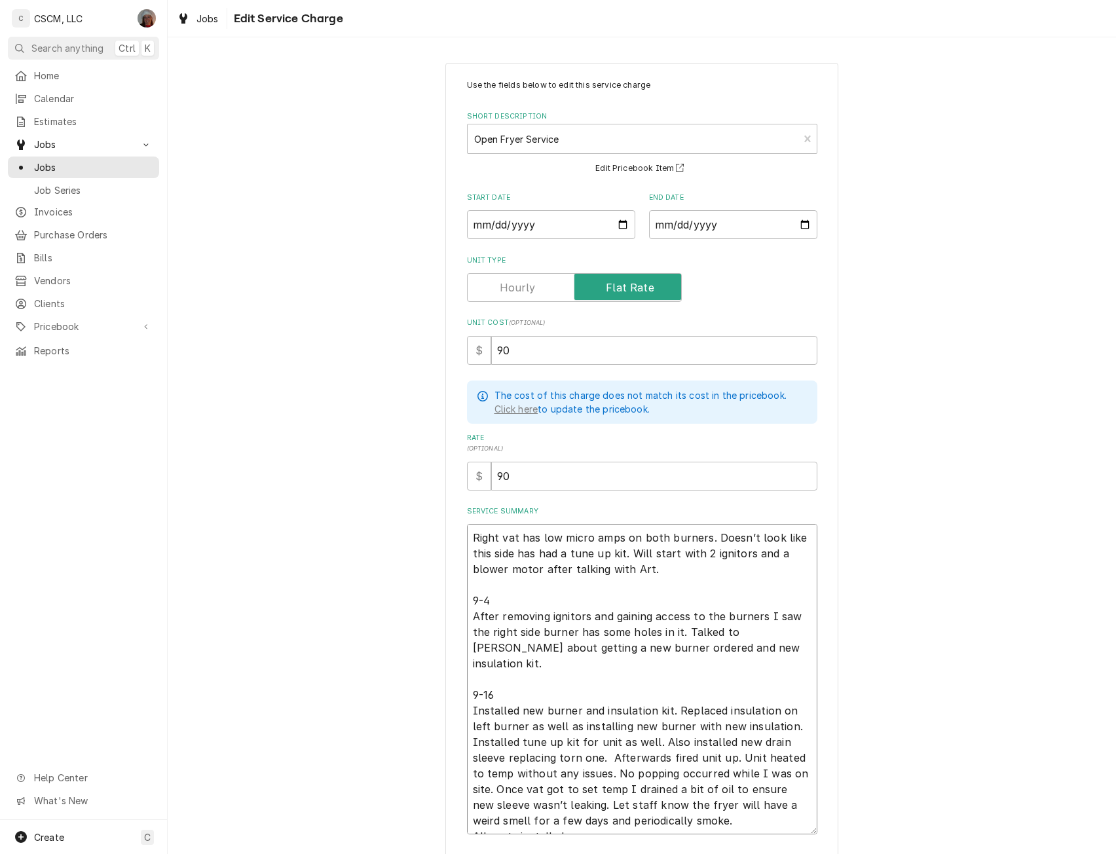
type textarea "Right vat has low micro amps on both burners. Doesn’t look like this side has h…"
type textarea "x"
type textarea "Right vat has low micro amps on both burners. Doesn’t look like this side has h…"
type textarea "x"
type textarea "Right vat has low micro amps on both burners. Doesn’t look like this side has h…"
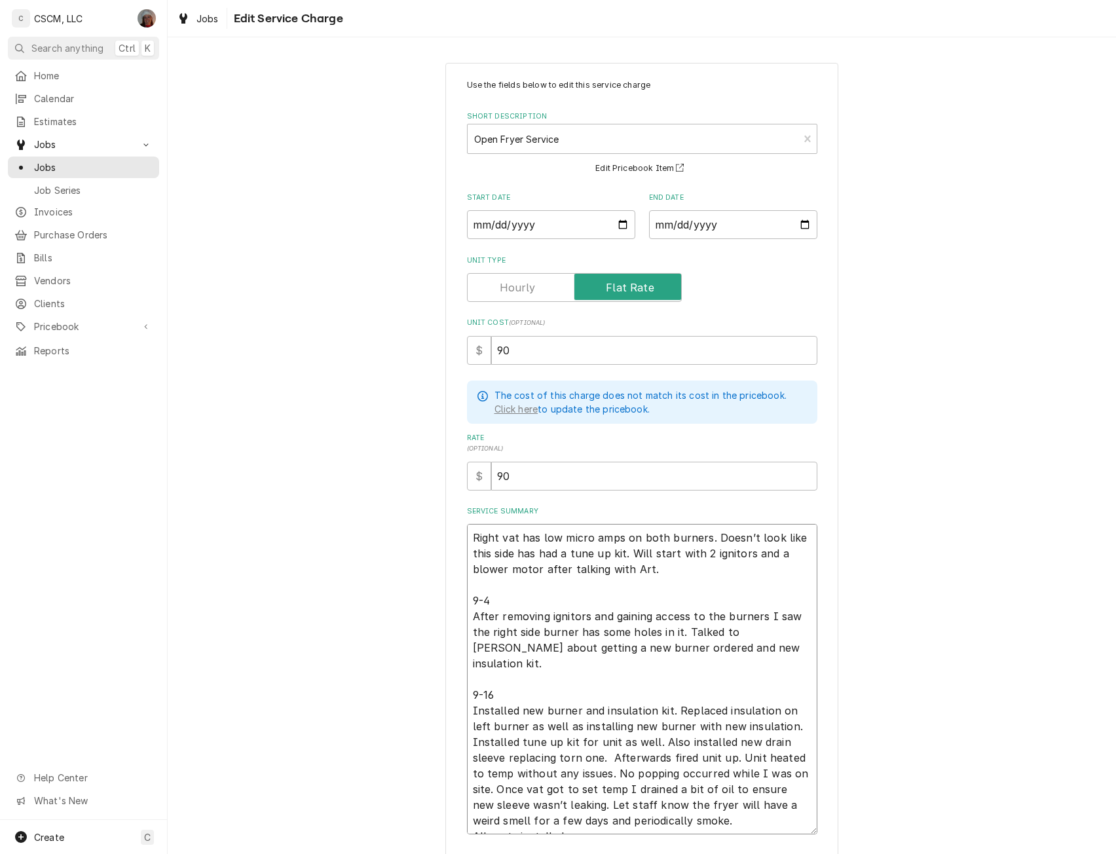
type textarea "x"
type textarea "Right vat has low micro amps on both burners. Doesn’t look like this side has h…"
type textarea "x"
type textarea "Right vat has low micro amps on both burners. Doesn’t look like this side has h…"
type textarea "x"
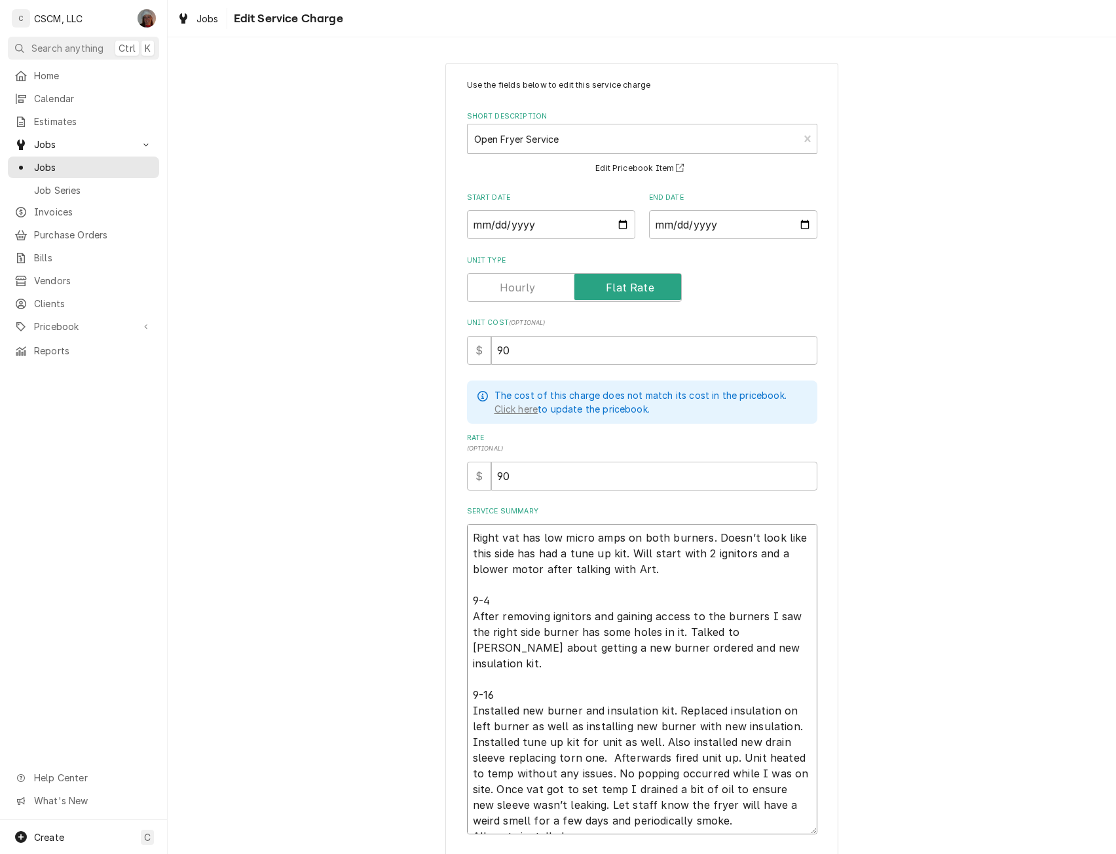
type textarea "Right vat has low micro amps on both burners. Doesn’t look like this side has h…"
type textarea "x"
type textarea "Right vat has low micro amps on both burners. Doesn’t look like this side has h…"
type textarea "x"
type textarea "Right vat has low micro amps on both burners. Doesn’t look like this side has h…"
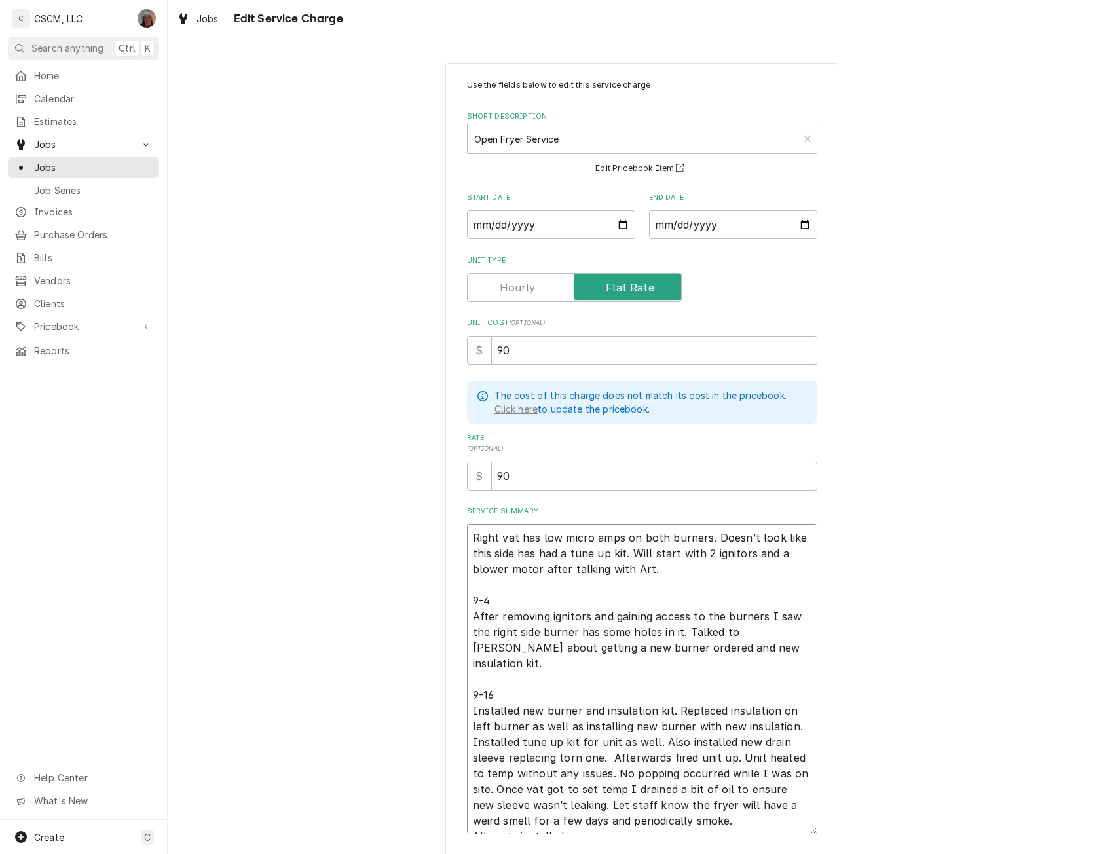
type textarea "x"
type textarea "Right vat has low micro amps on both burners. Doesn’t look like this side has h…"
type textarea "x"
type textarea "Right vat has low micro amps on both burners. Doesn’t look like this side has h…"
type textarea "x"
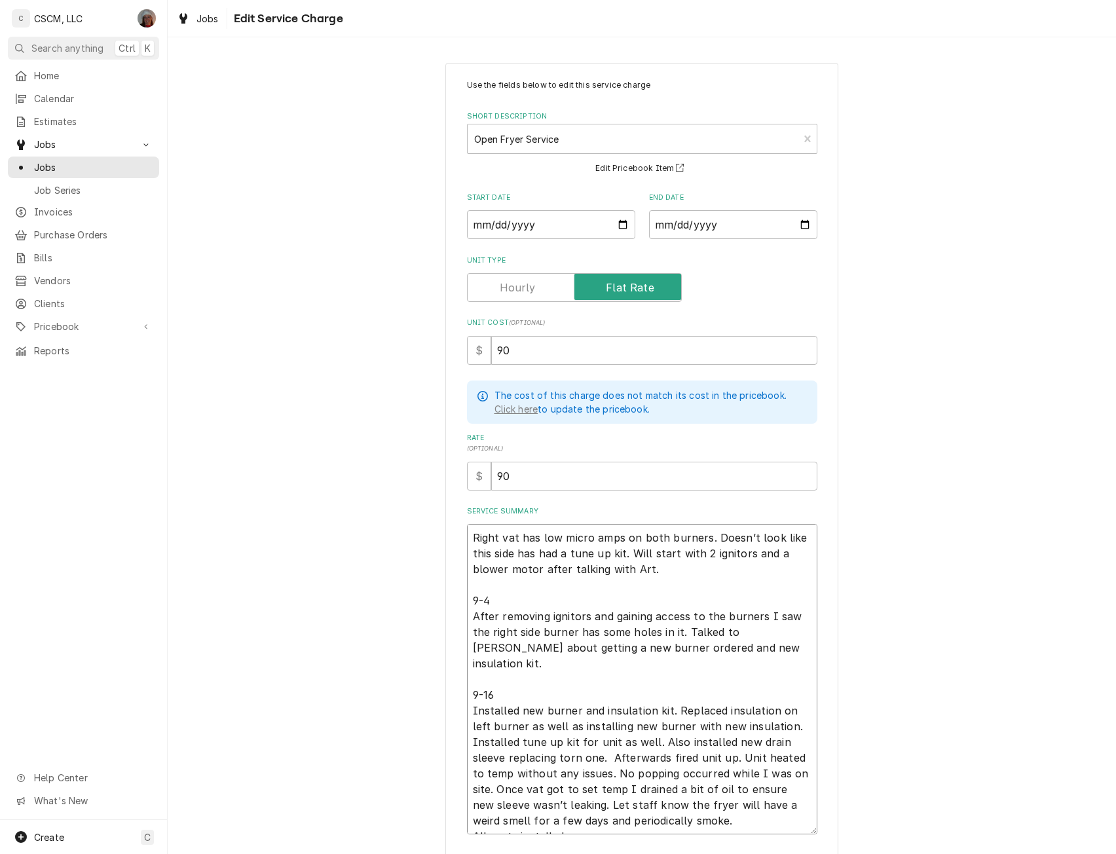
type textarea "Right vat has low micro amps on both burners. Doesn’t look like this side has h…"
type textarea "x"
type textarea "Right vat has low micro amps on both burners. Doesn’t look like this side has h…"
type textarea "x"
type textarea "Right vat has low micro amps on both burners. Doesn’t look like this side has h…"
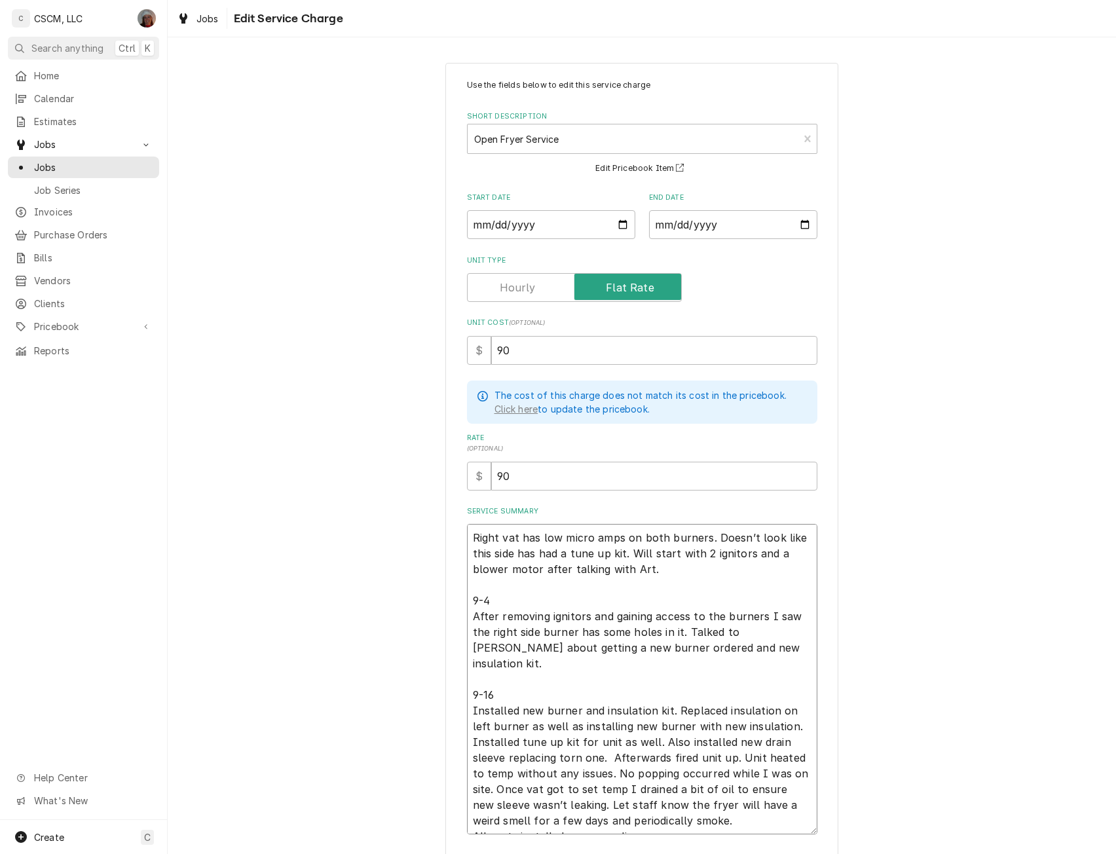
type textarea "x"
type textarea "Right vat has low micro amps on both burners. Doesn’t look like this side has h…"
type textarea "x"
type textarea "Right vat has low micro amps on both burners. Doesn’t look like this side has h…"
type textarea "x"
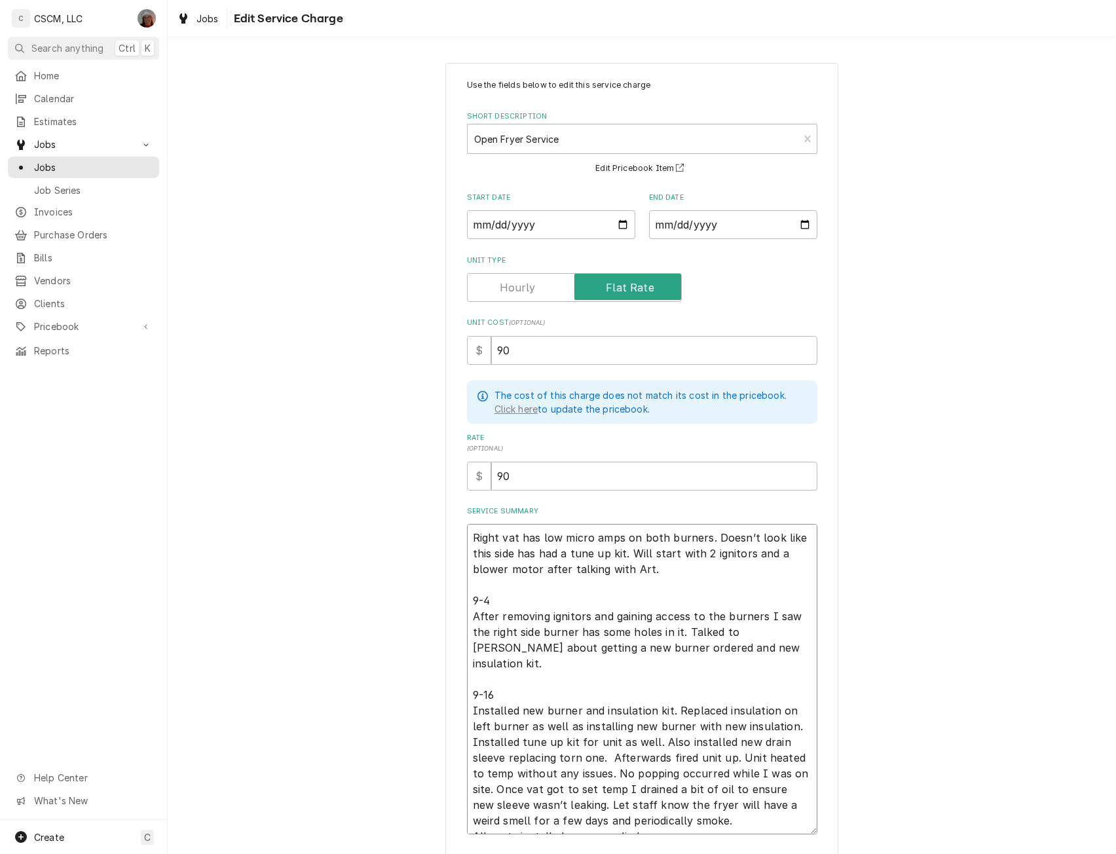
type textarea "Right vat has low micro amps on both burners. Doesn’t look like this side has h…"
type textarea "x"
type textarea "Right vat has low micro amps on both burners. Doesn’t look like this side has h…"
type textarea "x"
type textarea "Right vat has low micro amps on both burners. Doesn’t look like this side has h…"
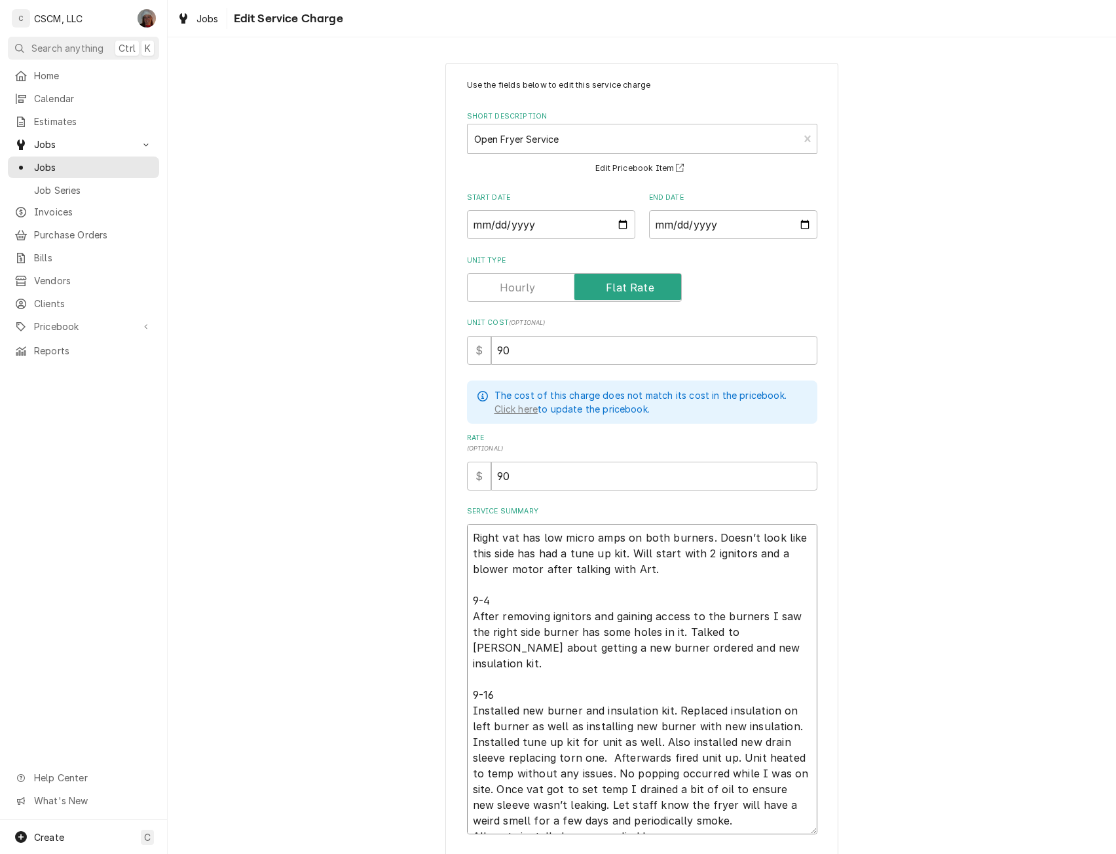
type textarea "x"
type textarea "Right vat has low micro amps on both burners. Doesn’t look like this side has h…"
type textarea "x"
type textarea "Right vat has low micro amps on both burners. Doesn’t look like this side has h…"
type textarea "x"
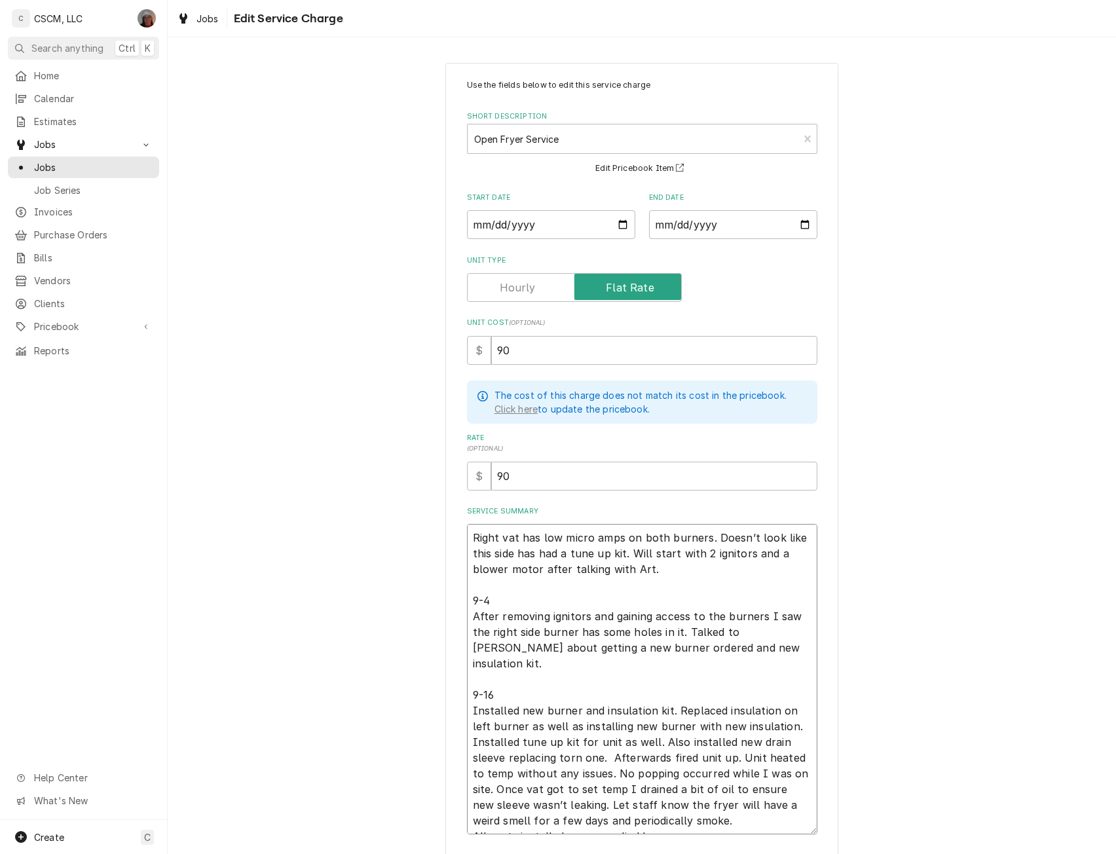
type textarea "Right vat has low micro amps on both burners. Doesn’t look like this side has h…"
type textarea "x"
type textarea "Right vat has low micro amps on both burners. Doesn’t look like this side has h…"
type textarea "x"
type textarea "Right vat has low micro amps on both burners. Doesn’t look like this side has h…"
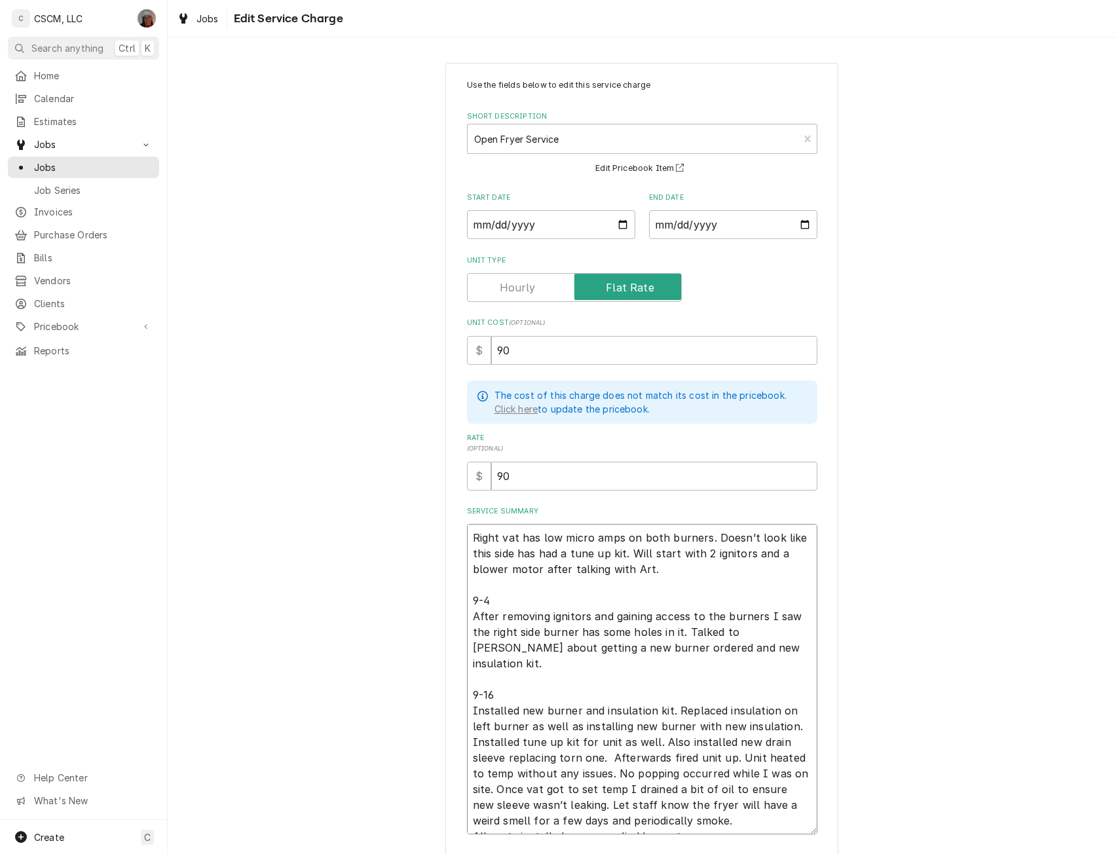
type textarea "x"
type textarea "Right vat has low micro amps on both burners. Doesn’t look like this side has h…"
type textarea "x"
type textarea "Right vat has low micro amps on both burners. Doesn’t look like this side has h…"
type textarea "x"
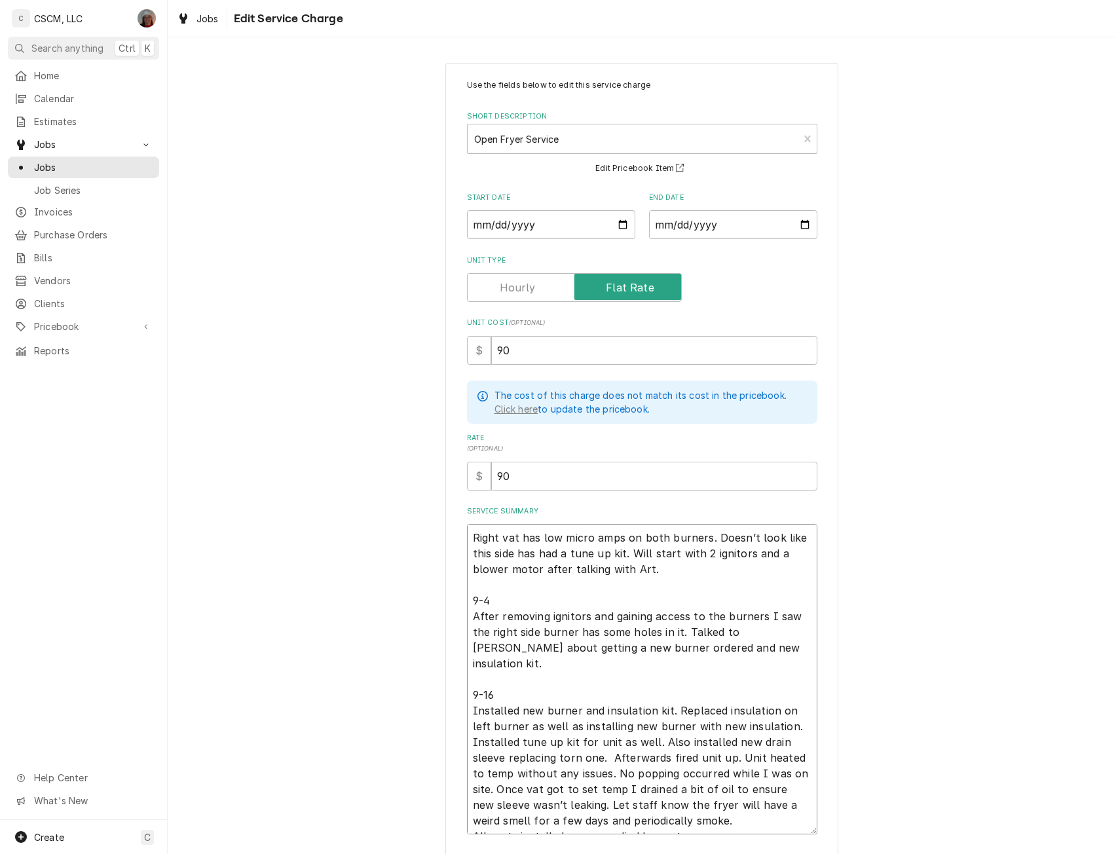
type textarea "Right vat has low micro amps on both burners. Doesn’t look like this side has h…"
type textarea "x"
type textarea "Right vat has low micro amps on both burners. Doesn’t look like this side has h…"
type textarea "x"
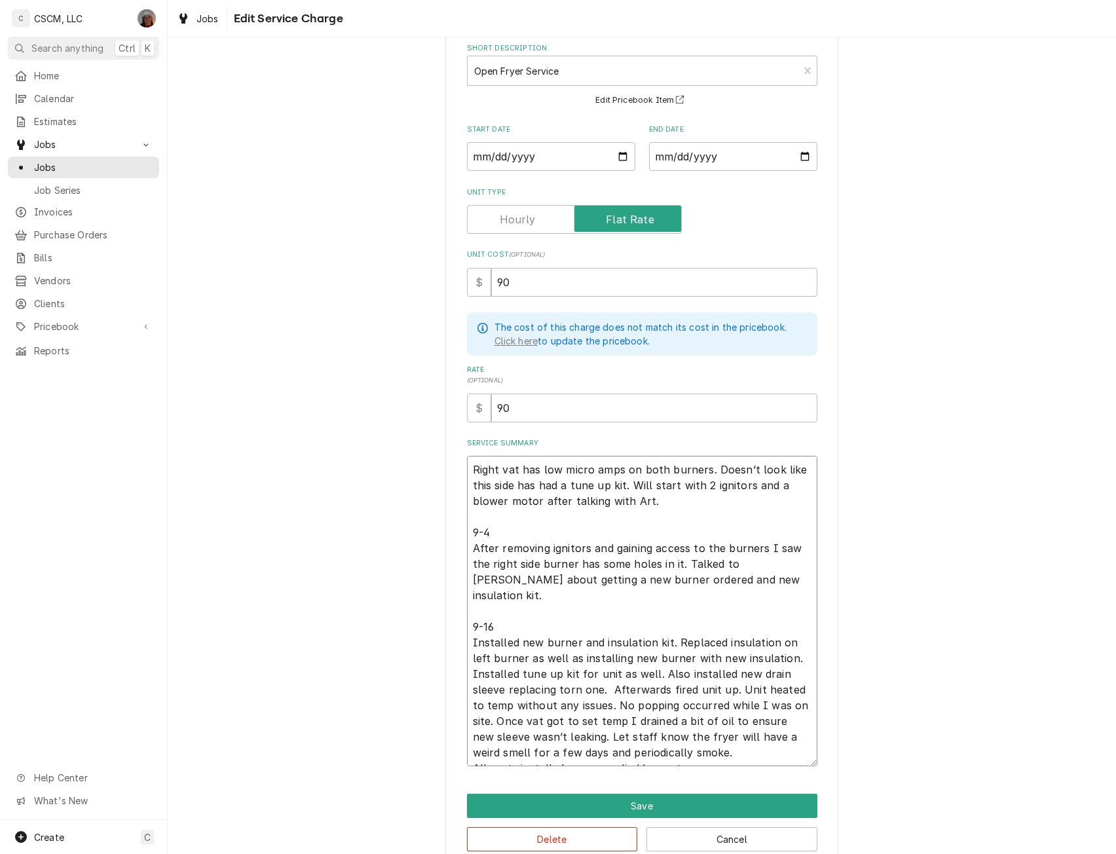
scroll to position [92, 0]
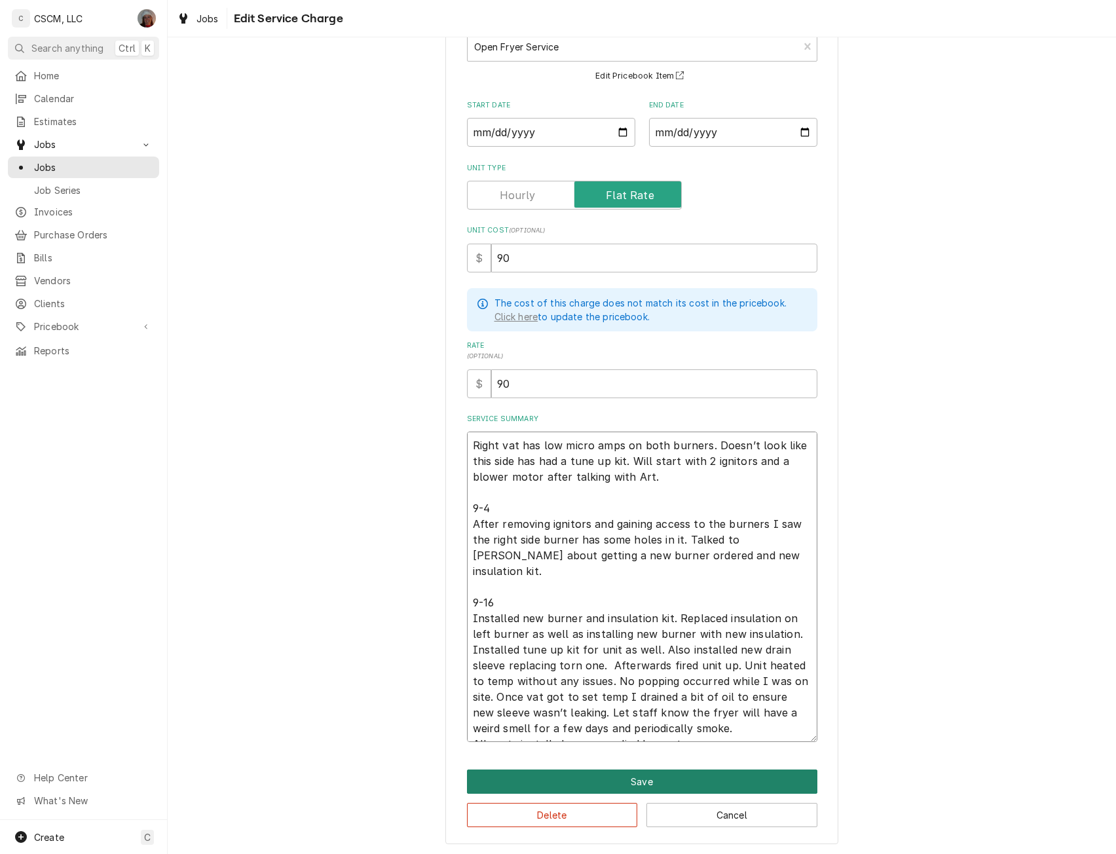
type textarea "Right vat has low micro amps on both burners. Doesn’t look like this side has h…"
click at [644, 776] on button "Save" at bounding box center [642, 781] width 350 height 24
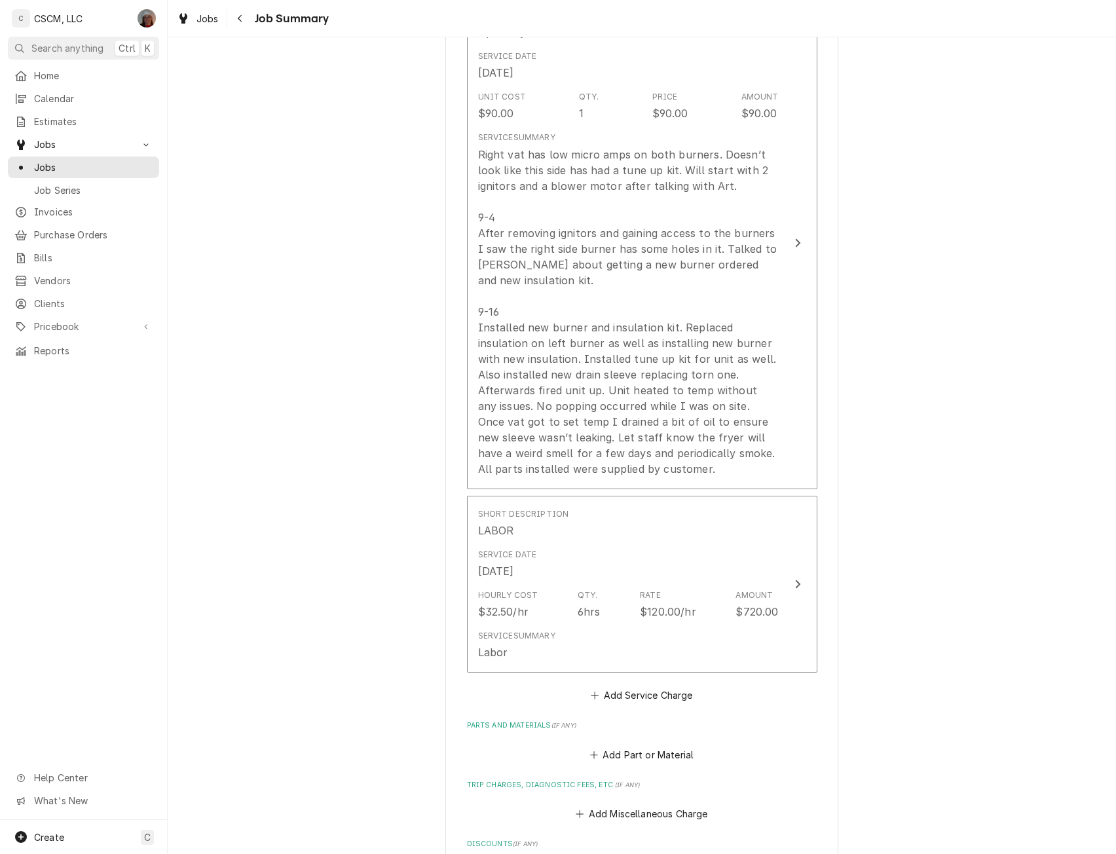
scroll to position [884, 0]
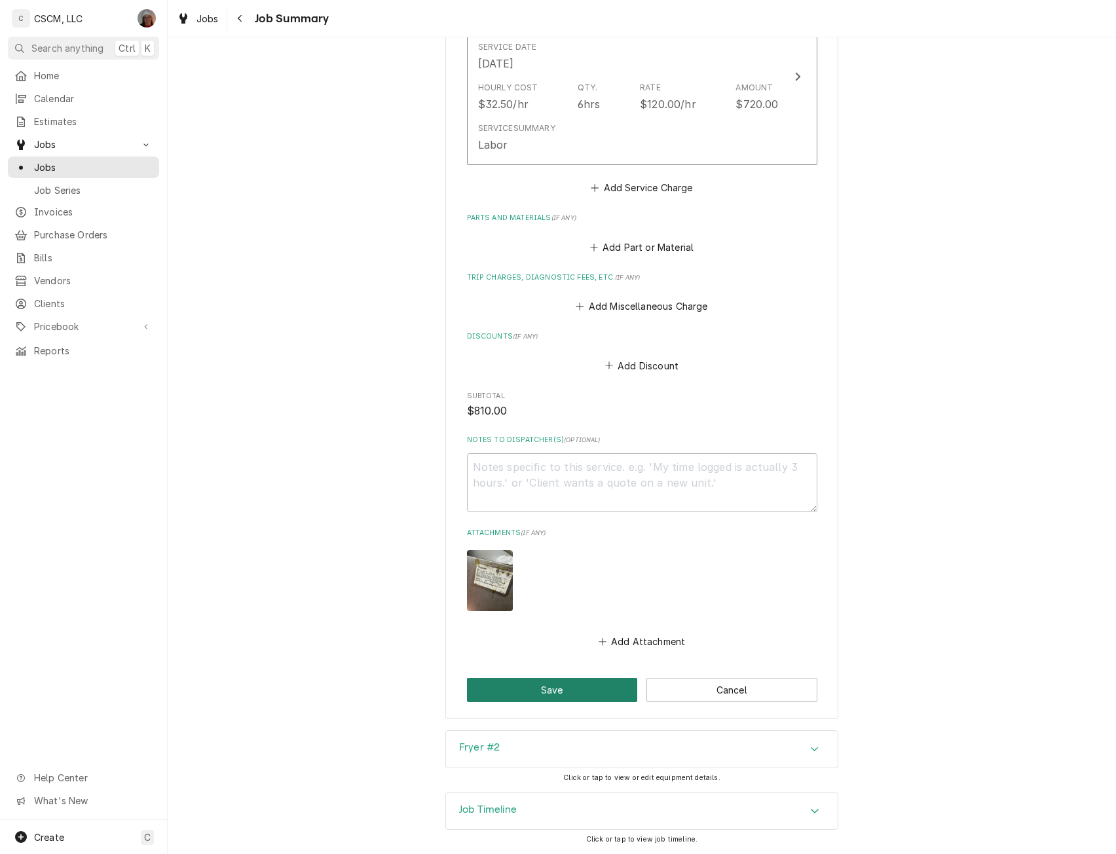
click at [529, 691] on button "Save" at bounding box center [552, 690] width 171 height 24
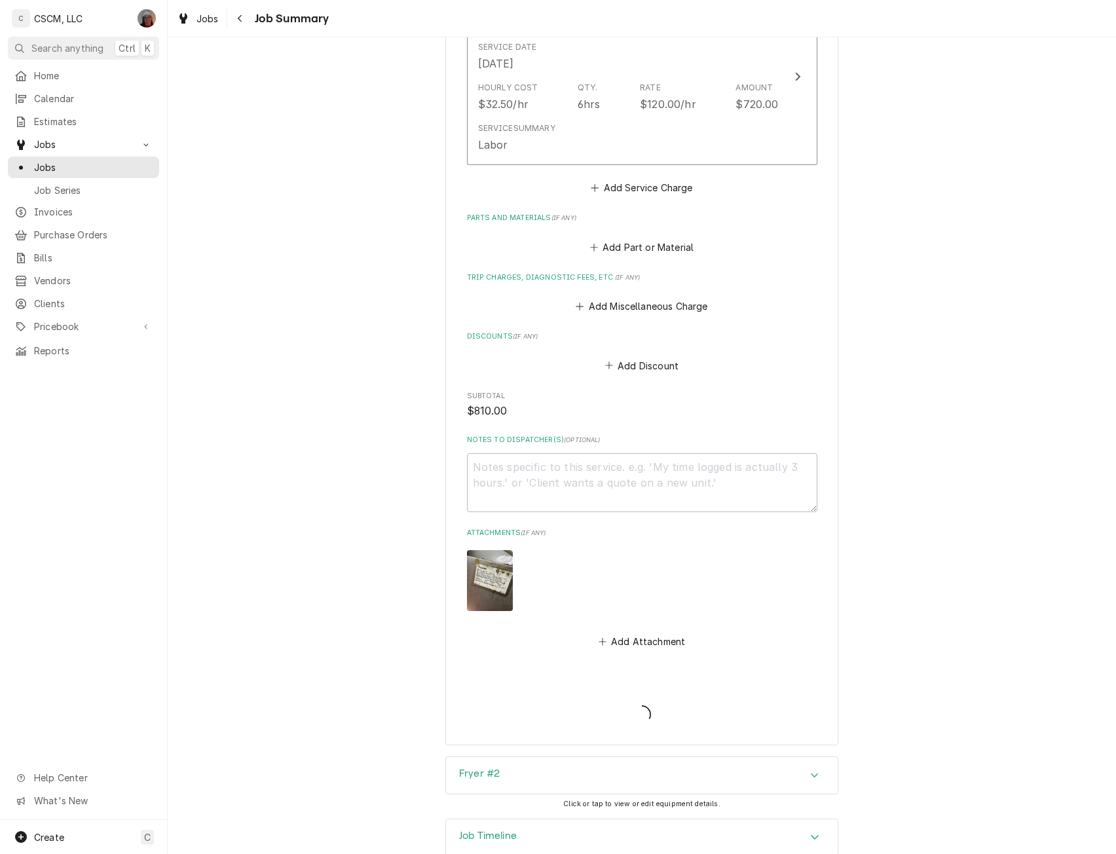
type textarea "x"
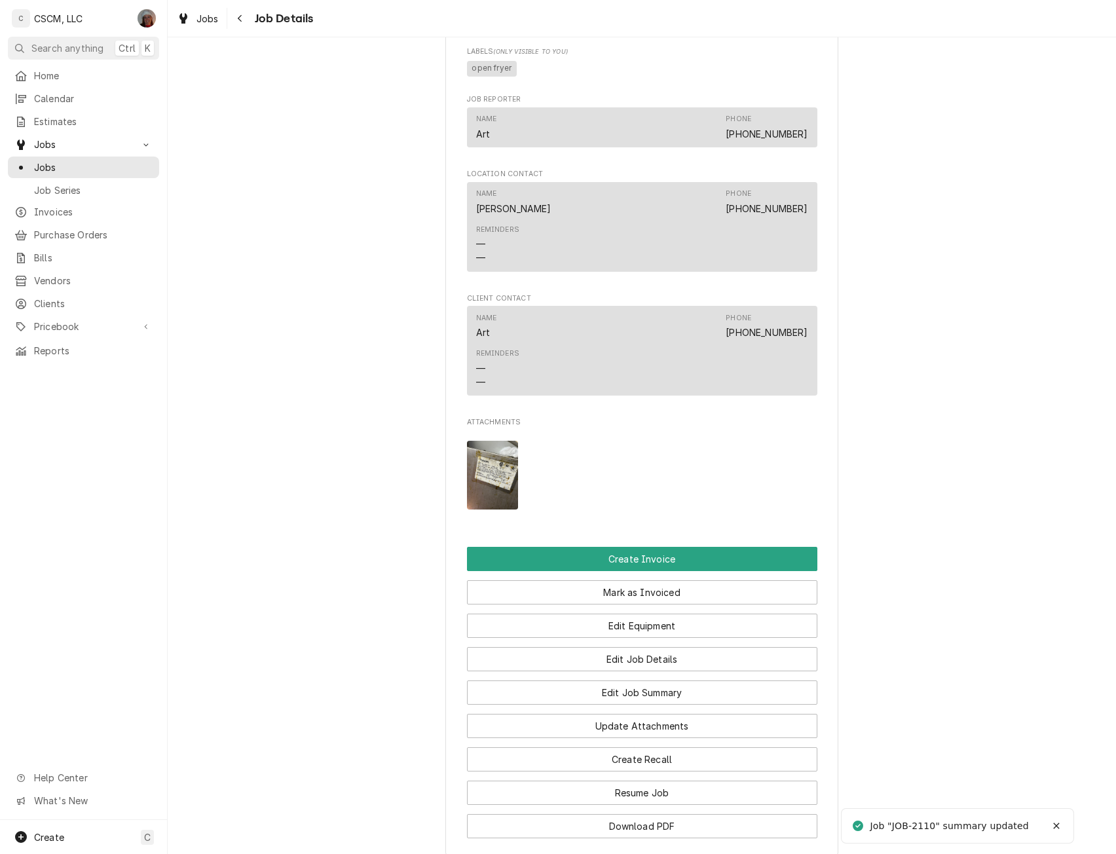
scroll to position [996, 0]
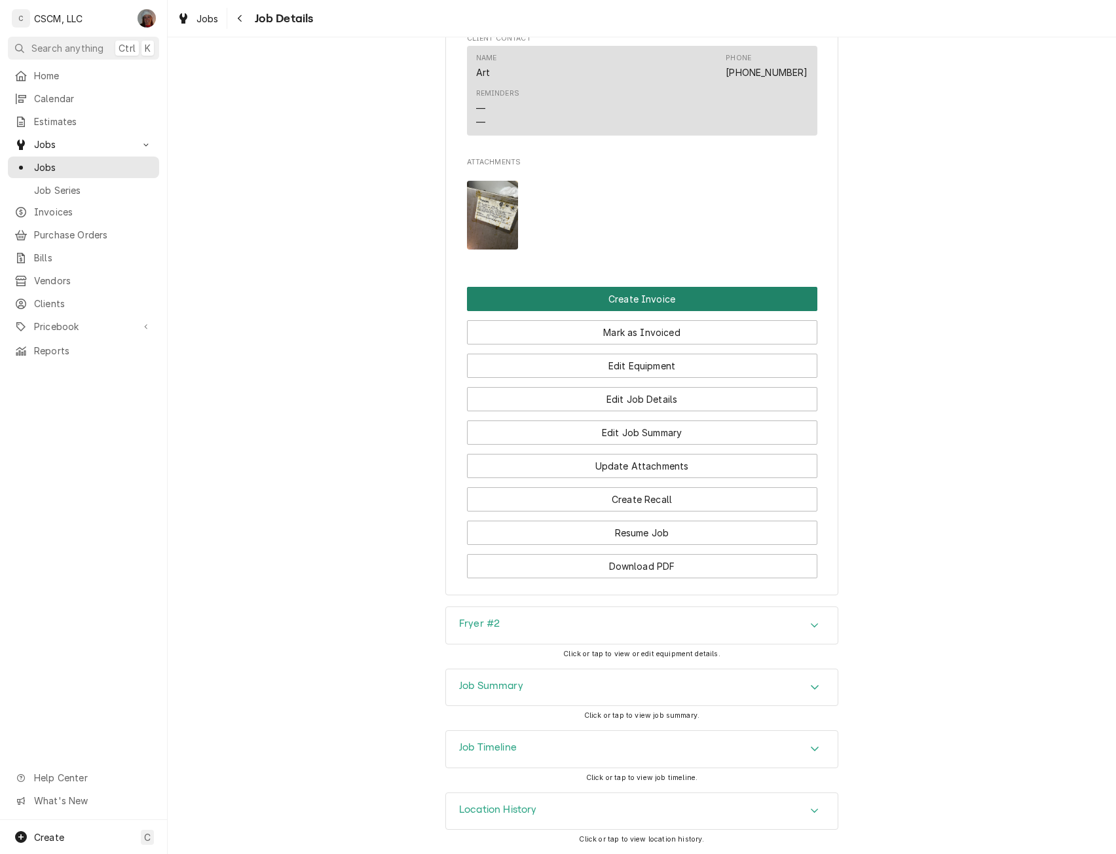
click at [696, 294] on button "Create Invoice" at bounding box center [642, 299] width 350 height 24
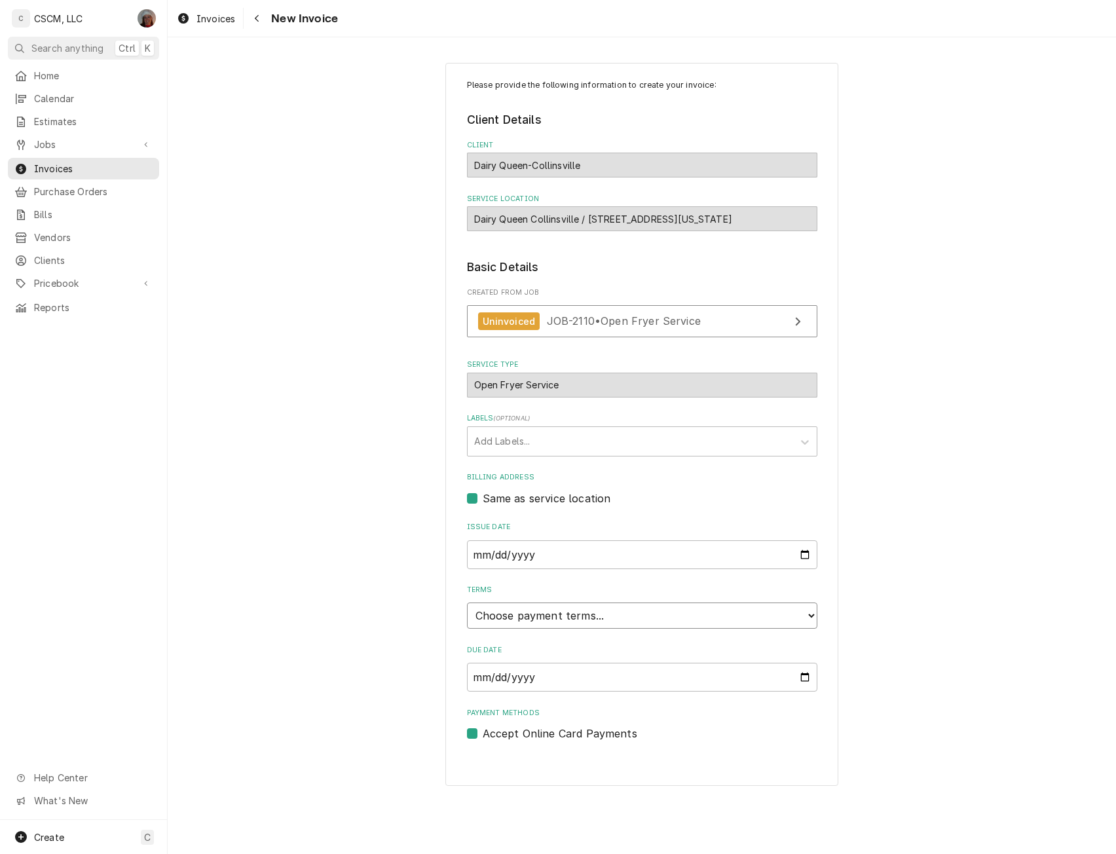
click at [810, 613] on select "Choose payment terms... Same Day Net 7 Net 14 Net 21 Net 30 Net 45 Net 60 Net 90" at bounding box center [642, 615] width 350 height 26
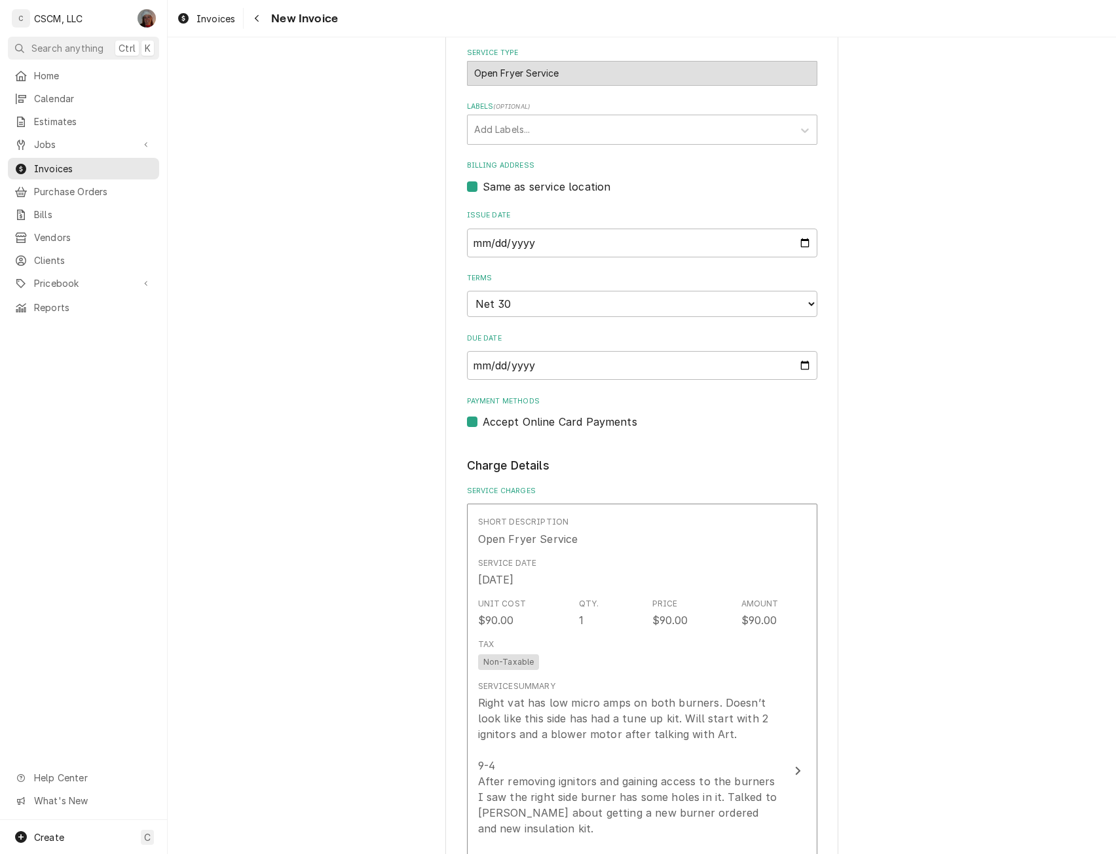
scroll to position [348, 0]
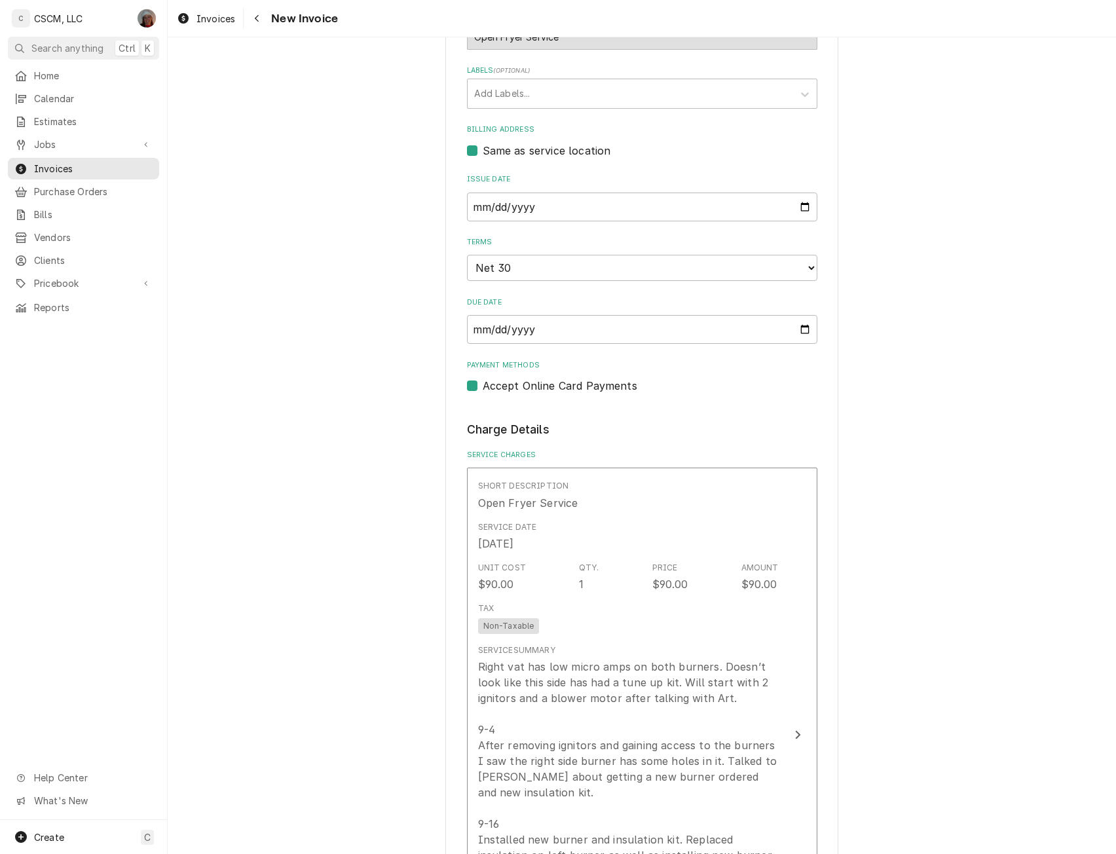
click at [482, 382] on label "Accept Online Card Payments" at bounding box center [559, 386] width 155 height 16
click at [482, 382] on input "Payment Methods" at bounding box center [657, 392] width 350 height 29
checkbox input "false"
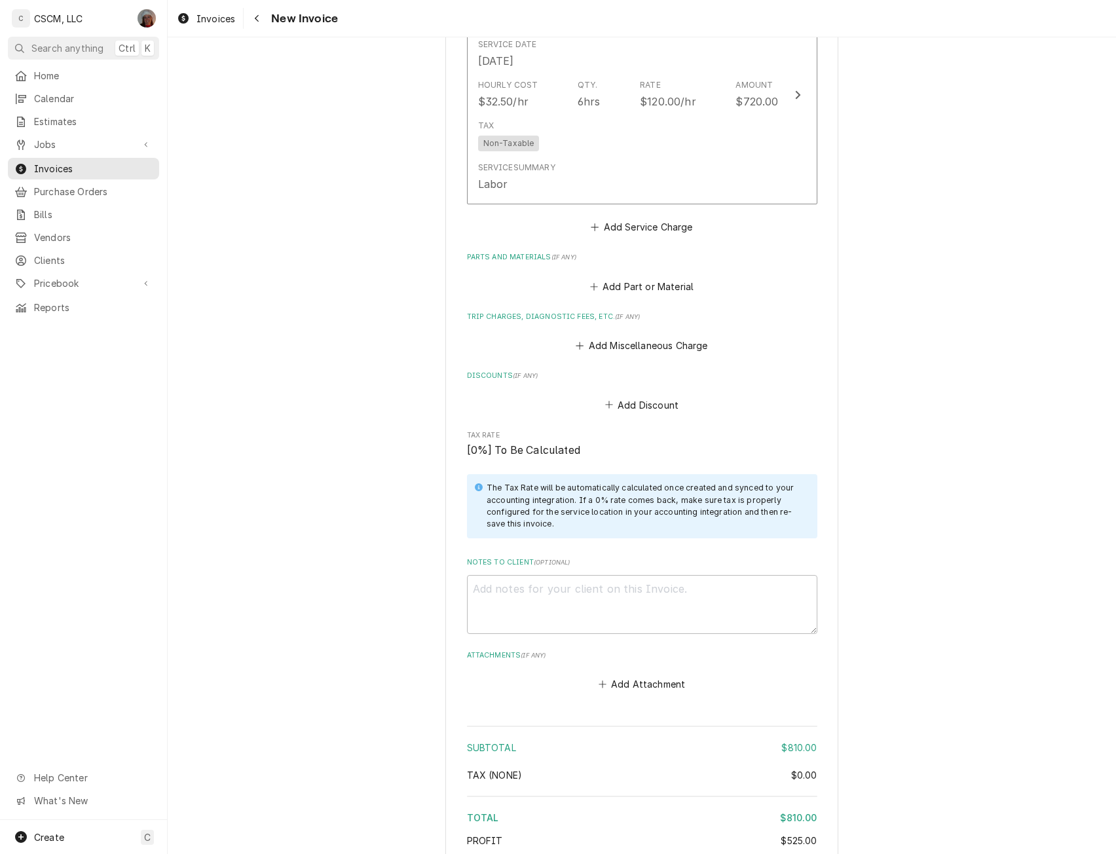
scroll to position [1486, 0]
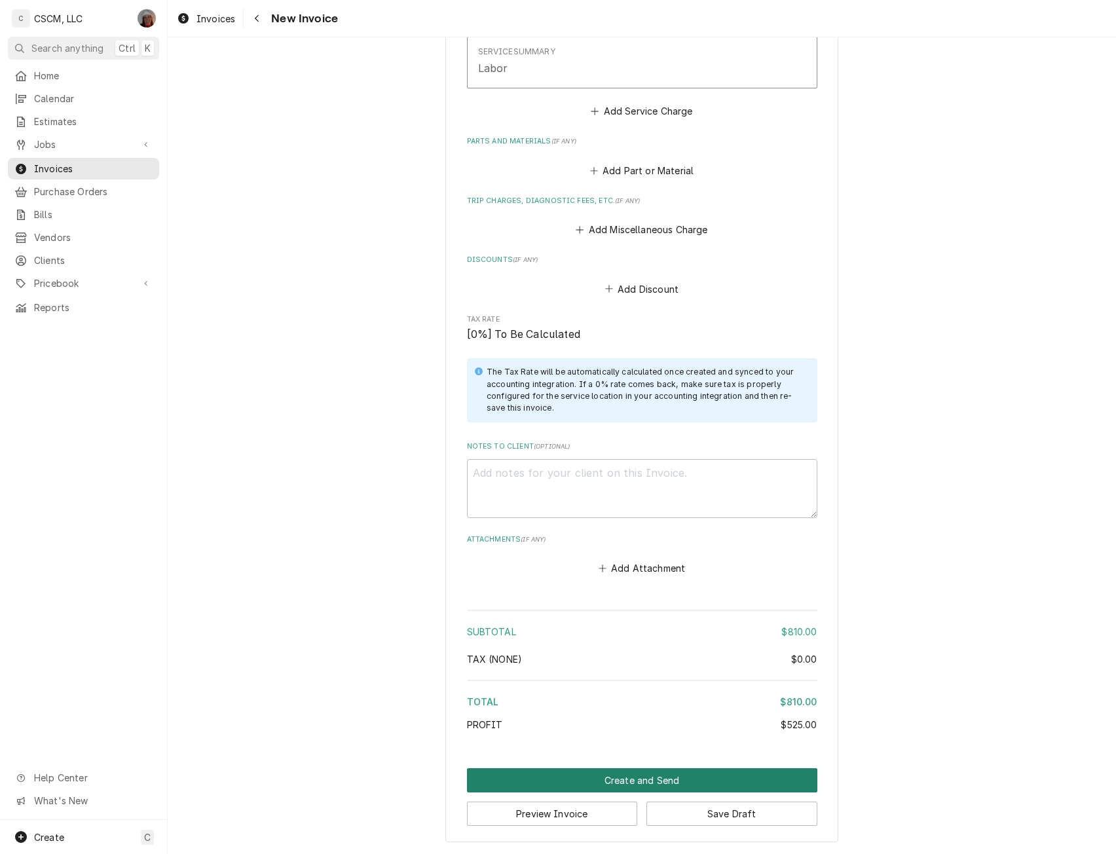
click at [660, 776] on button "Create and Send" at bounding box center [642, 780] width 350 height 24
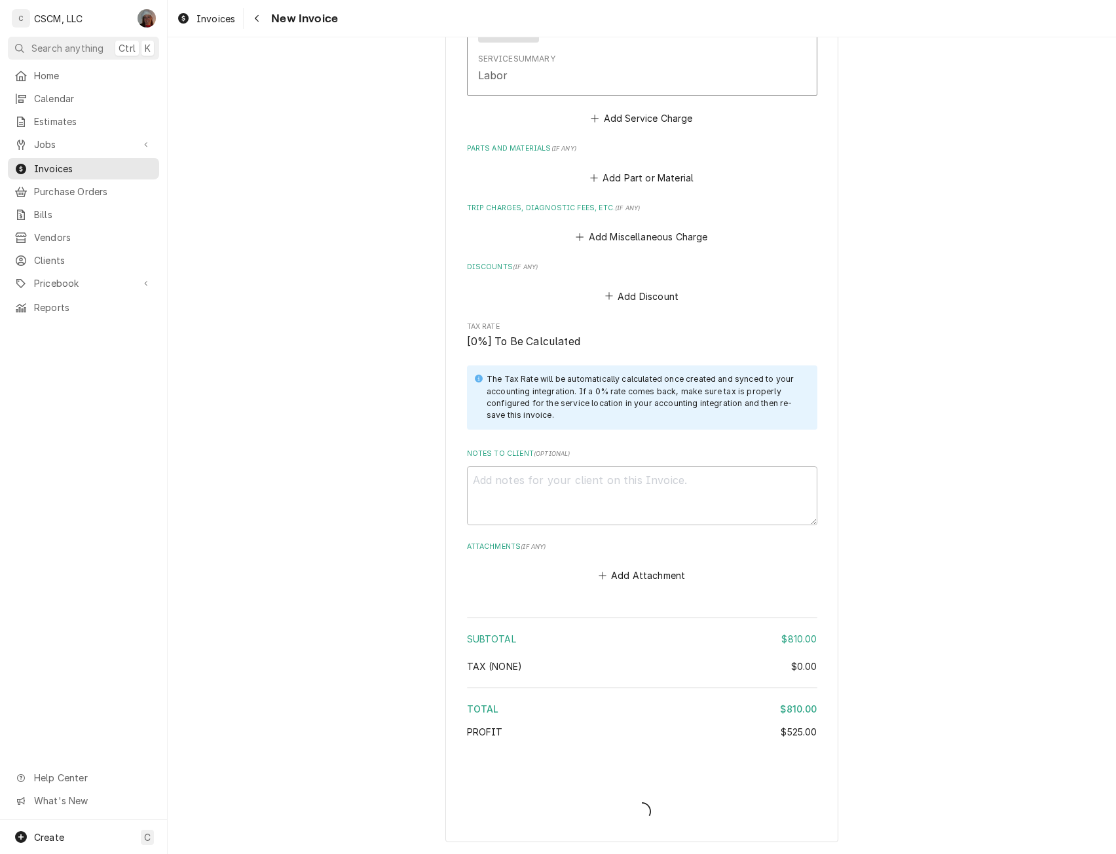
scroll to position [1479, 0]
type textarea "x"
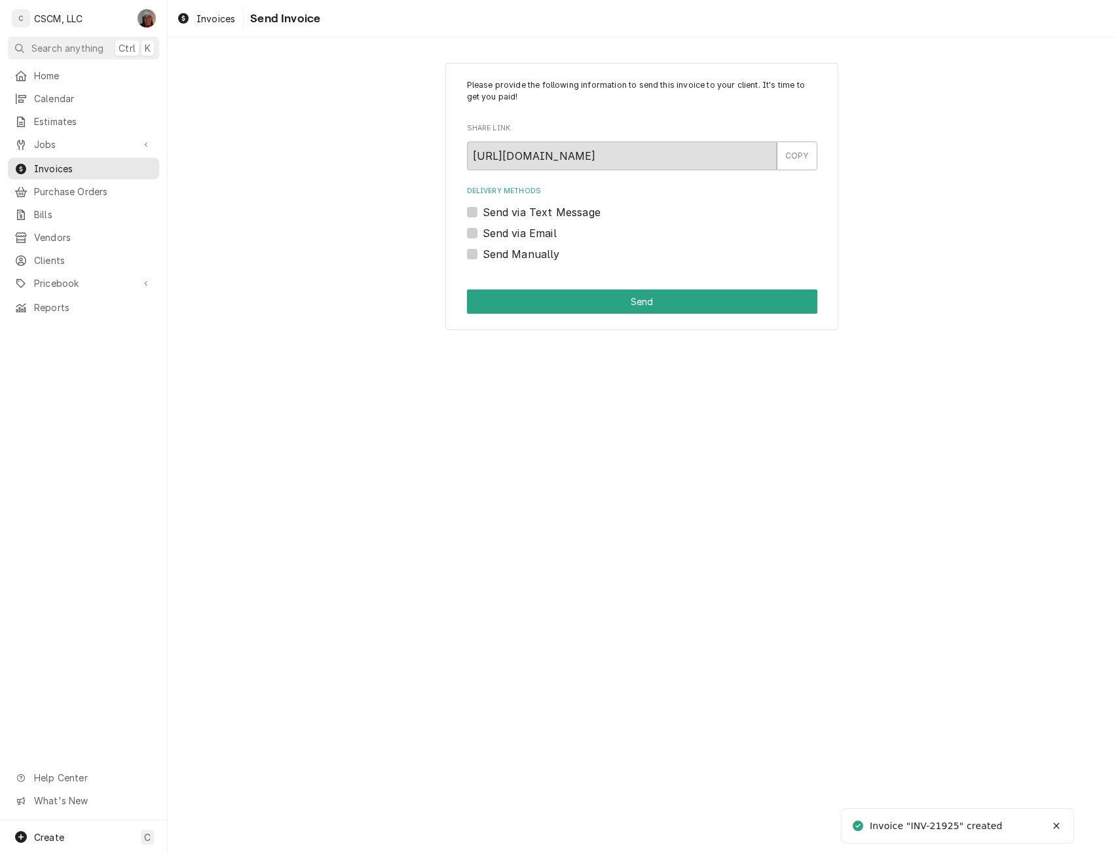
click at [482, 233] on label "Send via Email" at bounding box center [519, 233] width 74 height 16
click at [482, 233] on input "Send via Email" at bounding box center [657, 239] width 350 height 29
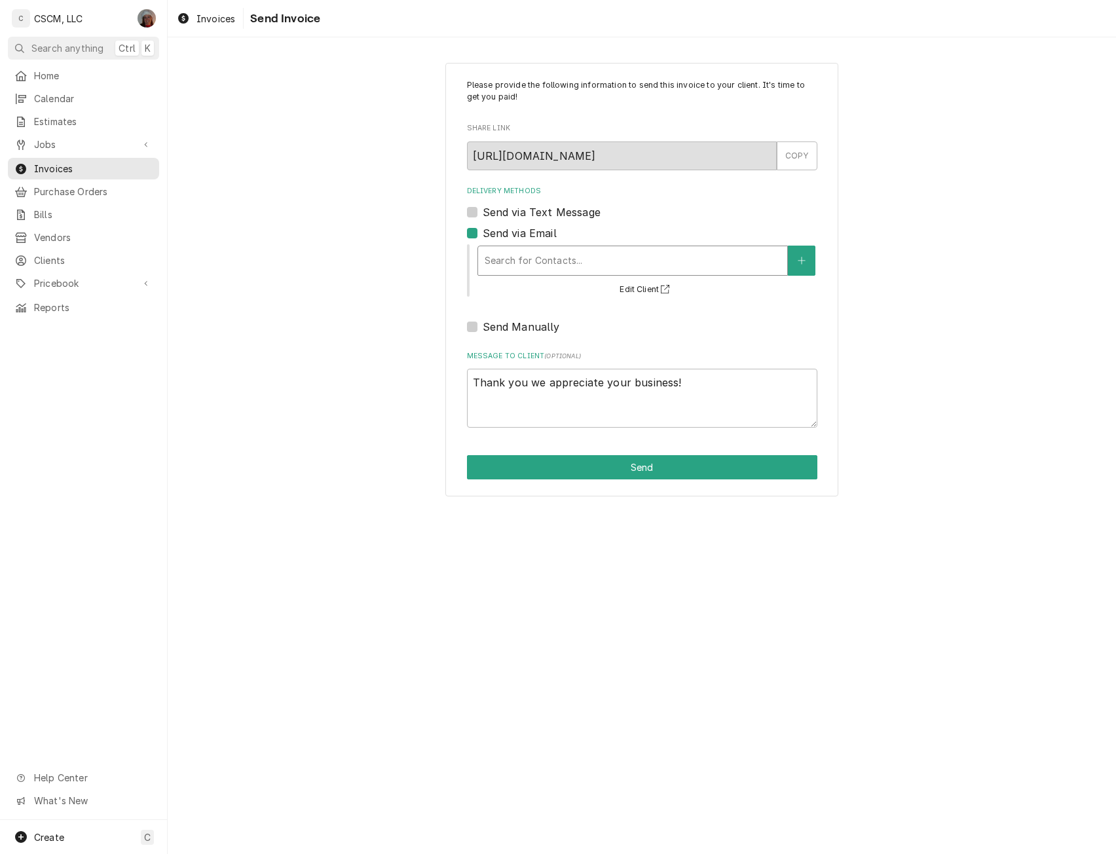
click at [518, 251] on div "Delivery Methods" at bounding box center [632, 261] width 296 height 24
click at [482, 231] on label "Send via Email" at bounding box center [519, 233] width 74 height 16
click at [482, 231] on input "Send via Email" at bounding box center [657, 239] width 350 height 29
checkbox input "false"
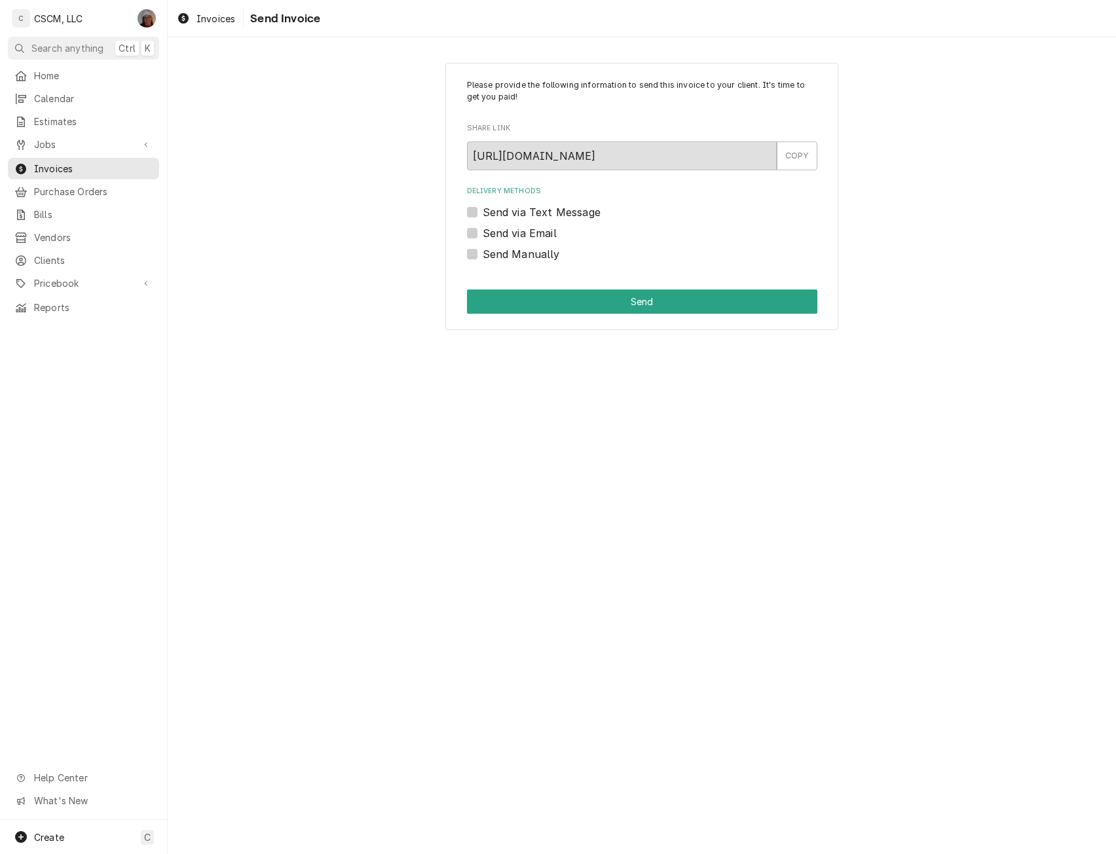
click at [482, 255] on label "Send Manually" at bounding box center [520, 254] width 77 height 16
click at [482, 255] on input "Send Manually" at bounding box center [657, 260] width 350 height 29
checkbox input "true"
click at [517, 306] on button "Send" at bounding box center [642, 301] width 350 height 24
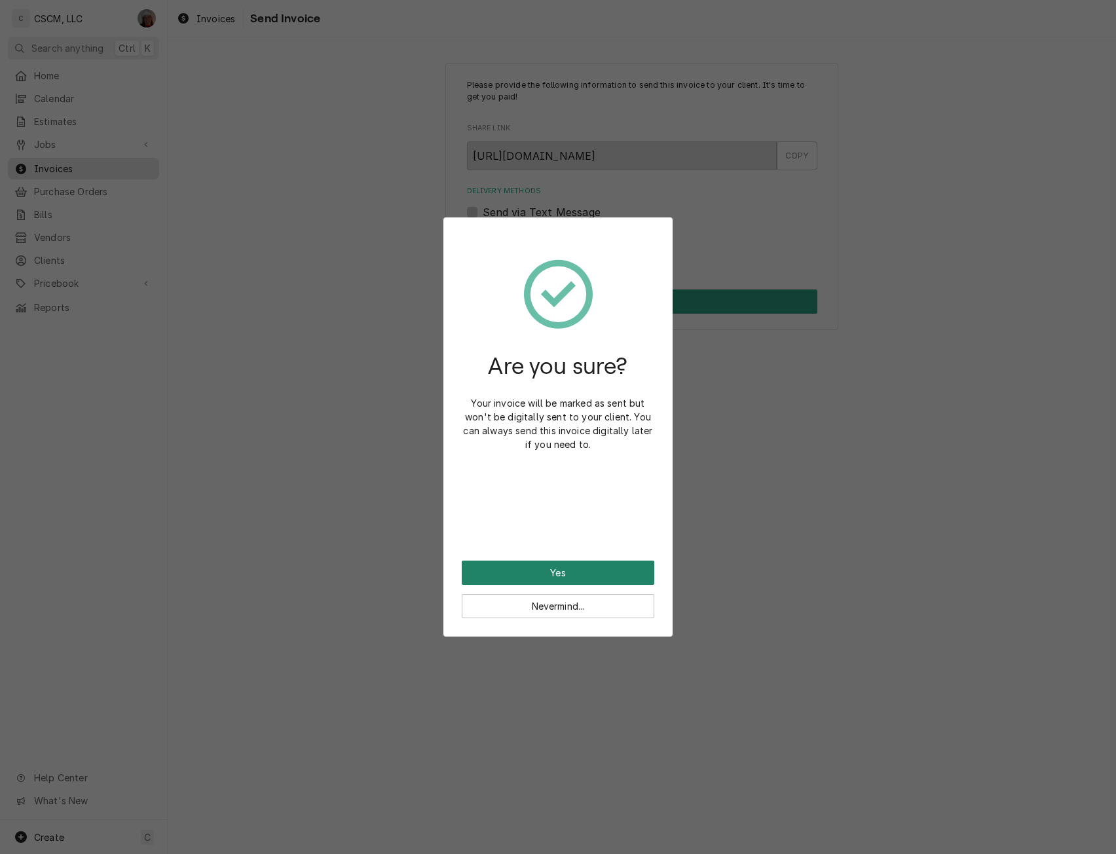
click at [513, 566] on button "Yes" at bounding box center [558, 572] width 192 height 24
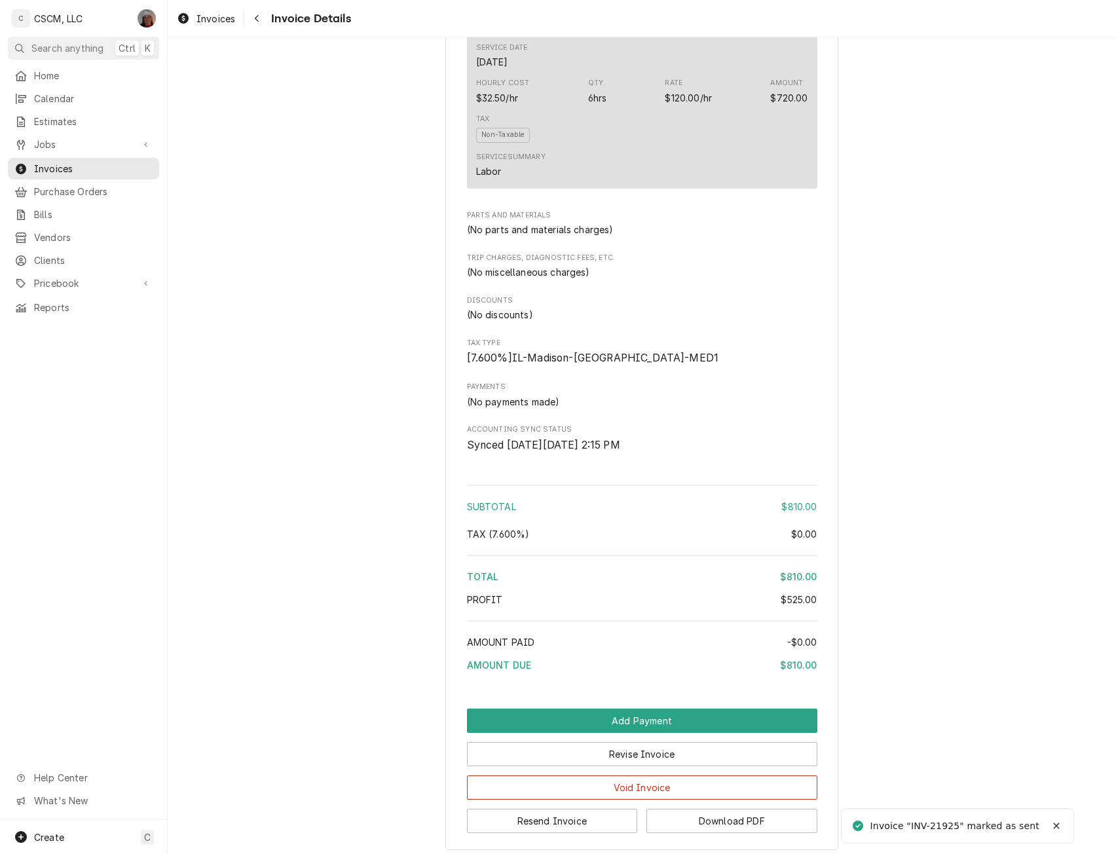
scroll to position [1262, 0]
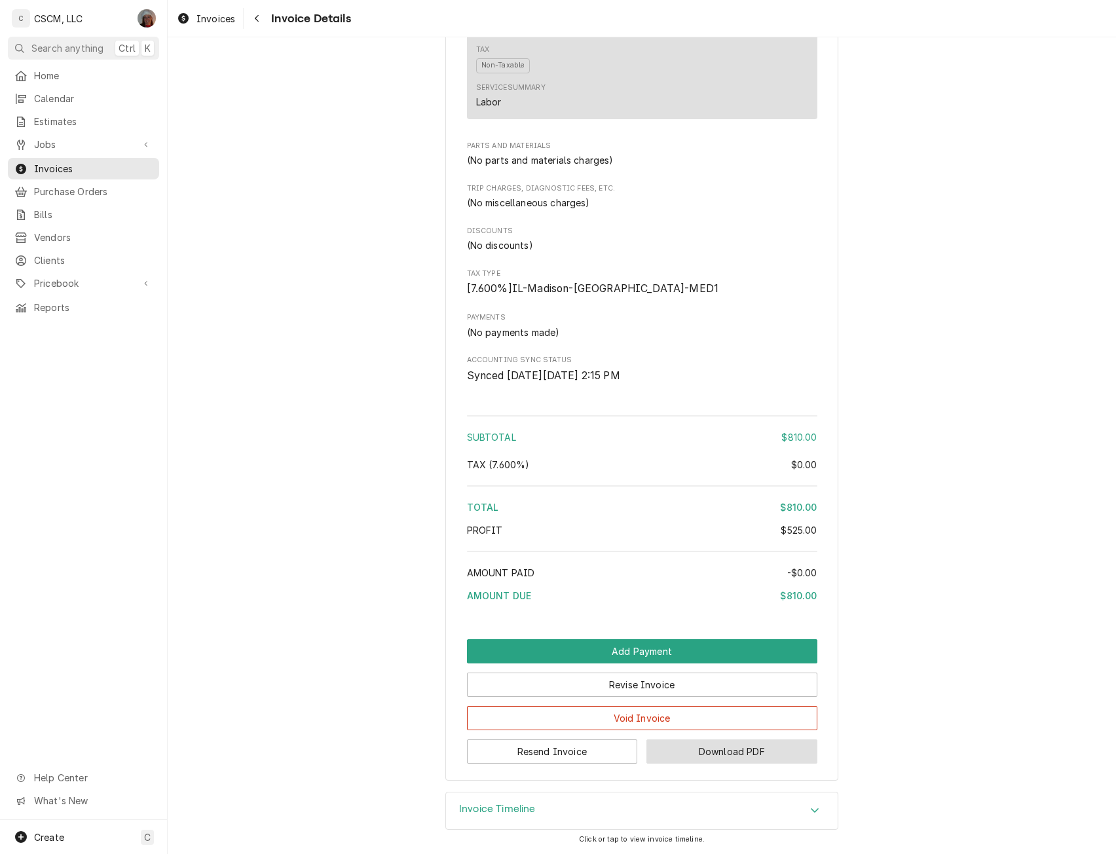
click at [695, 753] on button "Download PDF" at bounding box center [731, 751] width 171 height 24
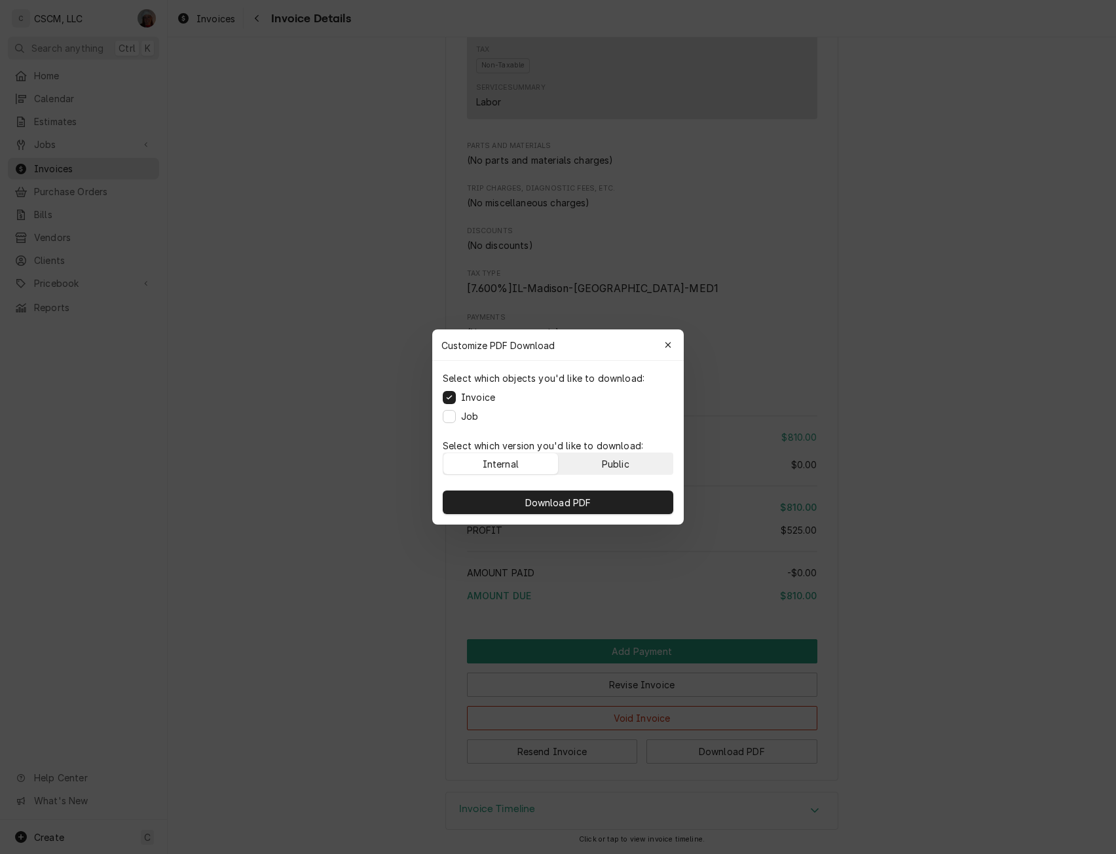
click at [589, 469] on button "Public" at bounding box center [615, 463] width 115 height 21
click at [562, 508] on button "Download PDF" at bounding box center [558, 502] width 230 height 24
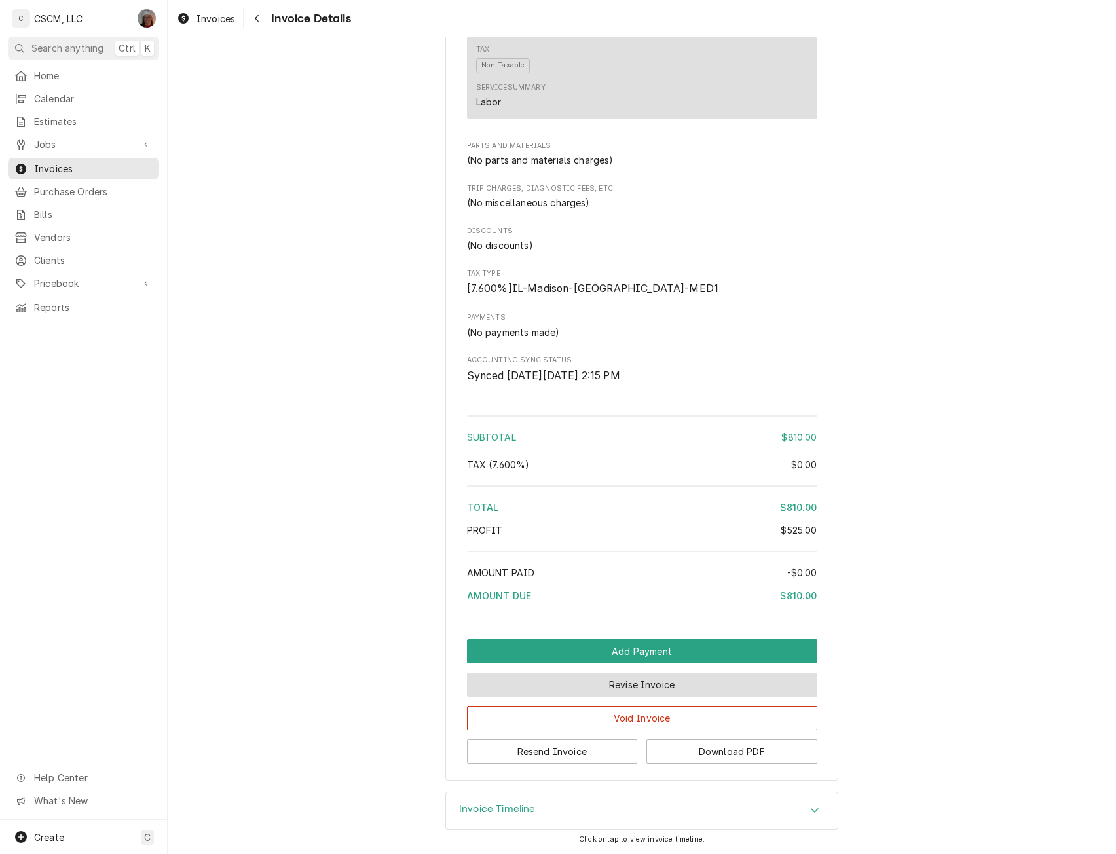
click at [647, 689] on button "Revise Invoice" at bounding box center [642, 684] width 350 height 24
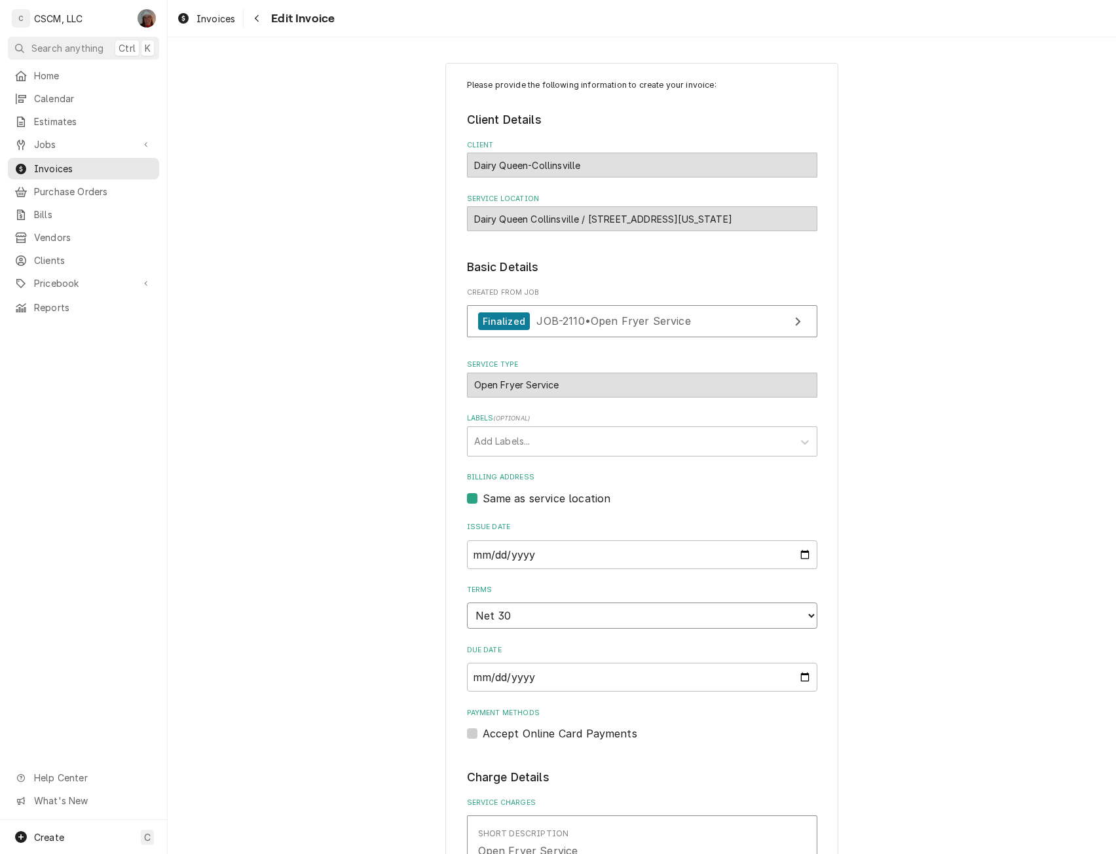
click at [805, 615] on select "Choose payment terms... Same Day Net 7 Net 14 Net 21 Net 30 Net 45 Net 60 Net 90" at bounding box center [642, 615] width 350 height 26
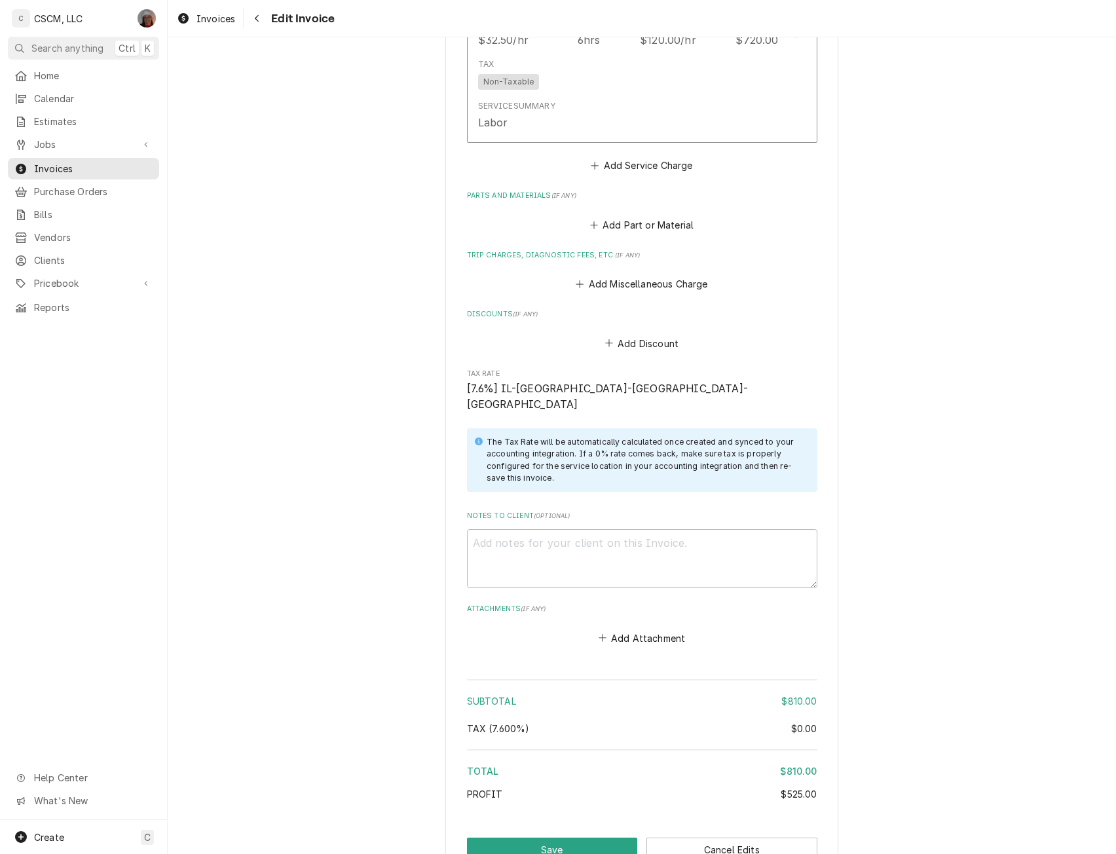
scroll to position [1514, 0]
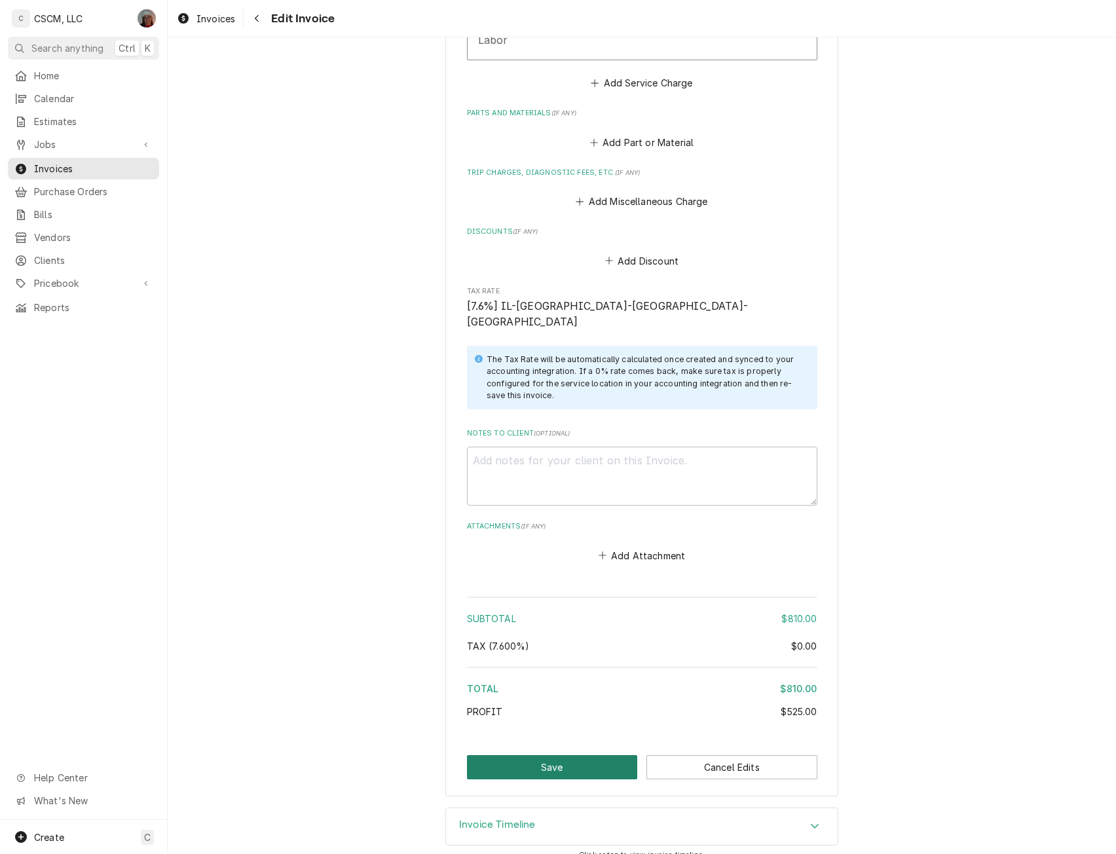
click at [552, 755] on button "Save" at bounding box center [552, 767] width 171 height 24
type textarea "x"
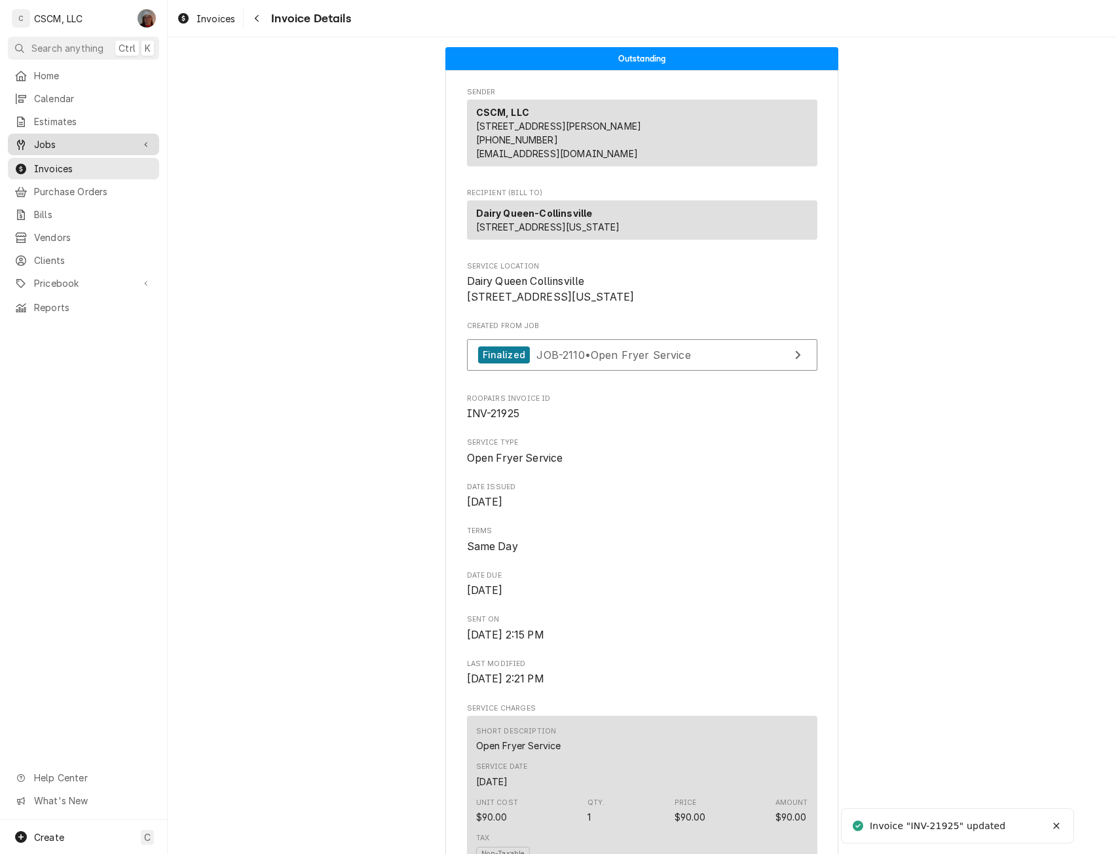
click at [75, 143] on span "Jobs" at bounding box center [83, 144] width 99 height 14
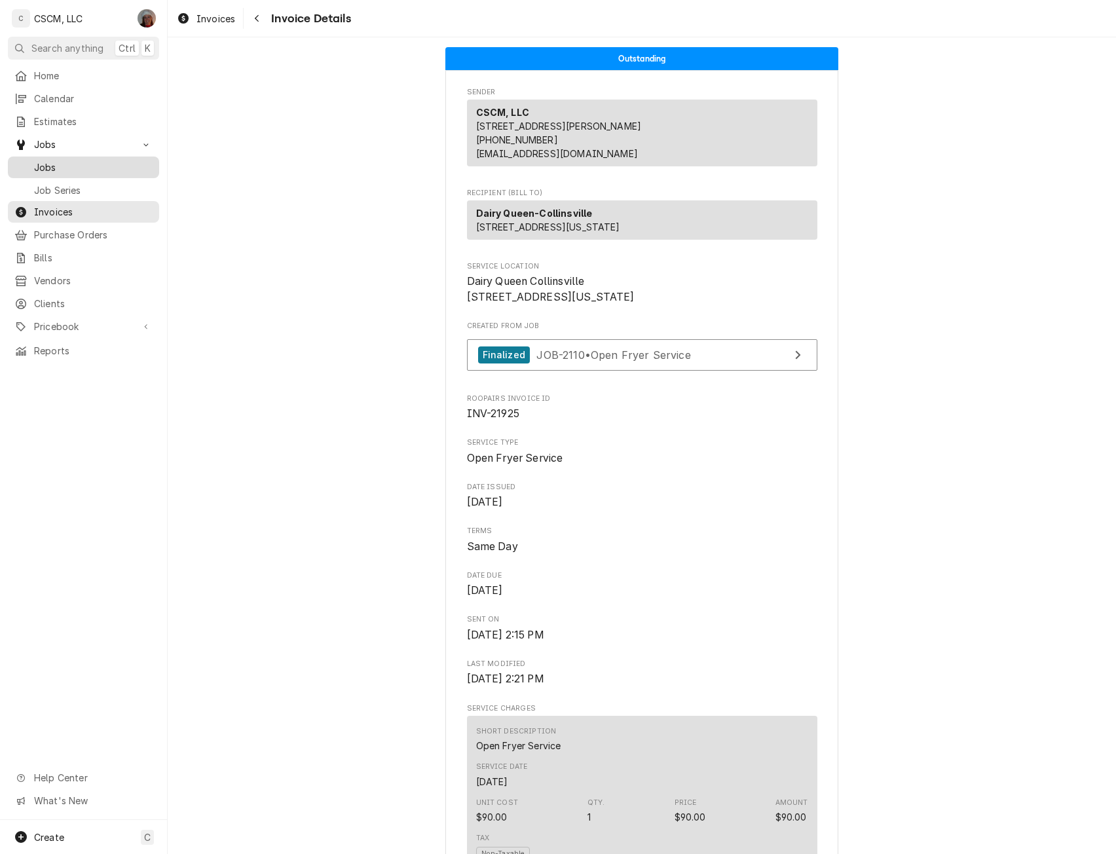
click at [69, 161] on span "Jobs" at bounding box center [93, 167] width 118 height 14
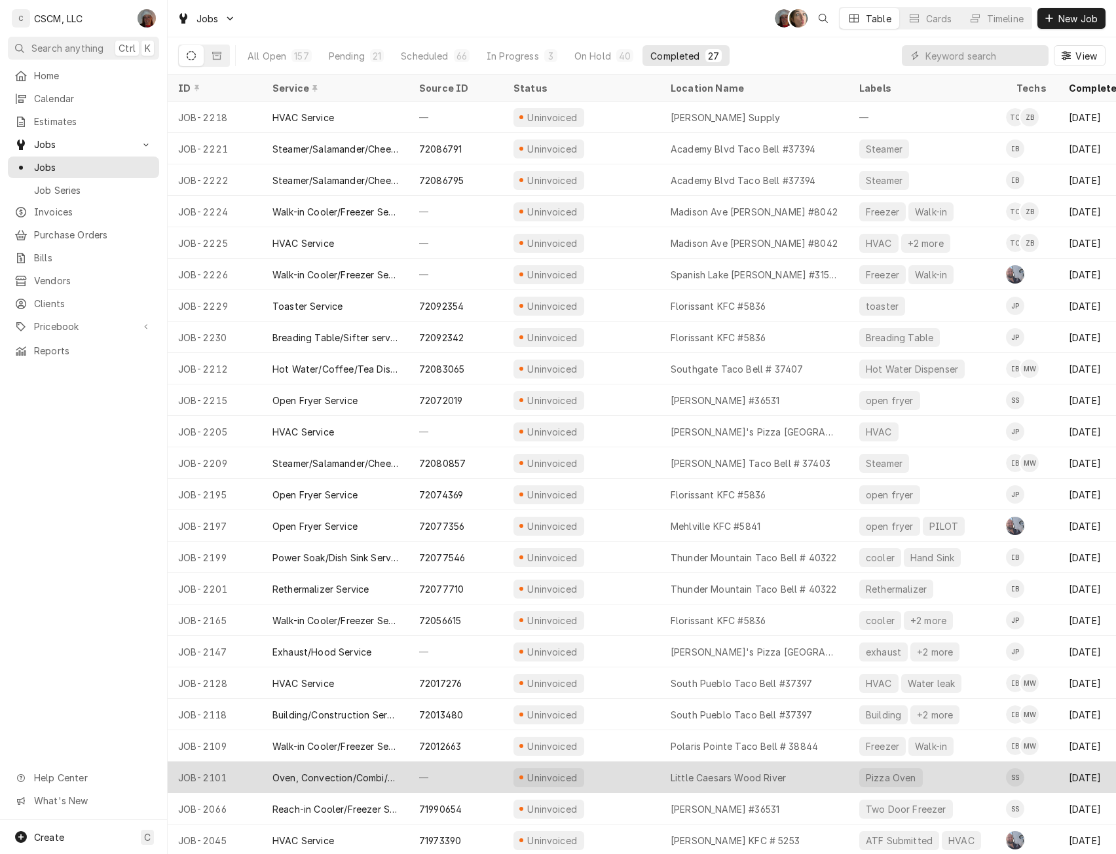
click at [793, 769] on div "Little Caesars Wood River" at bounding box center [754, 776] width 189 height 31
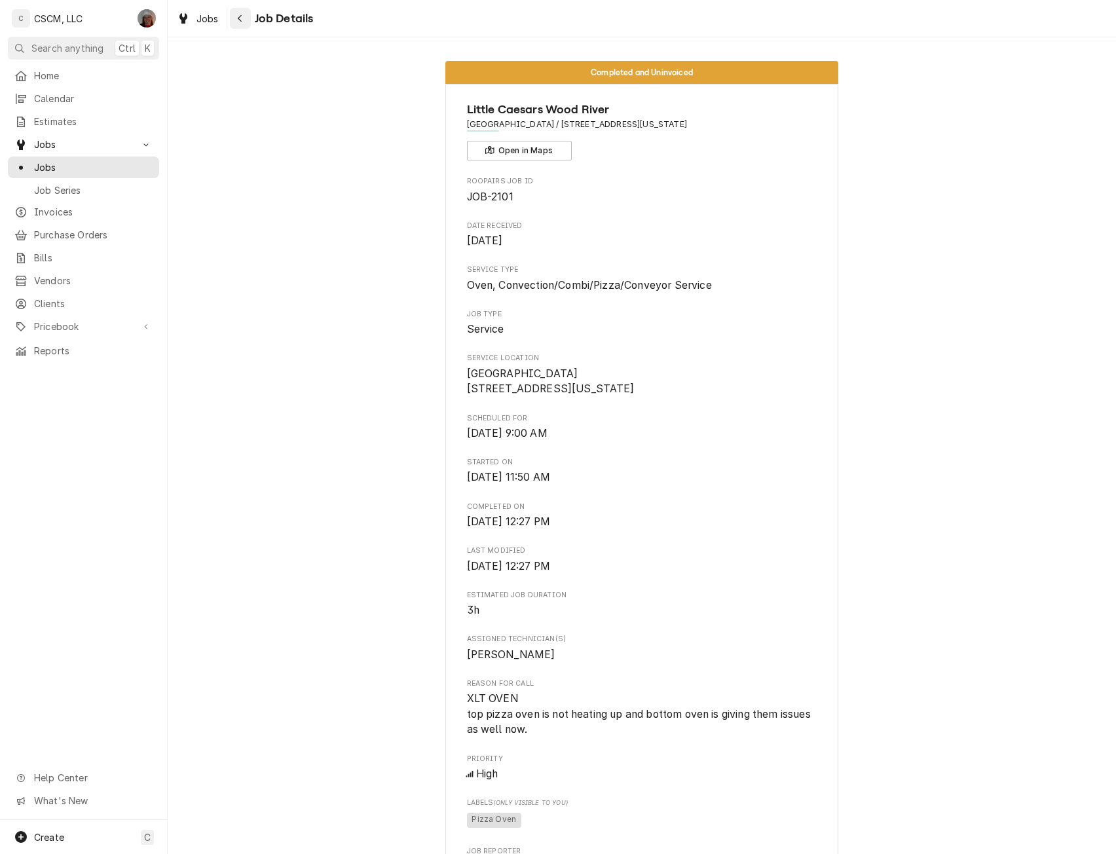
click at [240, 14] on icon "Navigate back" at bounding box center [240, 18] width 6 height 9
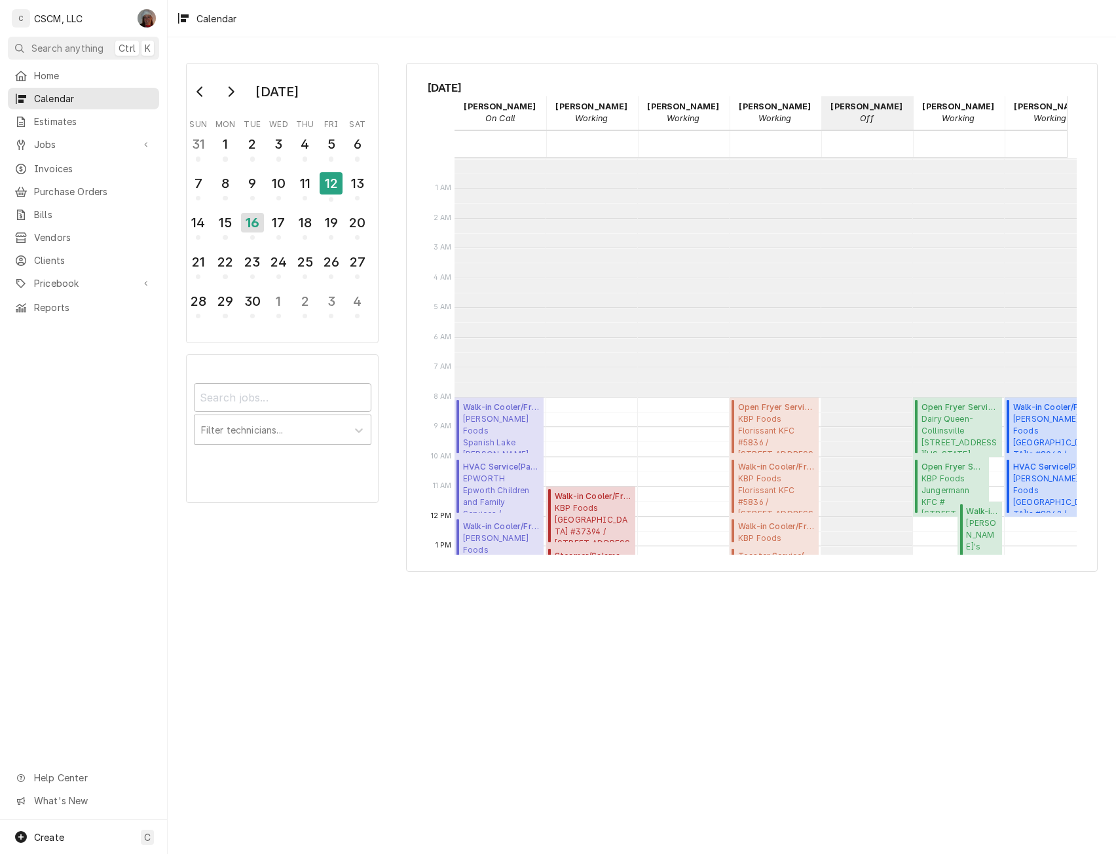
scroll to position [239, 0]
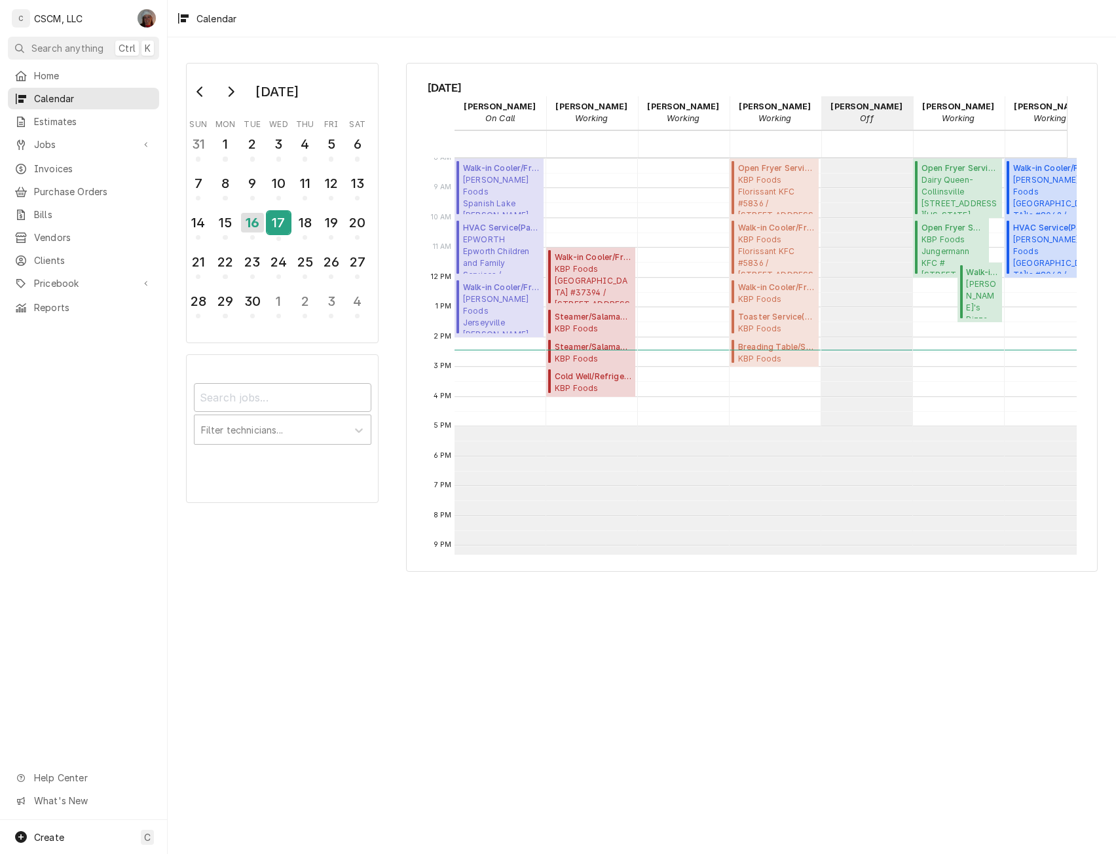
click at [282, 223] on div "17" at bounding box center [278, 222] width 23 height 22
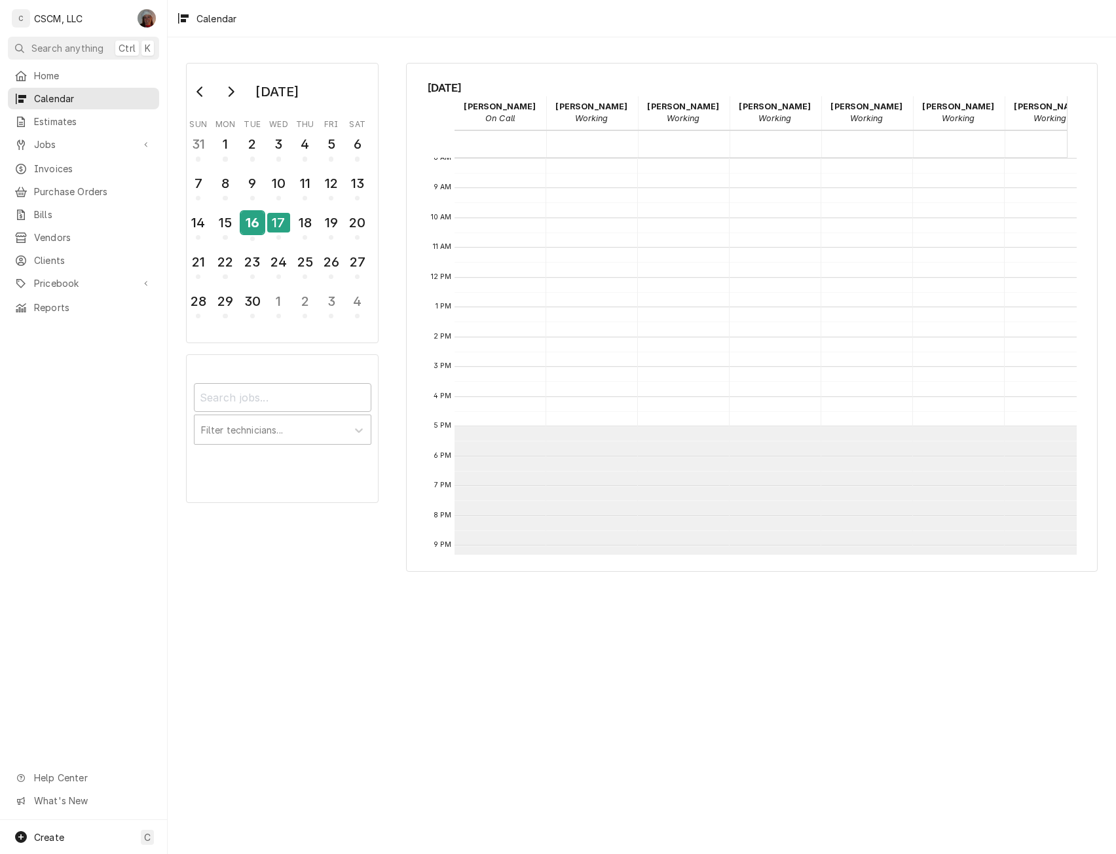
click at [253, 222] on div "16" at bounding box center [252, 222] width 23 height 22
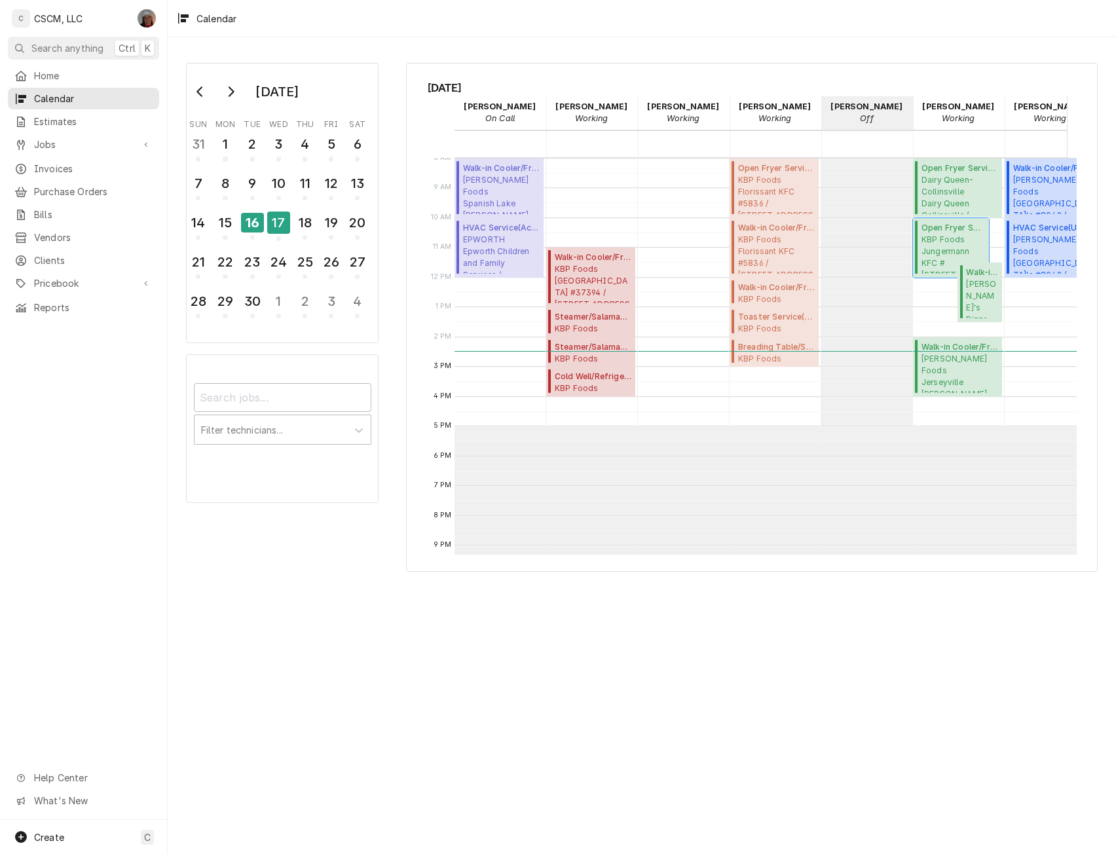
click at [949, 248] on span "KBP Foods Jungermann KFC #5846 / 1699 Jungermann Road, St. Peters, Missouri 633…" at bounding box center [953, 254] width 64 height 40
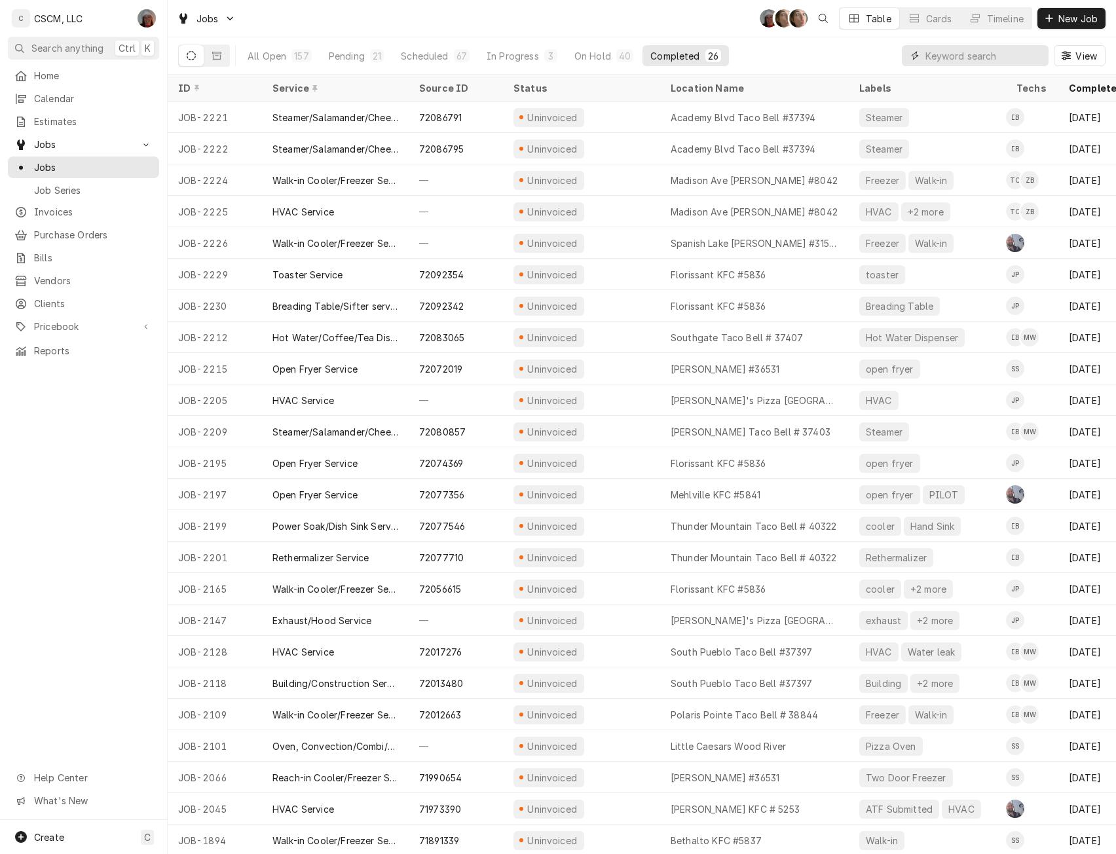
click at [956, 56] on input "Dynamic Content Wrapper" at bounding box center [983, 55] width 117 height 21
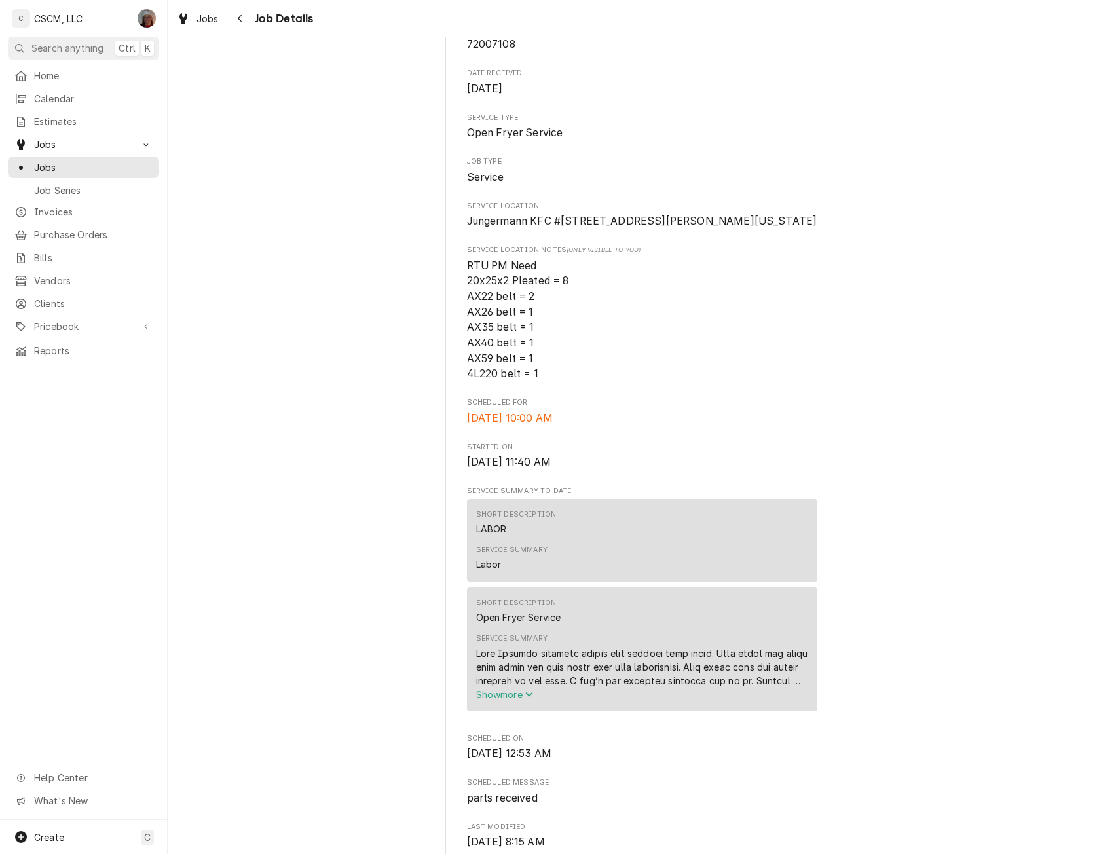
scroll to position [628, 0]
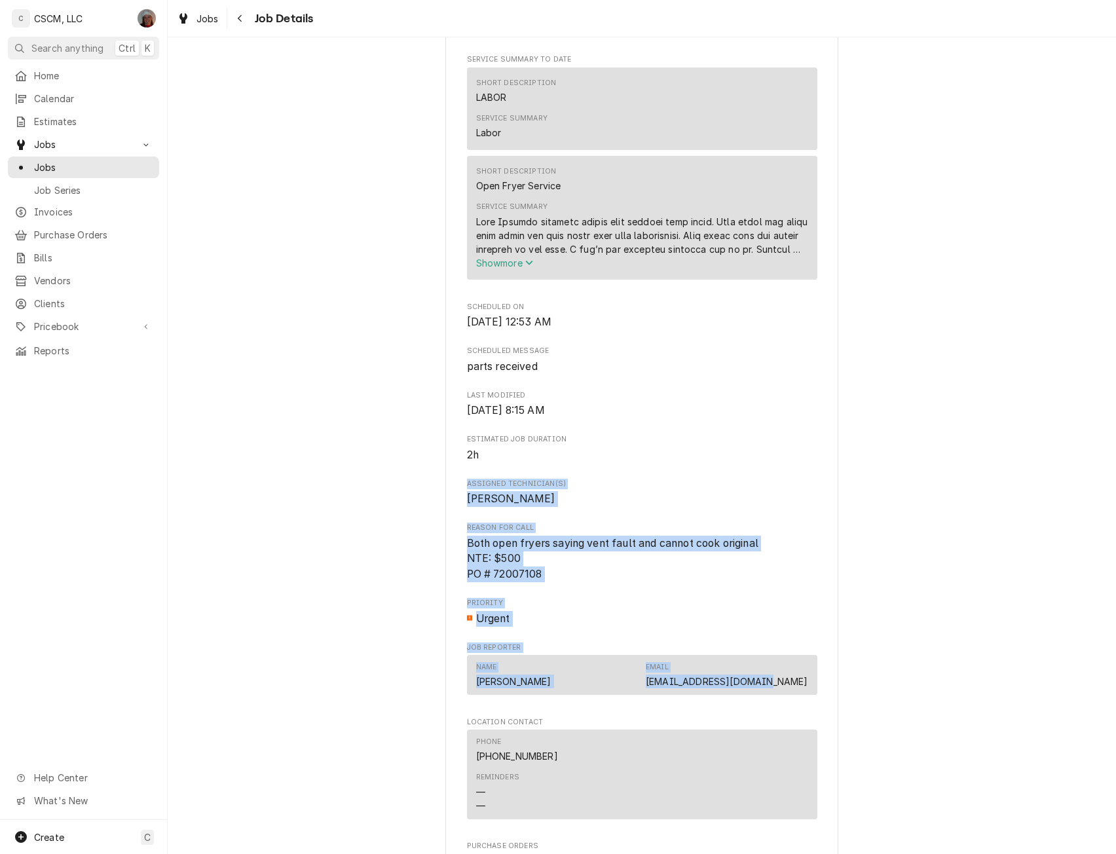
drag, startPoint x: 1093, startPoint y: 500, endPoint x: 1091, endPoint y: 729, distance: 229.2
click at [1091, 729] on div "Past Due KBP Foods Jungermann KFC [STREET_ADDRESS][PERSON_NAME][US_STATE] Open …" at bounding box center [642, 361] width 948 height 1877
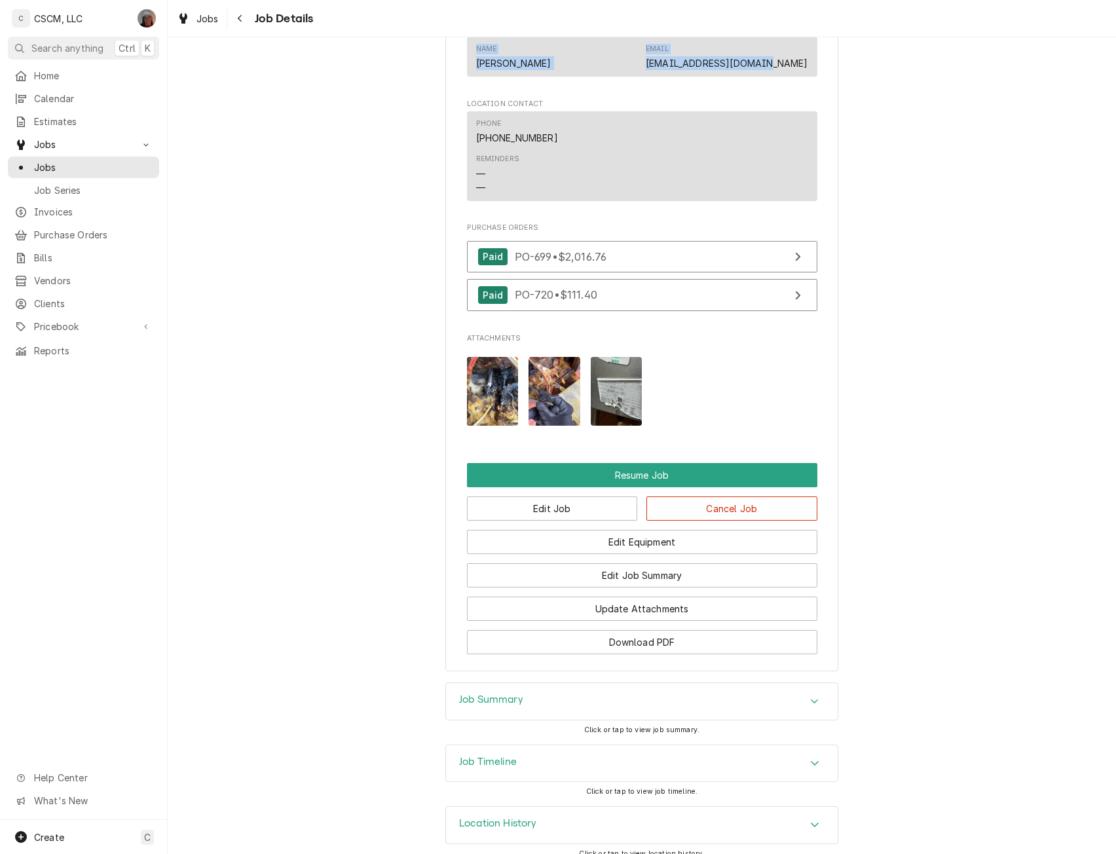
scroll to position [1291, 0]
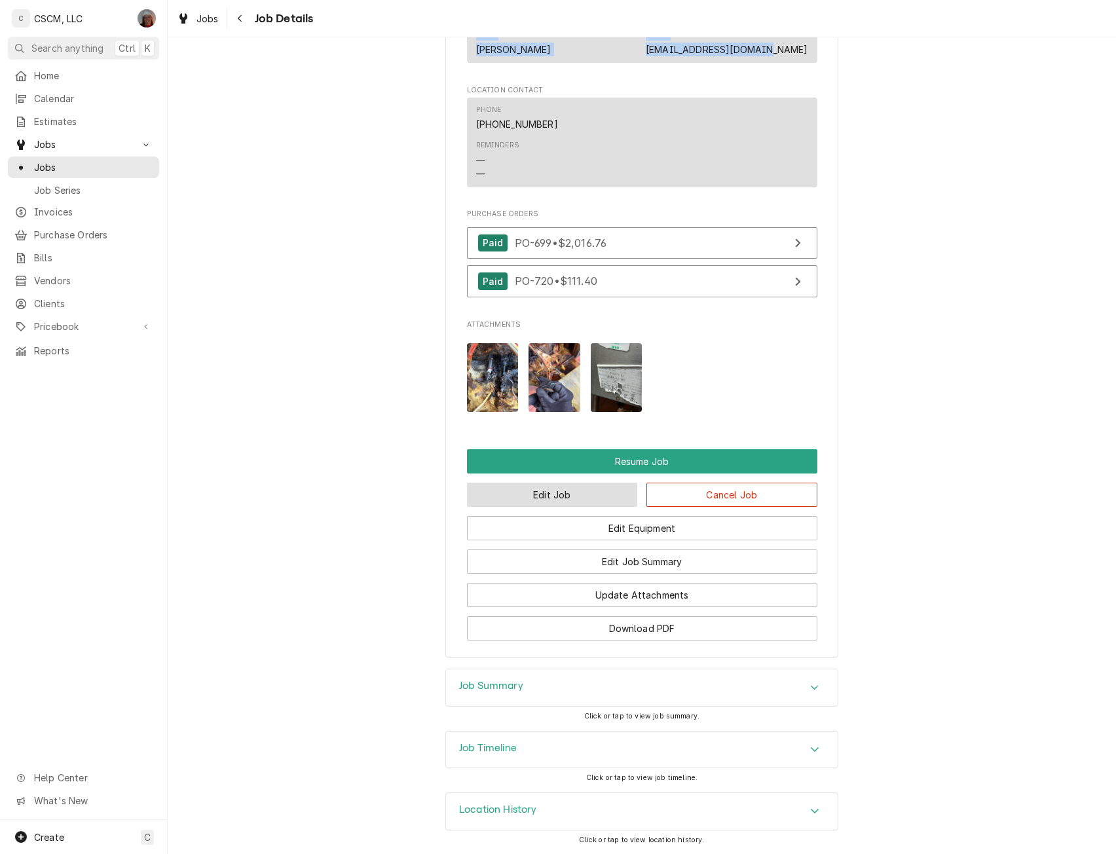
click at [536, 494] on button "Edit Job" at bounding box center [552, 494] width 171 height 24
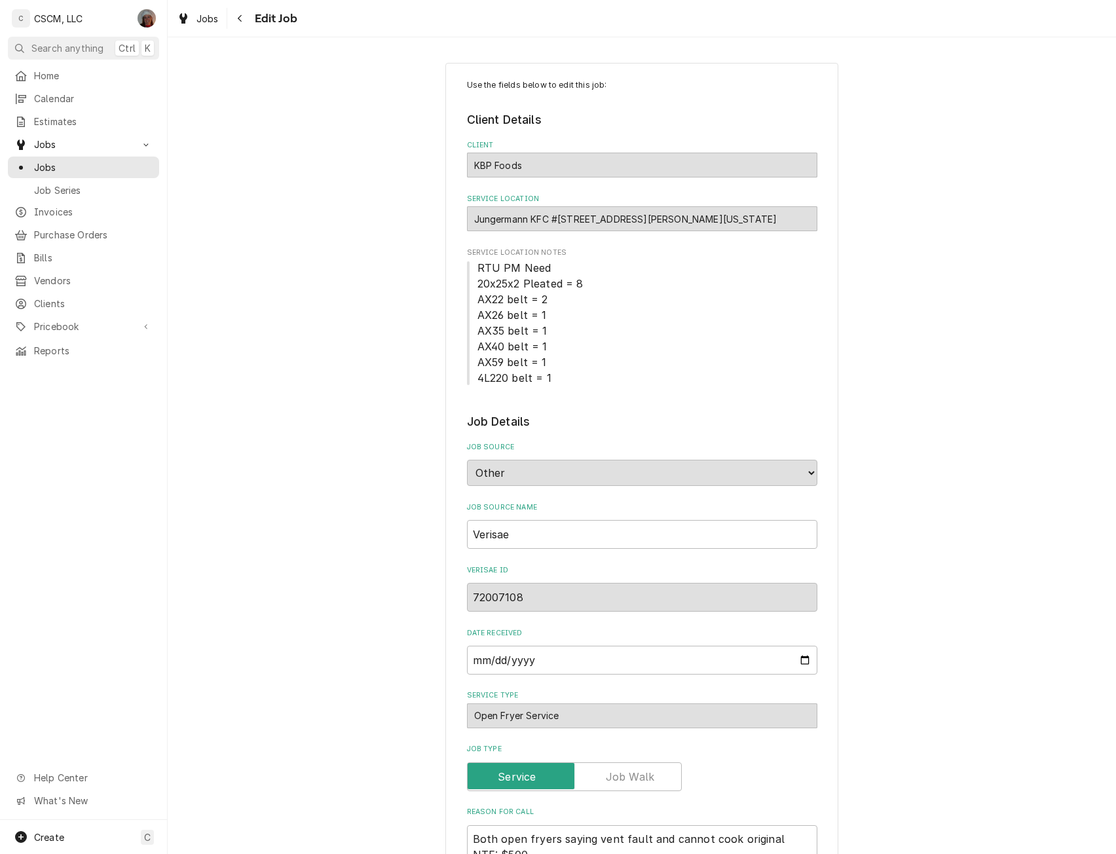
type textarea "x"
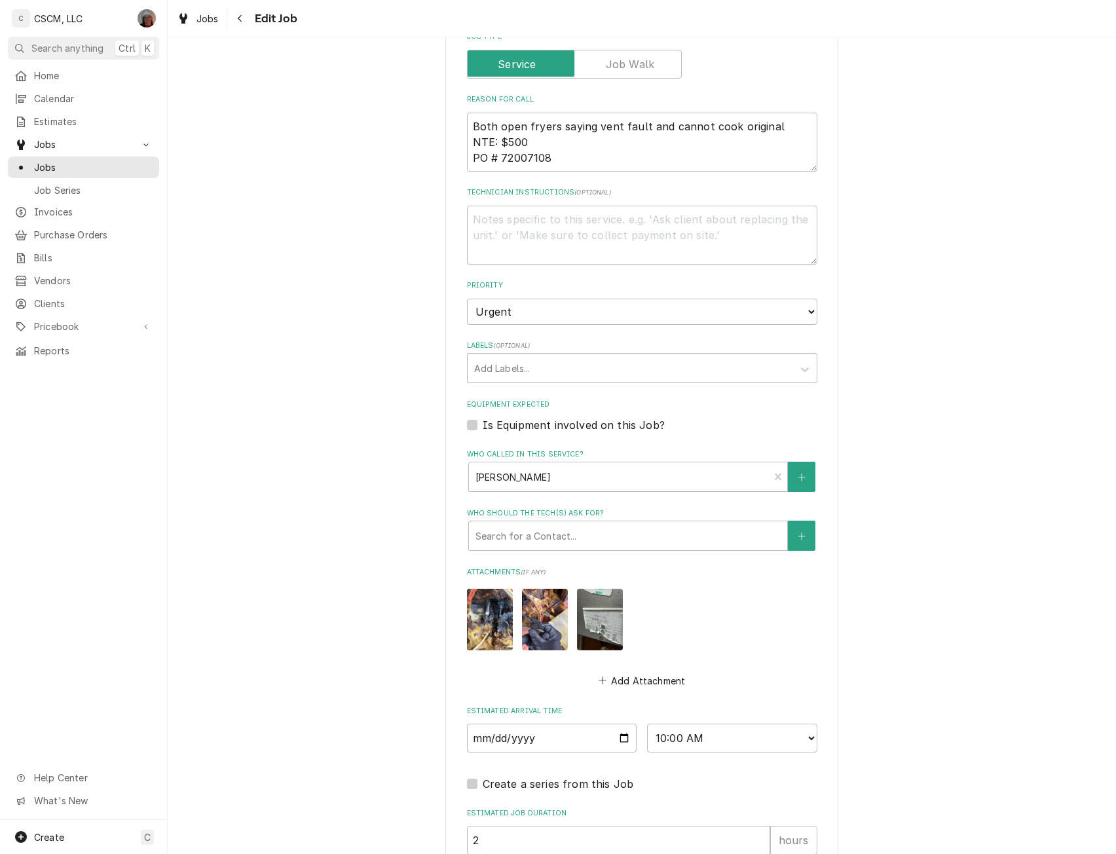
scroll to position [797, 0]
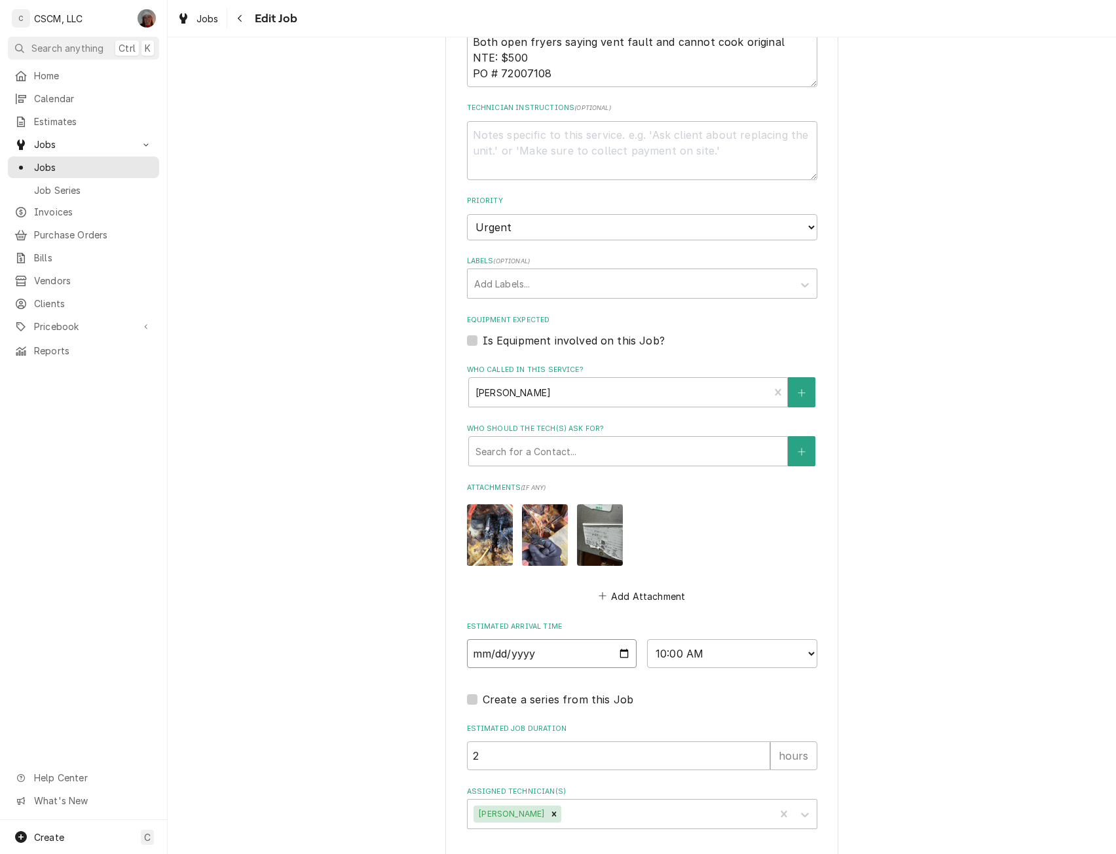
click at [616, 649] on input "2025-09-16" at bounding box center [552, 653] width 170 height 29
type input "2025-09-17"
type textarea "x"
click at [810, 651] on select "AM / PM 6:00 AM 6:15 AM 6:30 AM 6:45 AM 7:00 AM 7:15 AM 7:30 AM 7:45 AM 8:00 AM…" at bounding box center [732, 653] width 170 height 29
select select "08:00:00"
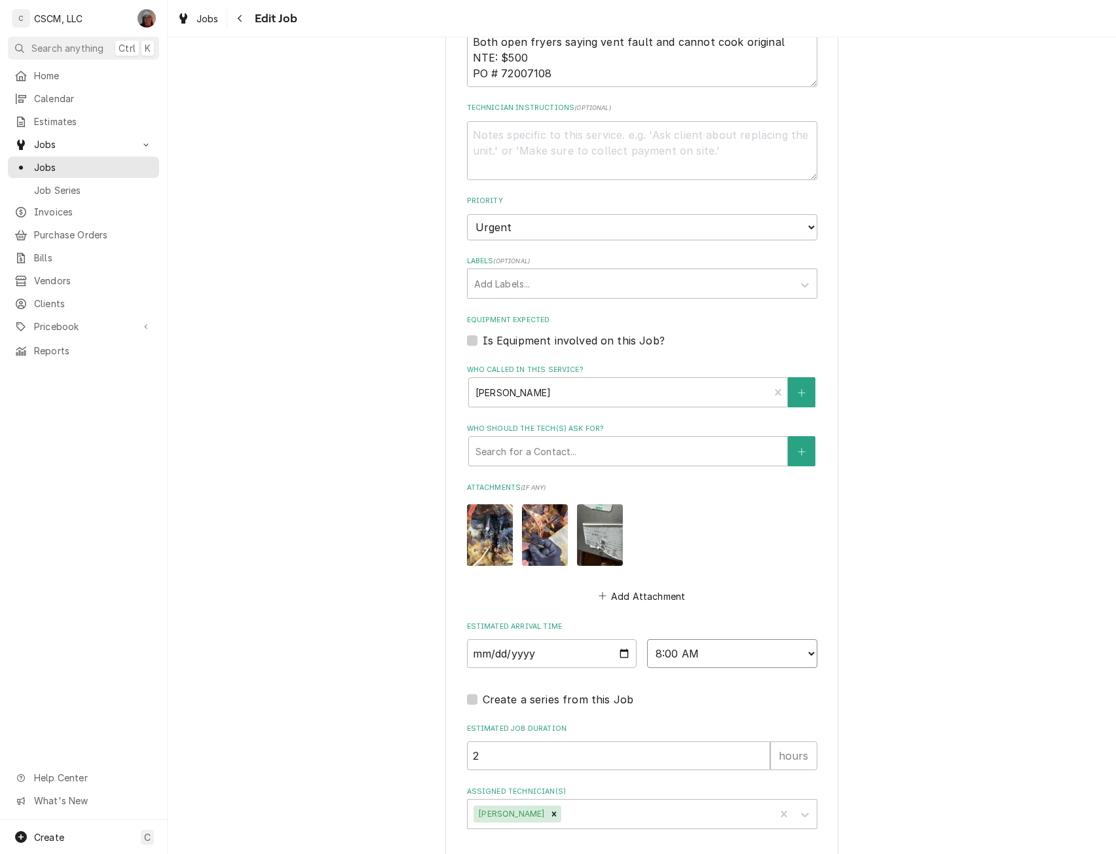
click at [647, 639] on select "AM / PM 6:00 AM 6:15 AM 6:30 AM 6:45 AM 7:00 AM 7:15 AM 7:30 AM 7:45 AM 8:00 AM…" at bounding box center [732, 653] width 170 height 29
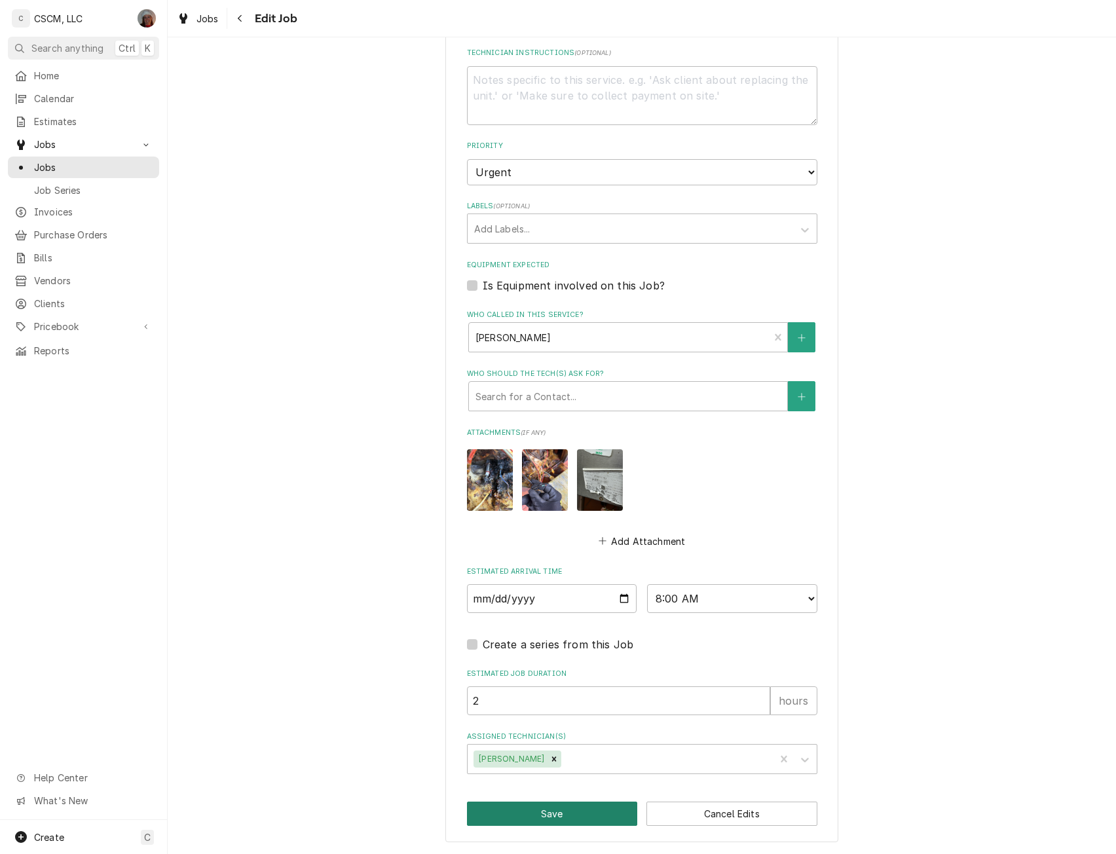
click at [543, 811] on button "Save" at bounding box center [552, 813] width 171 height 24
type textarea "x"
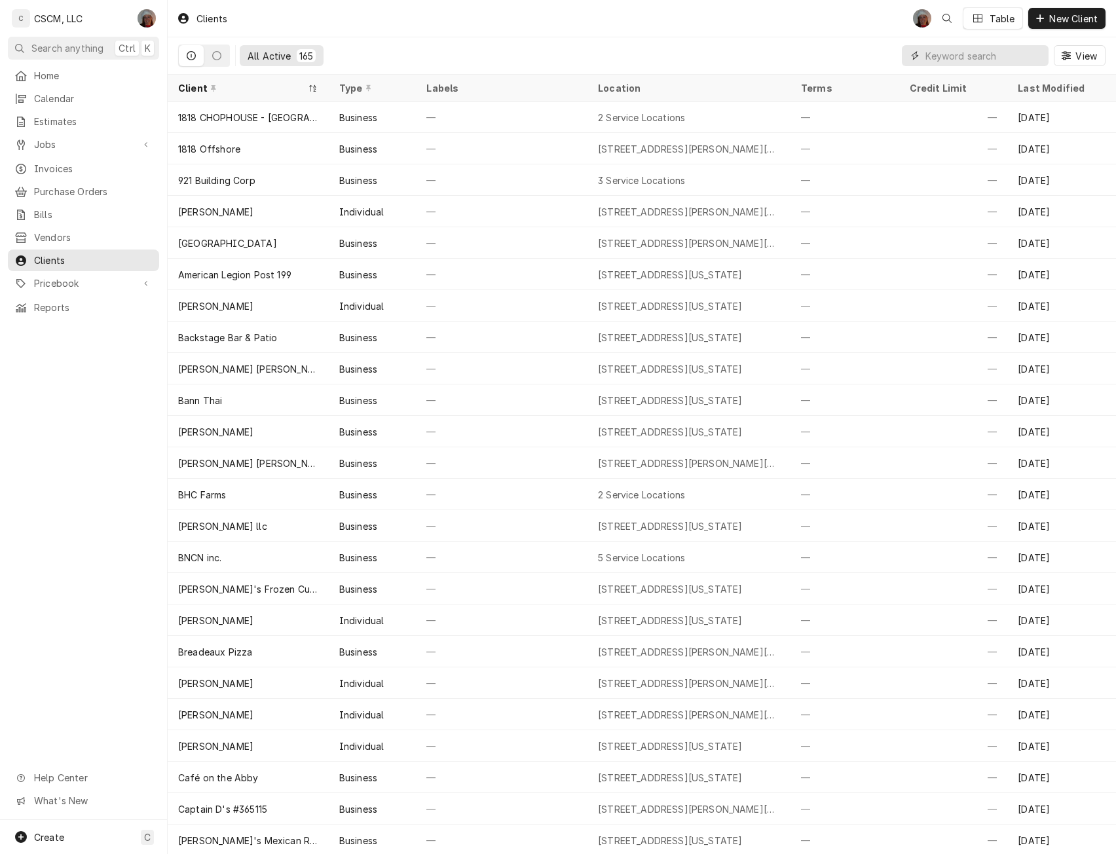
click at [954, 56] on input "Dynamic Content Wrapper" at bounding box center [983, 55] width 117 height 21
click at [67, 172] on link "Invoices" at bounding box center [83, 169] width 151 height 22
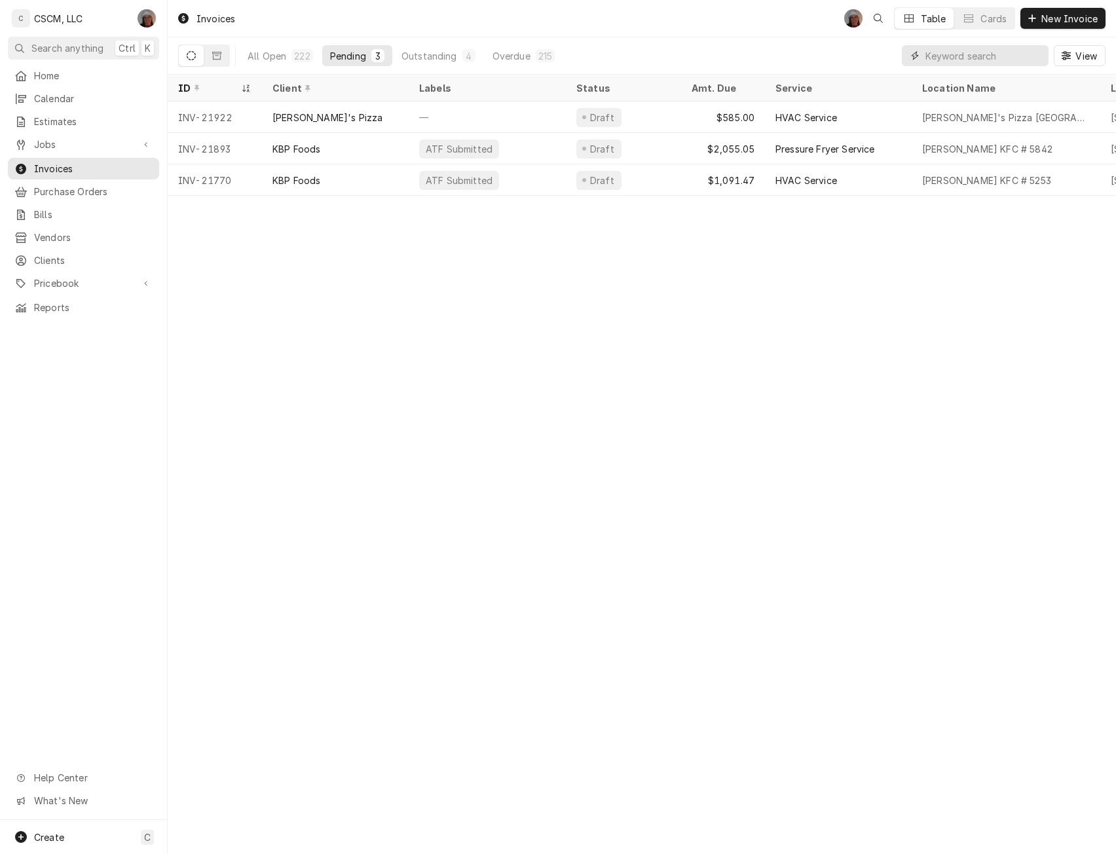
click at [936, 53] on input "Dynamic Content Wrapper" at bounding box center [983, 55] width 117 height 21
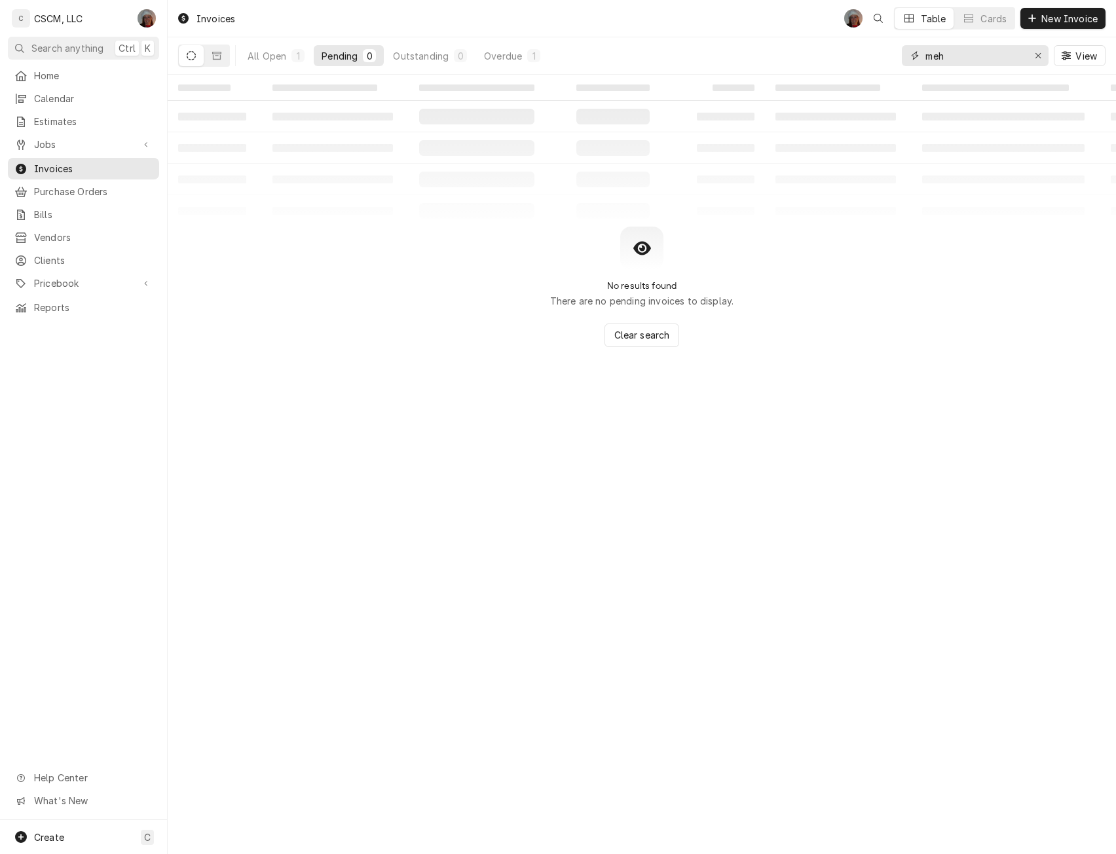
type input "meh"
click at [92, 162] on span "Invoices" at bounding box center [93, 169] width 118 height 14
click at [216, 54] on icon "Dynamic Content Wrapper" at bounding box center [216, 56] width 9 height 8
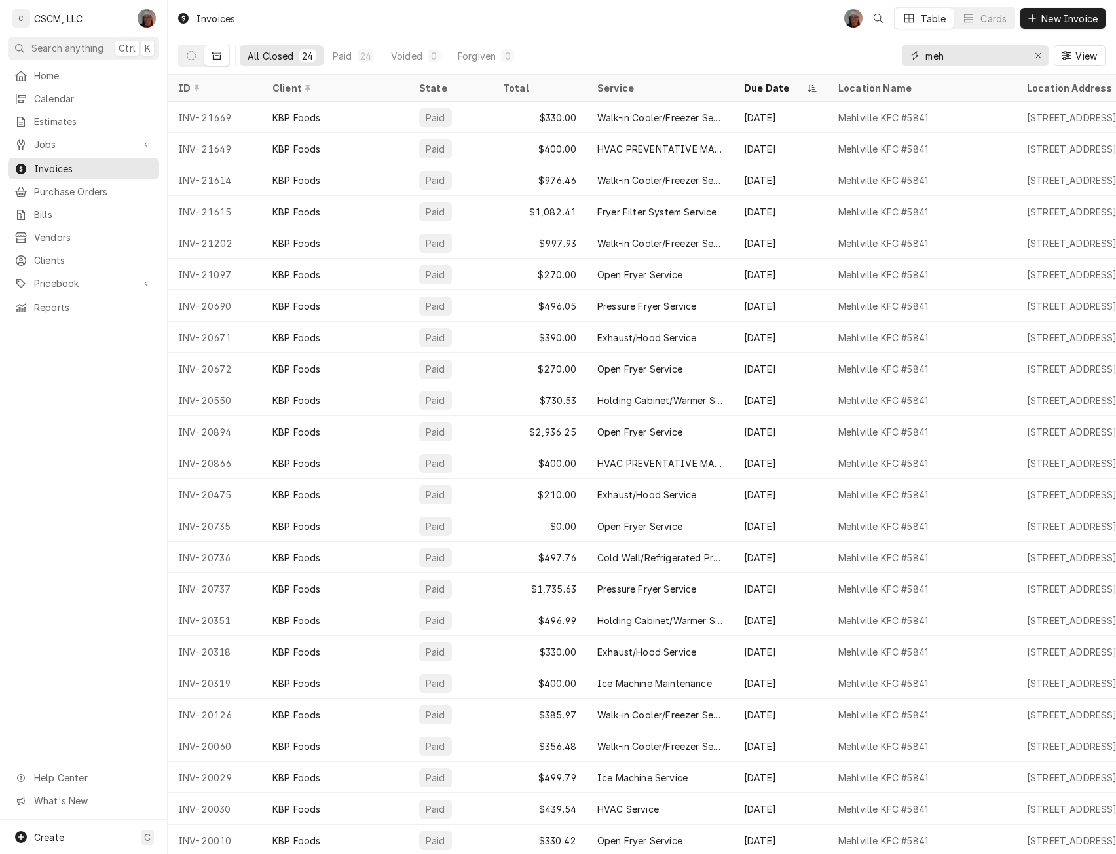
drag, startPoint x: 955, startPoint y: 60, endPoint x: 887, endPoint y: 54, distance: 67.6
click at [887, 54] on div "All Closed 24 Paid 24 Voided 0 Forgiven 0 meh View" at bounding box center [641, 55] width 927 height 37
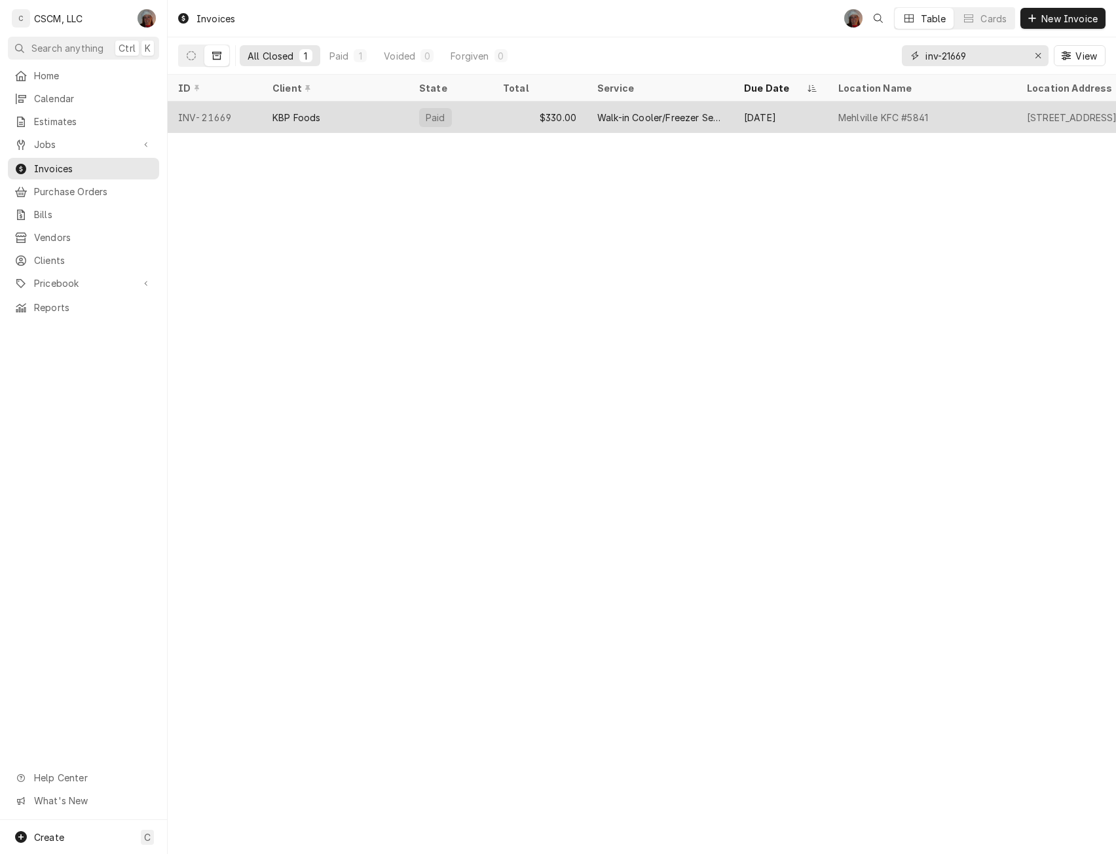
type input "inv-21669"
click at [358, 109] on div "KBP Foods" at bounding box center [335, 116] width 147 height 31
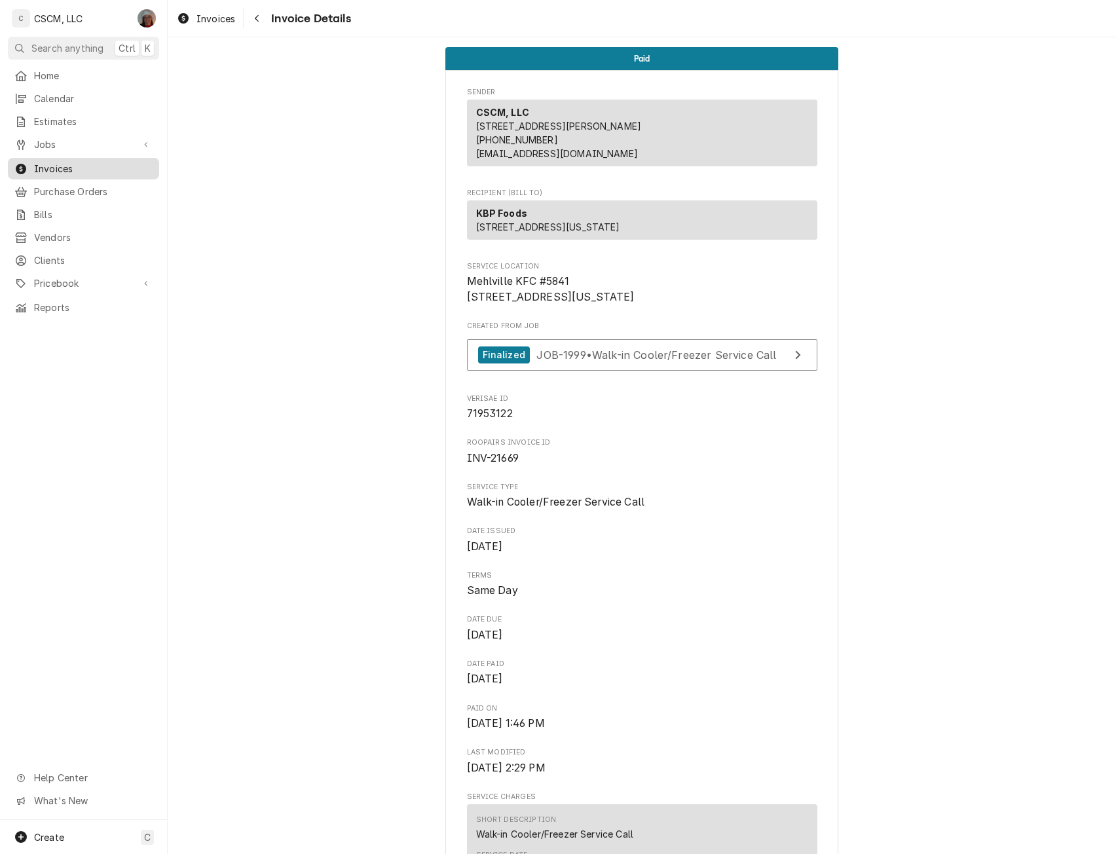
click at [73, 162] on span "Invoices" at bounding box center [93, 169] width 118 height 14
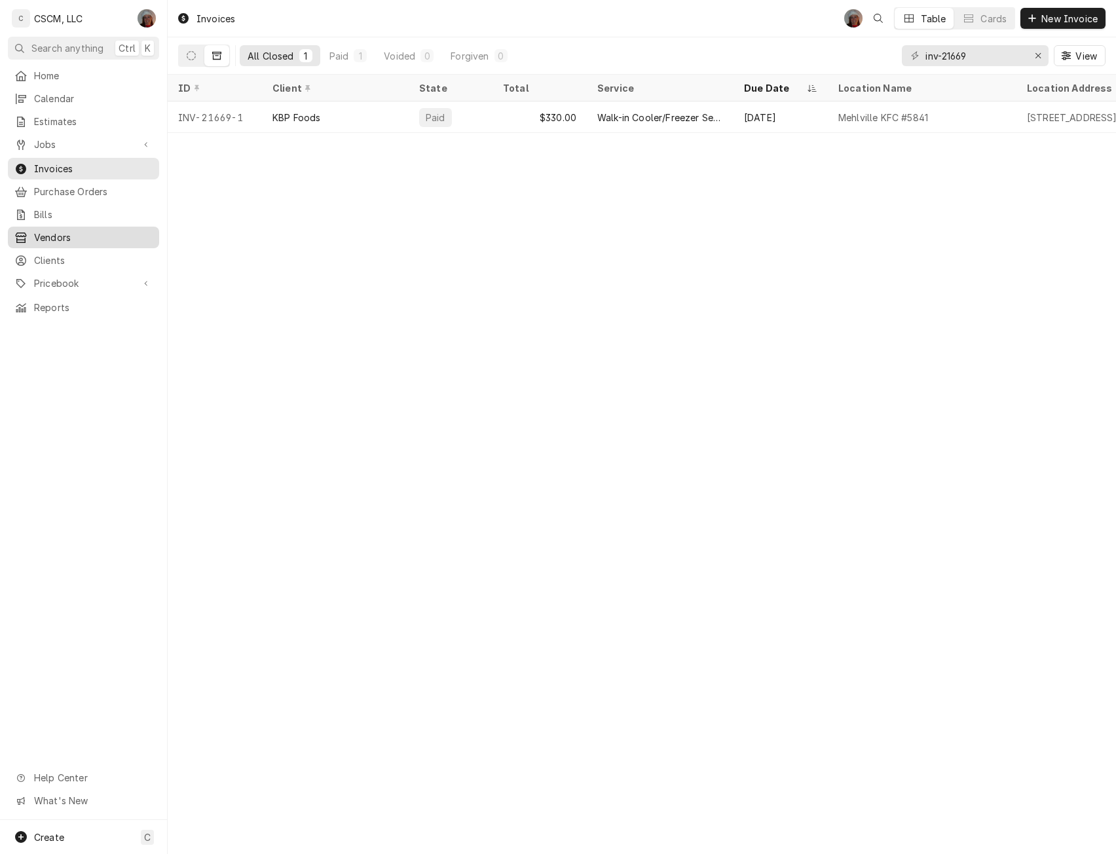
click at [59, 236] on span "Vendors" at bounding box center [93, 237] width 118 height 14
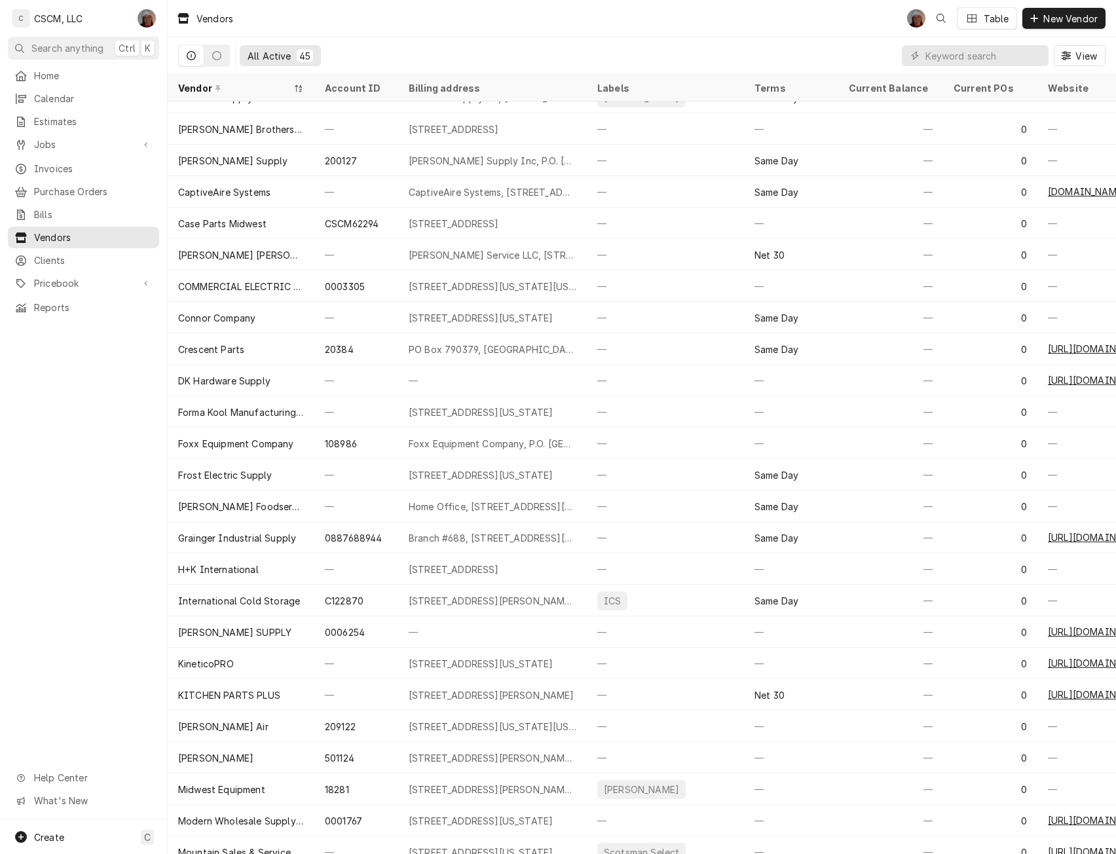
scroll to position [209, 0]
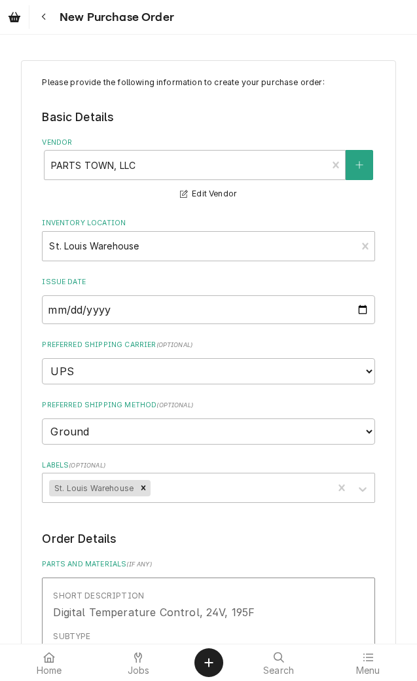
type textarea "x"
